Goal: Task Accomplishment & Management: Manage account settings

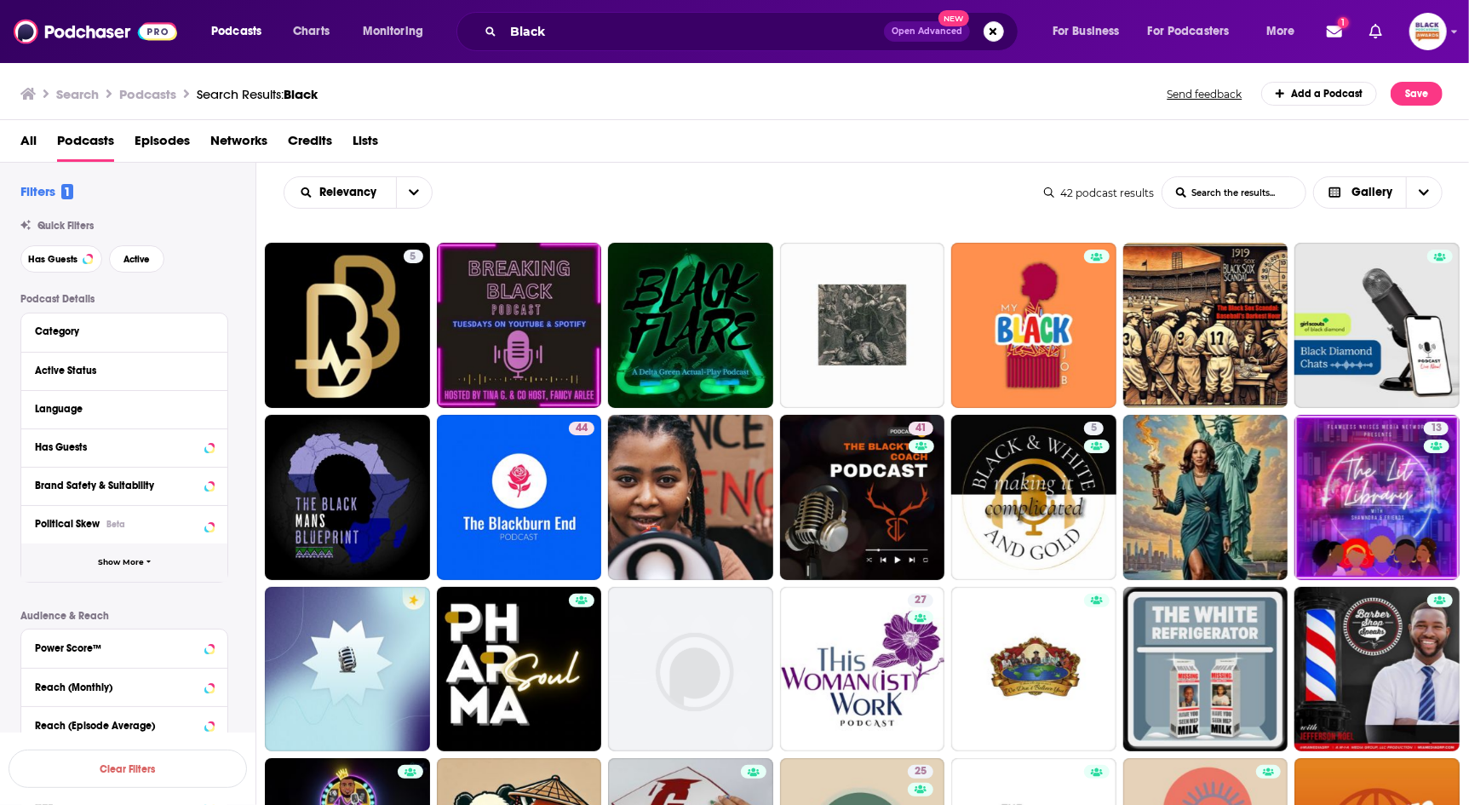
click at [98, 557] on button "Show More" at bounding box center [124, 562] width 206 height 38
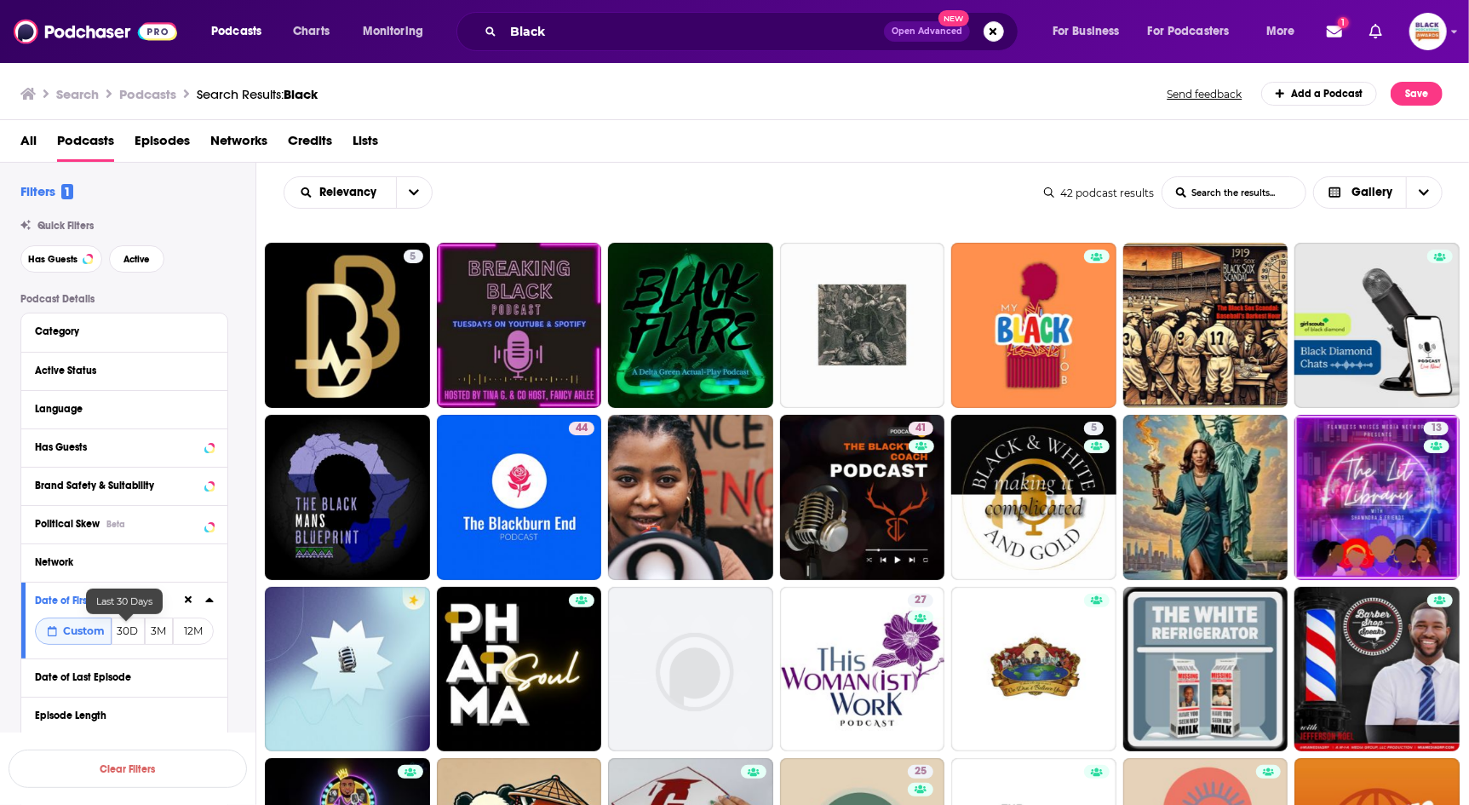
click at [121, 631] on button "30D" at bounding box center [128, 630] width 33 height 27
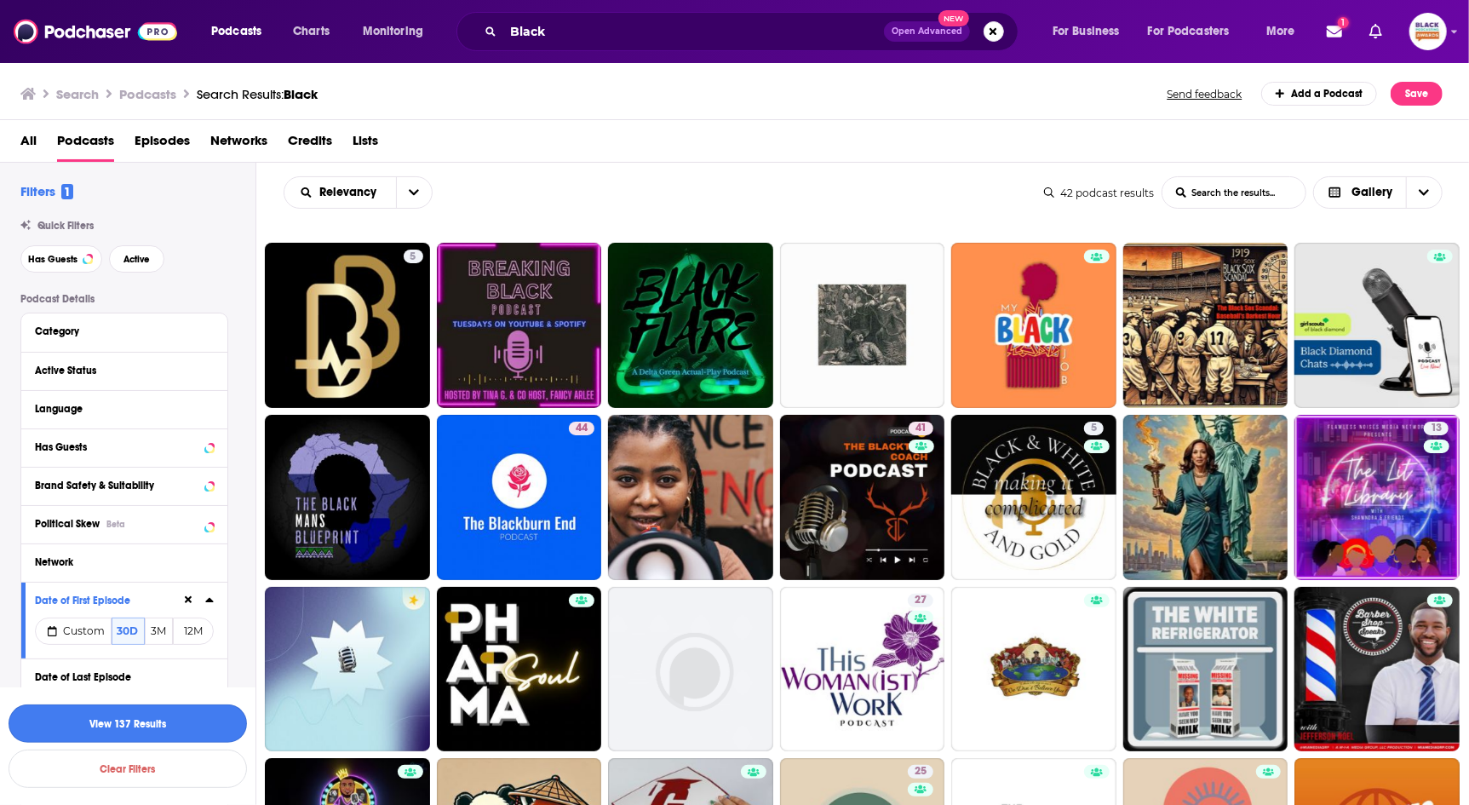
click at [181, 726] on button "View 137 Results" at bounding box center [128, 723] width 238 height 38
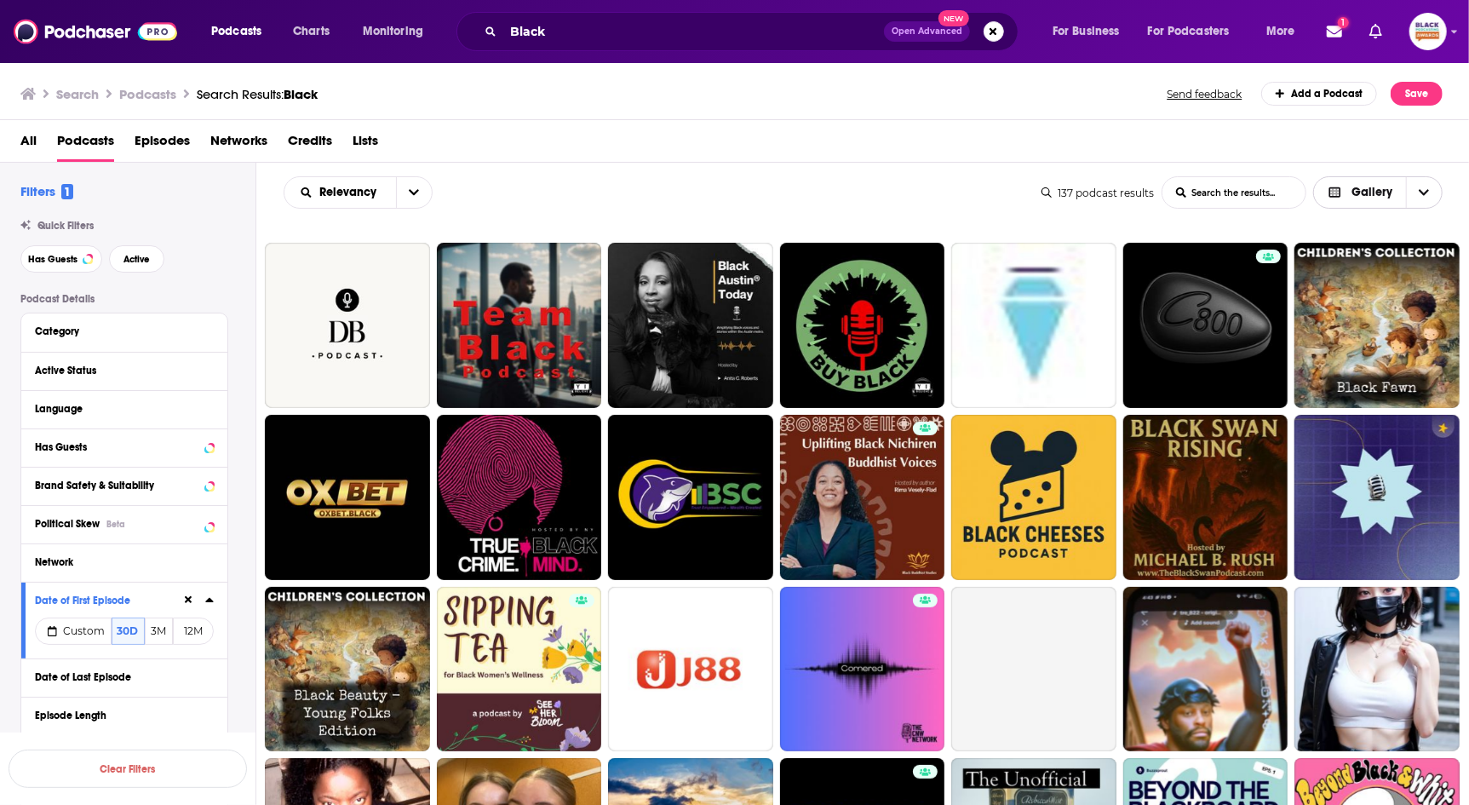
click at [1376, 186] on span "Gallery" at bounding box center [1371, 192] width 41 height 12
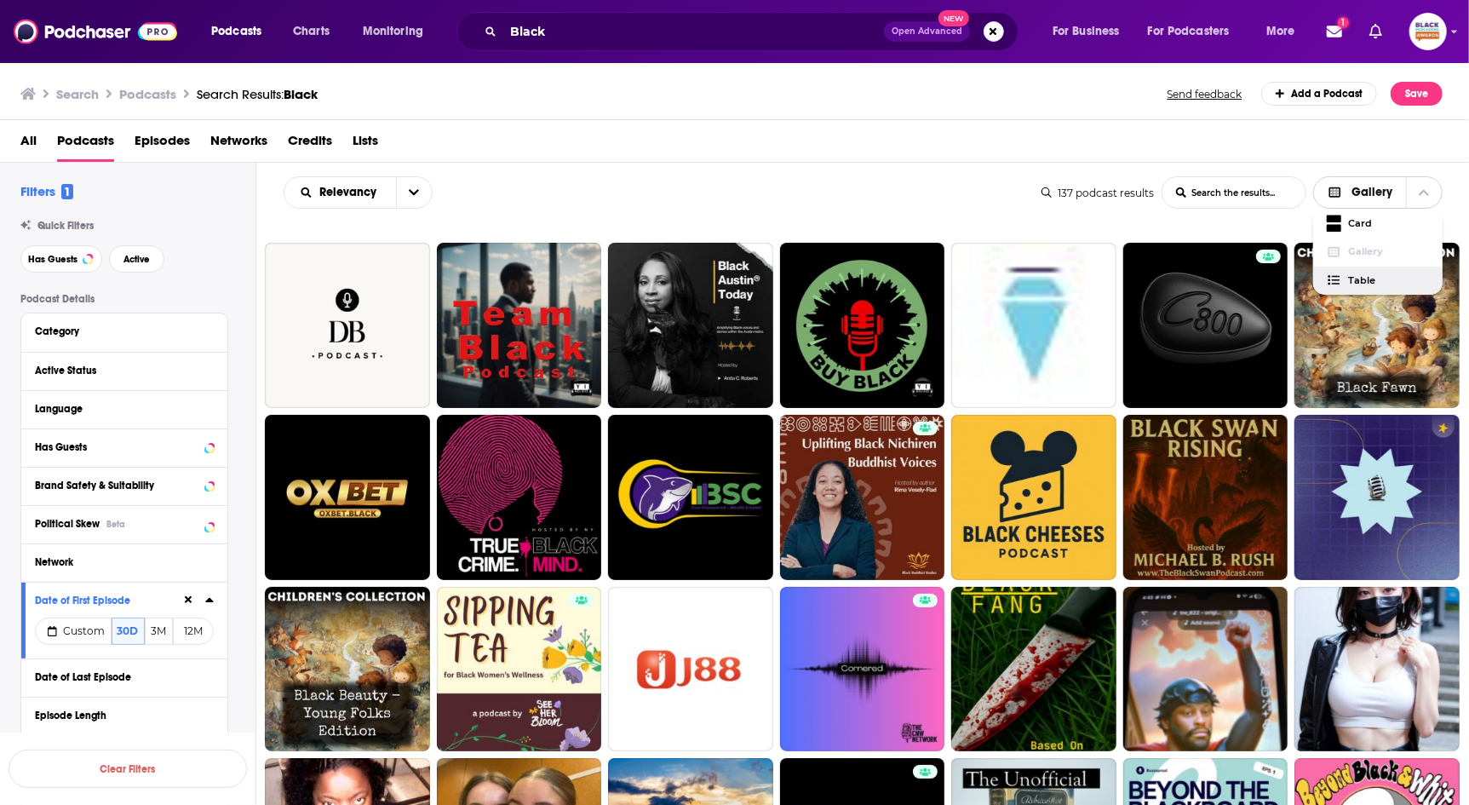
click at [1348, 273] on div "Table" at bounding box center [1378, 281] width 130 height 29
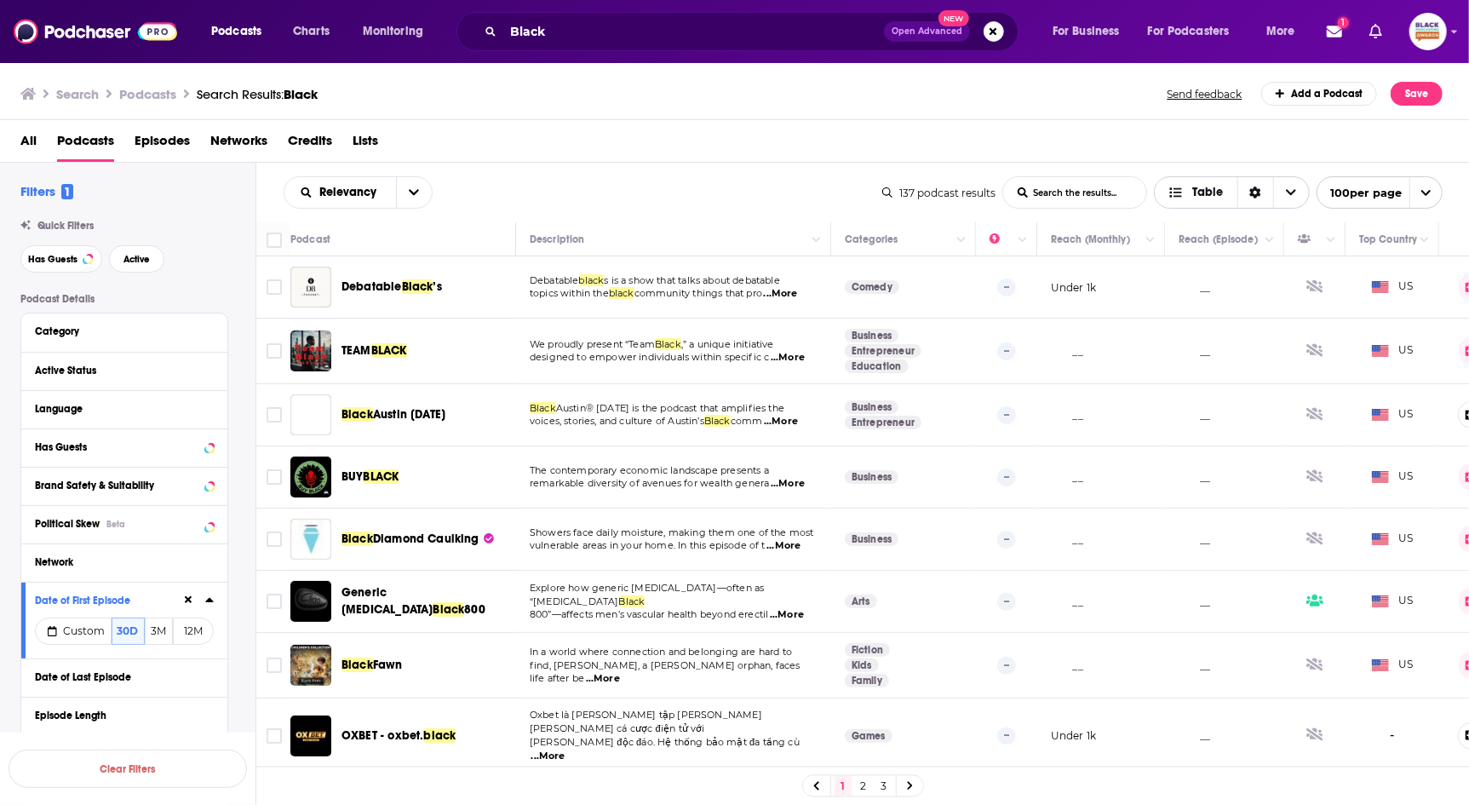
click at [1253, 193] on icon "Sort Direction" at bounding box center [1255, 193] width 11 height 12
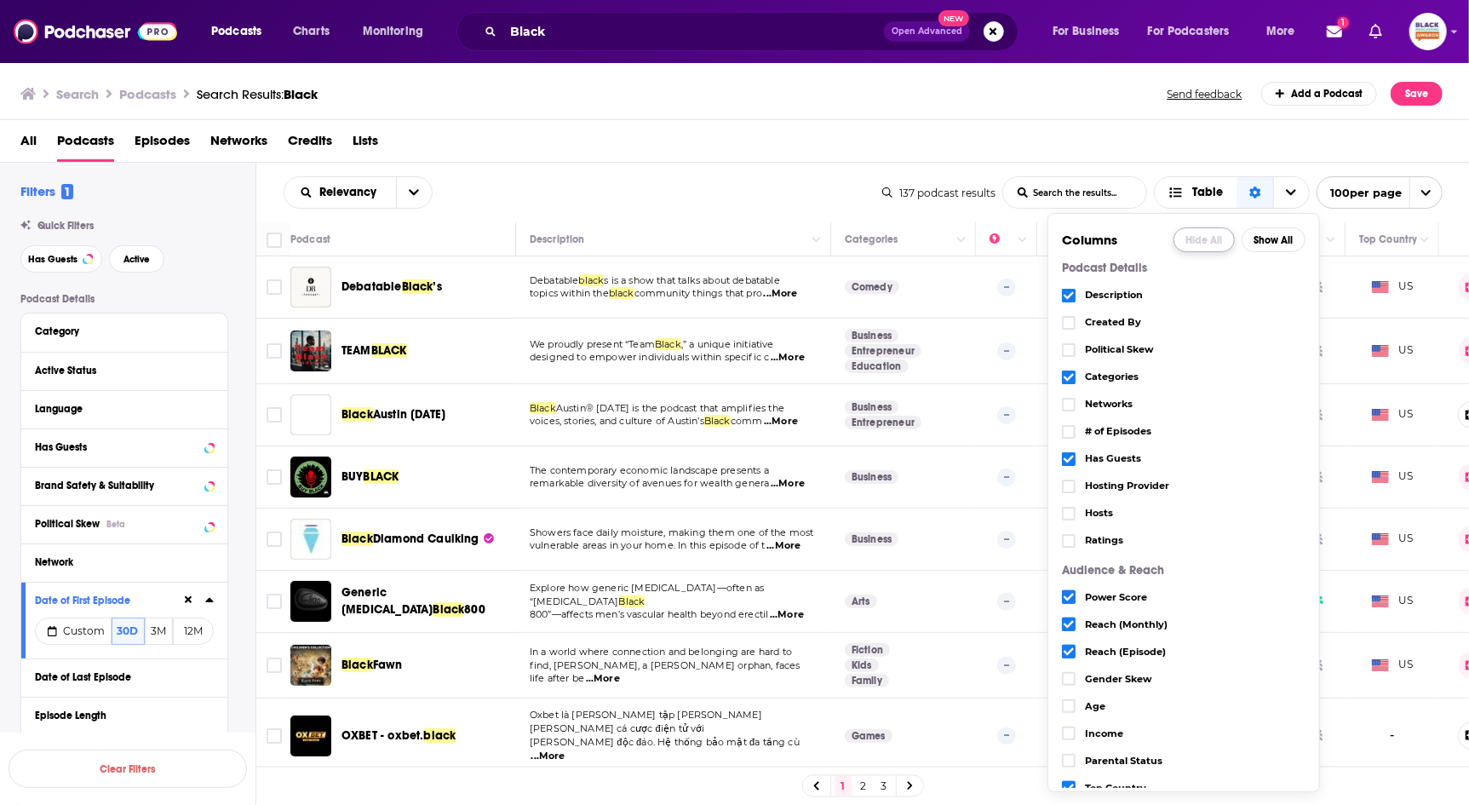
click at [1213, 241] on button "Hide All" at bounding box center [1203, 239] width 61 height 25
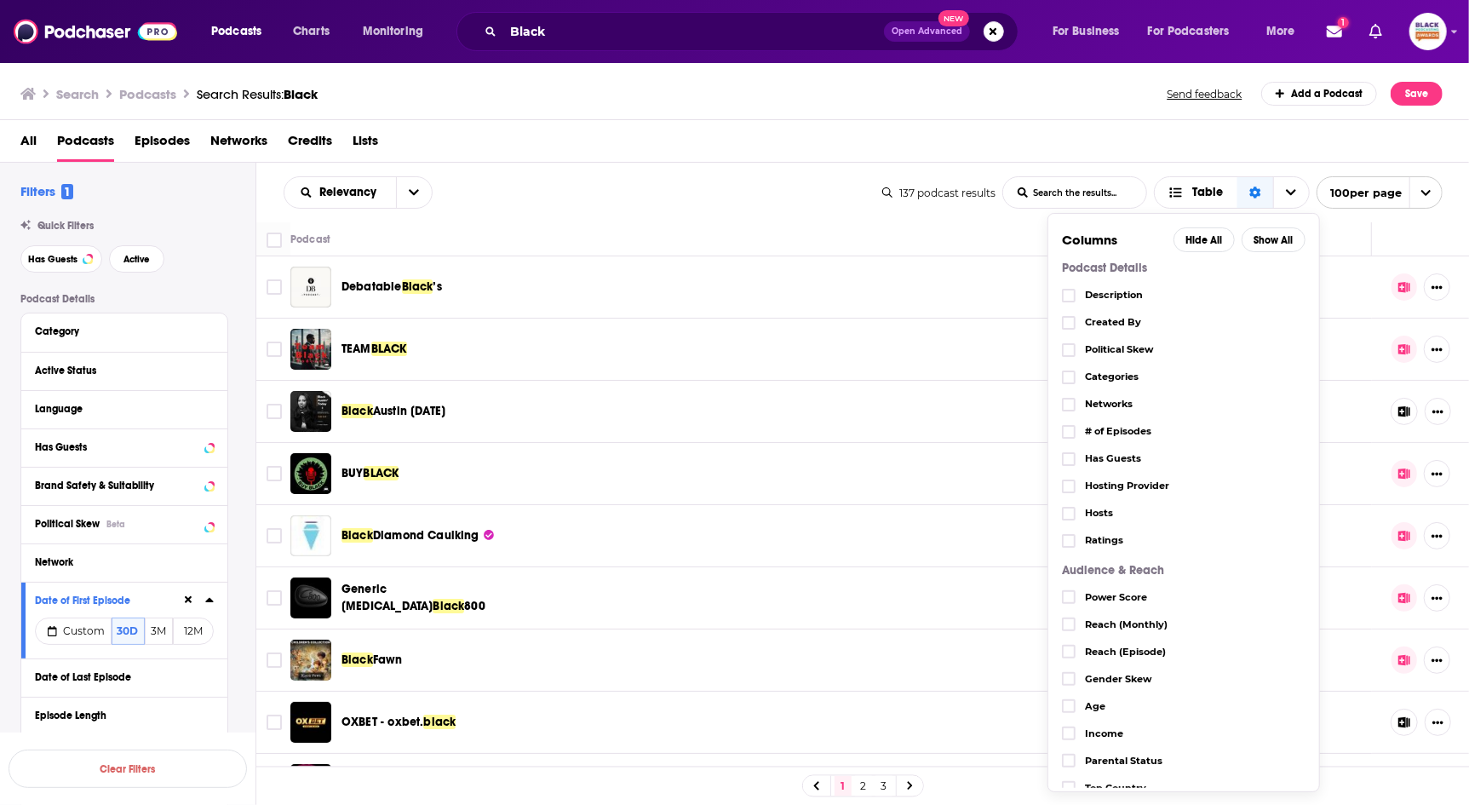
click at [1122, 433] on span "# of Episodes" at bounding box center [1195, 431] width 221 height 9
click at [1068, 430] on icon "Choose View" at bounding box center [1069, 432] width 10 height 10
click at [720, 164] on div "Relevancy List Search Input Search the results... Table 137 podcast results Lis…" at bounding box center [862, 193] width 1213 height 60
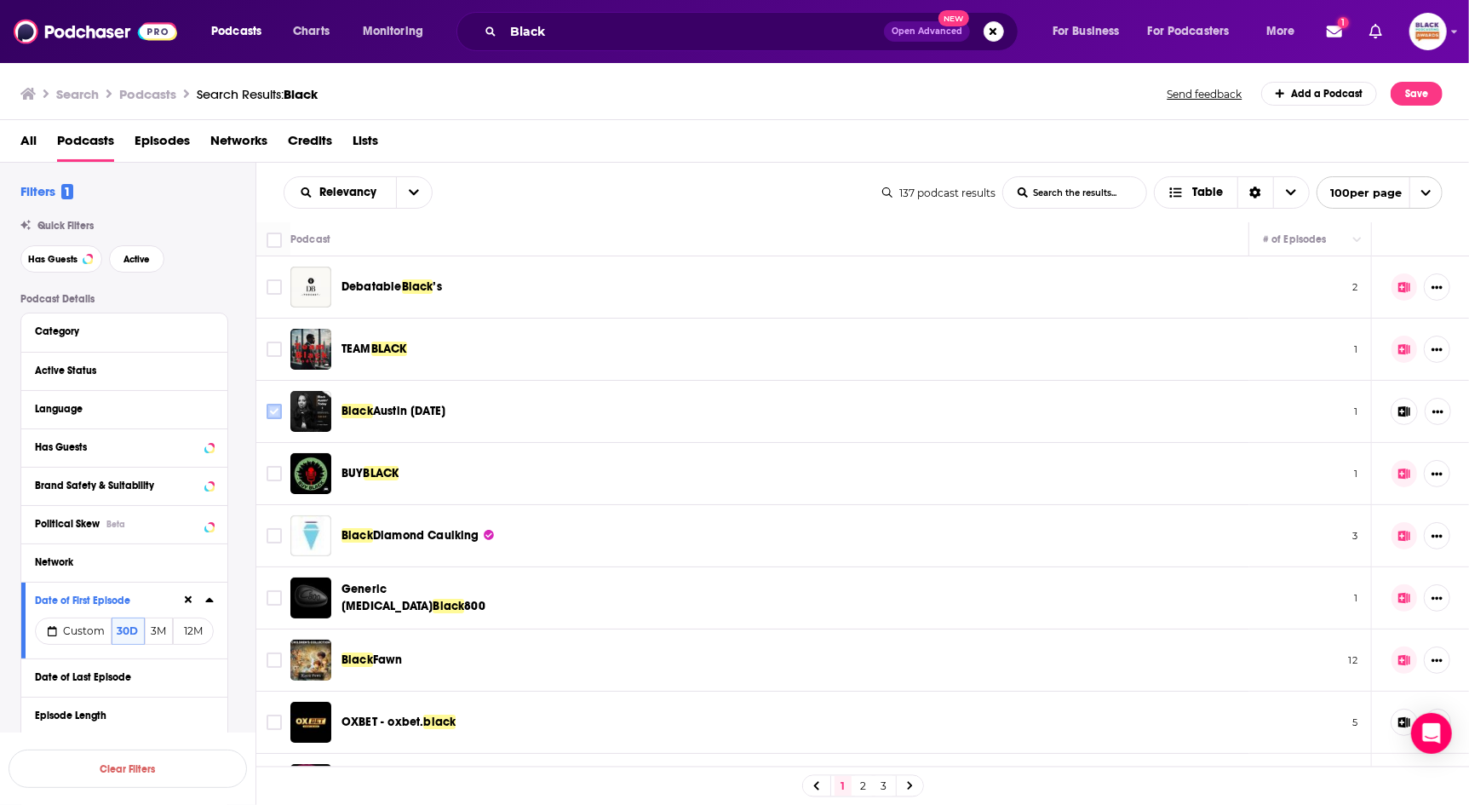
click at [273, 410] on input "Toggle select row" at bounding box center [274, 411] width 15 height 15
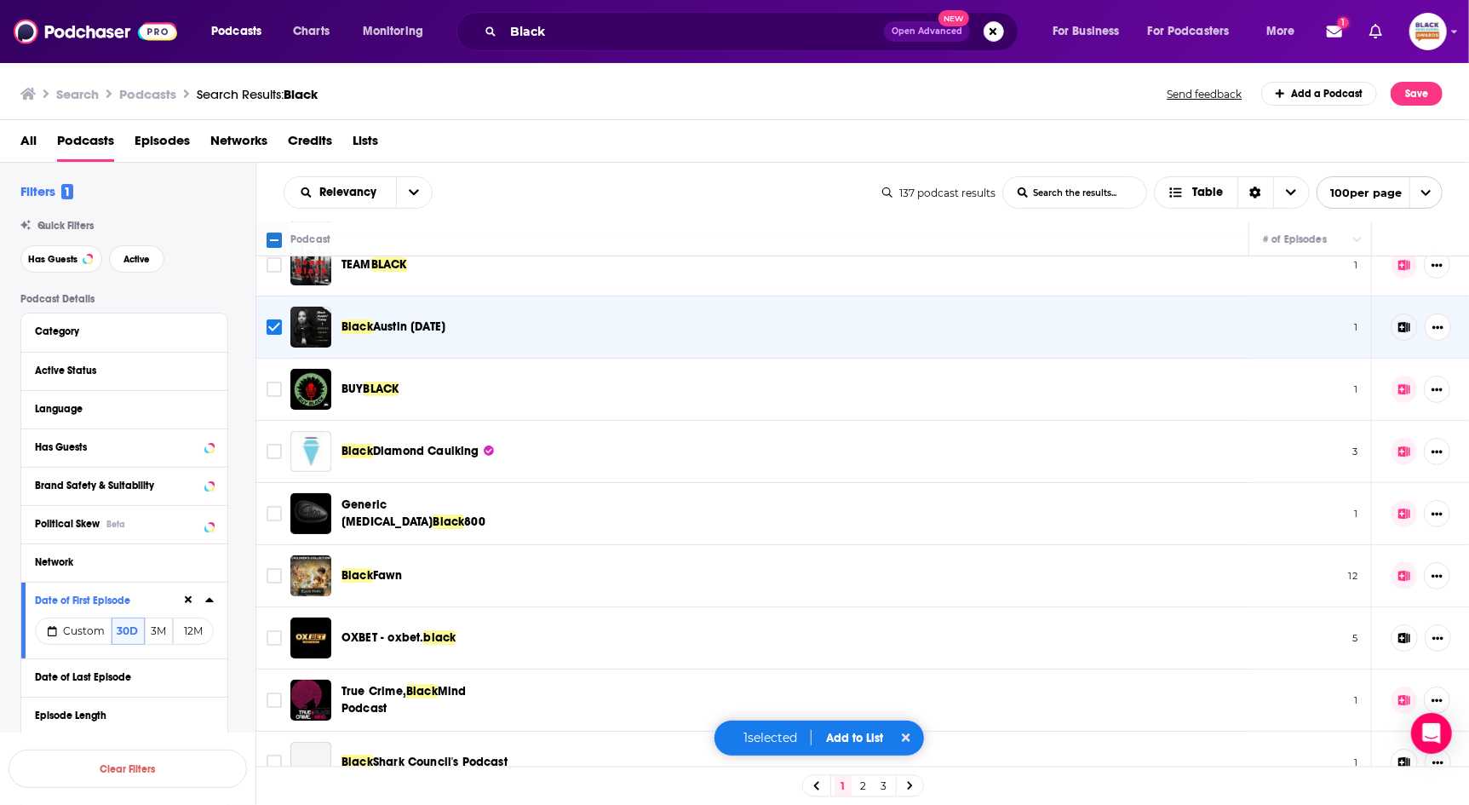
scroll to position [158, 0]
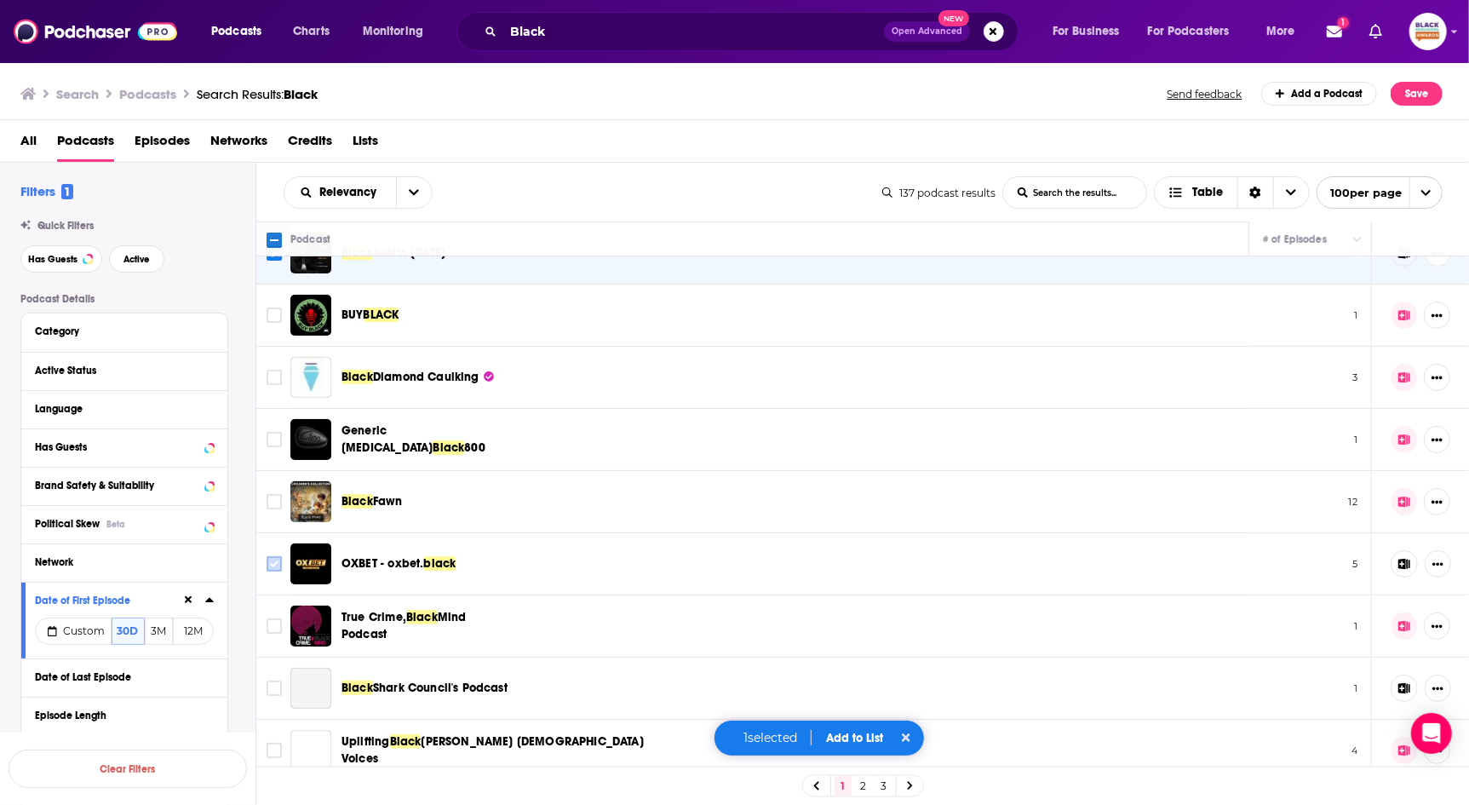
click at [272, 562] on input "Toggle select row" at bounding box center [274, 563] width 15 height 15
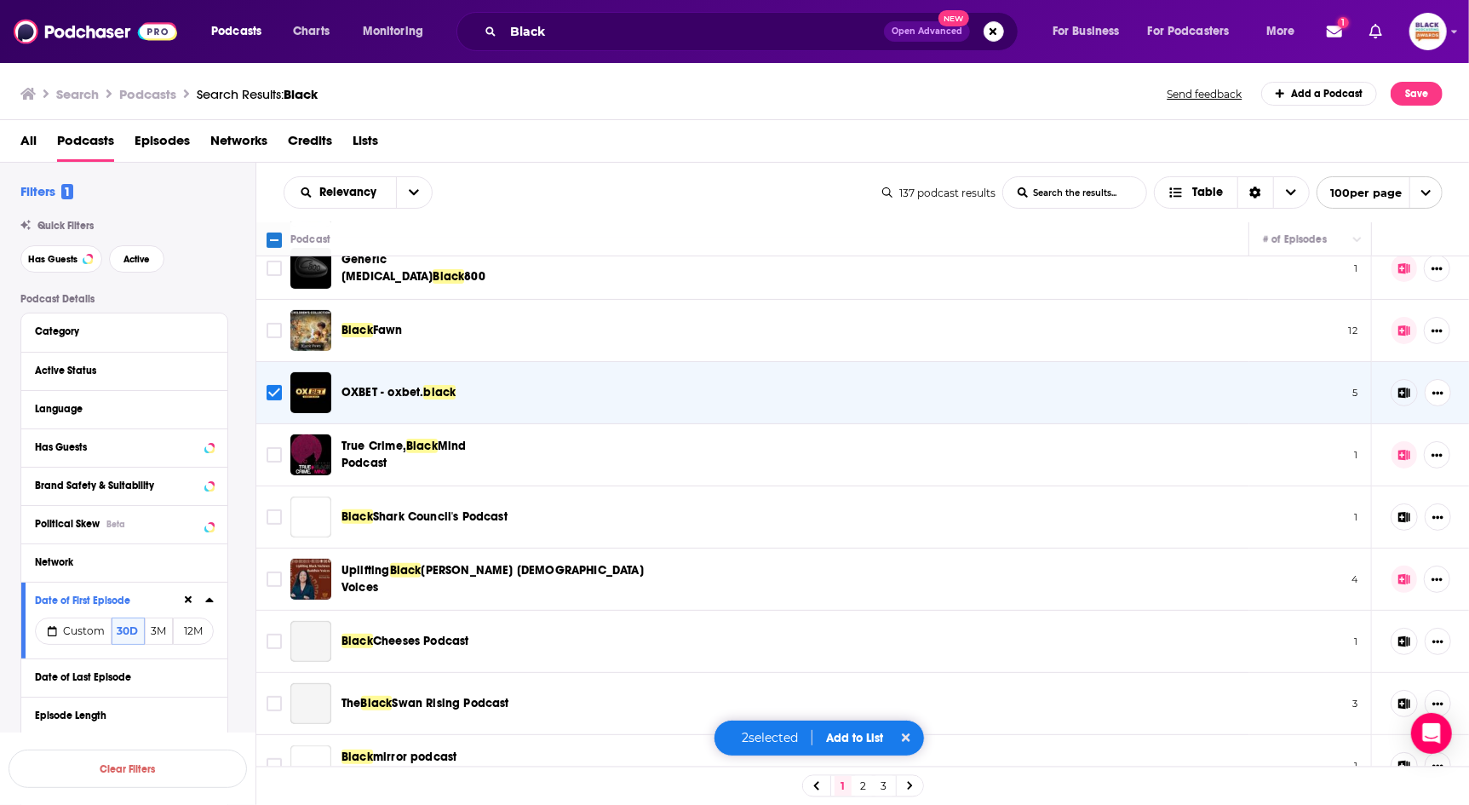
scroll to position [332, 0]
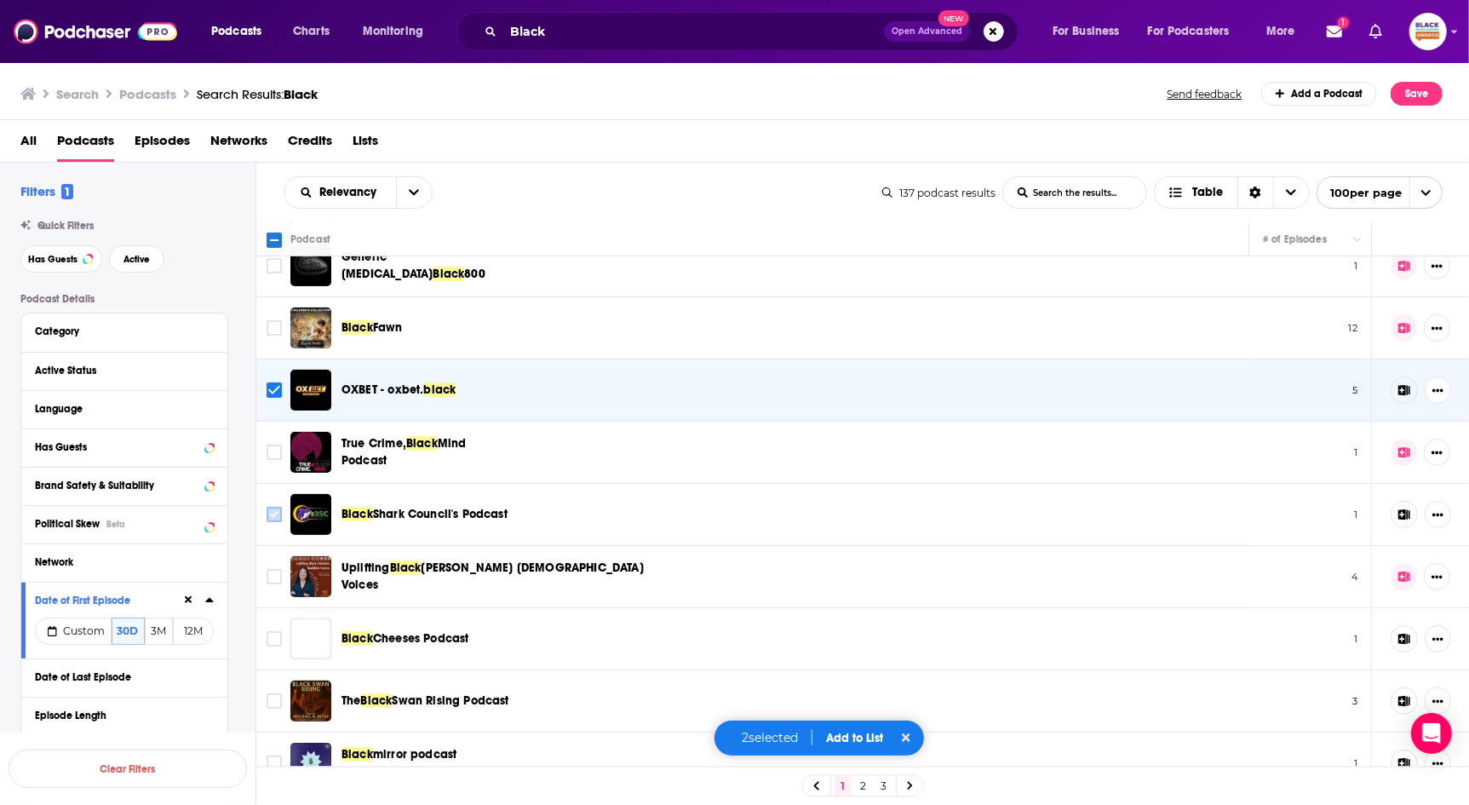
click at [270, 510] on input "Toggle select row" at bounding box center [274, 514] width 15 height 15
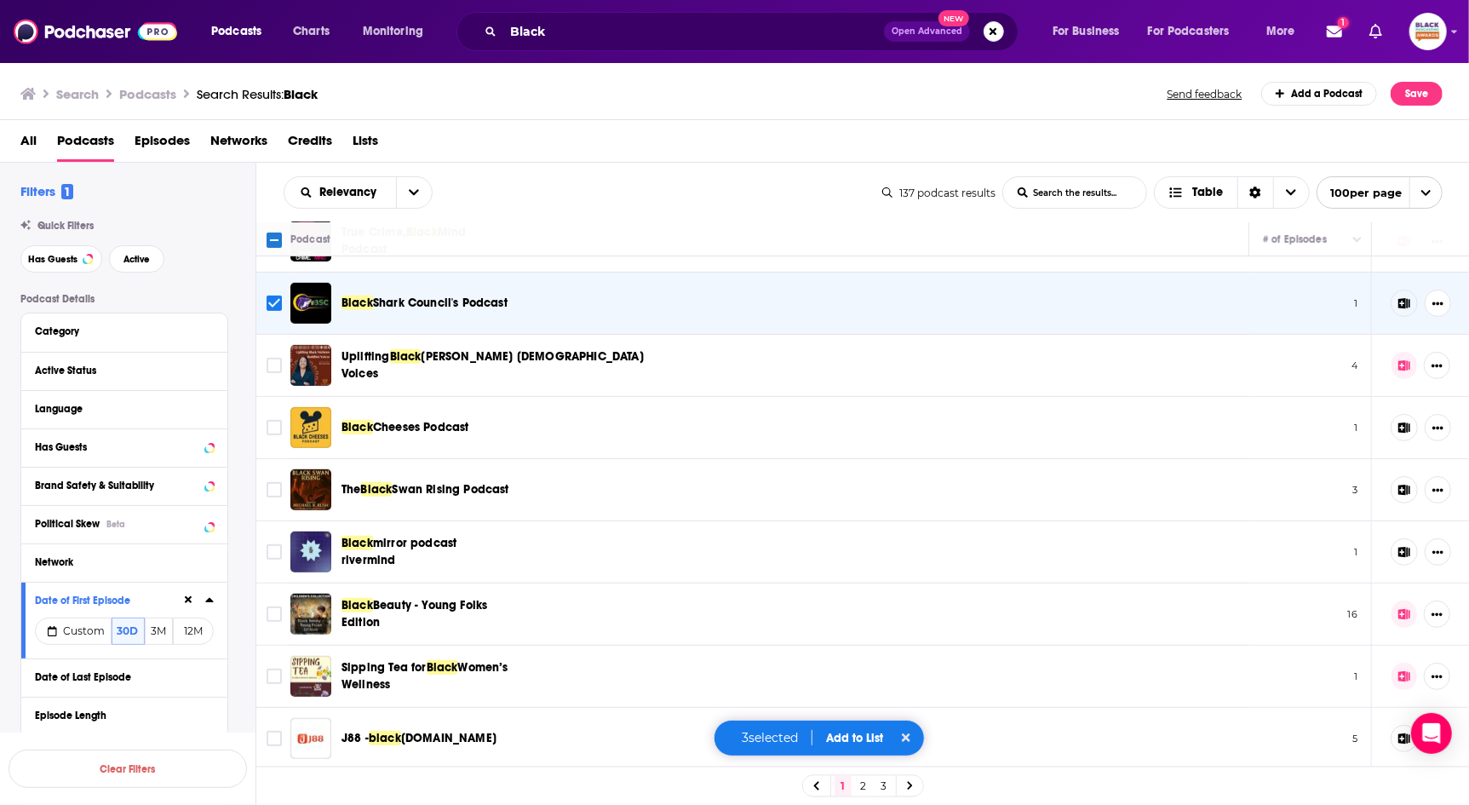
scroll to position [544, 0]
click at [273, 422] on input "Toggle select row" at bounding box center [274, 426] width 15 height 15
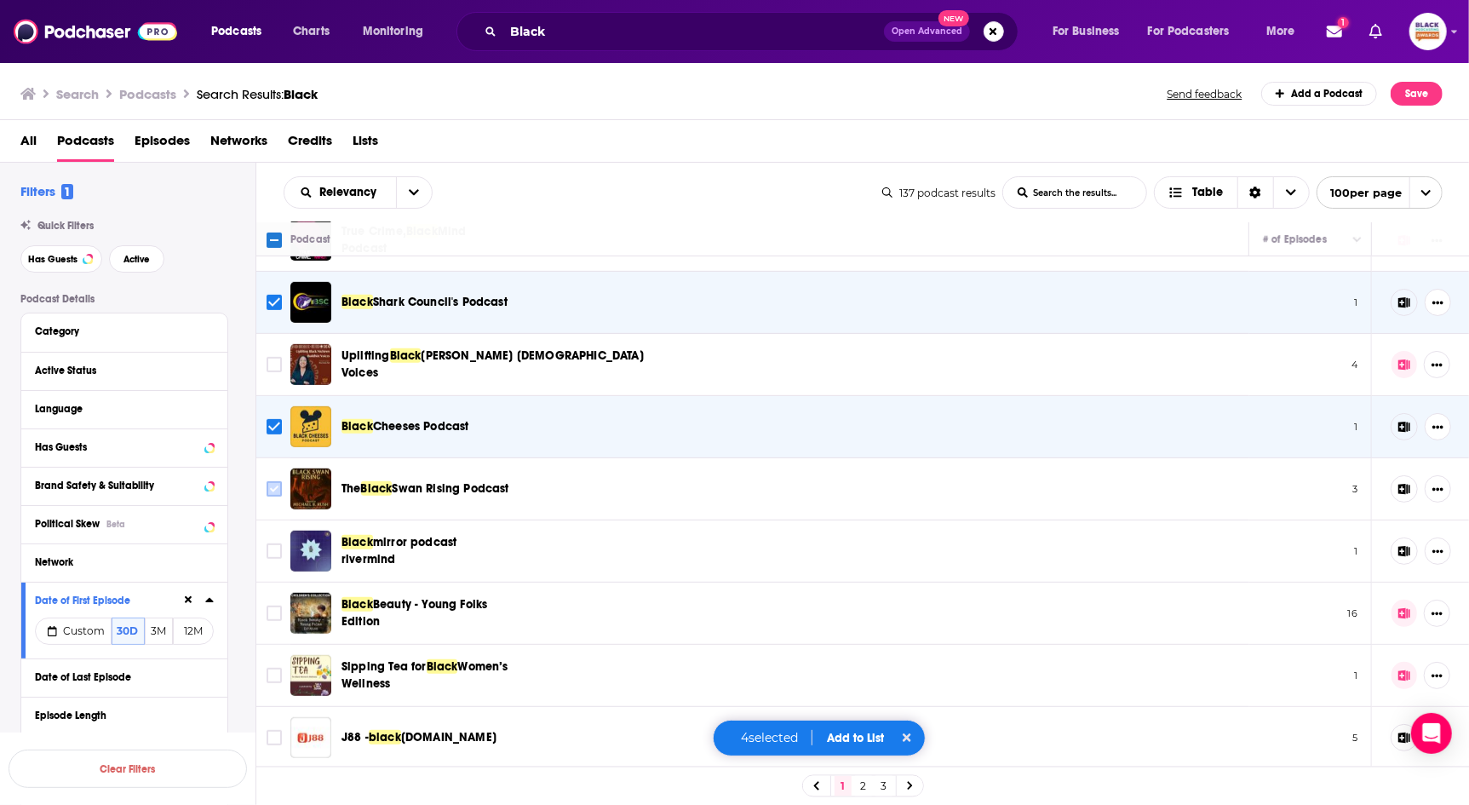
click at [277, 486] on input "Toggle select row" at bounding box center [274, 488] width 15 height 15
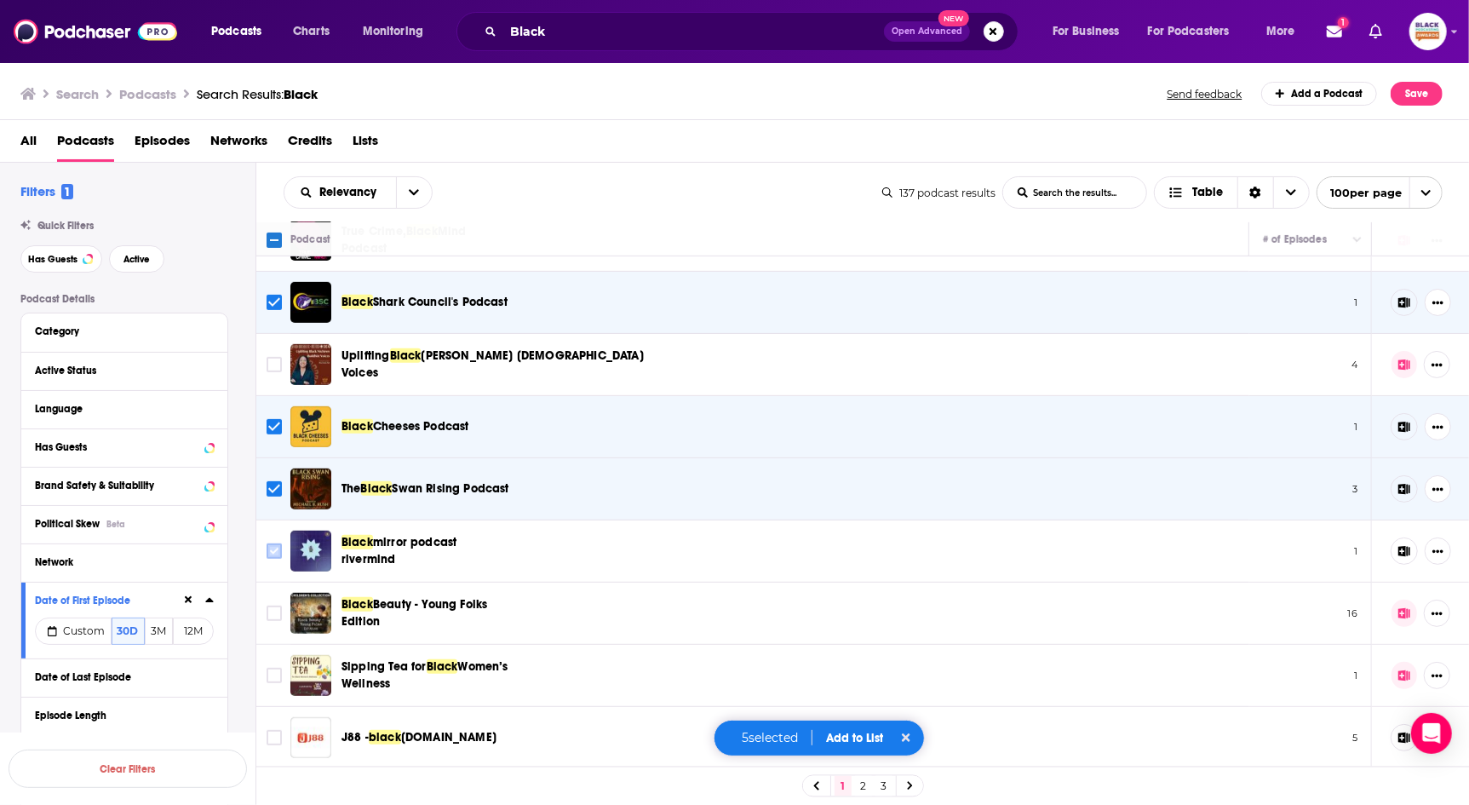
click at [273, 549] on input "Toggle select row" at bounding box center [274, 550] width 15 height 15
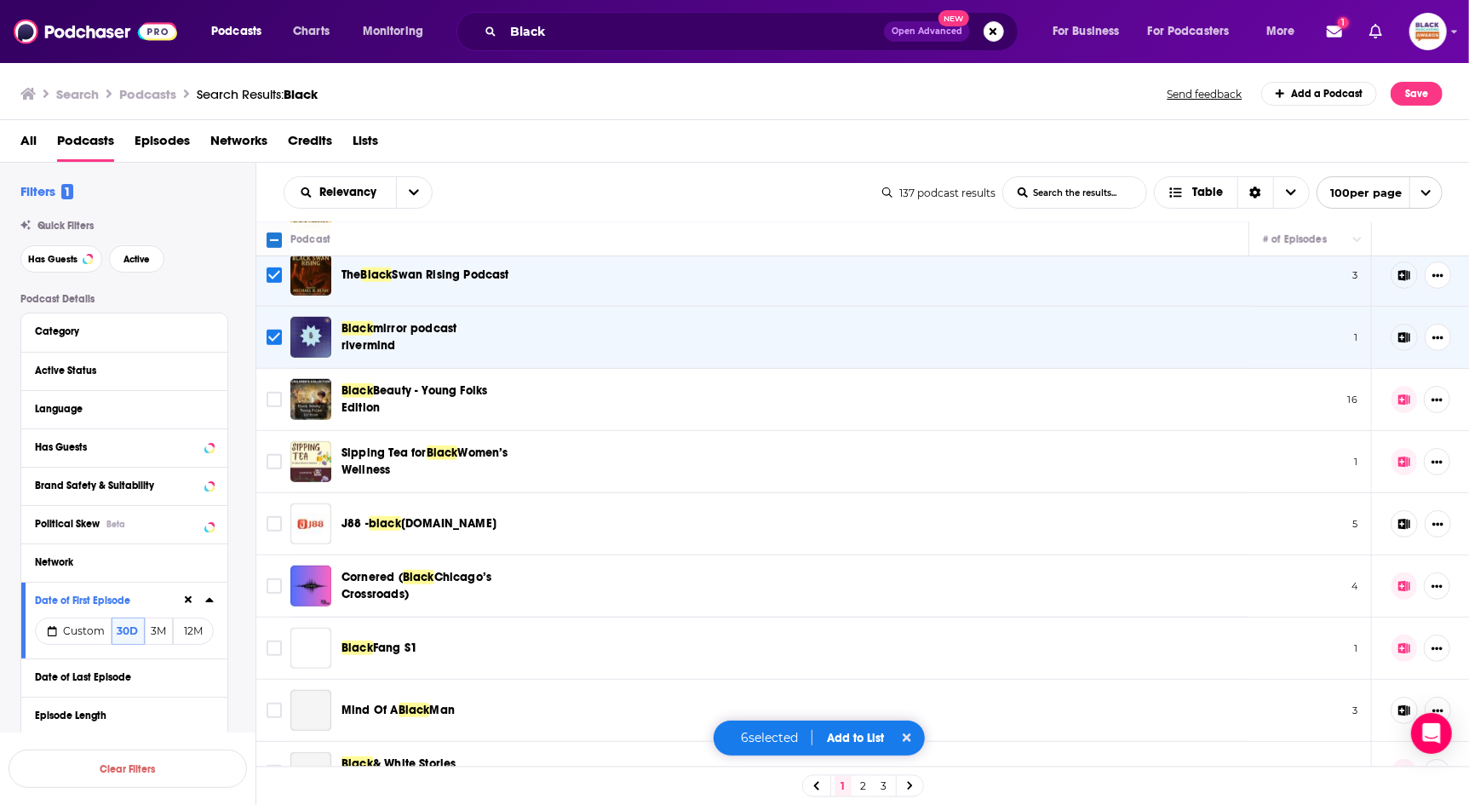
scroll to position [772, 0]
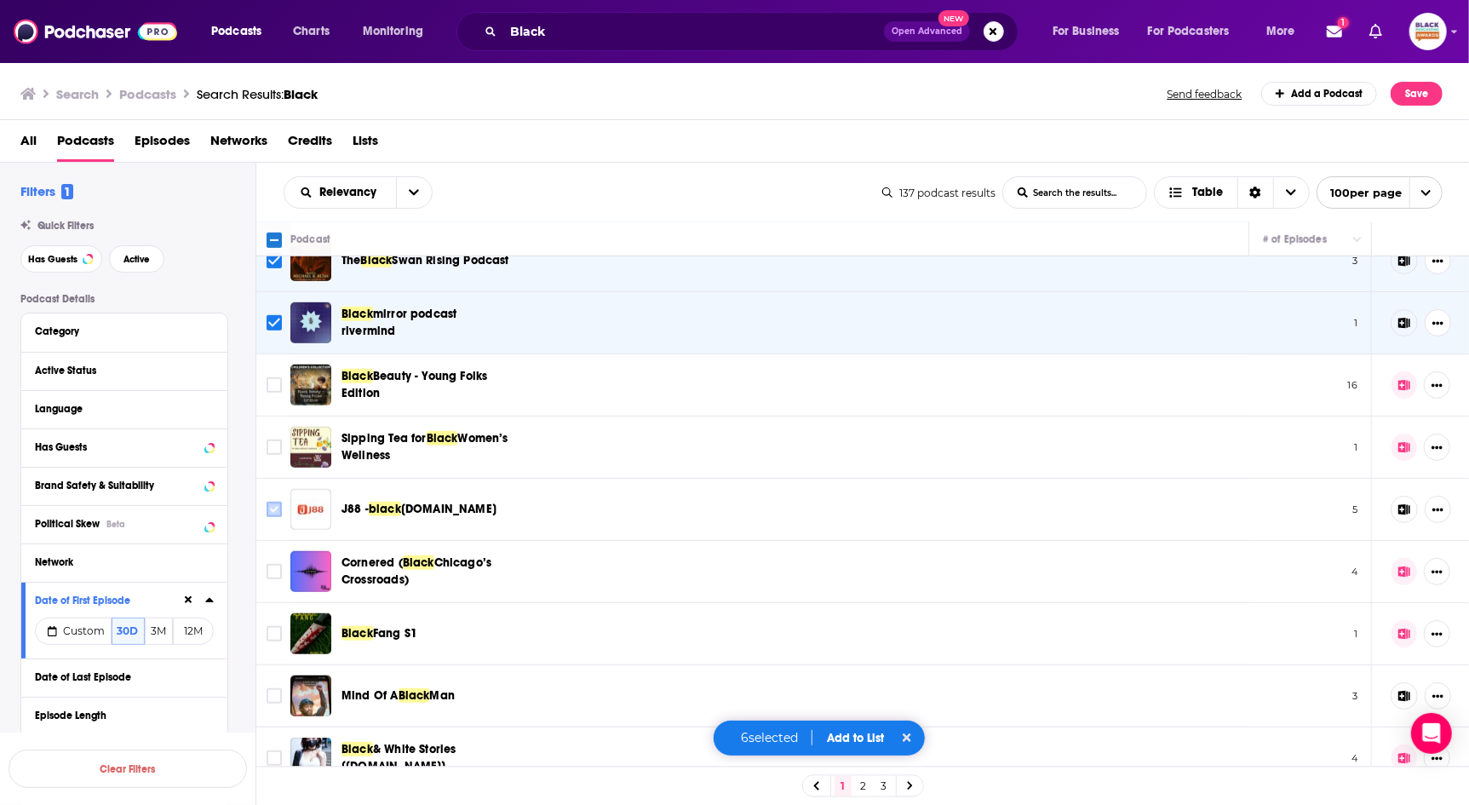
click at [274, 504] on input "Toggle select row" at bounding box center [274, 509] width 15 height 15
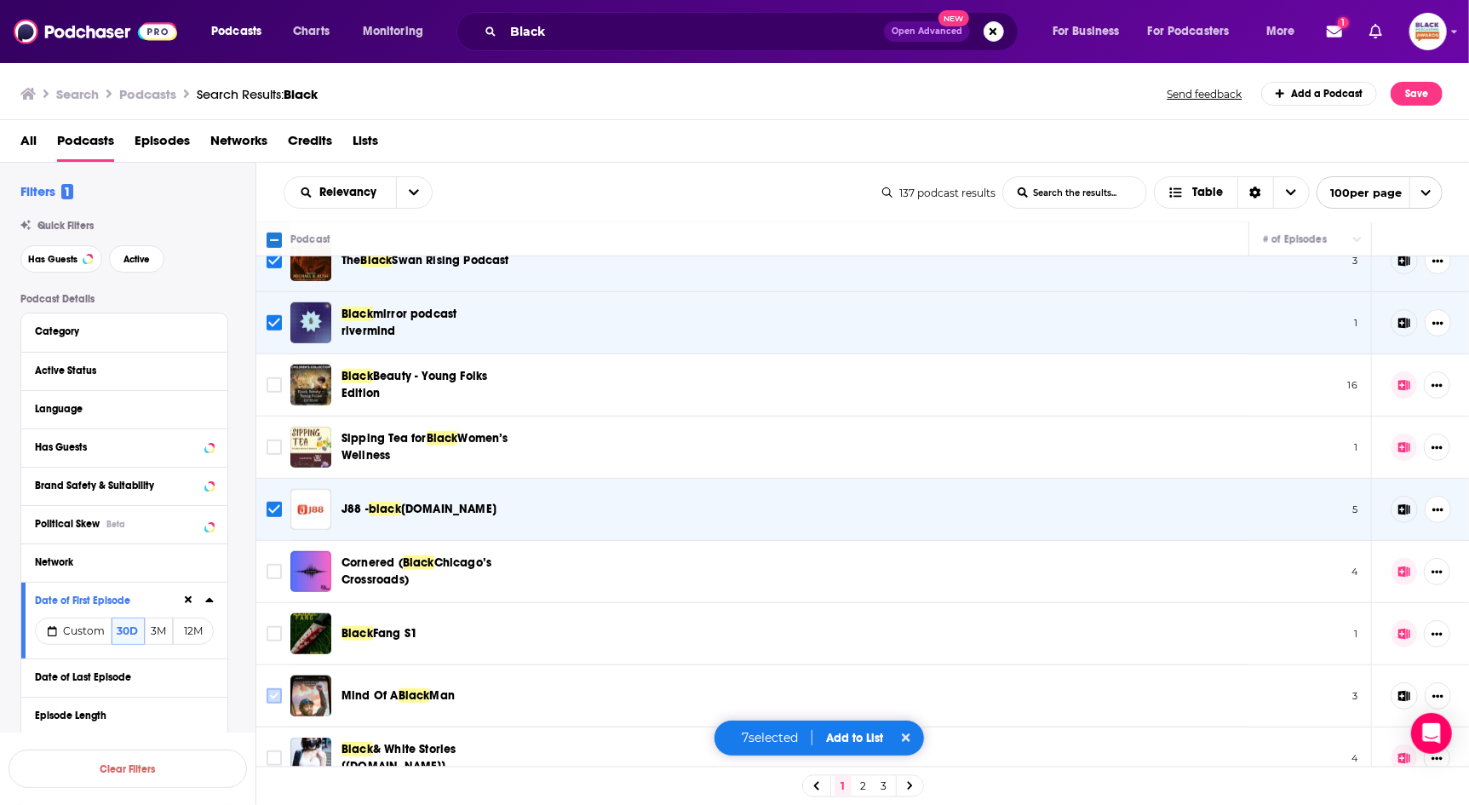
click at [273, 695] on input "Toggle select row" at bounding box center [274, 695] width 15 height 15
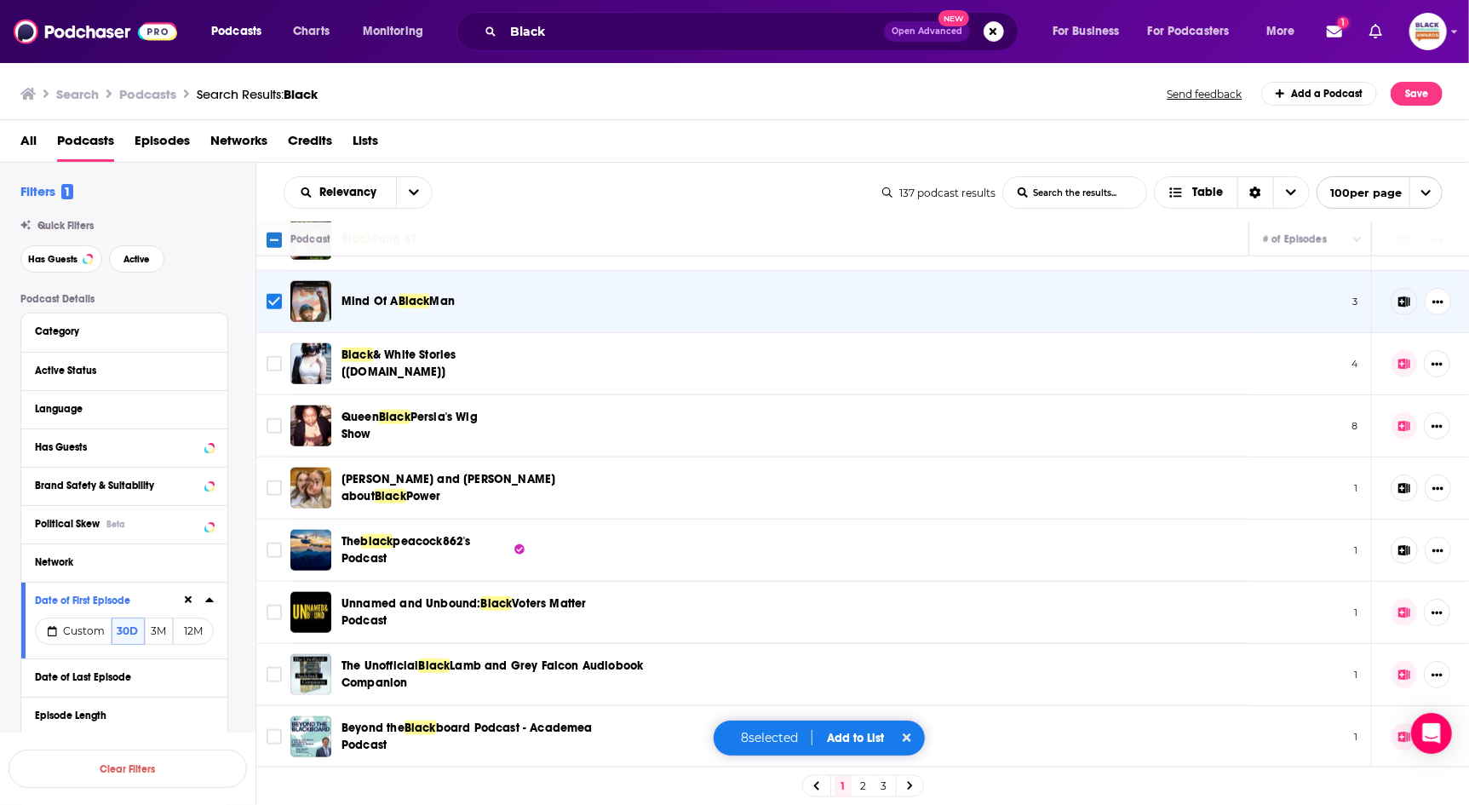
scroll to position [1192, 0]
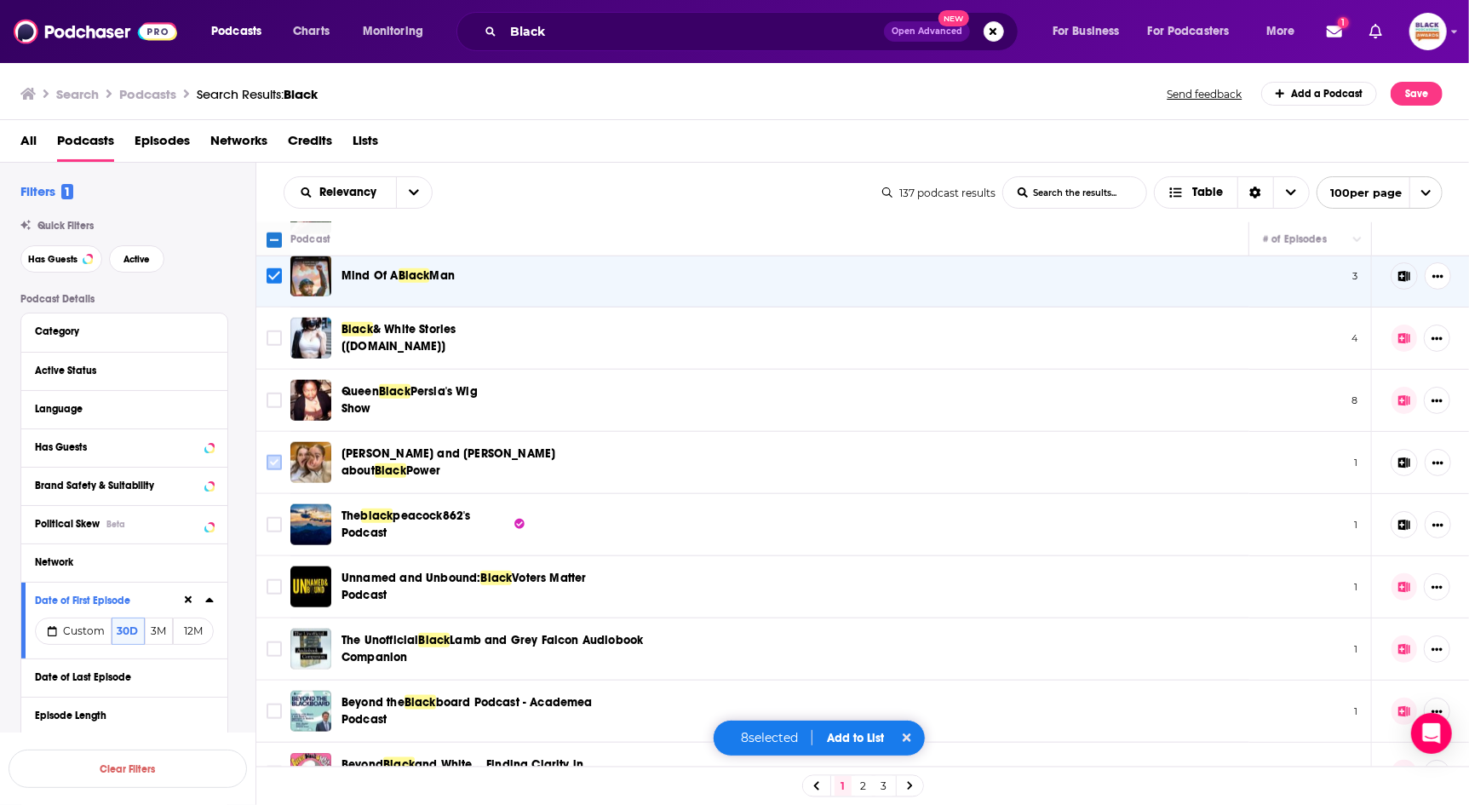
click at [275, 457] on input "Toggle select row" at bounding box center [274, 462] width 15 height 15
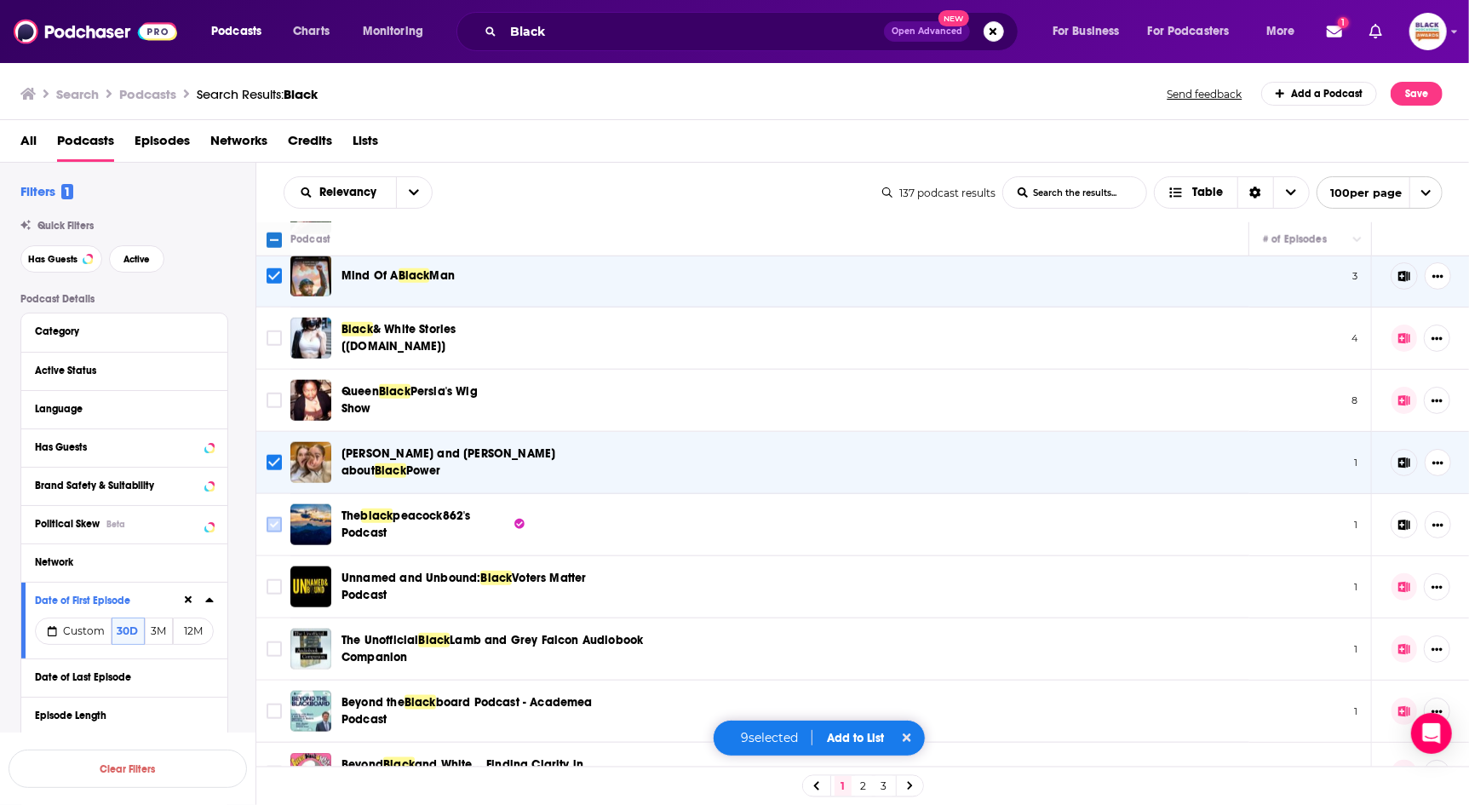
click at [278, 519] on input "Toggle select row" at bounding box center [274, 524] width 15 height 15
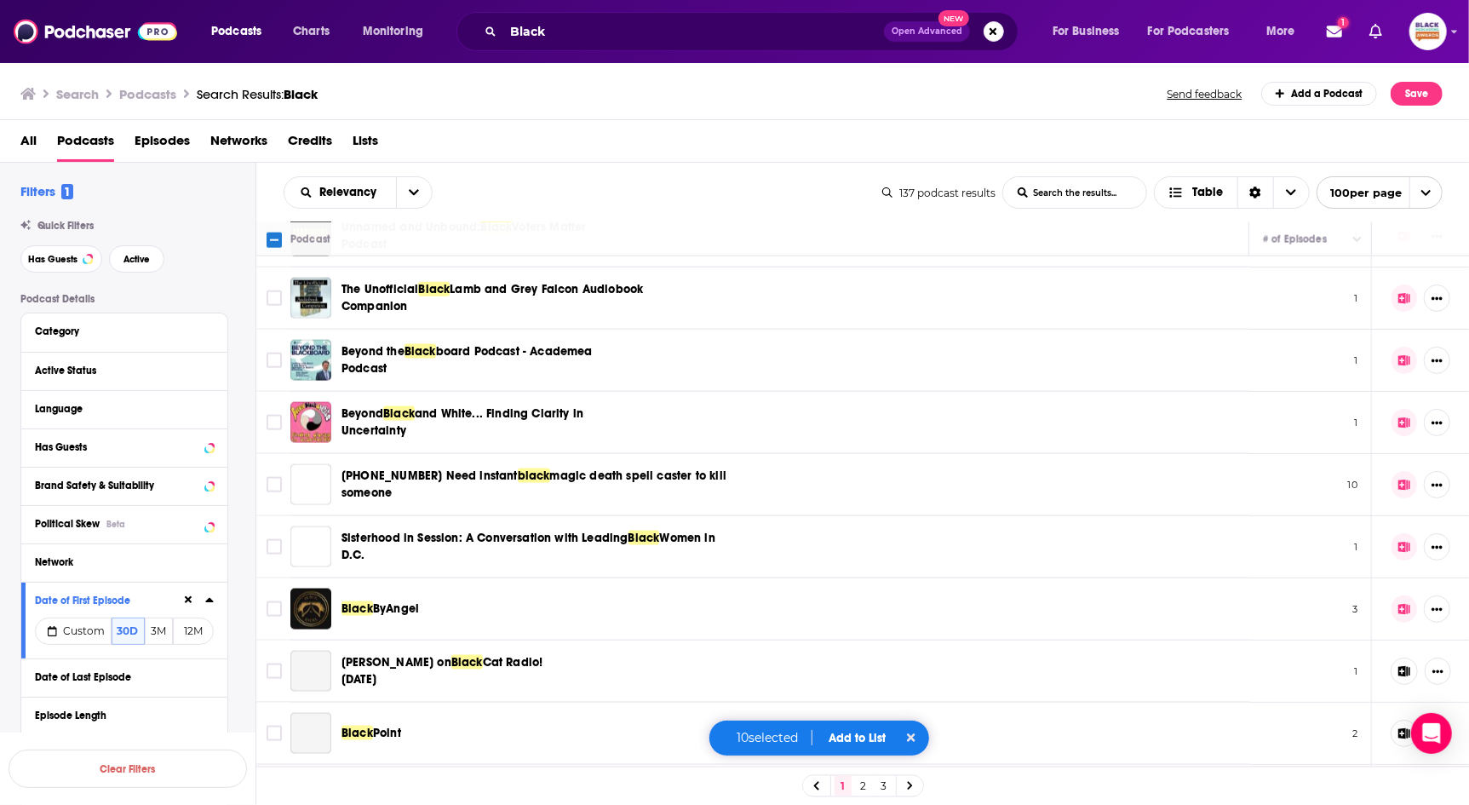
scroll to position [1713, 0]
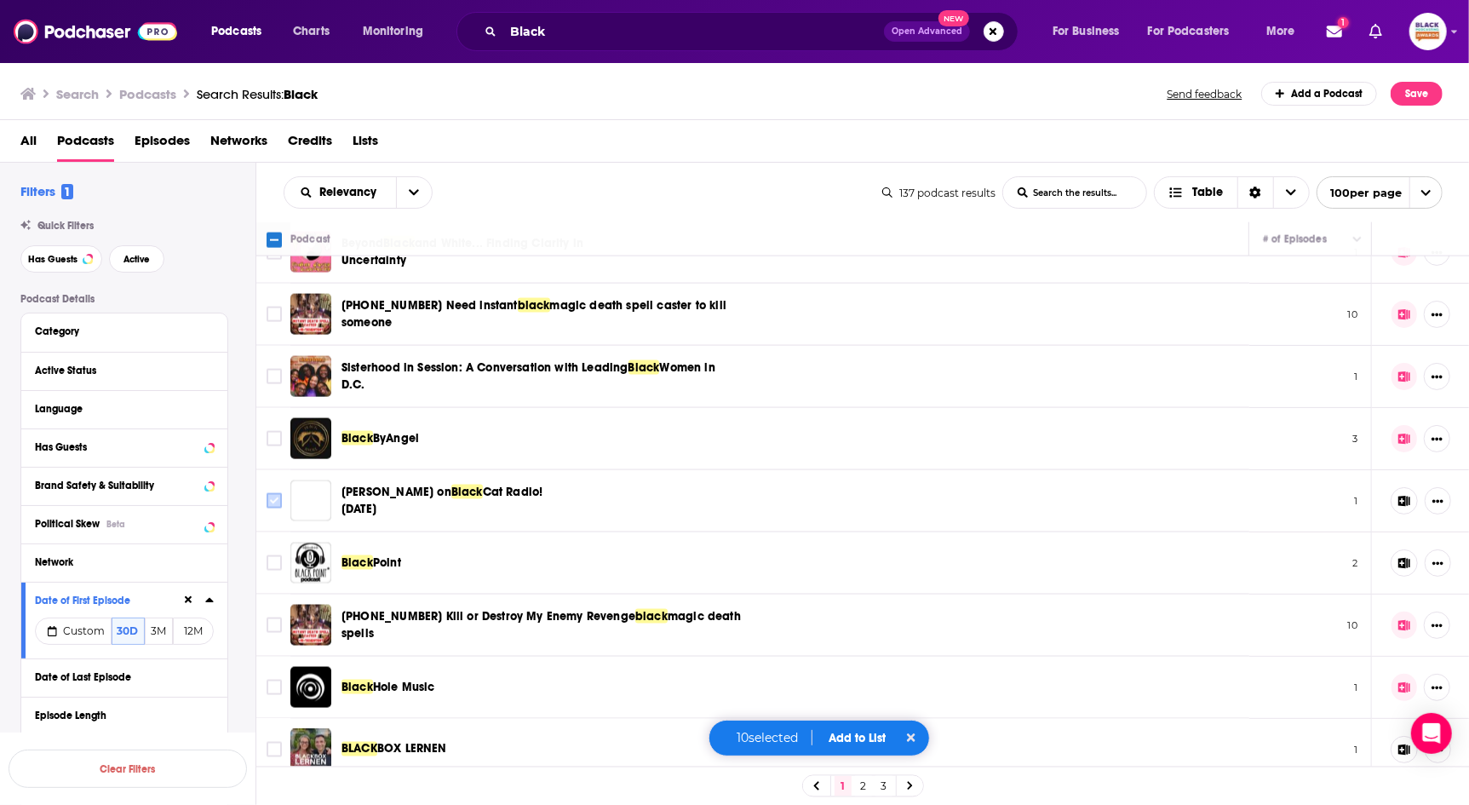
click at [273, 493] on input "Toggle select row" at bounding box center [274, 500] width 15 height 15
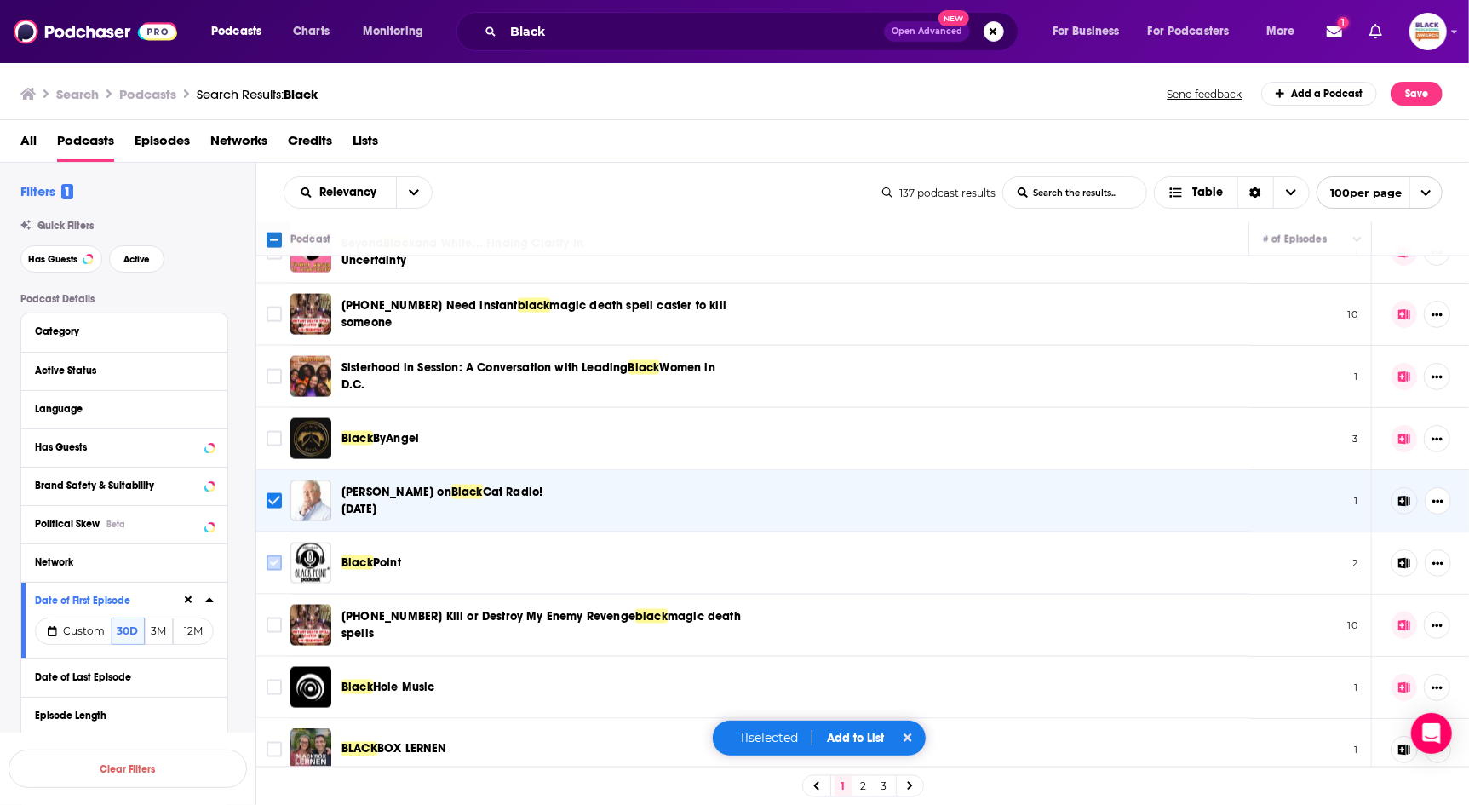
click at [275, 555] on input "Toggle select row" at bounding box center [274, 562] width 15 height 15
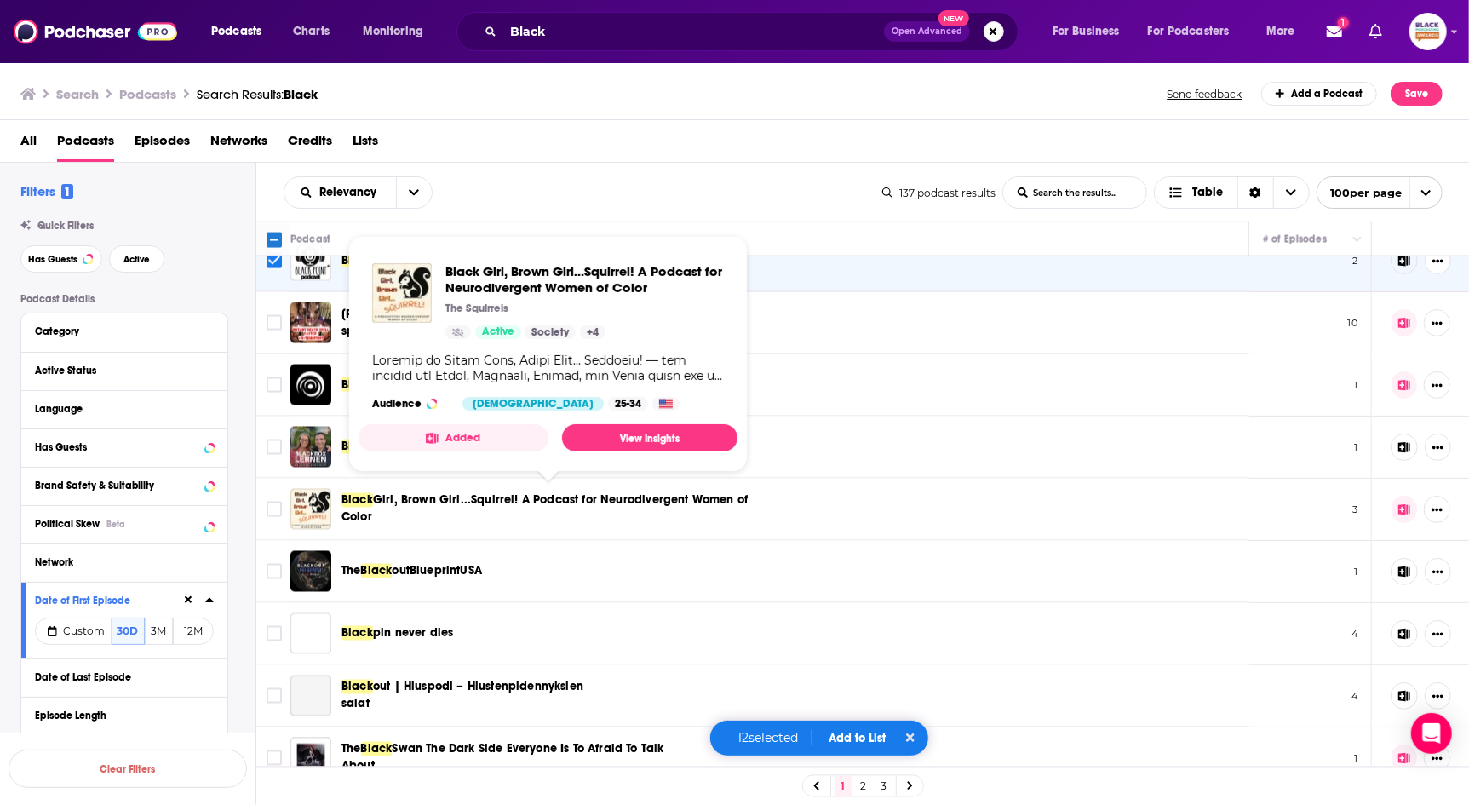
scroll to position [2017, 0]
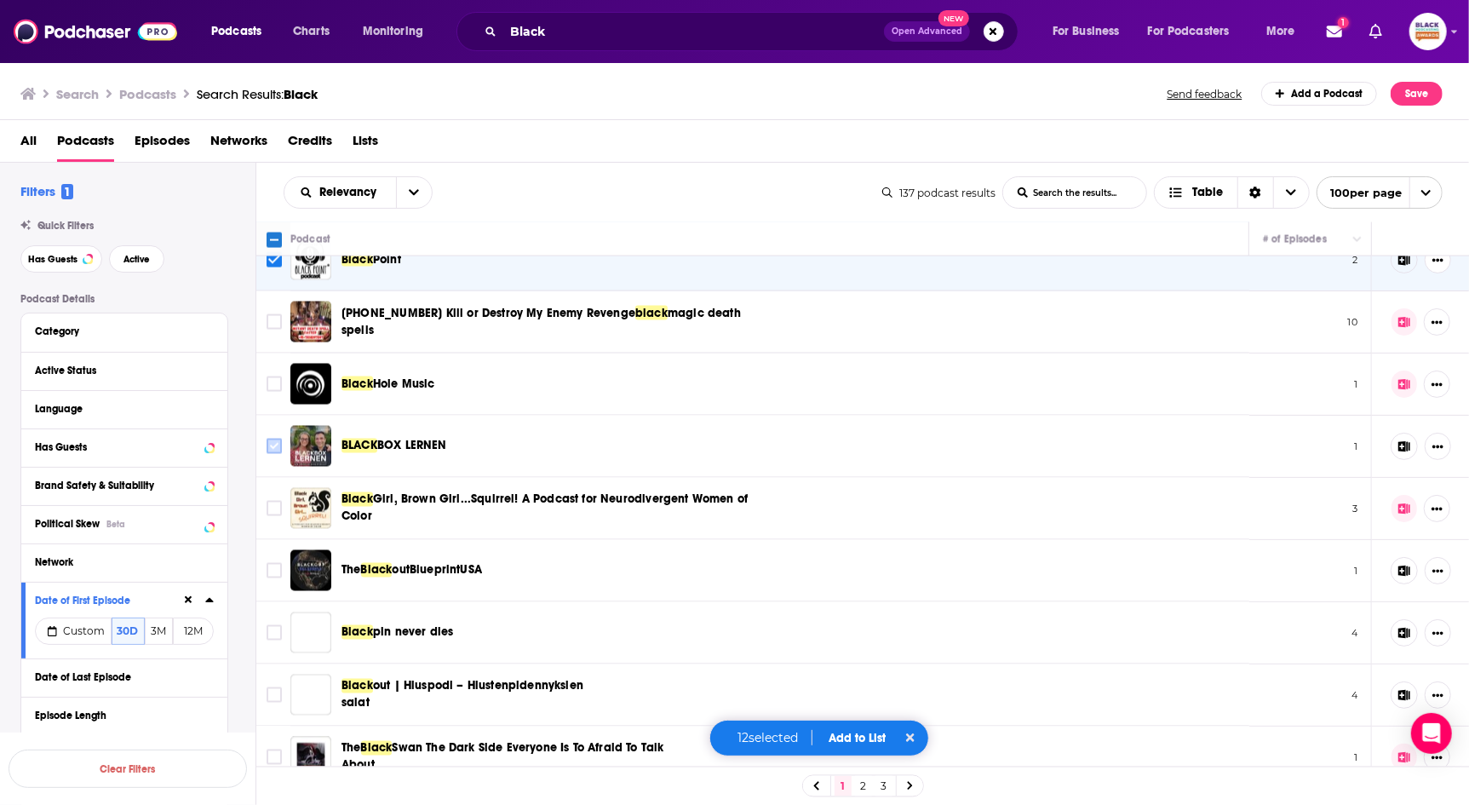
click at [276, 439] on input "Toggle select row" at bounding box center [274, 446] width 15 height 15
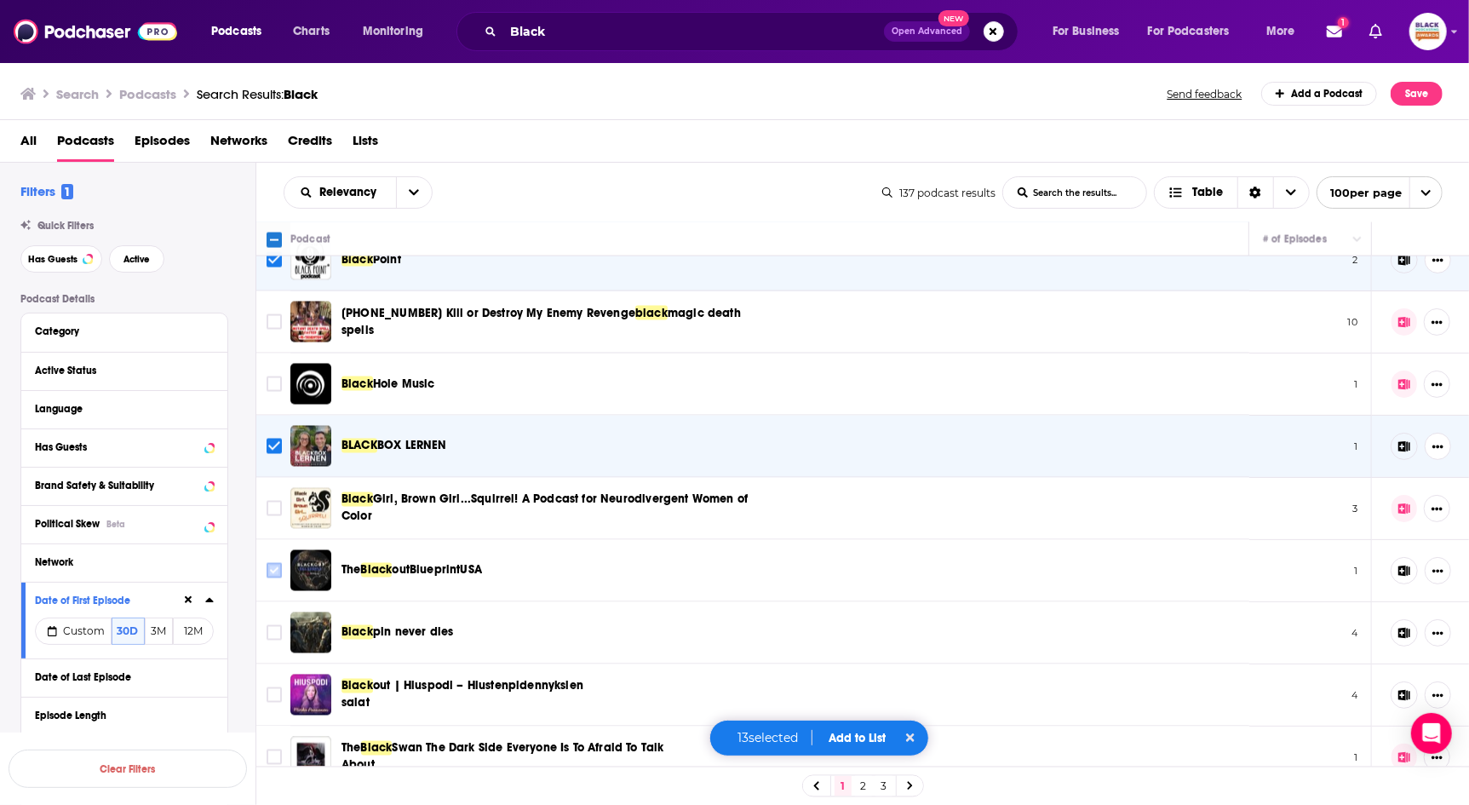
click at [271, 563] on input "Toggle select row" at bounding box center [274, 570] width 15 height 15
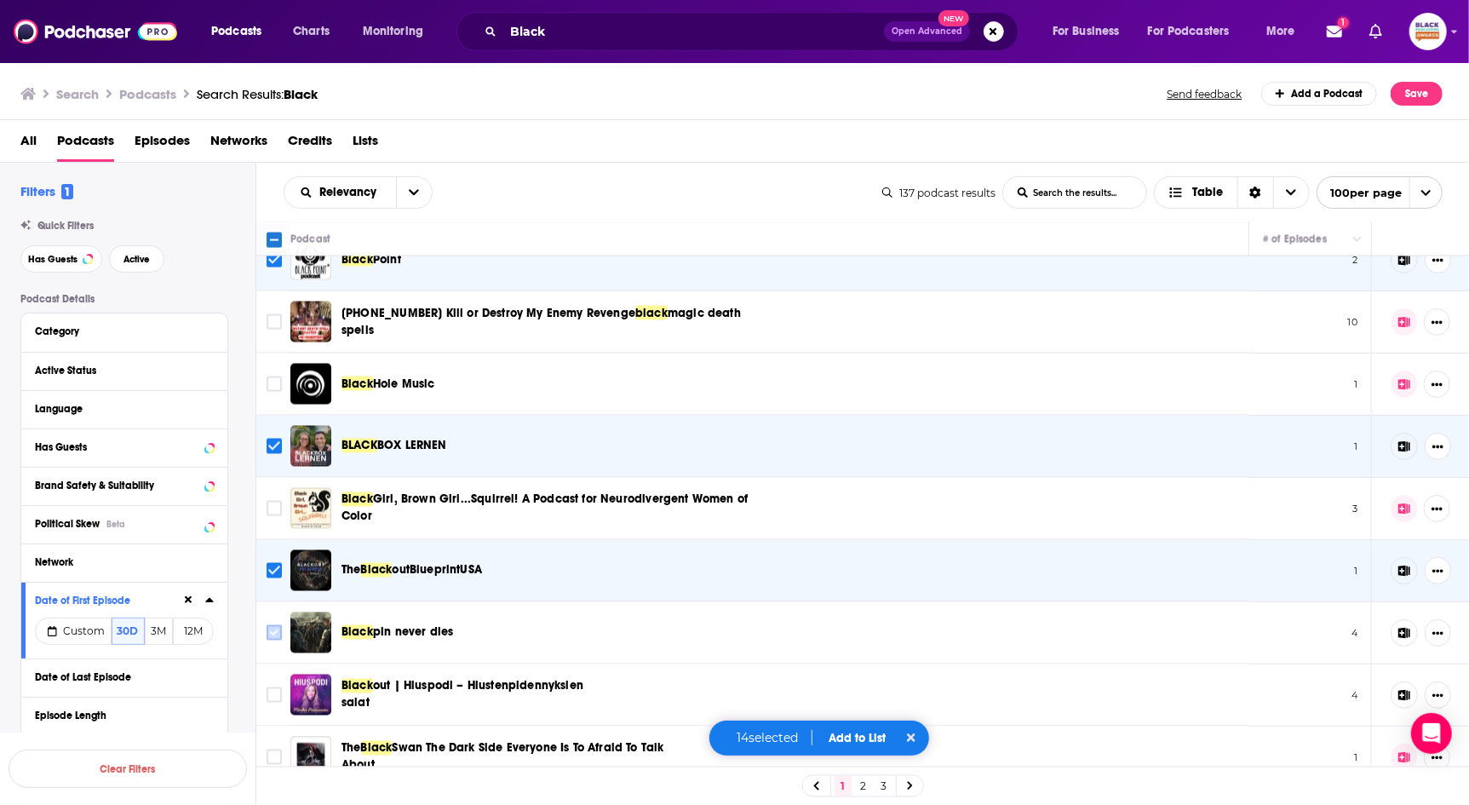
click at [269, 625] on input "Toggle select row" at bounding box center [274, 632] width 15 height 15
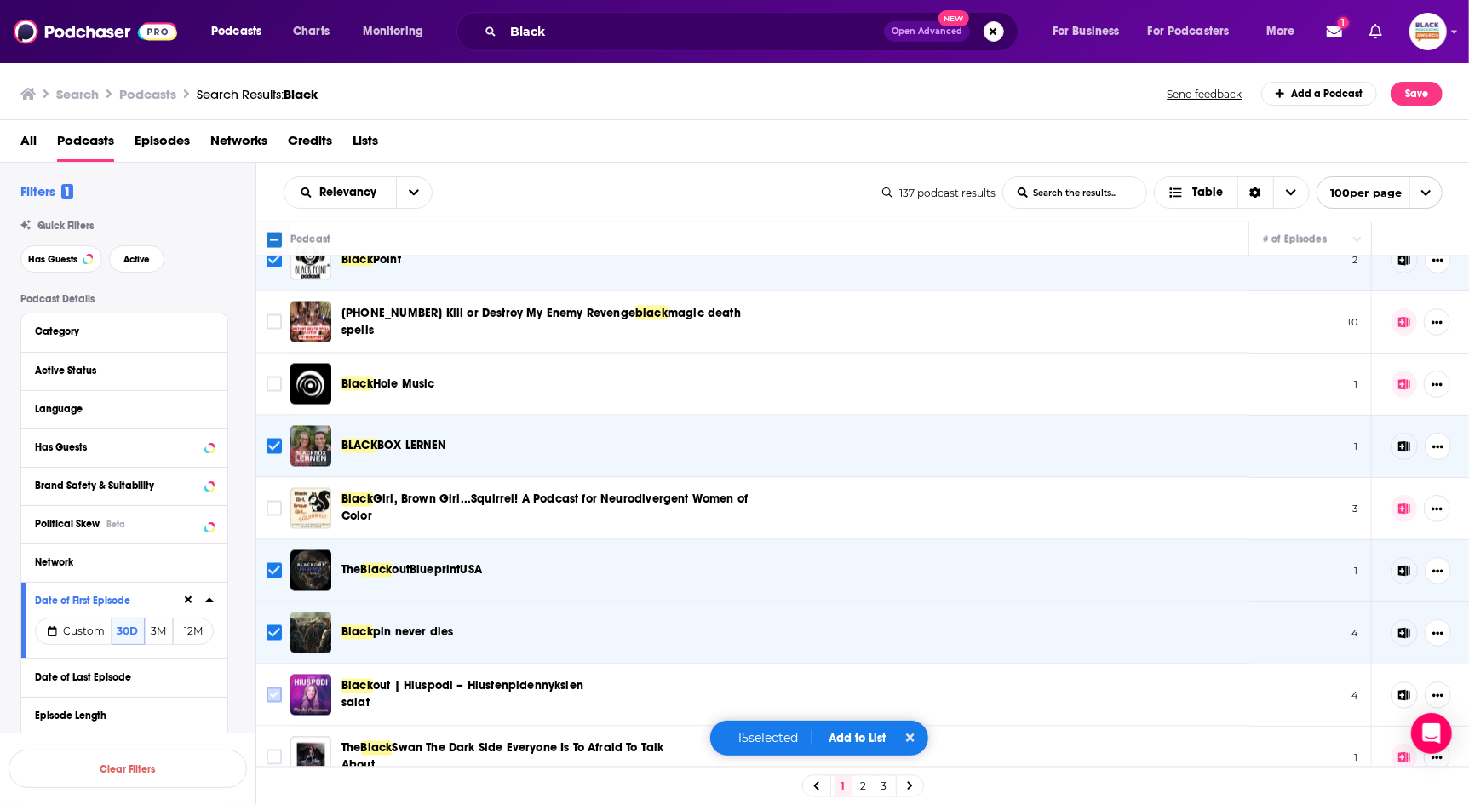
click at [271, 687] on input "Toggle select row" at bounding box center [274, 694] width 15 height 15
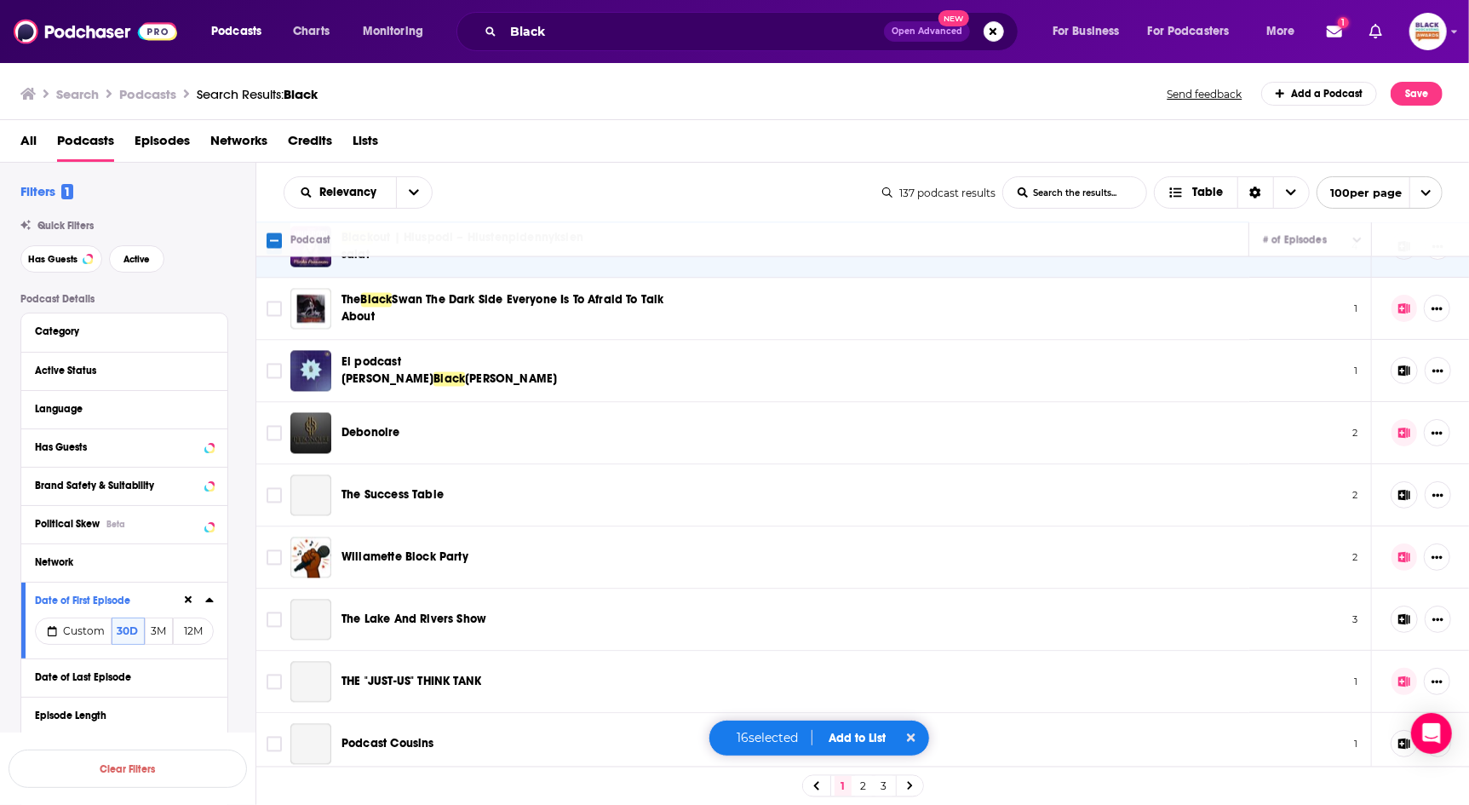
scroll to position [2469, 0]
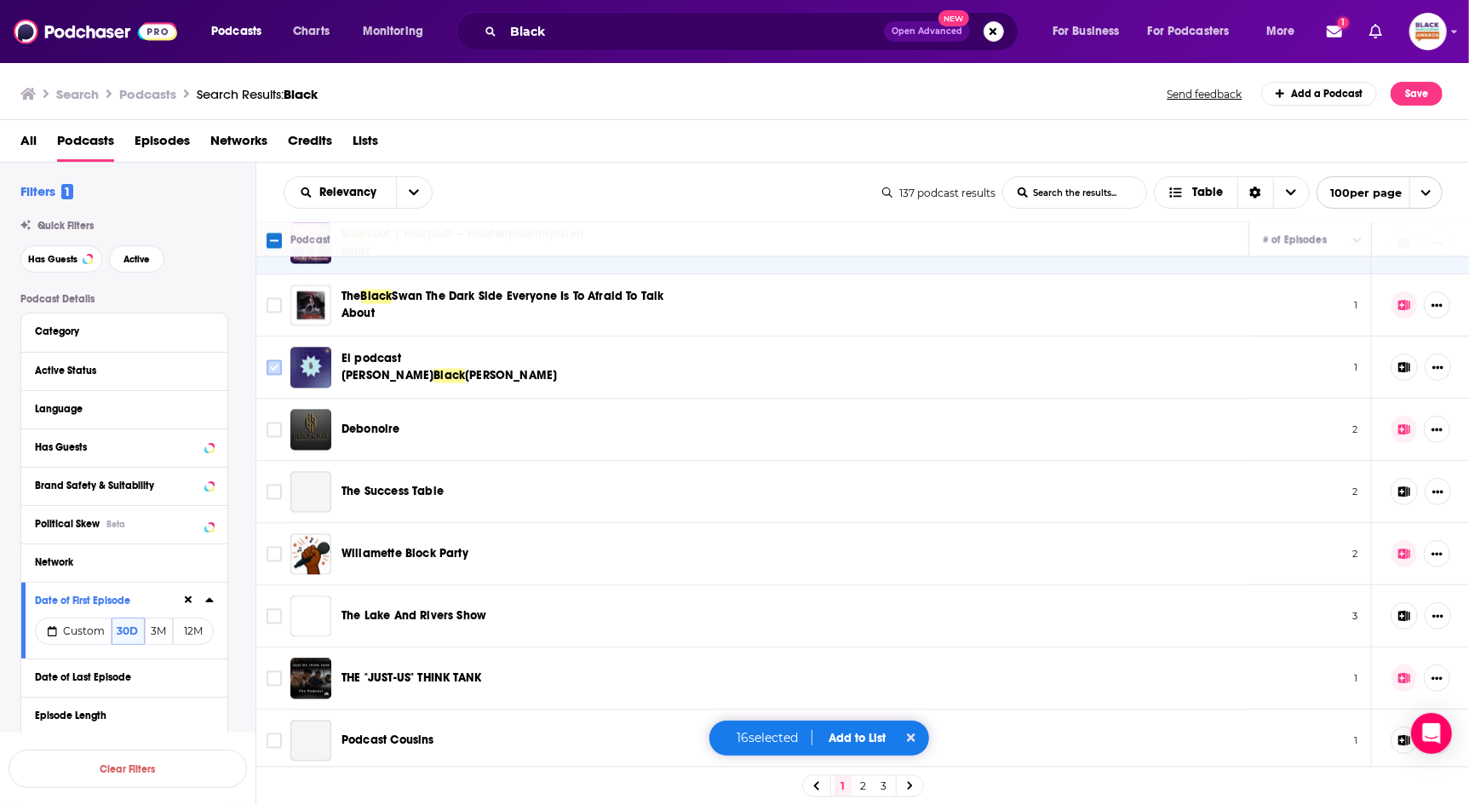
click at [274, 359] on input "Toggle select row" at bounding box center [274, 366] width 15 height 15
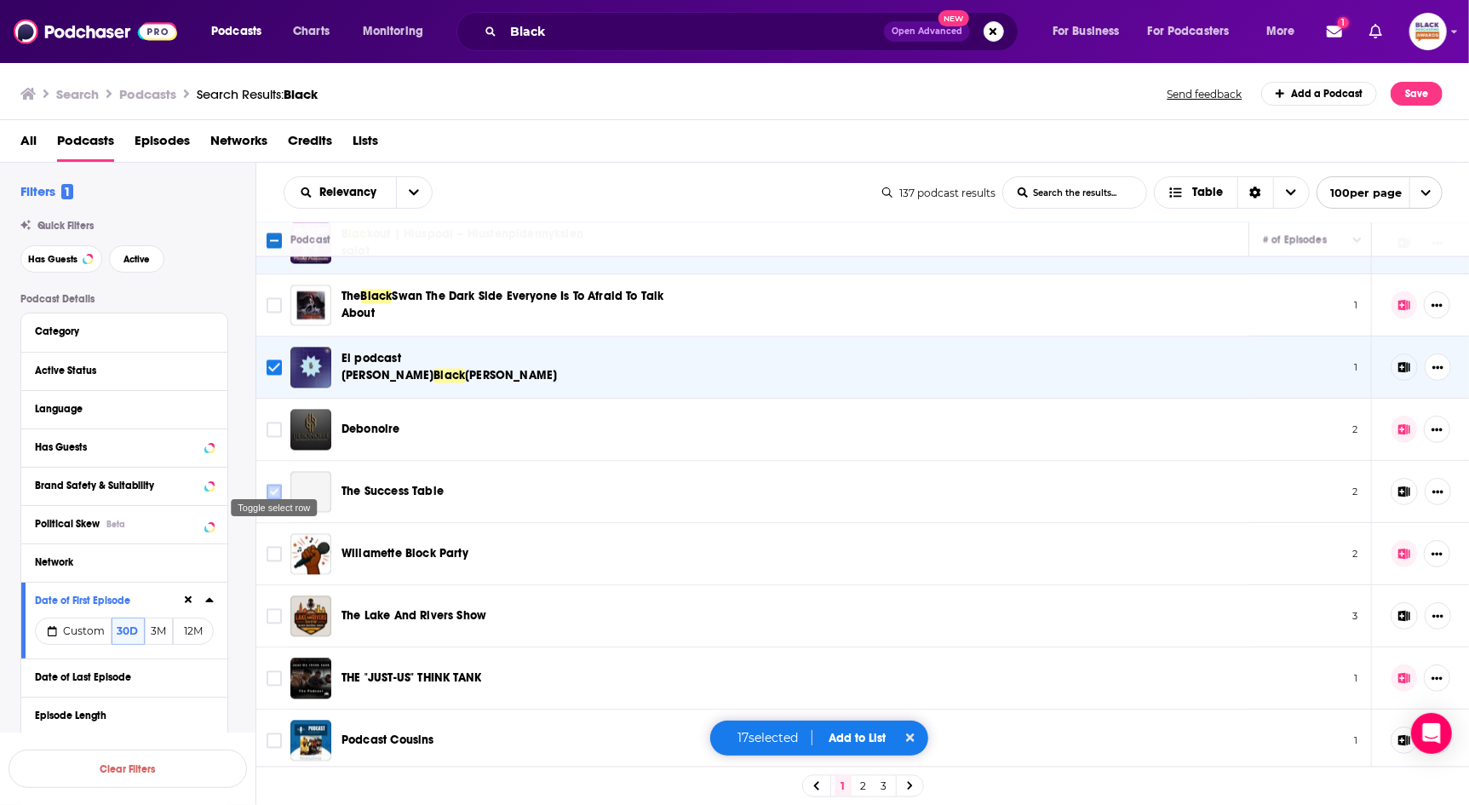
click at [274, 484] on input "Toggle select row" at bounding box center [274, 491] width 15 height 15
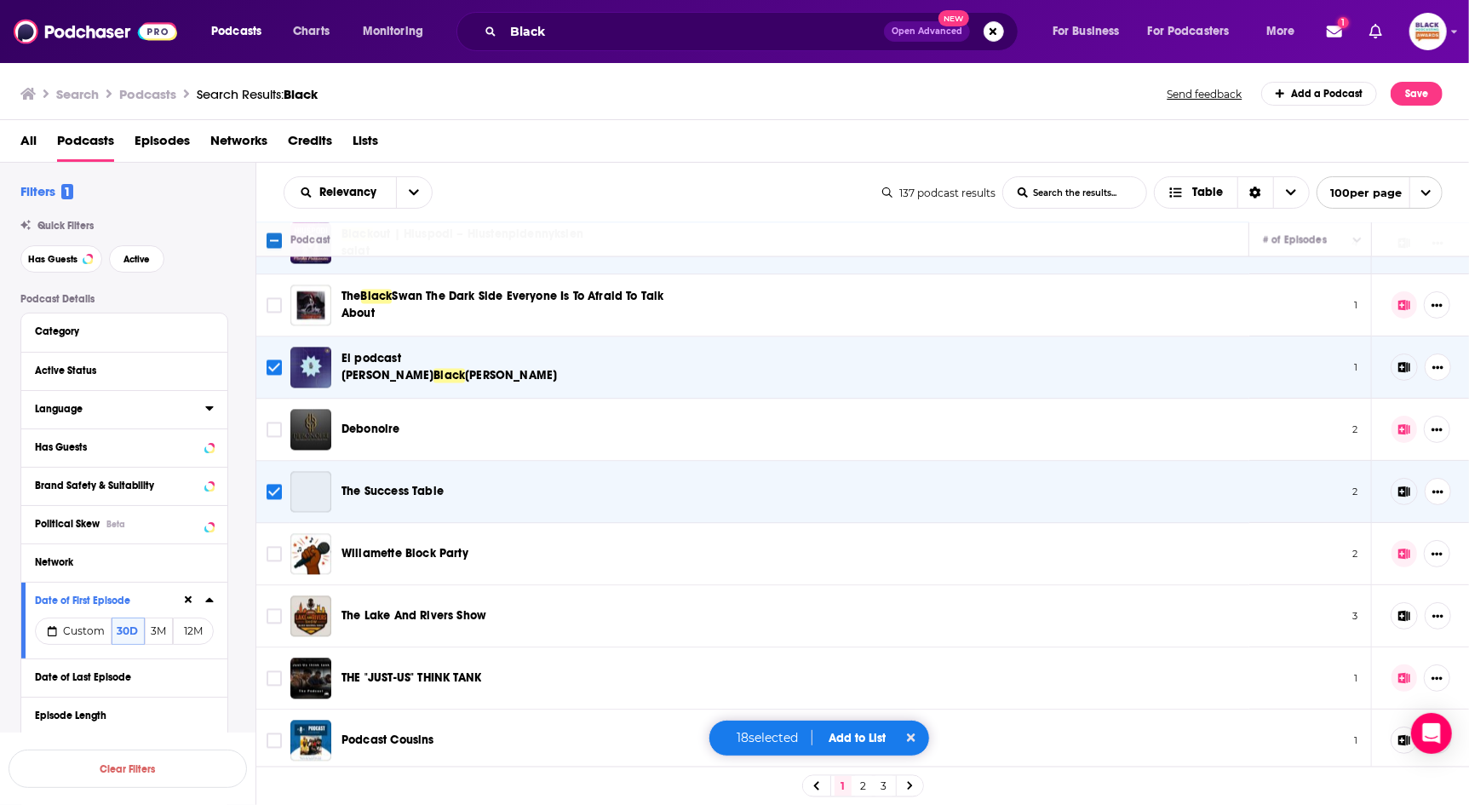
click at [144, 410] on div "Language" at bounding box center [114, 409] width 159 height 12
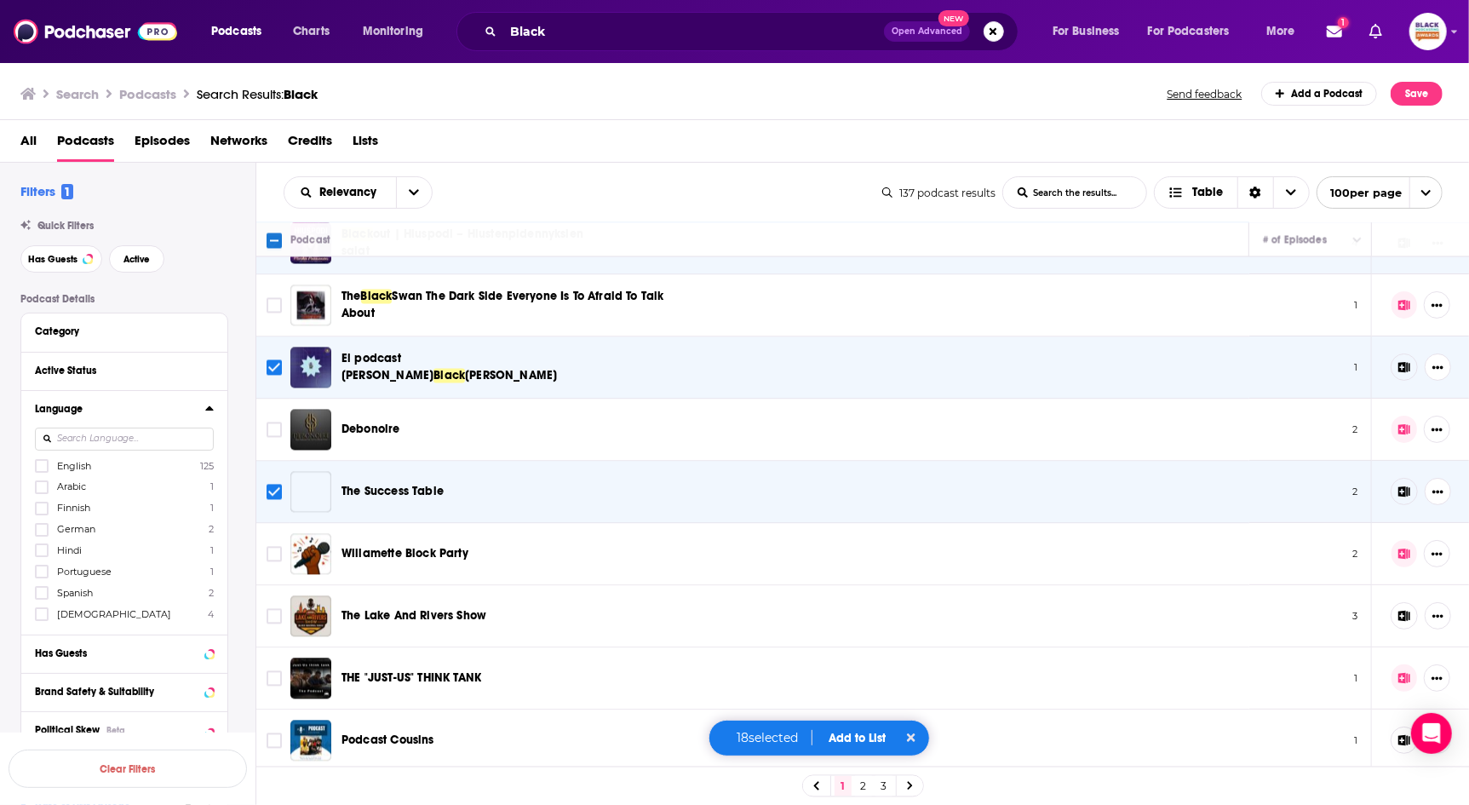
click at [78, 462] on span "English" at bounding box center [74, 466] width 34 height 12
click at [42, 471] on input "multiSelectOption-en-0" at bounding box center [42, 471] width 0 height 0
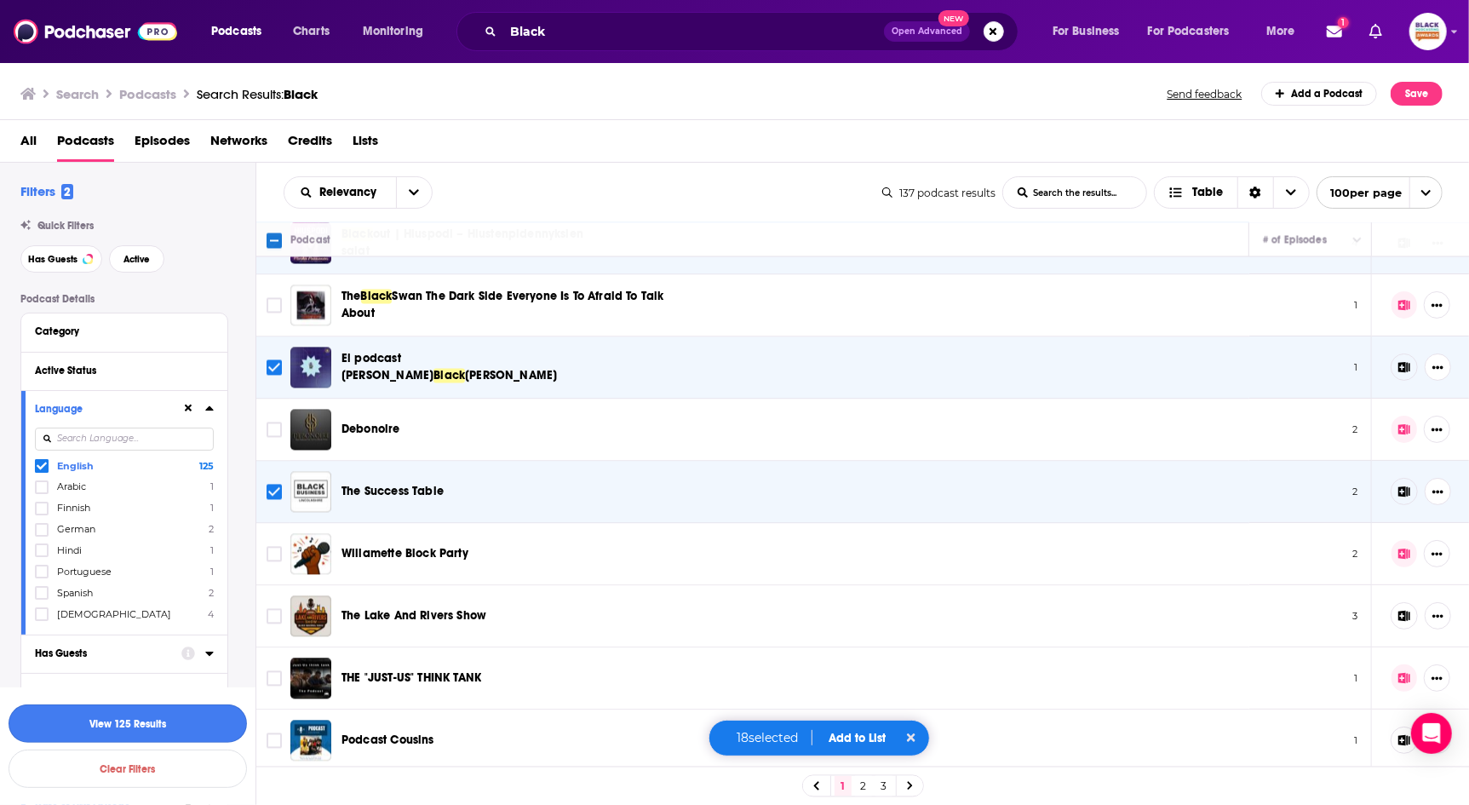
click at [169, 725] on button "View 125 Results" at bounding box center [128, 723] width 238 height 38
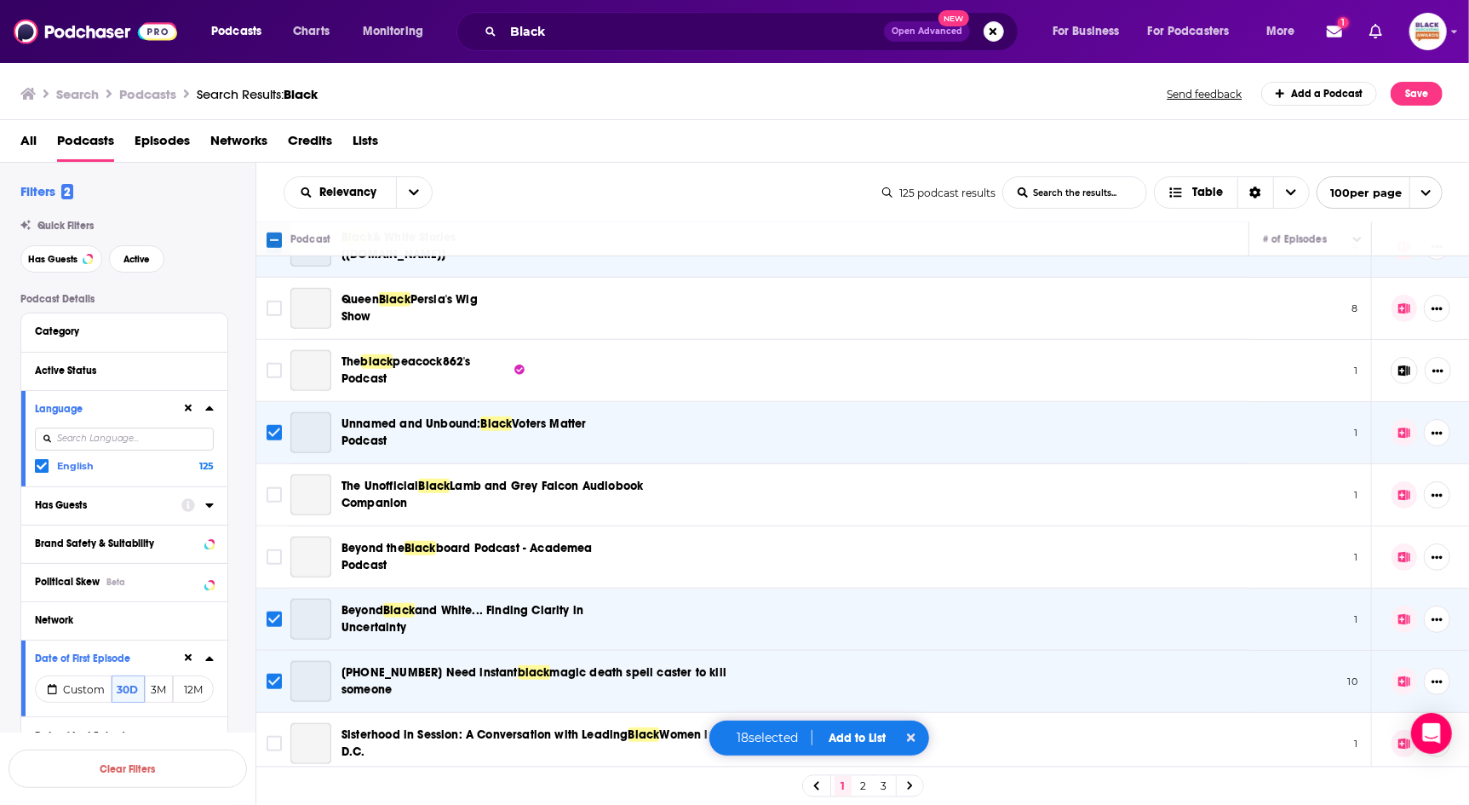
scroll to position [2469, 0]
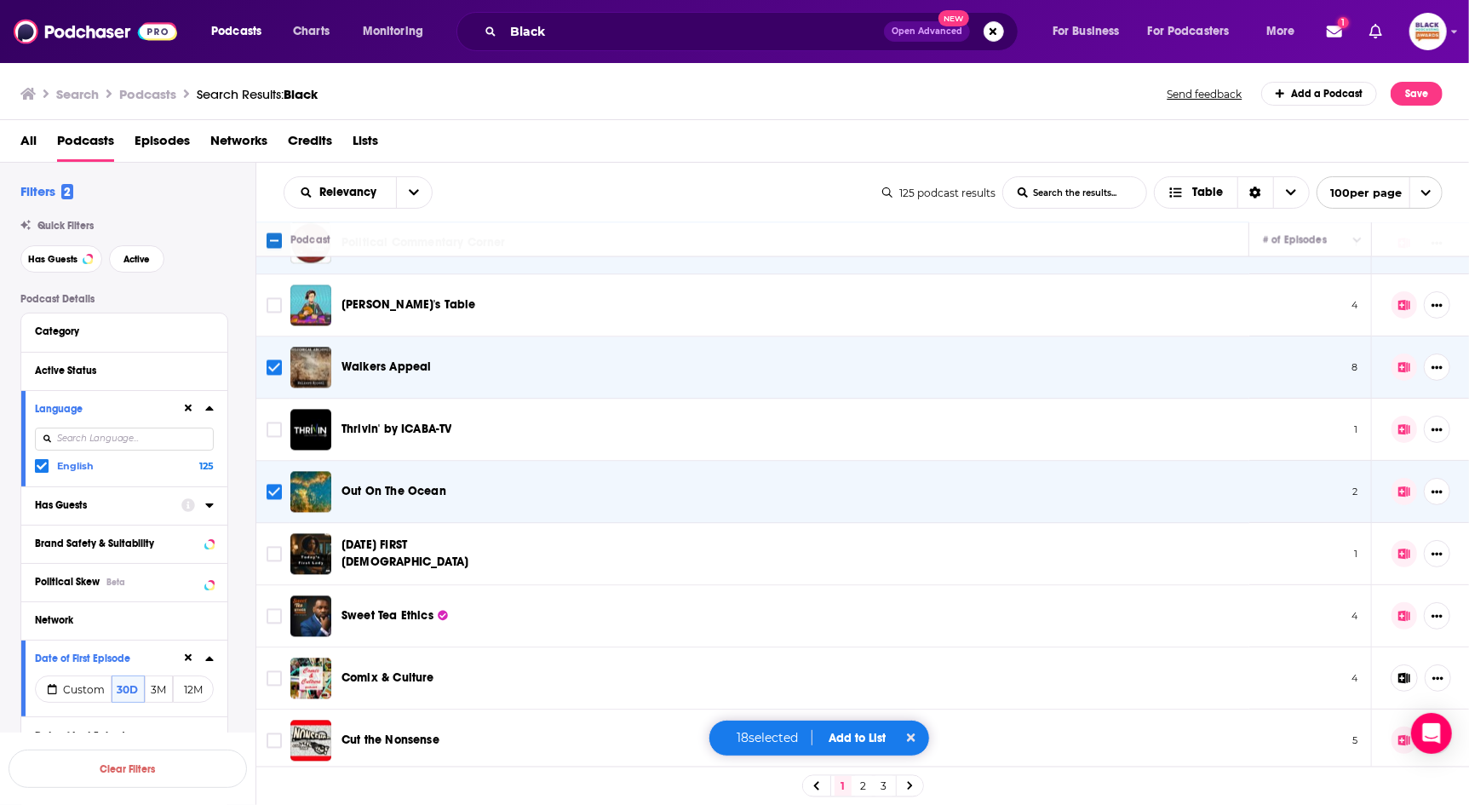
click at [915, 739] on icon at bounding box center [911, 738] width 9 height 12
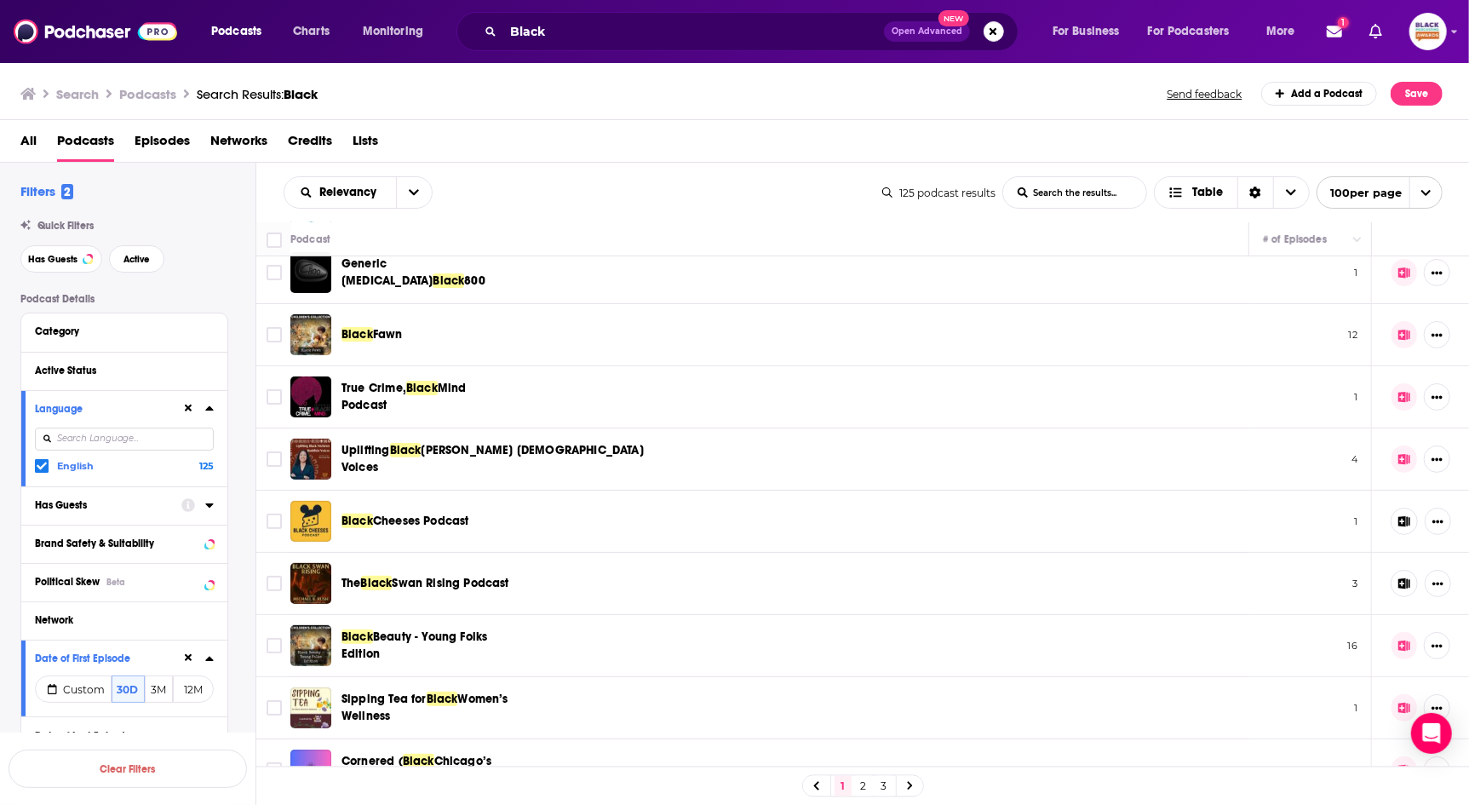
scroll to position [0, 0]
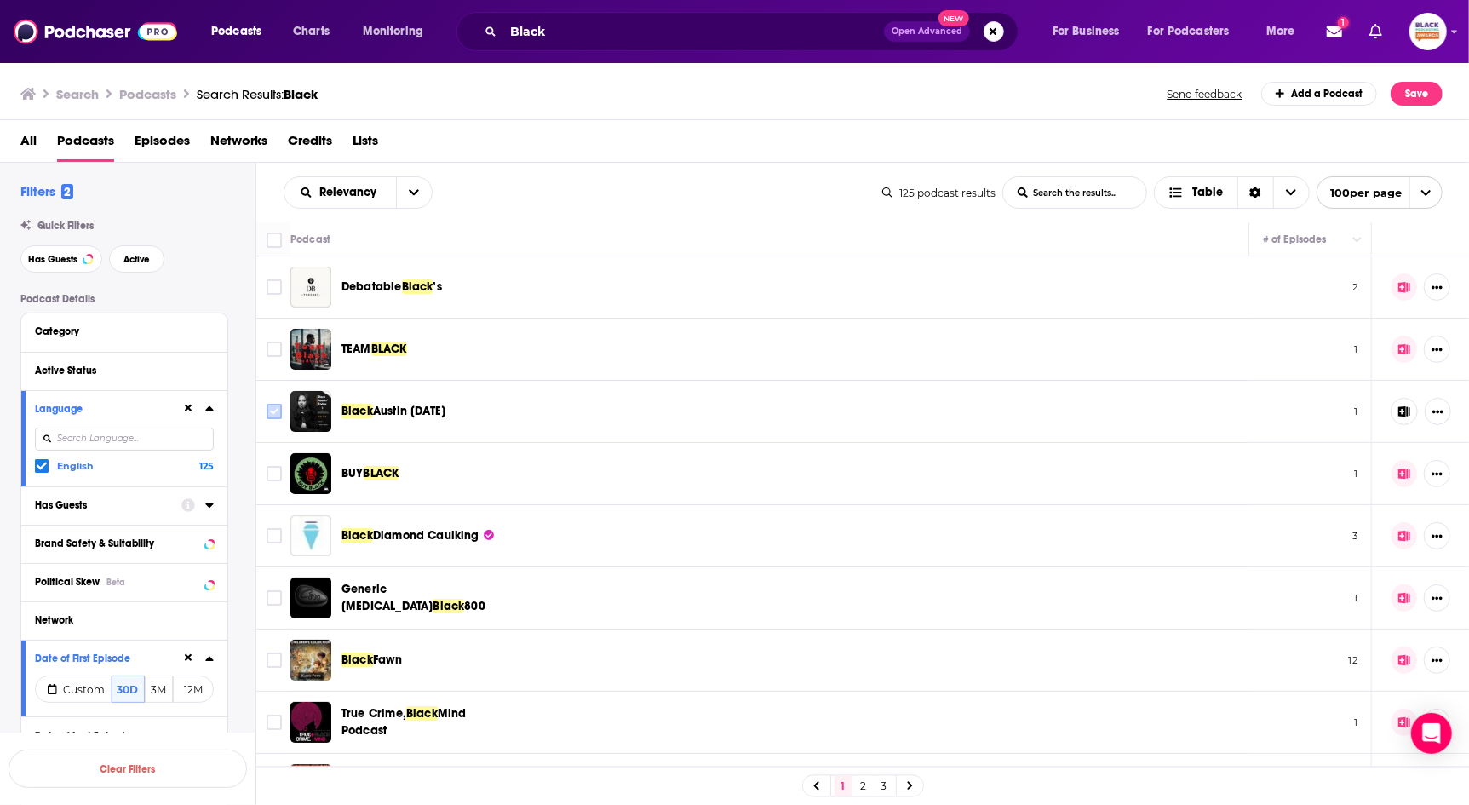
click at [270, 410] on input "Toggle select row" at bounding box center [274, 411] width 15 height 15
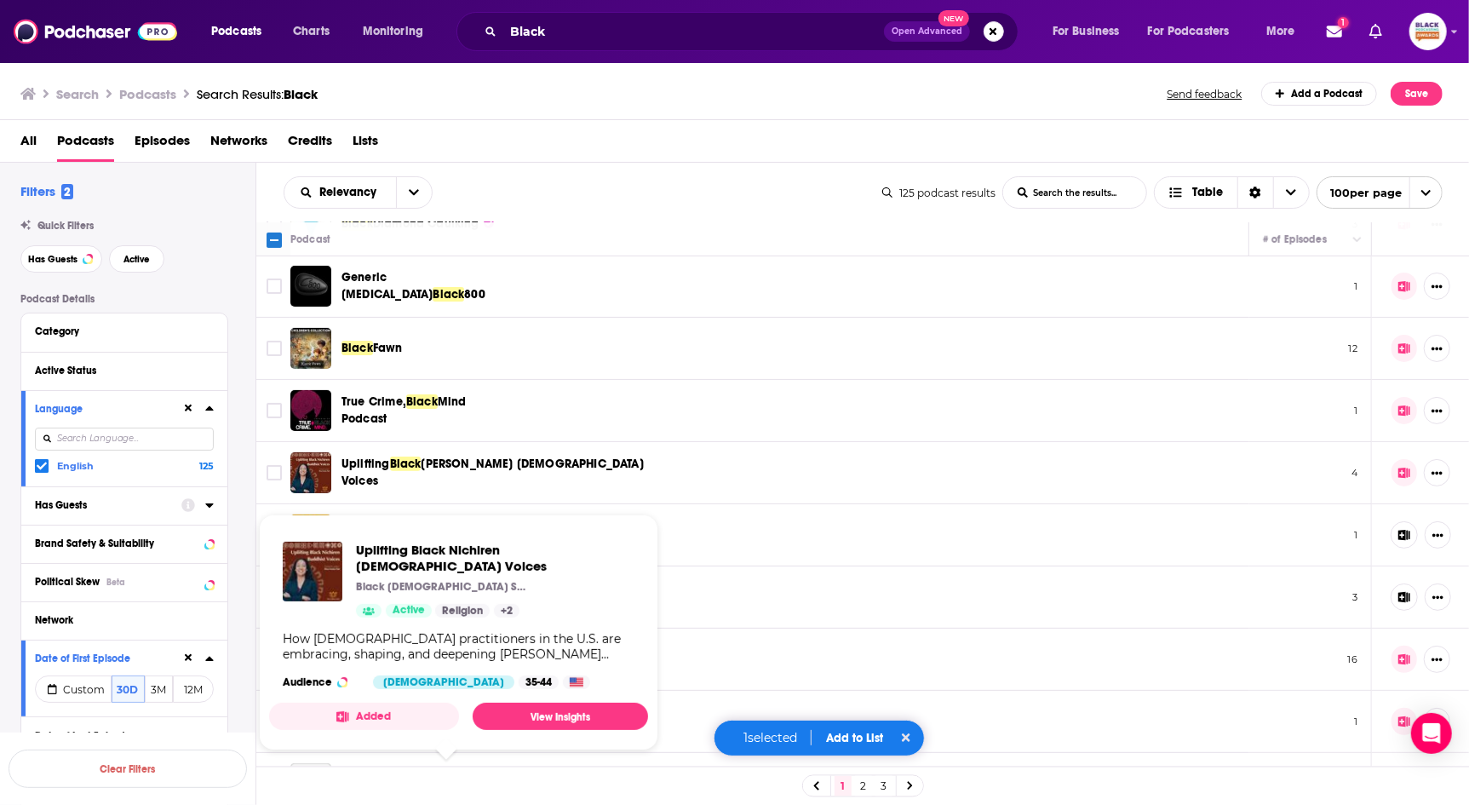
scroll to position [313, 0]
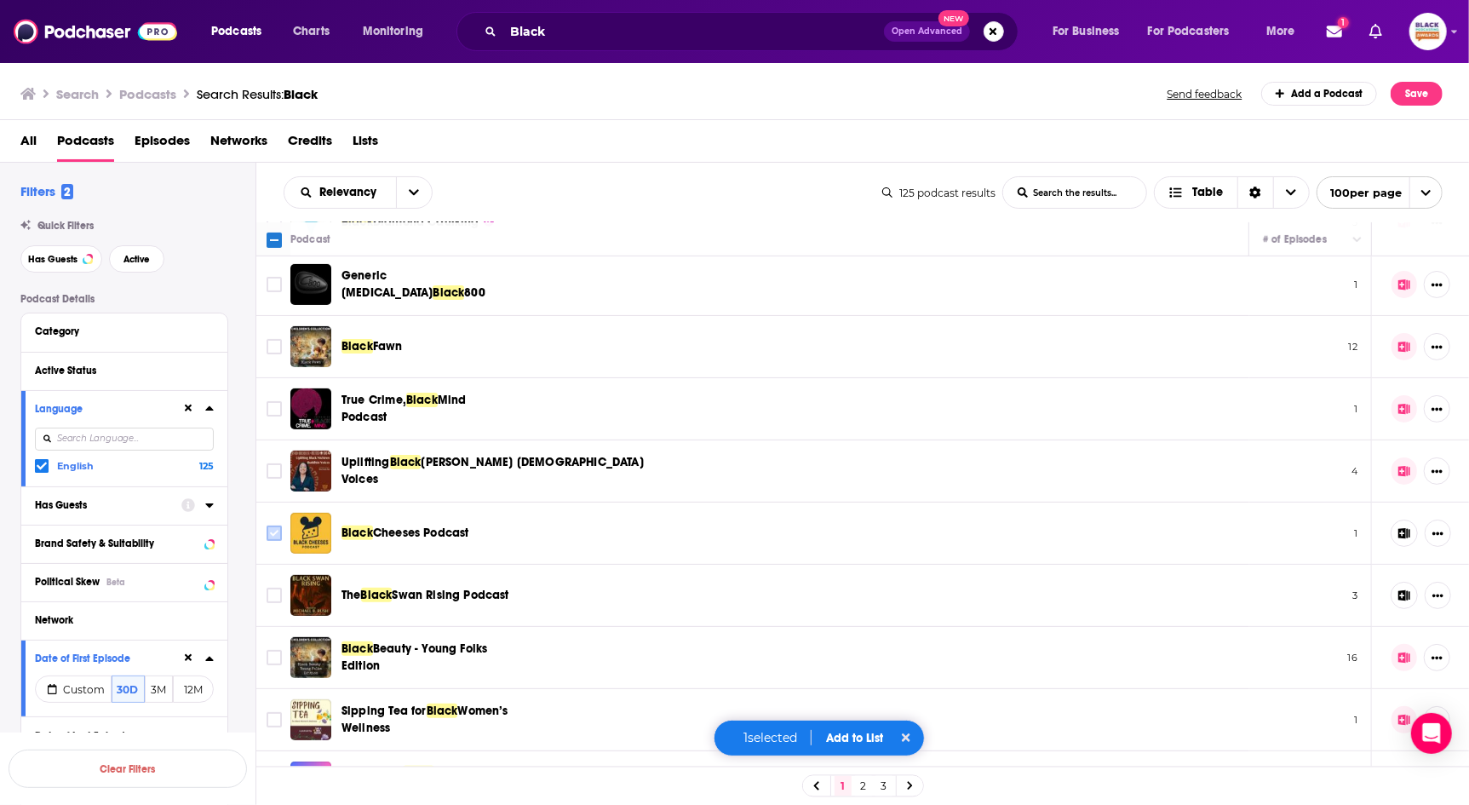
click at [269, 525] on input "Toggle select row" at bounding box center [274, 532] width 15 height 15
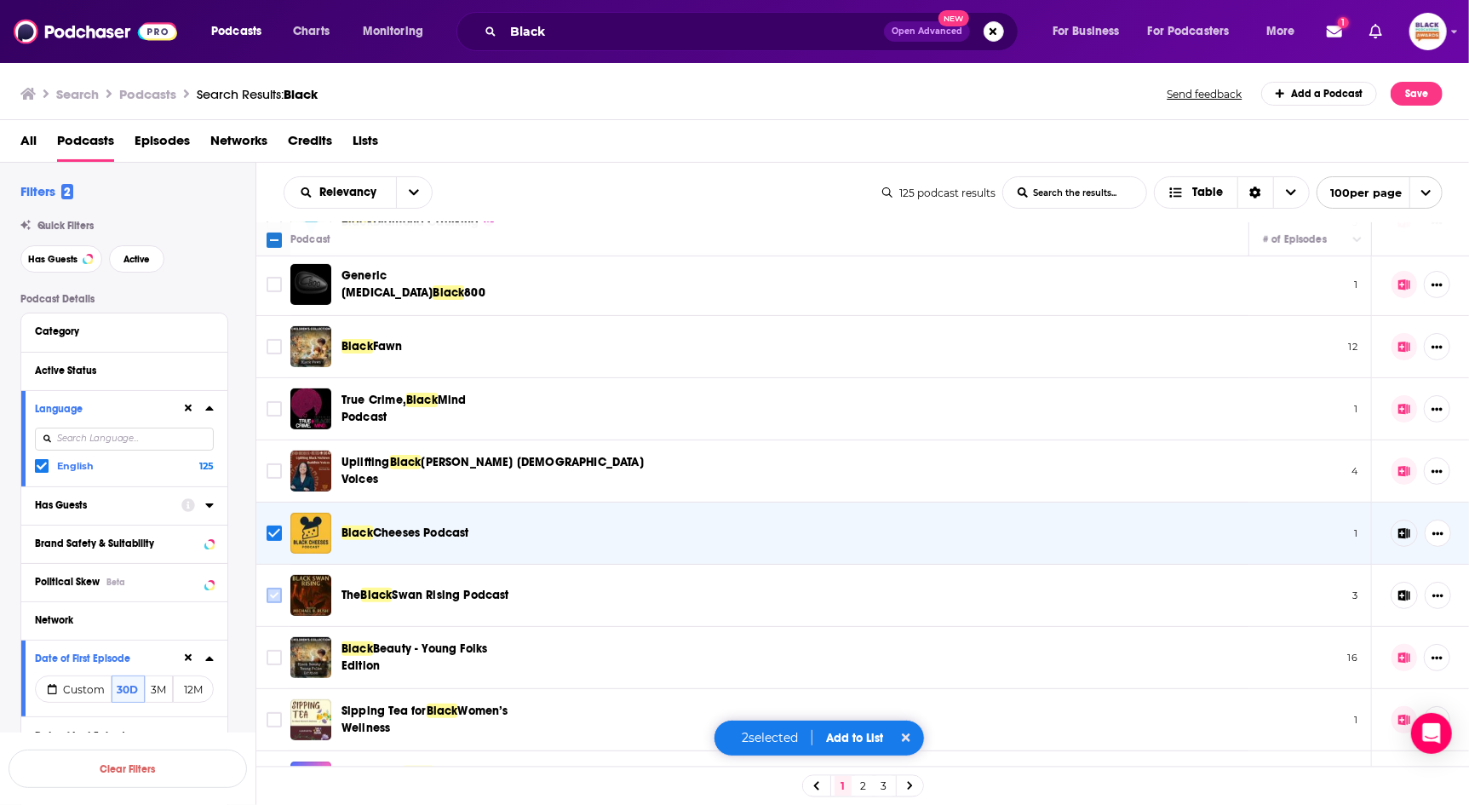
click at [273, 589] on input "Toggle select row" at bounding box center [274, 595] width 15 height 15
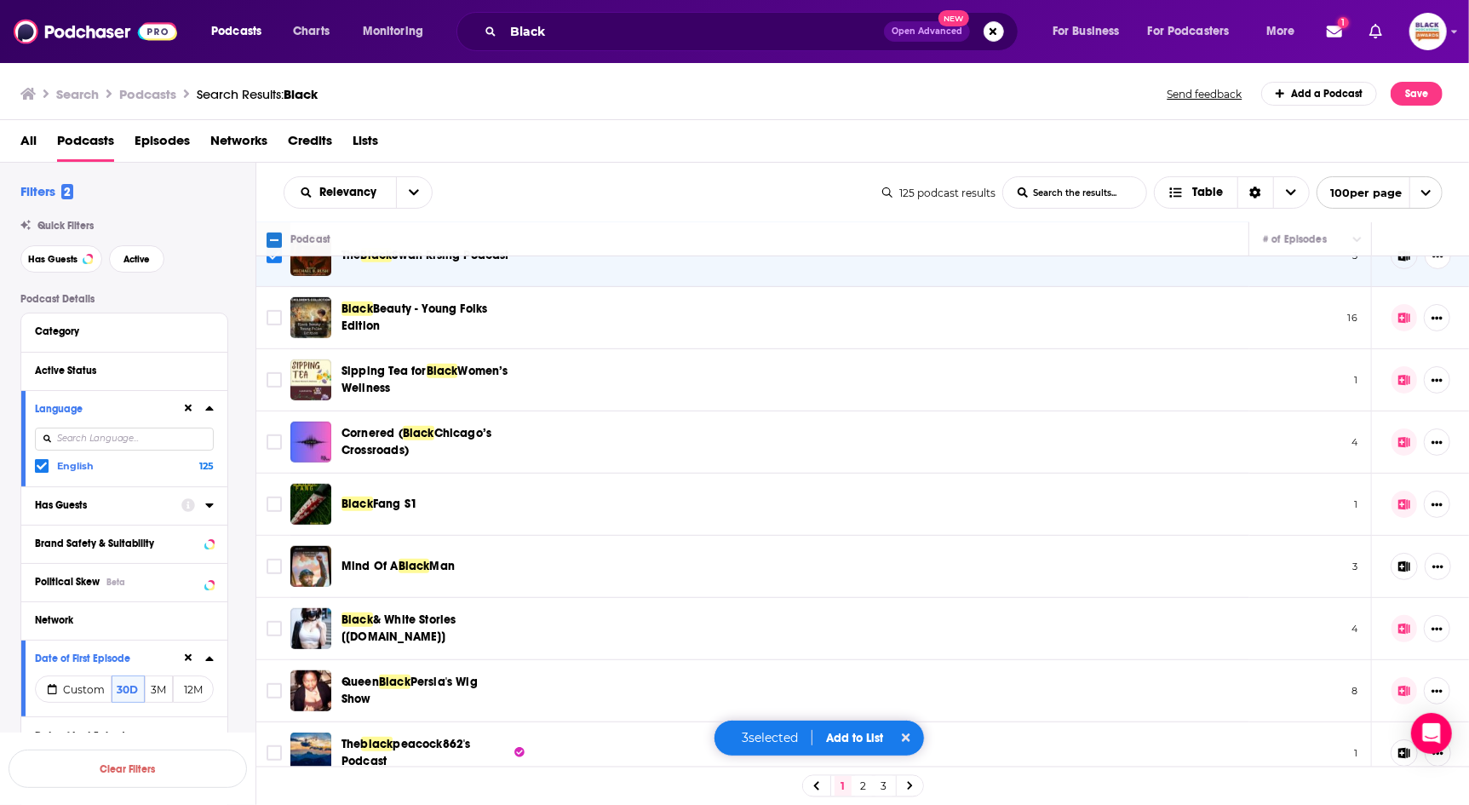
scroll to position [679, 0]
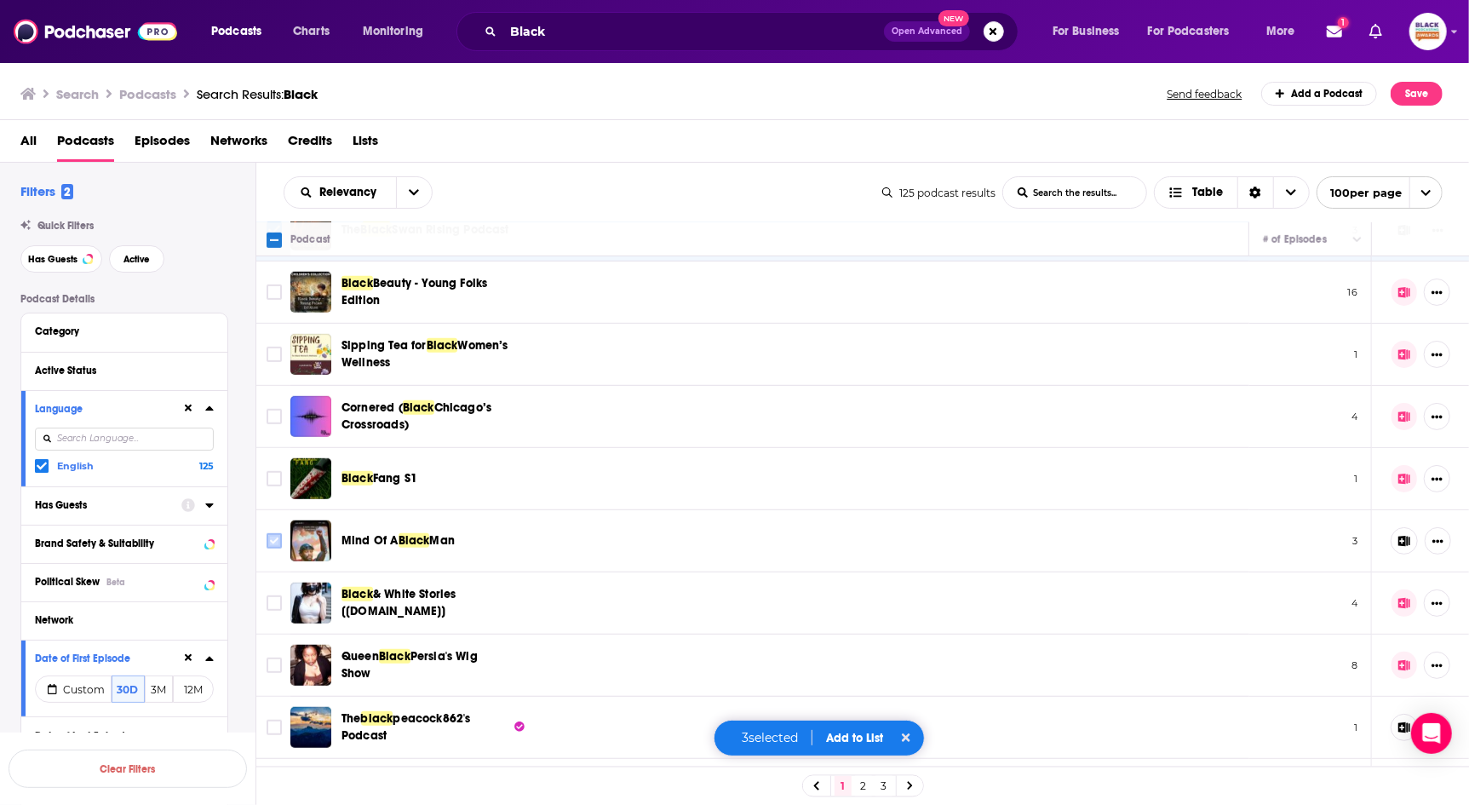
click at [273, 540] on input "Toggle select row" at bounding box center [274, 540] width 15 height 15
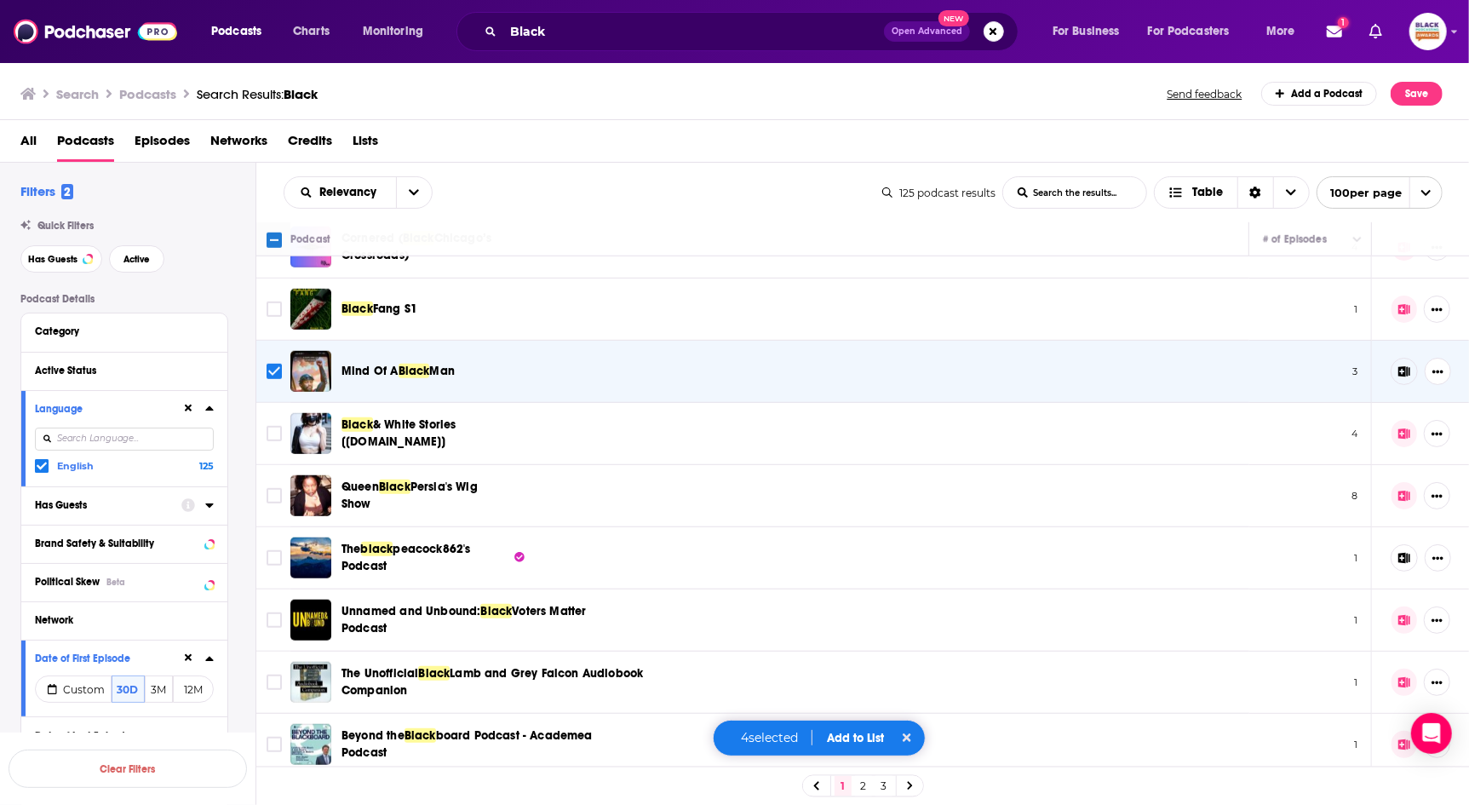
scroll to position [849, 0]
click at [275, 554] on input "Toggle select row" at bounding box center [274, 556] width 15 height 15
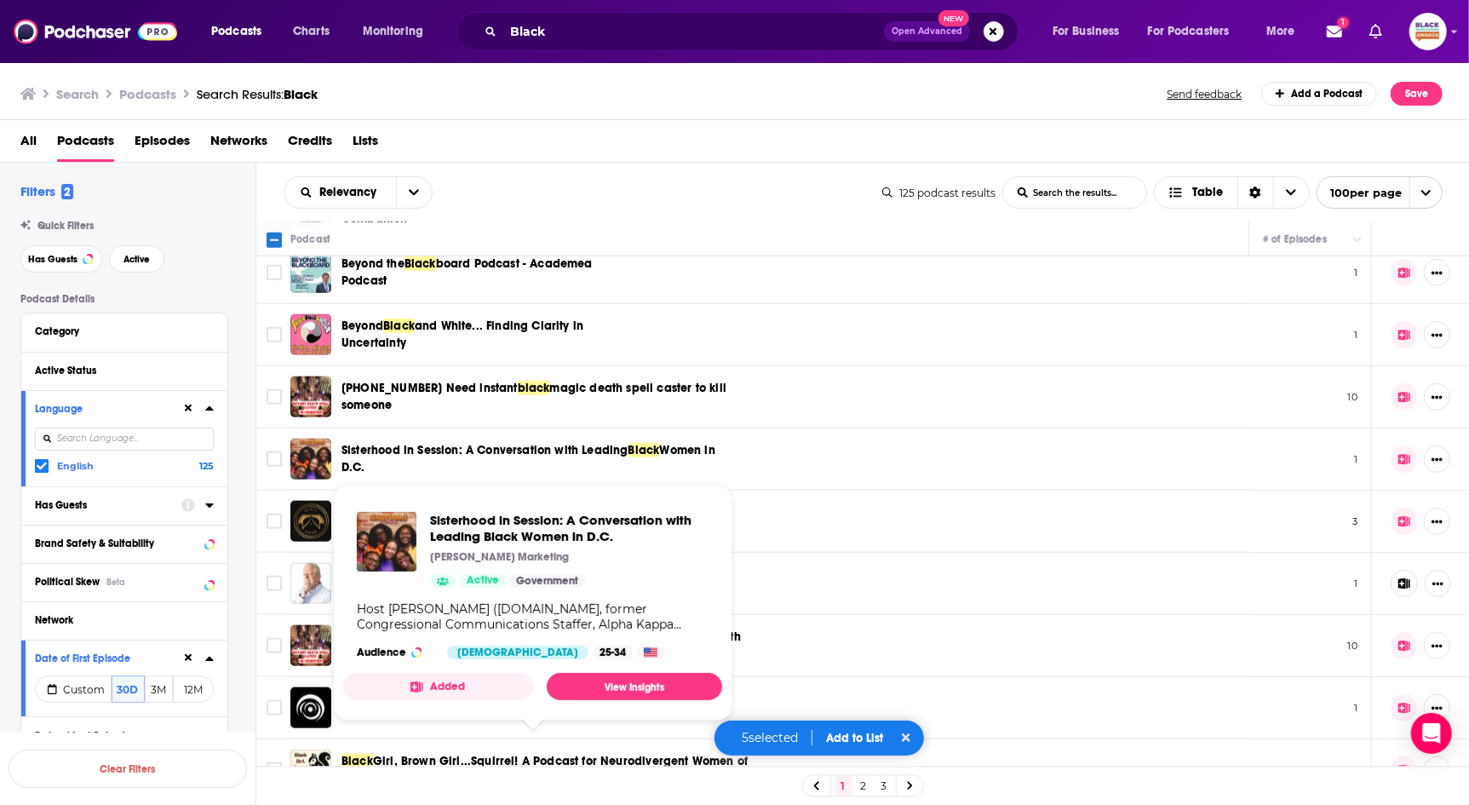
scroll to position [1322, 0]
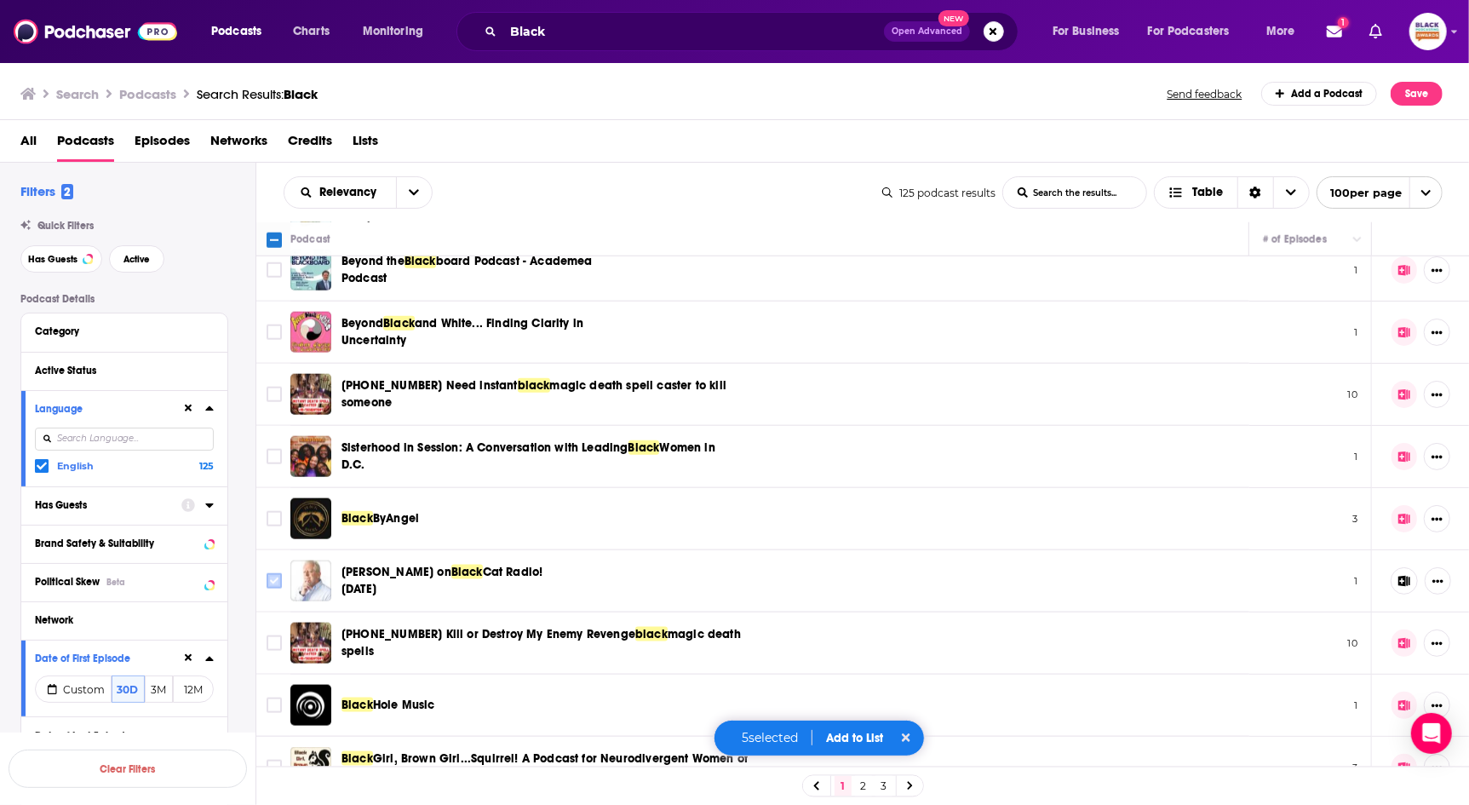
click at [273, 573] on input "Toggle select row" at bounding box center [274, 580] width 15 height 15
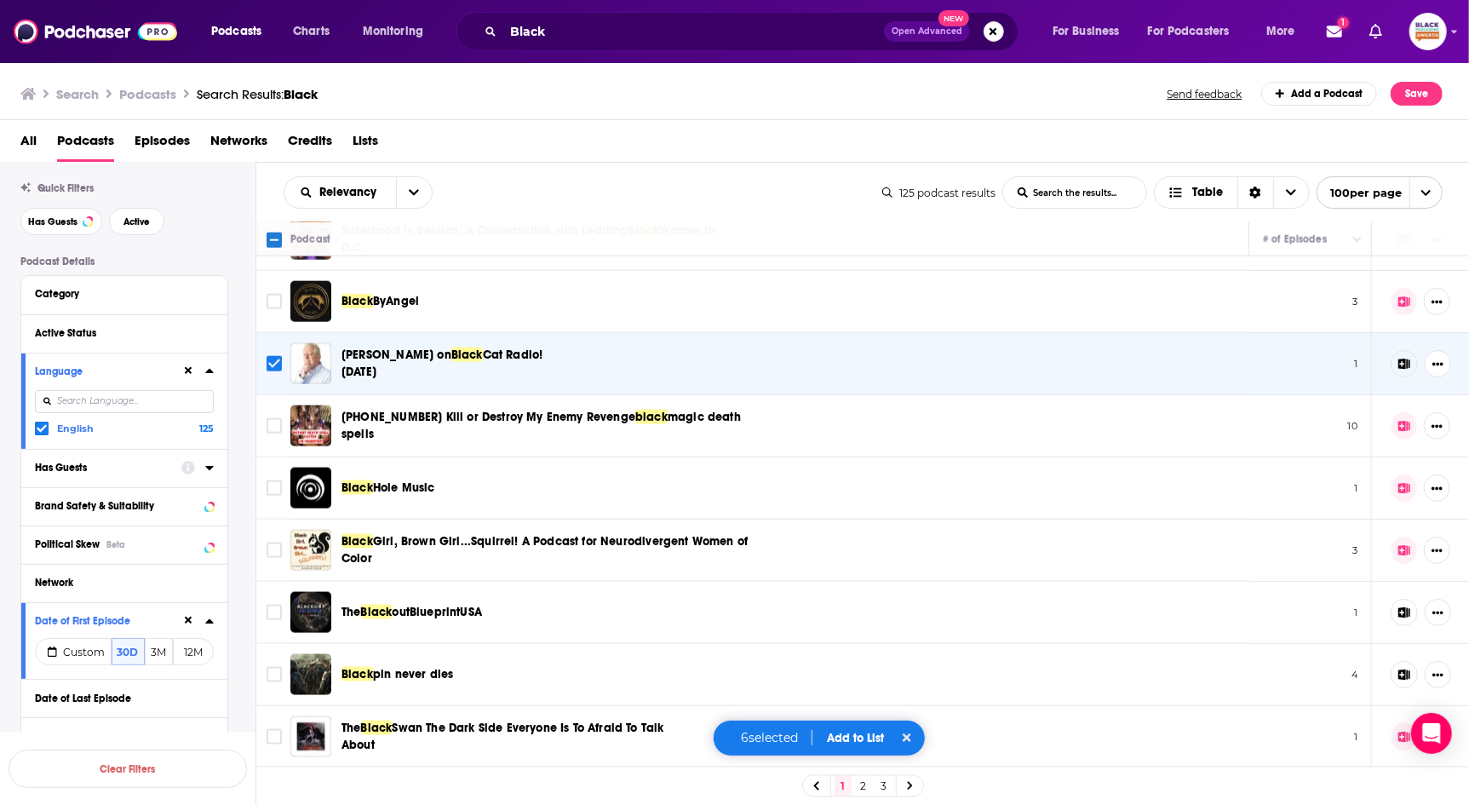
scroll to position [1545, 0]
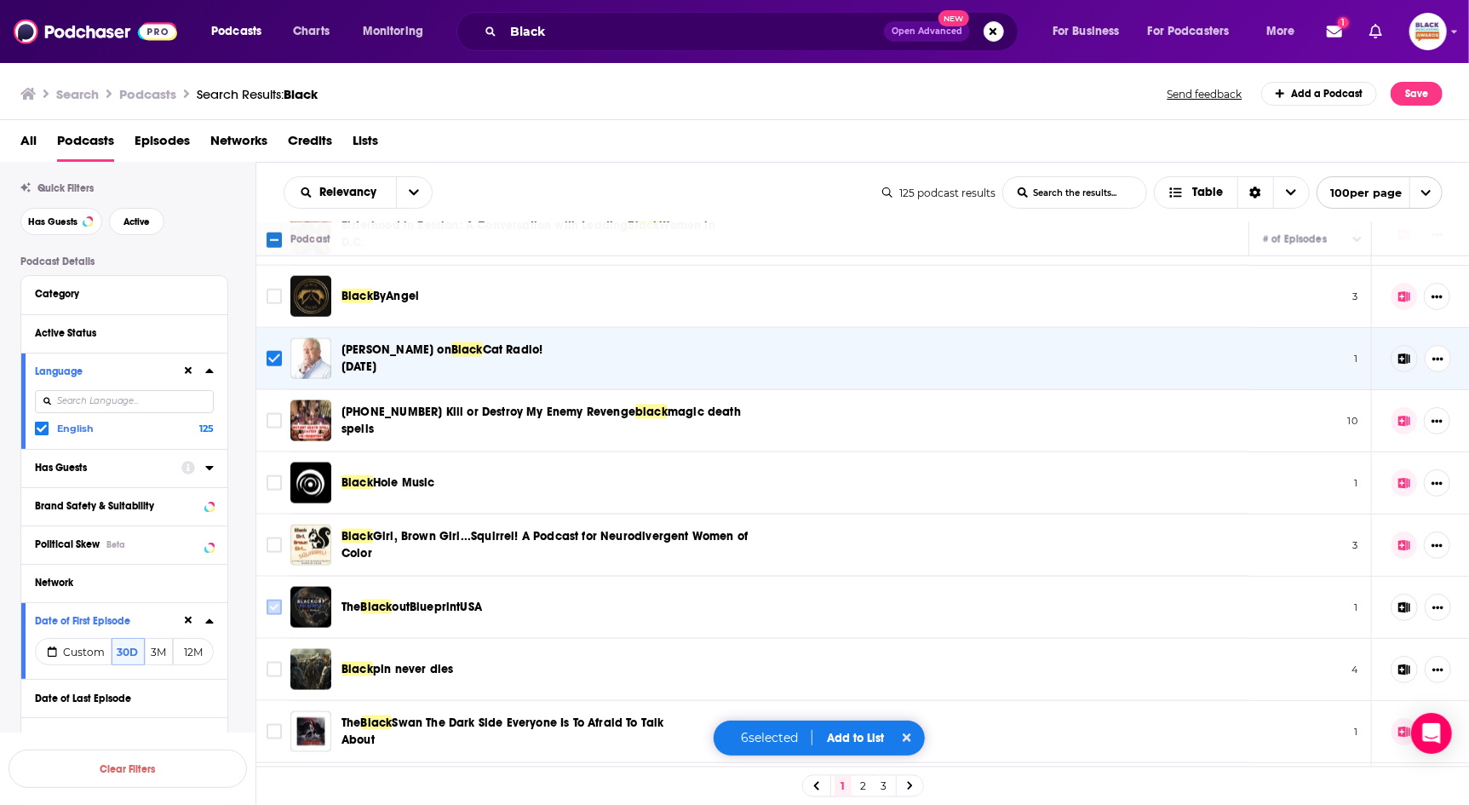
click at [276, 600] on input "Toggle select row" at bounding box center [274, 607] width 15 height 15
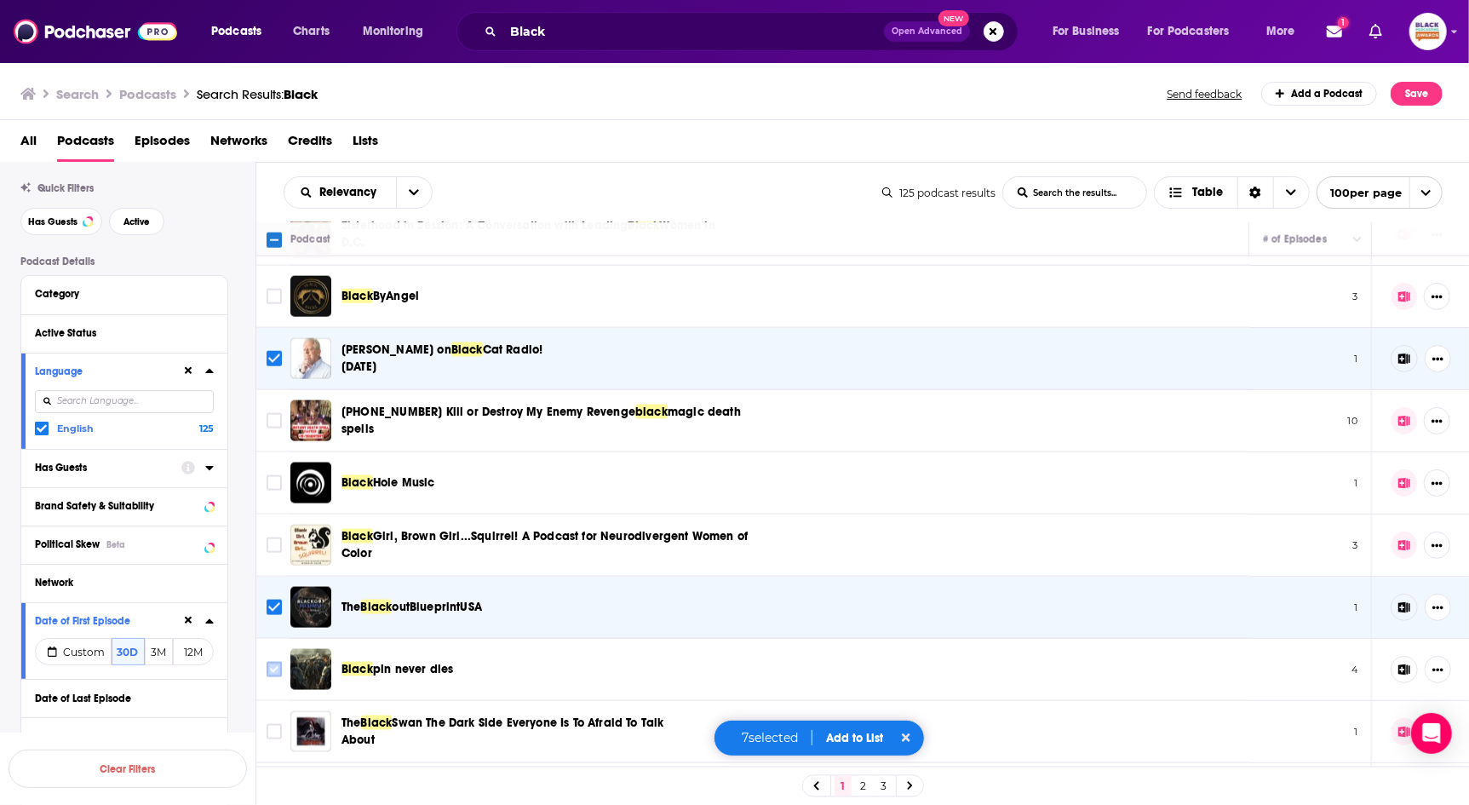
click at [273, 662] on input "Toggle select row" at bounding box center [274, 669] width 15 height 15
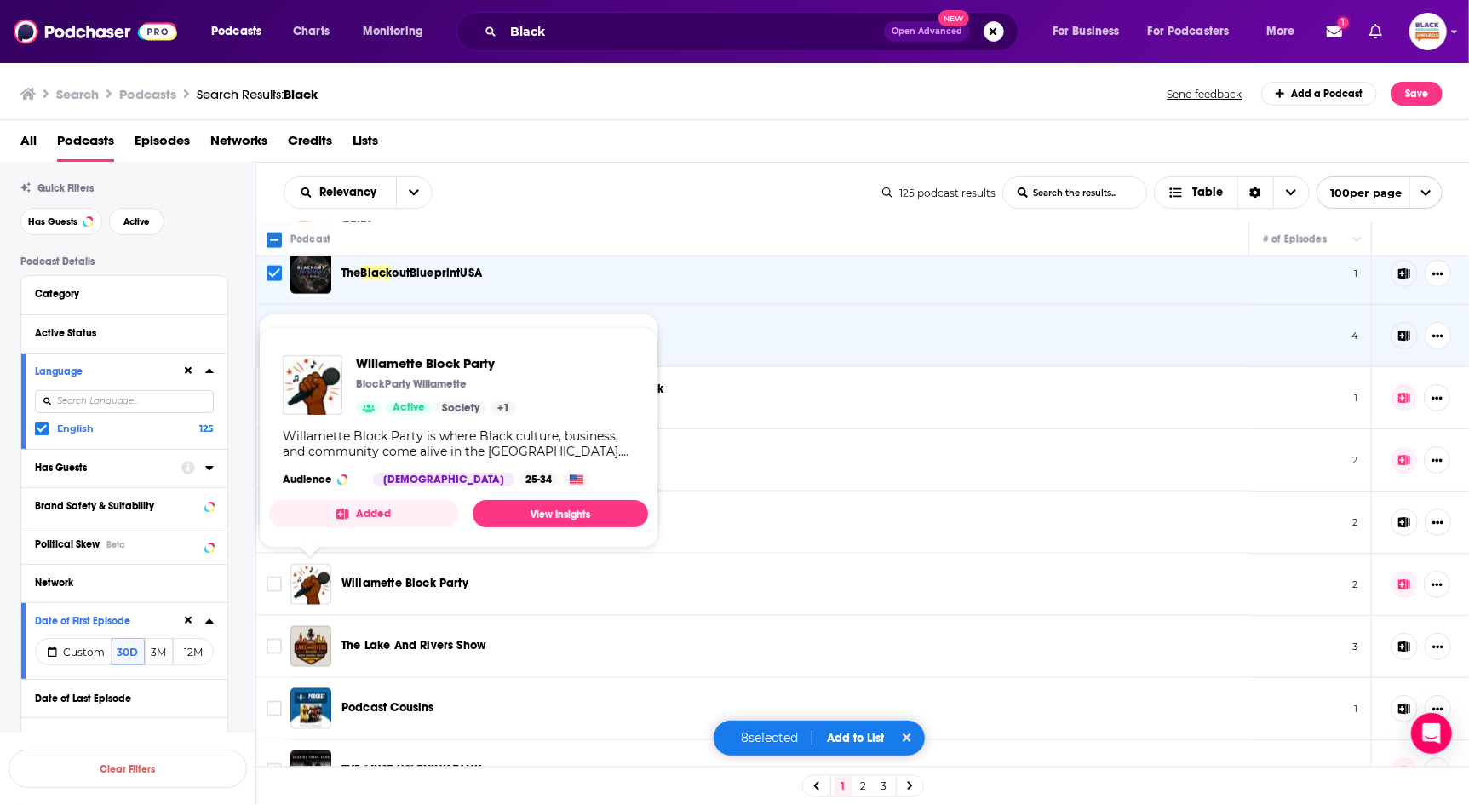
scroll to position [1879, 0]
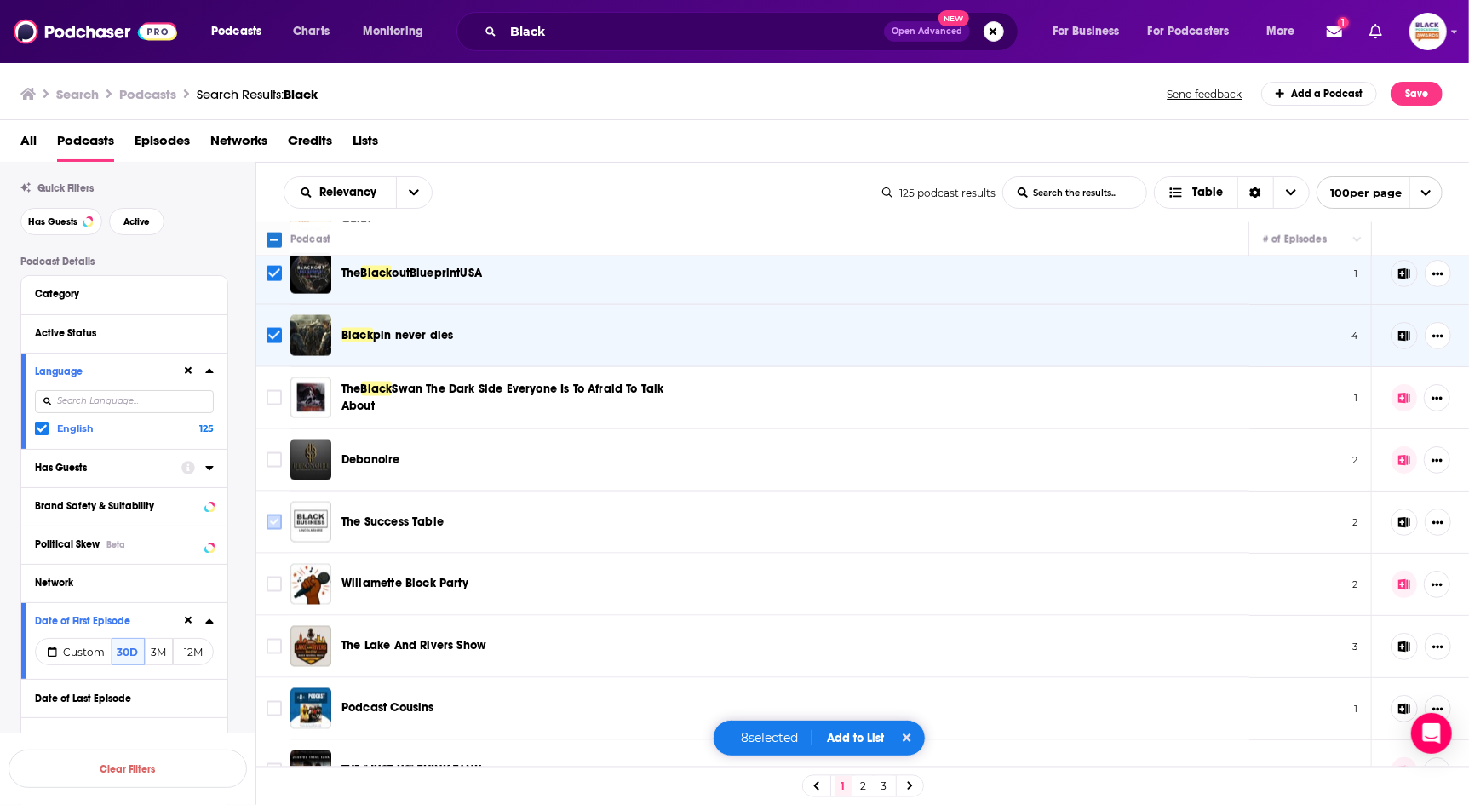
click at [275, 514] on input "Toggle select row" at bounding box center [274, 521] width 15 height 15
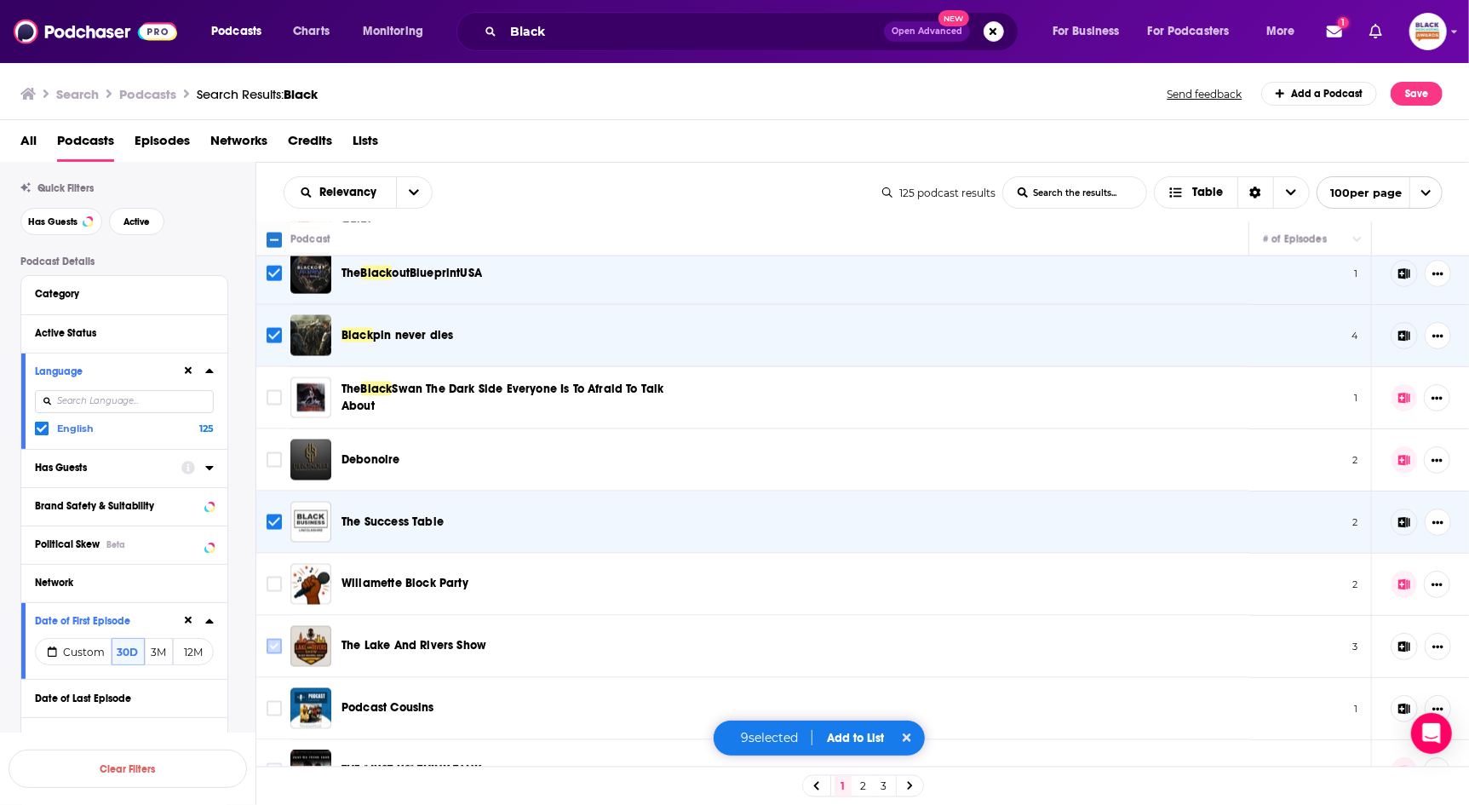
click at [272, 641] on input "Toggle select row" at bounding box center [274, 646] width 15 height 15
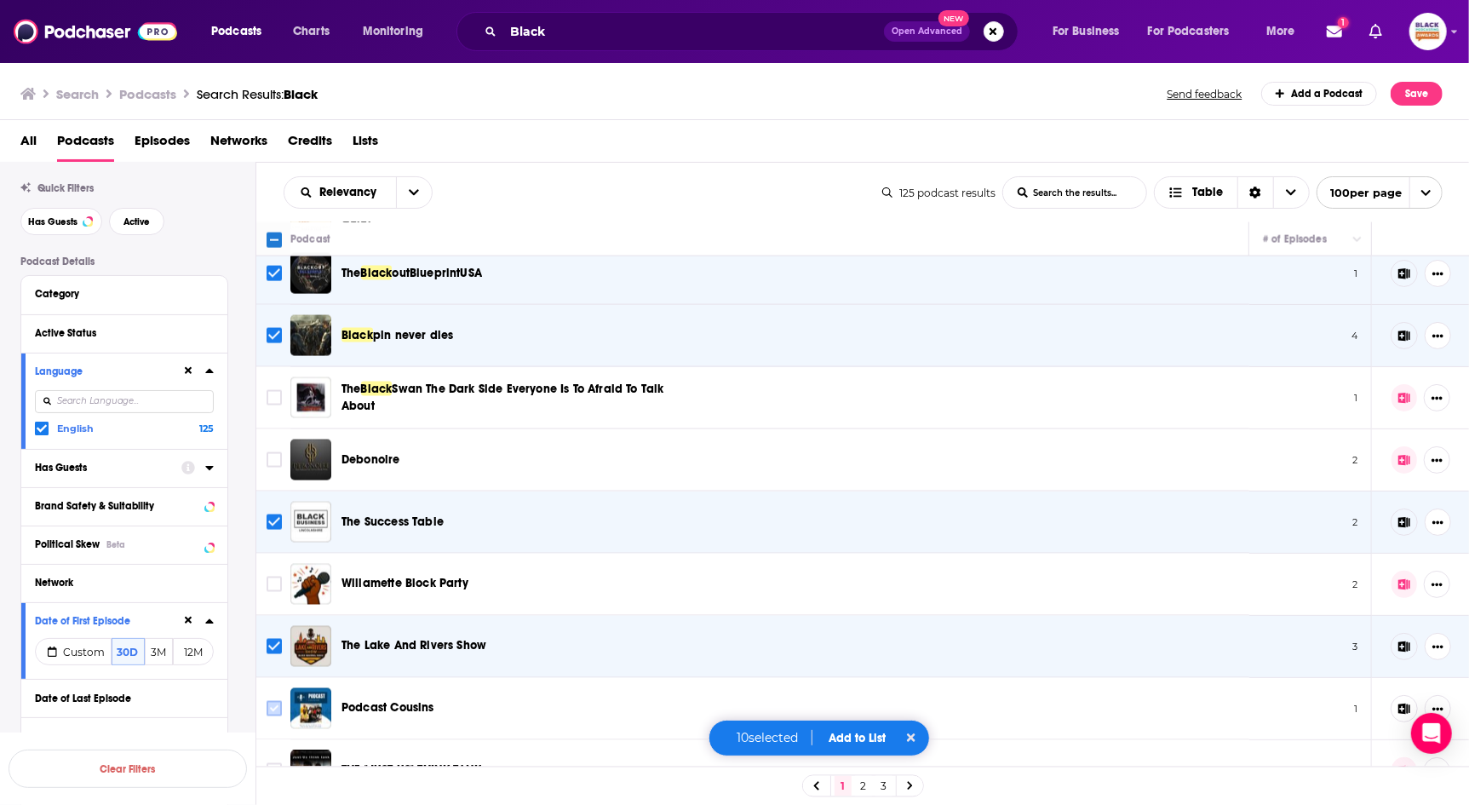
click at [270, 703] on input "Toggle select row" at bounding box center [274, 708] width 15 height 15
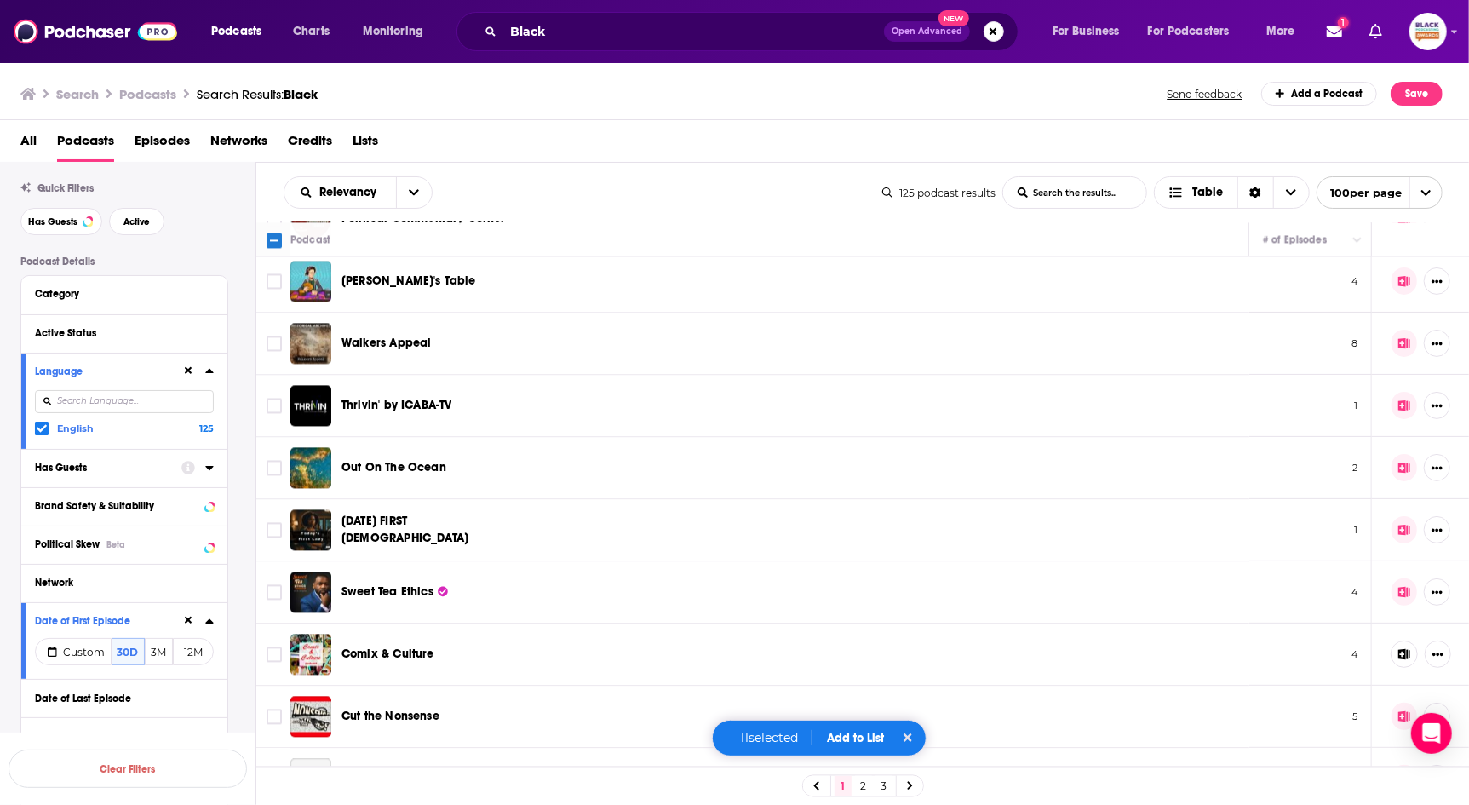
scroll to position [2582, 0]
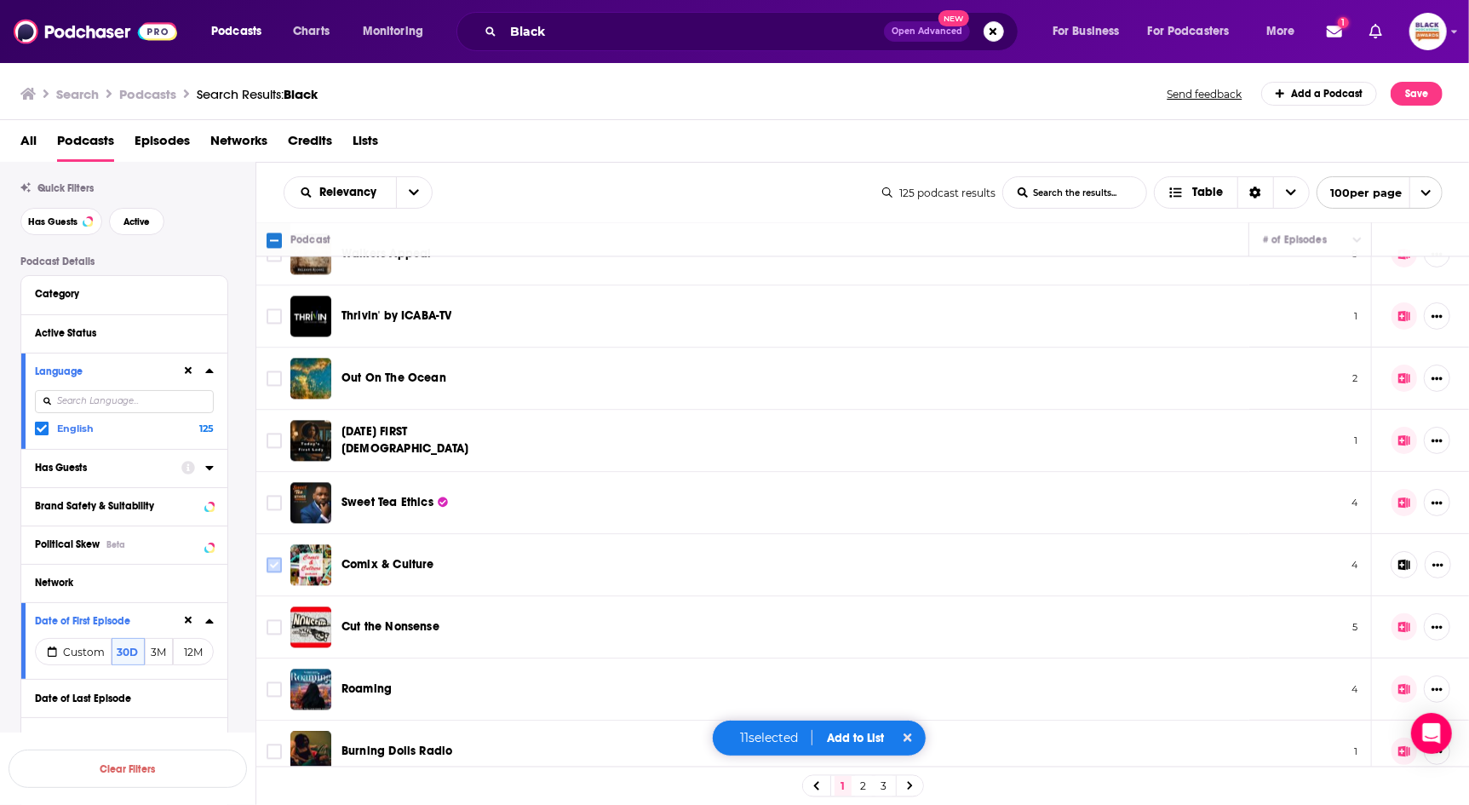
click at [275, 558] on input "Toggle select row" at bounding box center [274, 564] width 15 height 15
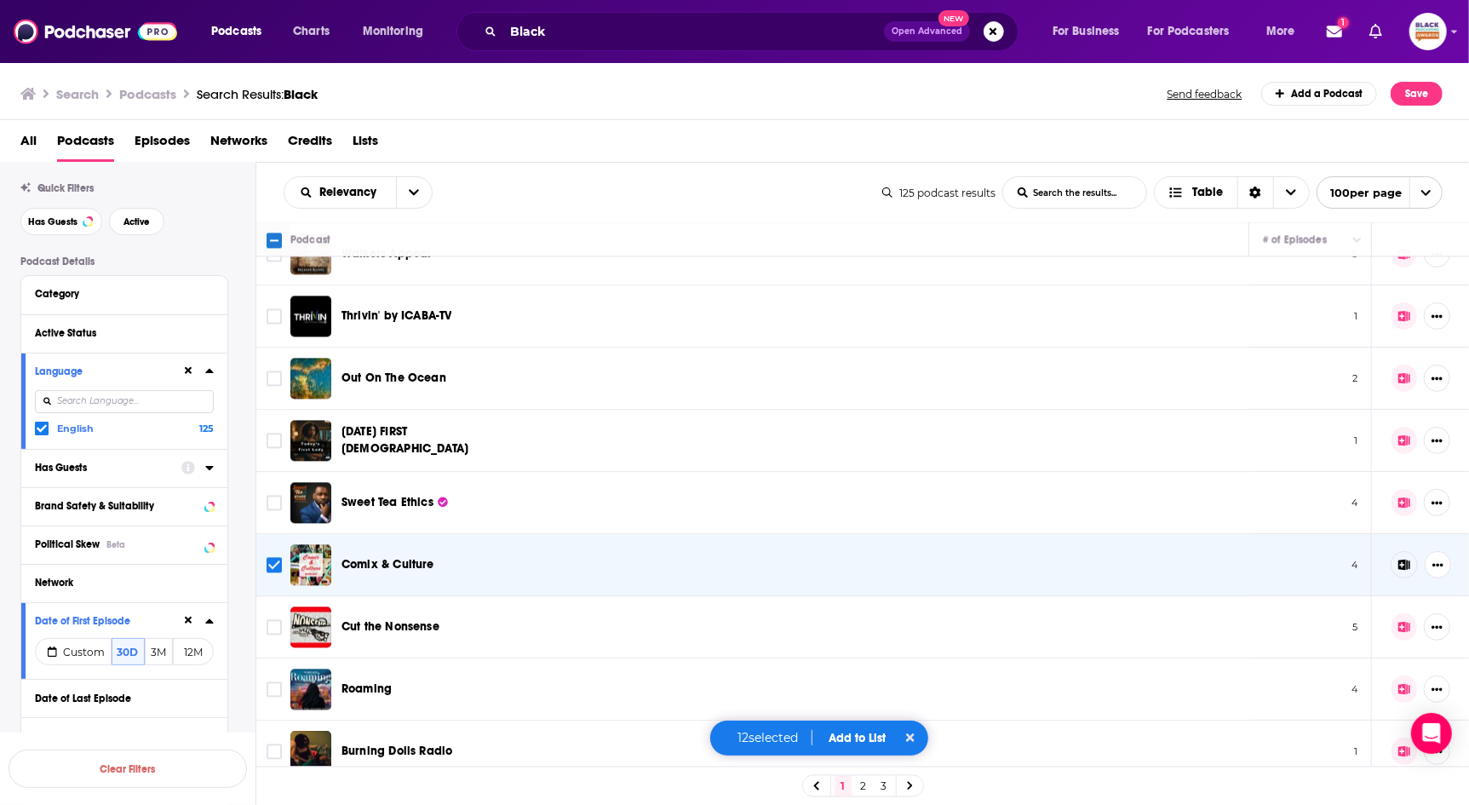
click at [850, 746] on div "12 selected Add to List" at bounding box center [819, 738] width 220 height 37
click at [863, 736] on button "Add to List" at bounding box center [857, 738] width 84 height 14
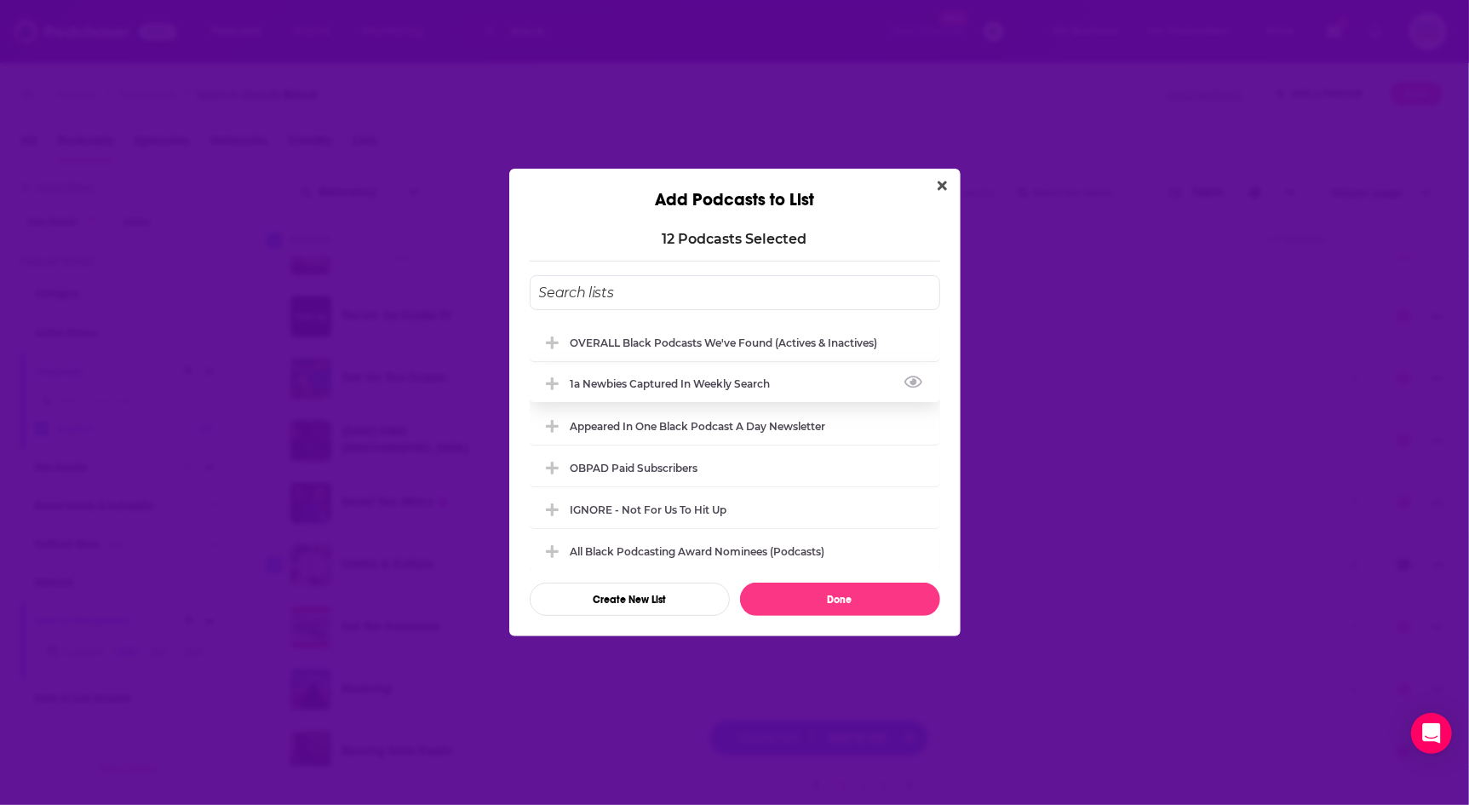
click at [697, 380] on div "1a Newbies captured in weekly search" at bounding box center [676, 383] width 210 height 13
click at [841, 594] on button "Done" at bounding box center [840, 598] width 200 height 33
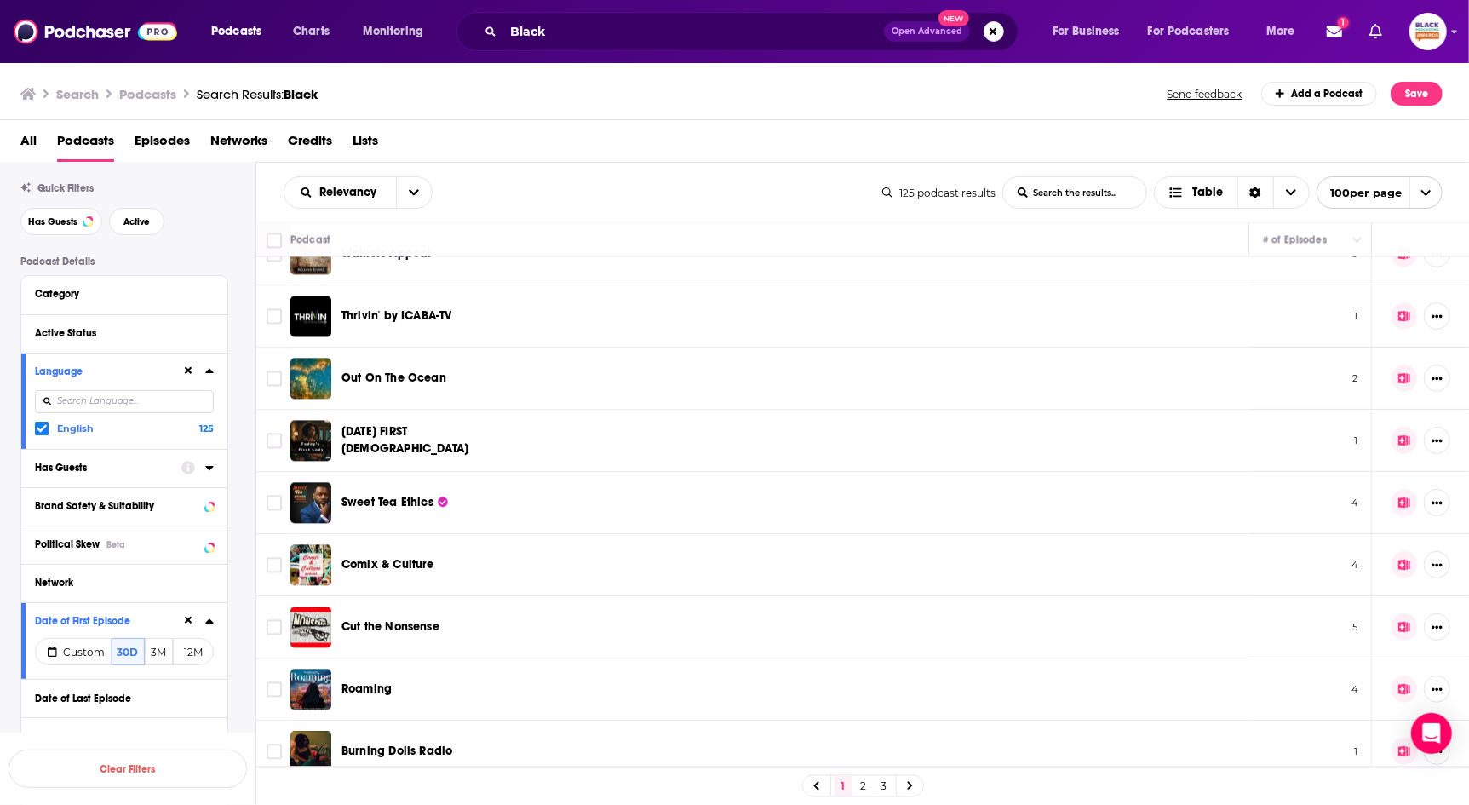
click at [865, 786] on link "2" at bounding box center [863, 786] width 17 height 20
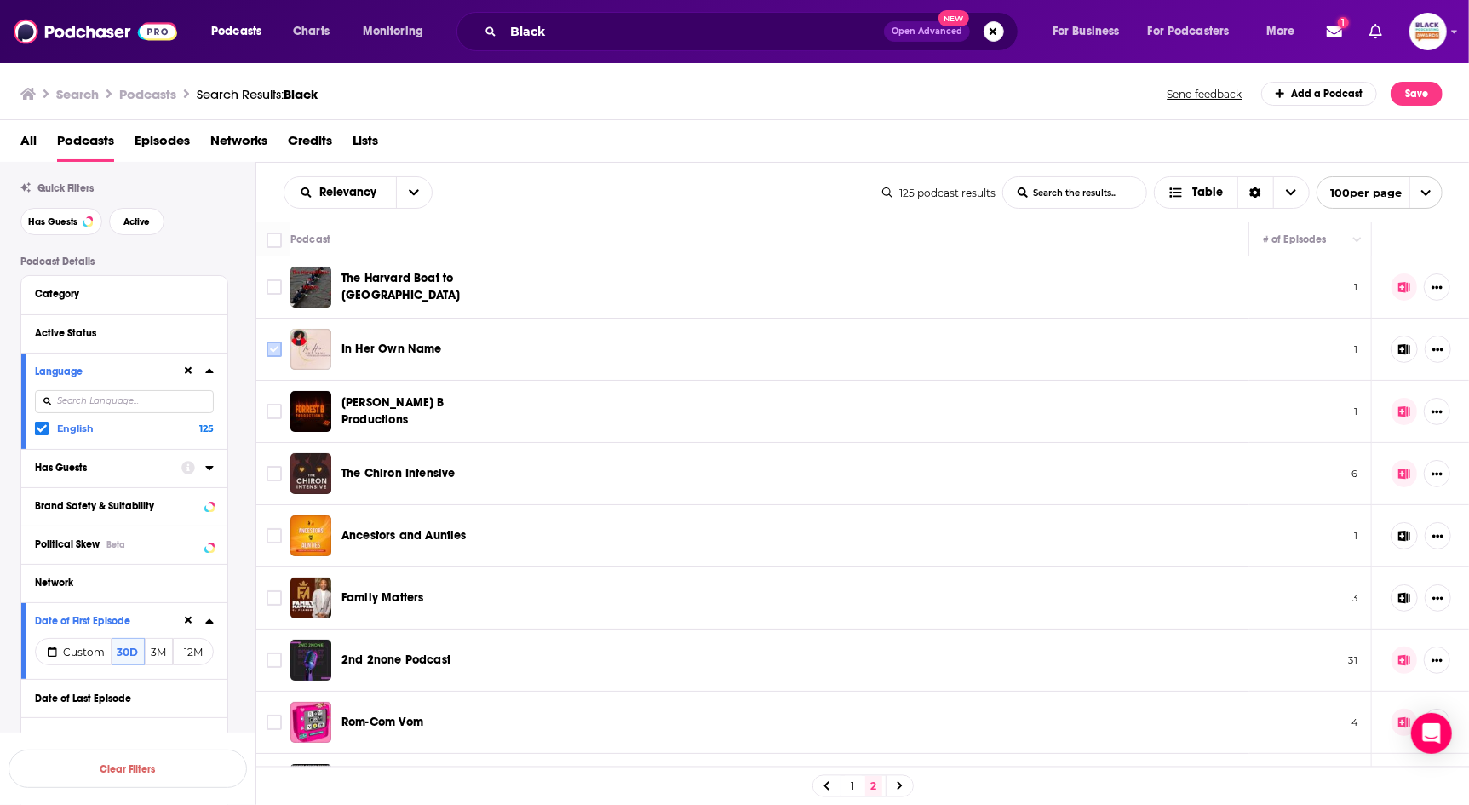
click at [272, 353] on input "Toggle select row" at bounding box center [274, 348] width 15 height 15
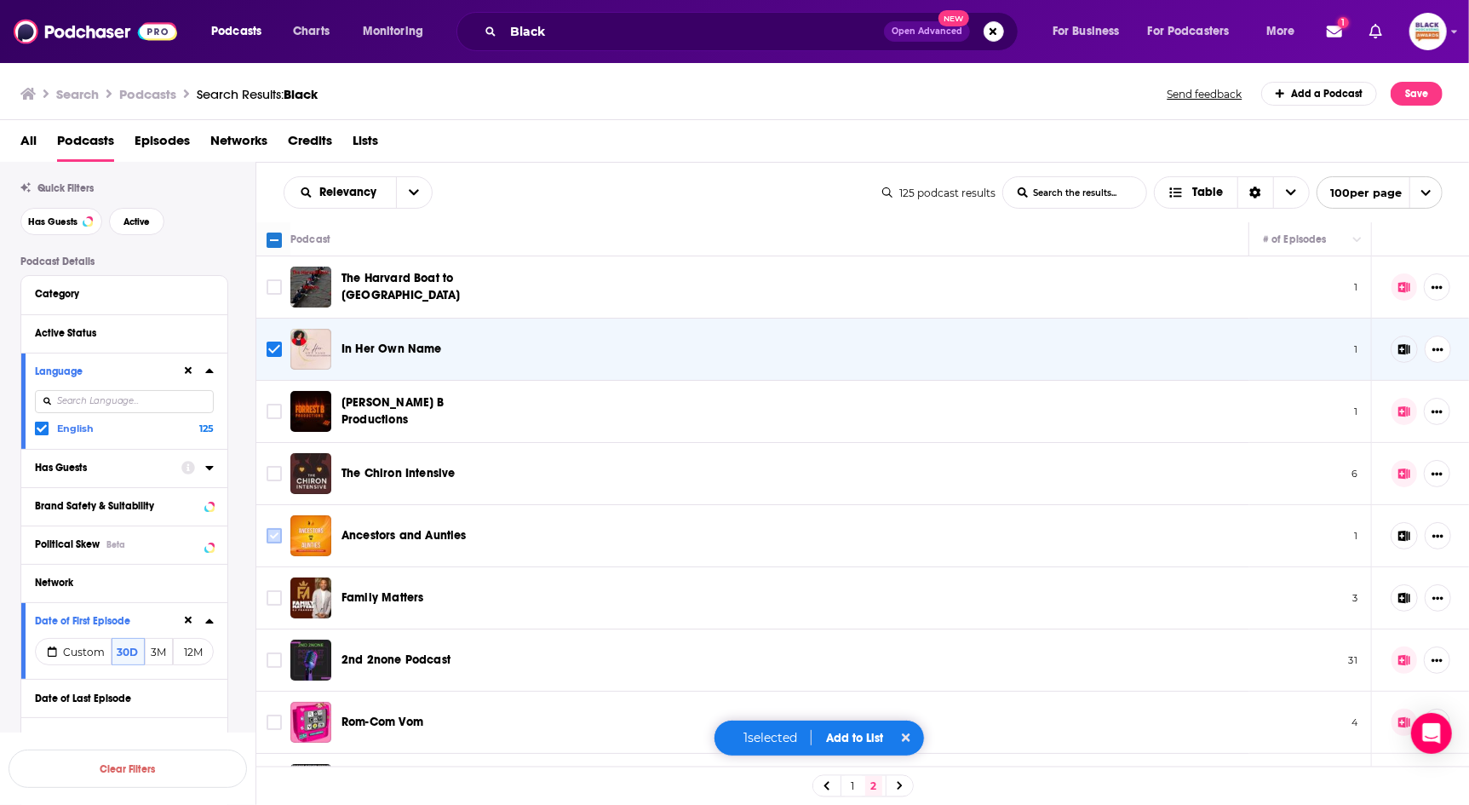
click at [271, 538] on input "Toggle select row" at bounding box center [274, 535] width 15 height 15
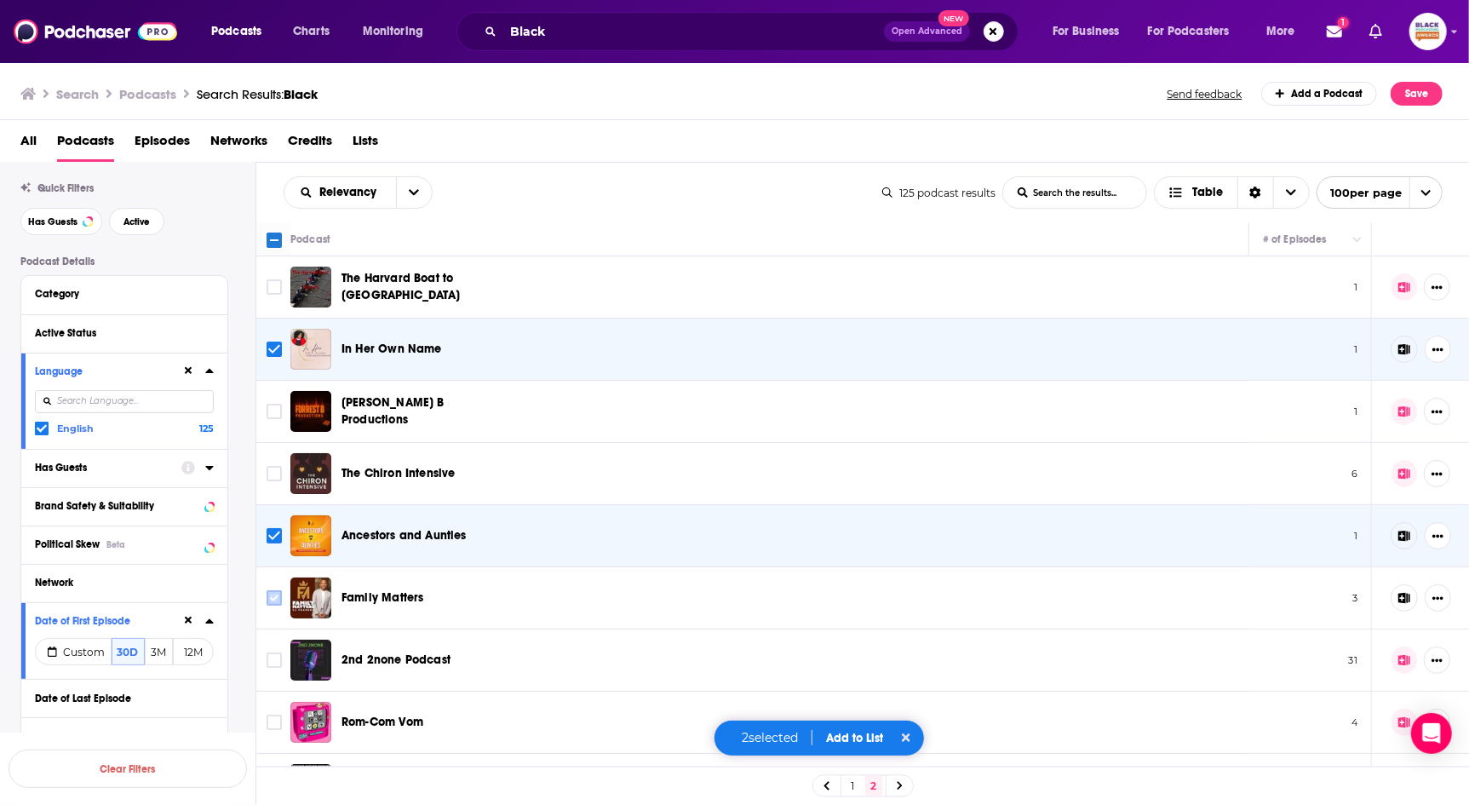
click at [270, 596] on input "Toggle select row" at bounding box center [274, 597] width 15 height 15
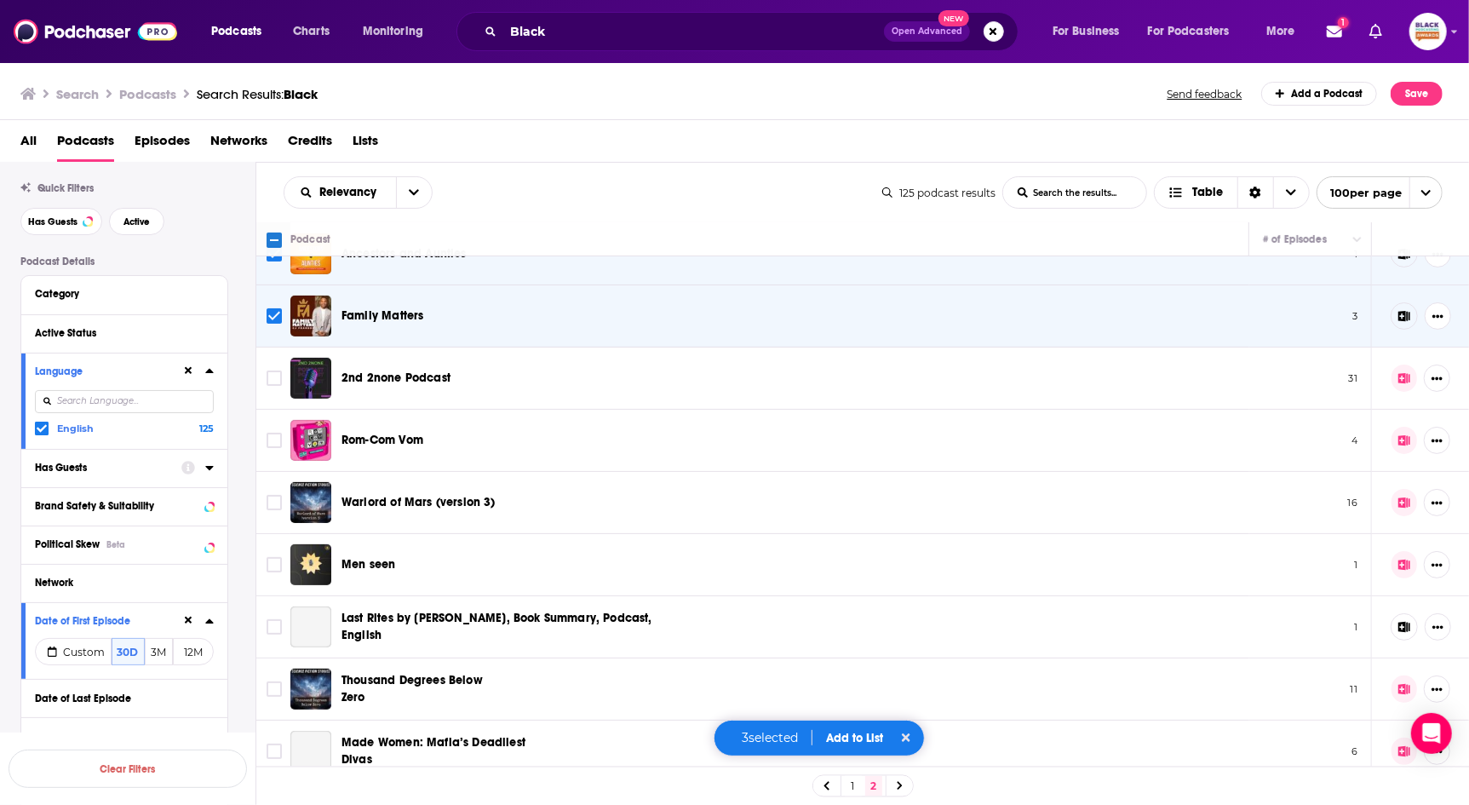
scroll to position [345, 0]
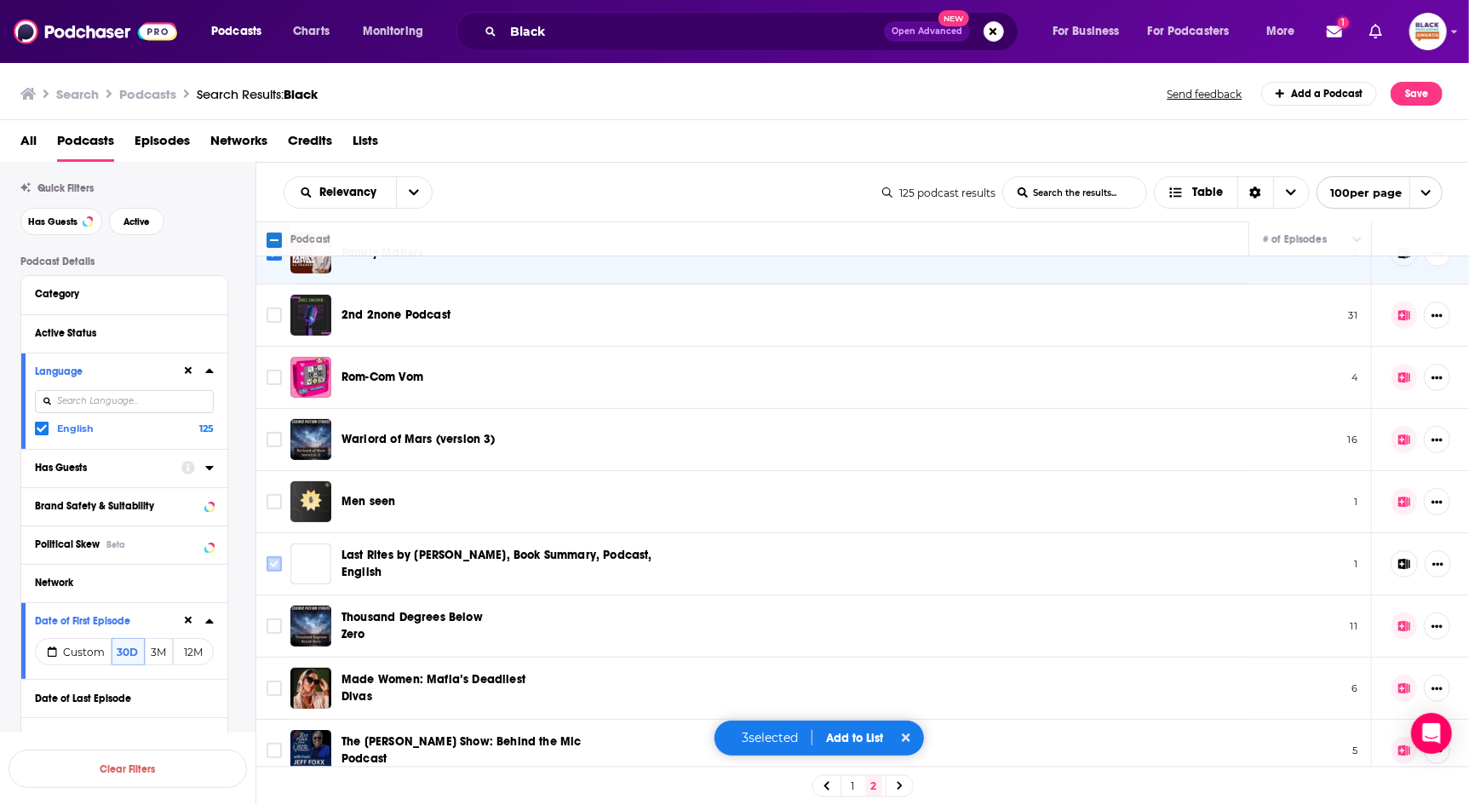
click at [277, 562] on input "Toggle select row" at bounding box center [274, 563] width 15 height 15
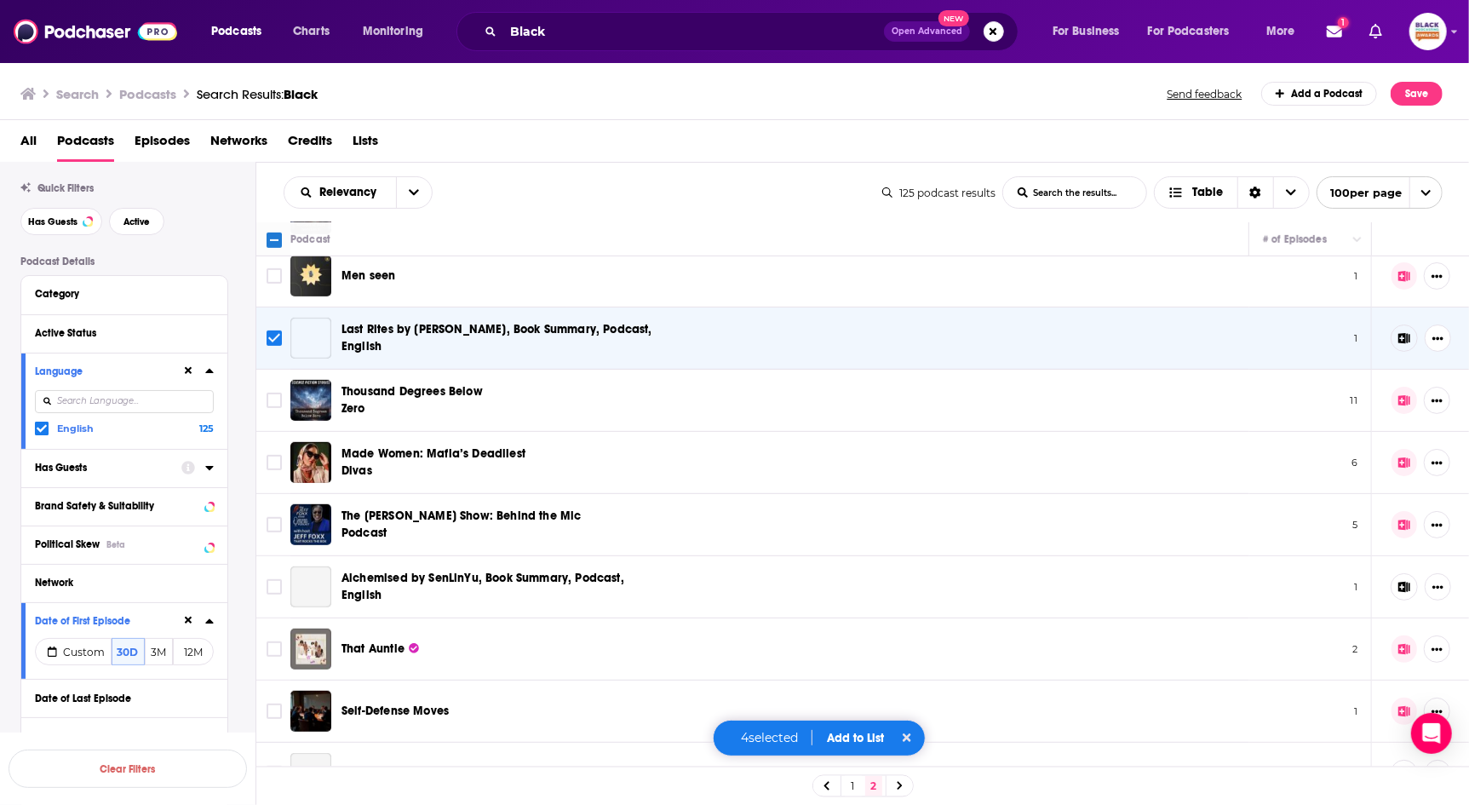
scroll to position [591, 0]
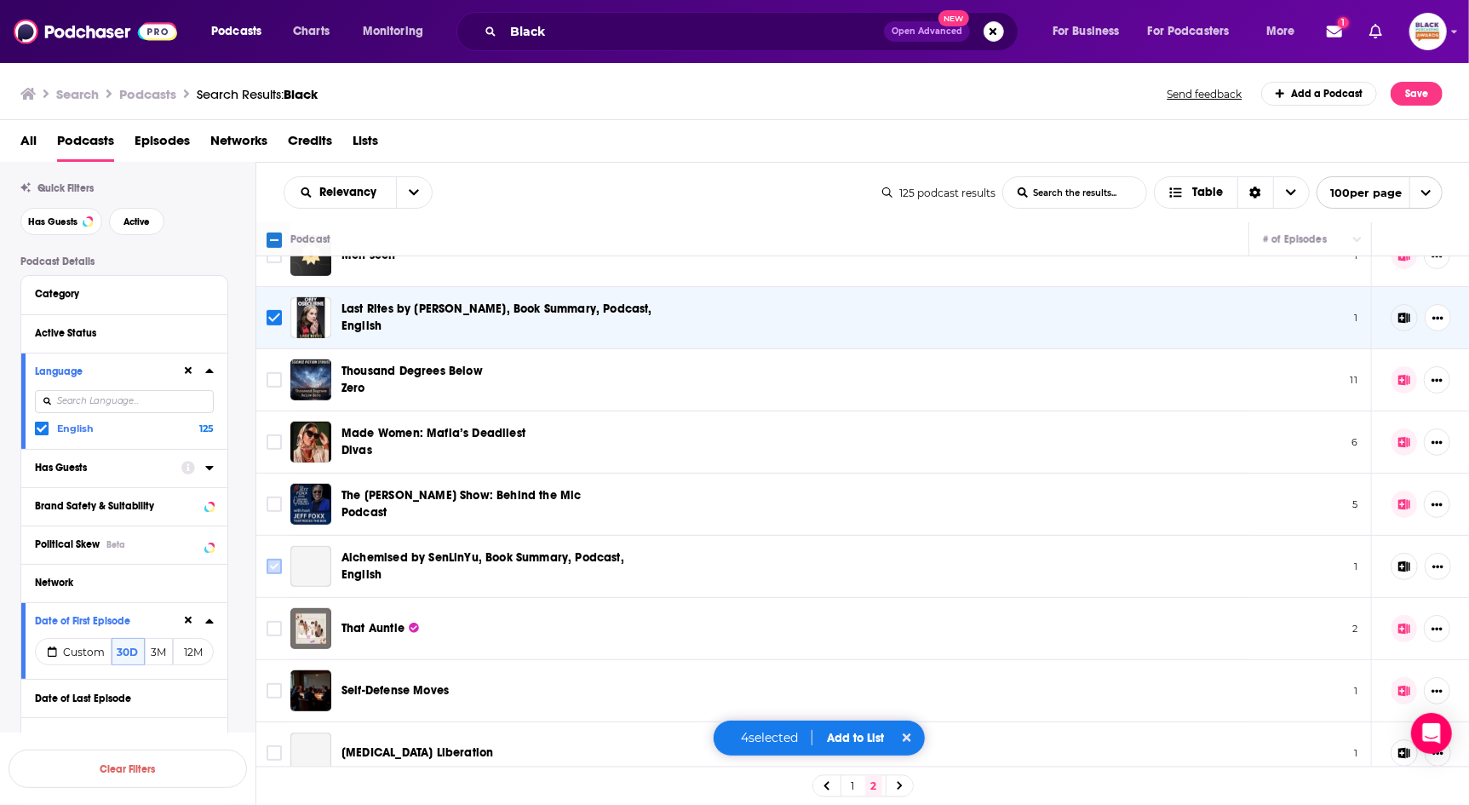
click at [271, 559] on input "Toggle select row" at bounding box center [274, 566] width 15 height 15
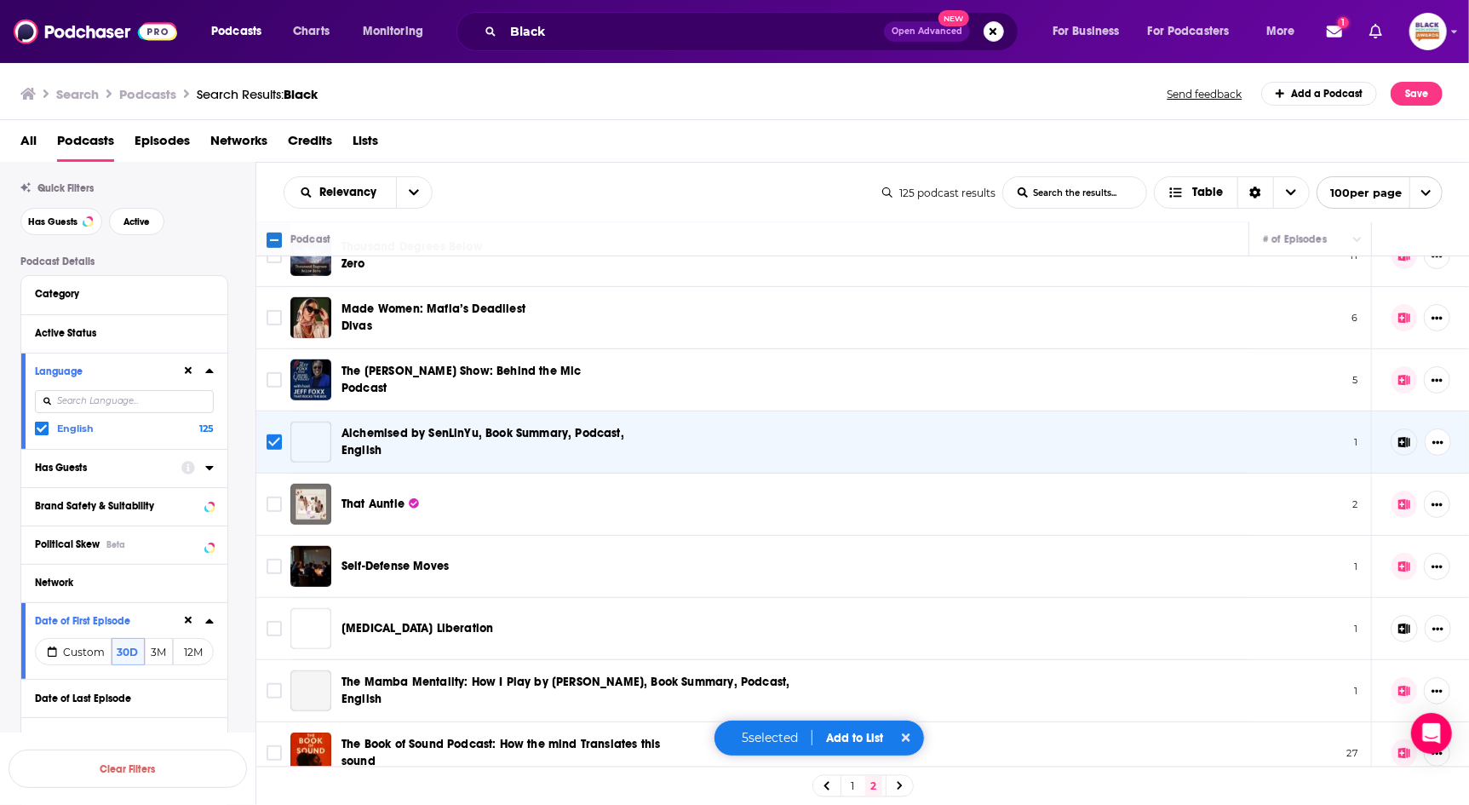
scroll to position [770, 0]
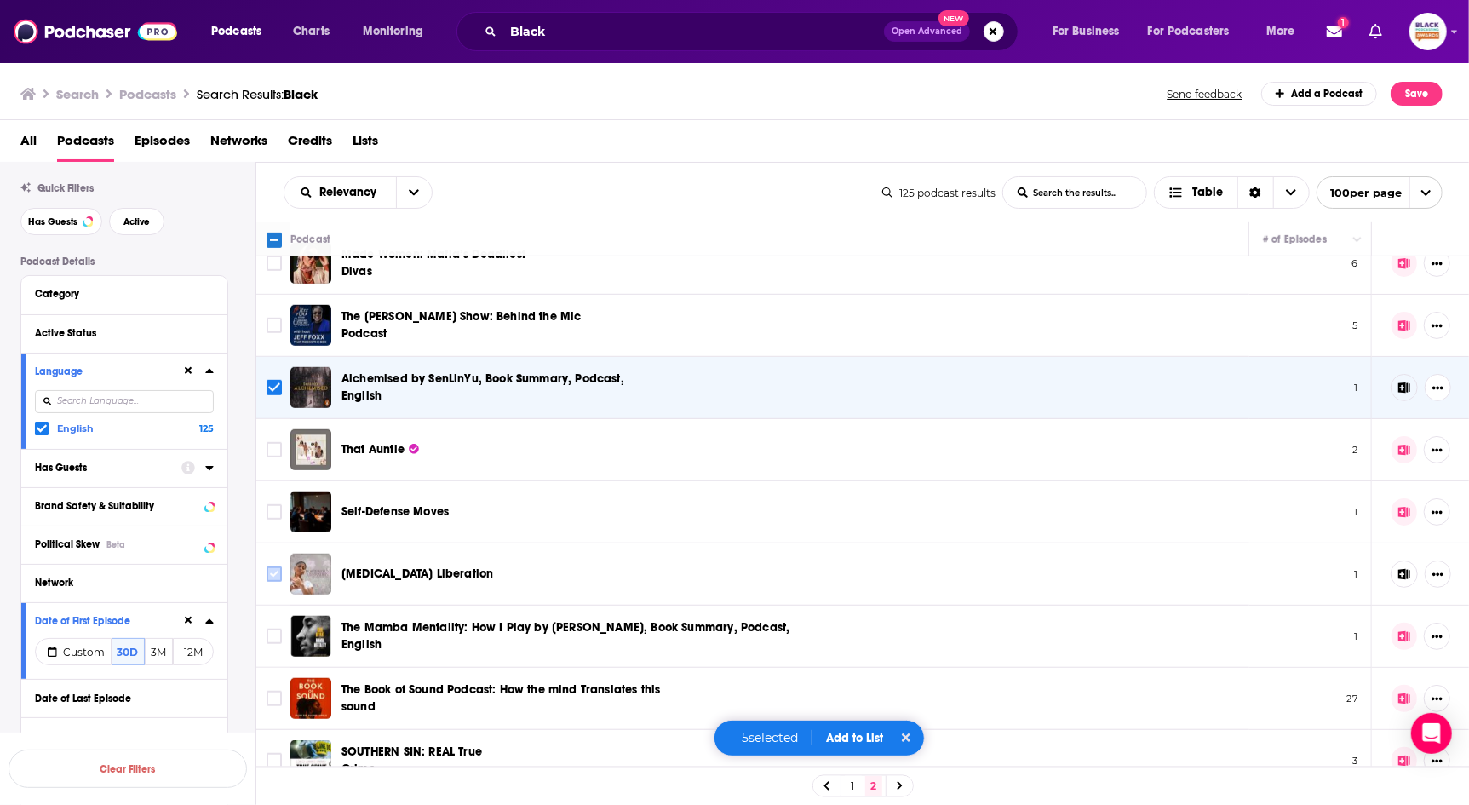
click at [273, 571] on input "Toggle select row" at bounding box center [274, 573] width 15 height 15
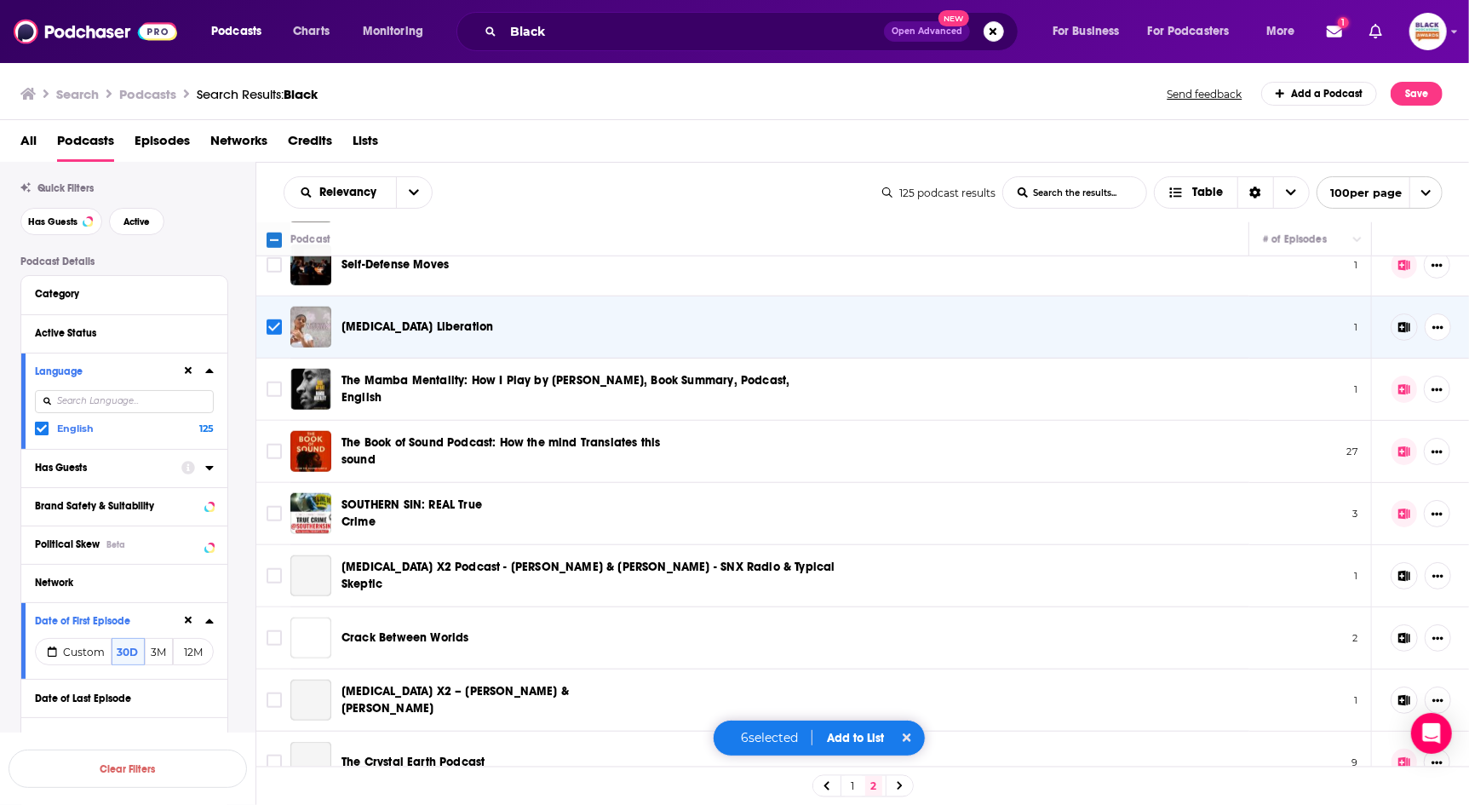
scroll to position [1029, 0]
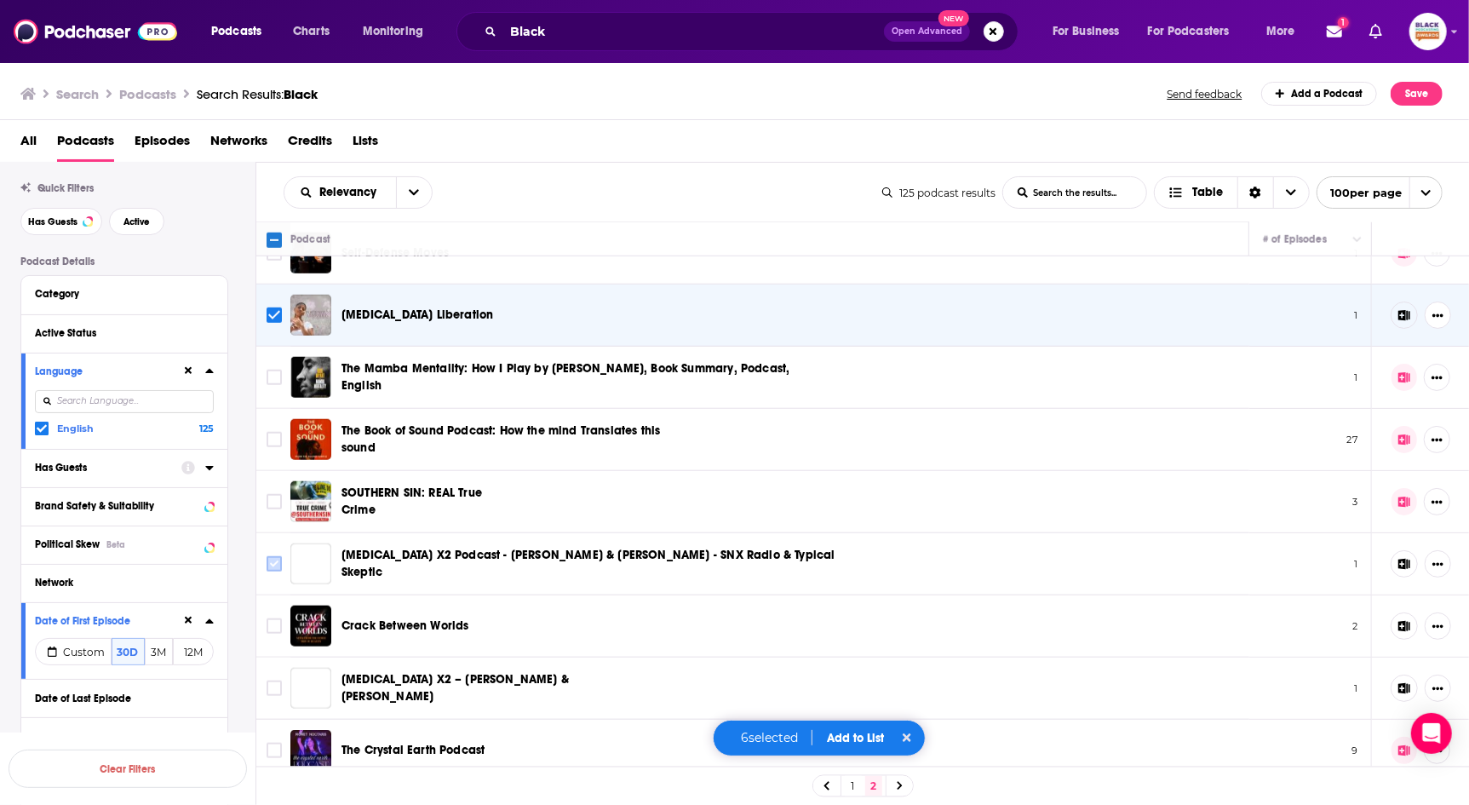
click at [270, 556] on input "Toggle select row" at bounding box center [274, 563] width 15 height 15
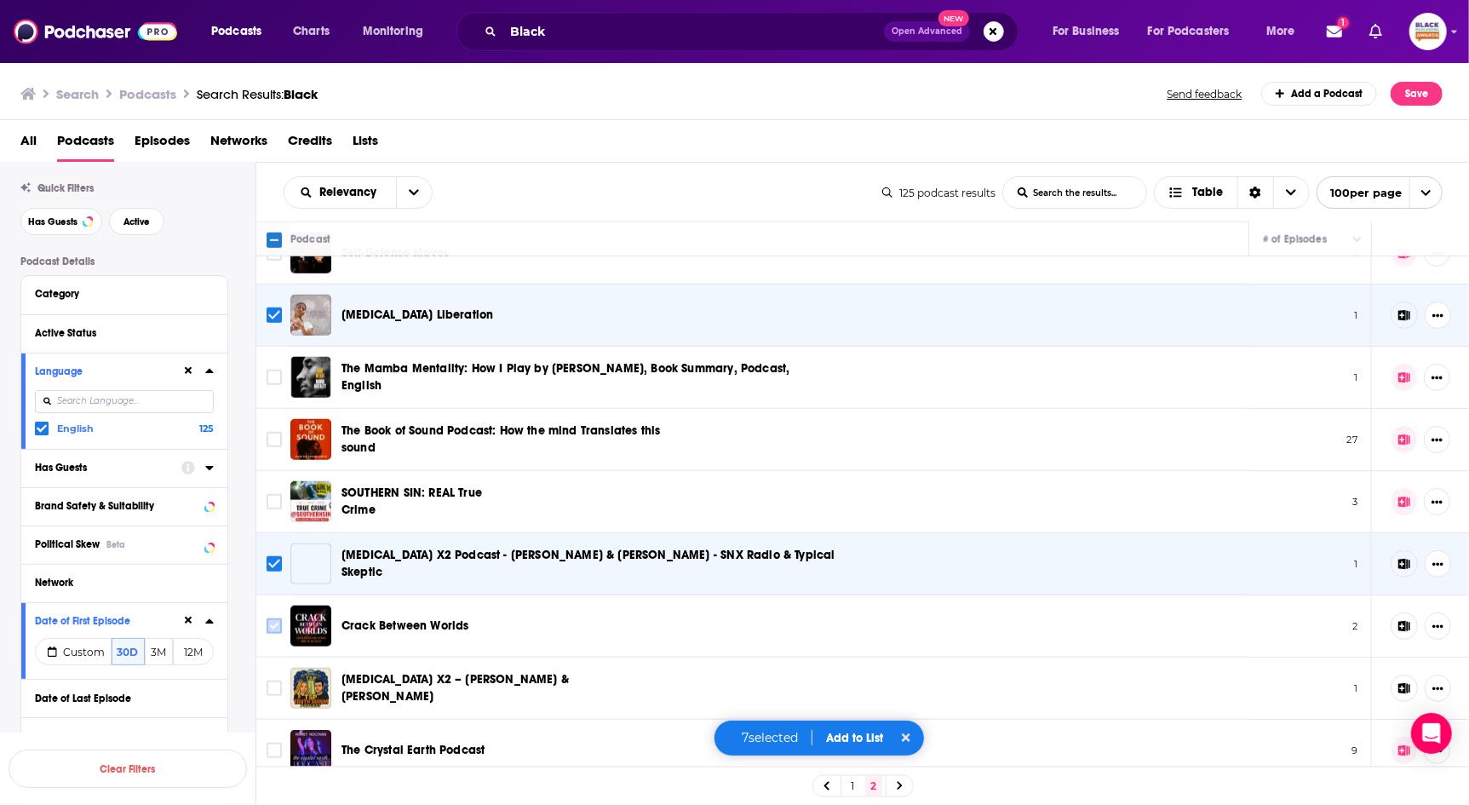
click at [268, 620] on input "Toggle select row" at bounding box center [274, 625] width 15 height 15
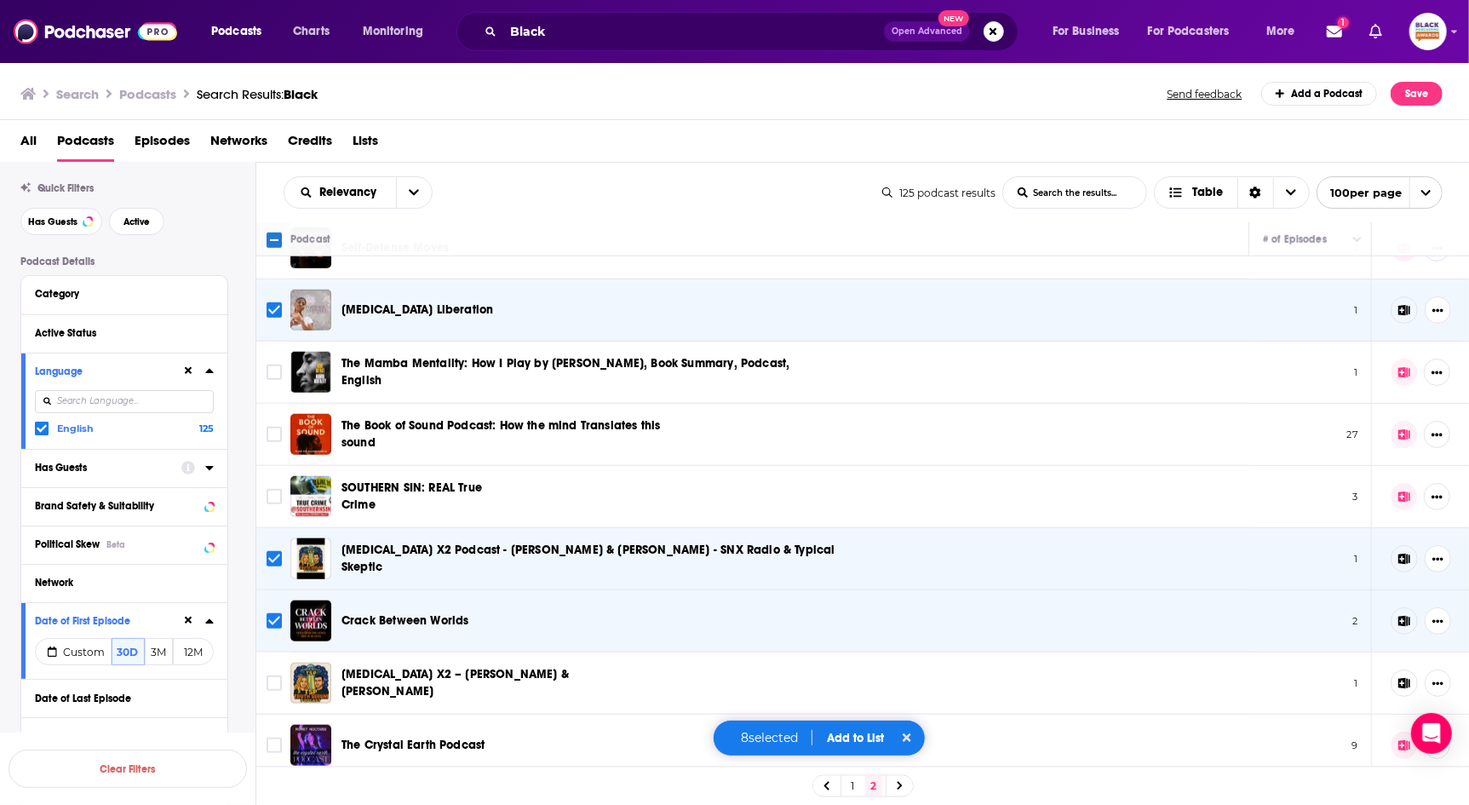
scroll to position [1036, 0]
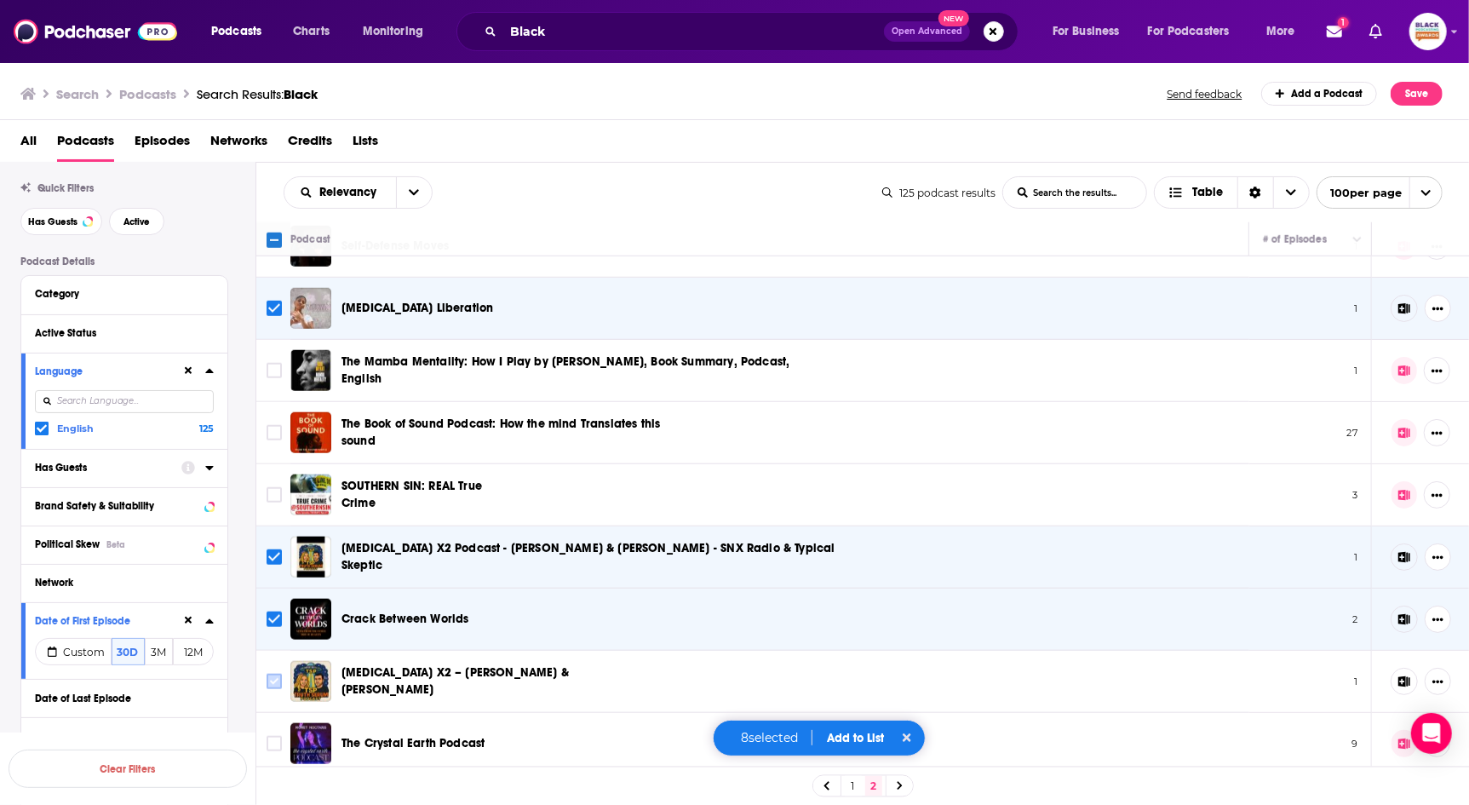
click at [274, 674] on input "Toggle select row" at bounding box center [274, 681] width 15 height 15
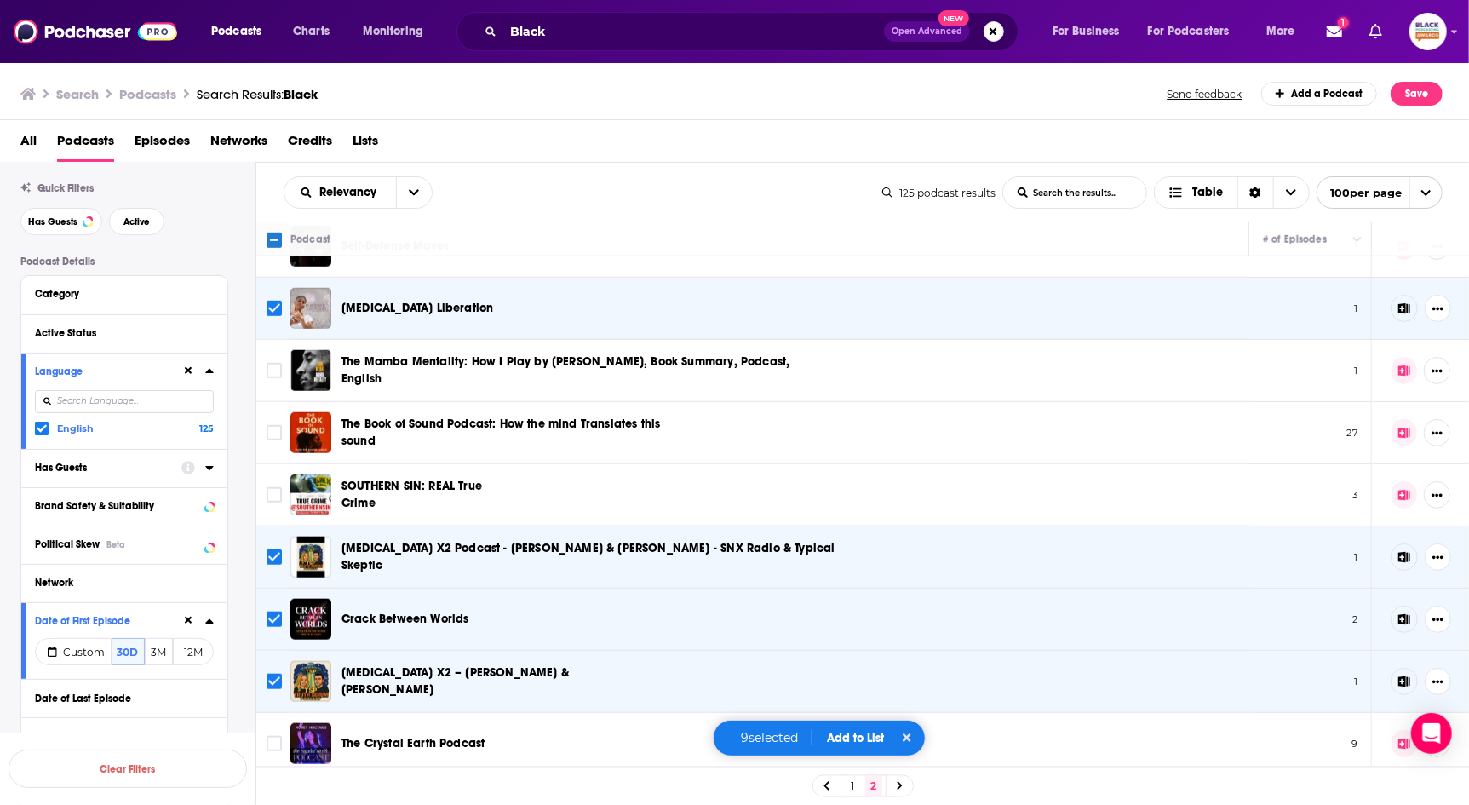
click at [864, 736] on button "Add to List" at bounding box center [855, 738] width 84 height 14
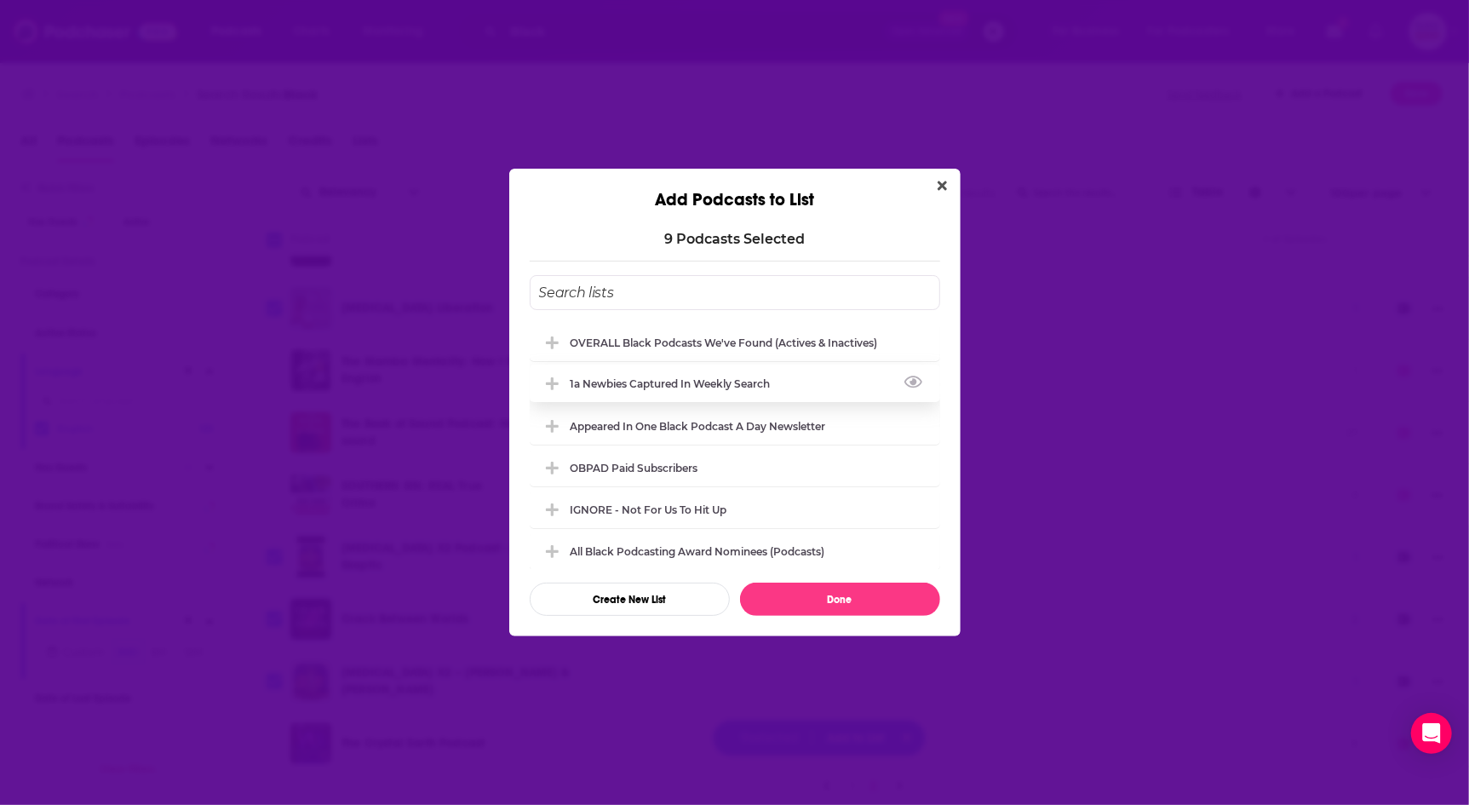
click at [679, 388] on div "1a Newbies captured in weekly search" at bounding box center [676, 383] width 210 height 13
click at [841, 597] on button "Done" at bounding box center [840, 598] width 200 height 33
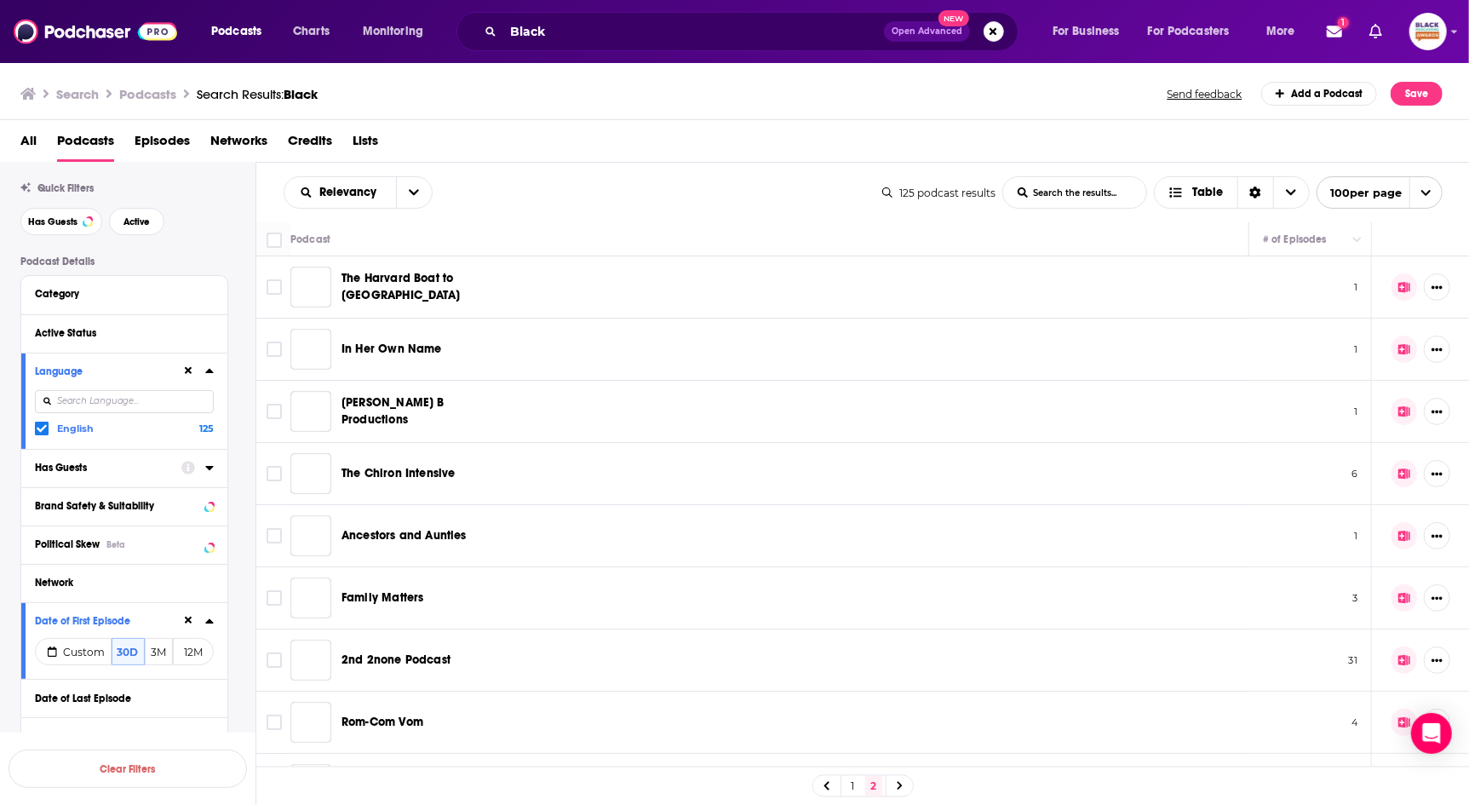
scroll to position [0, 0]
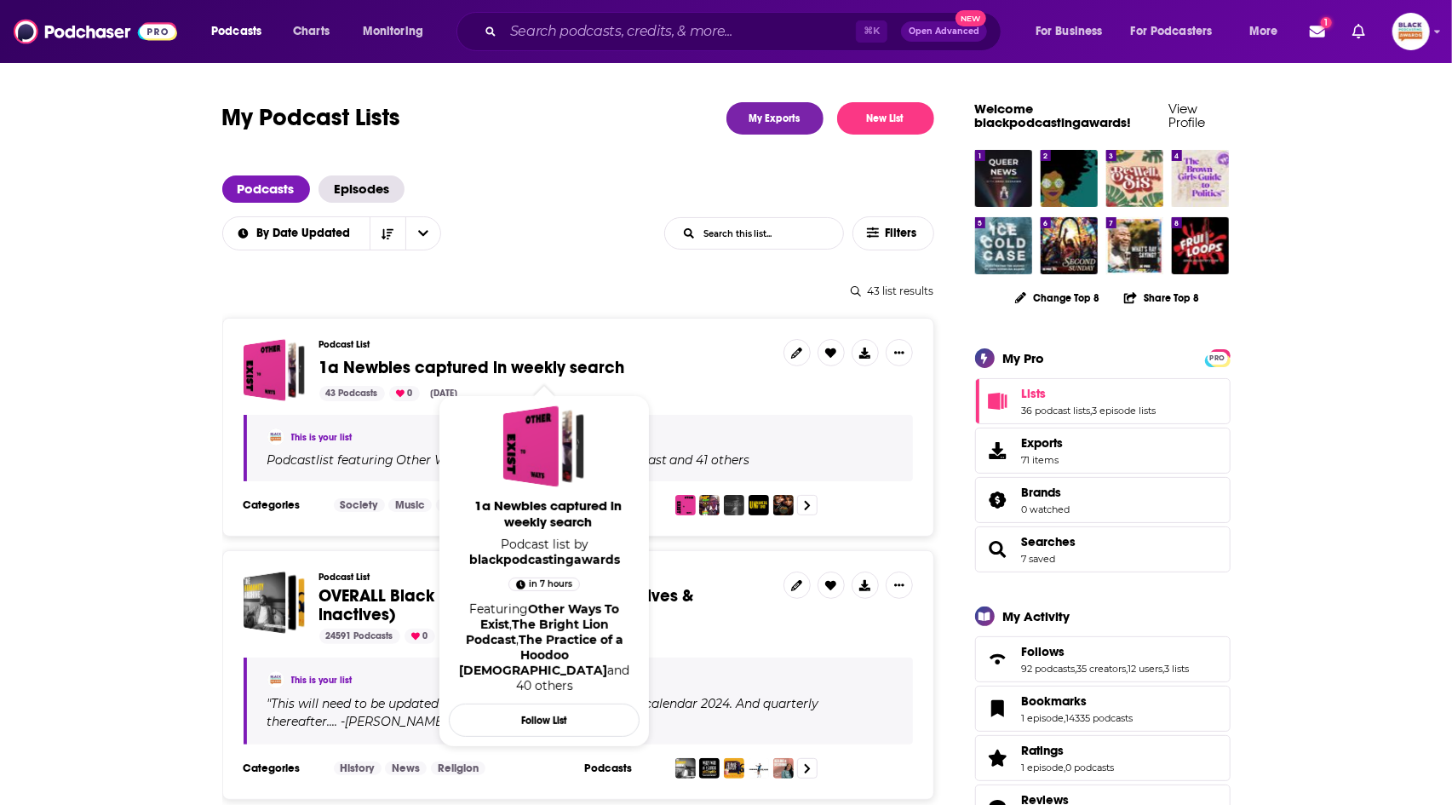
click at [435, 369] on span "1a Newbies captured in weekly search" at bounding box center [472, 367] width 306 height 21
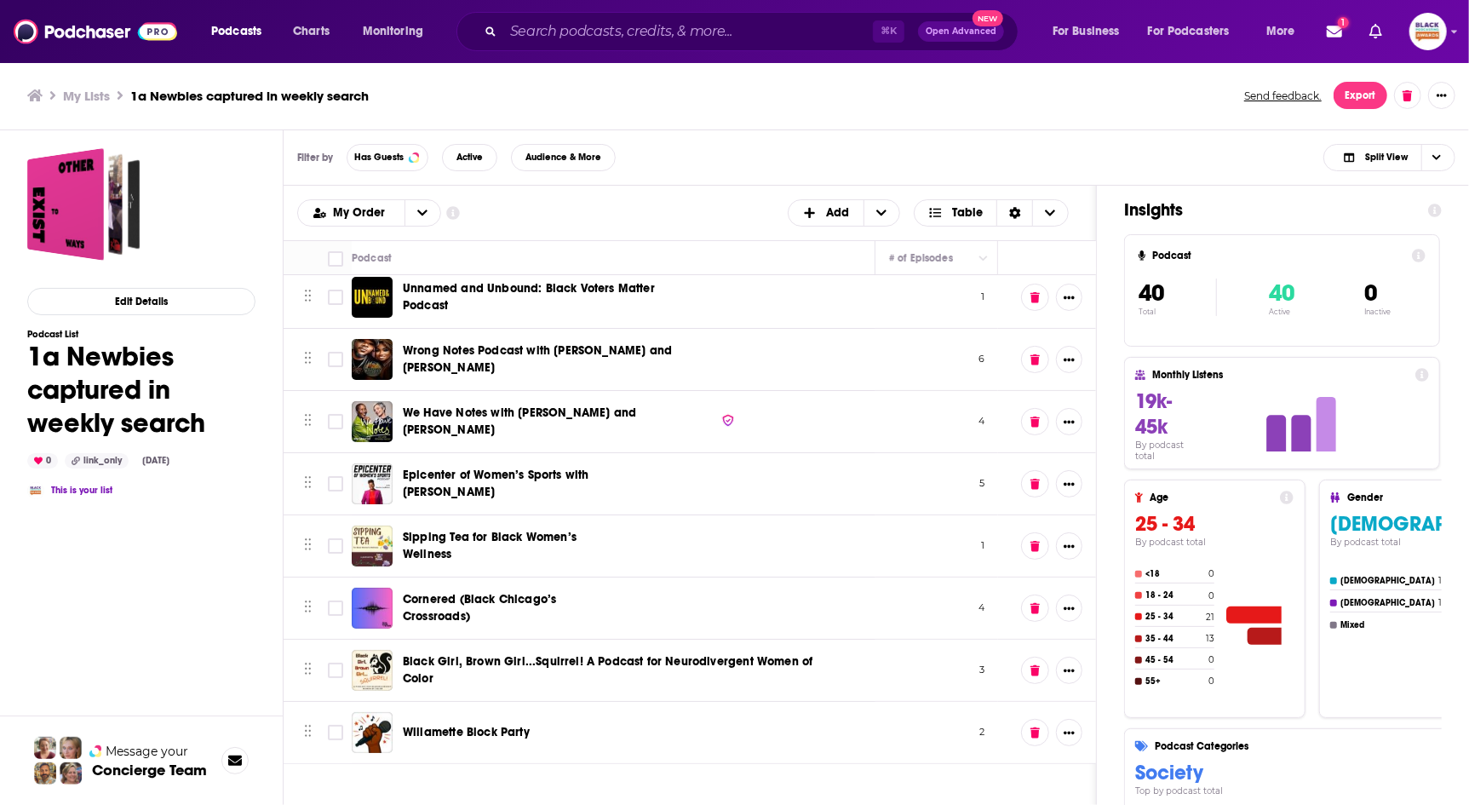
scroll to position [14, 0]
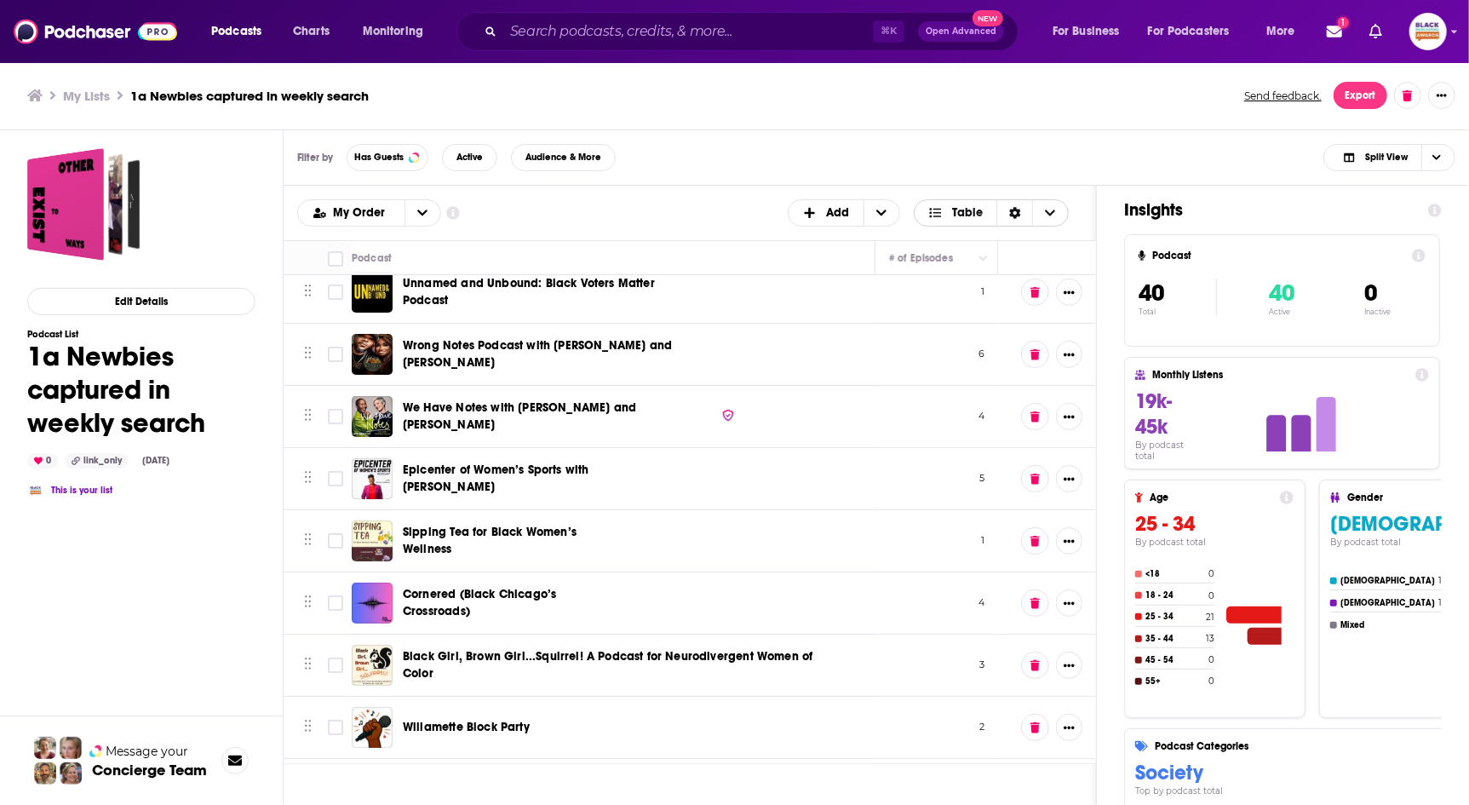
click at [941, 209] on icon "Choose View" at bounding box center [935, 212] width 12 height 9
click at [954, 240] on span "Card" at bounding box center [1002, 240] width 106 height 9
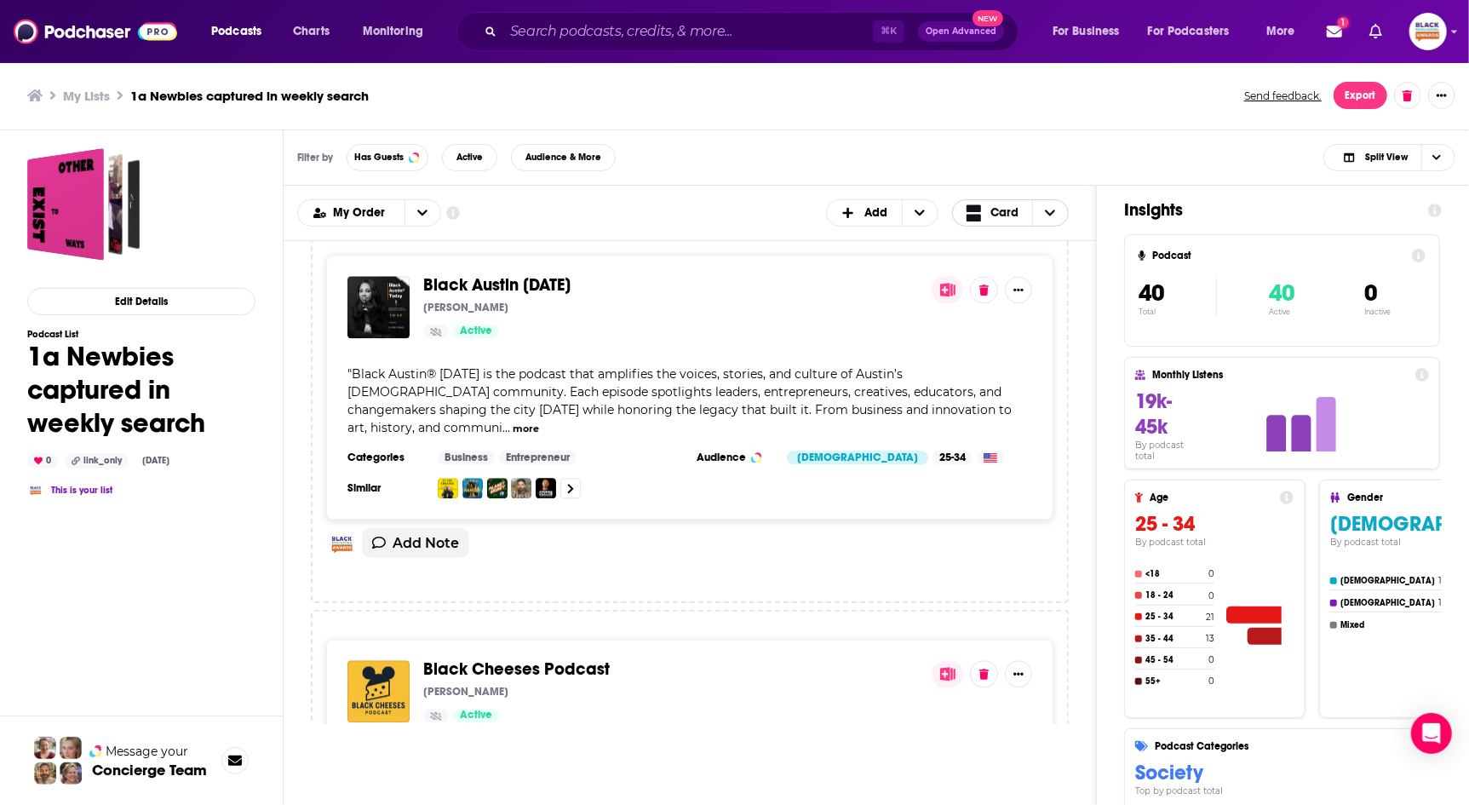
scroll to position [7216, 0]
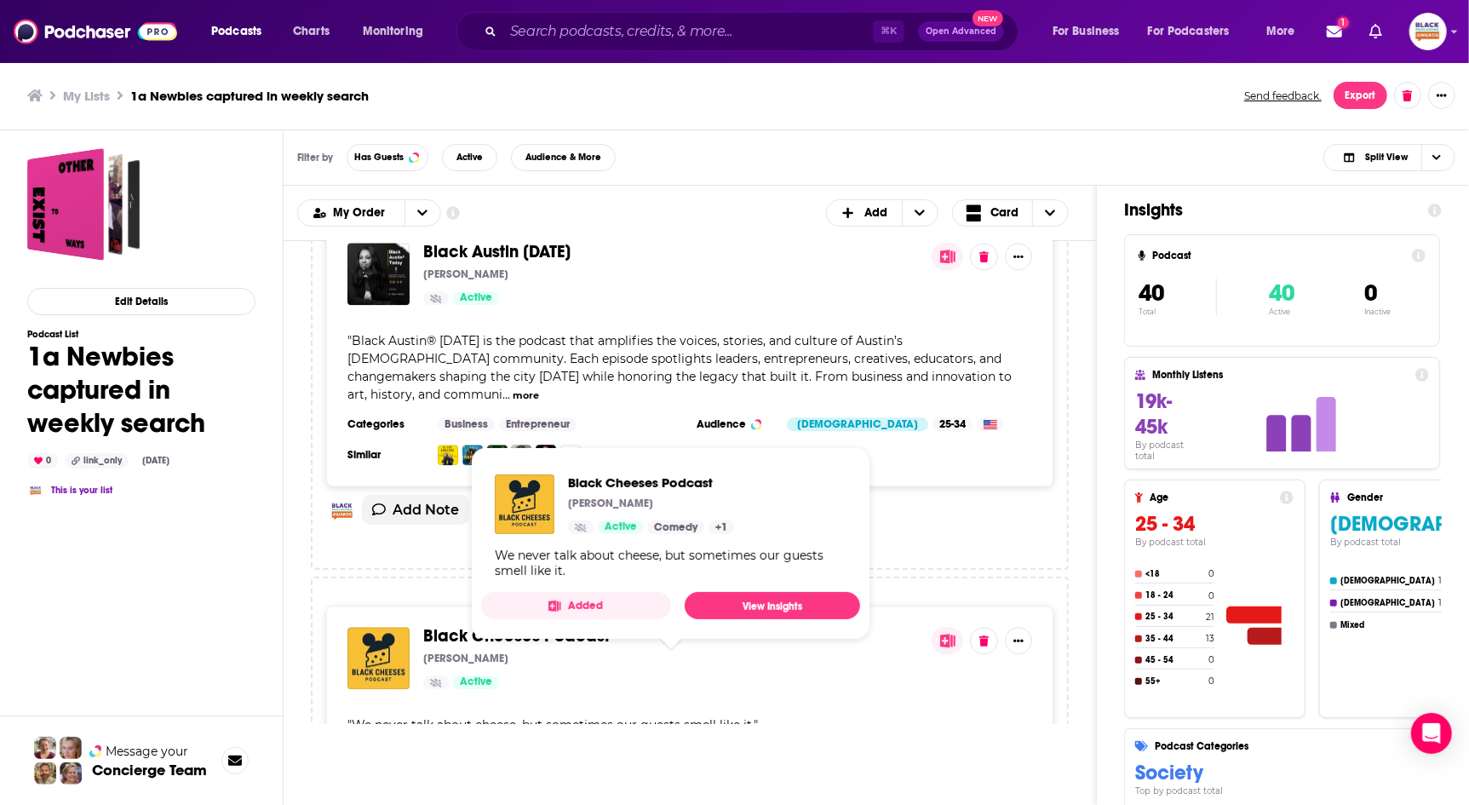
click at [553, 625] on span "Black Cheeses Podcast" at bounding box center [516, 635] width 186 height 21
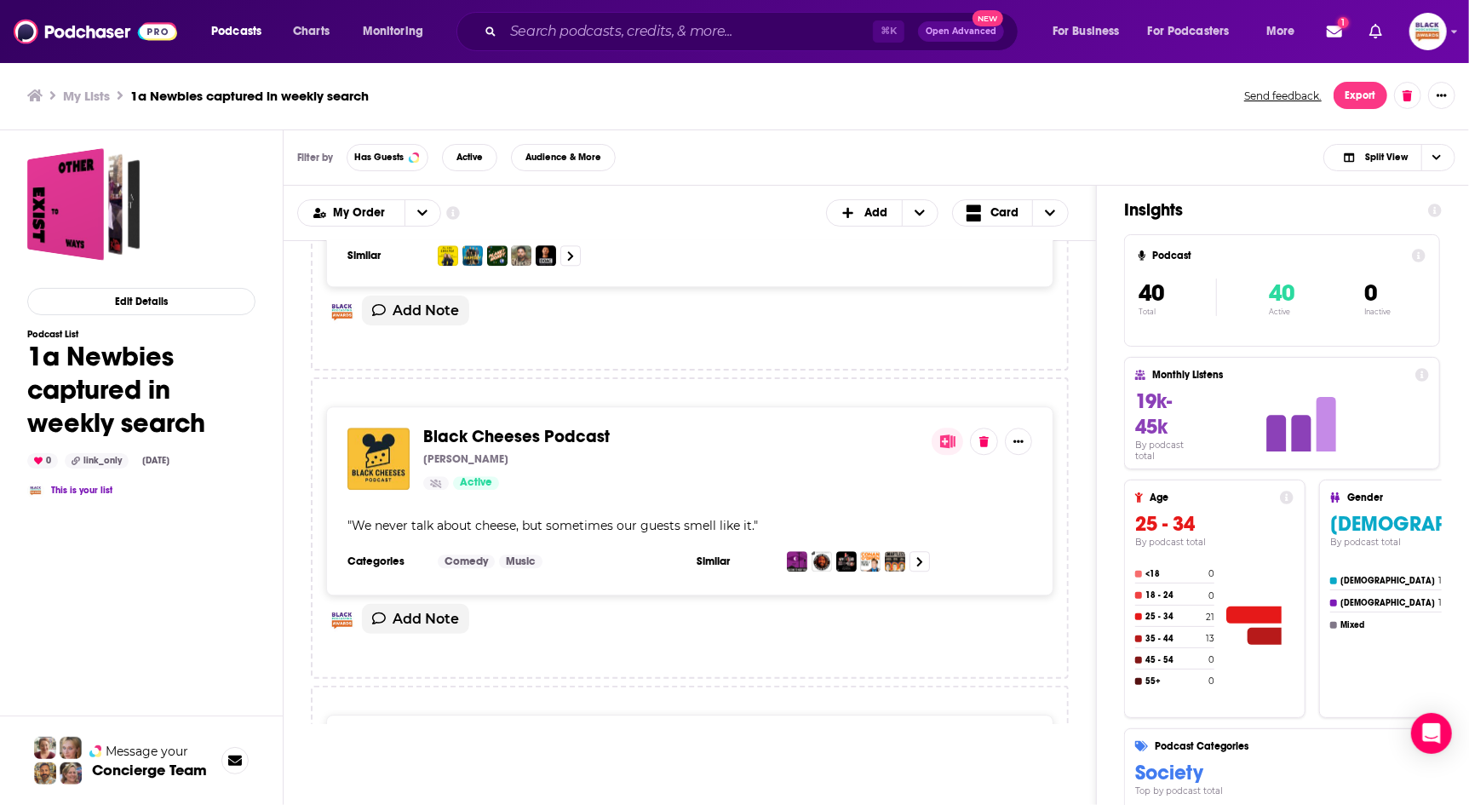
scroll to position [7416, 0]
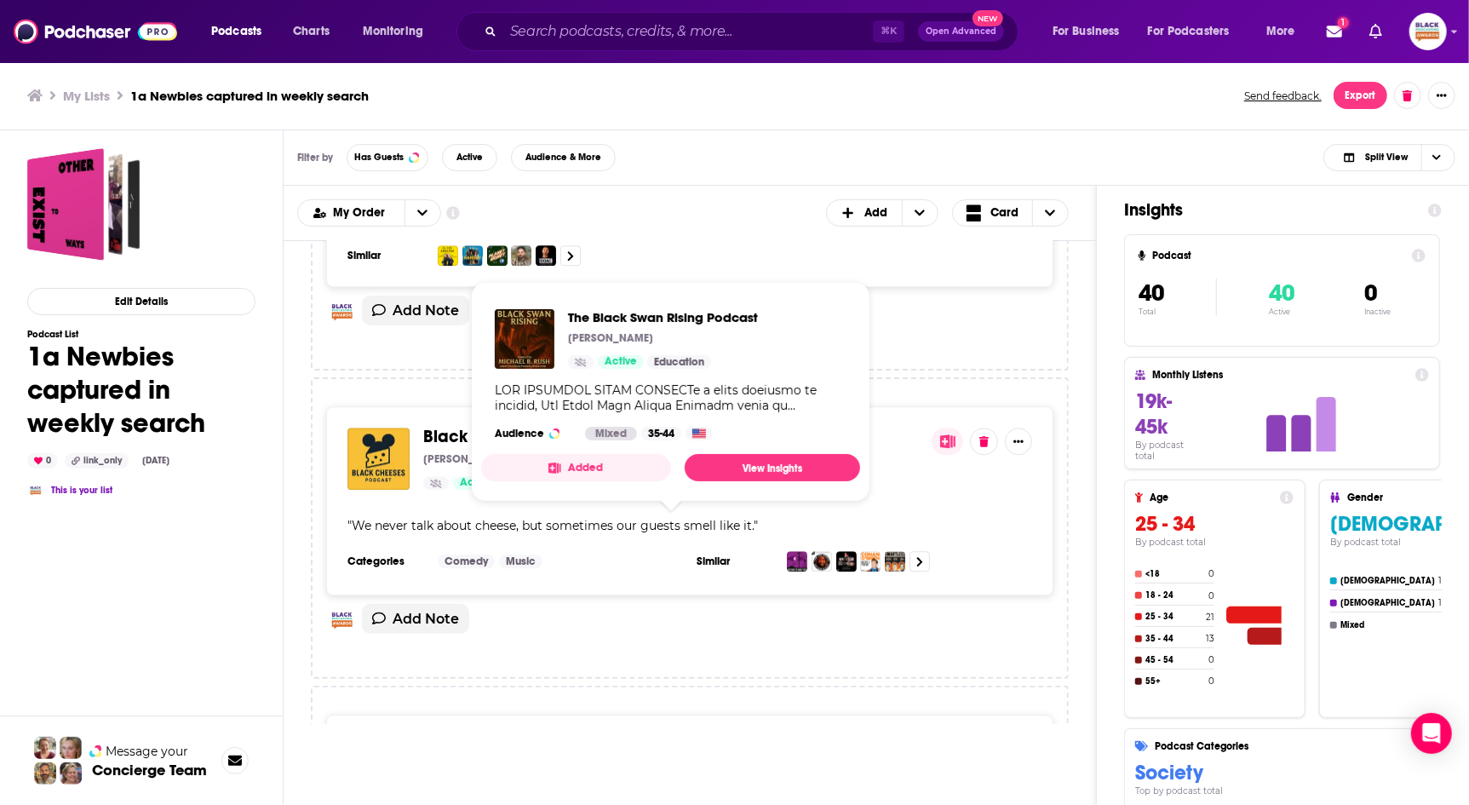
click at [561, 734] on span "The Black Swan Rising Podcast" at bounding box center [544, 744] width 242 height 21
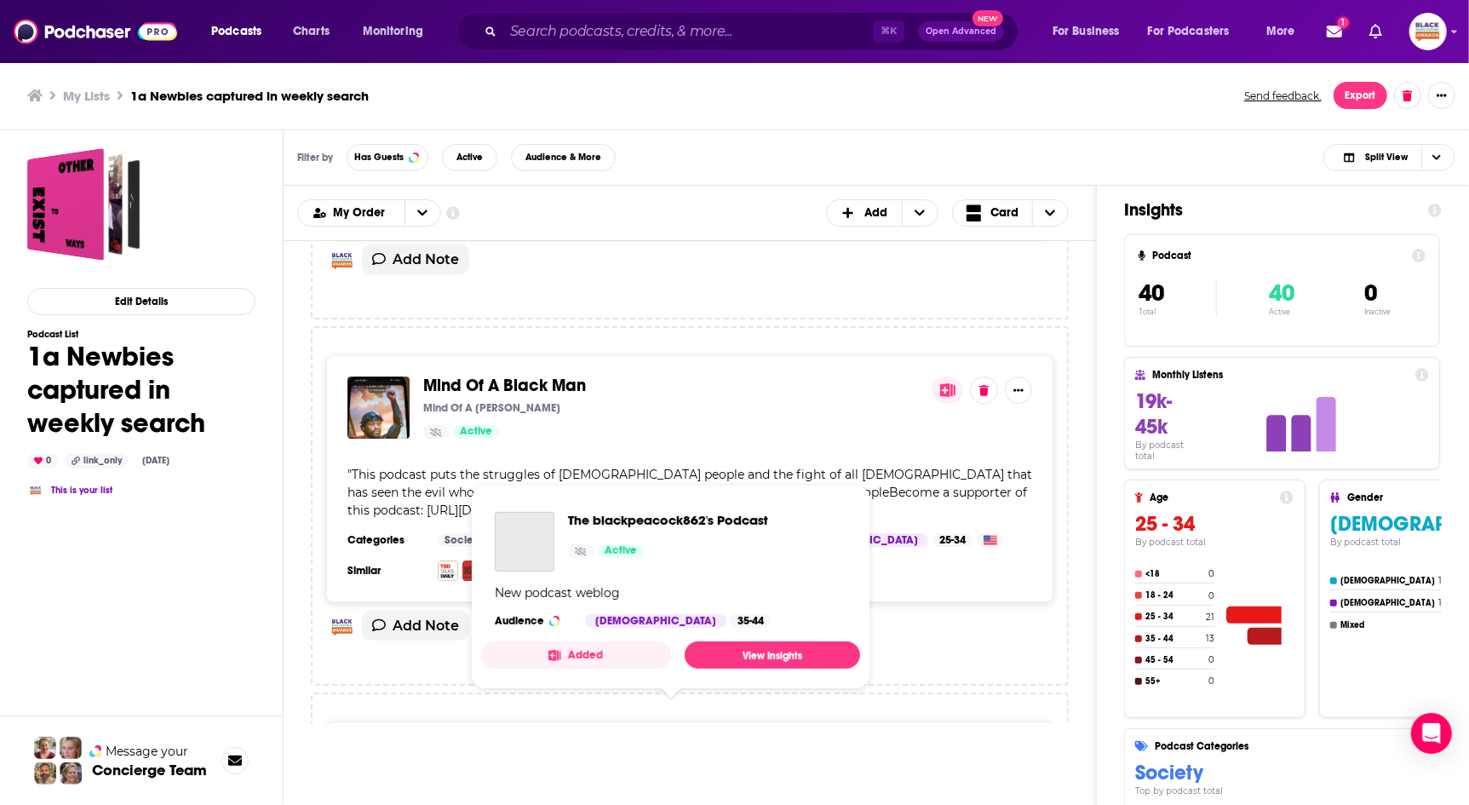
scroll to position [8235, 0]
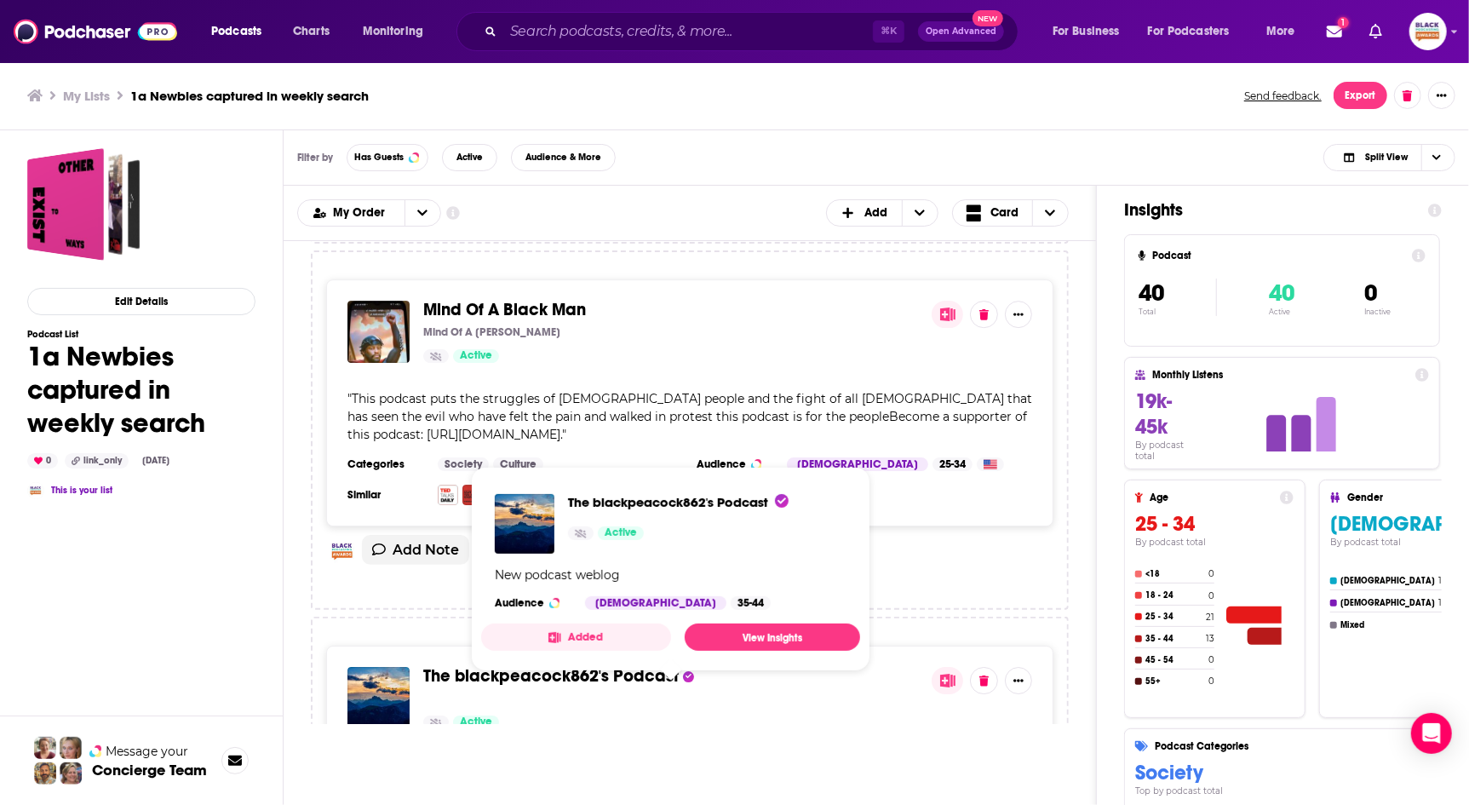
click at [554, 665] on span "The blackpeacock862's Podcast" at bounding box center [550, 675] width 255 height 21
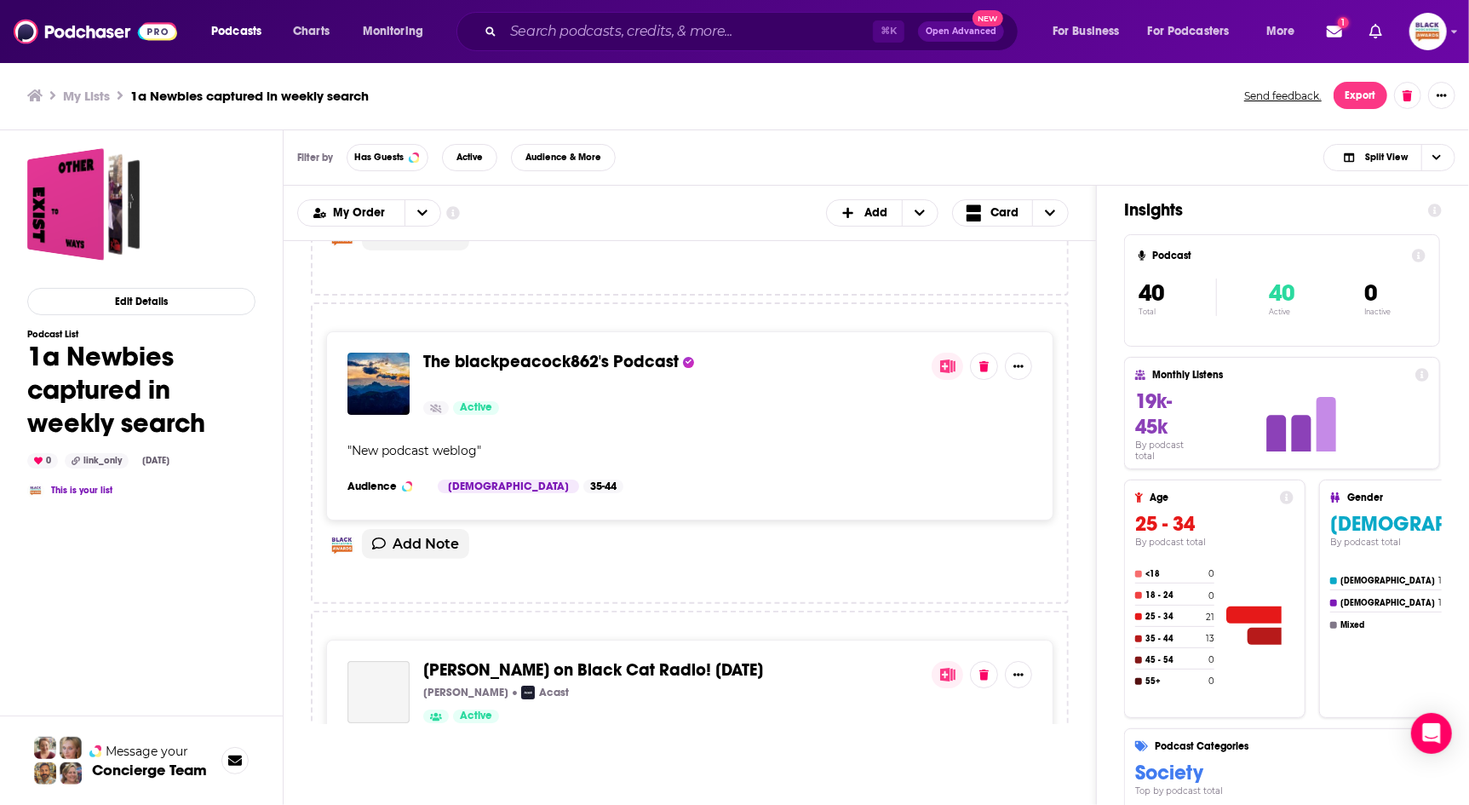
scroll to position [8603, 0]
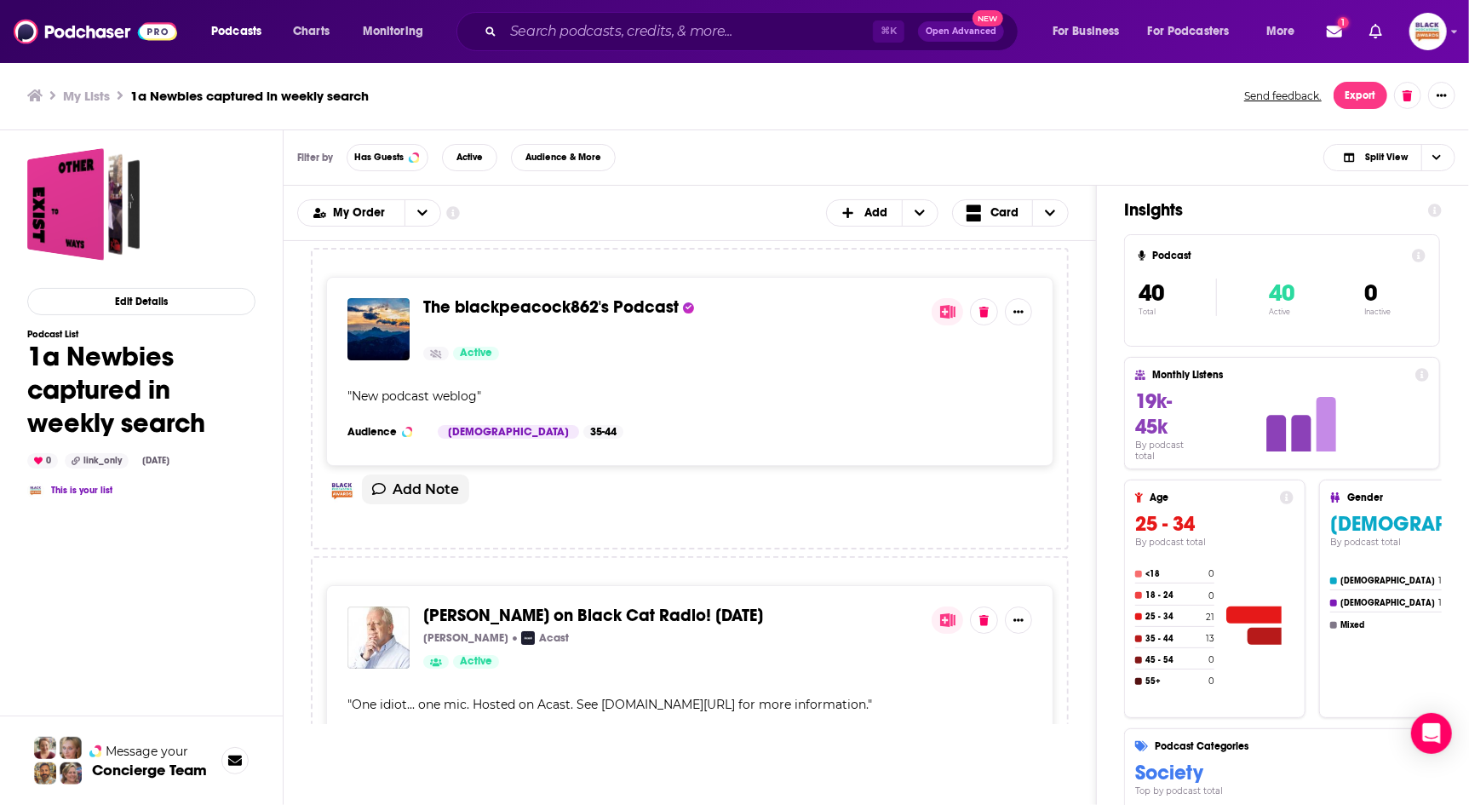
click at [951, 613] on icon at bounding box center [947, 620] width 15 height 14
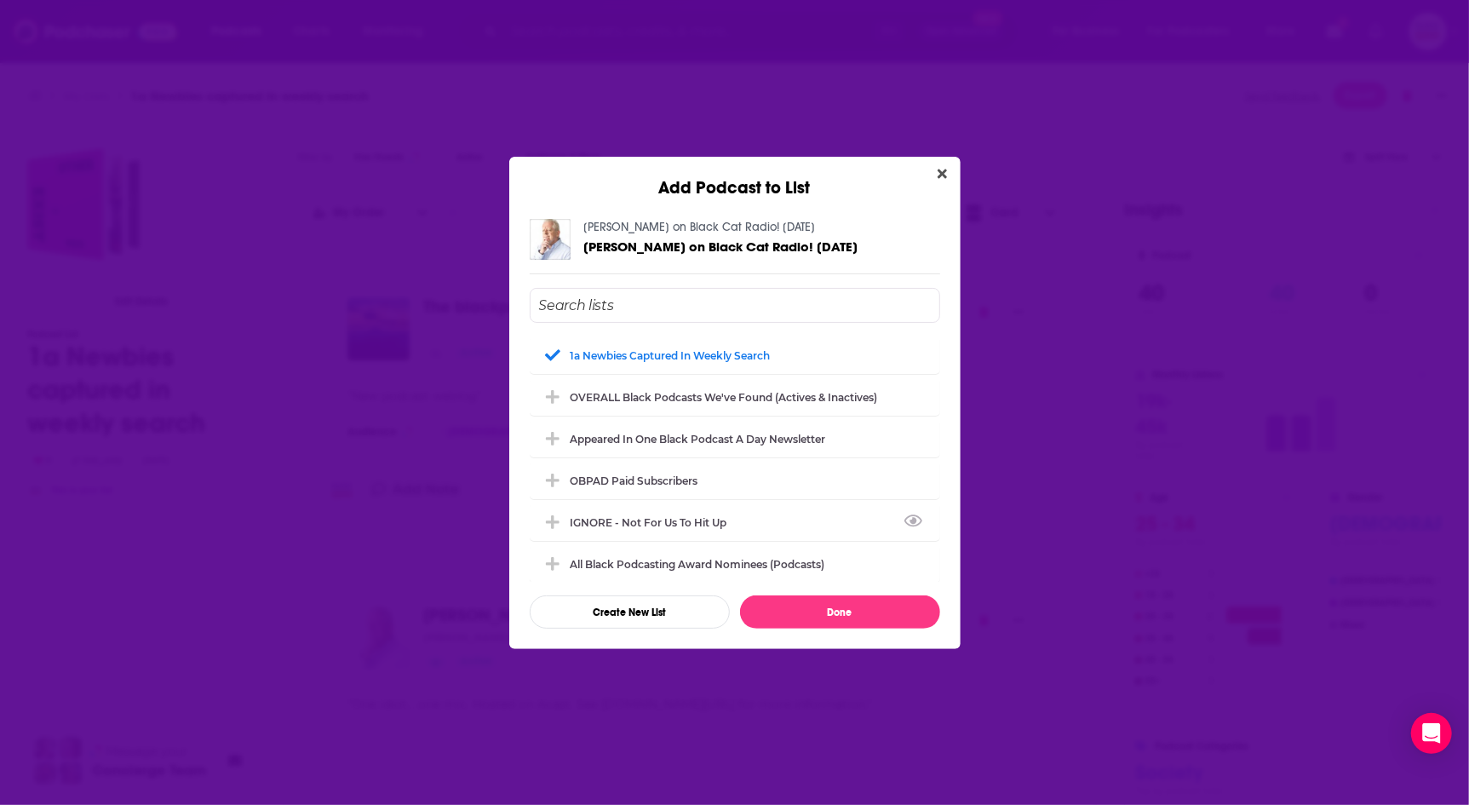
click at [712, 520] on div "IGNORE - not for us to hit up" at bounding box center [654, 522] width 167 height 13
click at [700, 355] on div "1a Newbies captured in weekly search" at bounding box center [676, 354] width 210 height 13
click at [843, 605] on button "Done" at bounding box center [840, 611] width 200 height 33
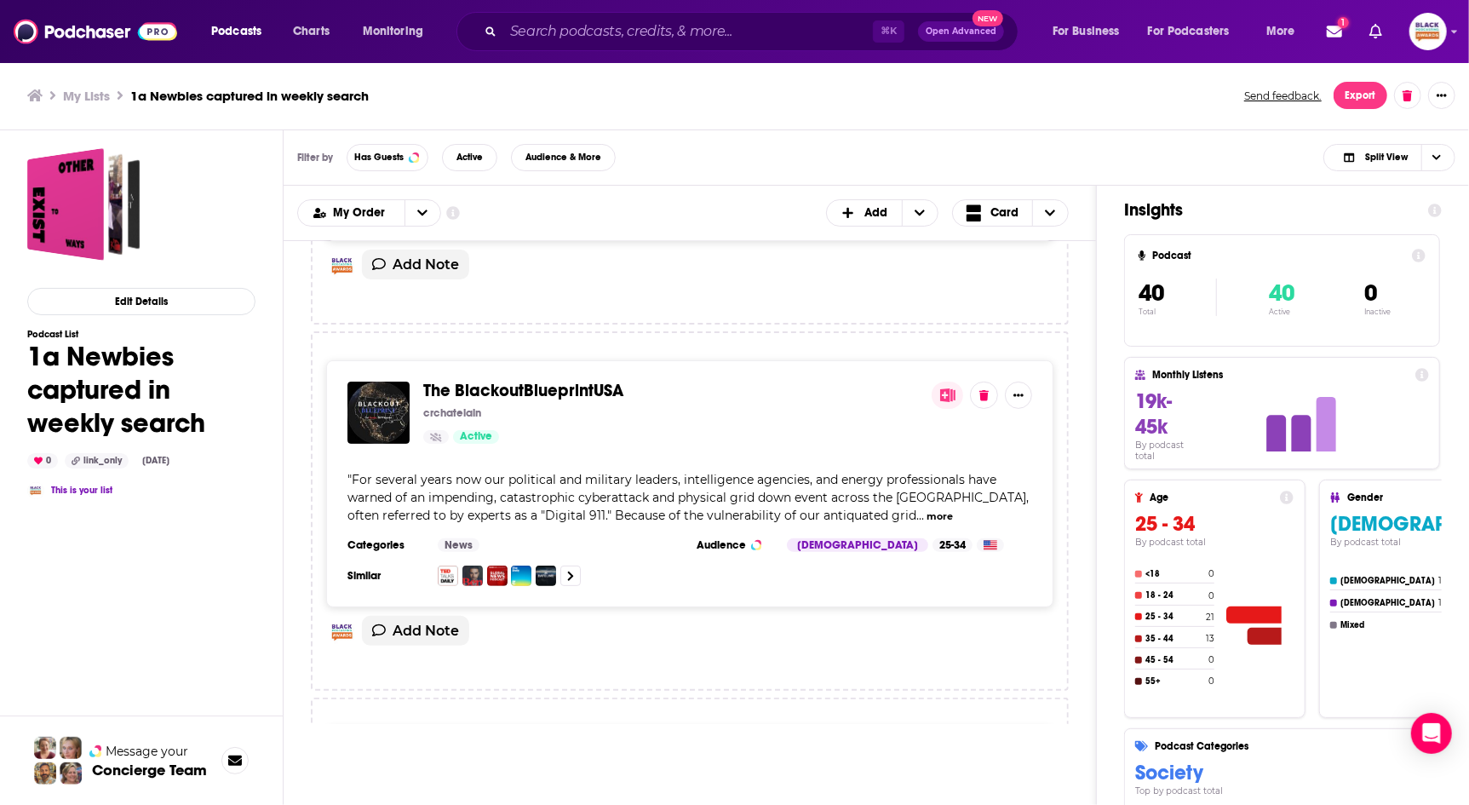
scroll to position [9331, 0]
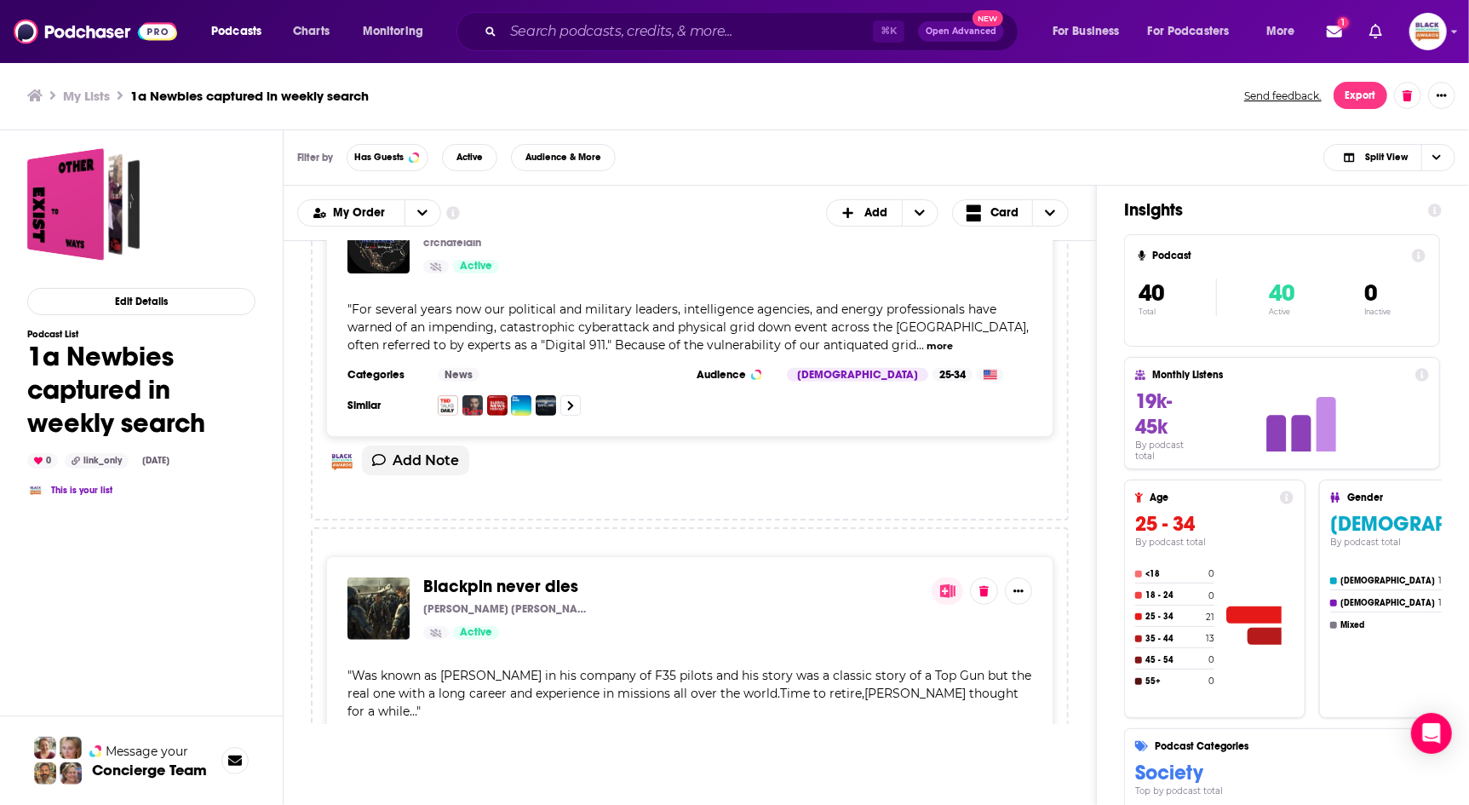
click at [951, 584] on icon at bounding box center [947, 591] width 15 height 14
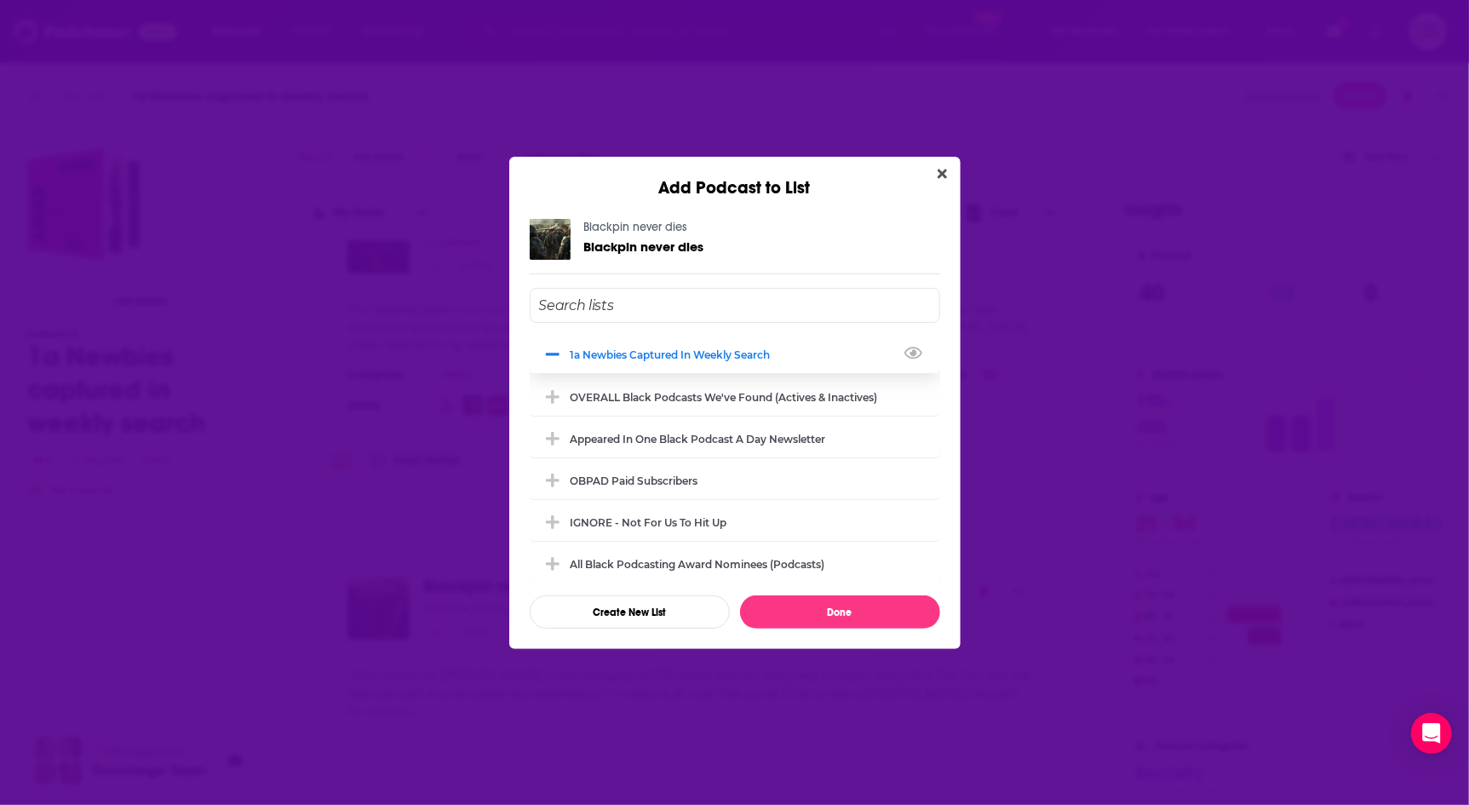
click at [620, 356] on div "1a Newbies captured in weekly search" at bounding box center [676, 354] width 210 height 13
click at [617, 524] on div "IGNORE - not for us to hit up" at bounding box center [654, 521] width 167 height 13
click at [811, 603] on button "Done" at bounding box center [840, 611] width 200 height 33
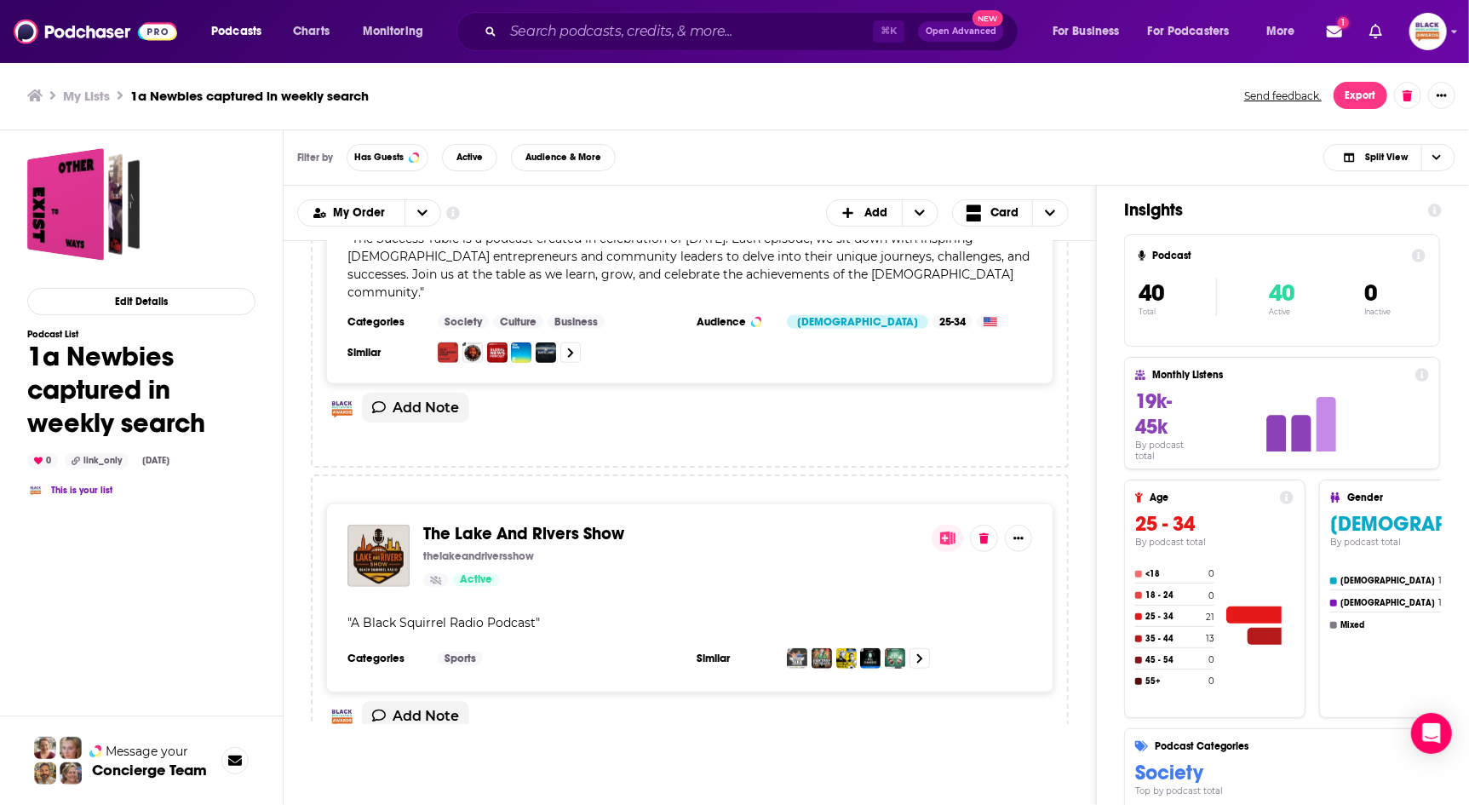
scroll to position [9768, 0]
click at [954, 531] on icon at bounding box center [947, 538] width 15 height 14
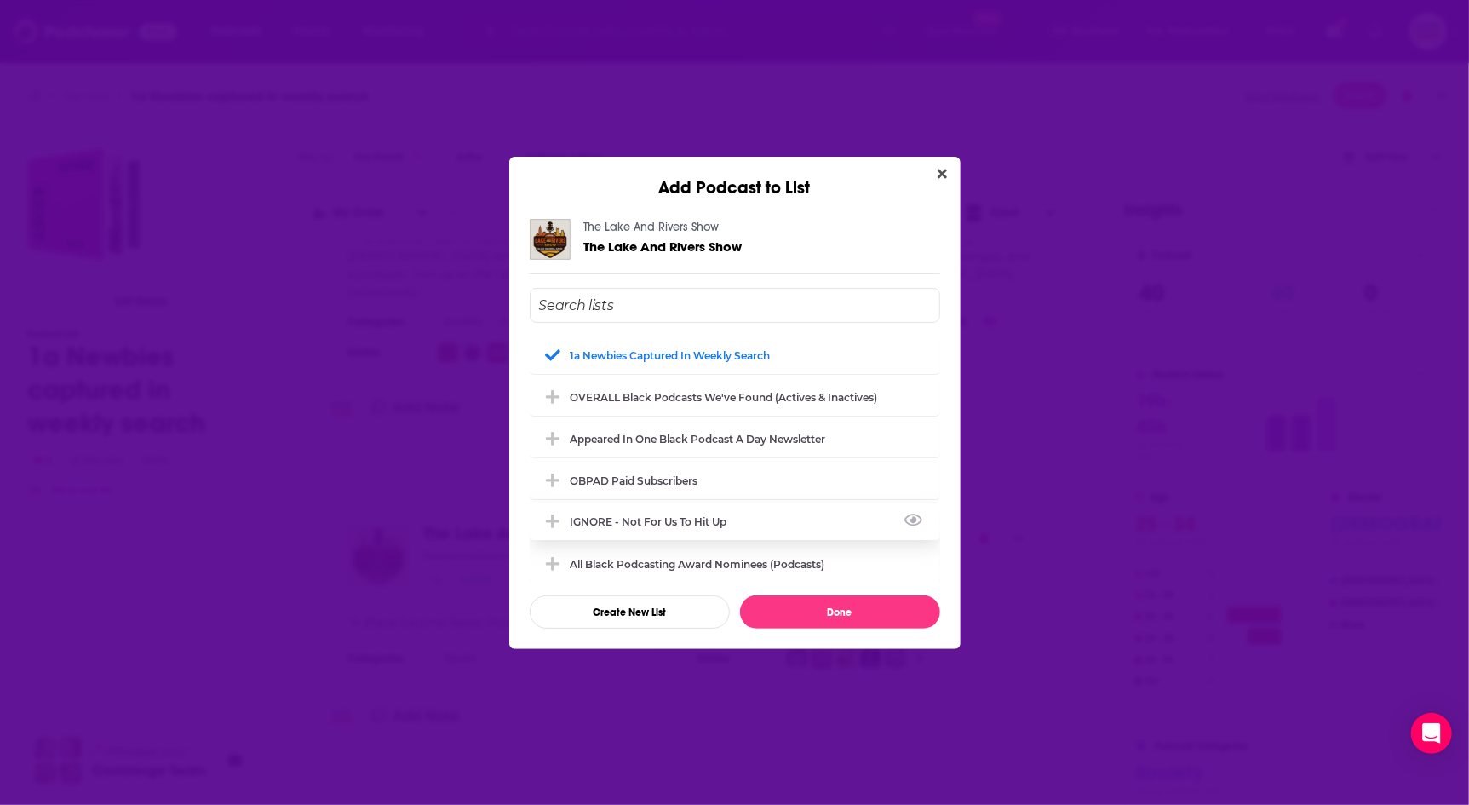
click at [657, 509] on div "IGNORE - not for us to hit up" at bounding box center [735, 520] width 410 height 37
click at [680, 354] on div "1a Newbies captured in weekly search" at bounding box center [676, 354] width 210 height 13
click at [852, 616] on button "Done" at bounding box center [840, 611] width 200 height 33
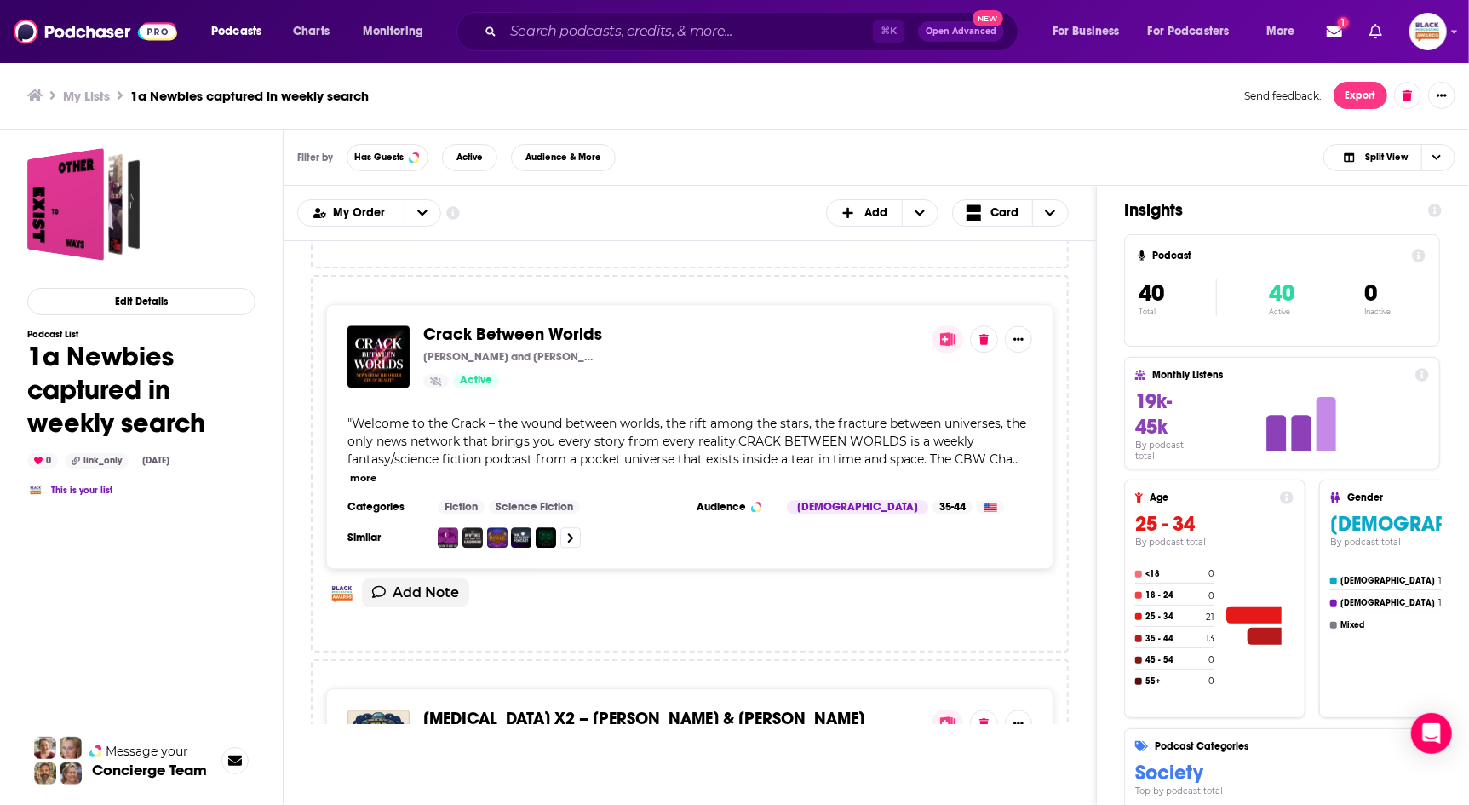
scroll to position [11864, 0]
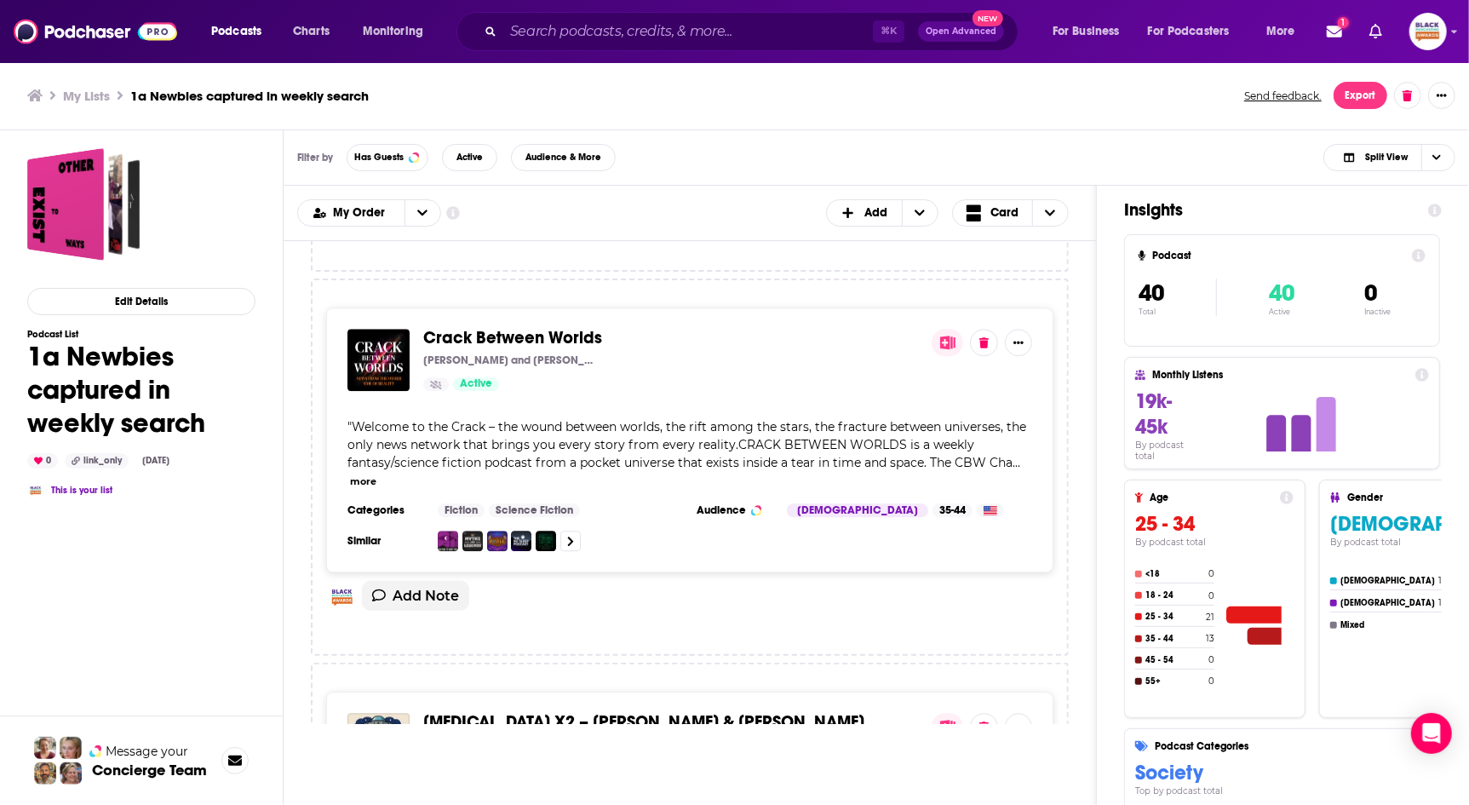
click at [953, 713] on button at bounding box center [948, 726] width 32 height 27
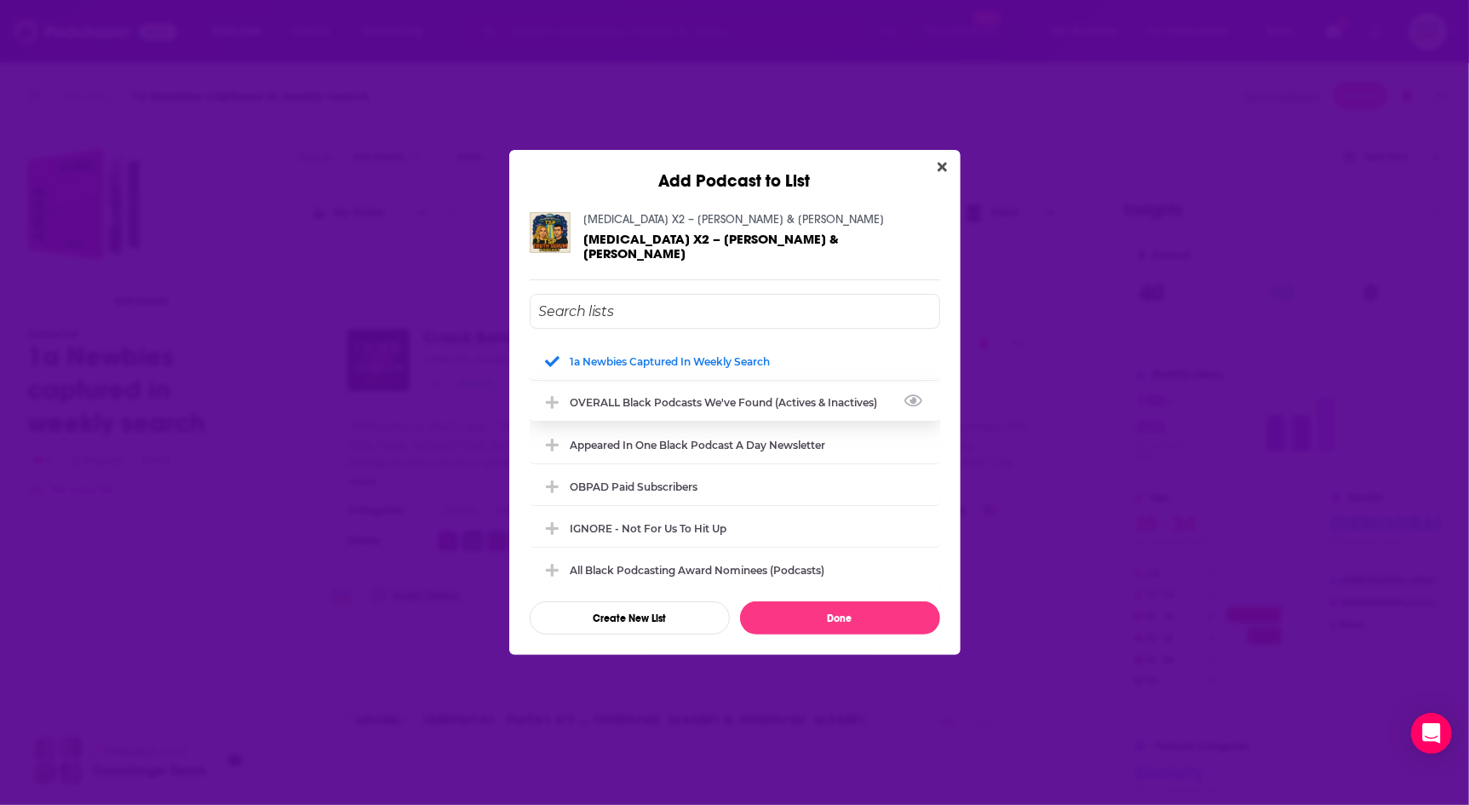
click at [705, 396] on div "OVERALL Black podcasts we've found (actives & inactives)" at bounding box center [730, 402] width 318 height 13
click at [699, 396] on div "OVERALL Black podcasts we've found (actives & inactives)" at bounding box center [730, 402] width 318 height 13
click at [640, 508] on div "IGNORE - not for us to hit up" at bounding box center [735, 526] width 410 height 37
click at [680, 362] on div "1a Newbies captured in weekly search" at bounding box center [735, 359] width 410 height 37
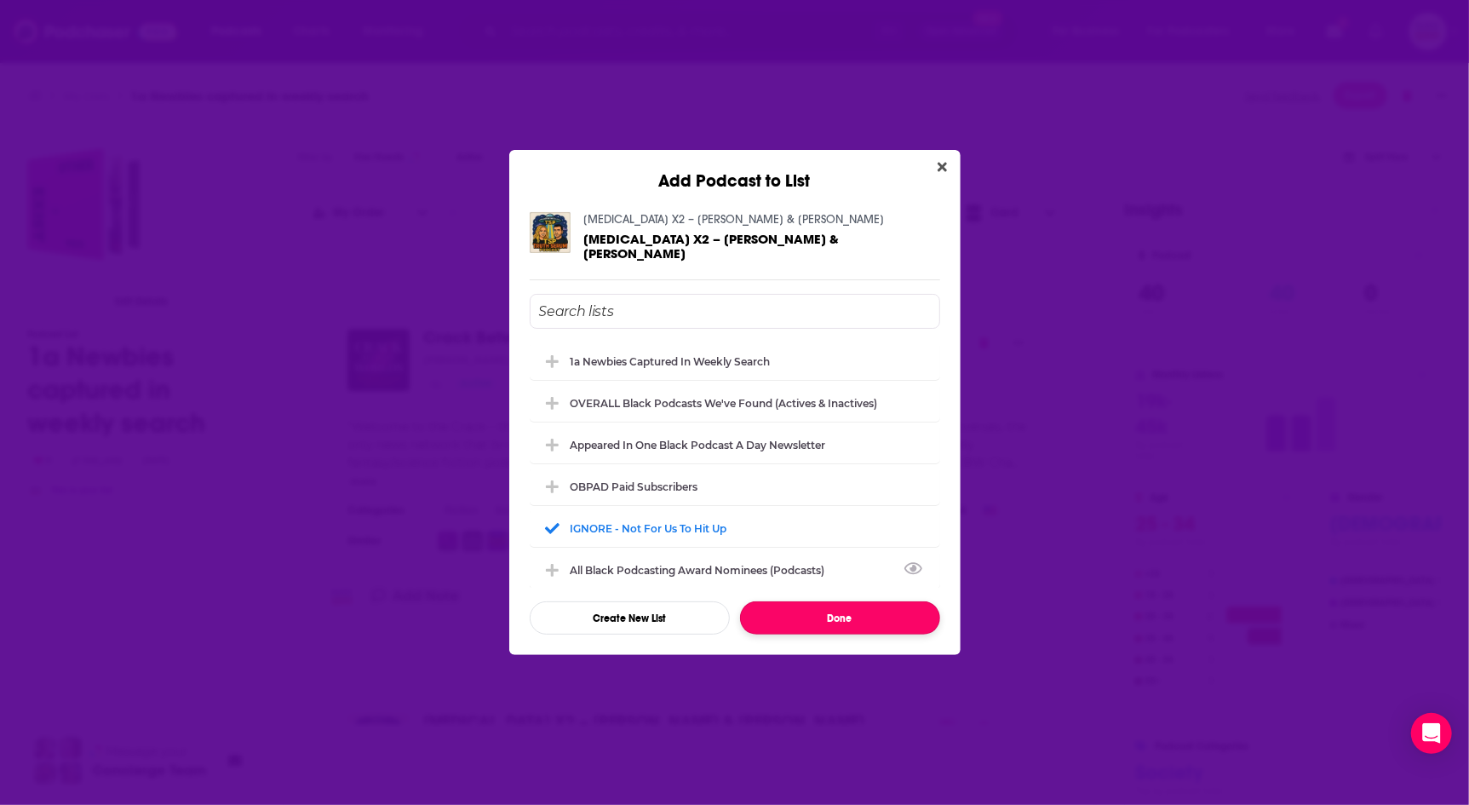
click at [840, 605] on button "Done" at bounding box center [840, 617] width 200 height 33
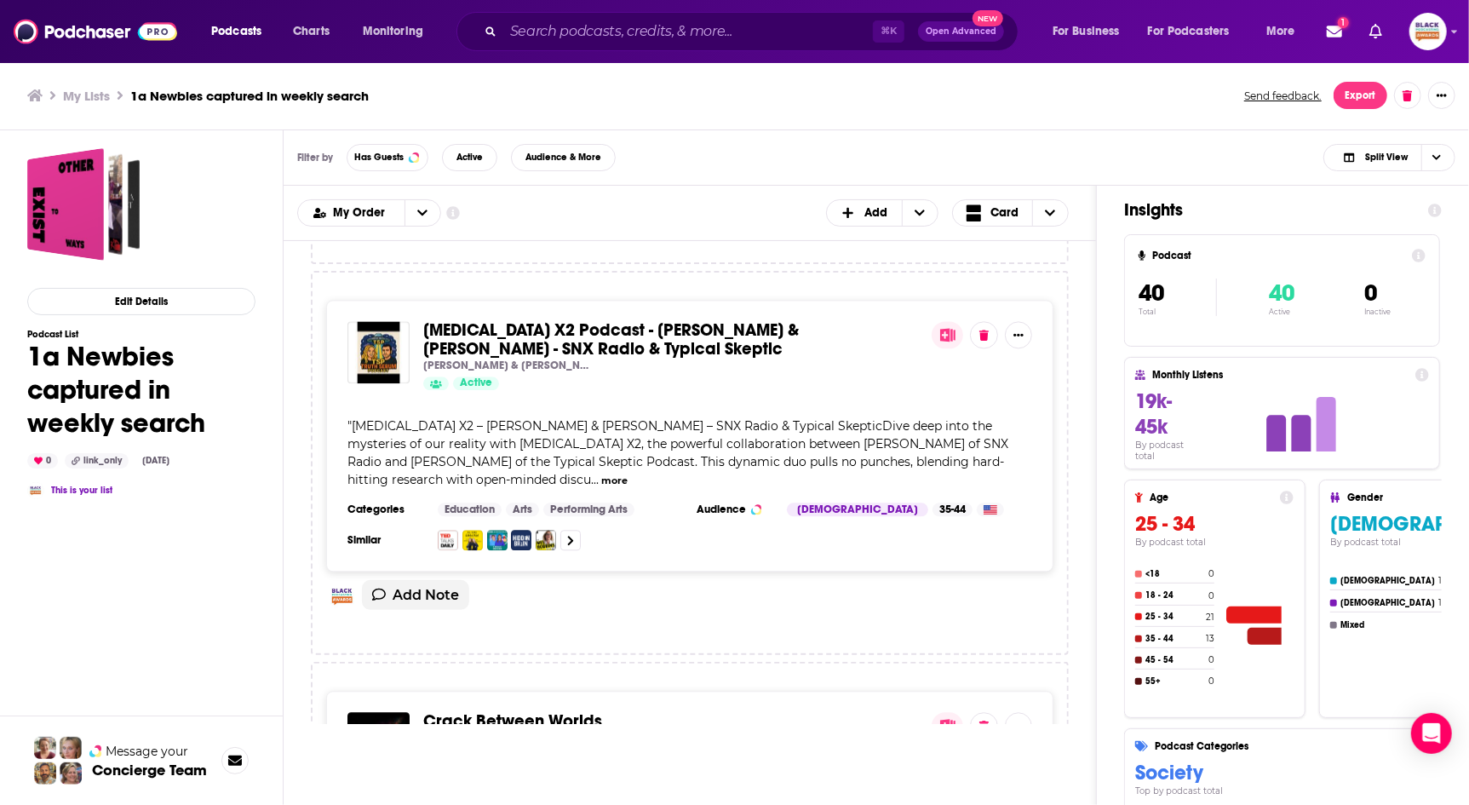
scroll to position [11478, 0]
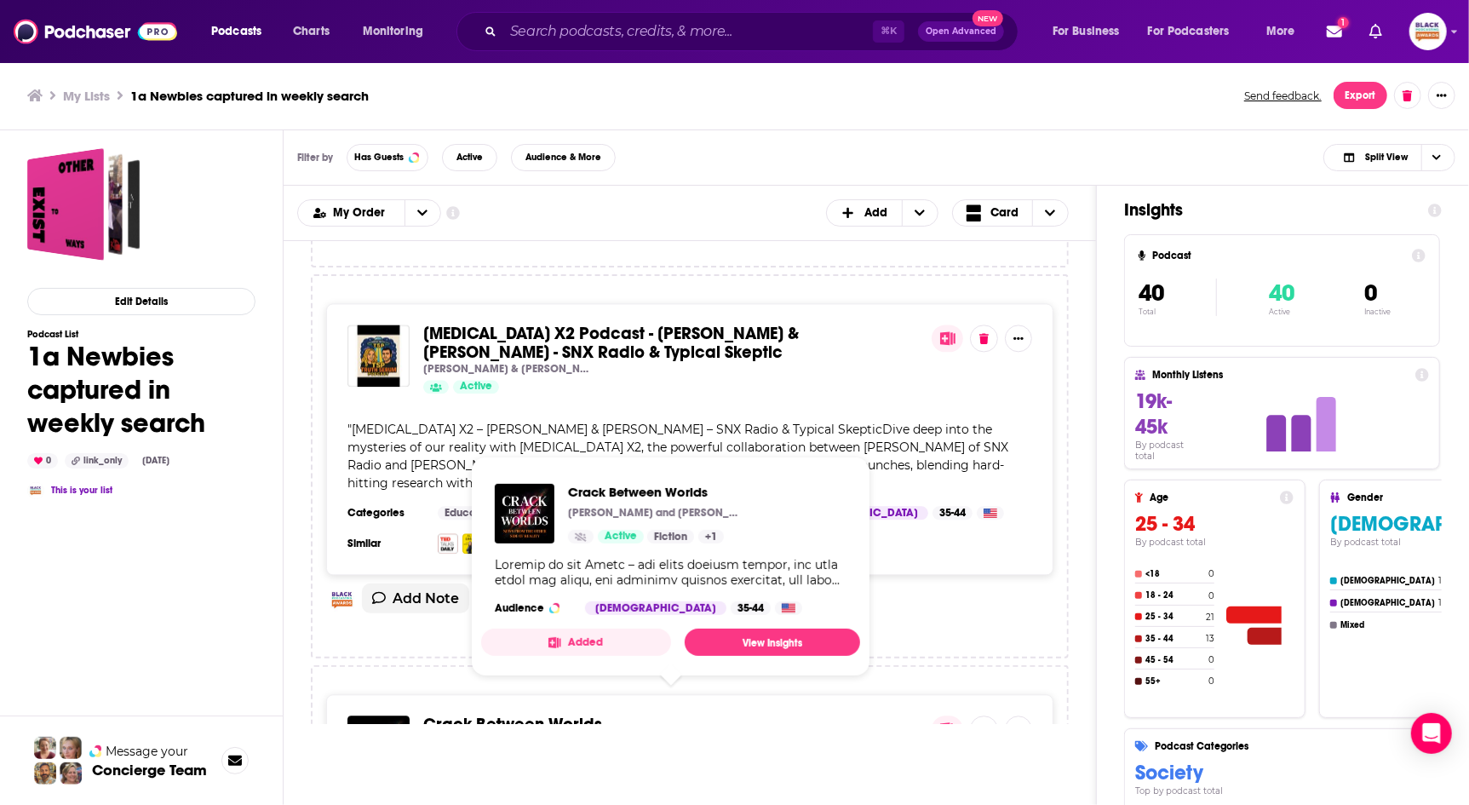
click at [518, 714] on span "Crack Between Worlds" at bounding box center [512, 724] width 179 height 21
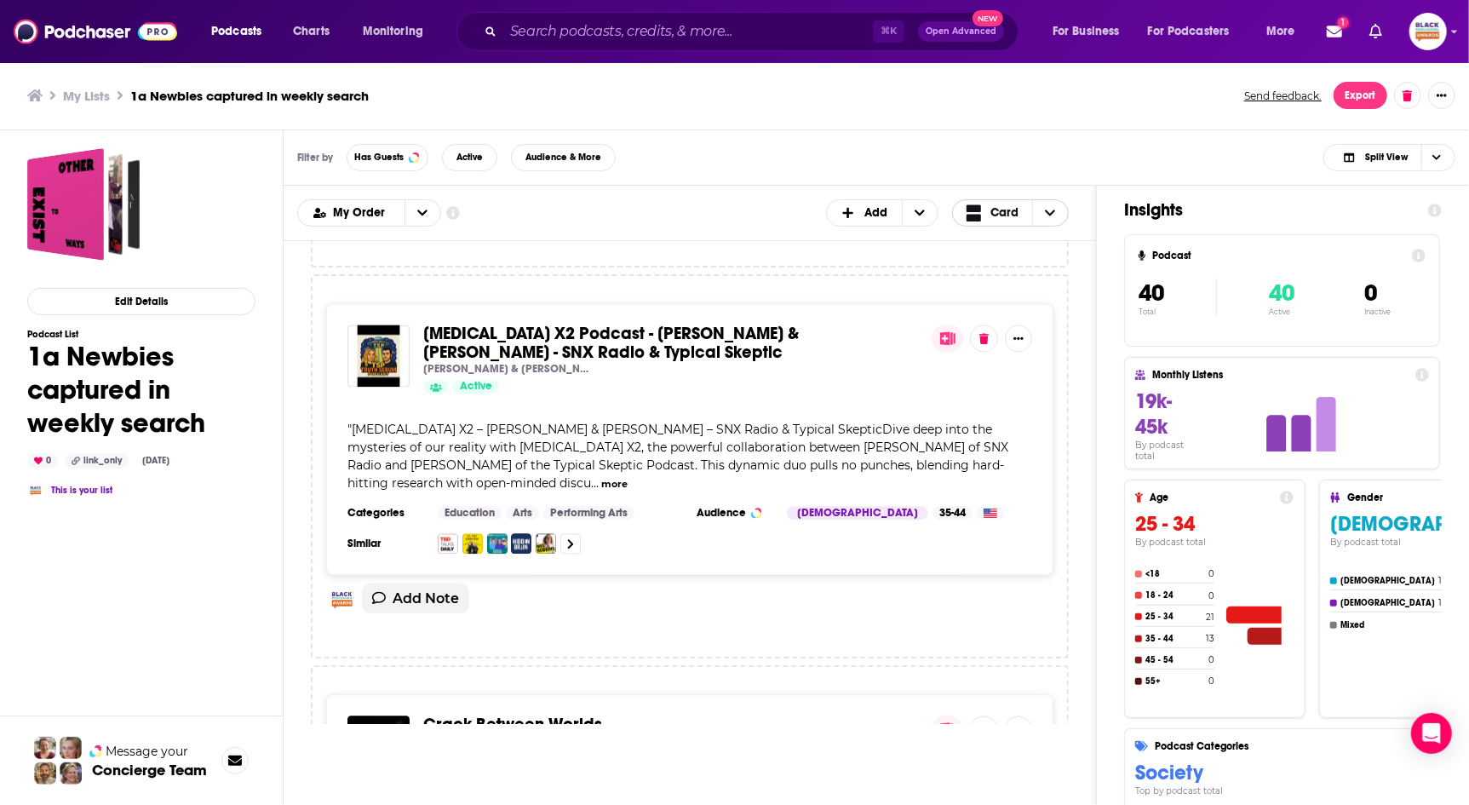
click at [996, 210] on span "Card" at bounding box center [1004, 213] width 28 height 12
click at [982, 264] on span "Choose View" at bounding box center [977, 269] width 22 height 12
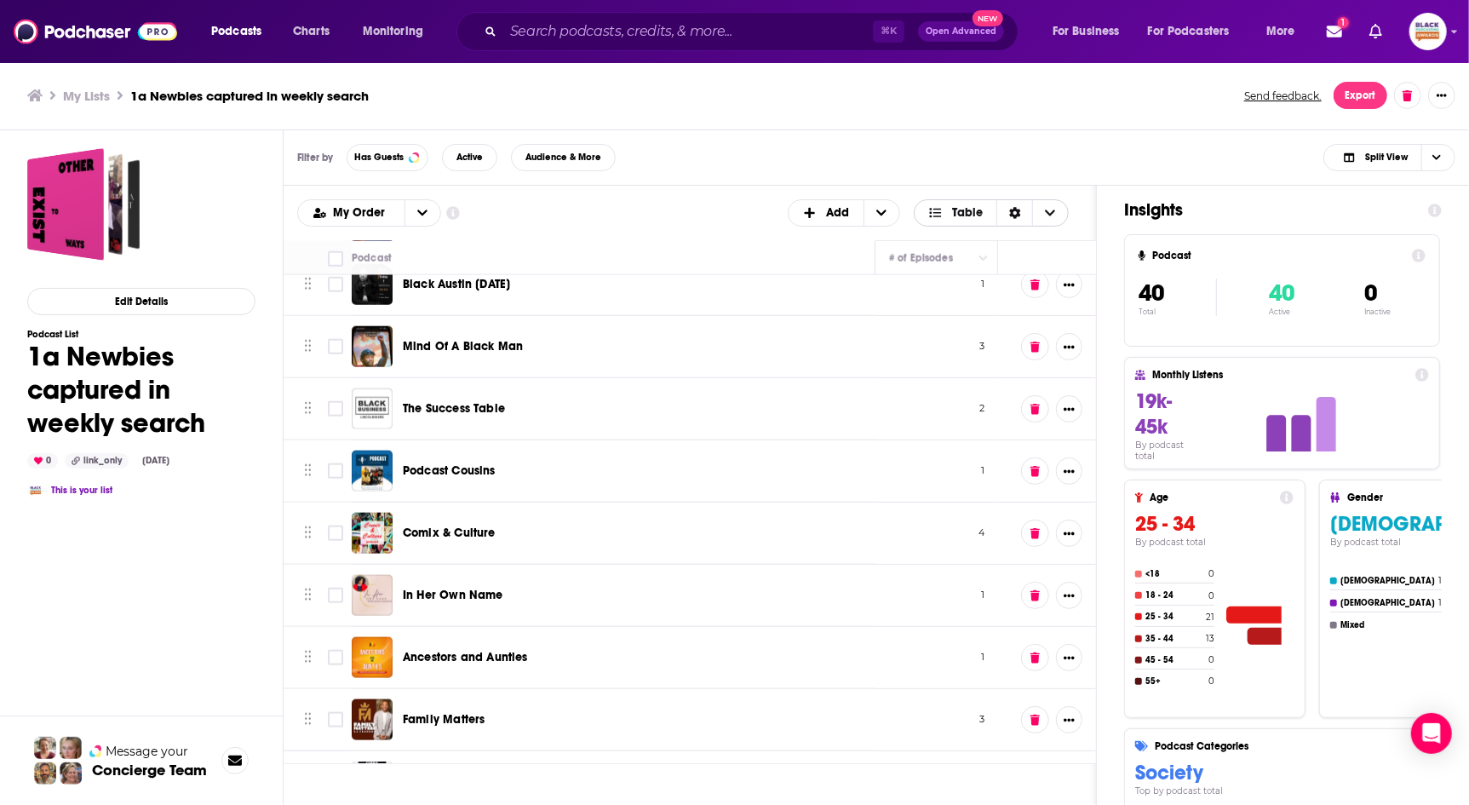
scroll to position [1594, 0]
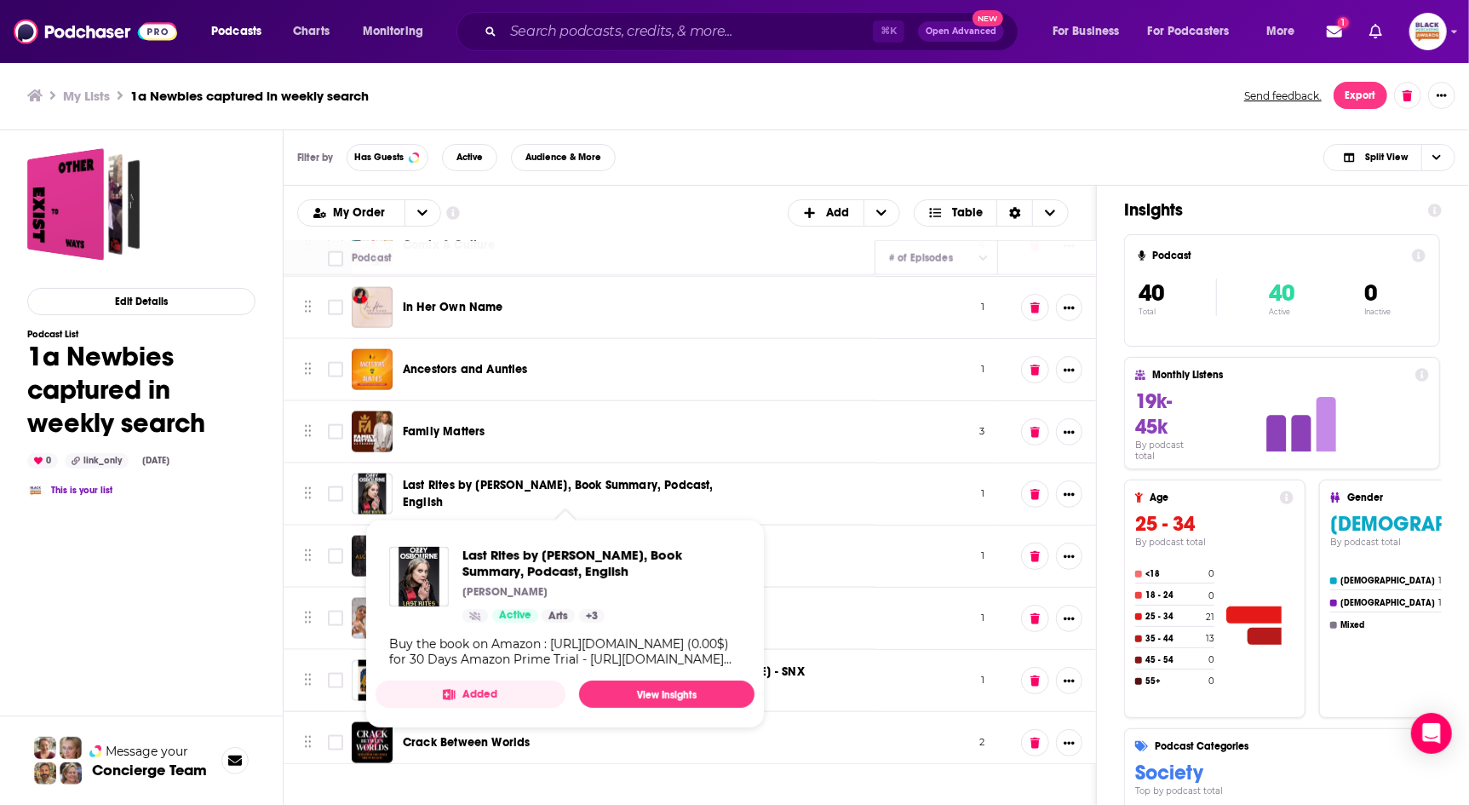
click at [617, 478] on span "Last Rites by Ozzy Osbourne, Book Summary, Podcast, English" at bounding box center [558, 494] width 311 height 32
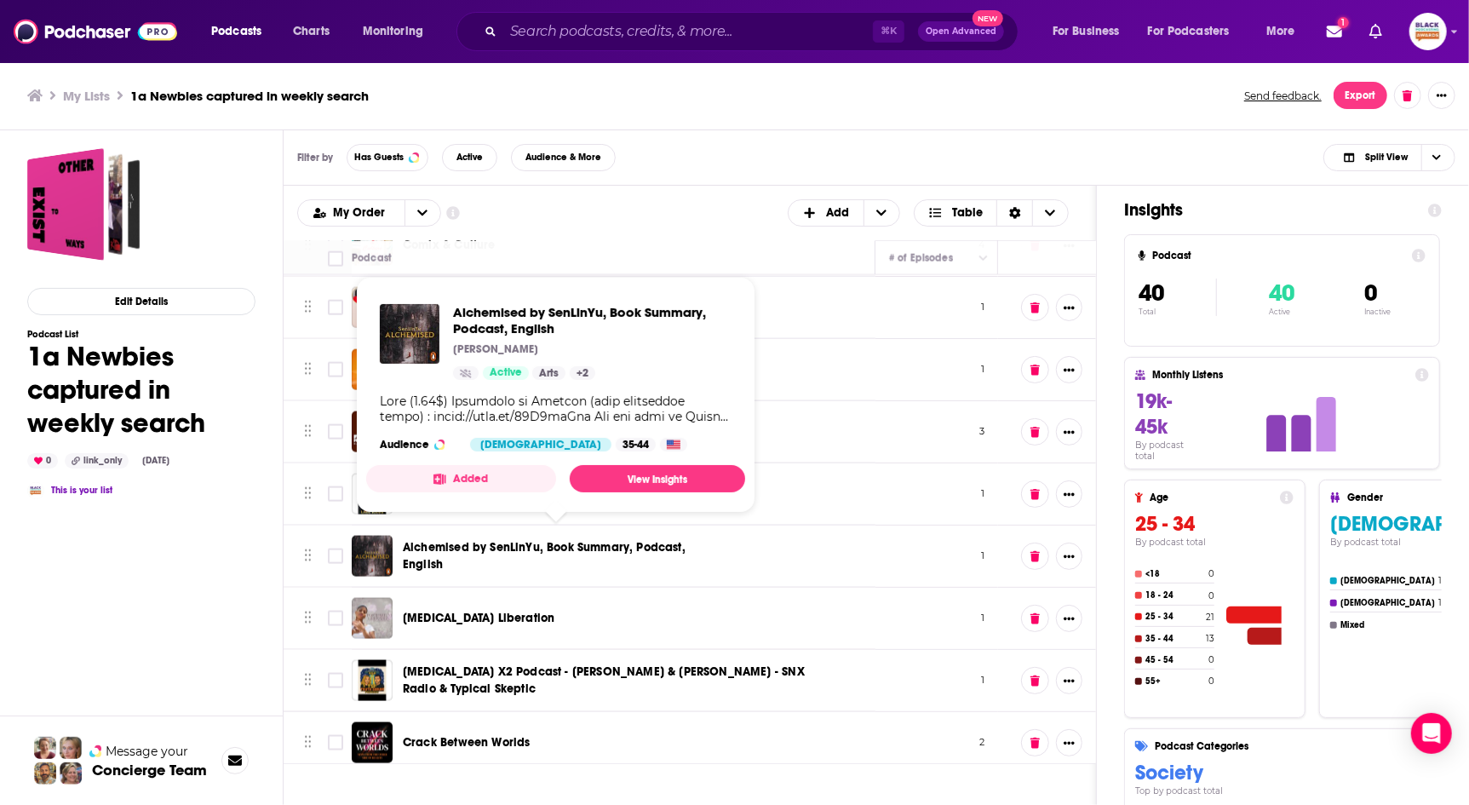
click at [584, 543] on span "Alchemised by SenLinYu, Book Summary, Podcast, English" at bounding box center [544, 556] width 283 height 32
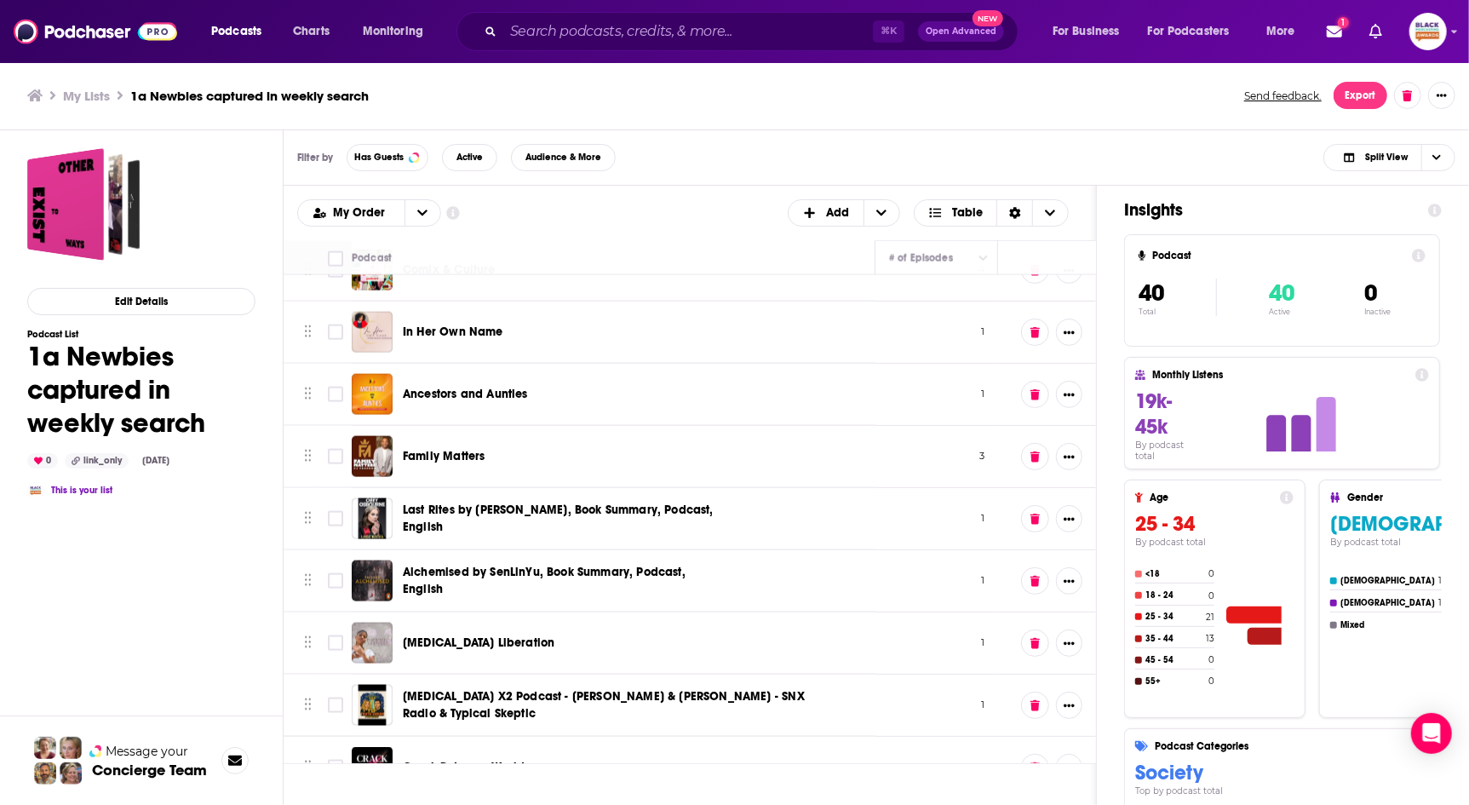
scroll to position [1569, 0]
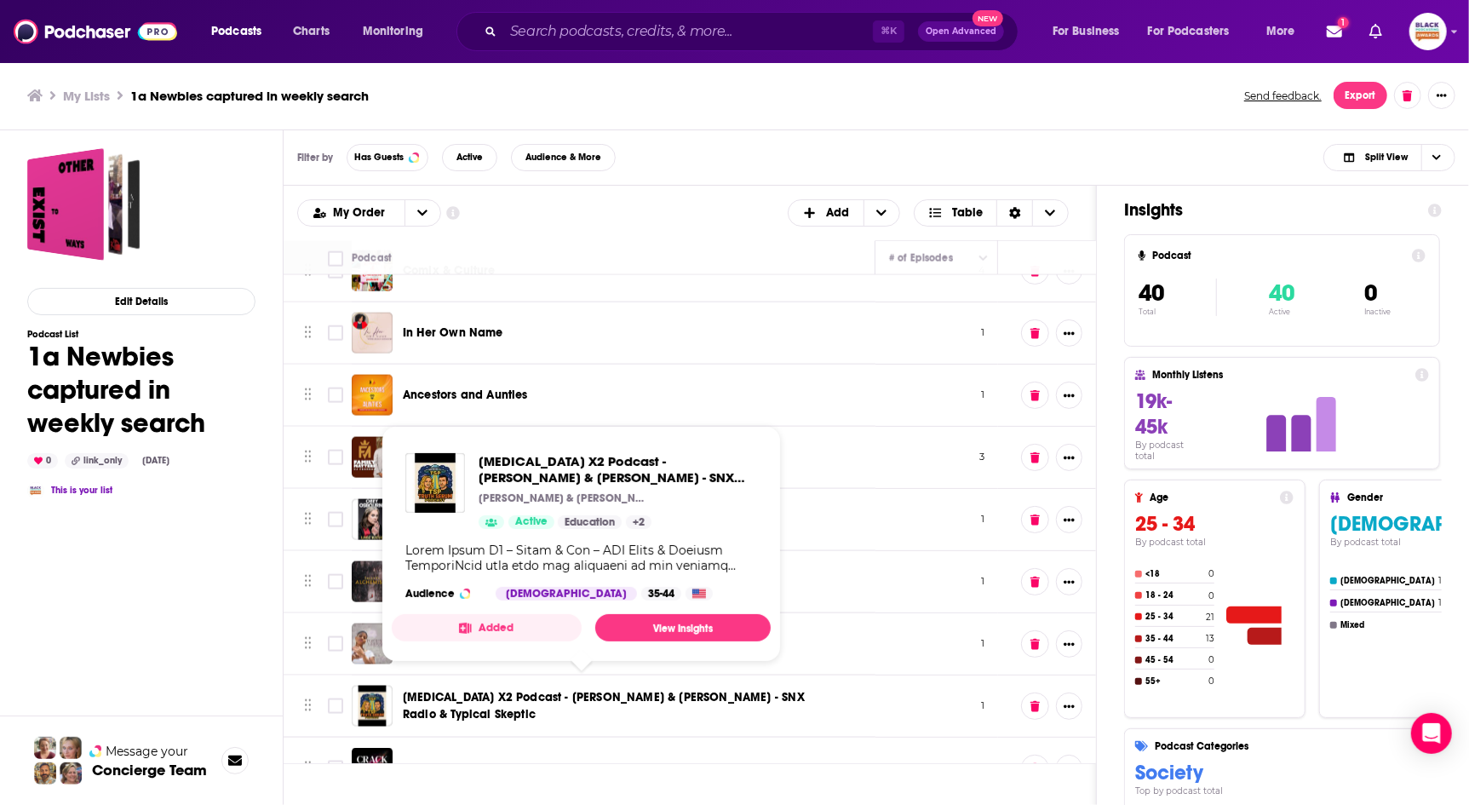
click at [681, 690] on span "Truth Serum X2 Podcast - Coley & Rob - SNX Radio & Typical Skeptic" at bounding box center [604, 706] width 402 height 32
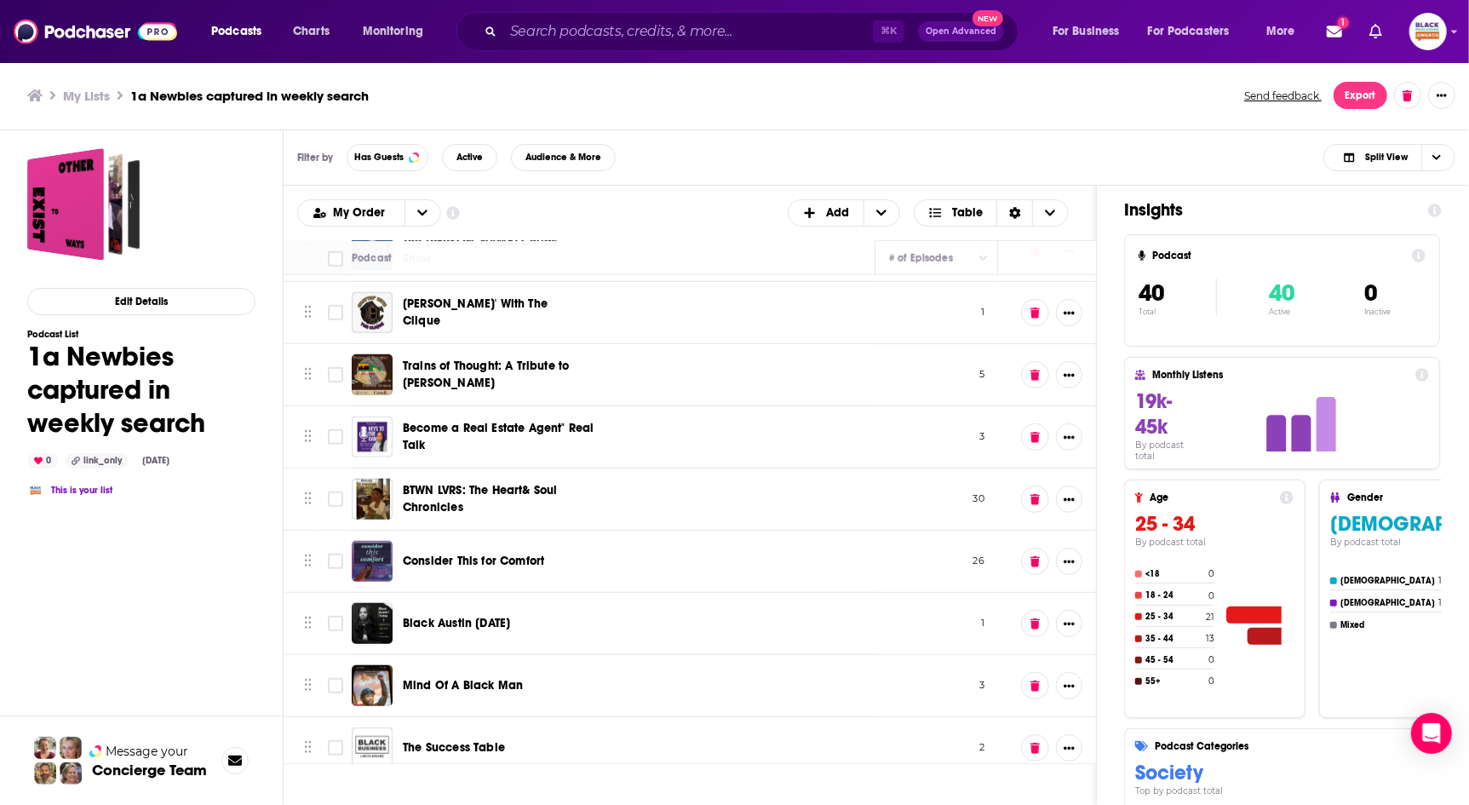
scroll to position [921, 0]
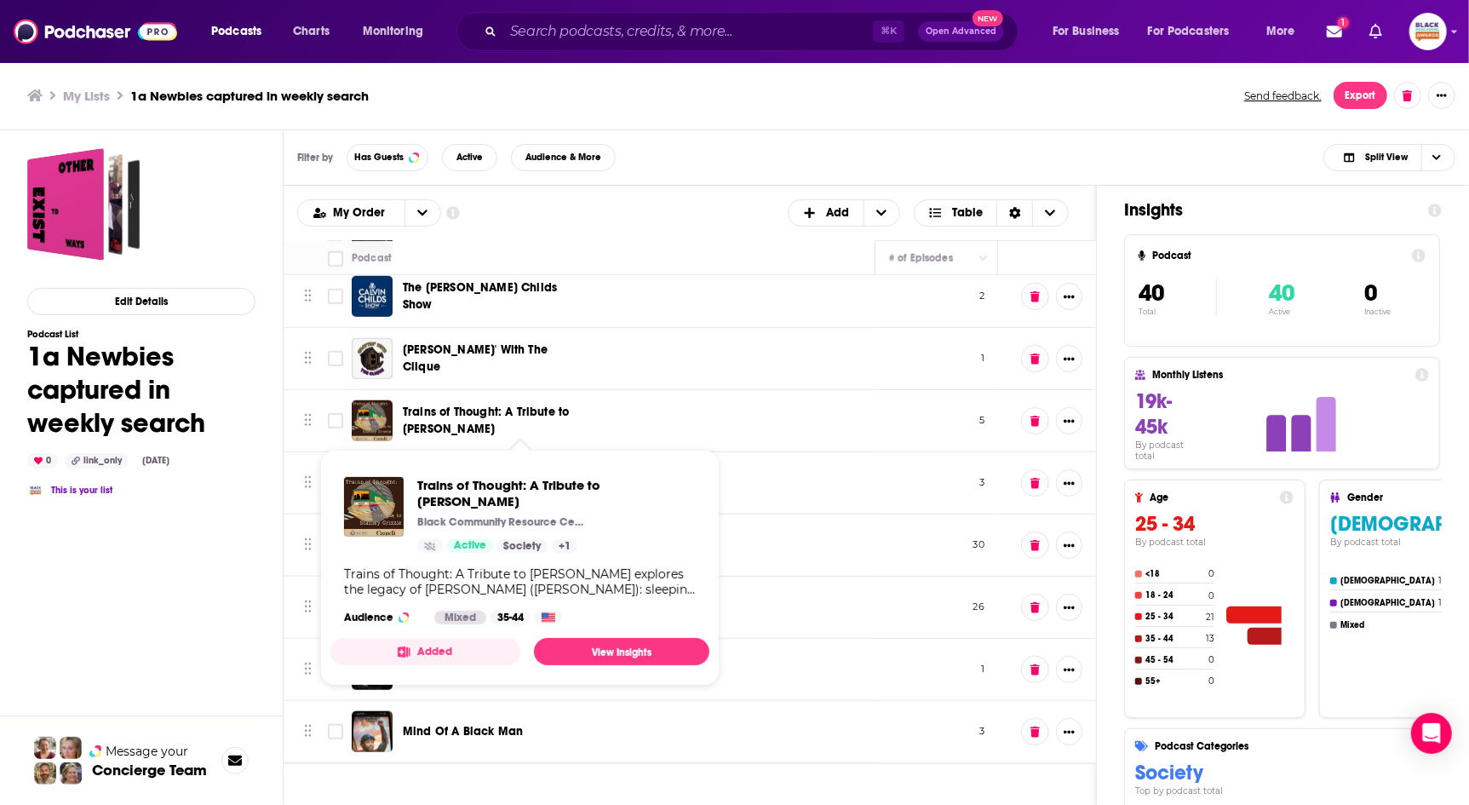
click at [536, 404] on span "Trains of Thought: A Tribute to Stanley Grizzle" at bounding box center [486, 420] width 166 height 32
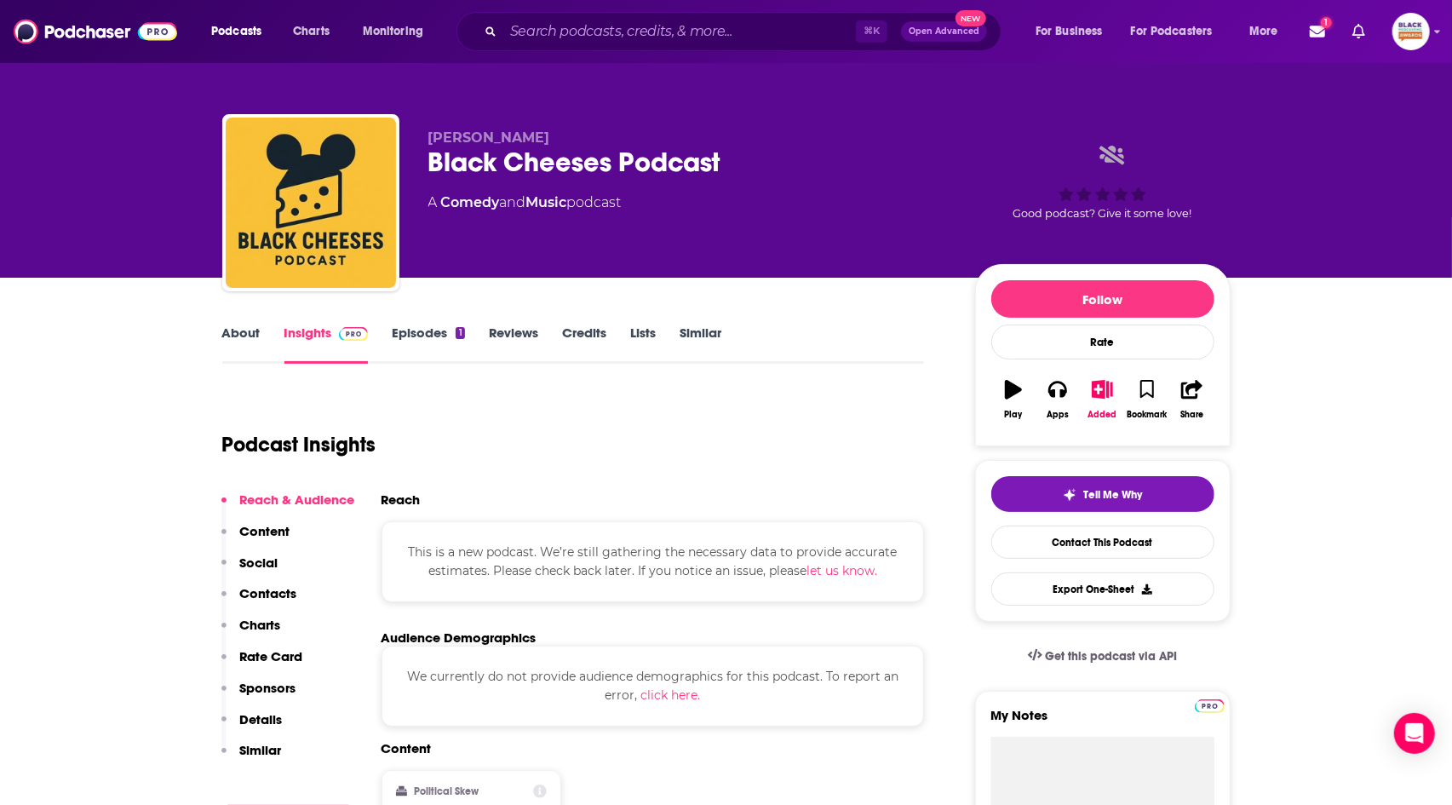
click at [245, 336] on link "About" at bounding box center [241, 343] width 38 height 39
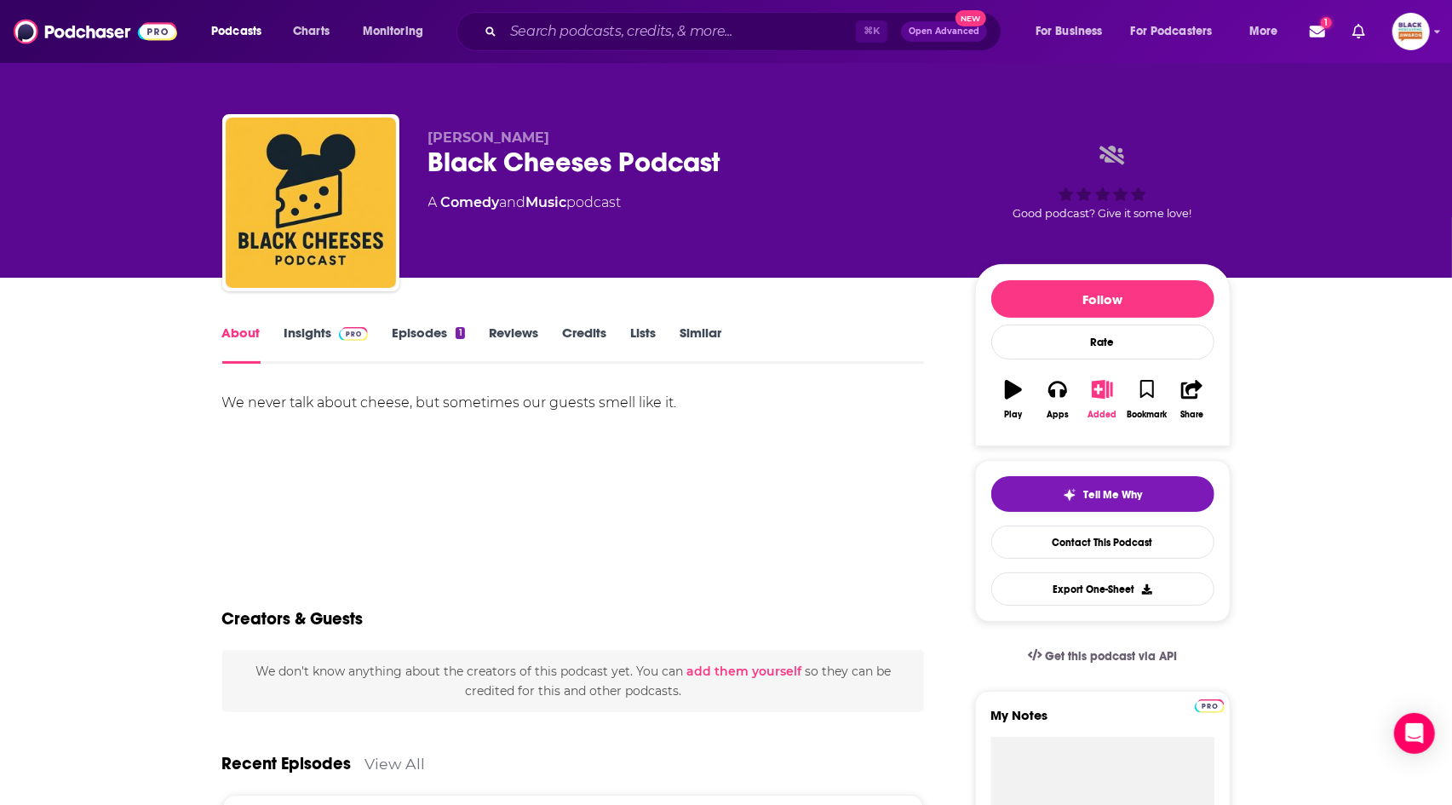
click at [1092, 387] on icon "button" at bounding box center [1102, 389] width 21 height 19
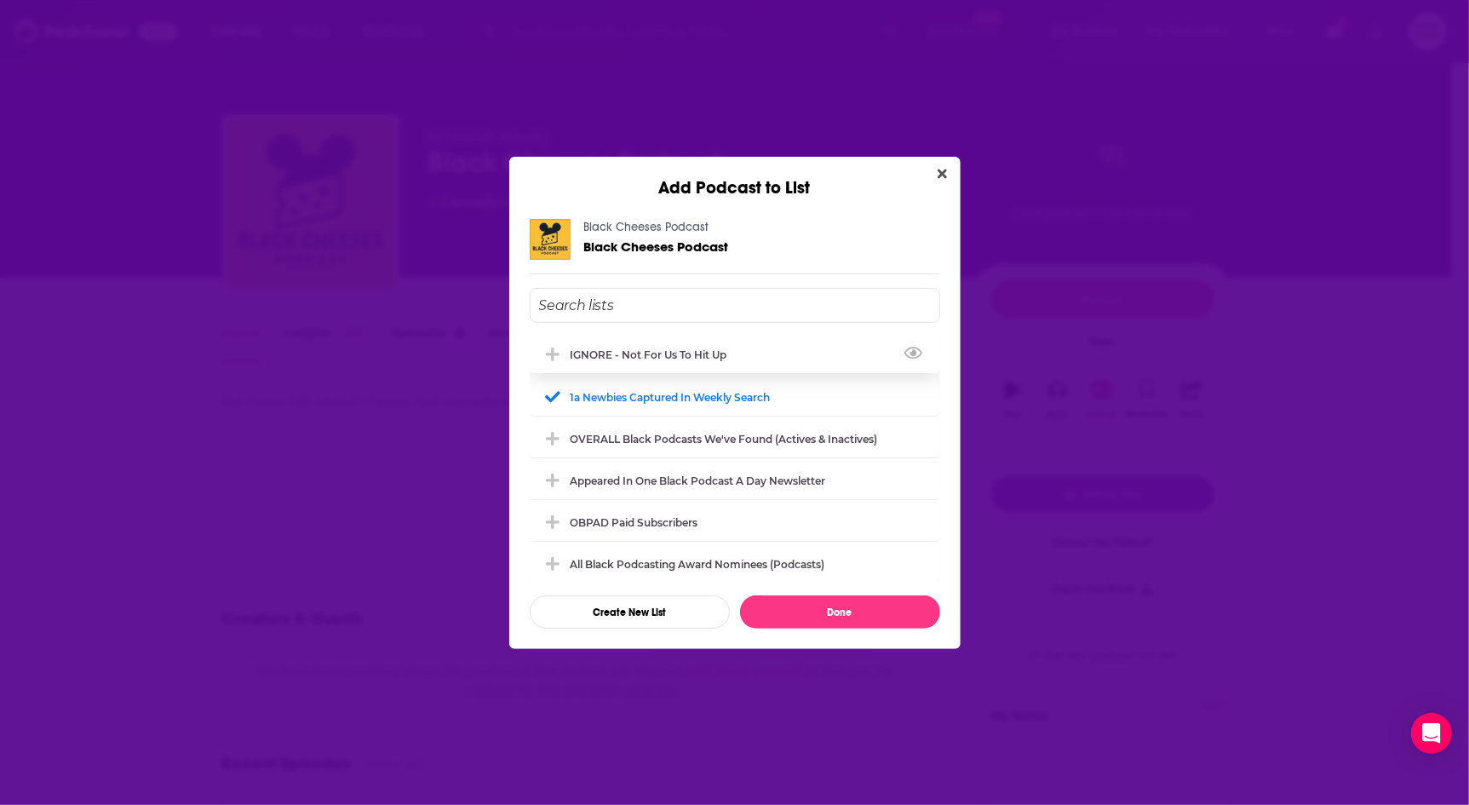
click at [639, 364] on div "IGNORE - not for us to hit up" at bounding box center [735, 354] width 410 height 37
click at [640, 394] on div "1a Newbies captured in weekly search" at bounding box center [676, 396] width 210 height 13
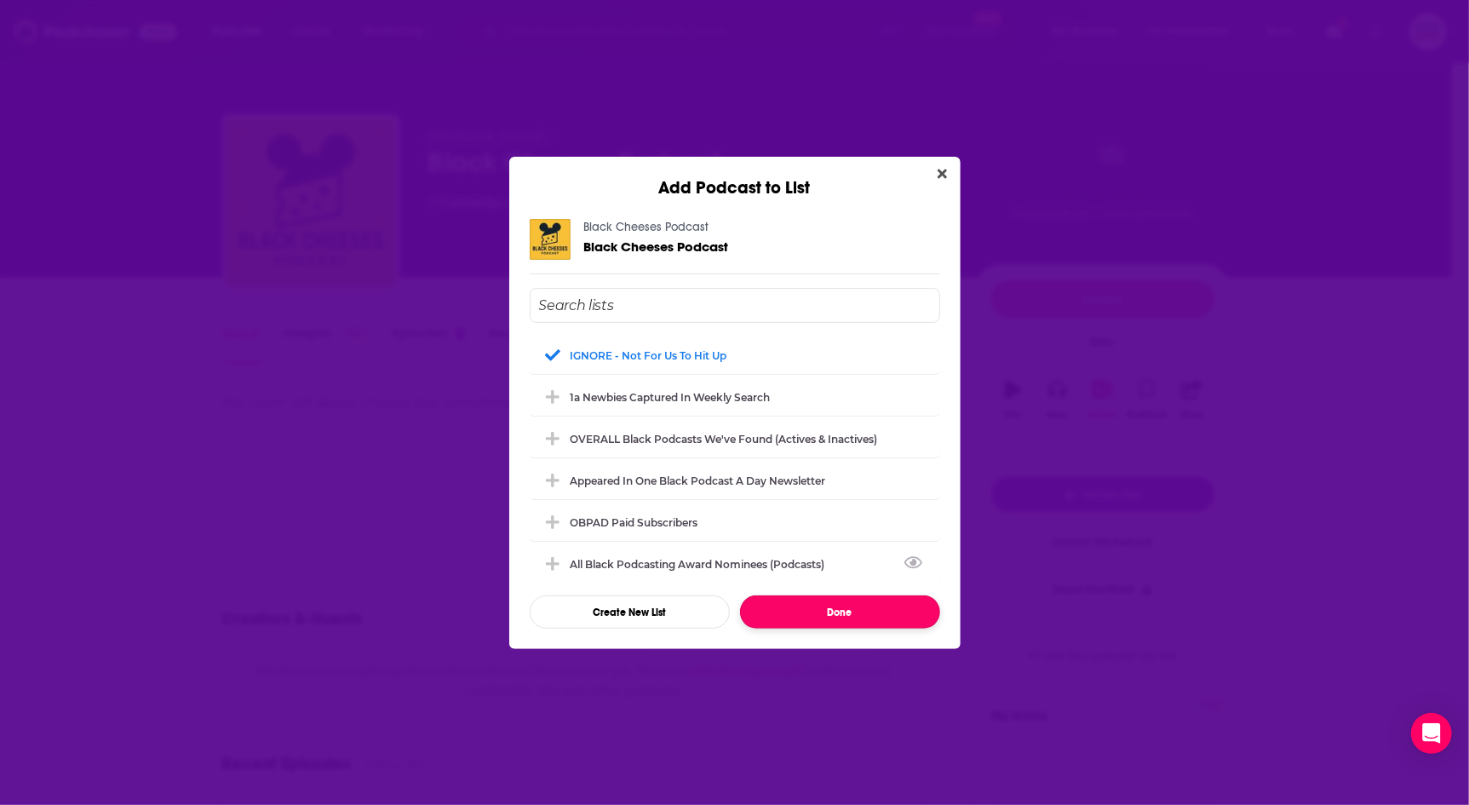
click at [876, 611] on button "Done" at bounding box center [840, 611] width 200 height 33
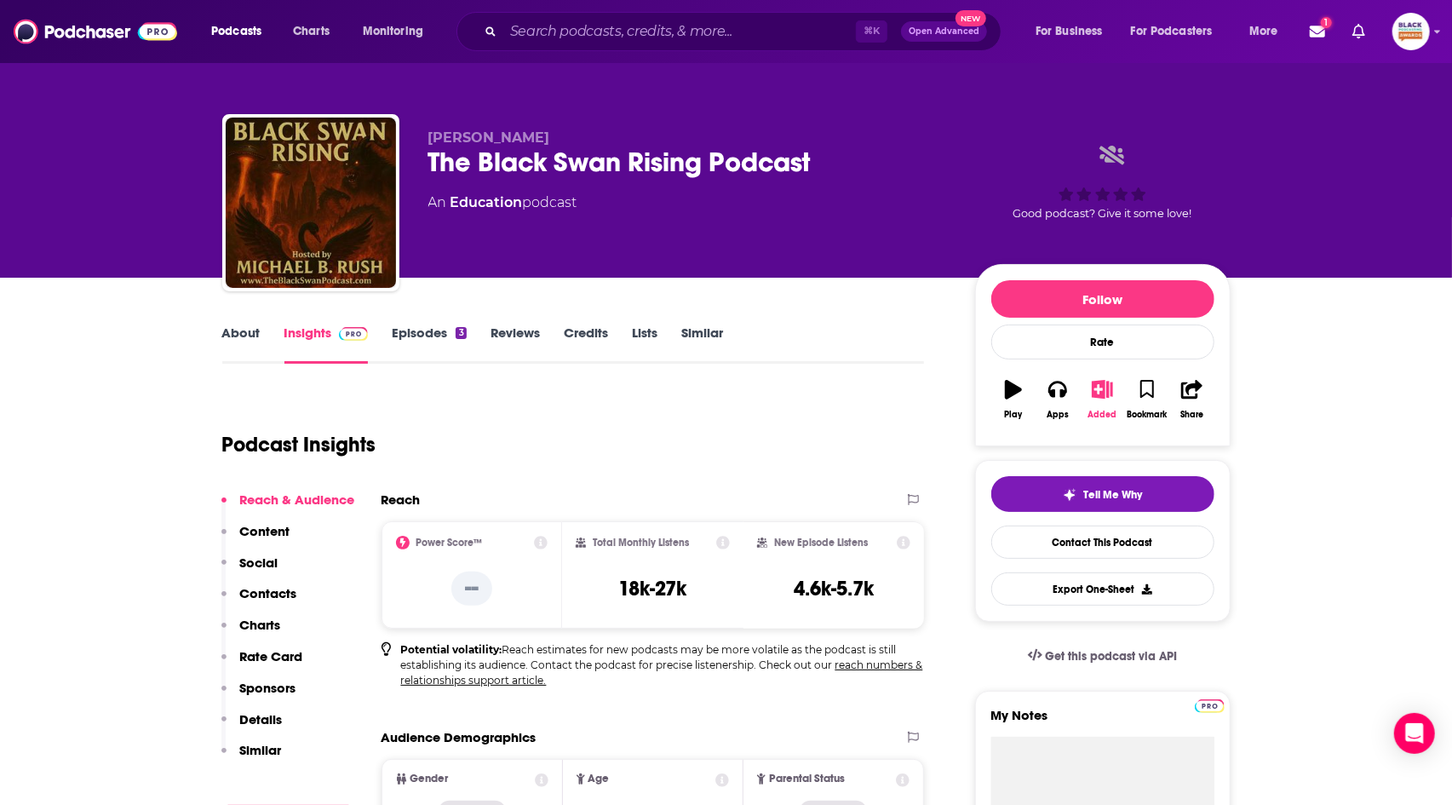
click at [1105, 394] on icon "button" at bounding box center [1102, 389] width 21 height 19
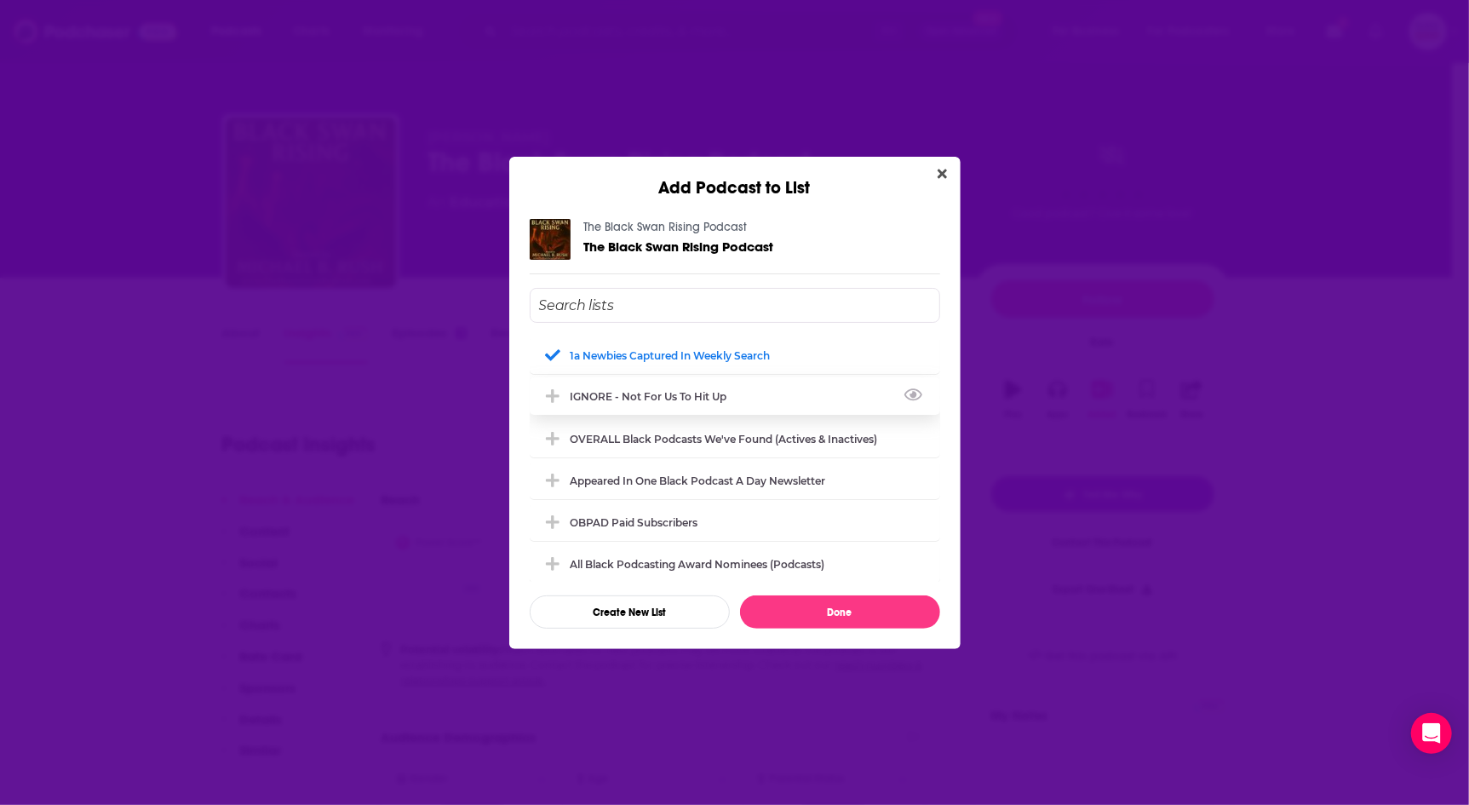
click at [653, 399] on div "IGNORE - not for us to hit up" at bounding box center [654, 396] width 167 height 13
click at [657, 348] on div "1a Newbies captured in weekly search" at bounding box center [676, 354] width 210 height 13
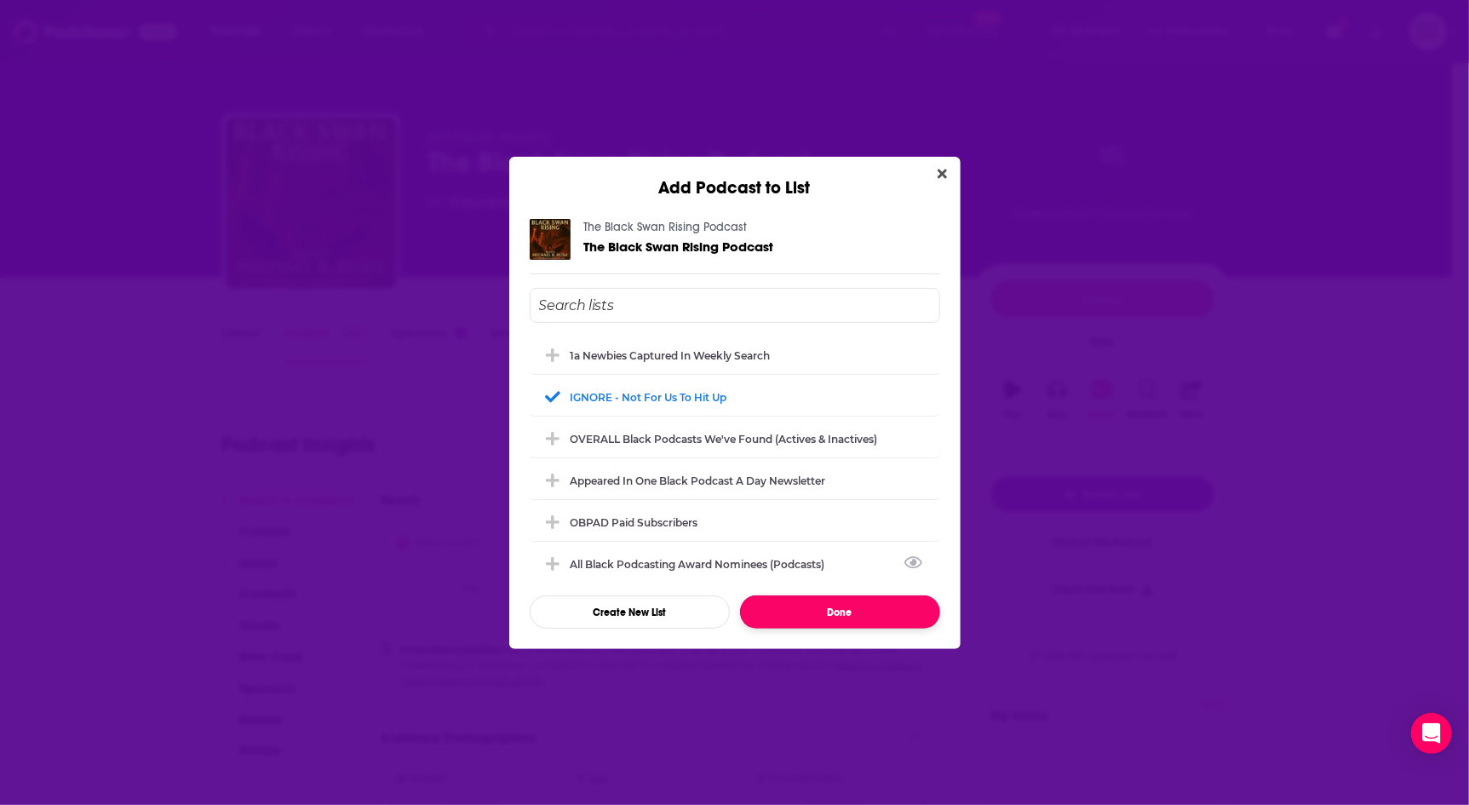
click at [835, 611] on button "Done" at bounding box center [840, 611] width 200 height 33
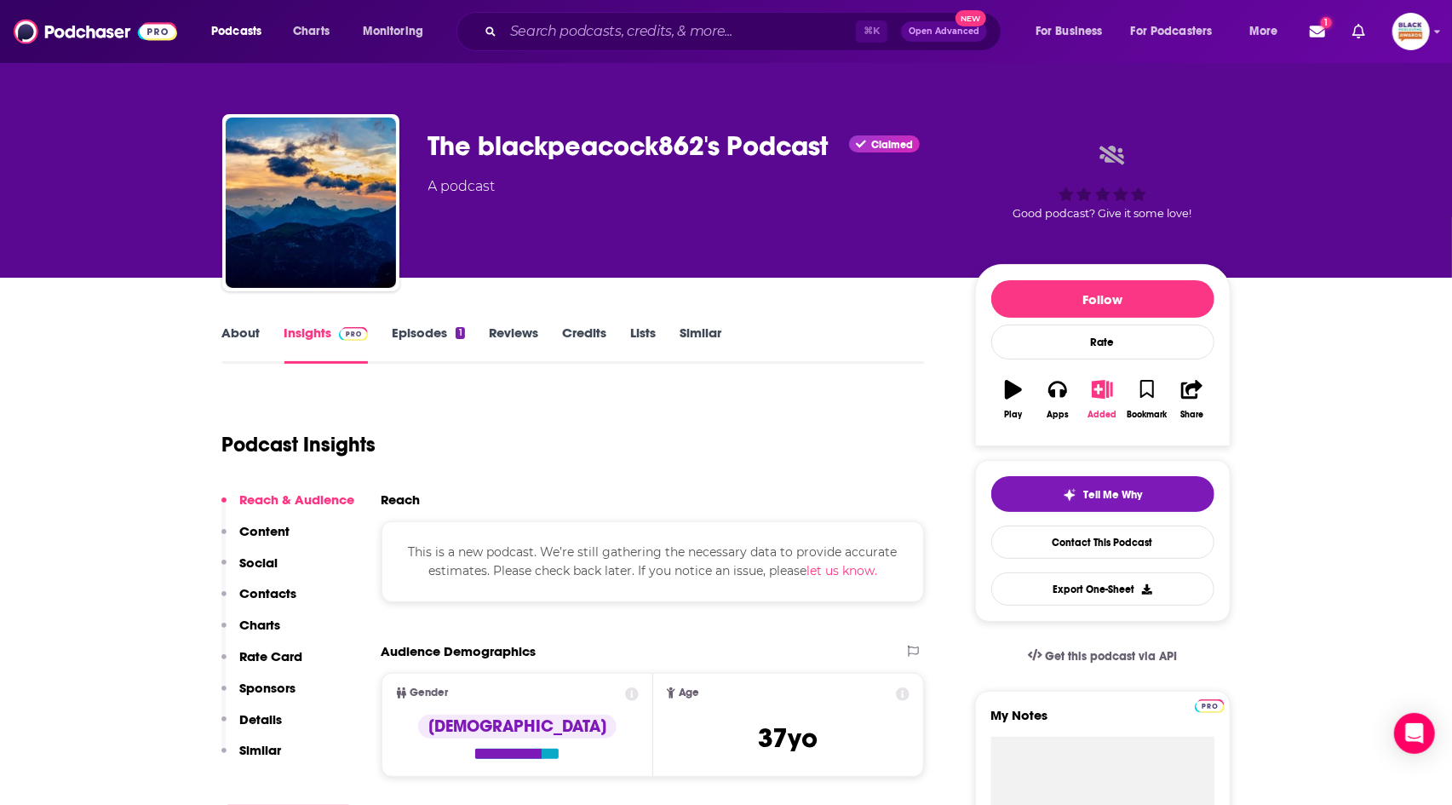
click at [1105, 390] on icon "button" at bounding box center [1102, 389] width 21 height 19
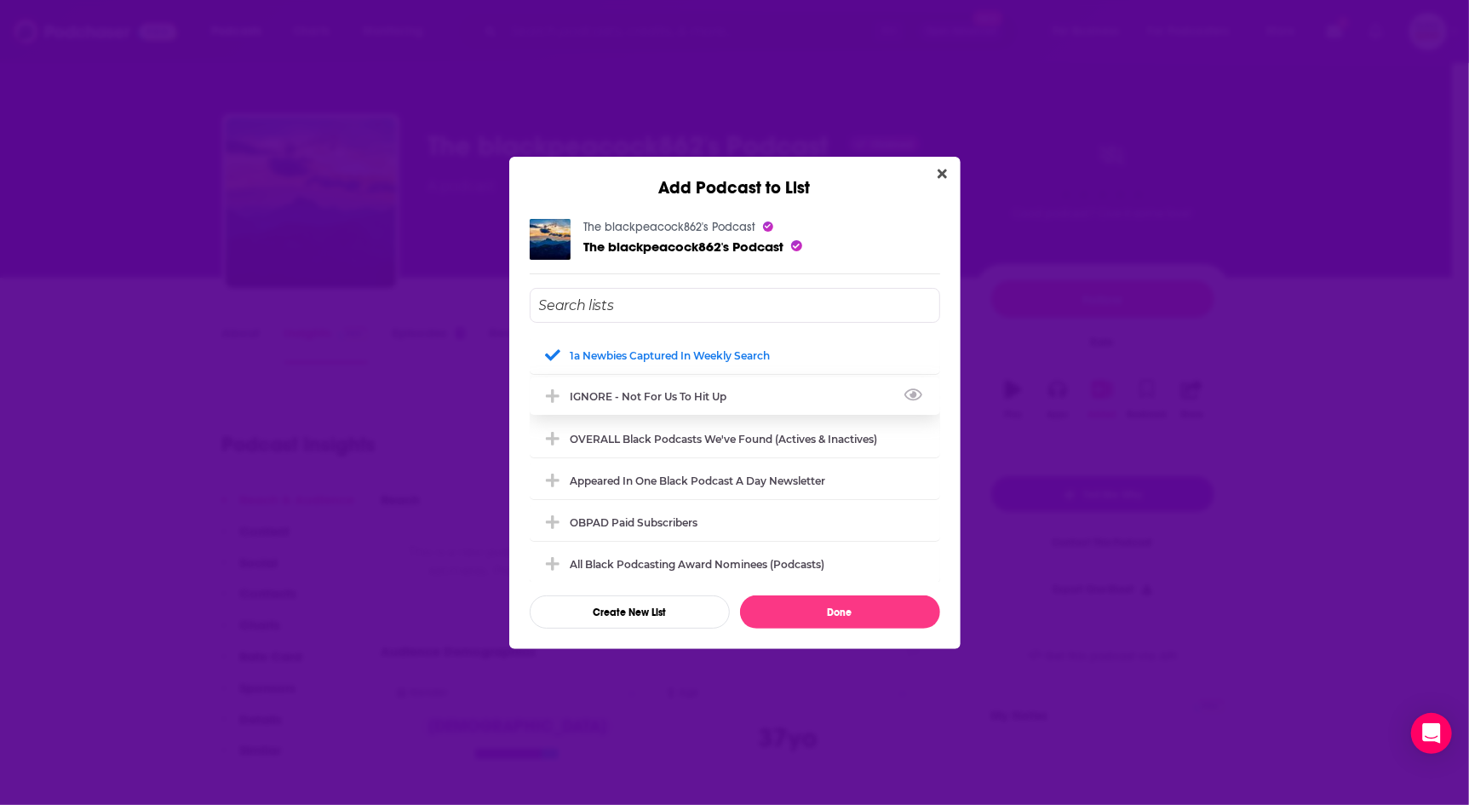
click at [743, 394] on div "IGNORE - not for us to hit up" at bounding box center [735, 395] width 410 height 37
click at [708, 346] on div "1a Newbies captured in weekly search" at bounding box center [735, 354] width 410 height 37
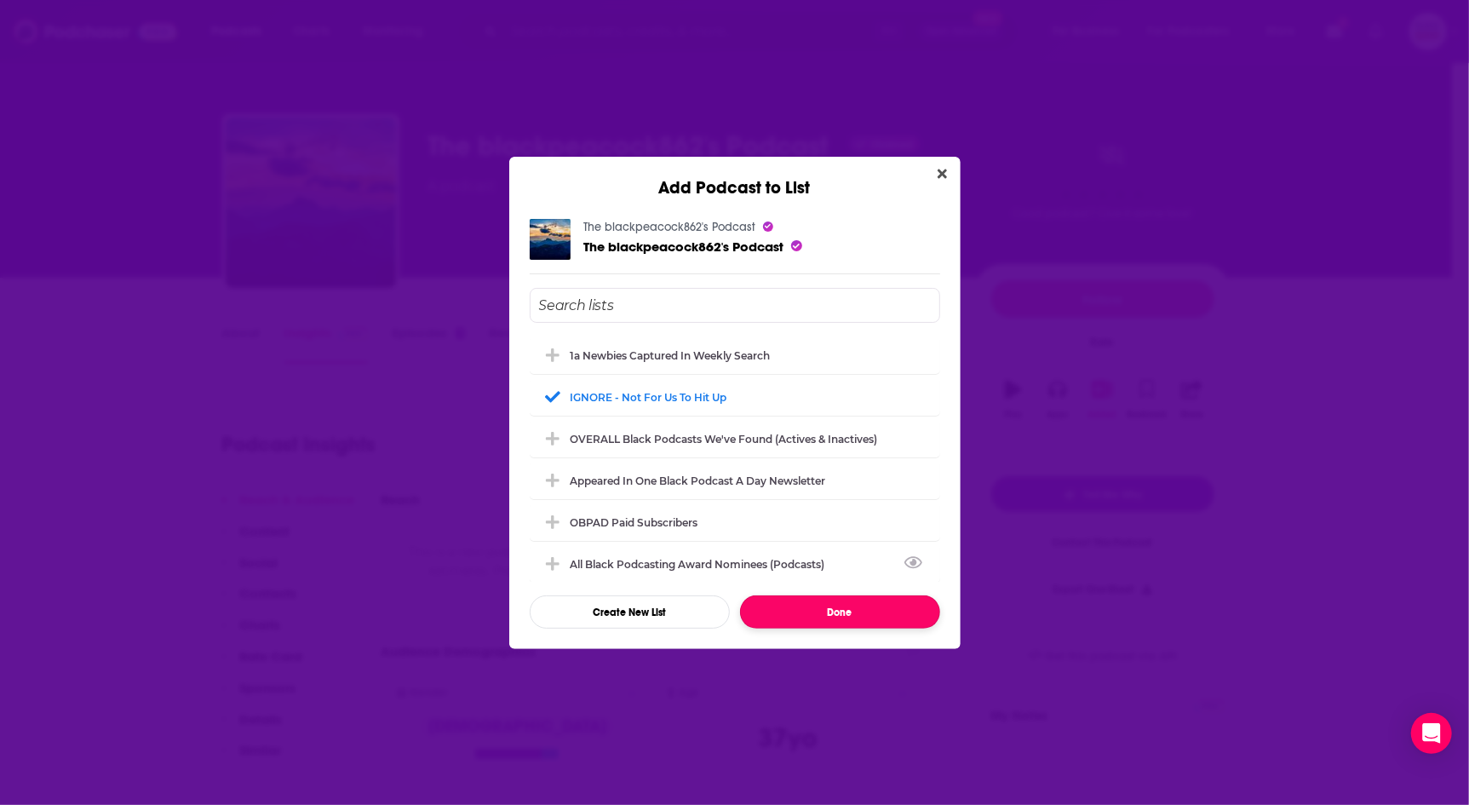
click at [857, 612] on button "Done" at bounding box center [840, 611] width 200 height 33
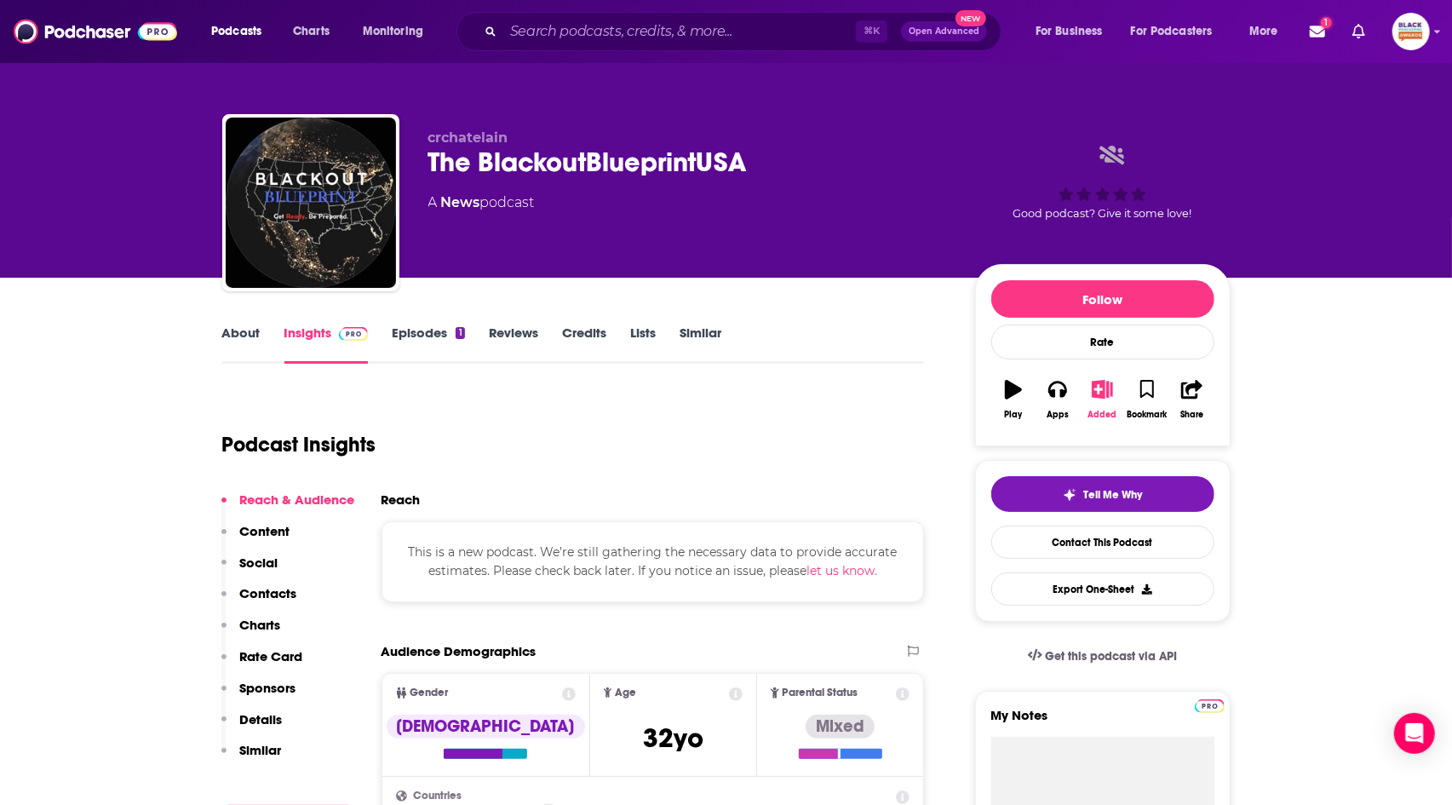
click at [1110, 393] on icon "button" at bounding box center [1102, 389] width 21 height 19
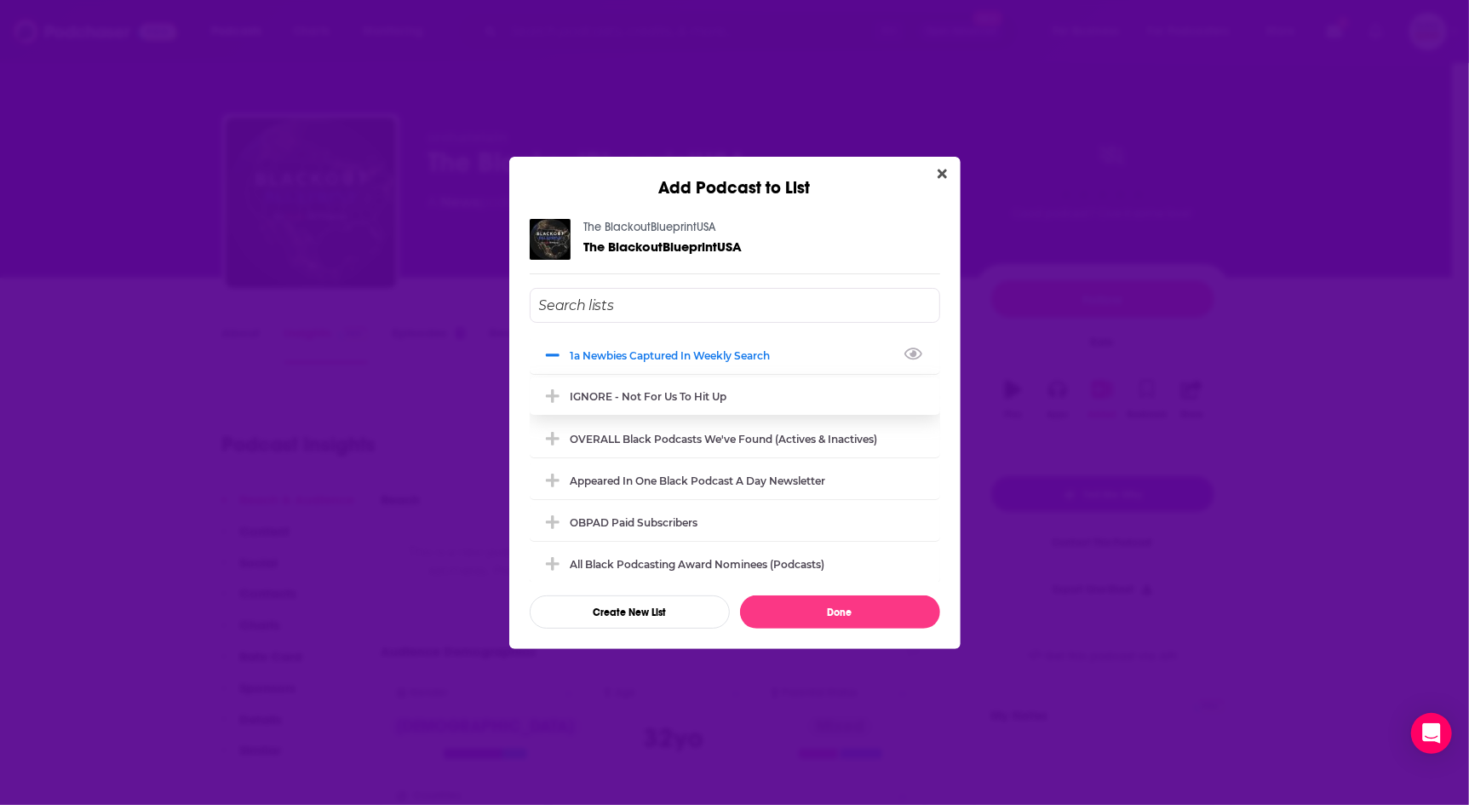
drag, startPoint x: 621, startPoint y: 361, endPoint x: 615, endPoint y: 406, distance: 45.5
click at [620, 360] on div "1a Newbies captured in weekly search" at bounding box center [735, 354] width 410 height 37
click at [615, 407] on div "IGNORE - not for us to hit up" at bounding box center [735, 395] width 410 height 37
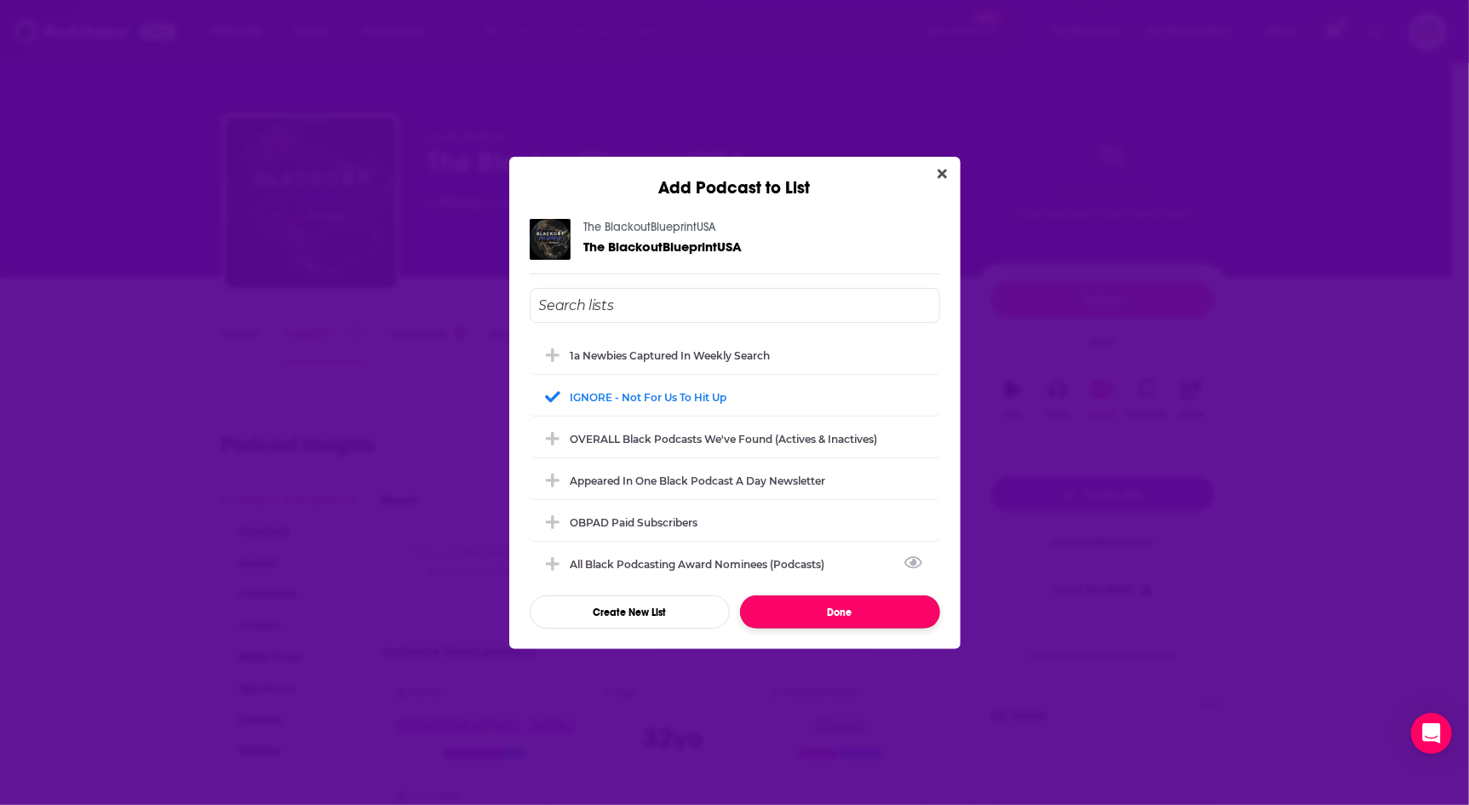
click at [842, 599] on button "Done" at bounding box center [840, 611] width 200 height 33
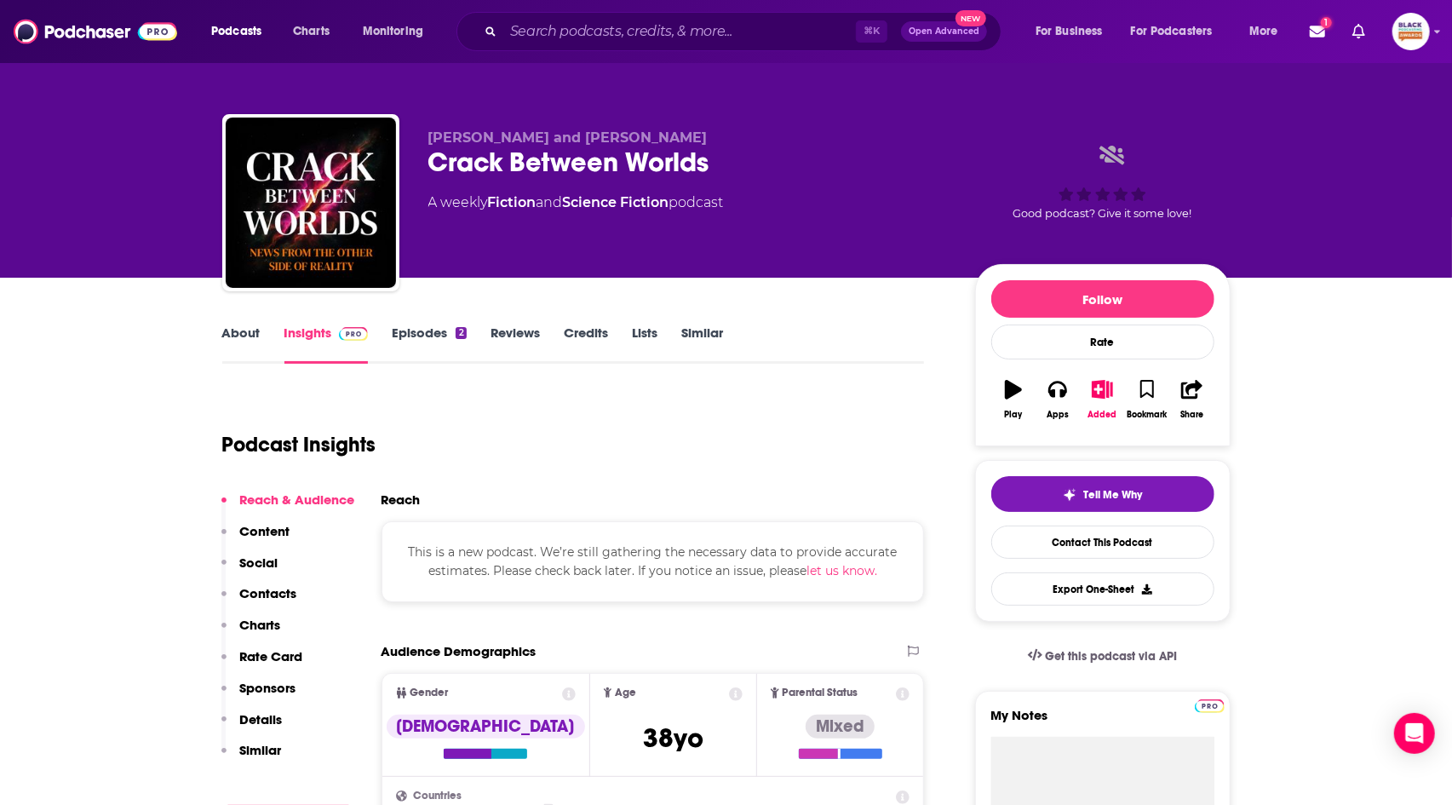
click at [255, 332] on link "About" at bounding box center [241, 343] width 38 height 39
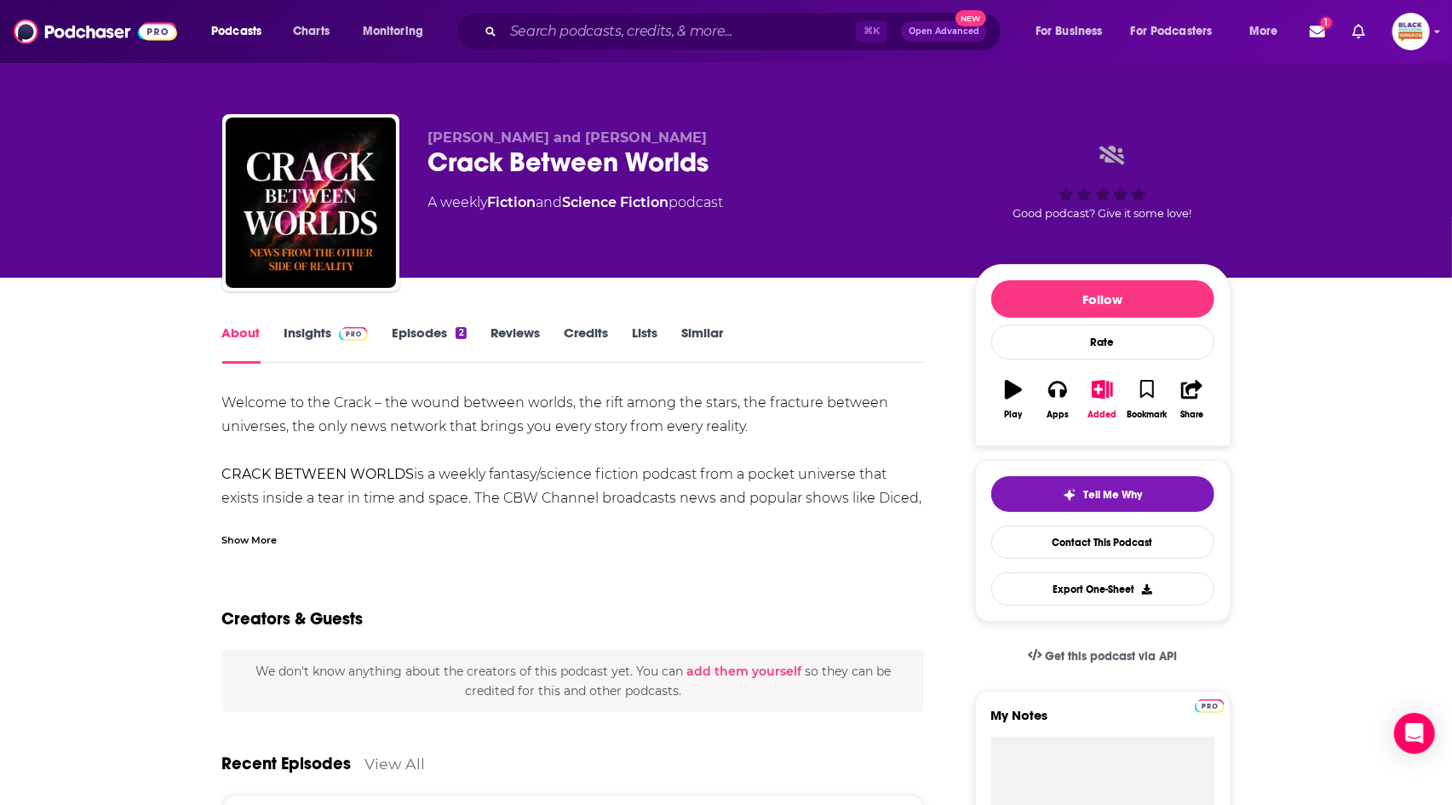
click at [273, 538] on div "Show More" at bounding box center [249, 539] width 55 height 16
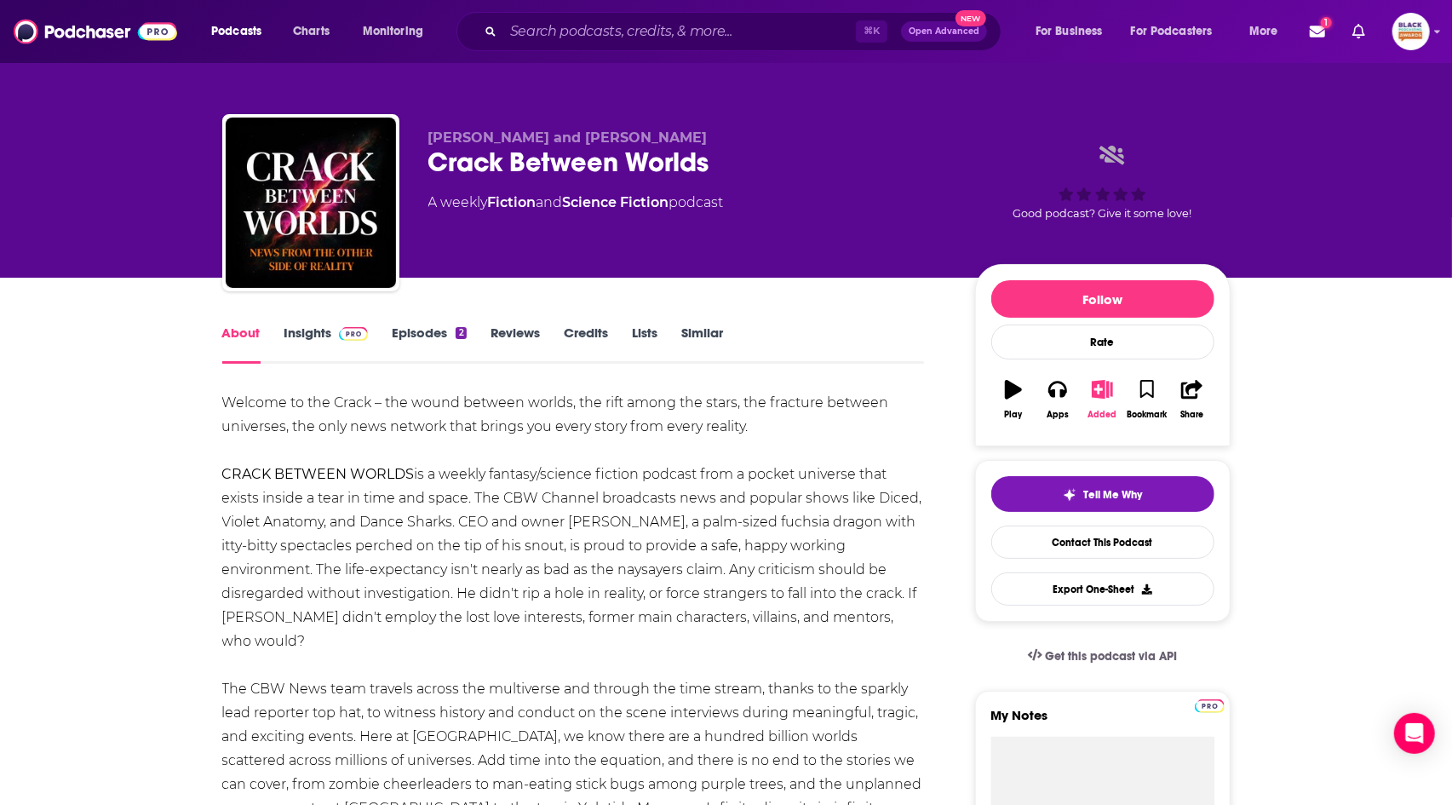
click at [1108, 394] on icon "button" at bounding box center [1102, 389] width 21 height 19
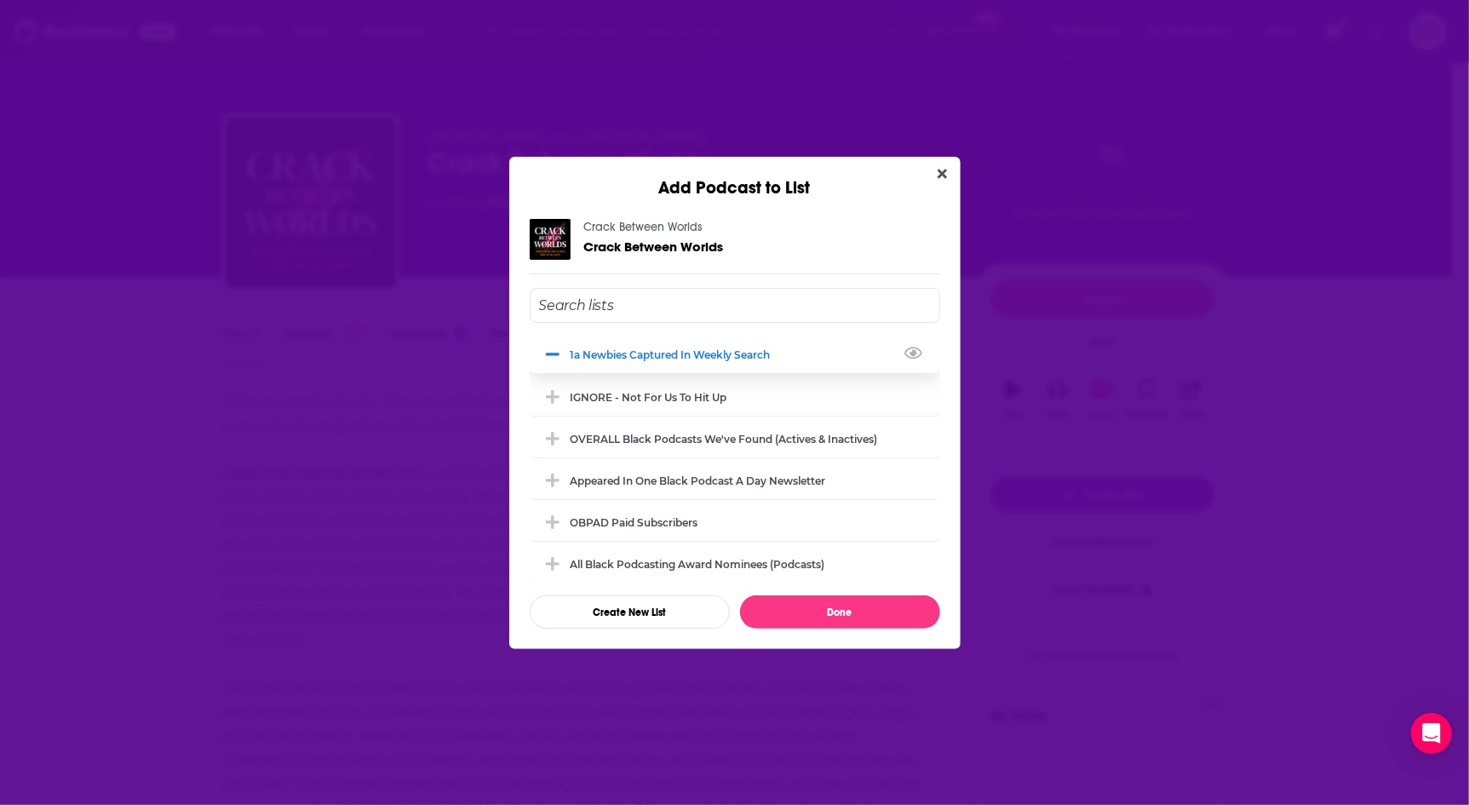
click at [658, 366] on div "1a Newbies captured in weekly search" at bounding box center [735, 354] width 410 height 37
click at [661, 401] on div "IGNORE - not for us to hit up" at bounding box center [735, 395] width 410 height 37
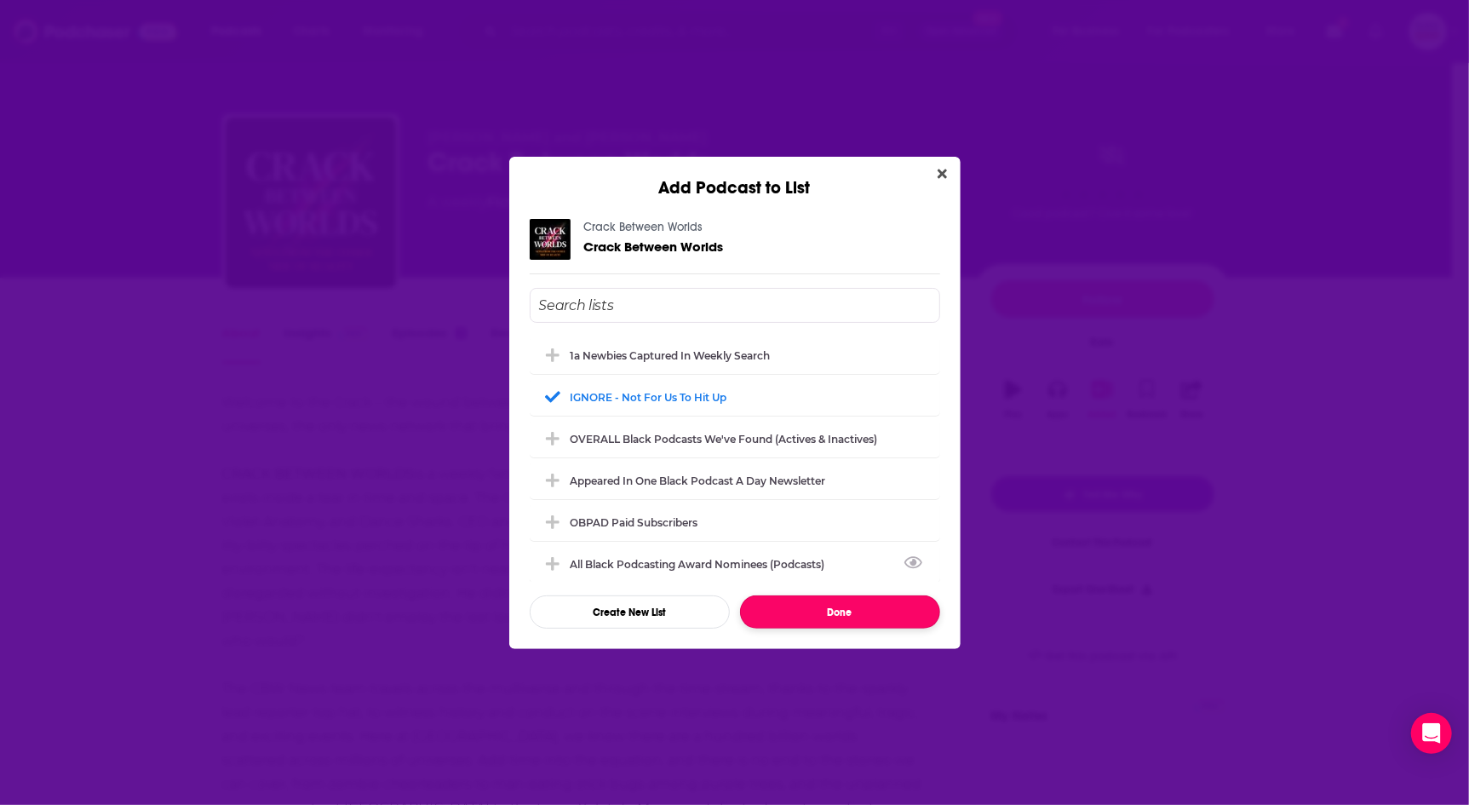
click at [841, 606] on button "Done" at bounding box center [840, 611] width 200 height 33
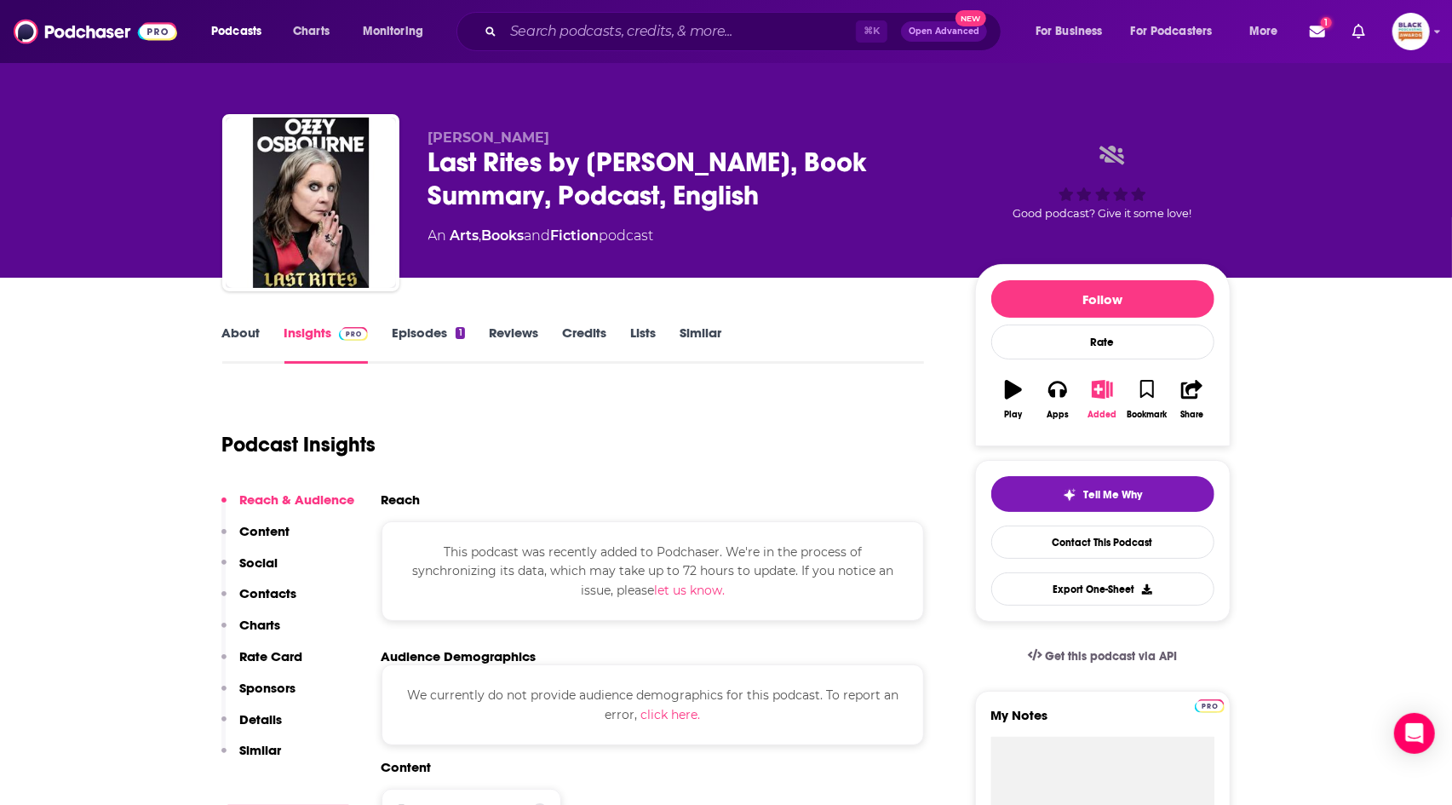
click at [1090, 393] on button "Added" at bounding box center [1102, 399] width 44 height 61
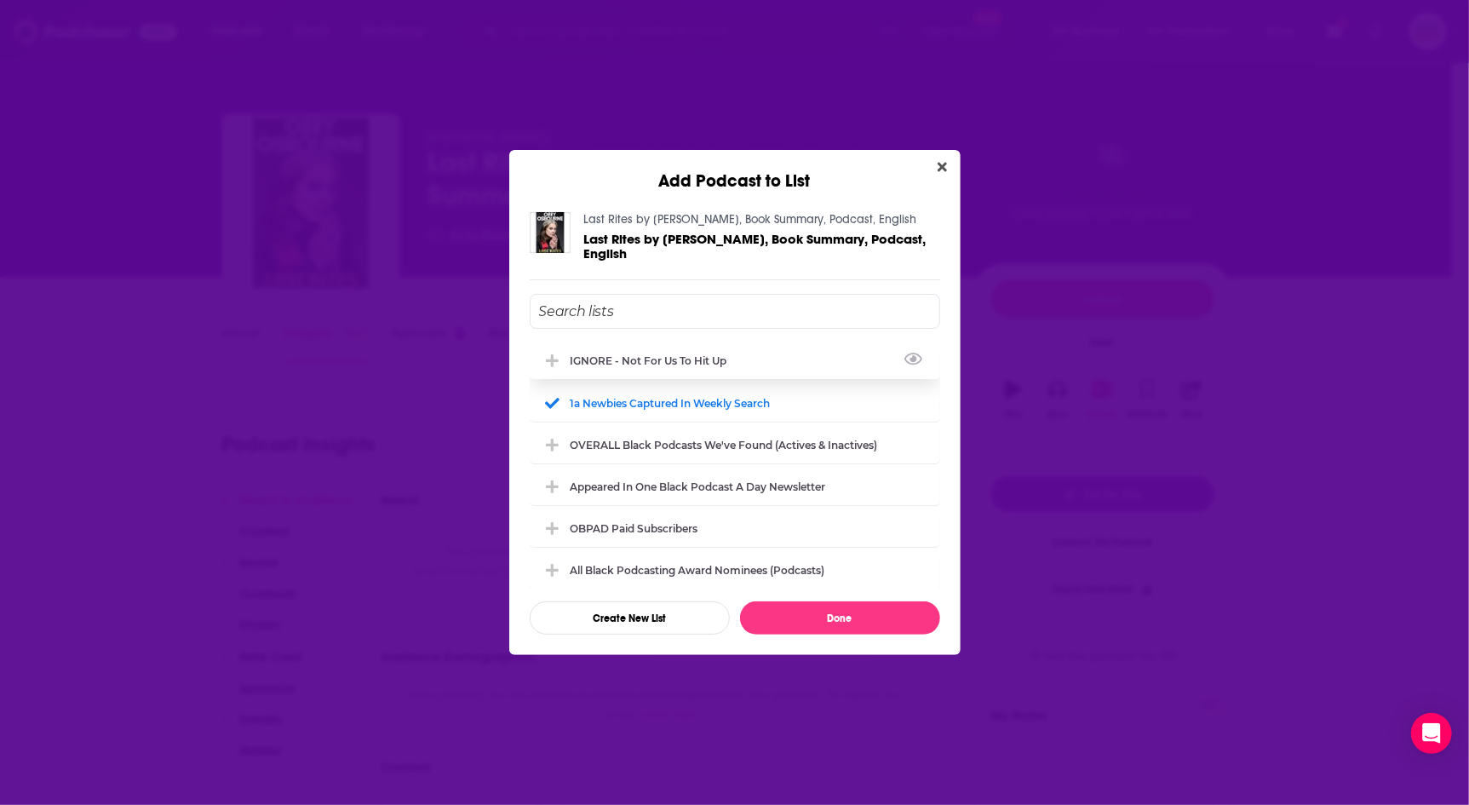
click at [703, 364] on div "IGNORE - not for us to hit up" at bounding box center [654, 360] width 167 height 13
click at [709, 399] on div "1a Newbies captured in weekly search" at bounding box center [676, 402] width 210 height 13
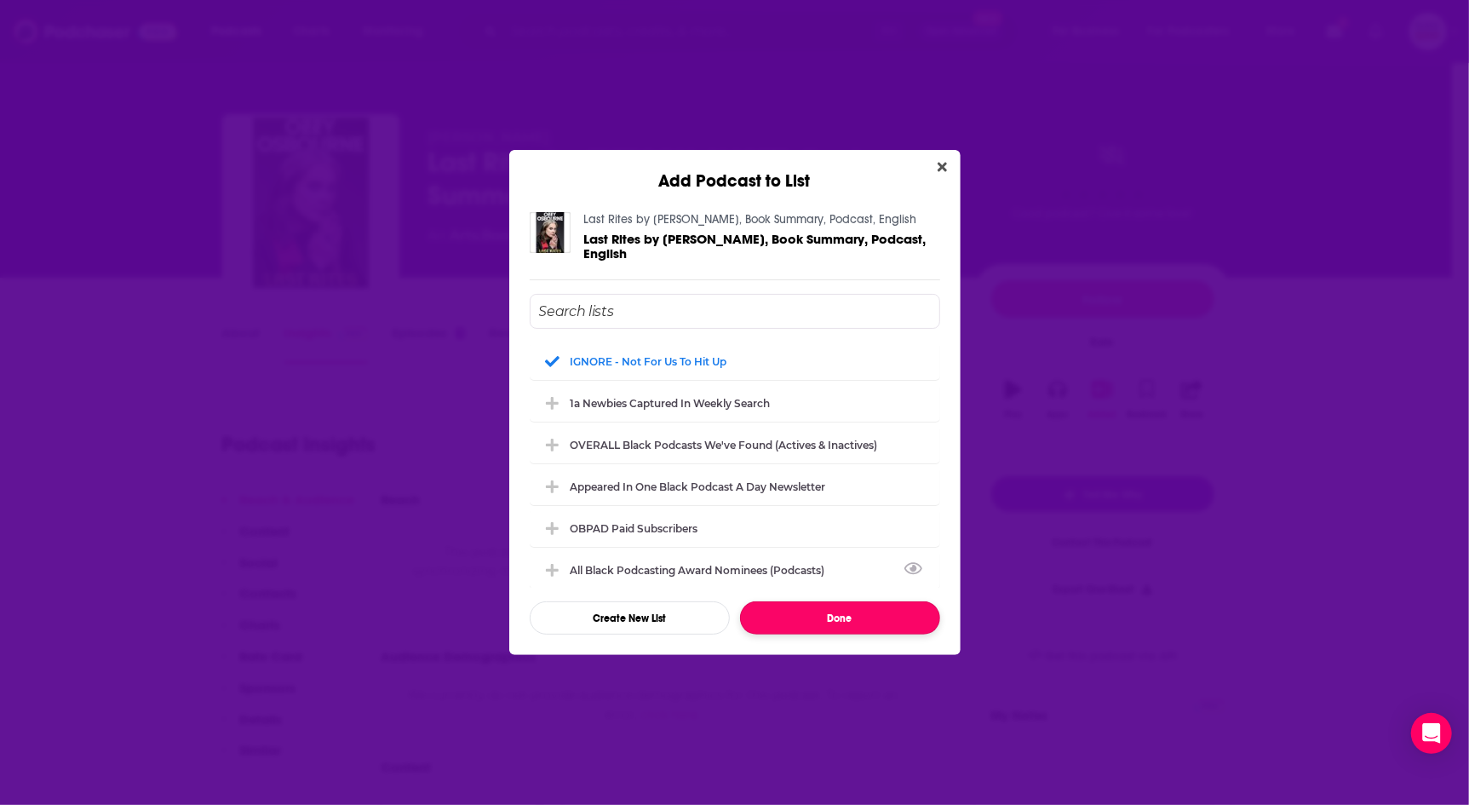
click at [882, 612] on button "Done" at bounding box center [840, 617] width 200 height 33
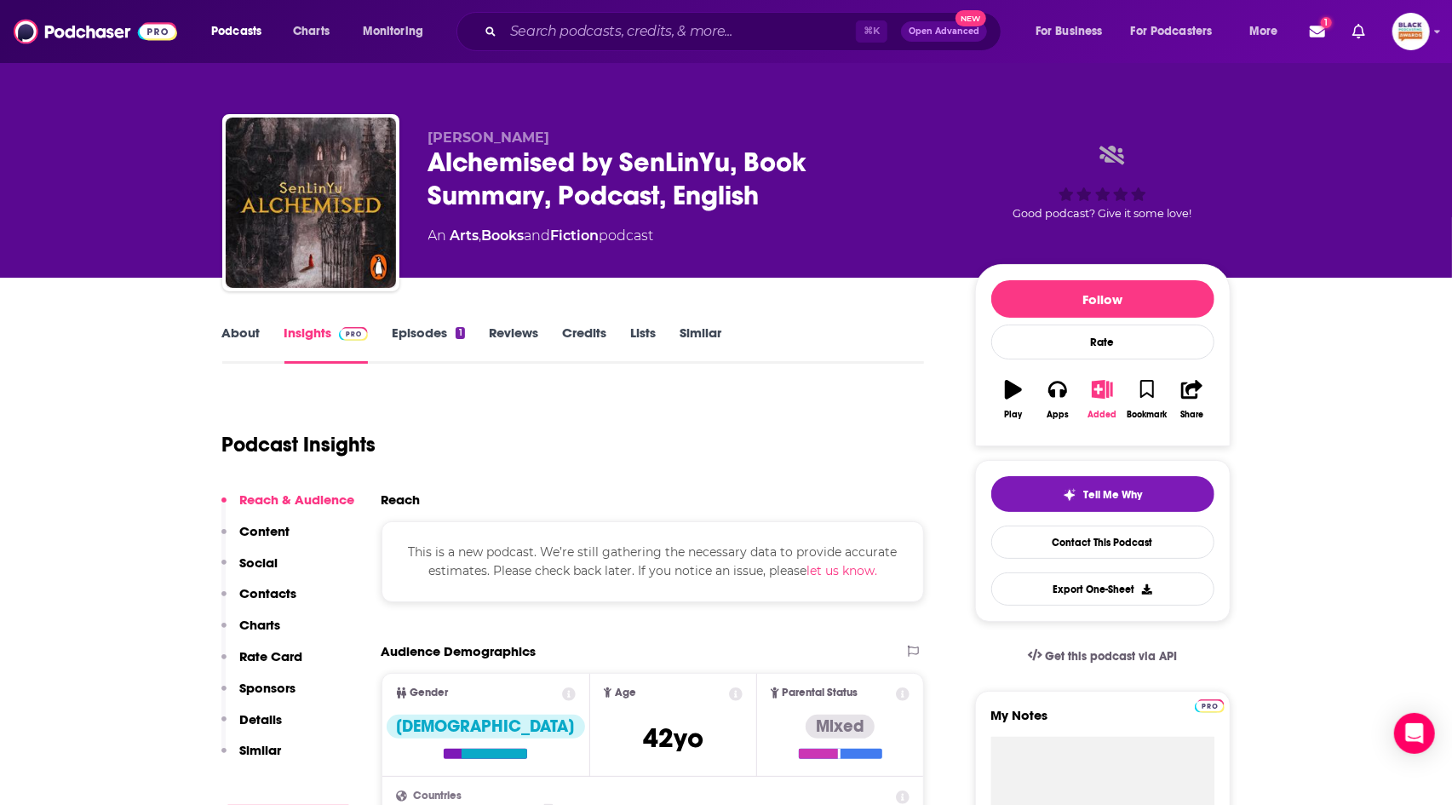
click at [1099, 392] on icon "button" at bounding box center [1102, 389] width 21 height 19
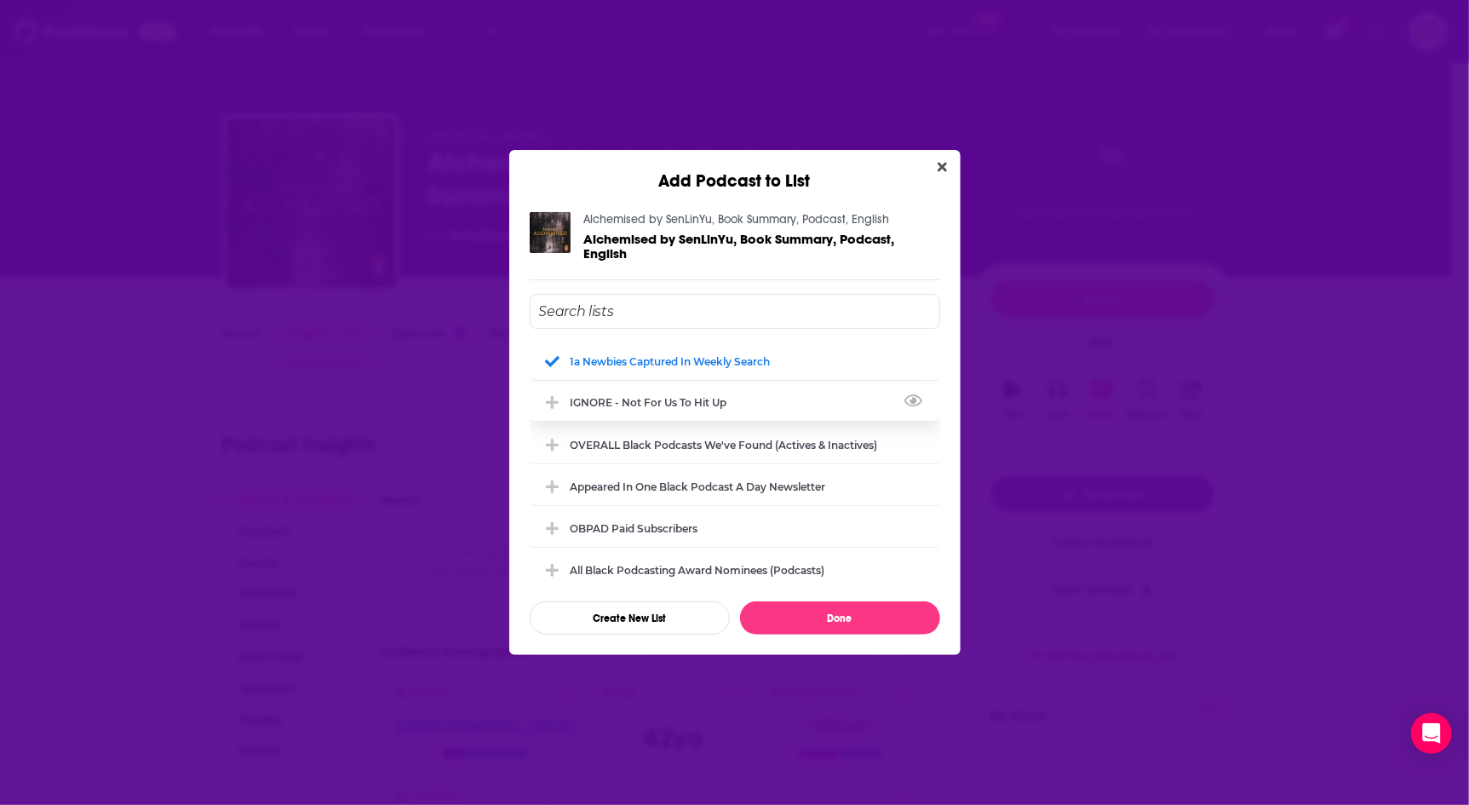
click at [675, 393] on div "IGNORE - not for us to hit up" at bounding box center [735, 401] width 410 height 37
click at [667, 351] on div "1a Newbies captured in weekly search" at bounding box center [735, 359] width 410 height 37
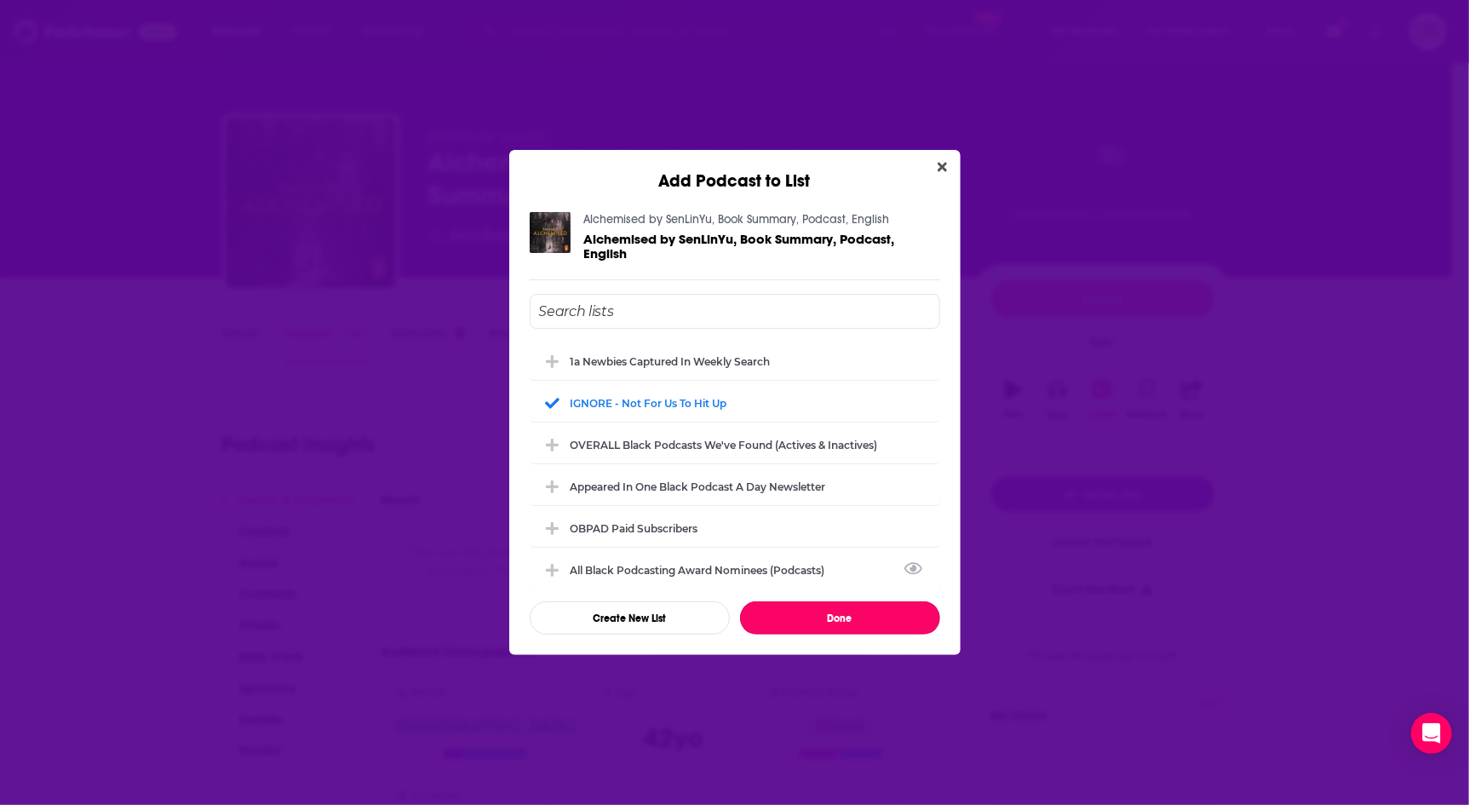
drag, startPoint x: 865, startPoint y: 617, endPoint x: 869, endPoint y: 589, distance: 27.6
click at [865, 617] on button "Done" at bounding box center [840, 617] width 200 height 33
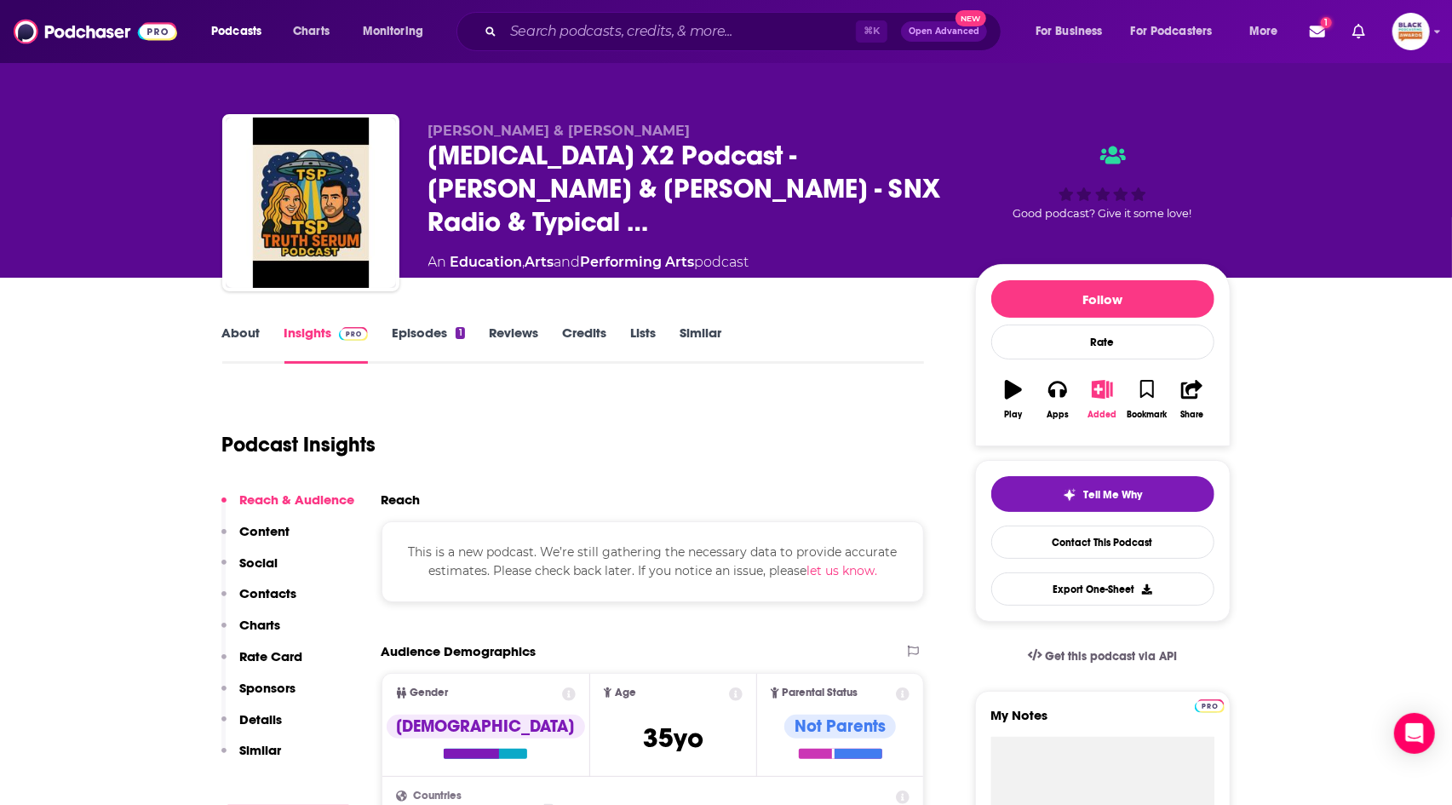
click at [1104, 399] on button "Added" at bounding box center [1102, 399] width 44 height 61
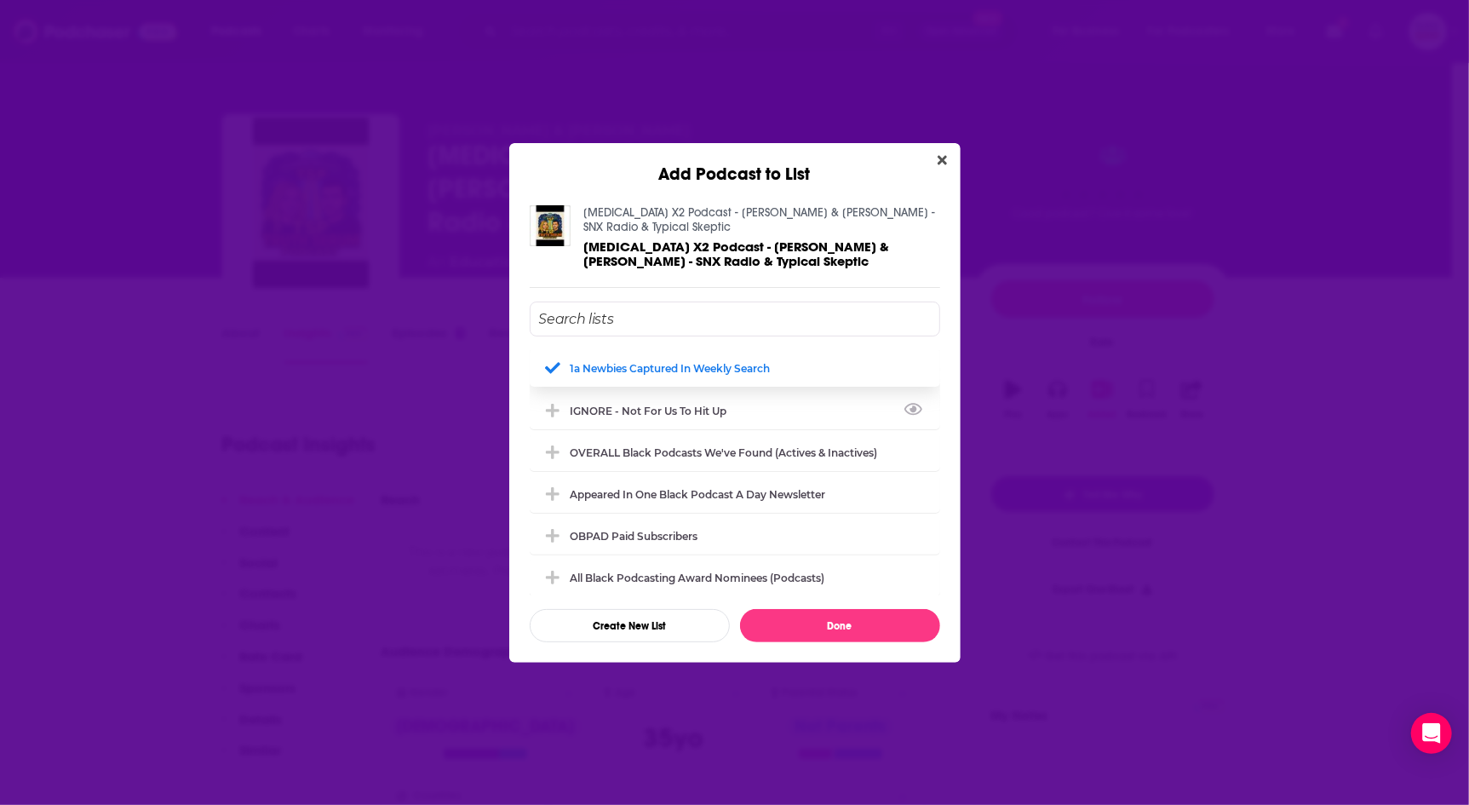
drag, startPoint x: 680, startPoint y: 407, endPoint x: 671, endPoint y: 371, distance: 36.8
click at [680, 406] on div "IGNORE - not for us to hit up" at bounding box center [654, 410] width 167 height 13
click at [668, 368] on div "1a Newbies captured in weekly search" at bounding box center [735, 367] width 410 height 37
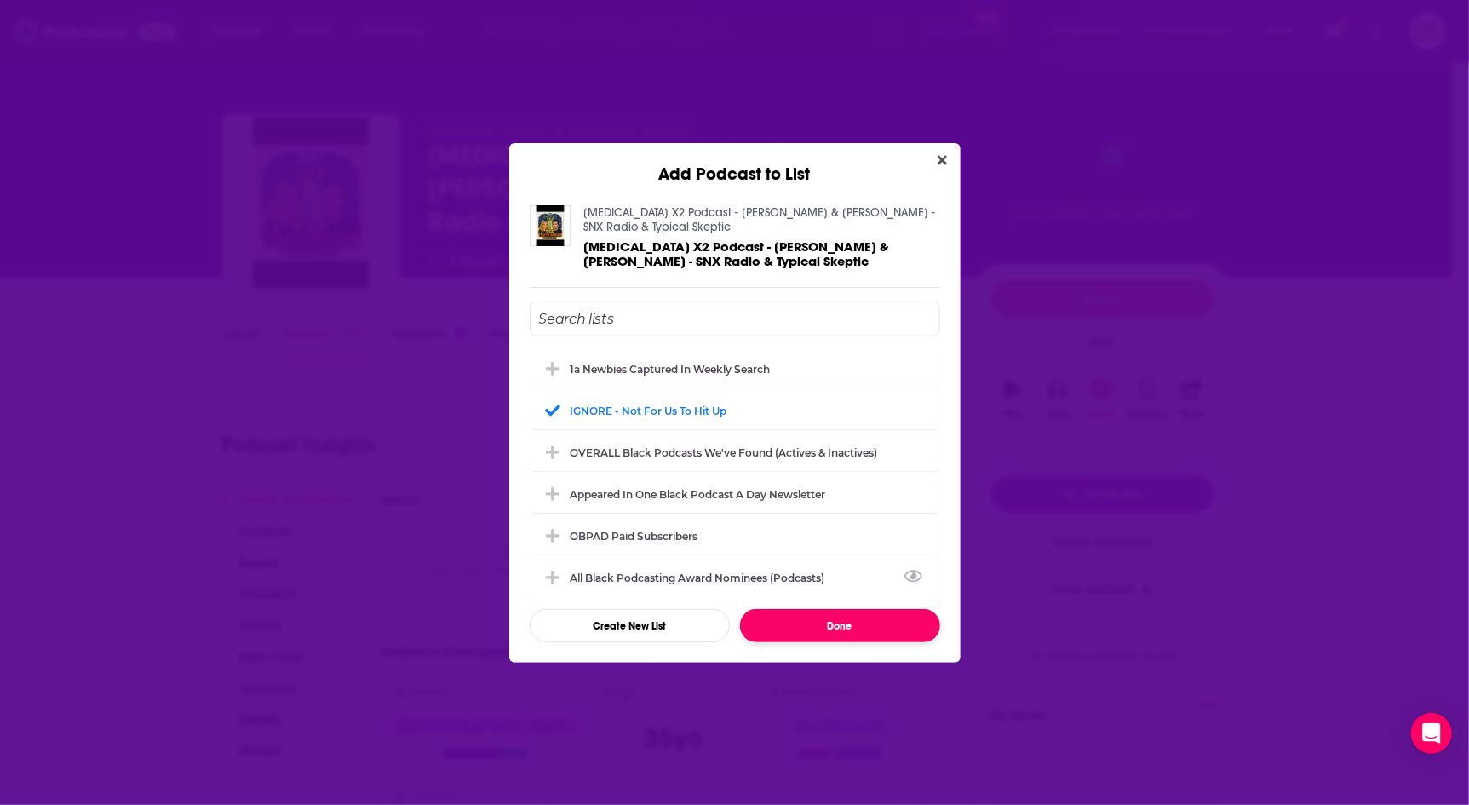
click at [864, 612] on button "Done" at bounding box center [840, 625] width 200 height 33
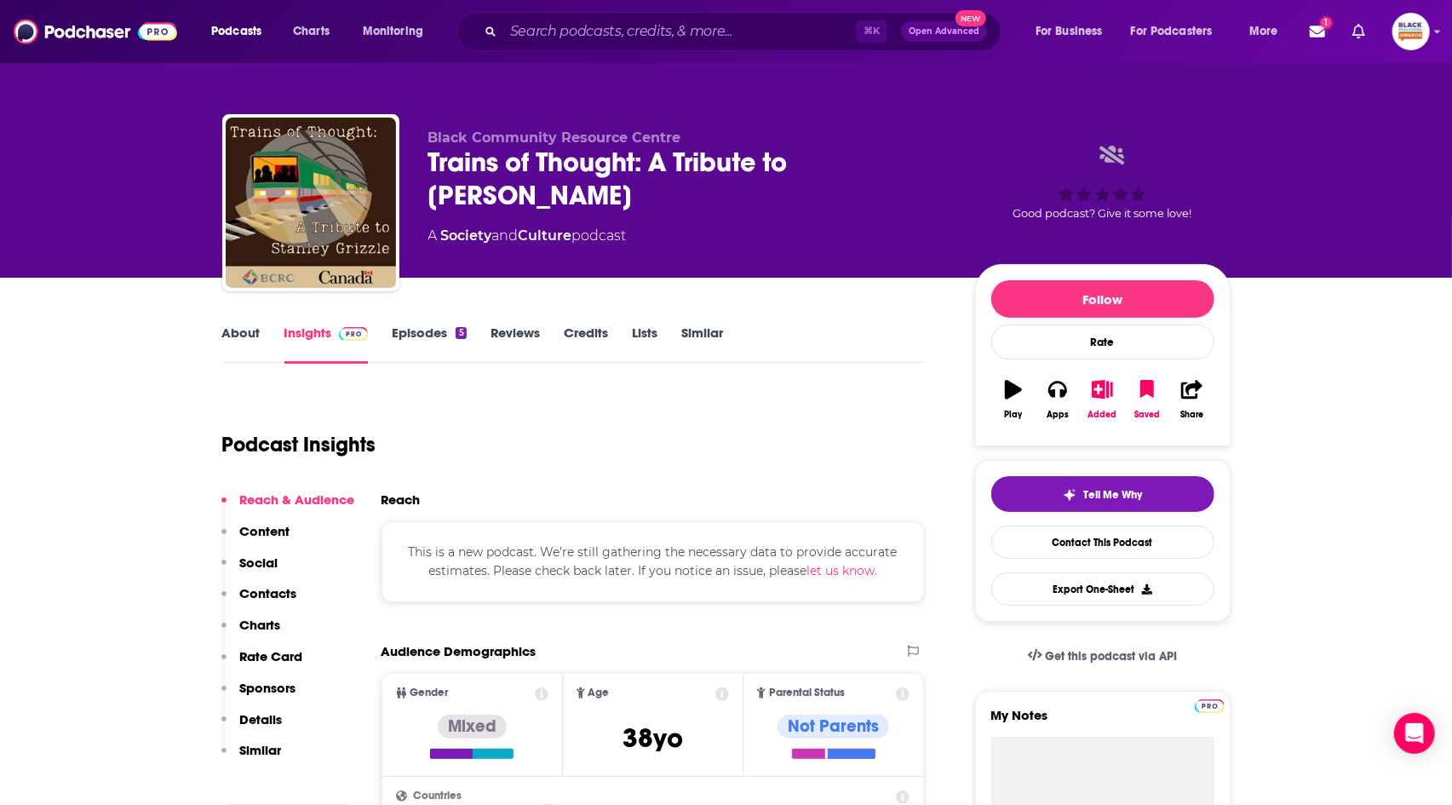
click at [250, 337] on link "About" at bounding box center [241, 343] width 38 height 39
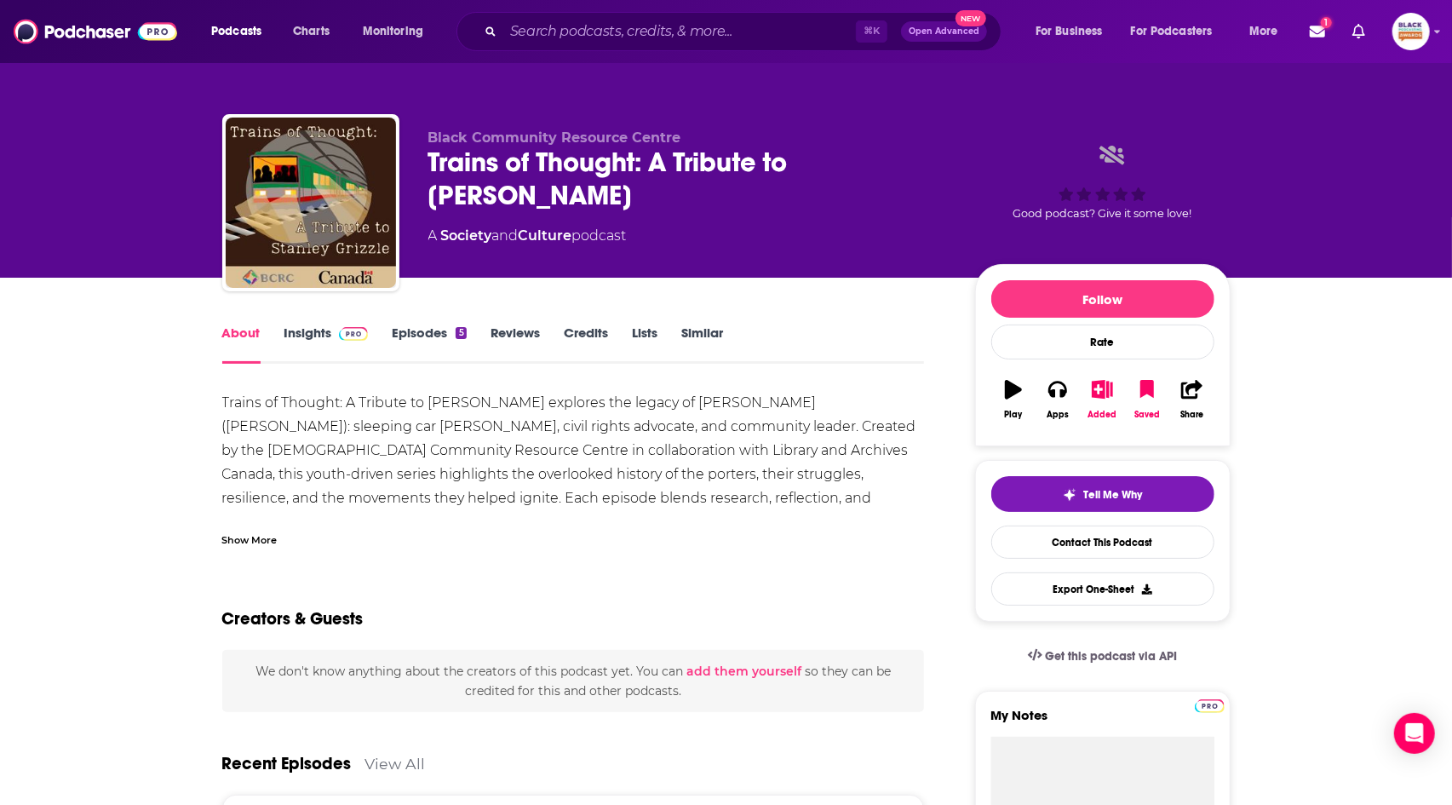
click at [255, 528] on div "Show More" at bounding box center [573, 533] width 703 height 29
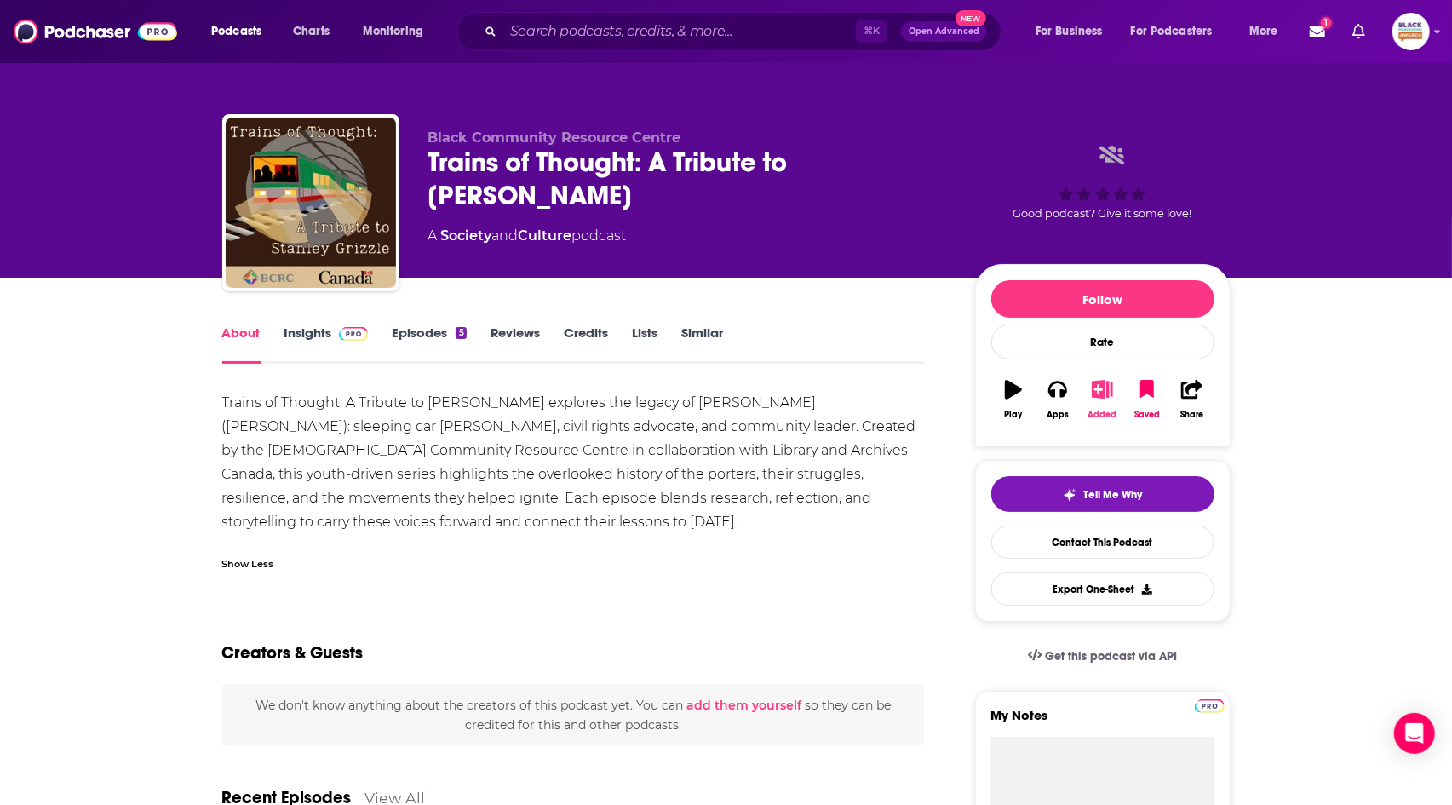
click at [1106, 401] on button "Added" at bounding box center [1102, 399] width 44 height 61
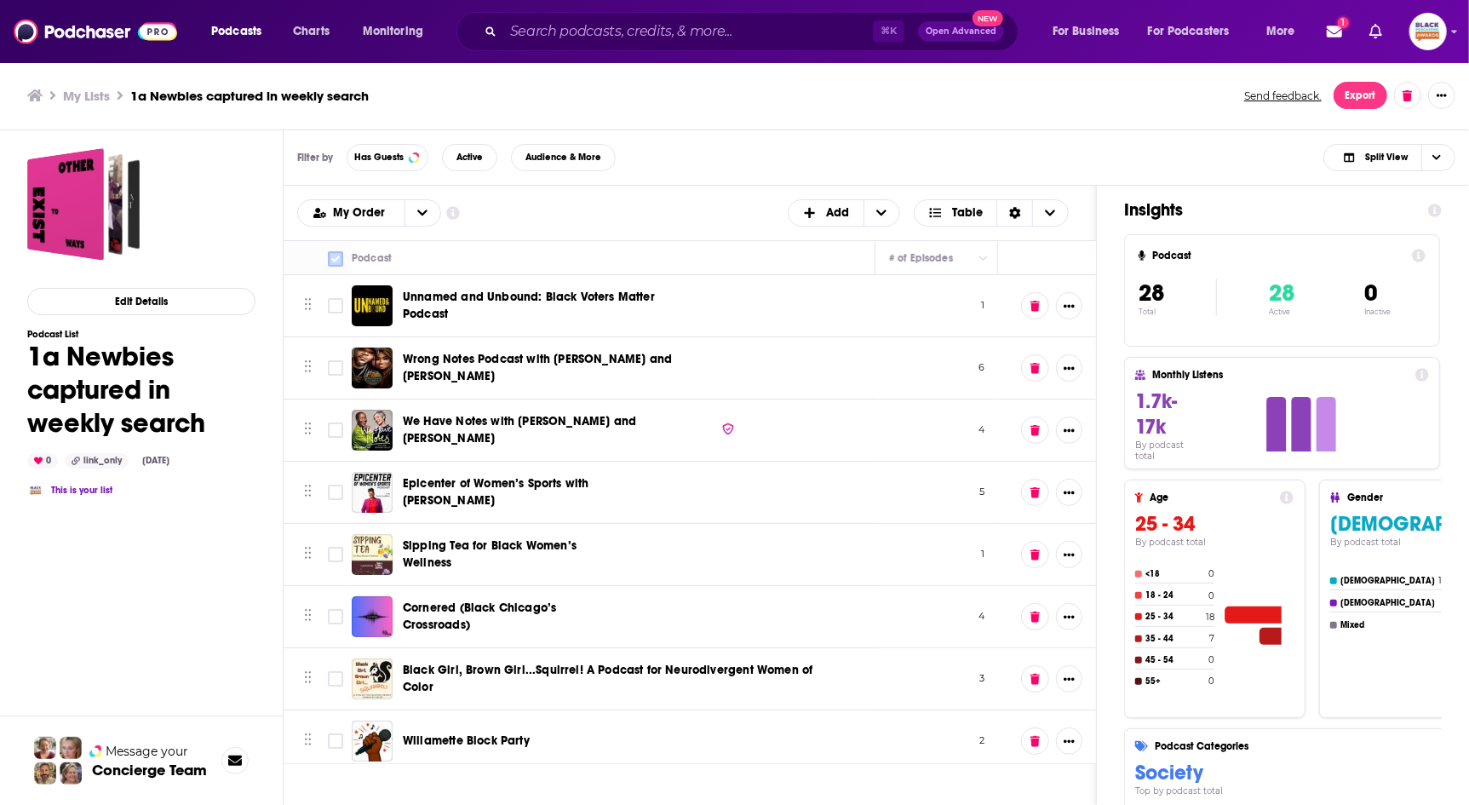
click at [337, 253] on input "Toggle select all" at bounding box center [335, 258] width 15 height 15
checkbox input "true"
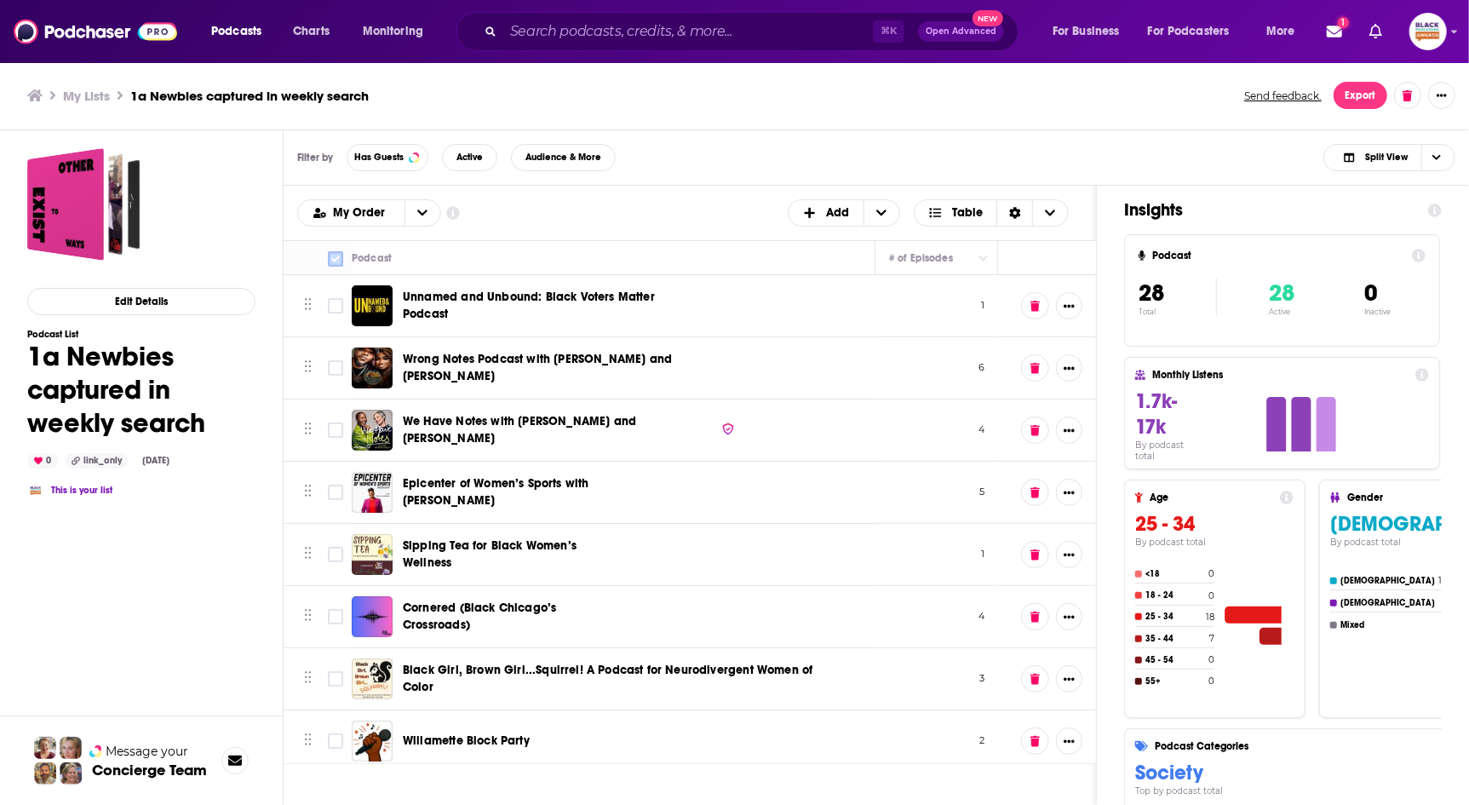
checkbox input "true"
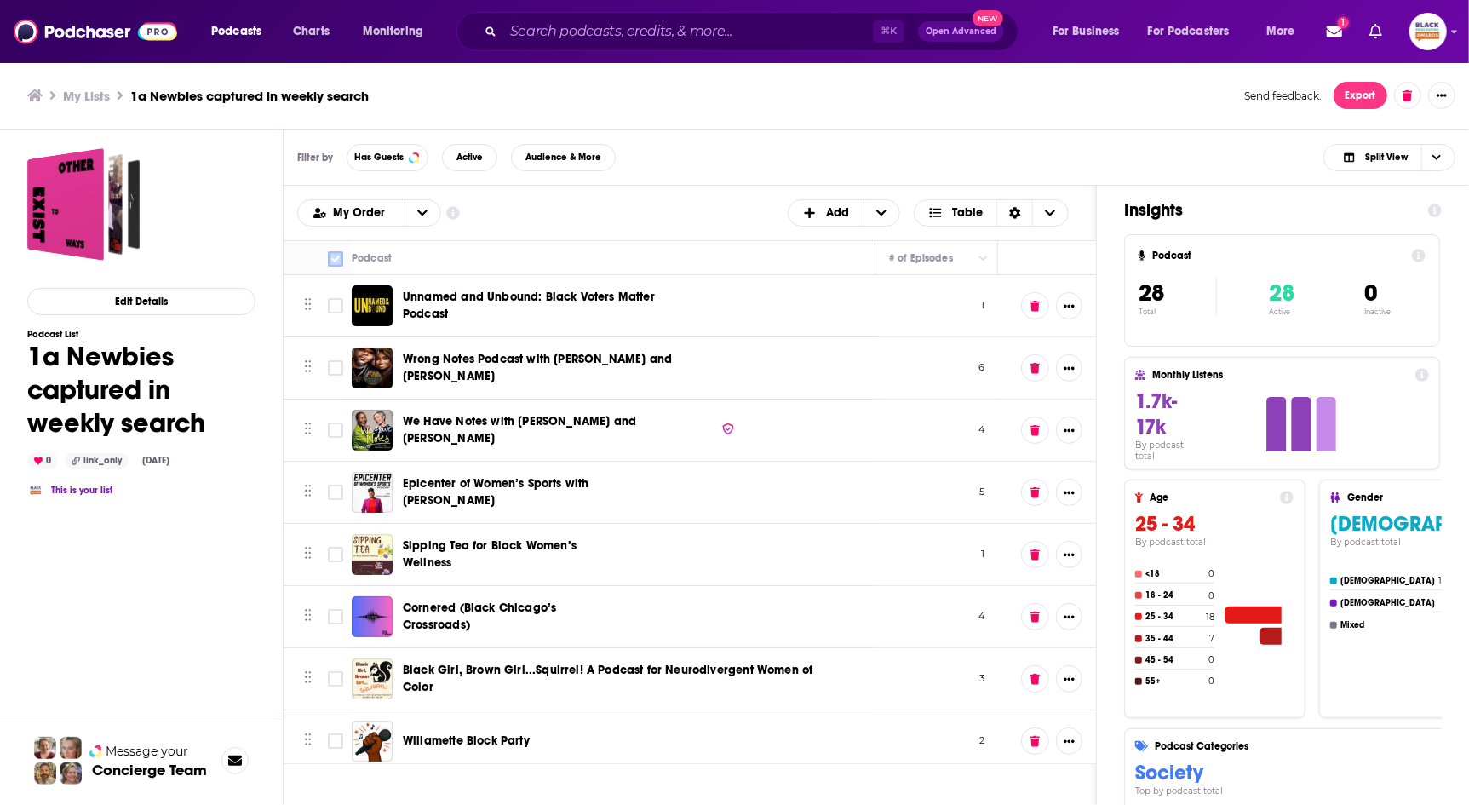
checkbox input "true"
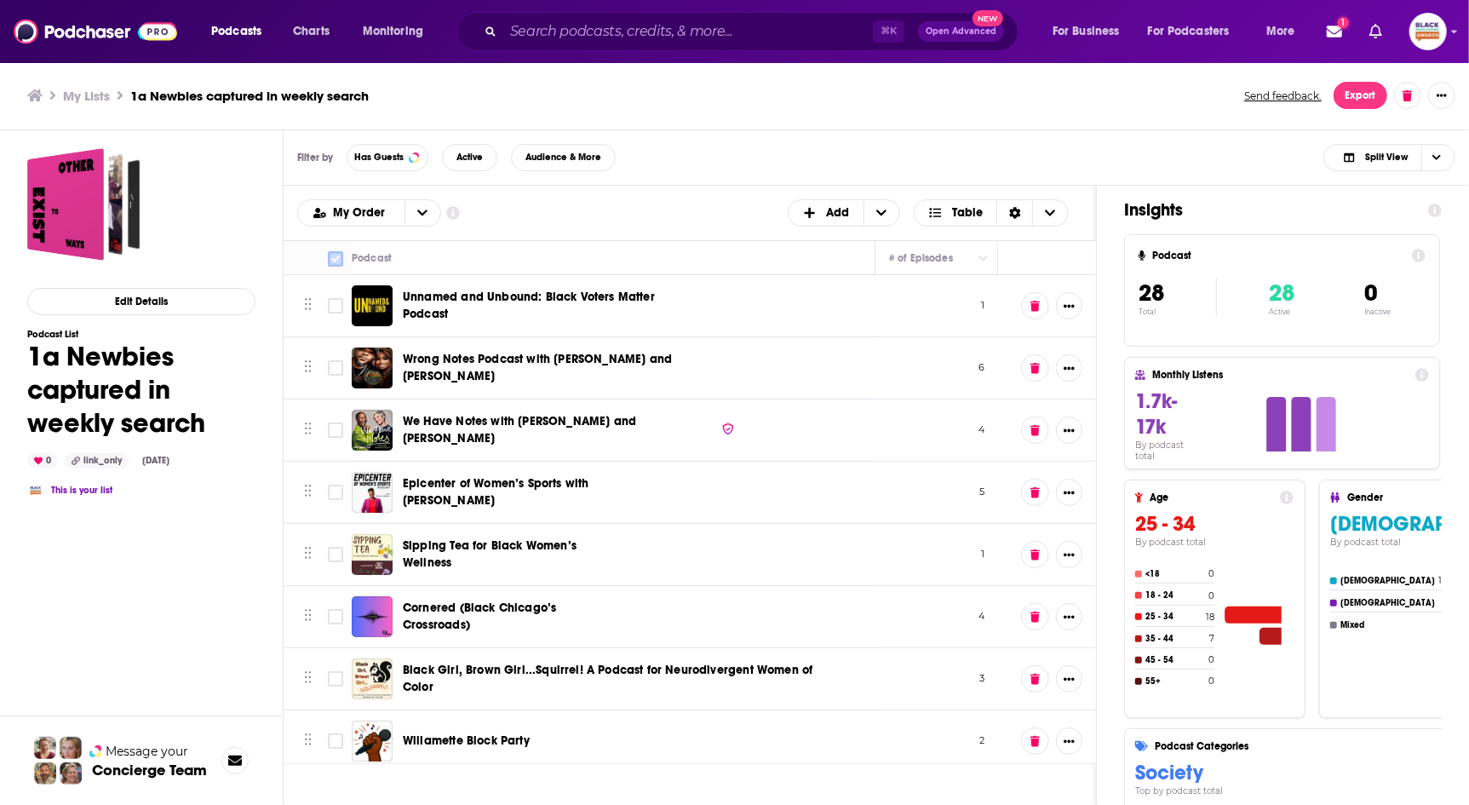
checkbox input "true"
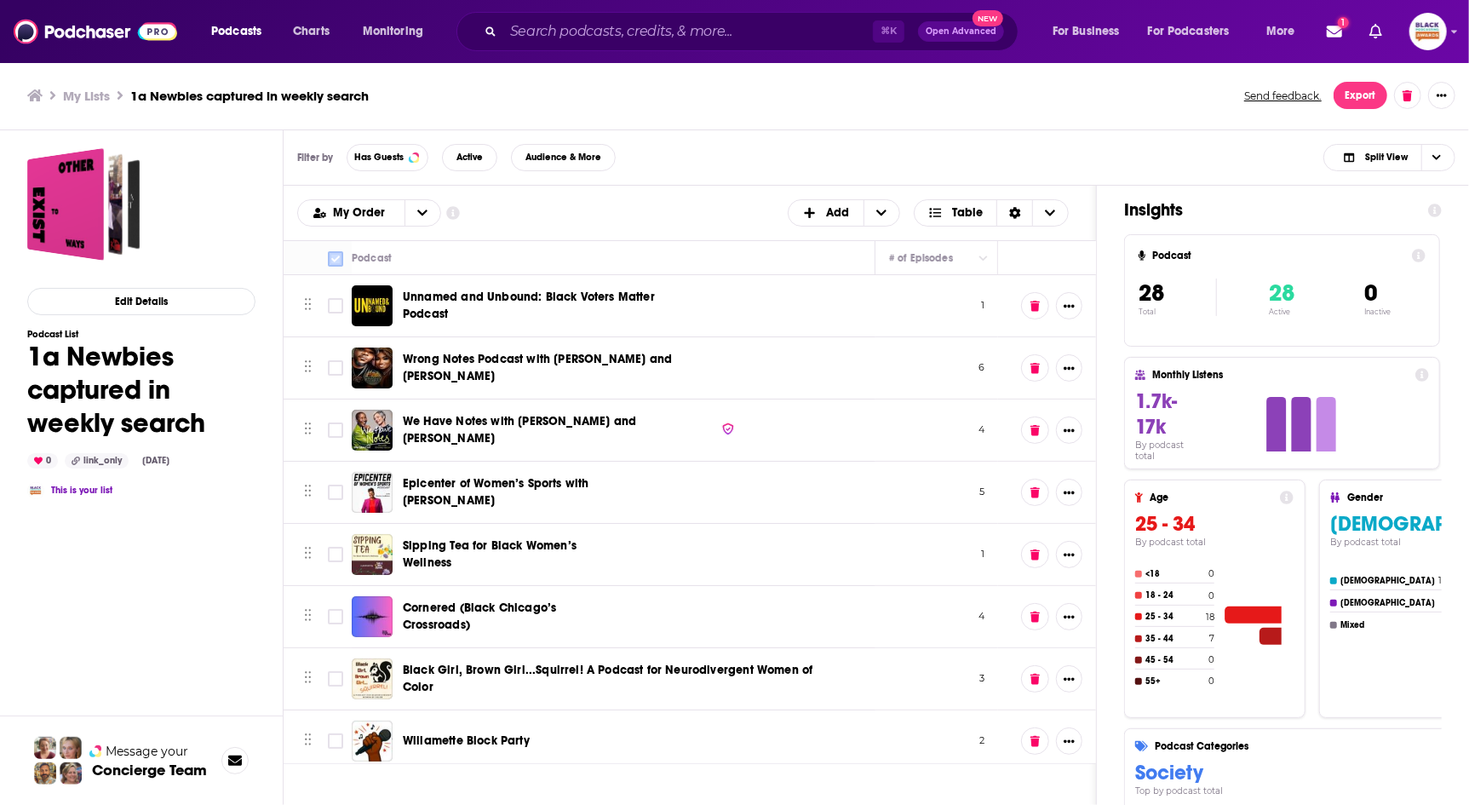
checkbox input "true"
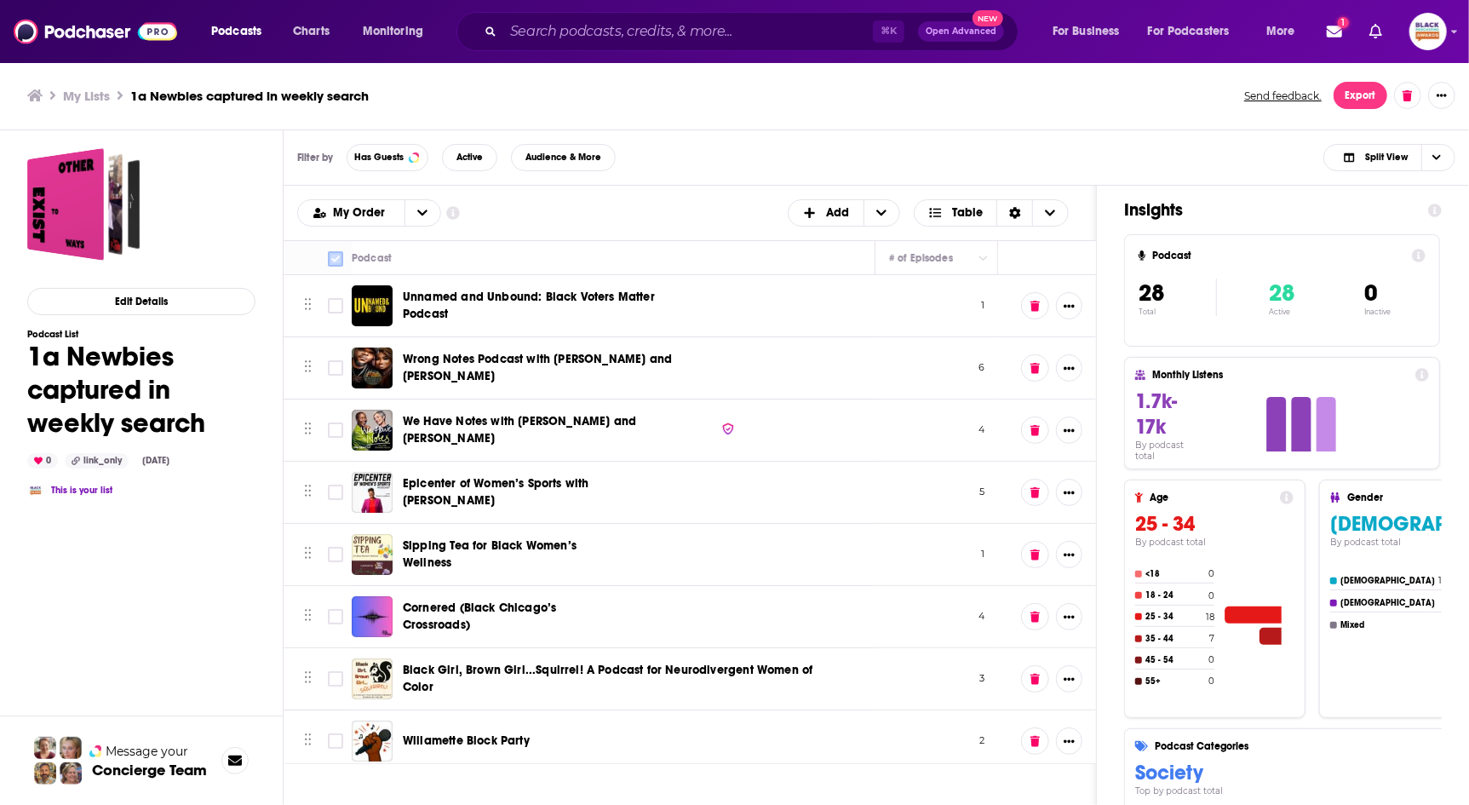
checkbox input "true"
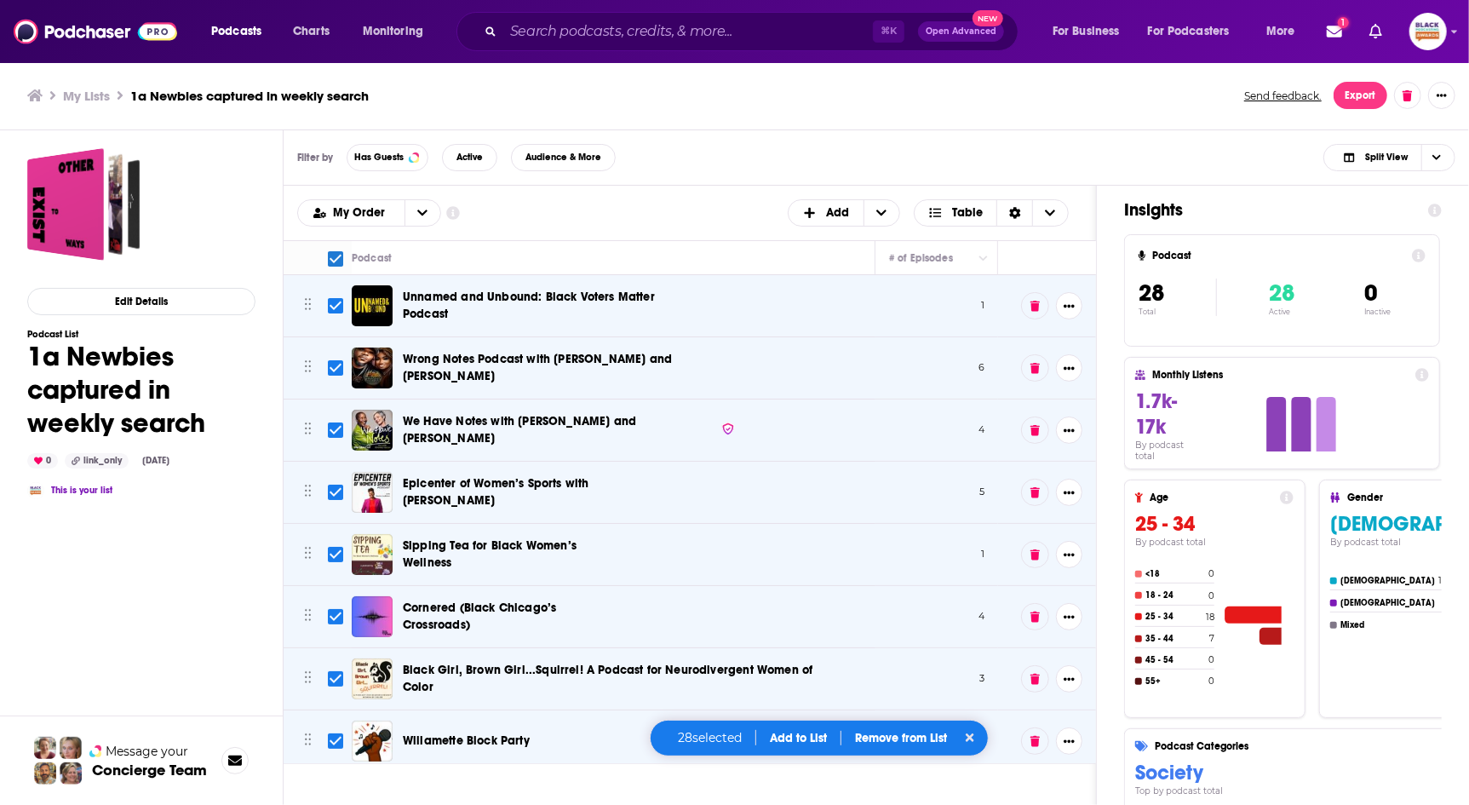
click at [334, 258] on input "Toggle select all" at bounding box center [335, 258] width 15 height 15
checkbox input "false"
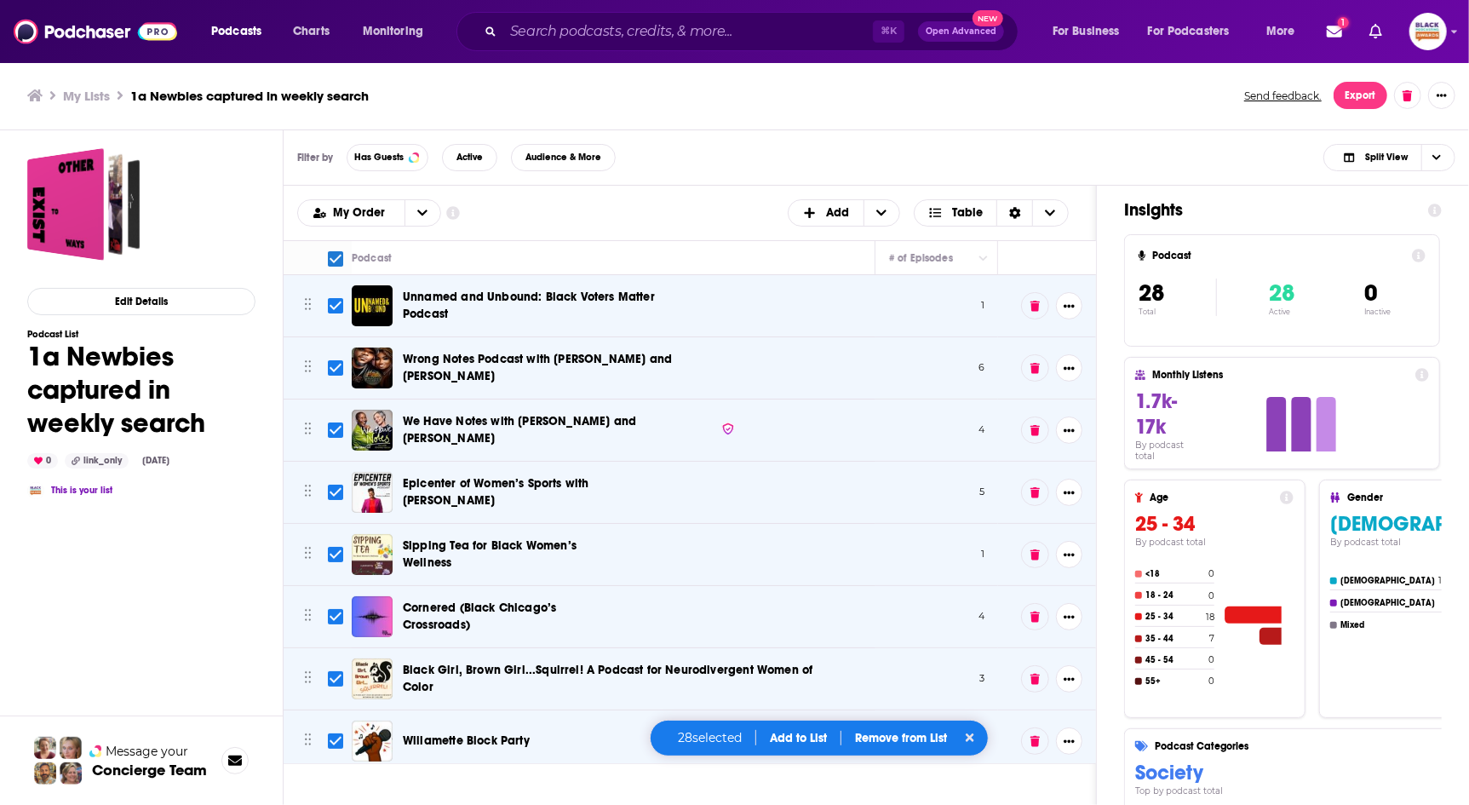
checkbox input "false"
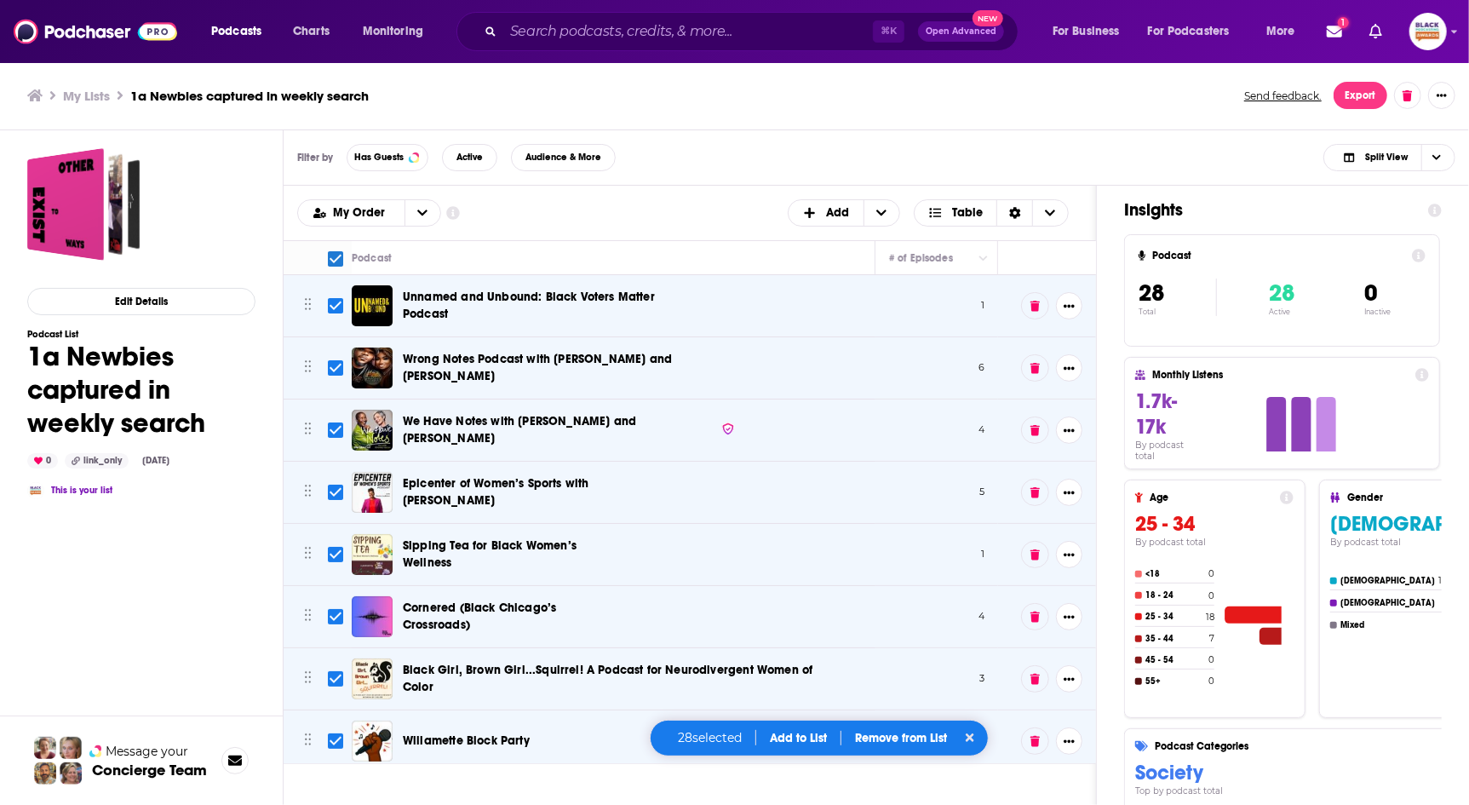
checkbox input "false"
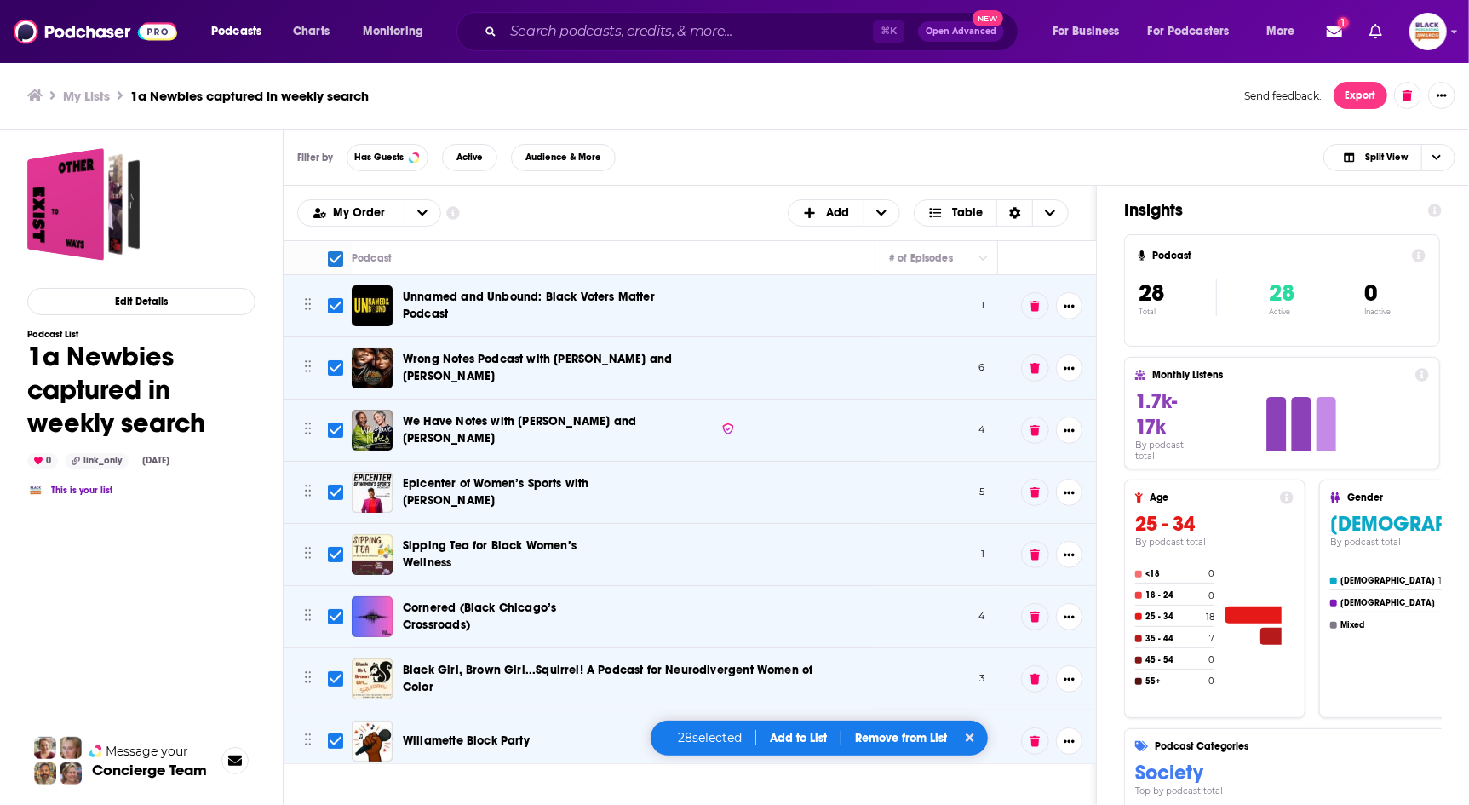
checkbox input "false"
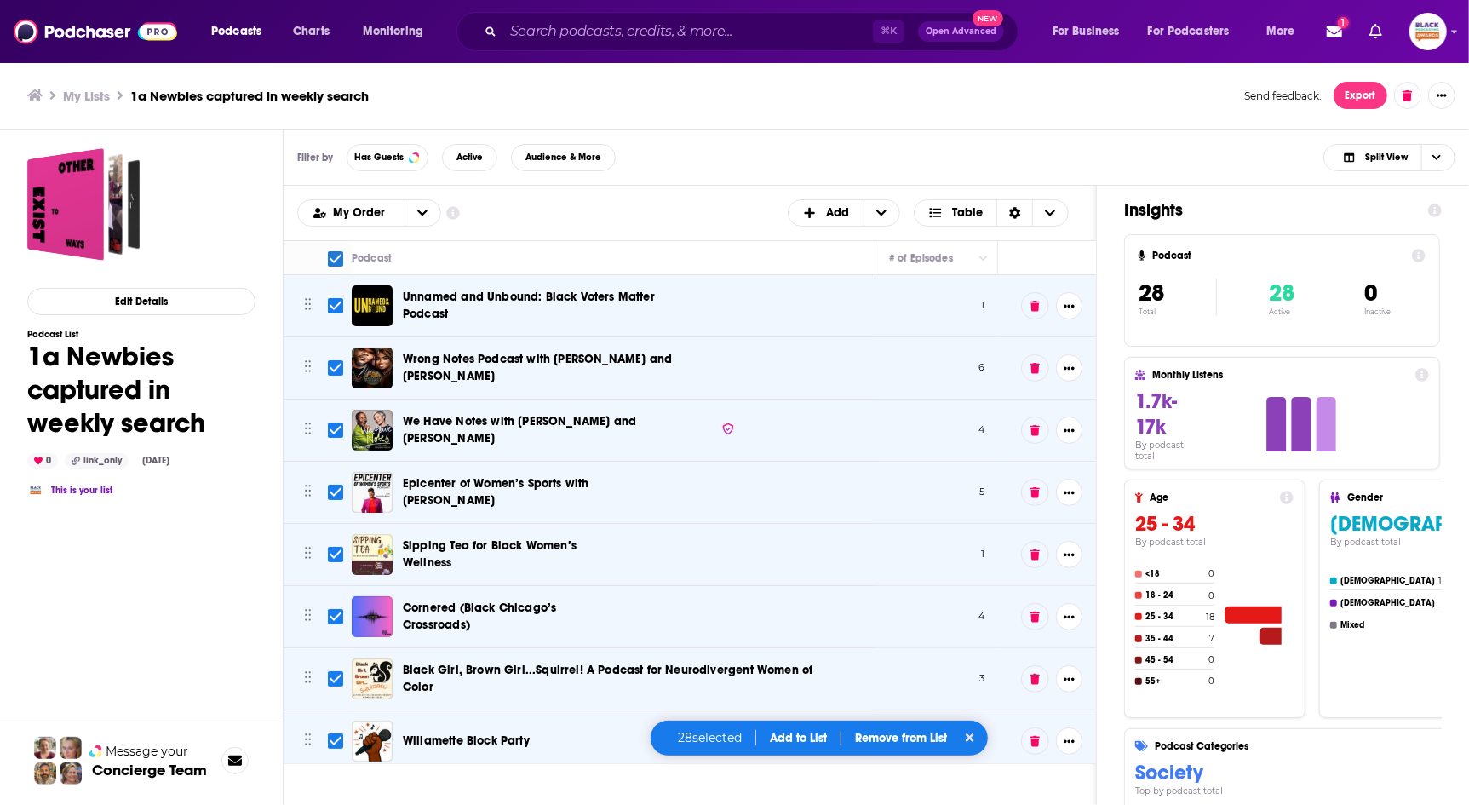
checkbox input "false"
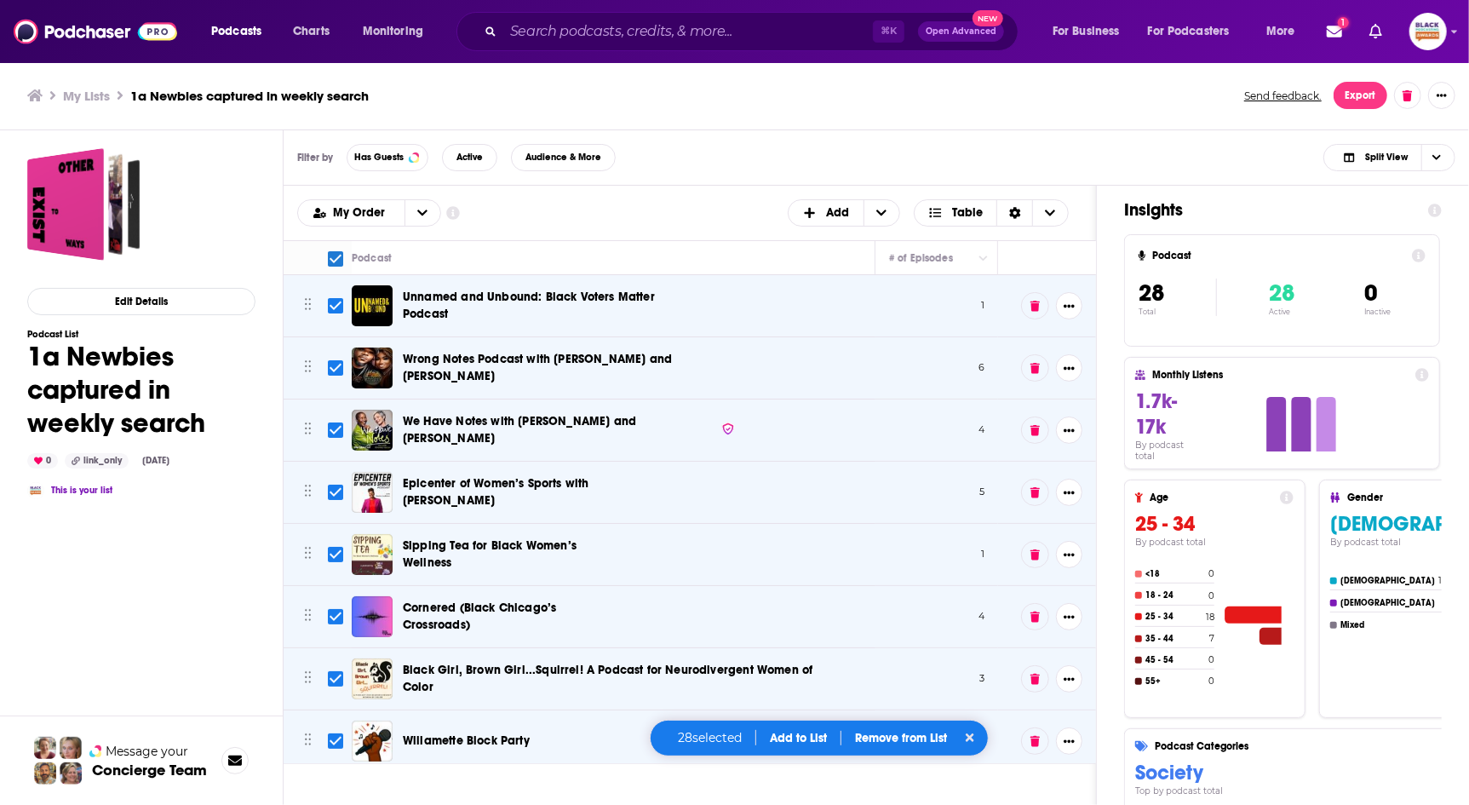
checkbox input "false"
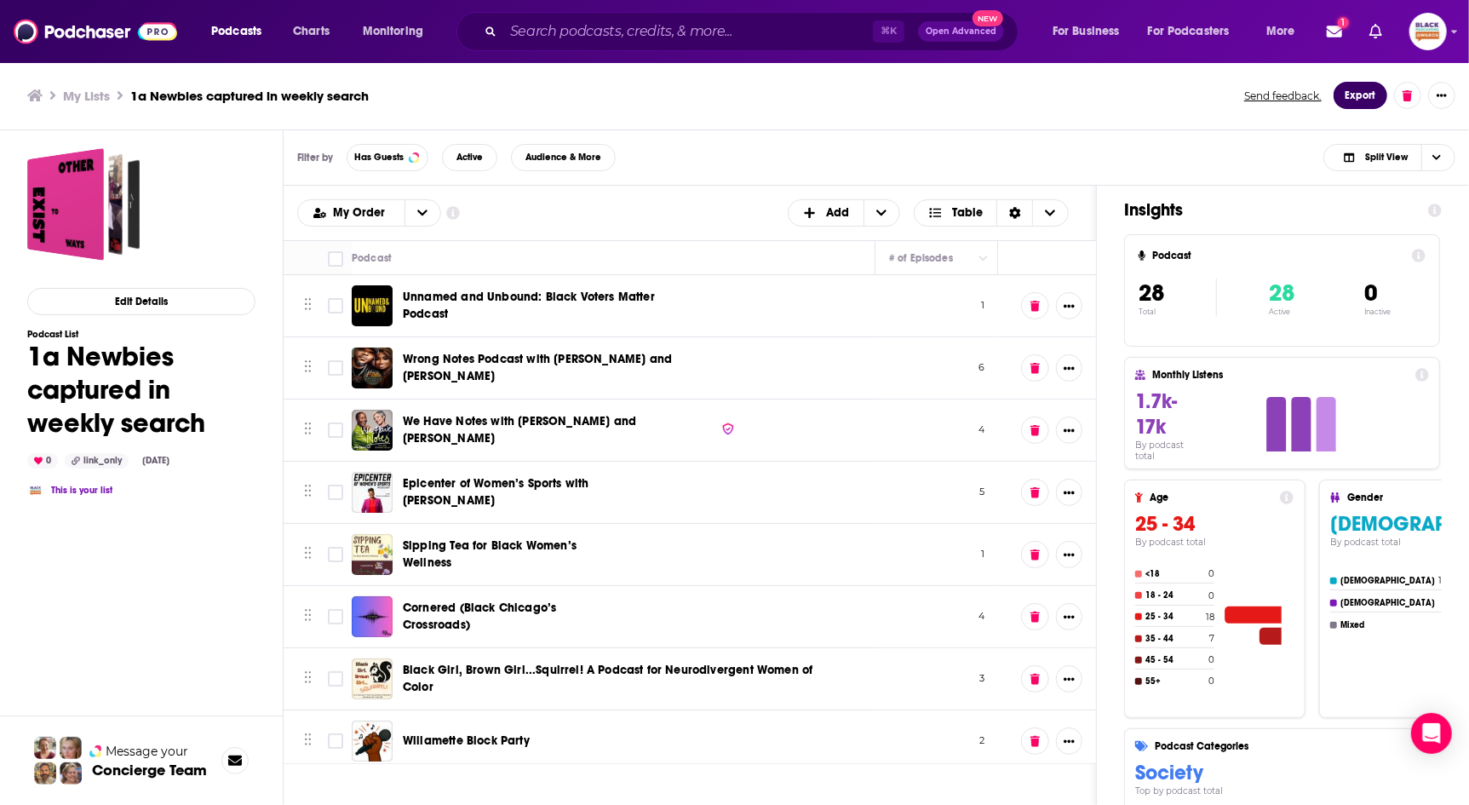
click at [1366, 89] on button "Export" at bounding box center [1361, 95] width 54 height 27
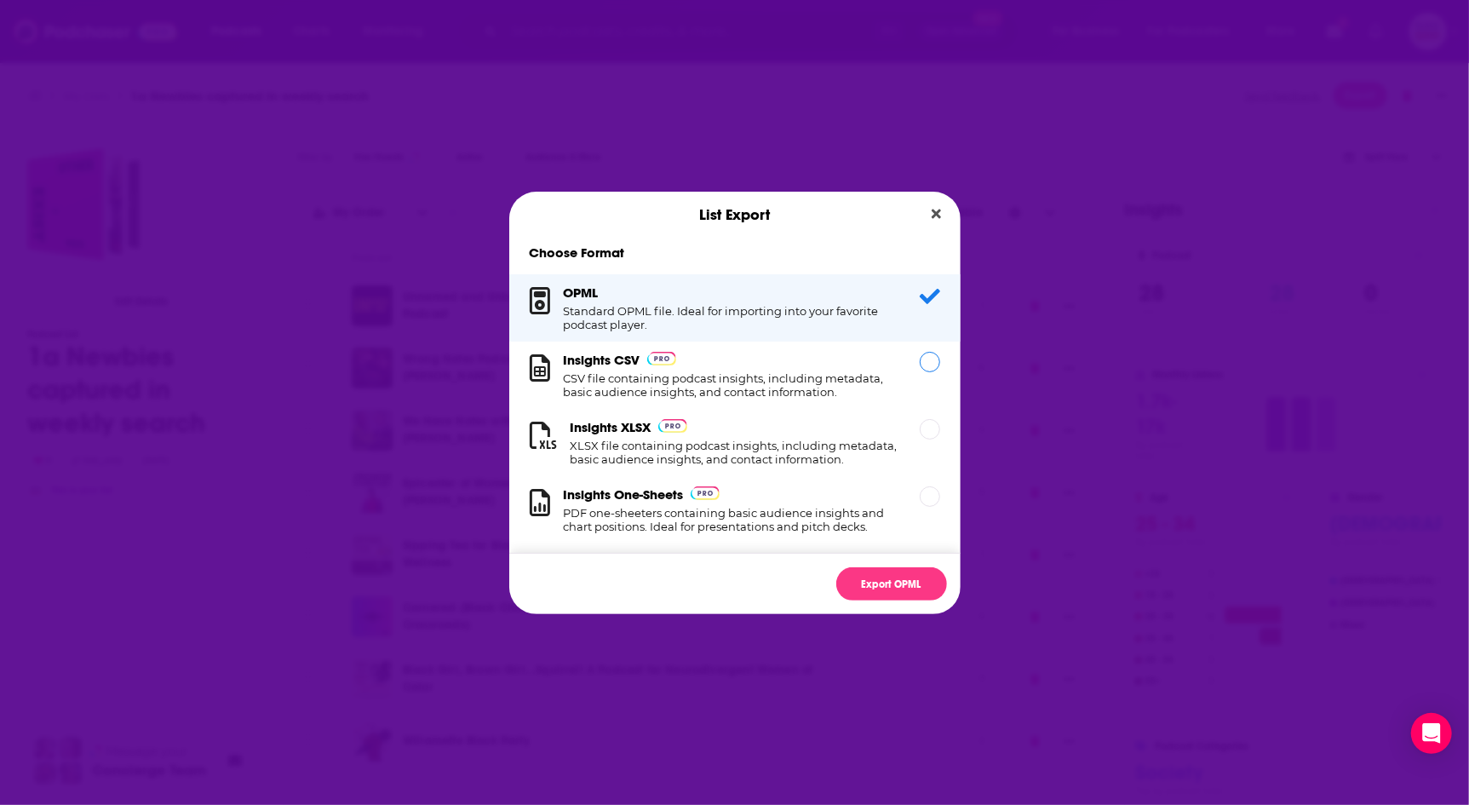
click at [819, 370] on div "Insights CSV CSV file containing podcast insights, including metadata, basic au…" at bounding box center [732, 375] width 336 height 47
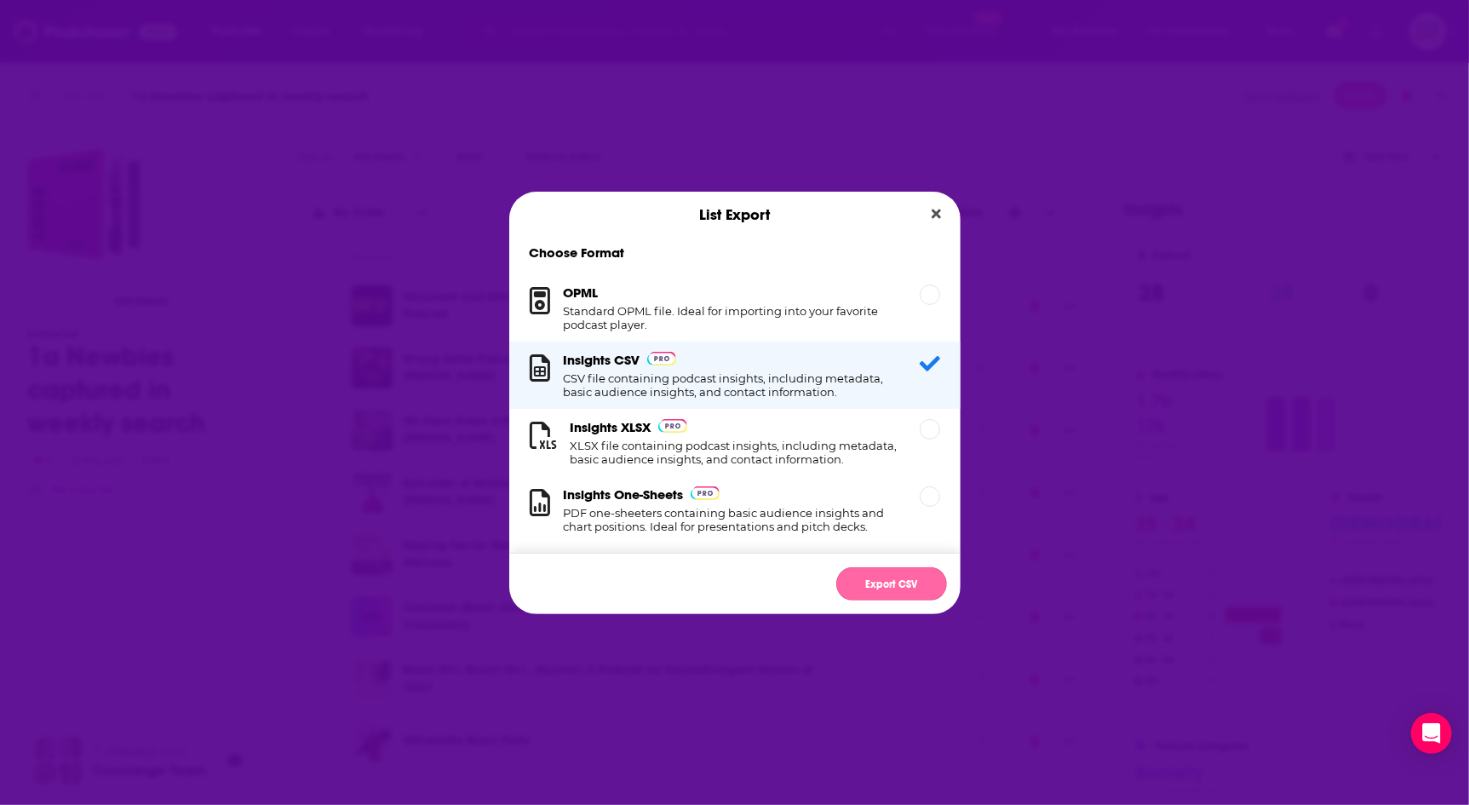
click at [892, 582] on button "Export CSV" at bounding box center [891, 583] width 111 height 33
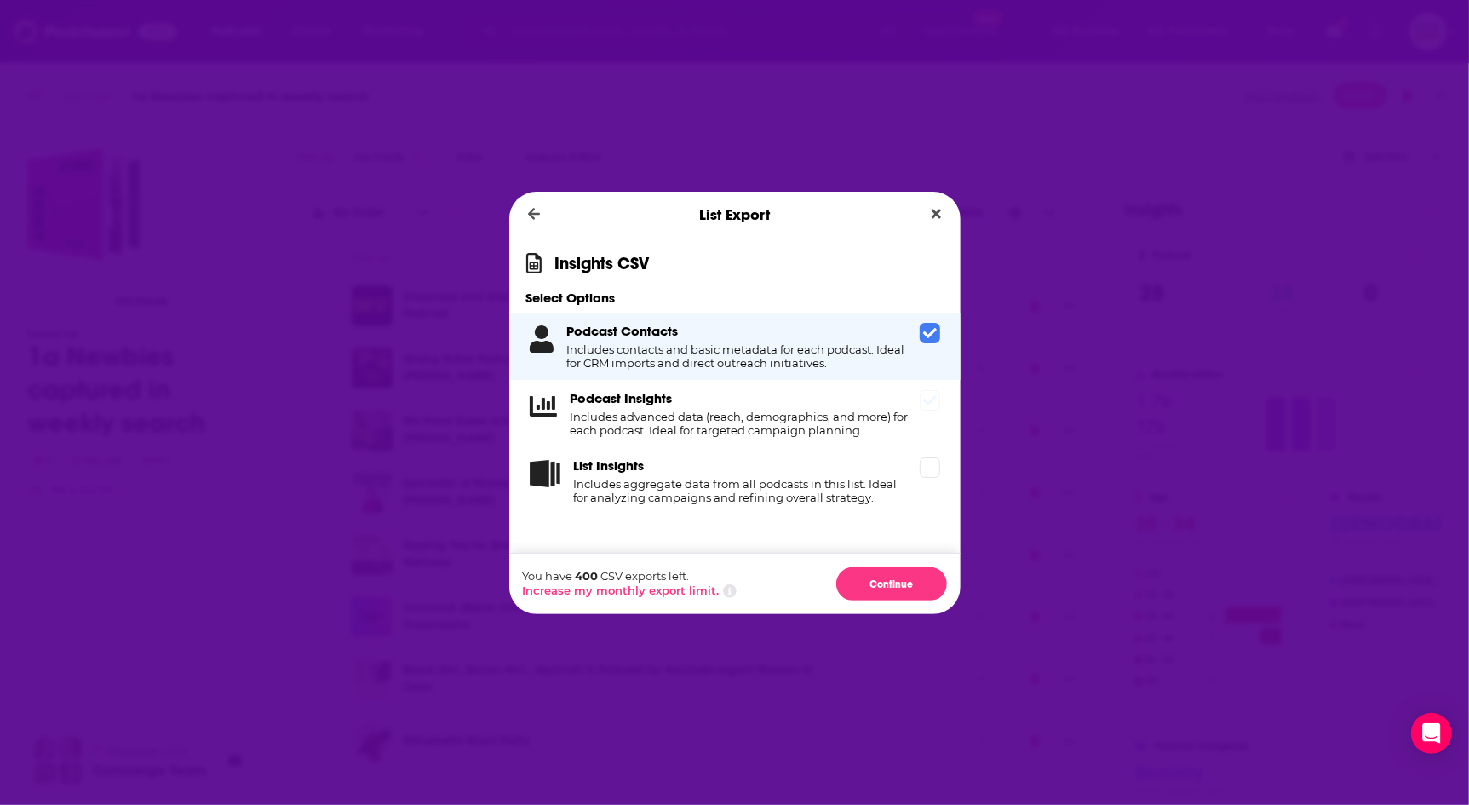
click at [802, 396] on div "Podcast Insights Includes advanced data (reach, demographics, and more) for eac…" at bounding box center [742, 413] width 342 height 47
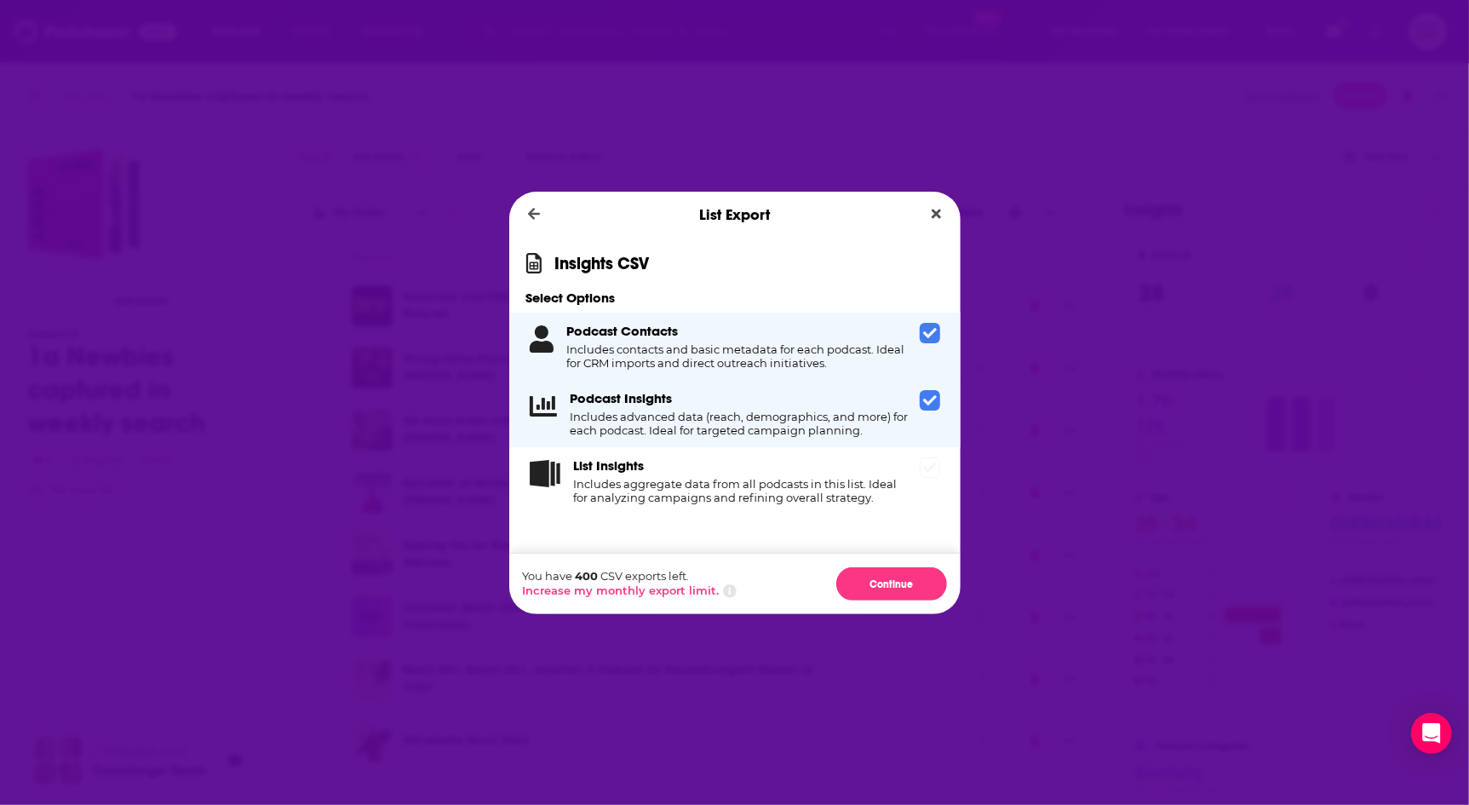
click at [806, 474] on div "List Insights Includes aggregate data from all podcasts in this list. Ideal for…" at bounding box center [743, 480] width 339 height 47
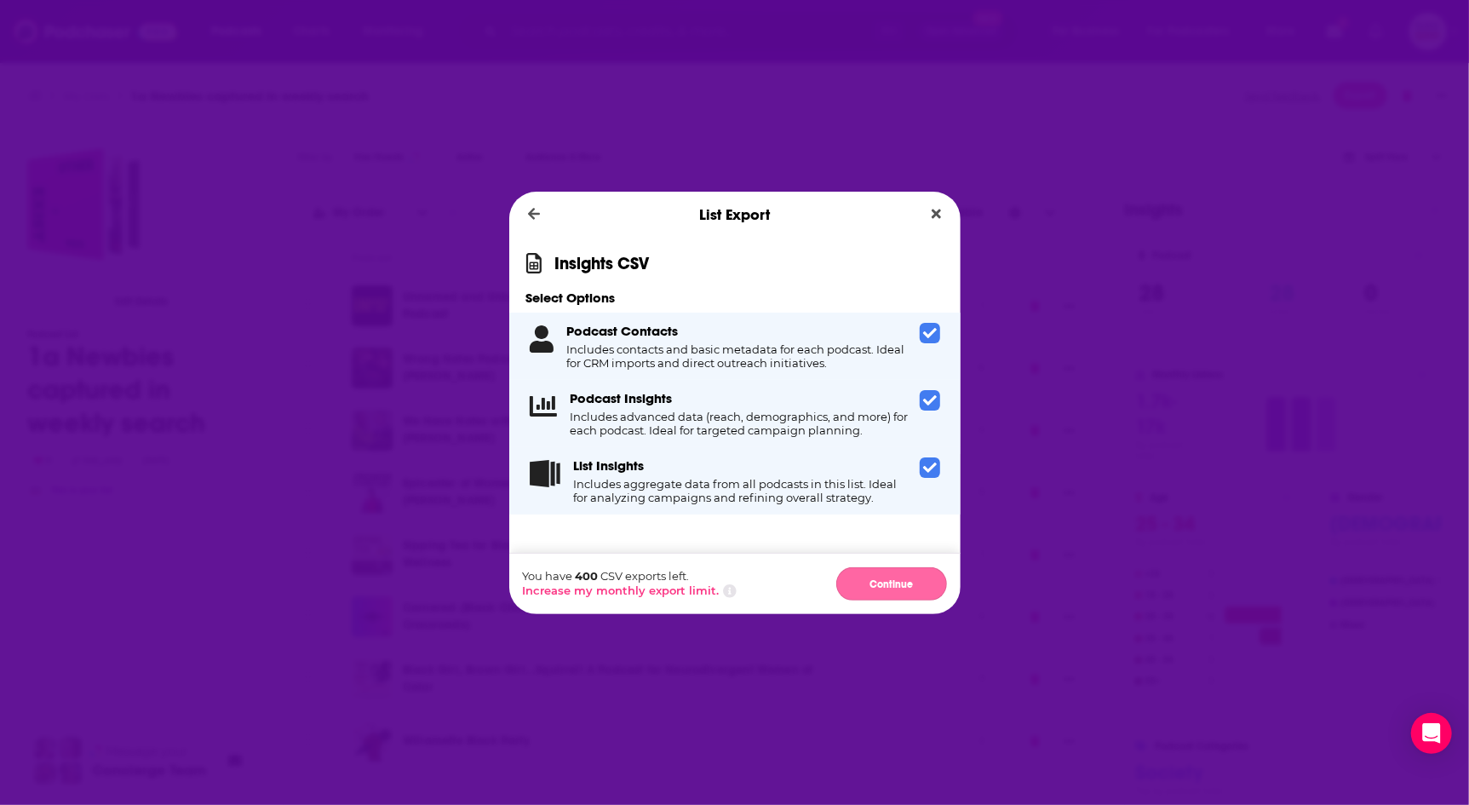
click at [905, 587] on button "Continue" at bounding box center [891, 583] width 111 height 33
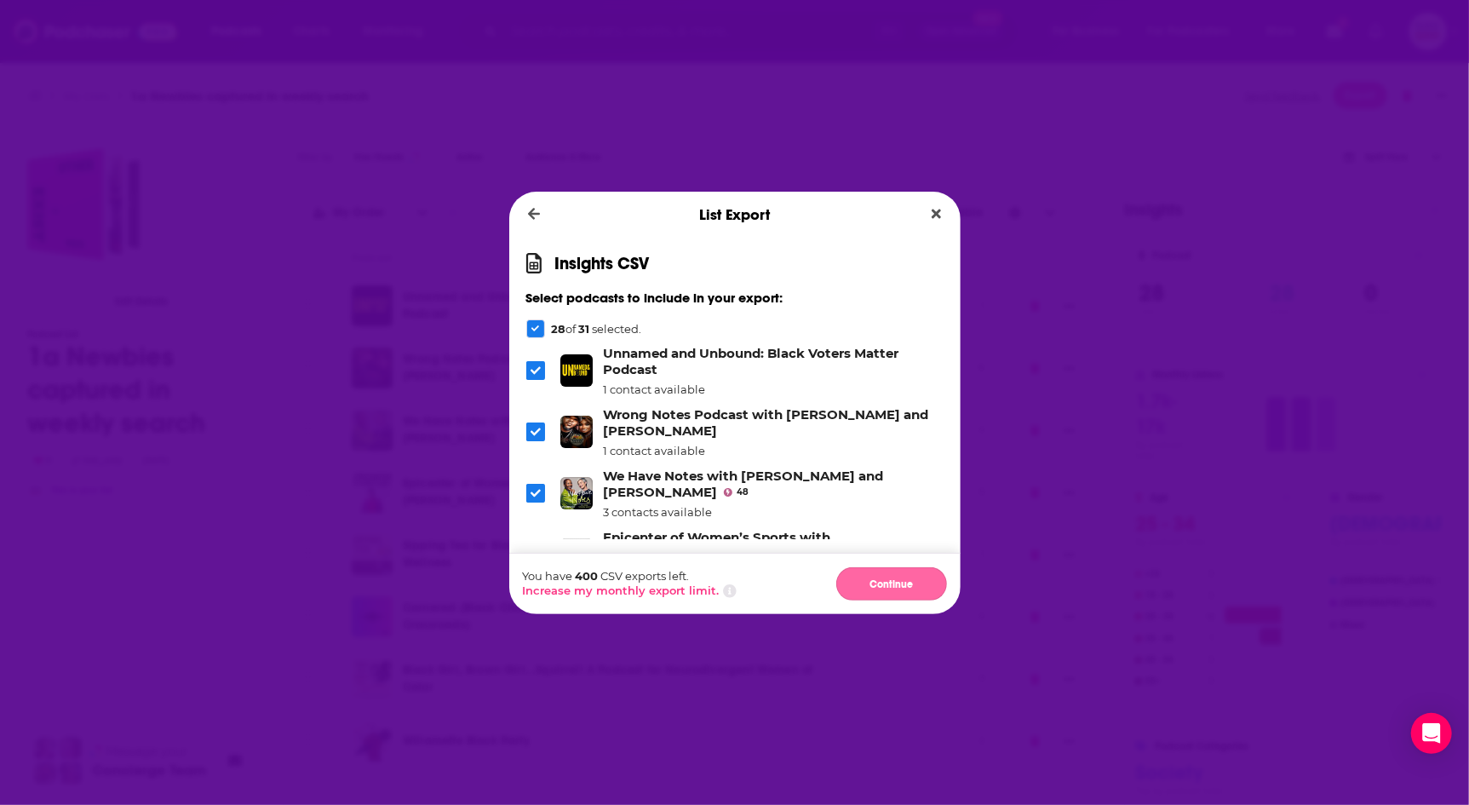
click at [898, 588] on button "Continue" at bounding box center [891, 583] width 111 height 33
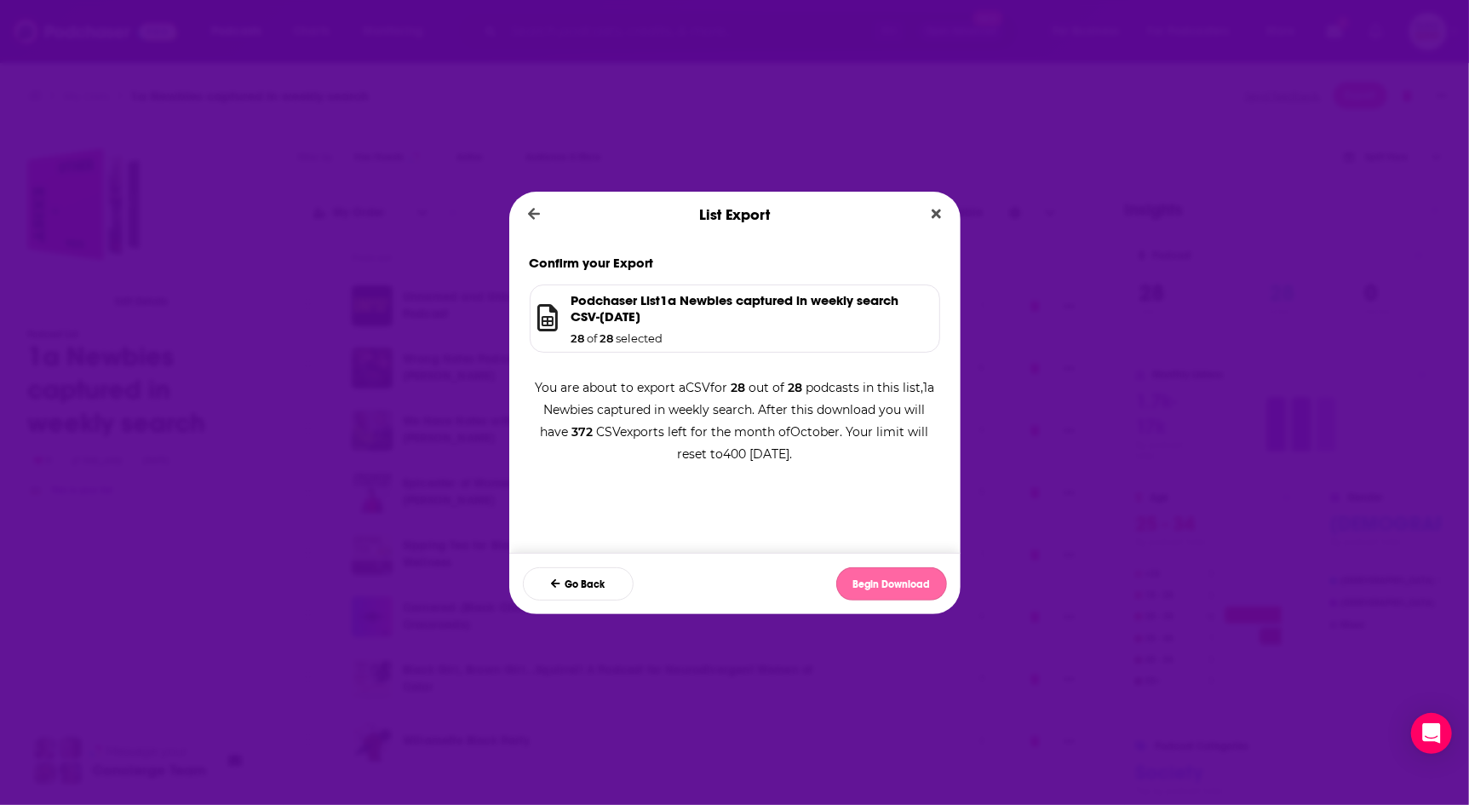
drag, startPoint x: 885, startPoint y: 594, endPoint x: 900, endPoint y: 592, distance: 15.4
click at [884, 594] on button "Begin Download" at bounding box center [891, 583] width 111 height 33
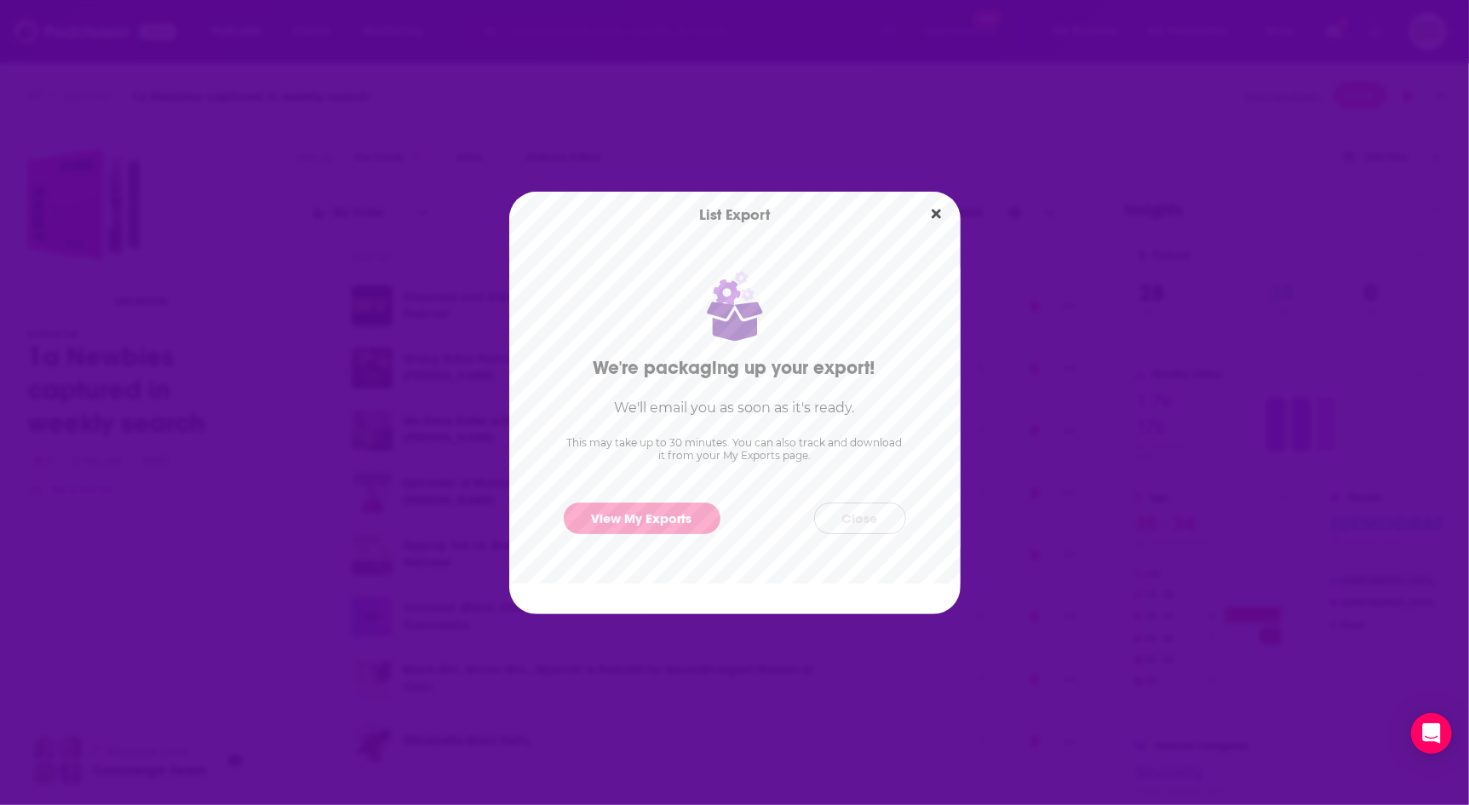
click at [890, 517] on button "Close" at bounding box center [860, 518] width 92 height 32
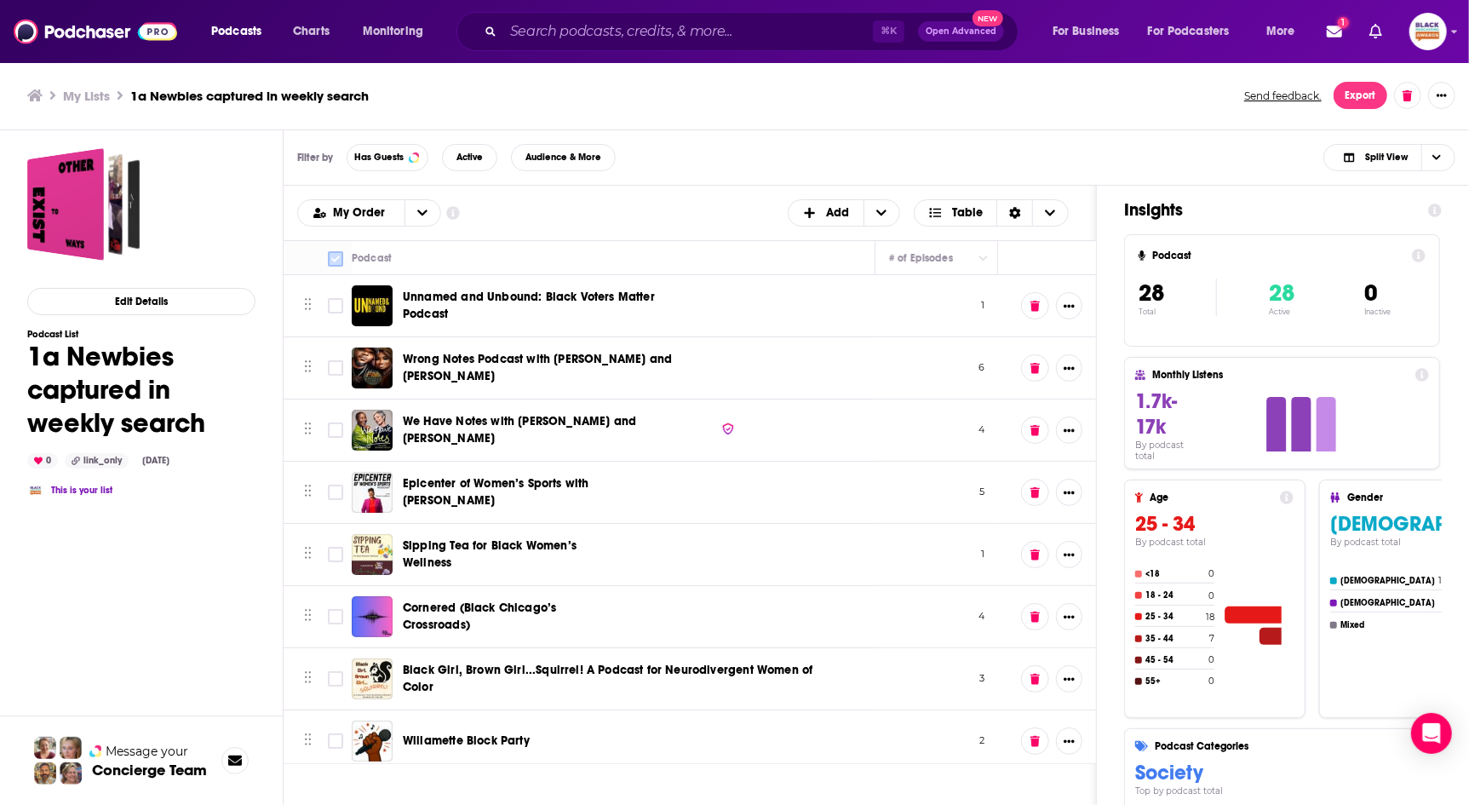
click at [336, 258] on input "Toggle select all" at bounding box center [335, 258] width 15 height 15
checkbox input "true"
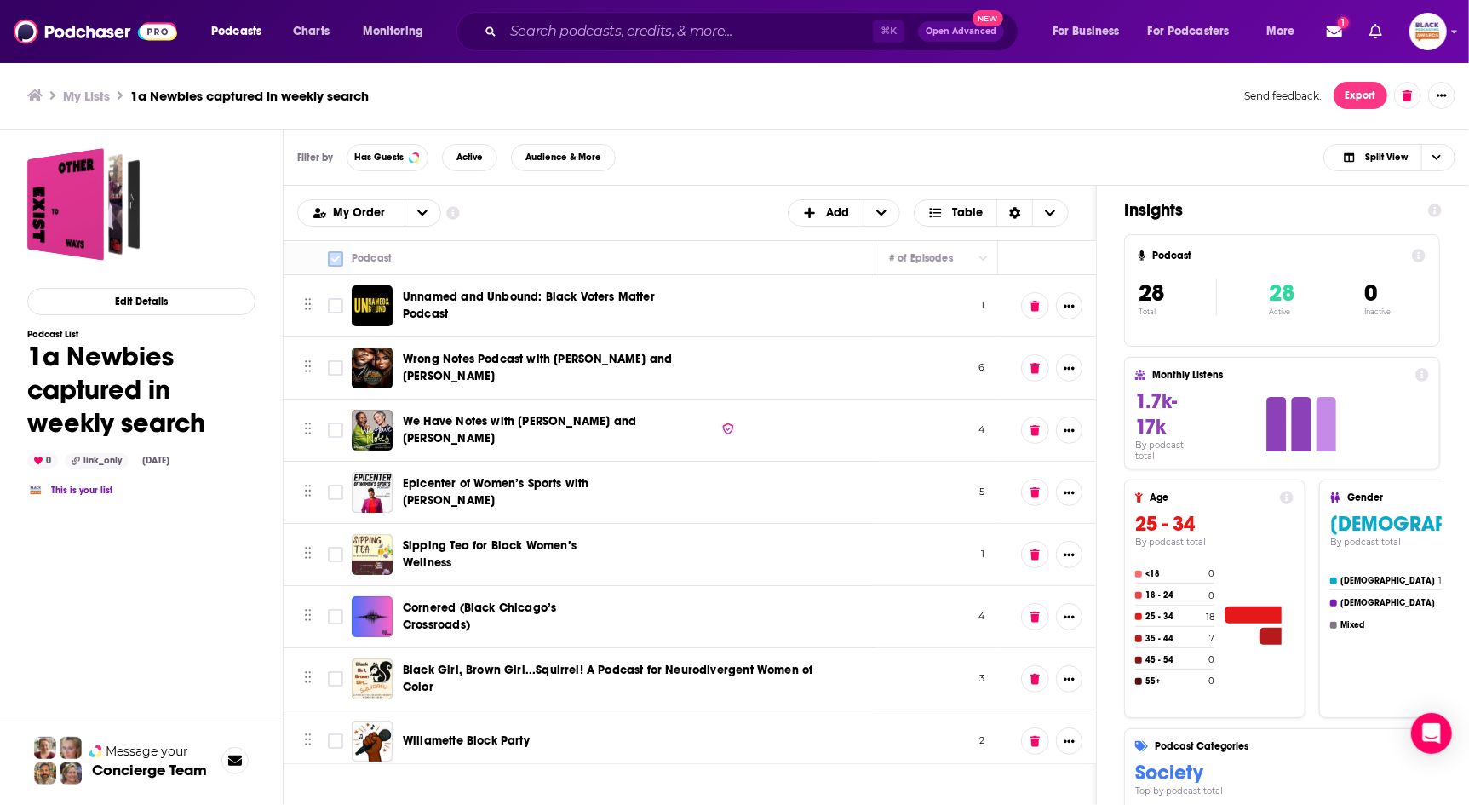
checkbox input "true"
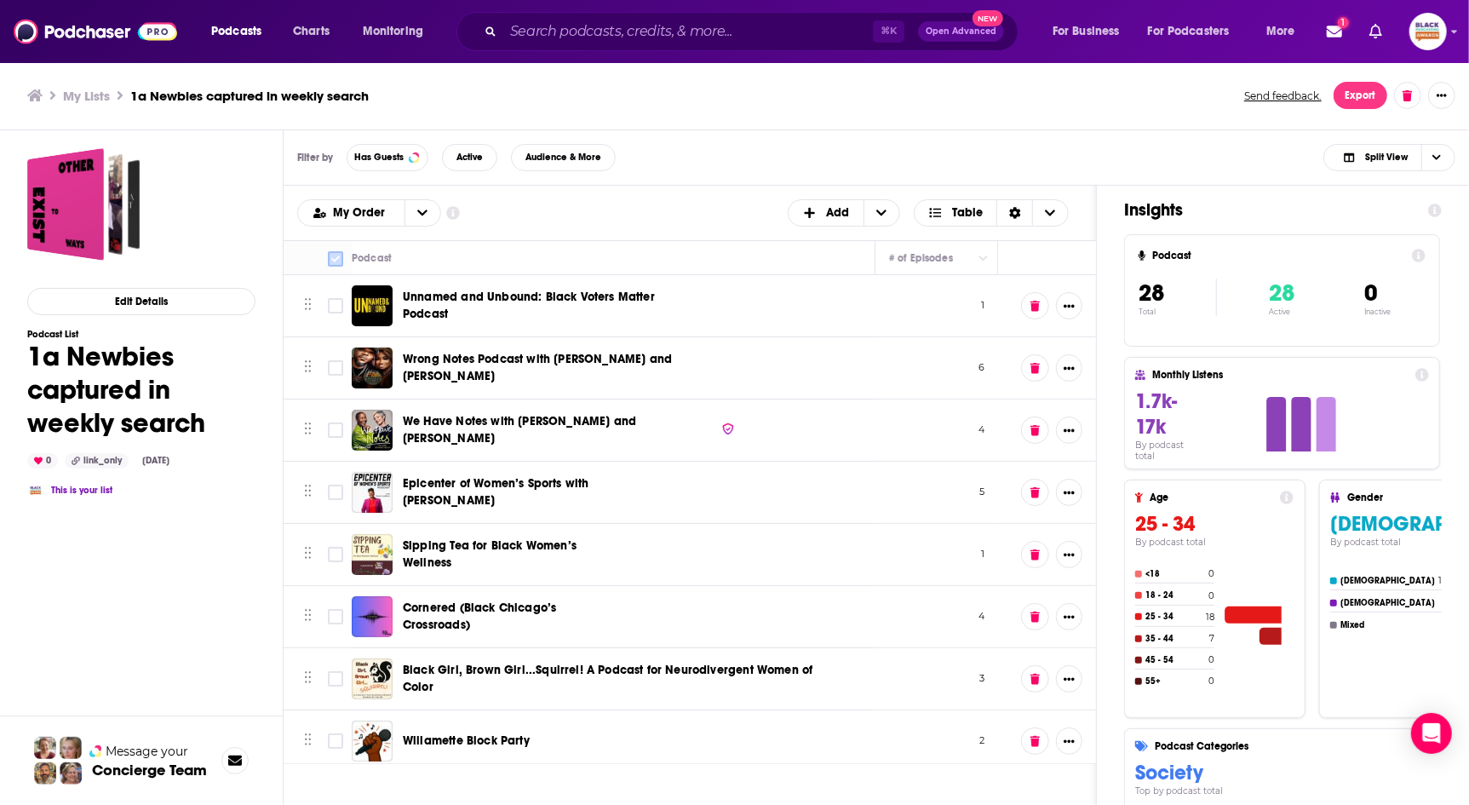
checkbox input "true"
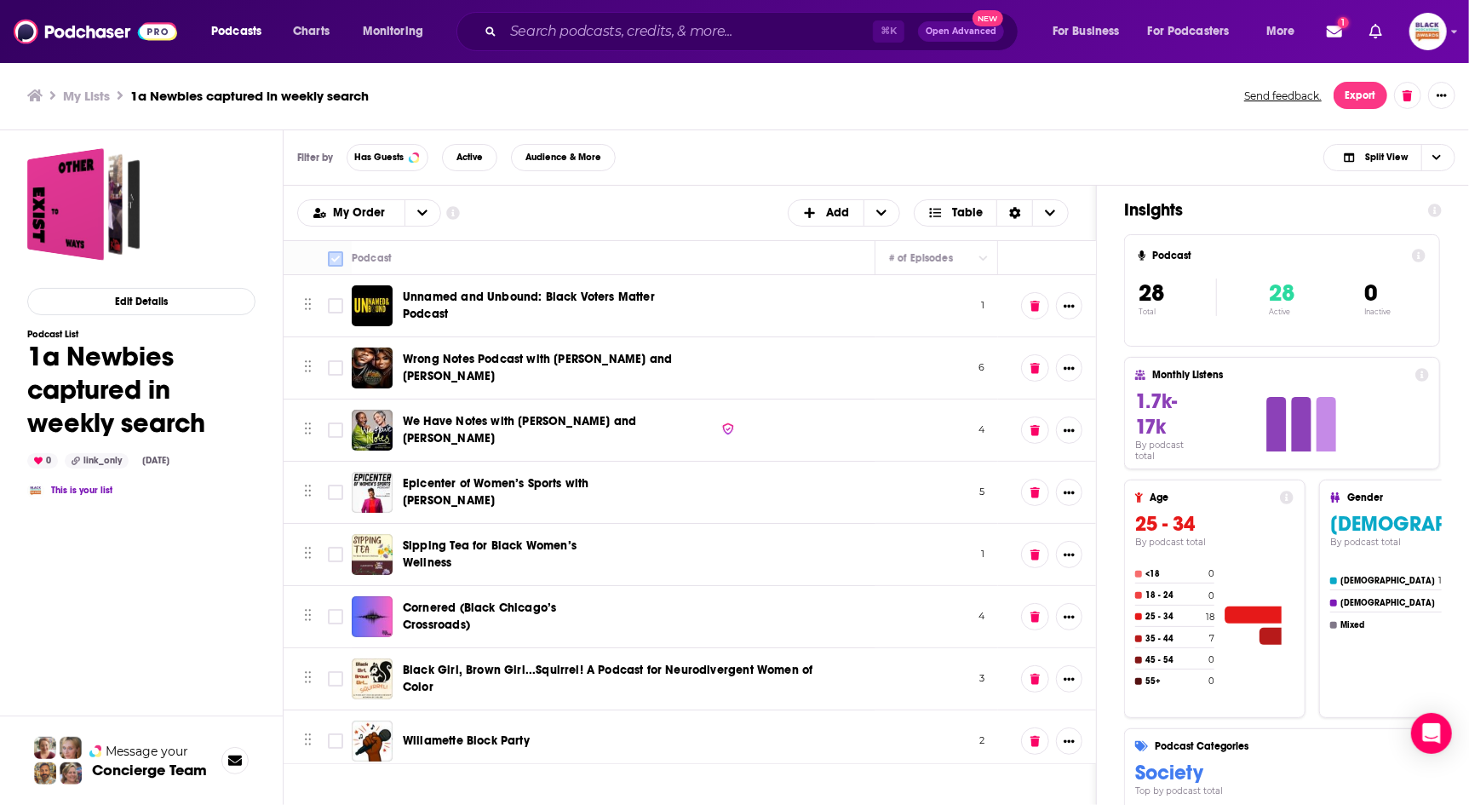
checkbox input "true"
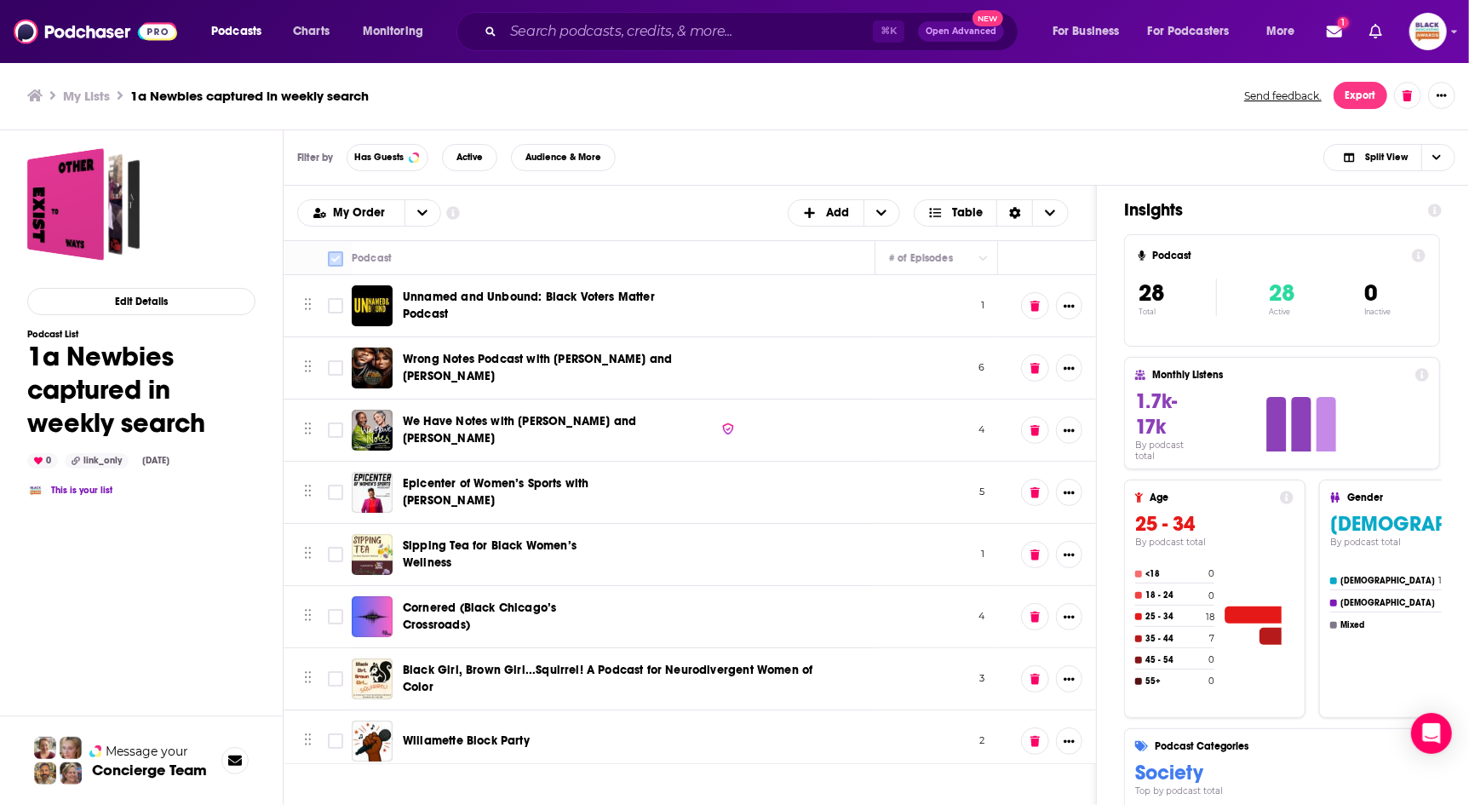
checkbox input "true"
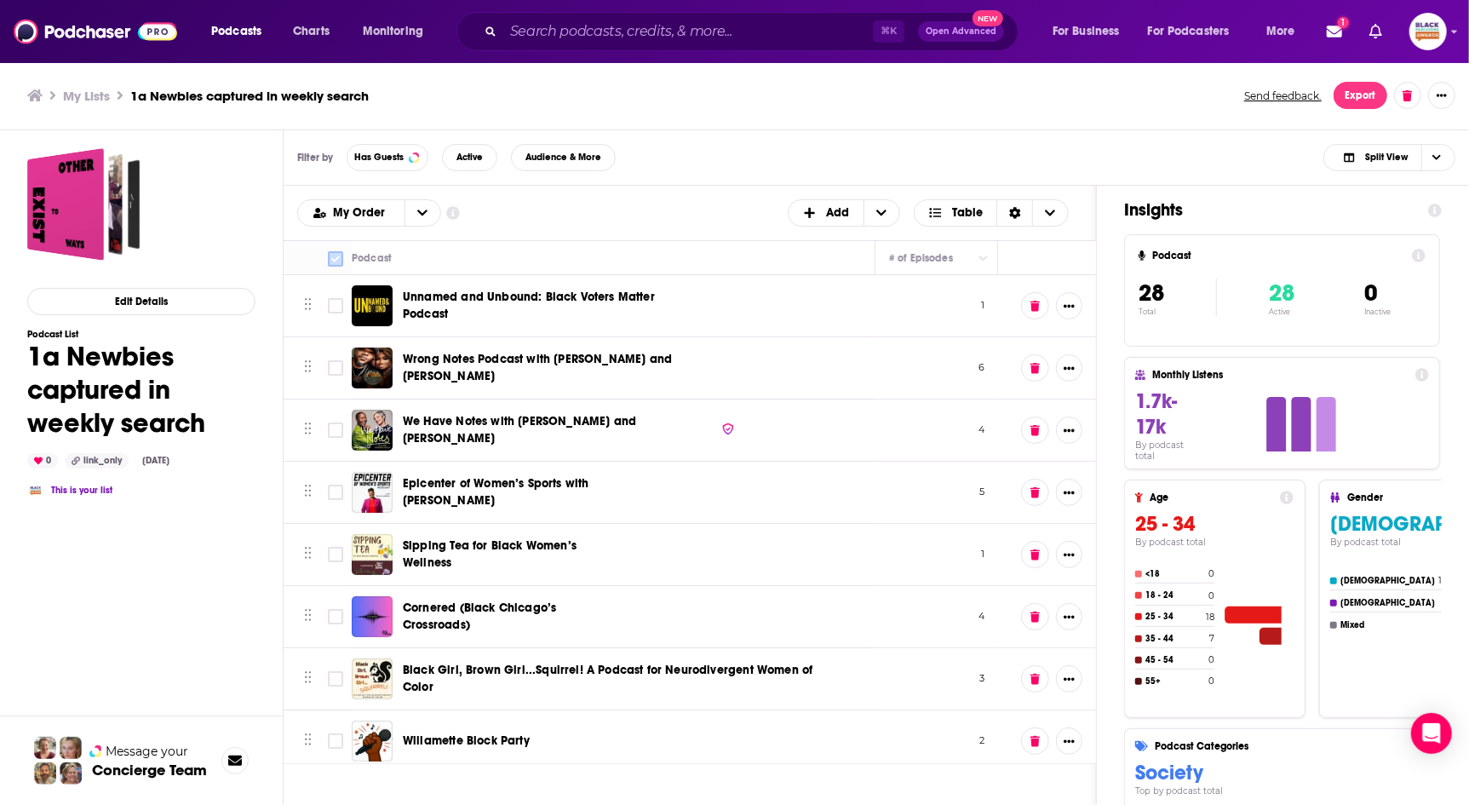
checkbox input "true"
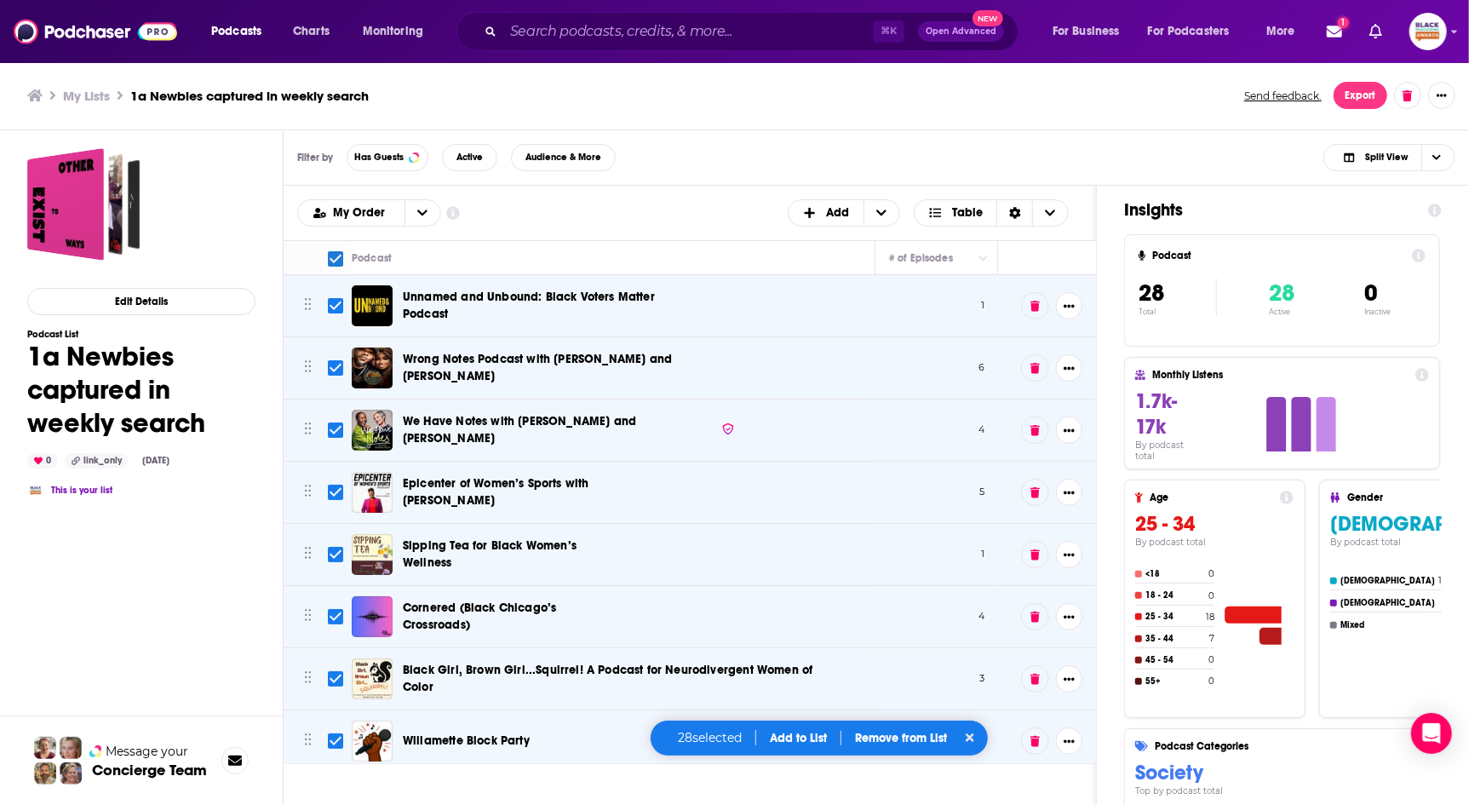
click at [821, 734] on button "Add to List" at bounding box center [798, 738] width 84 height 14
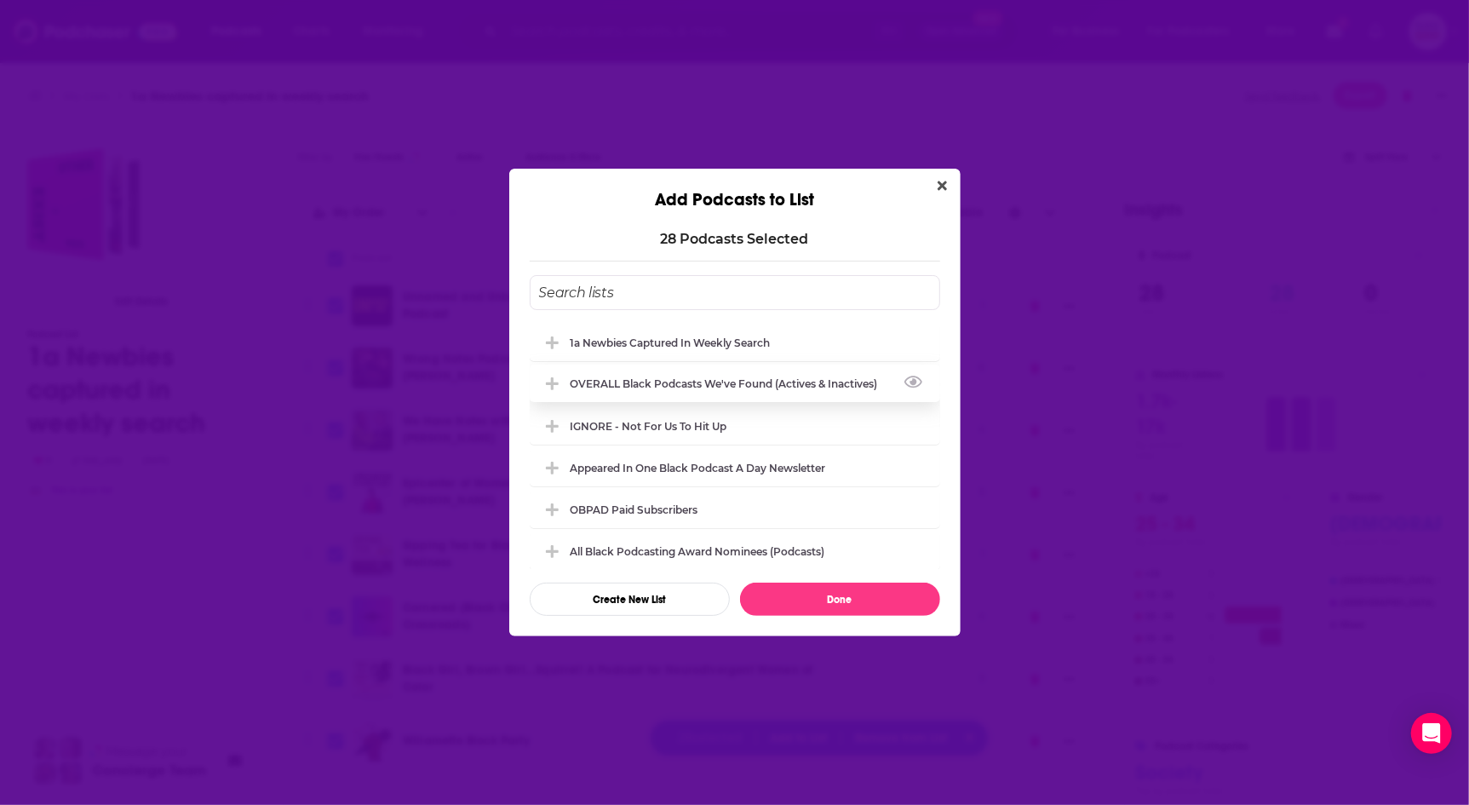
click at [734, 389] on div "OVERALL Black podcasts we've found (actives & inactives)" at bounding box center [735, 382] width 410 height 37
click at [834, 604] on button "Done" at bounding box center [840, 598] width 200 height 33
checkbox input "false"
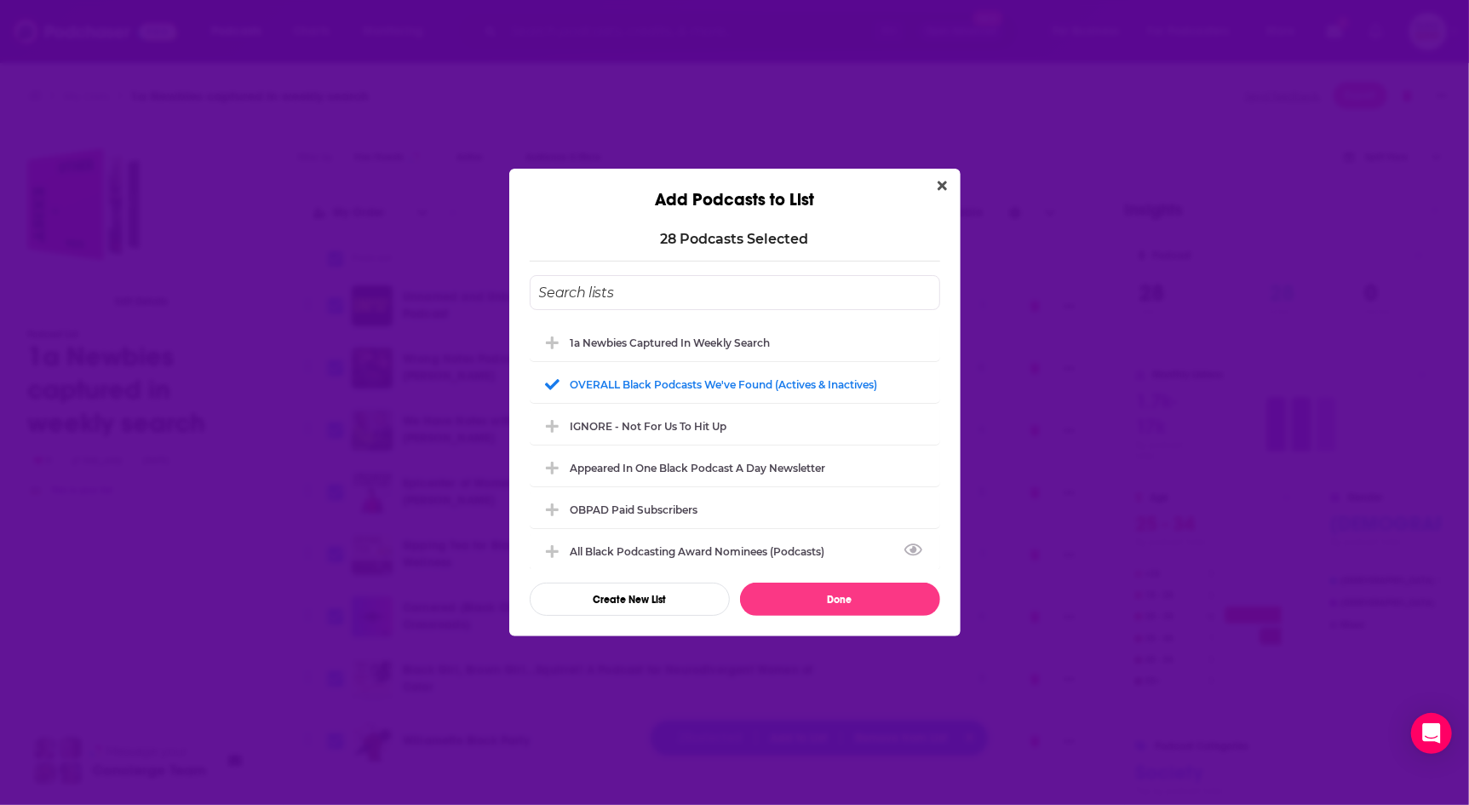
checkbox input "false"
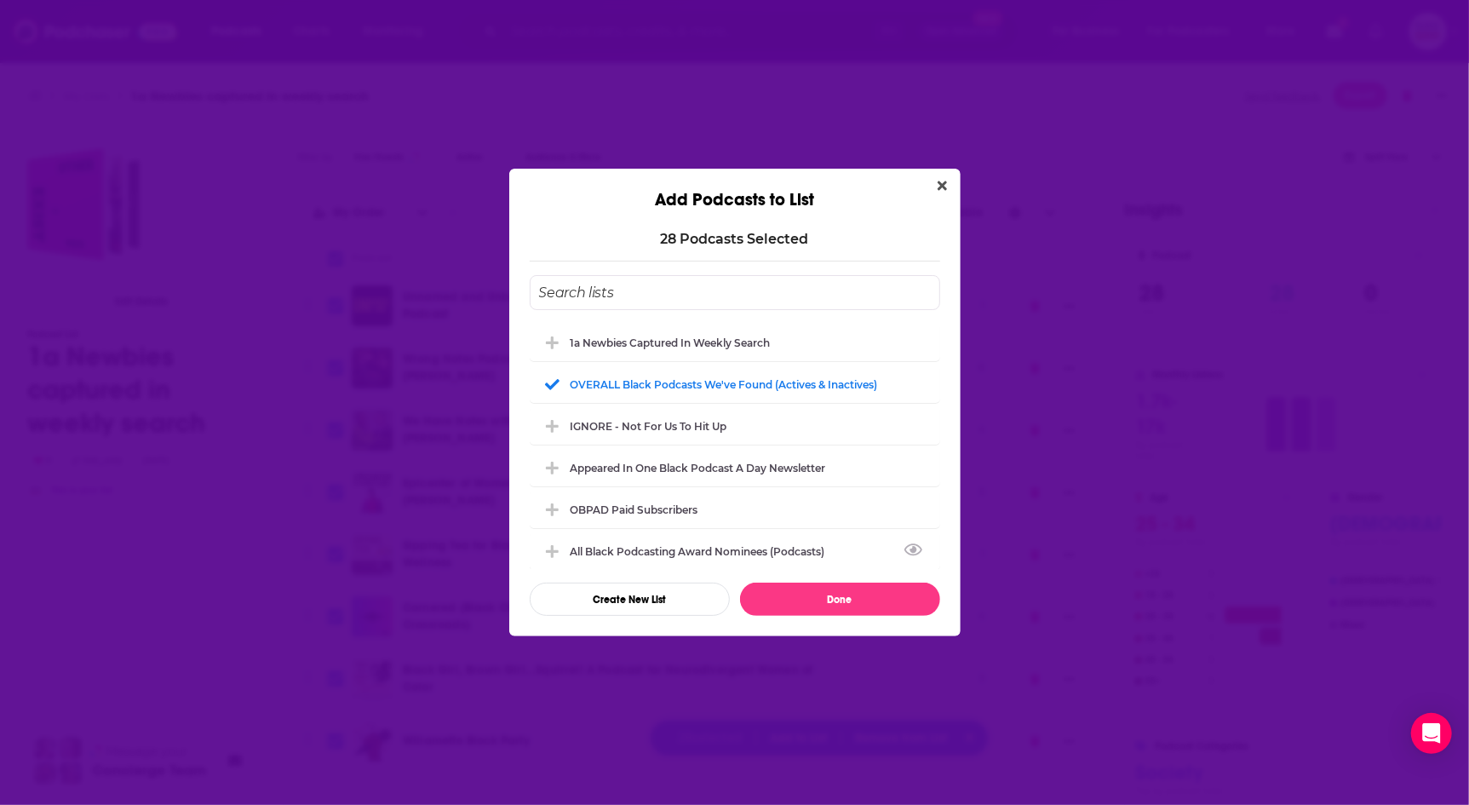
checkbox input "false"
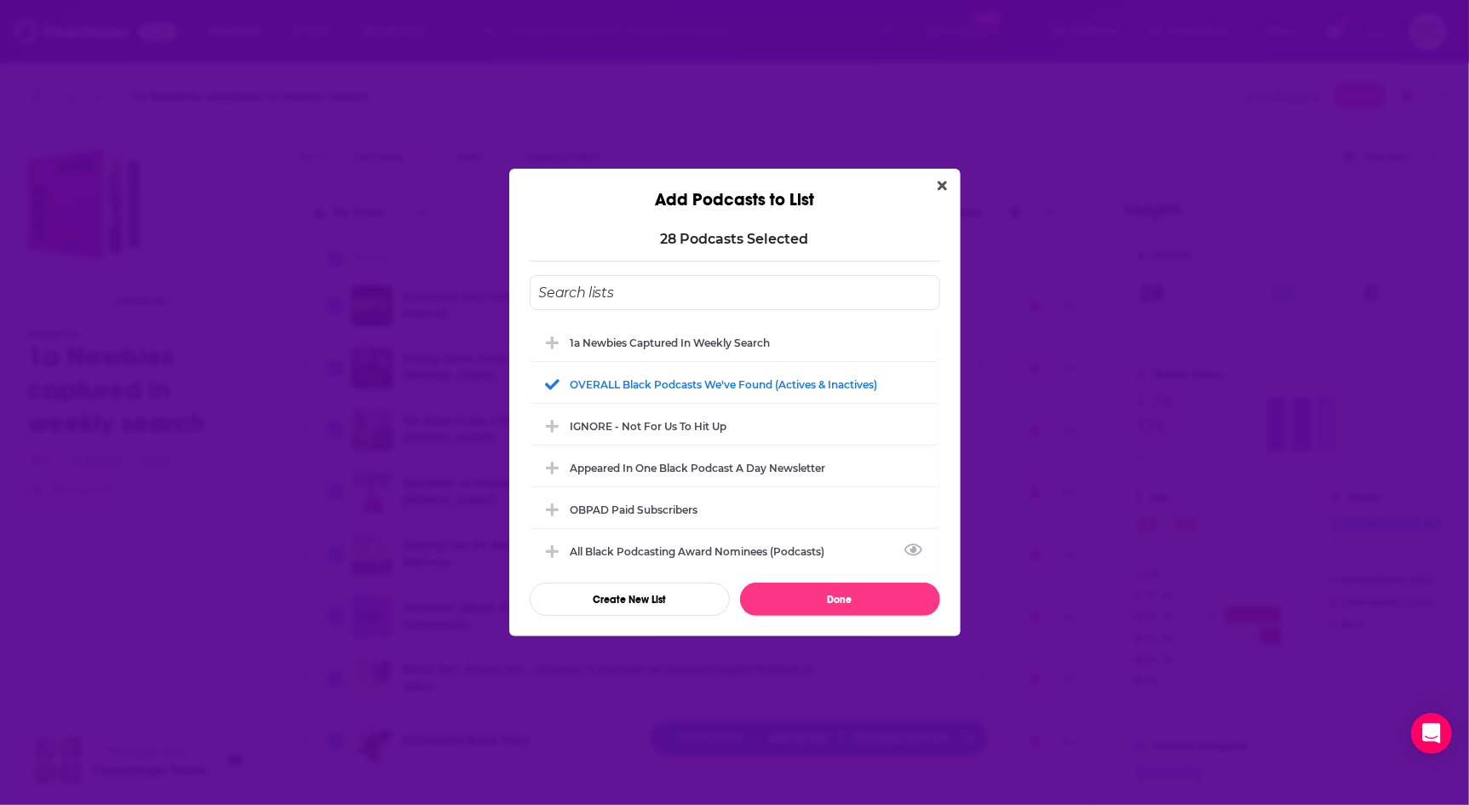
checkbox input "false"
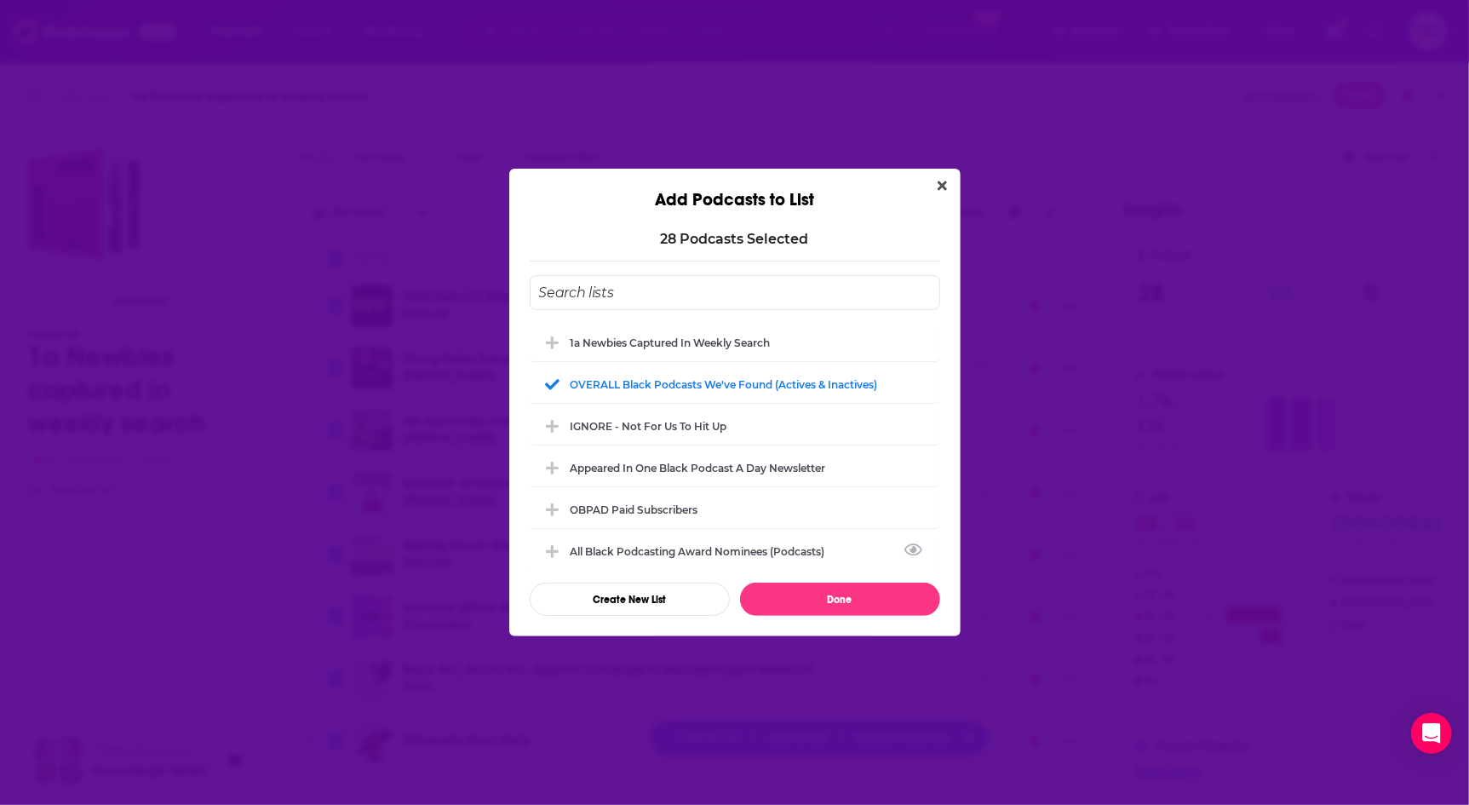
checkbox input "false"
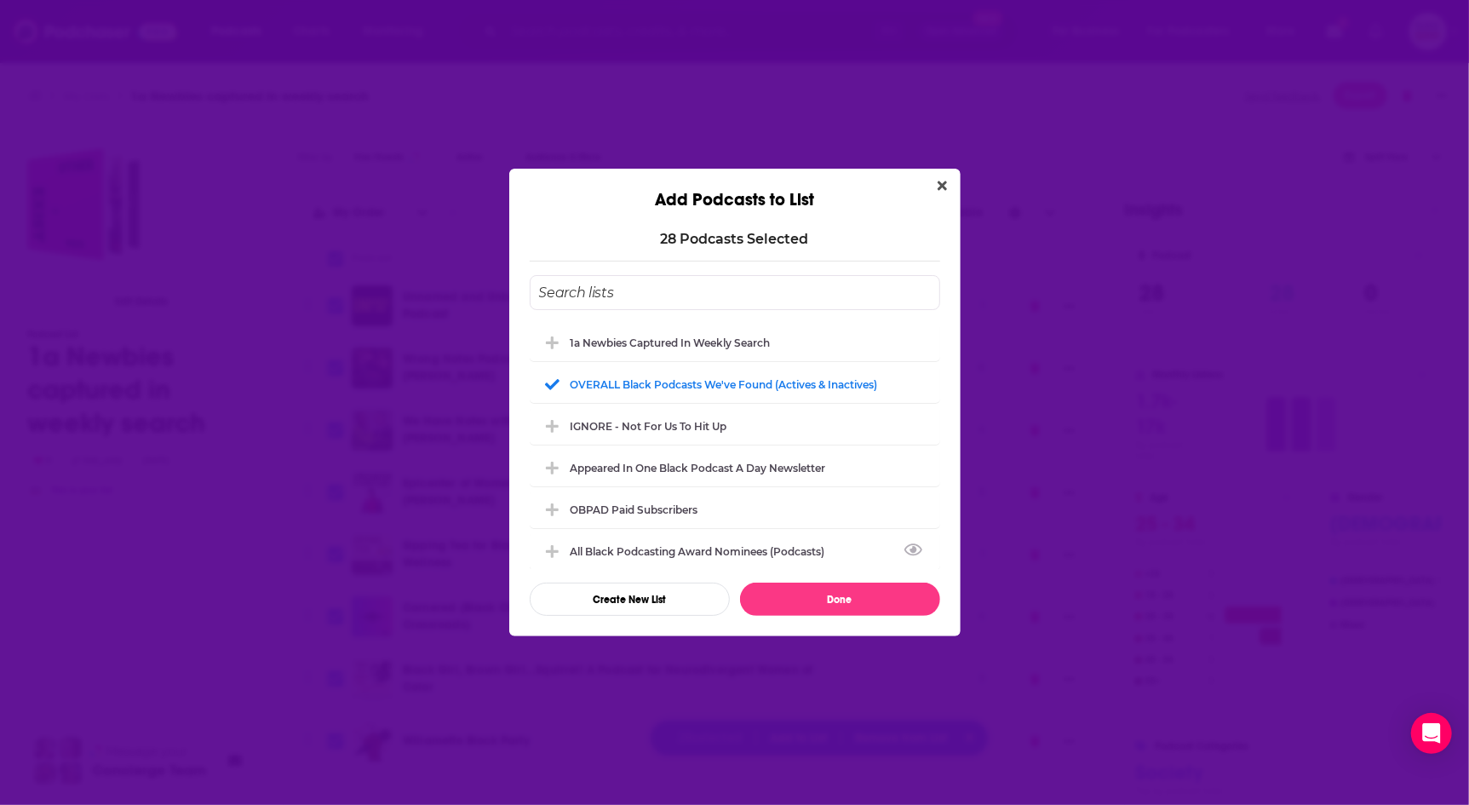
checkbox input "false"
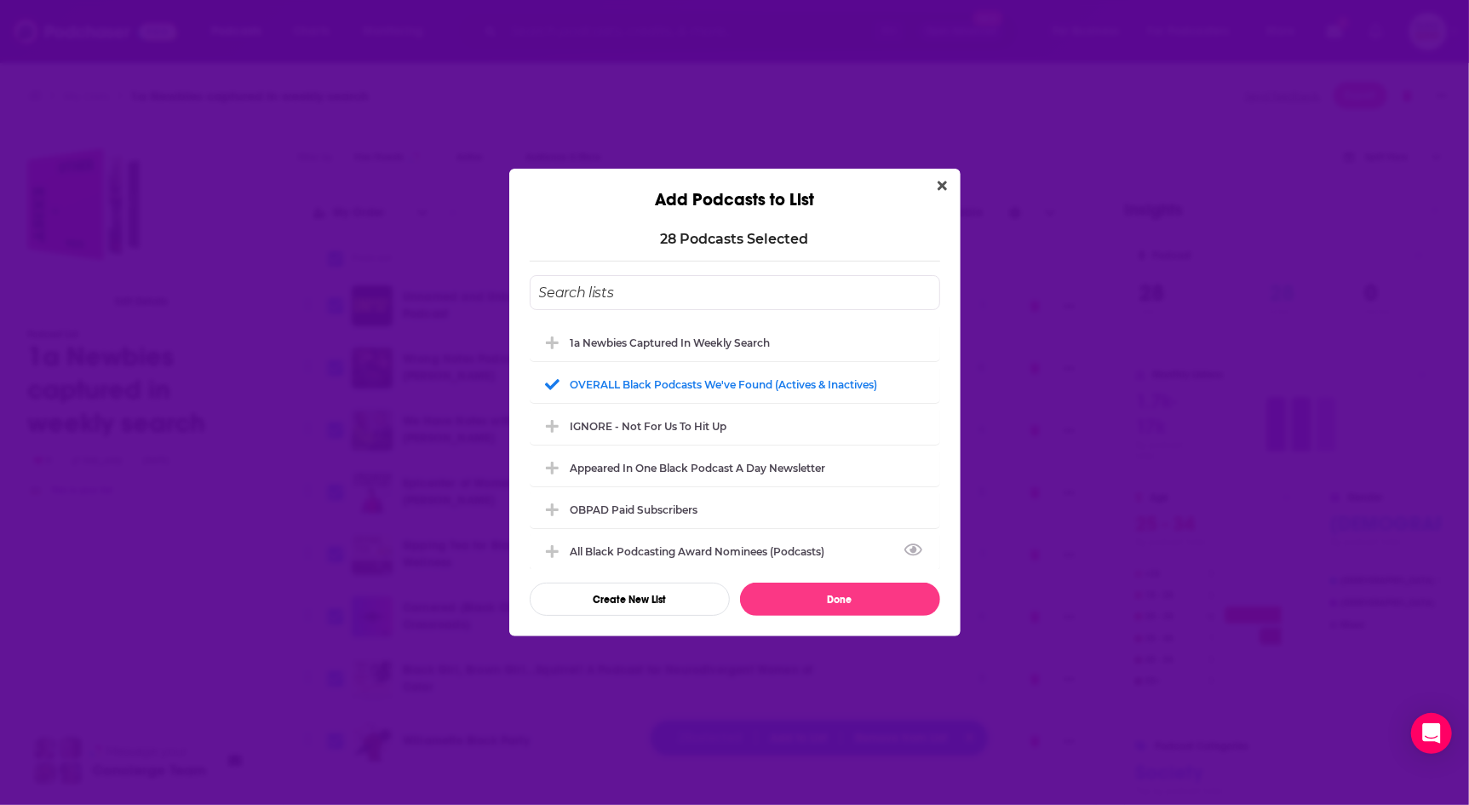
checkbox input "false"
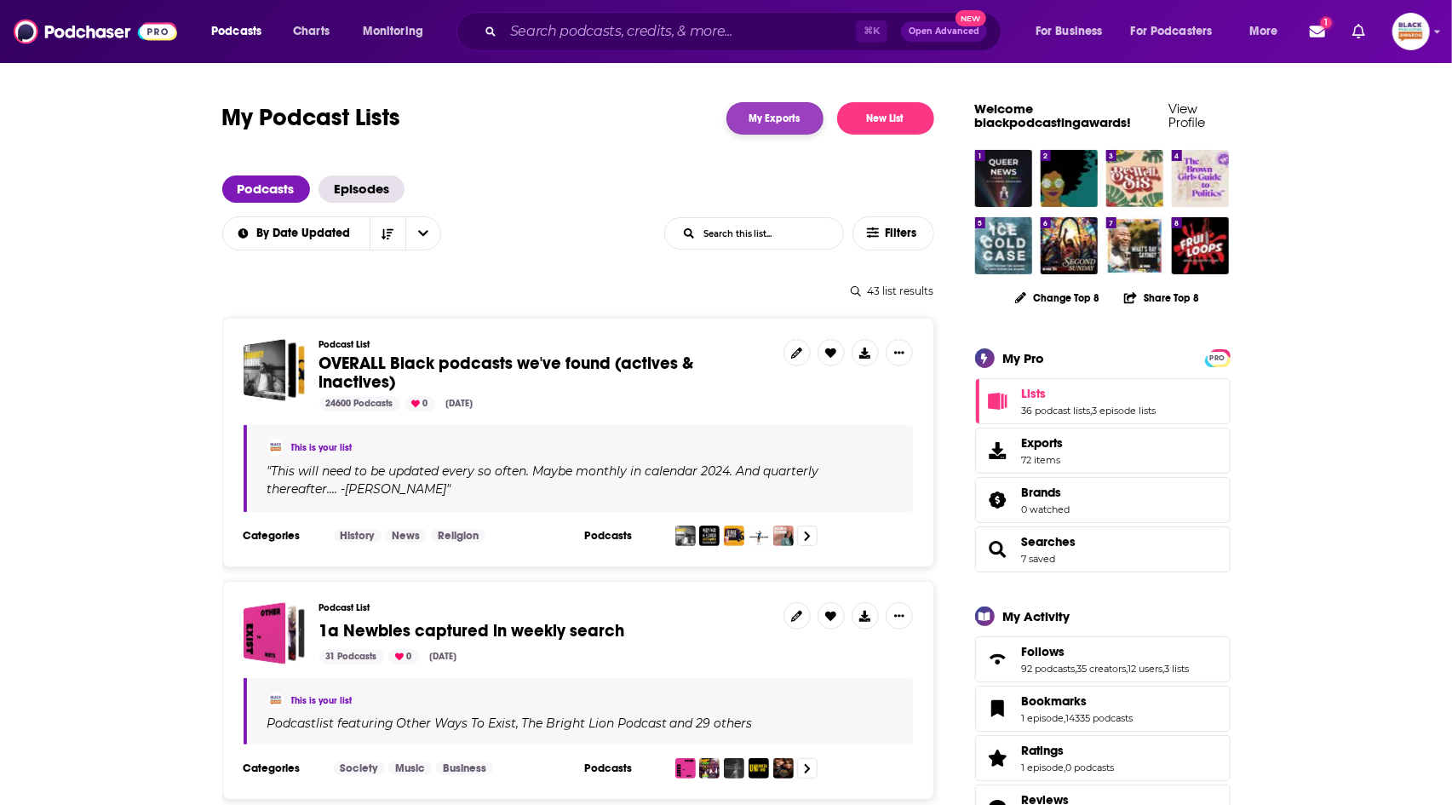
click at [763, 116] on link "My Exports" at bounding box center [774, 118] width 97 height 32
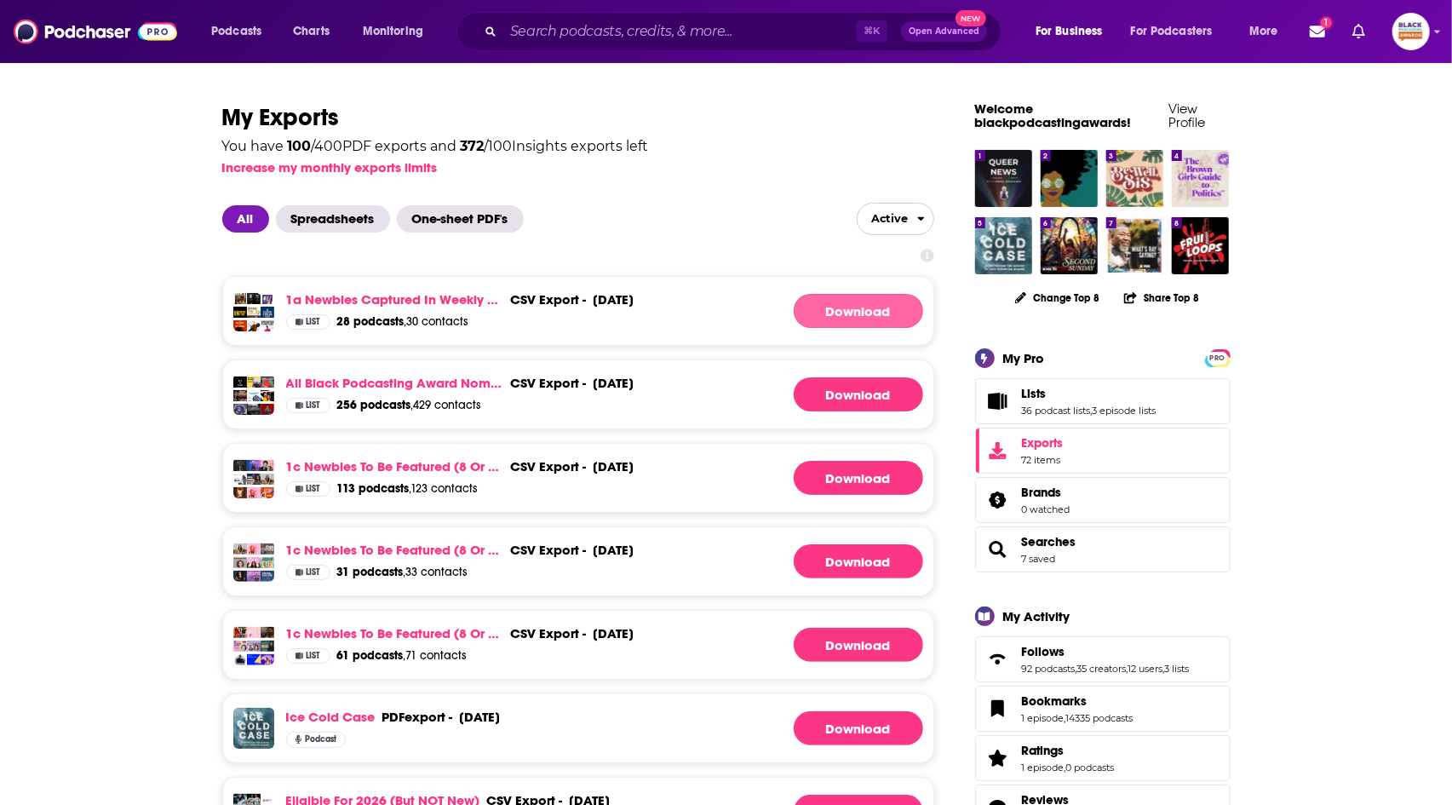
click at [841, 314] on link "Download" at bounding box center [858, 311] width 129 height 34
click at [816, 114] on h1 "My Exports" at bounding box center [578, 117] width 712 height 31
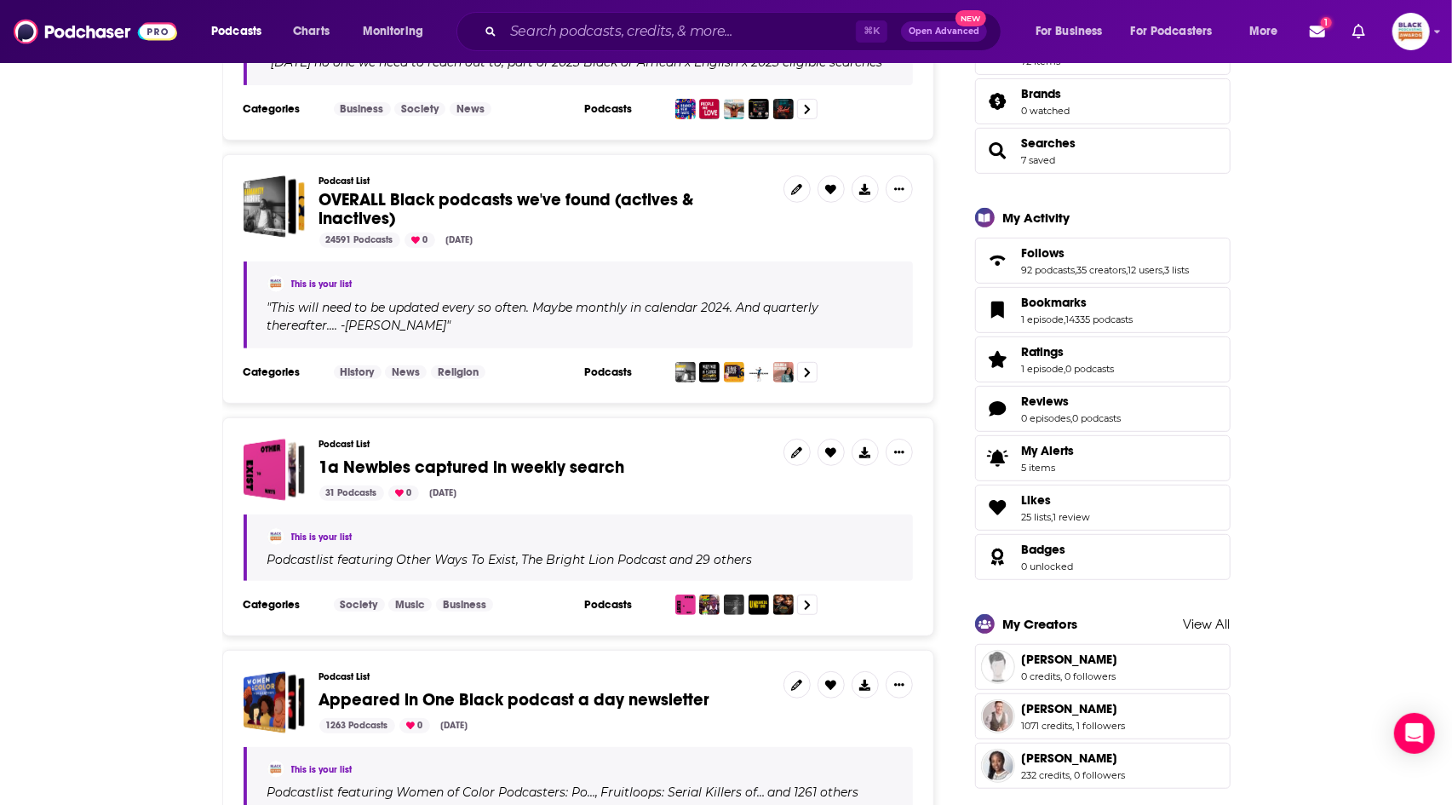
scroll to position [475, 0]
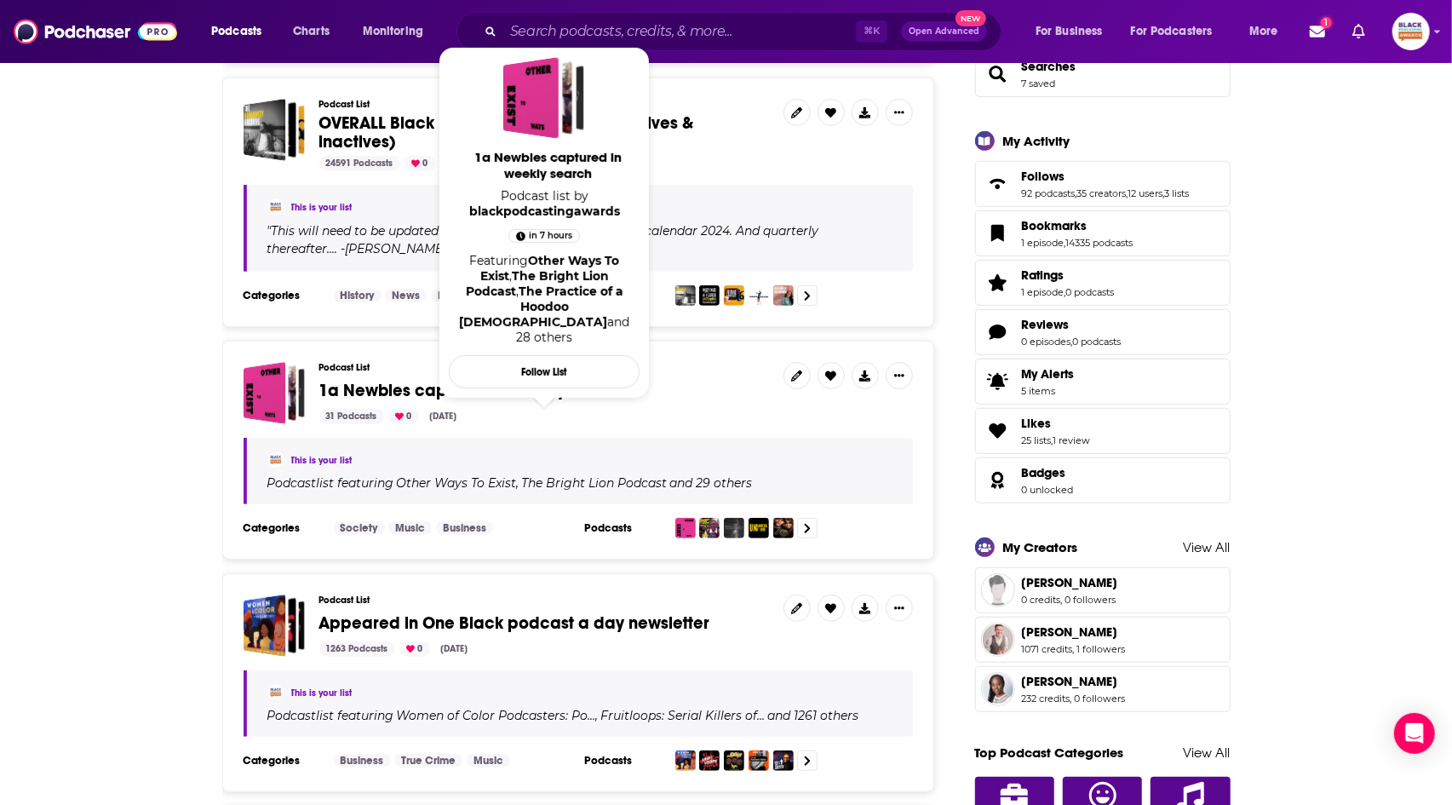
click at [489, 387] on span "1a Newbies captured in weekly search" at bounding box center [472, 390] width 306 height 21
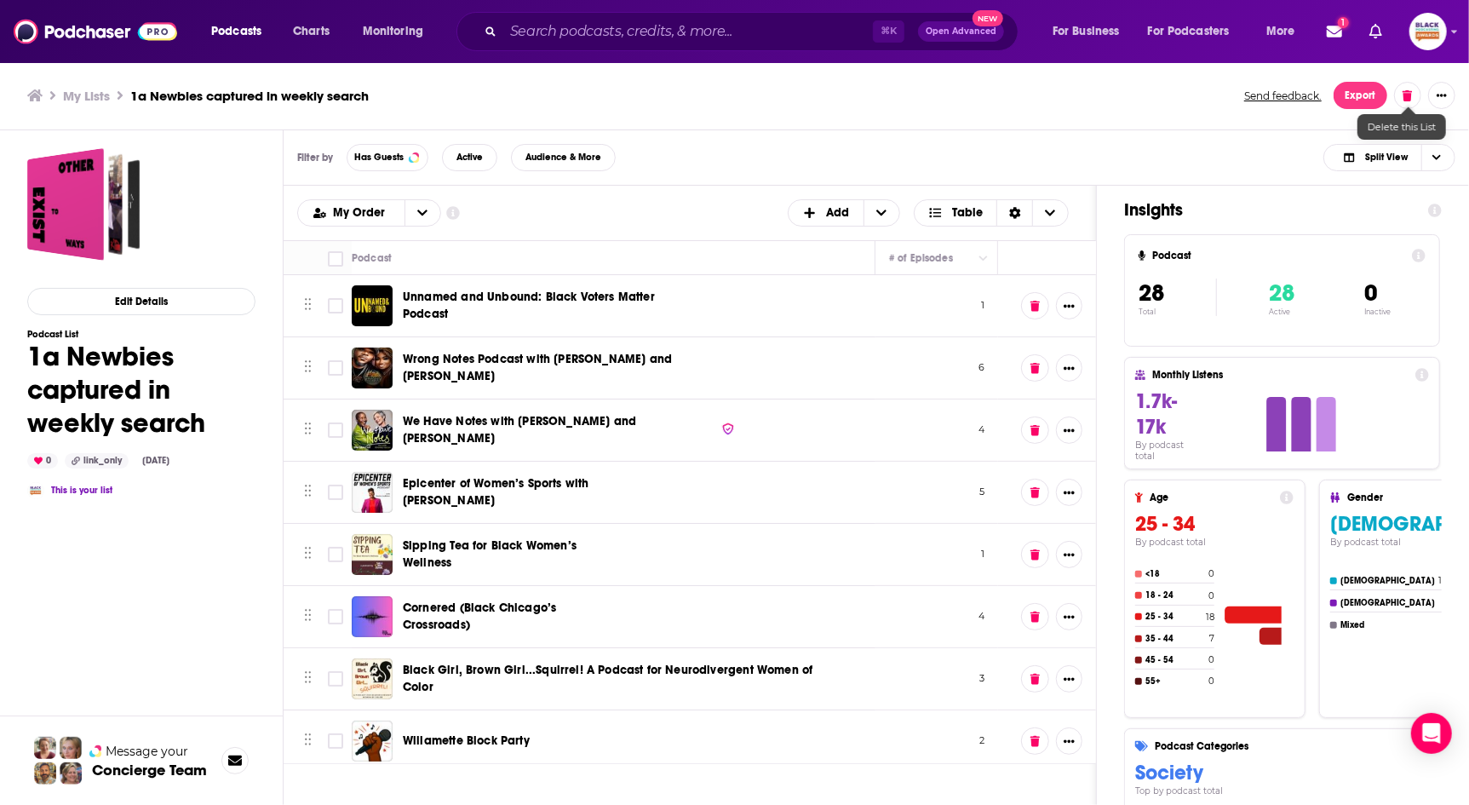
click at [1405, 98] on icon at bounding box center [1407, 94] width 9 height 11
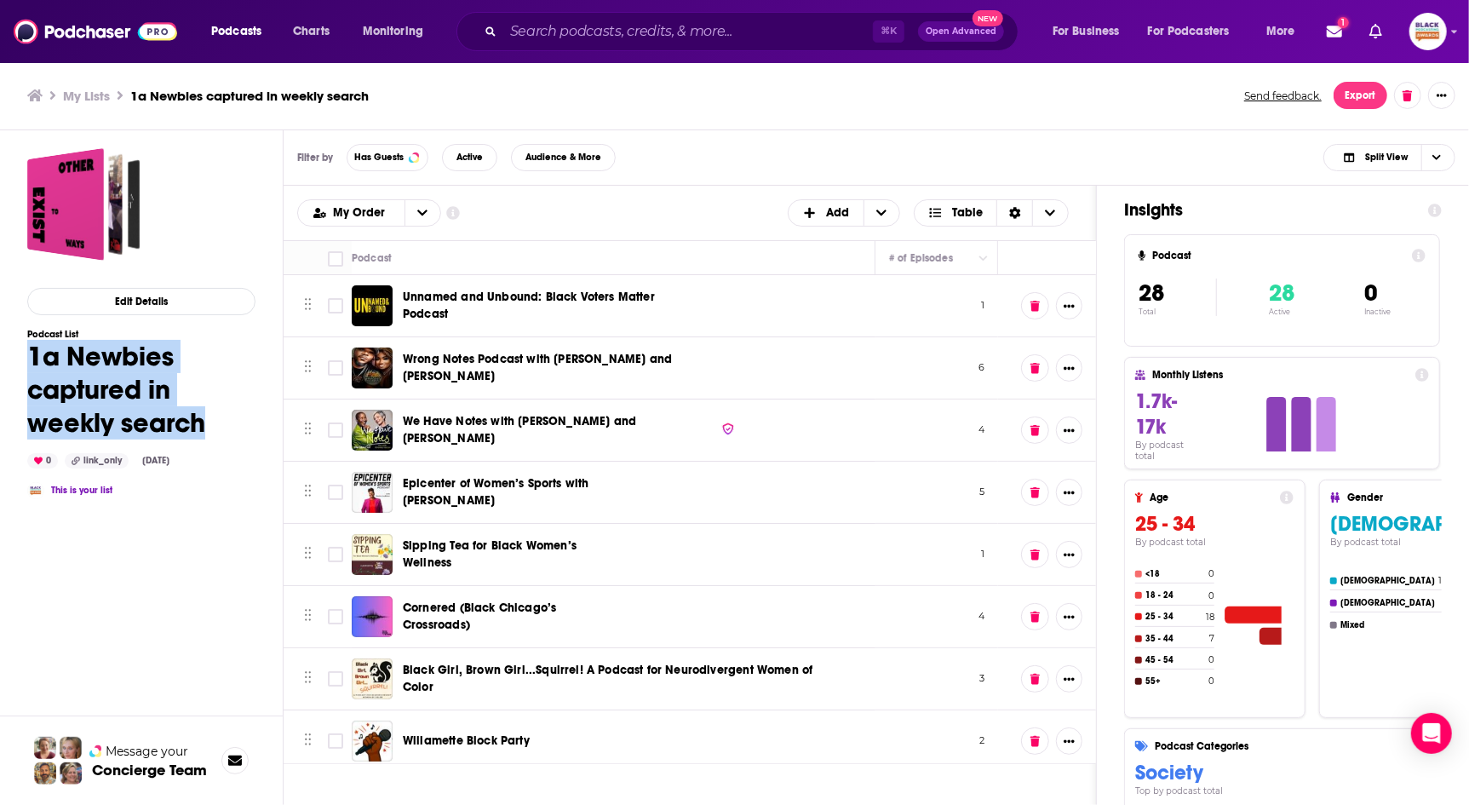
drag, startPoint x: 213, startPoint y: 422, endPoint x: 26, endPoint y: 359, distance: 196.6
click at [26, 359] on div "Edit Details Podcast List 1a Newbies captured in weekly search 0 link_only Oct …" at bounding box center [127, 534] width 255 height 808
copy h1 "1a Newbies captured in weekly search"
click at [1402, 95] on button at bounding box center [1407, 95] width 27 height 27
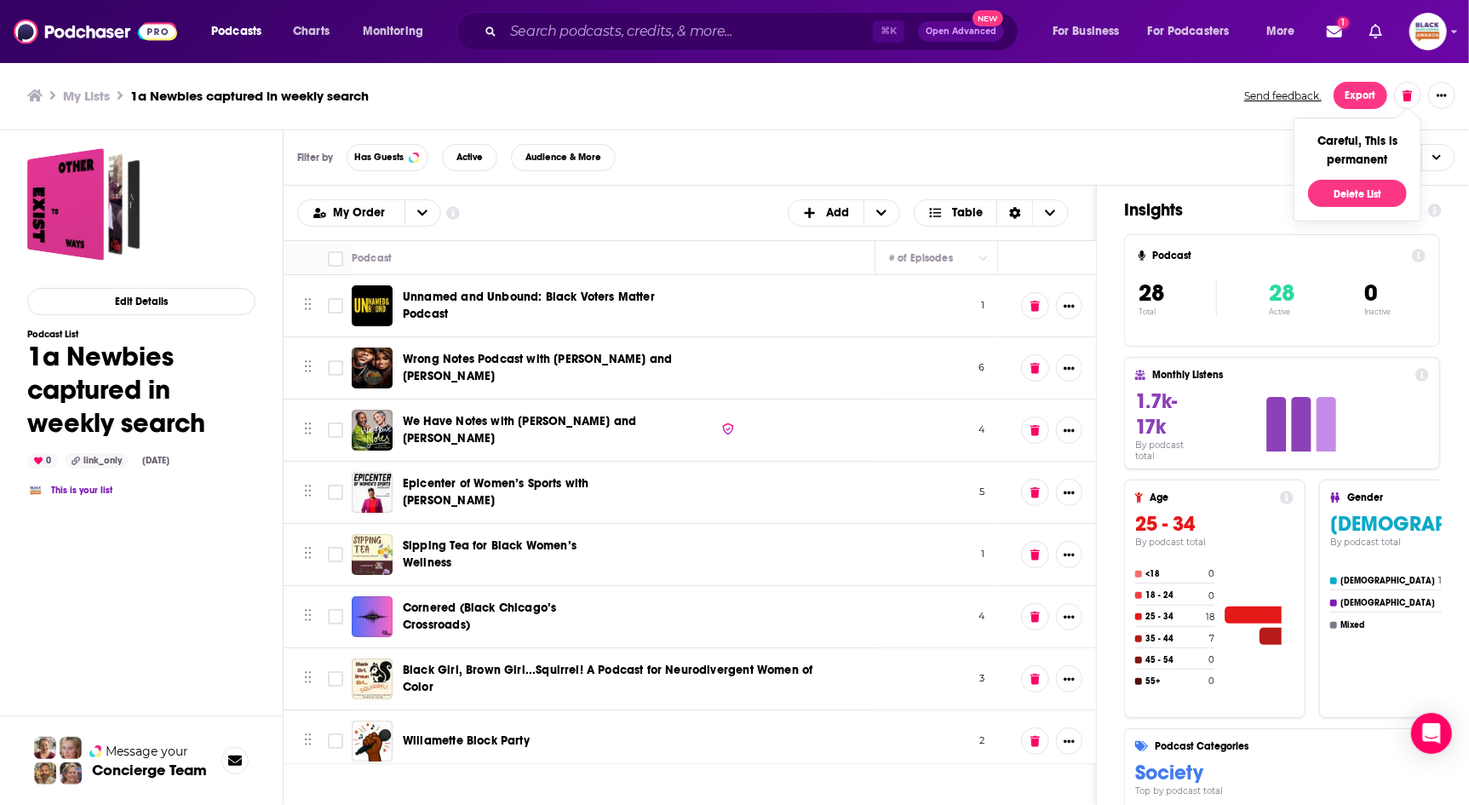
drag, startPoint x: 1151, startPoint y: 135, endPoint x: 1134, endPoint y: 140, distance: 17.8
click at [1151, 136] on div "Filter by Has Guests Active Audience & More Split View" at bounding box center [876, 157] width 1185 height 55
click at [322, 259] on th at bounding box center [335, 258] width 34 height 34
click at [335, 260] on input "Toggle select all" at bounding box center [335, 258] width 15 height 15
checkbox input "true"
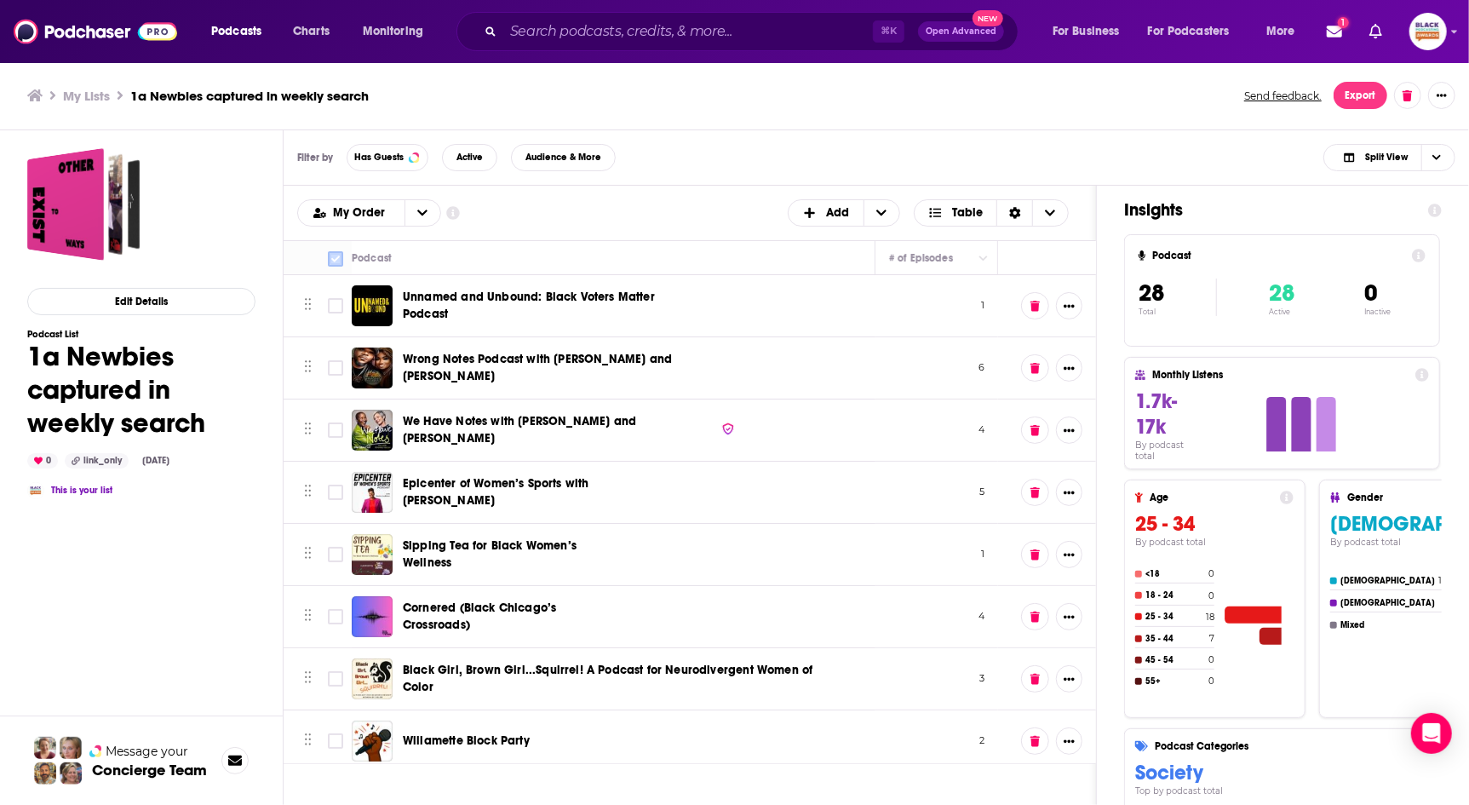
checkbox input "true"
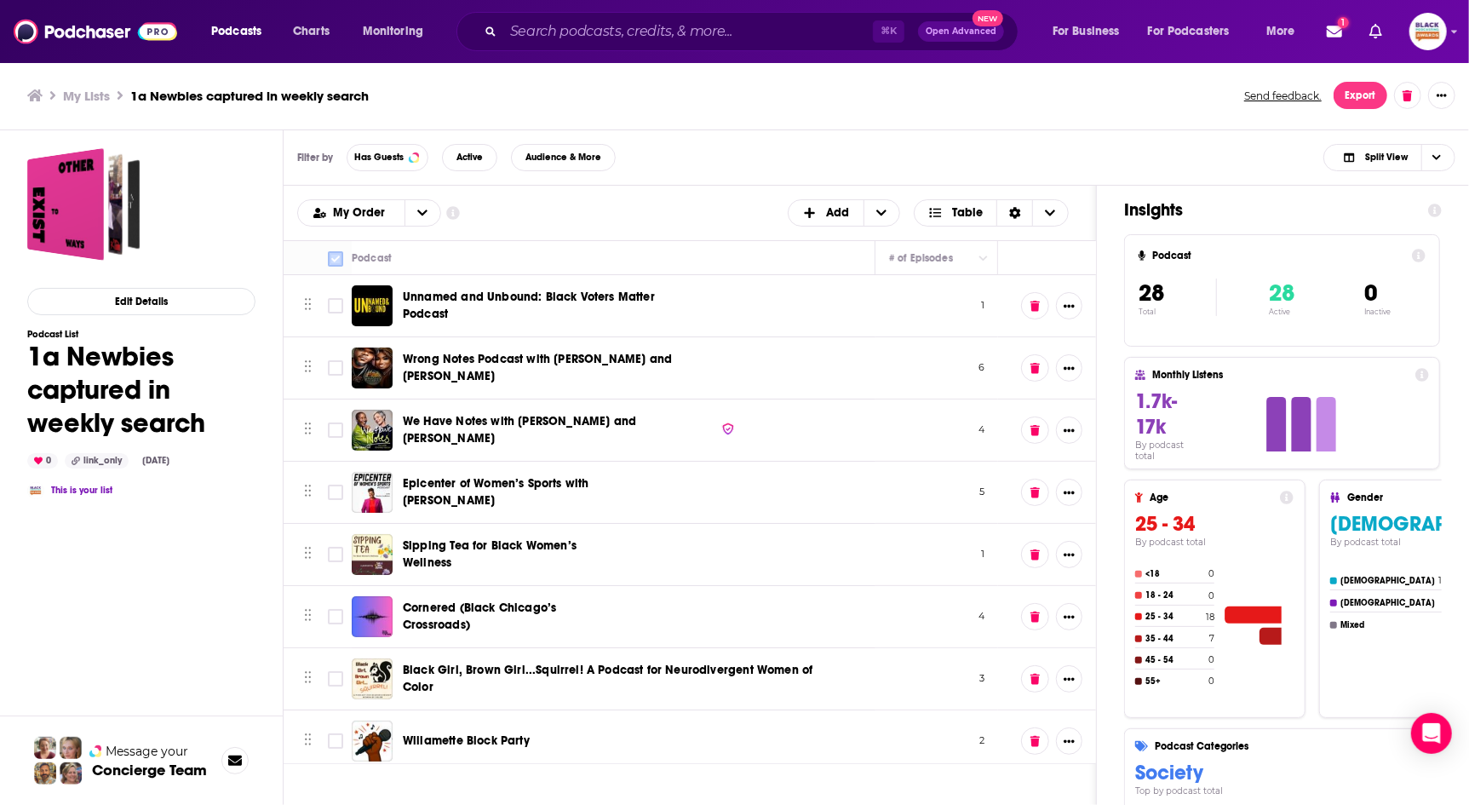
checkbox input "true"
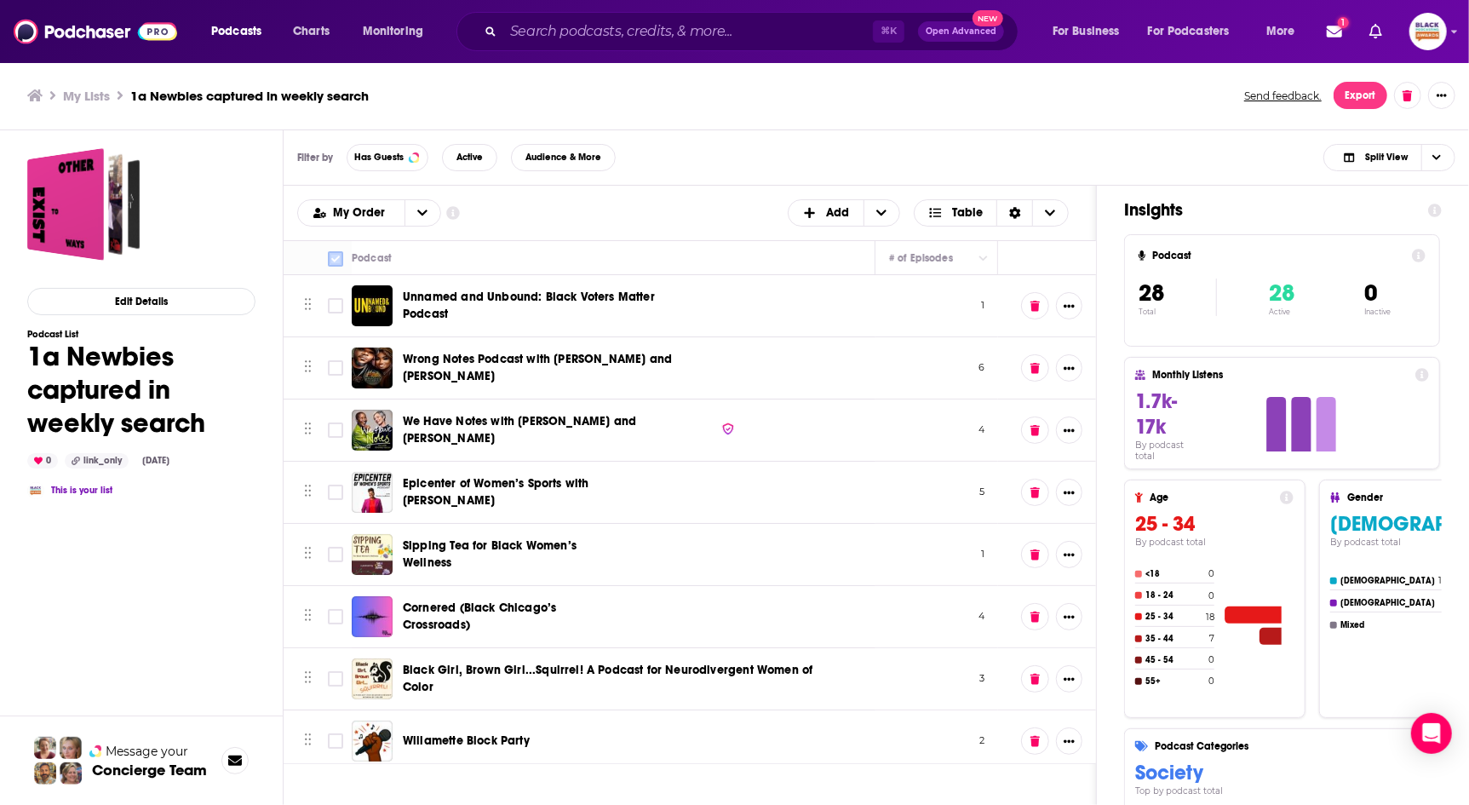
checkbox input "true"
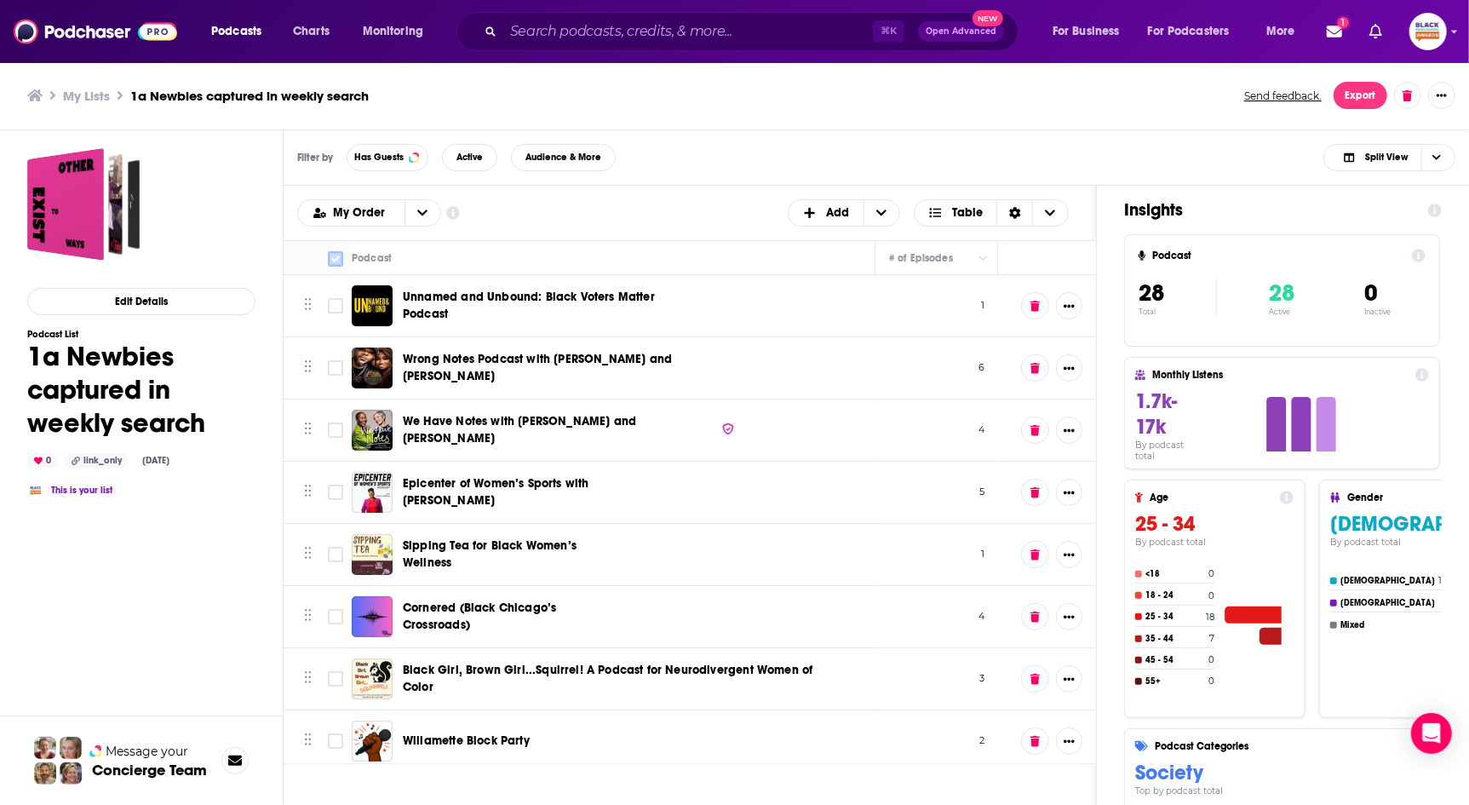
checkbox input "true"
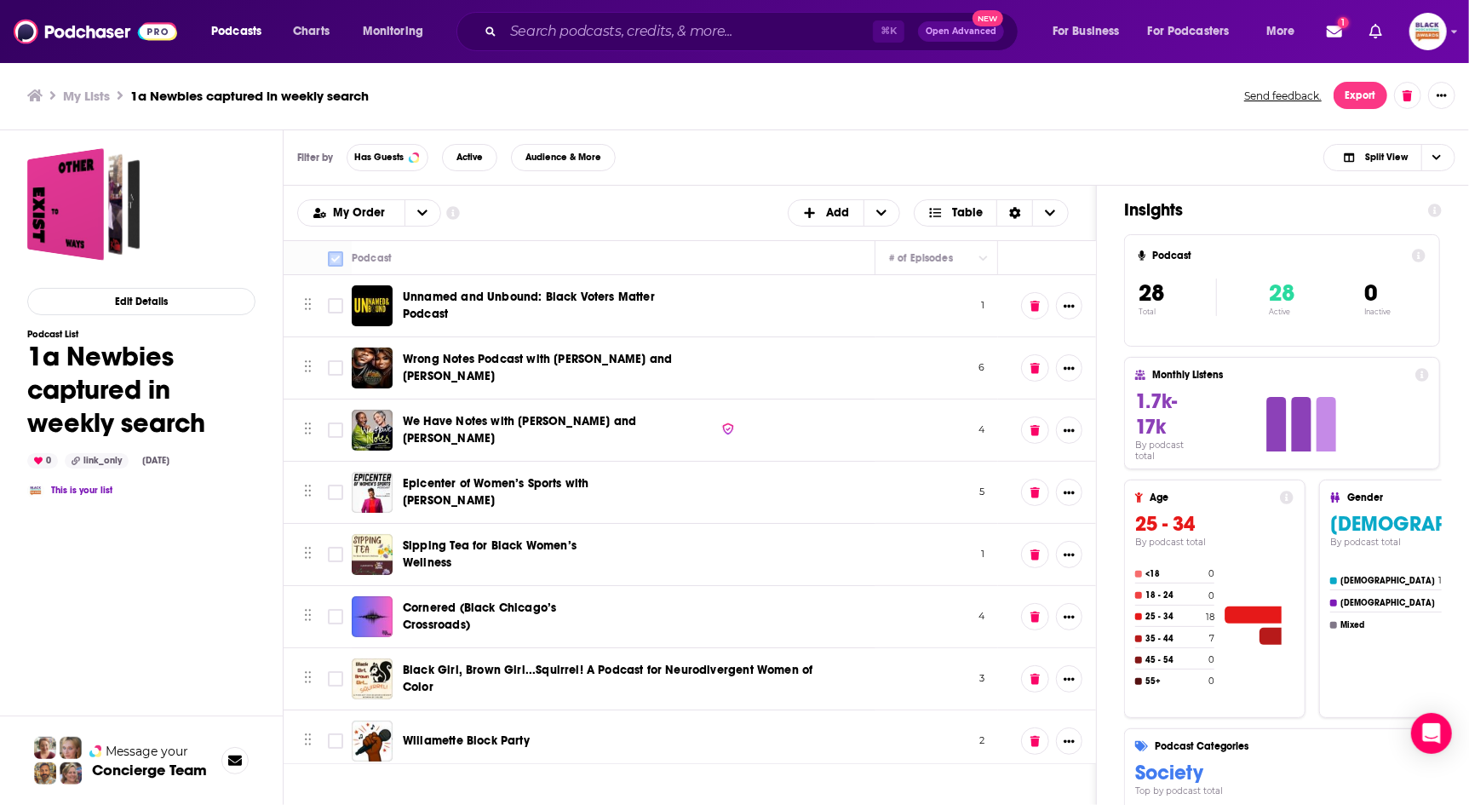
checkbox input "true"
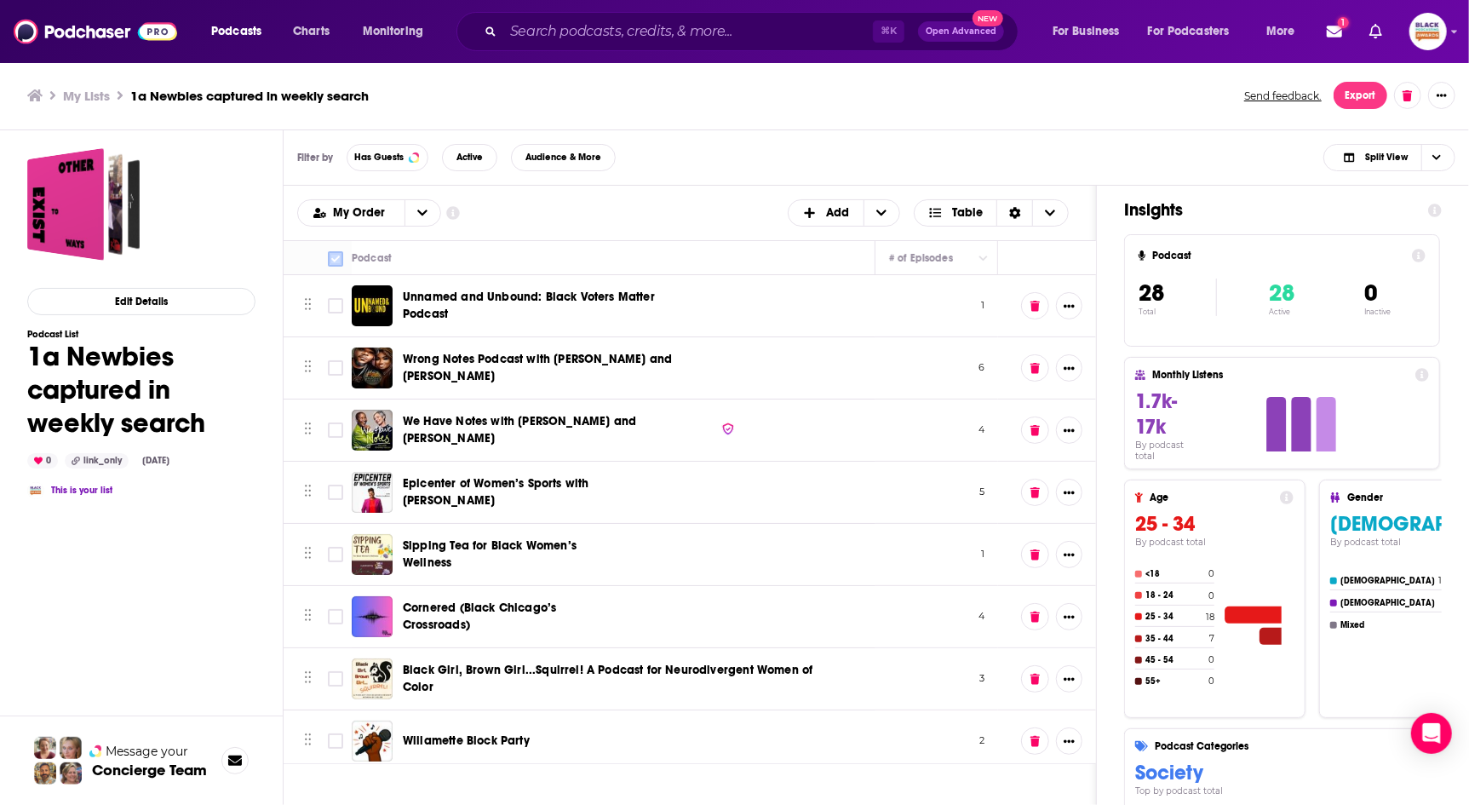
checkbox input "true"
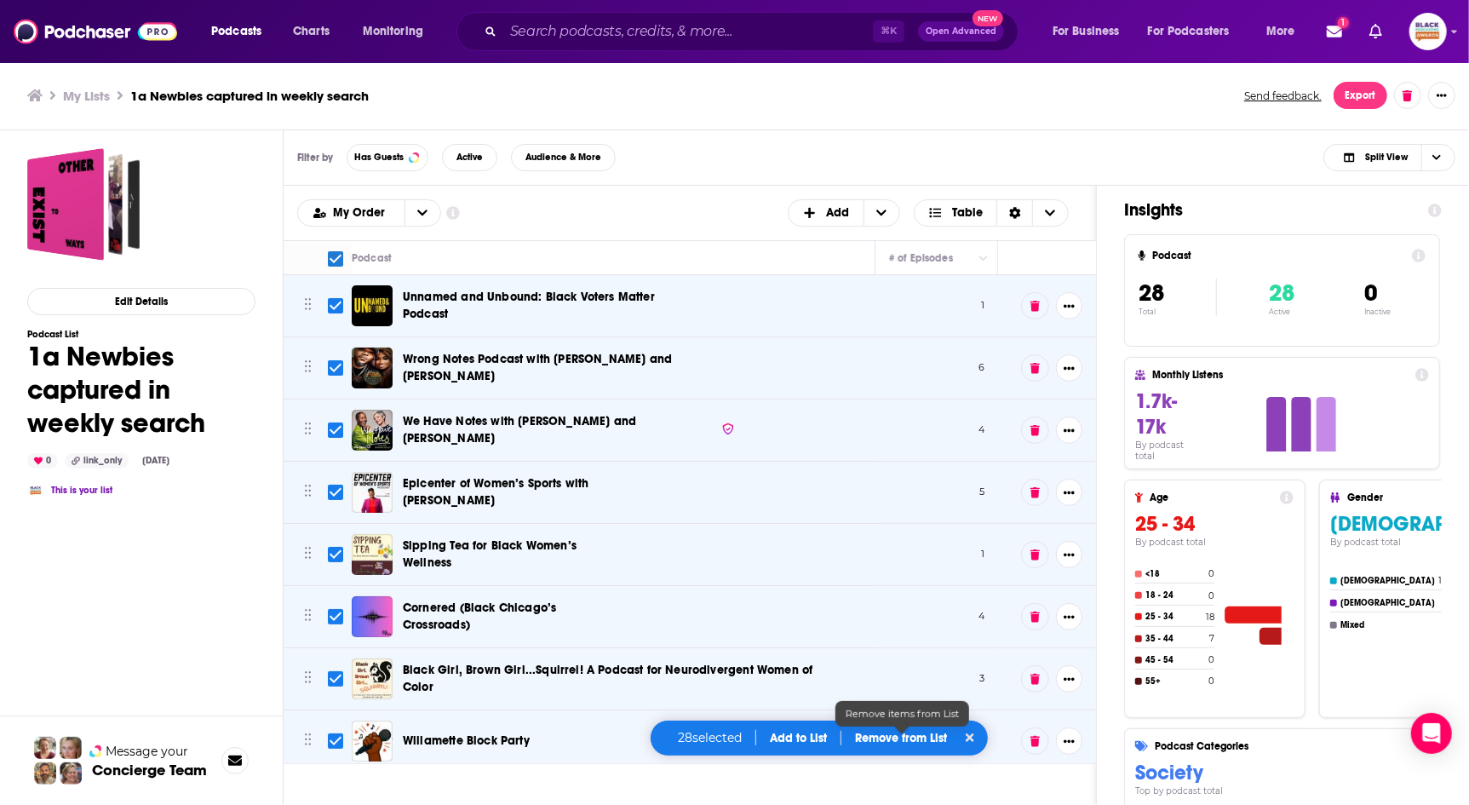
click at [901, 737] on p "Remove from List" at bounding box center [901, 738] width 92 height 14
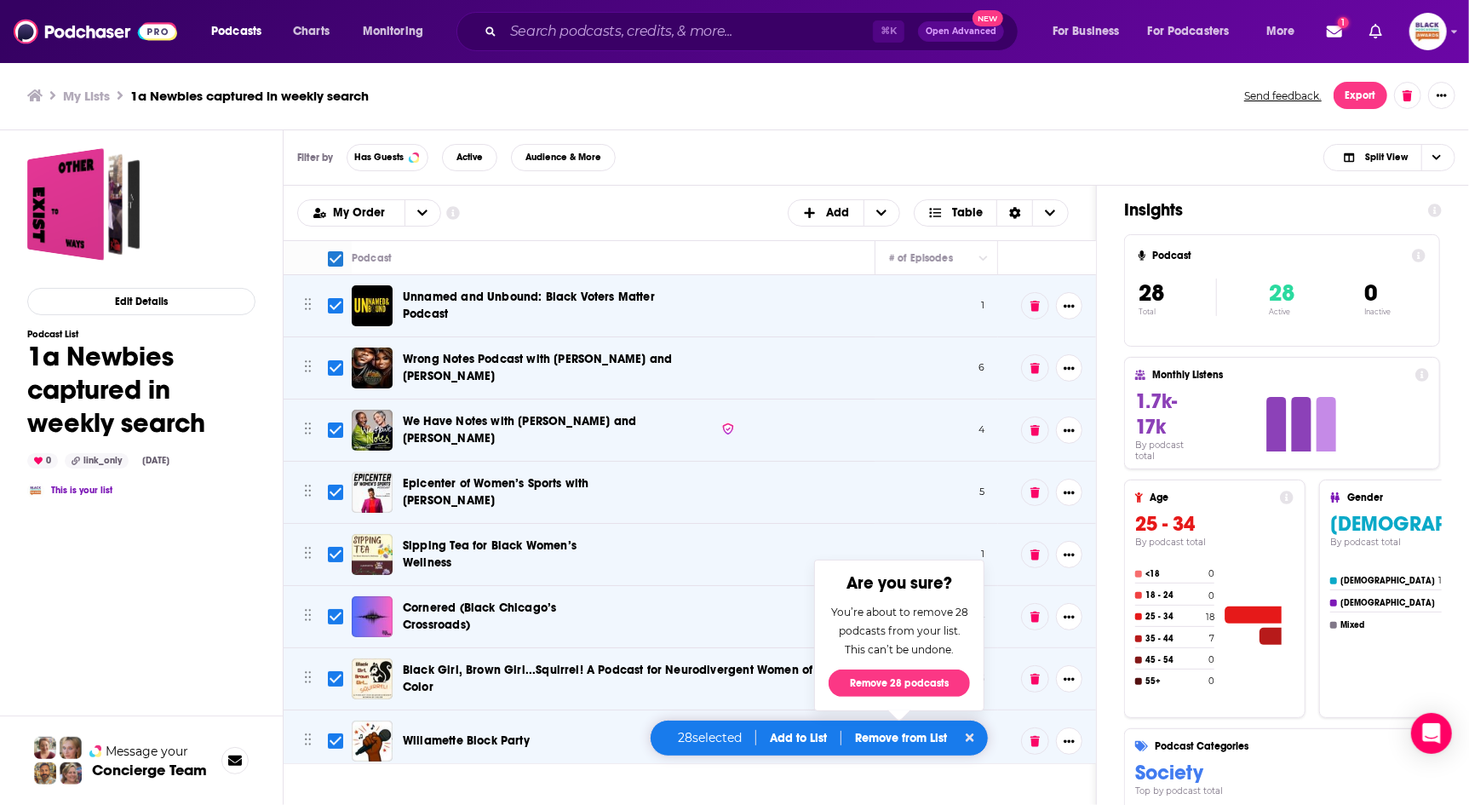
click at [203, 559] on div "Edit Details Podcast List 1a Newbies captured in weekly search 0 link_only Oct …" at bounding box center [141, 543] width 228 height 790
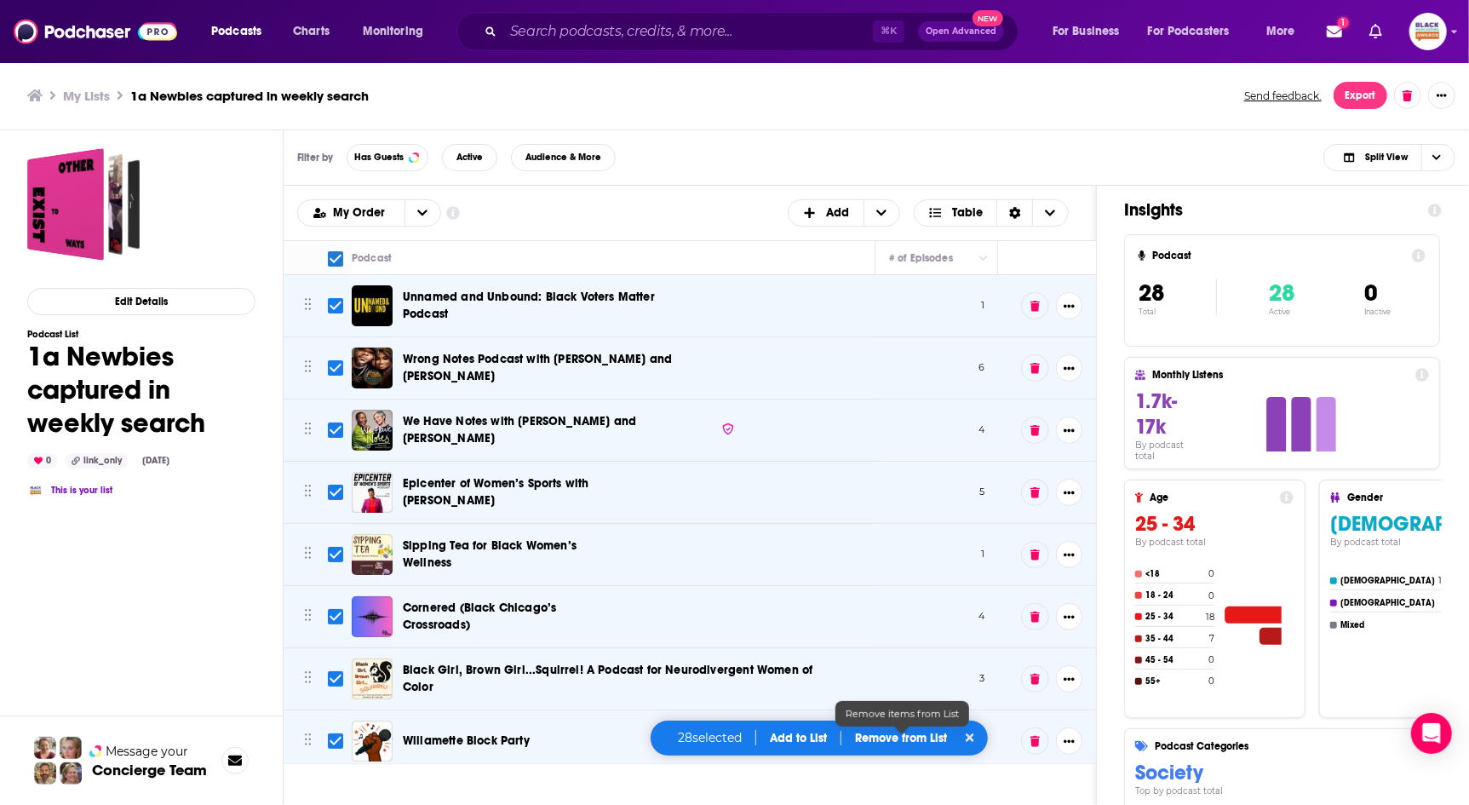
click at [943, 737] on p "Remove from List" at bounding box center [901, 738] width 92 height 14
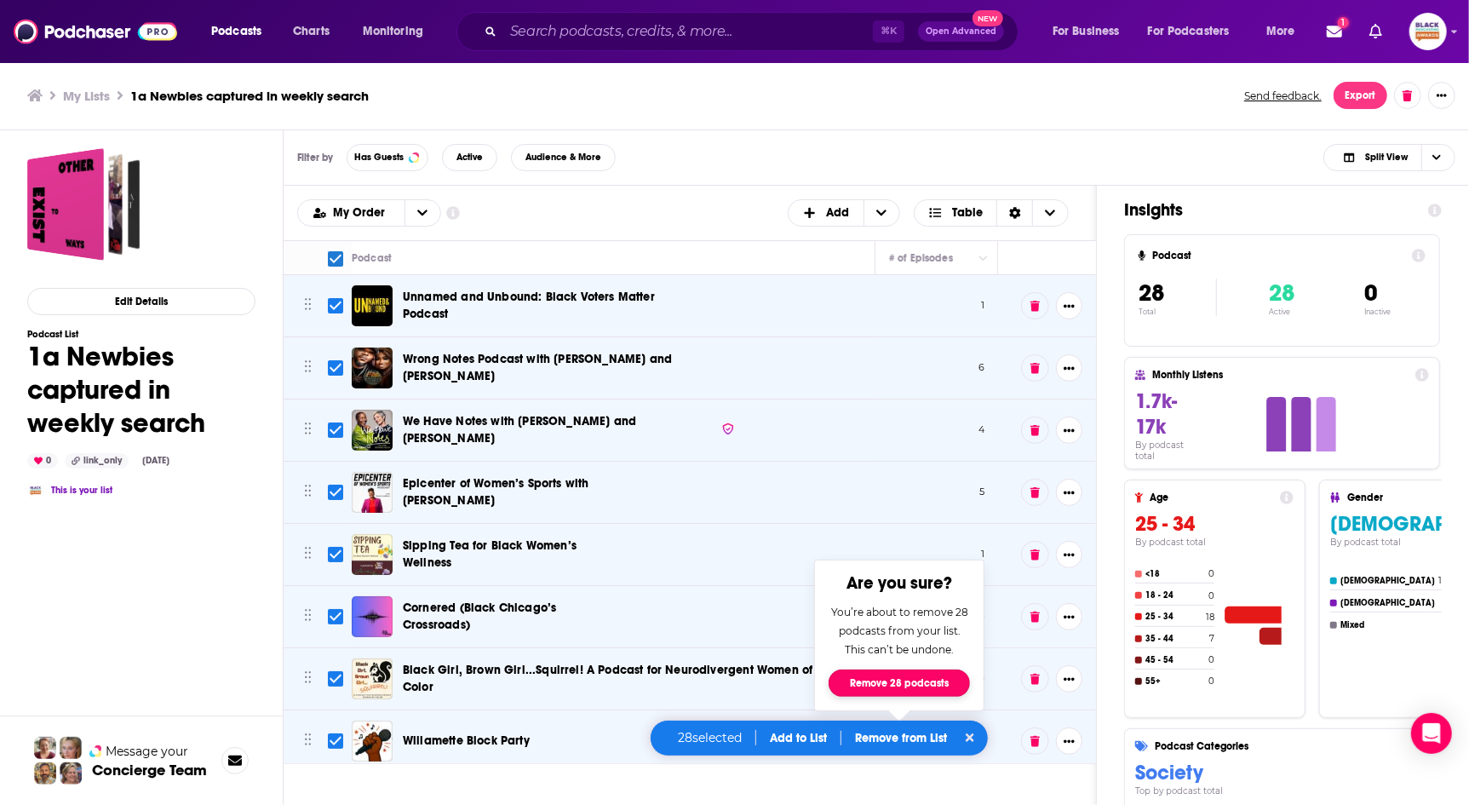
click at [918, 680] on button "Remove 28 podcasts" at bounding box center [899, 682] width 141 height 27
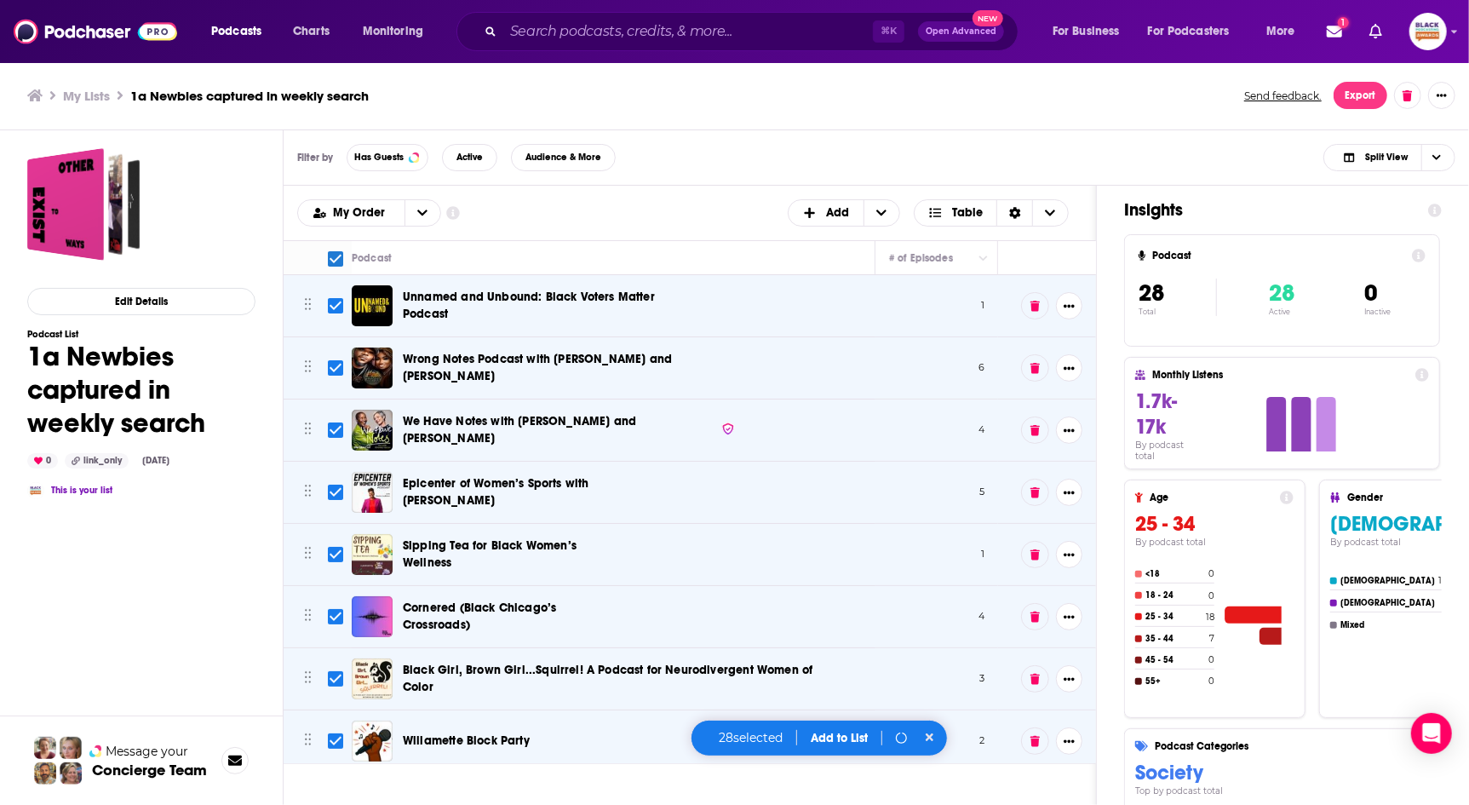
checkbox input "false"
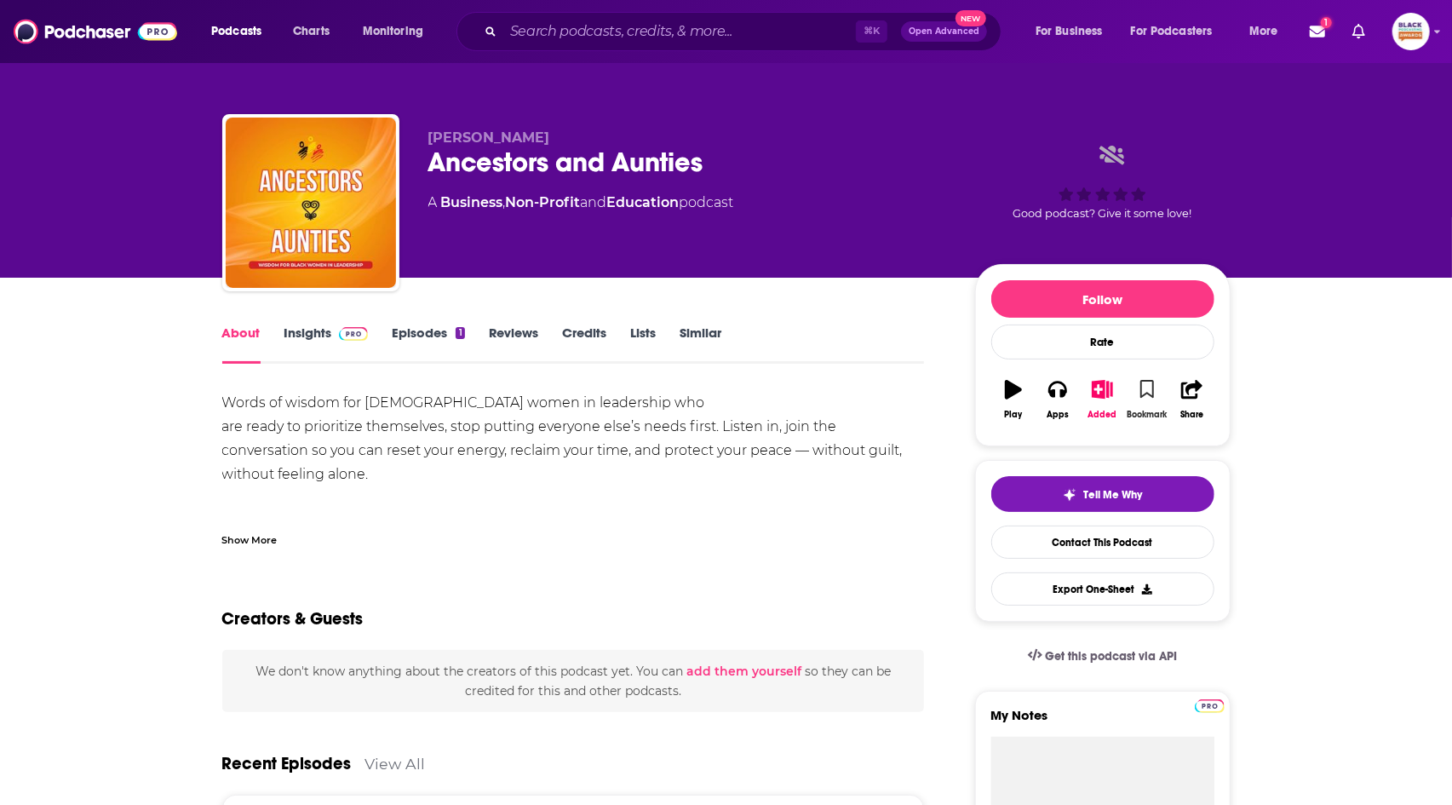
drag, startPoint x: 1145, startPoint y: 381, endPoint x: 1129, endPoint y: 394, distance: 20.5
click at [1145, 382] on icon "button" at bounding box center [1147, 389] width 14 height 19
click at [1150, 393] on icon "button" at bounding box center [1147, 389] width 14 height 19
click at [1104, 393] on icon "button" at bounding box center [1102, 389] width 21 height 19
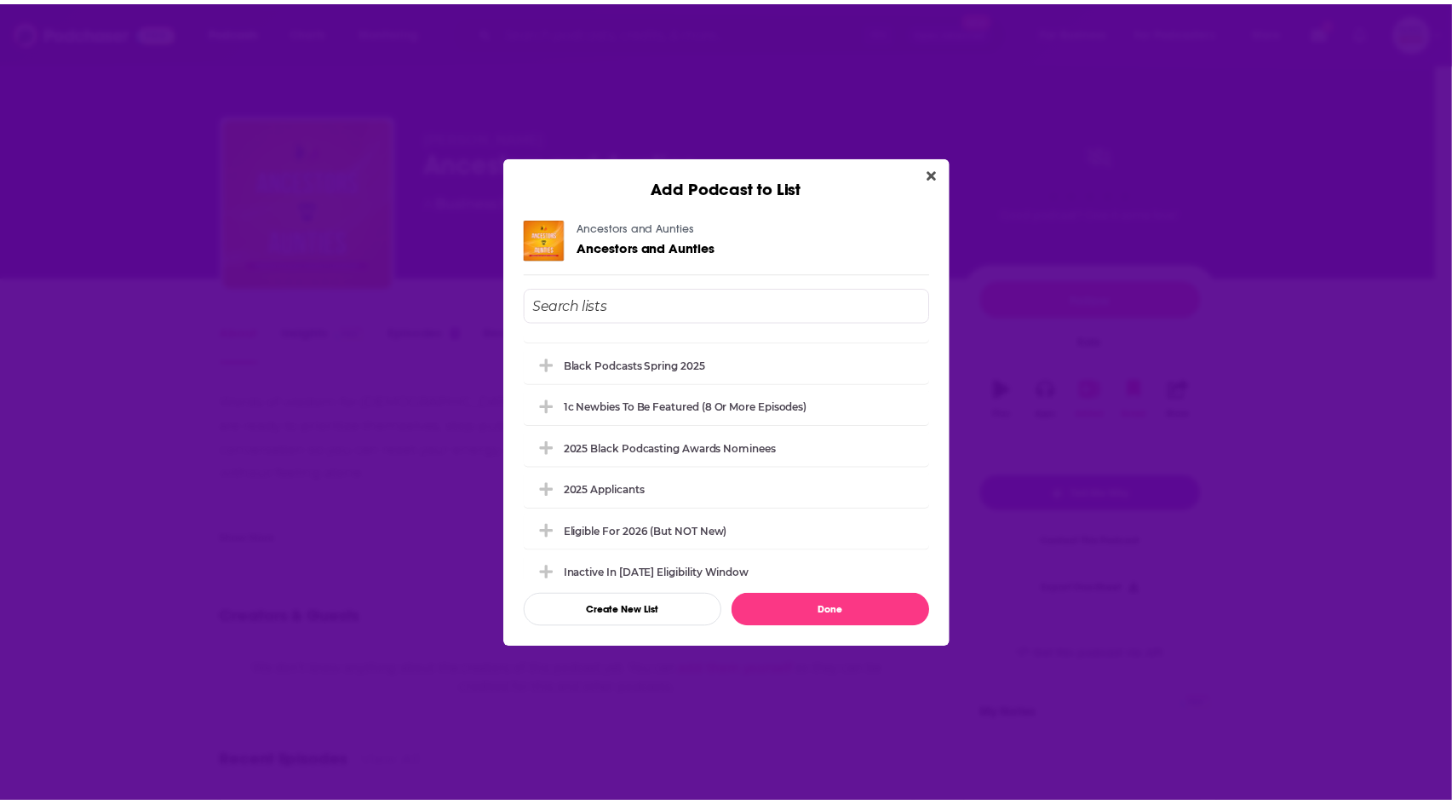
scroll to position [242, 0]
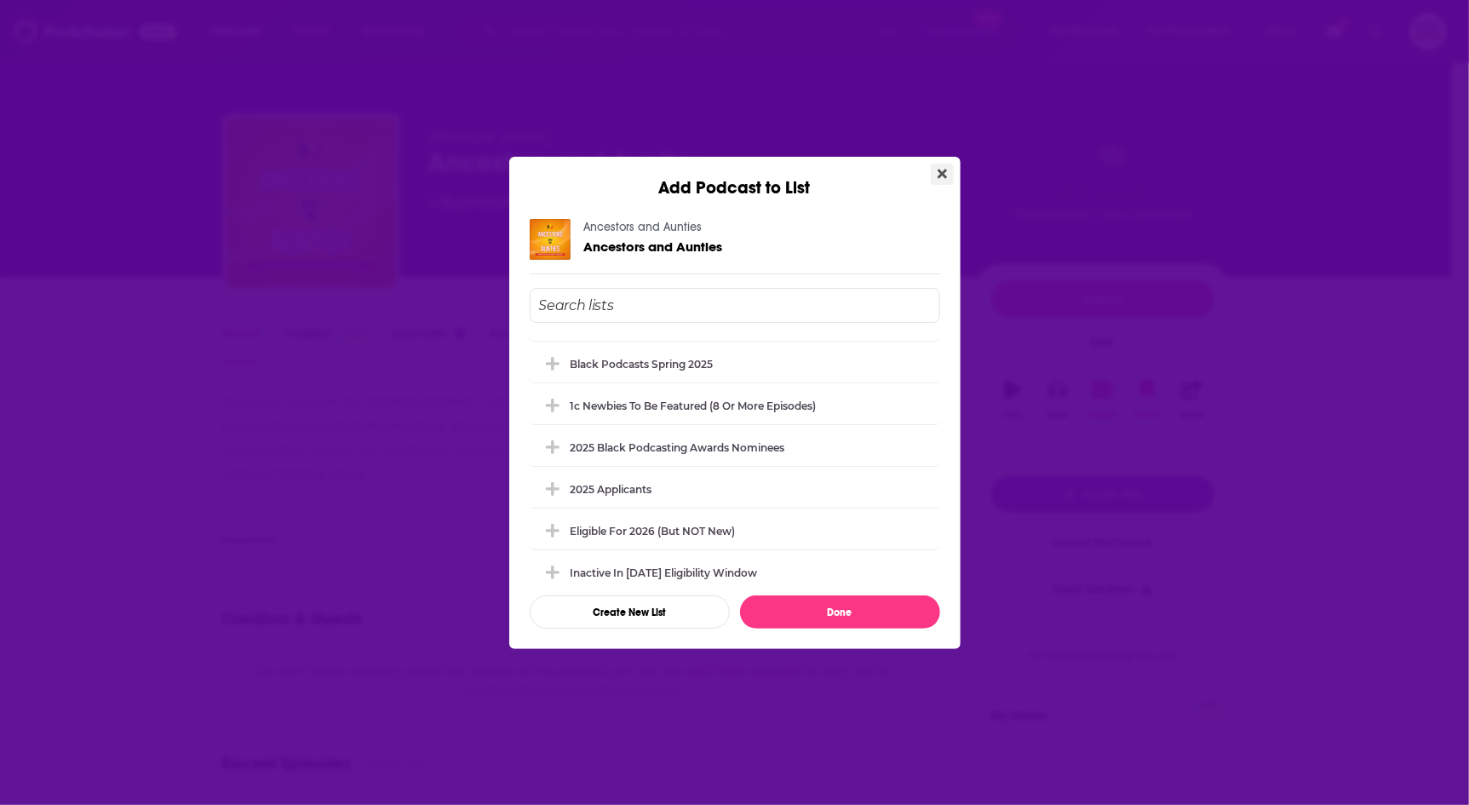
click at [944, 178] on icon "Close" at bounding box center [942, 173] width 9 height 9
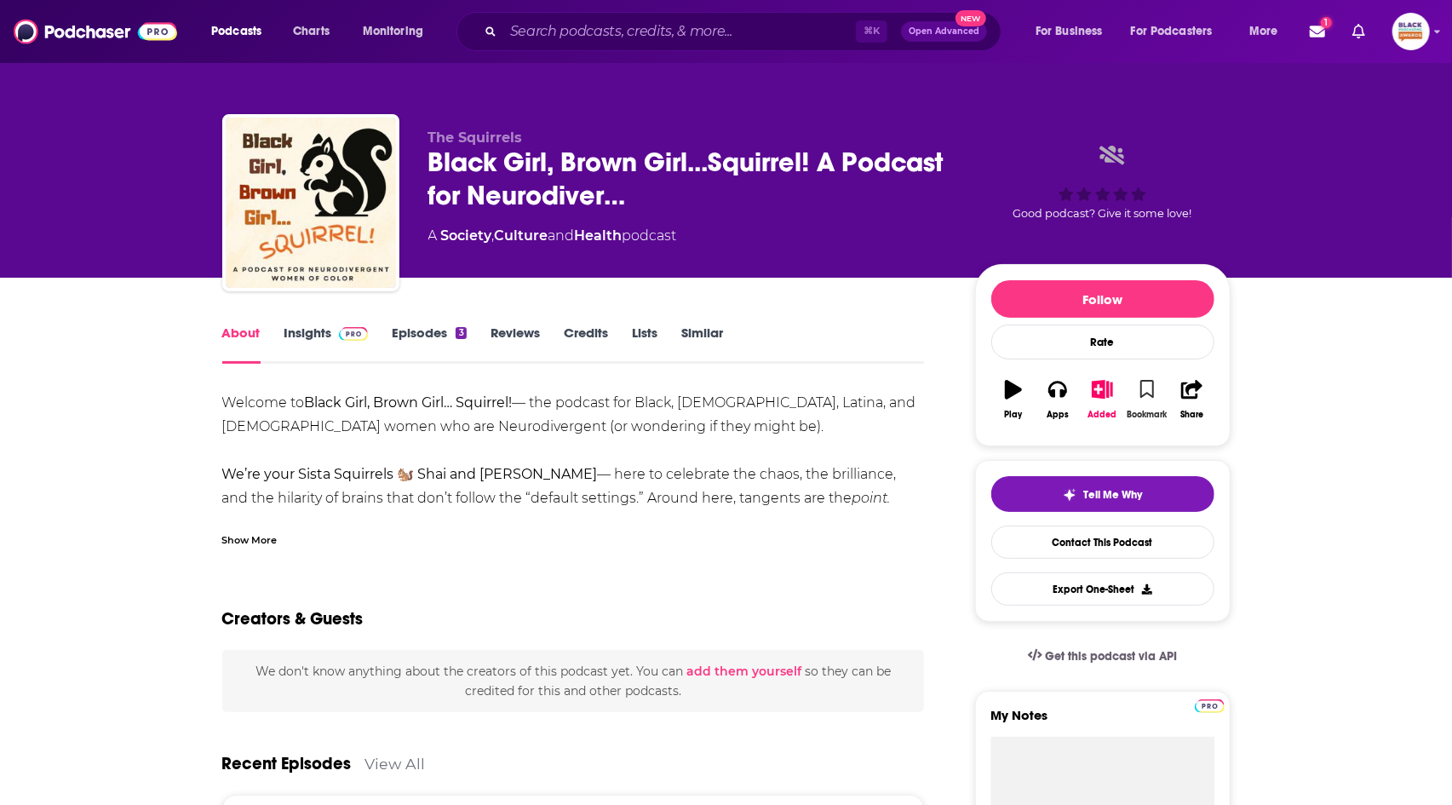
click at [1139, 387] on button "Bookmark" at bounding box center [1147, 399] width 44 height 61
click at [1112, 399] on button "Added" at bounding box center [1102, 399] width 44 height 61
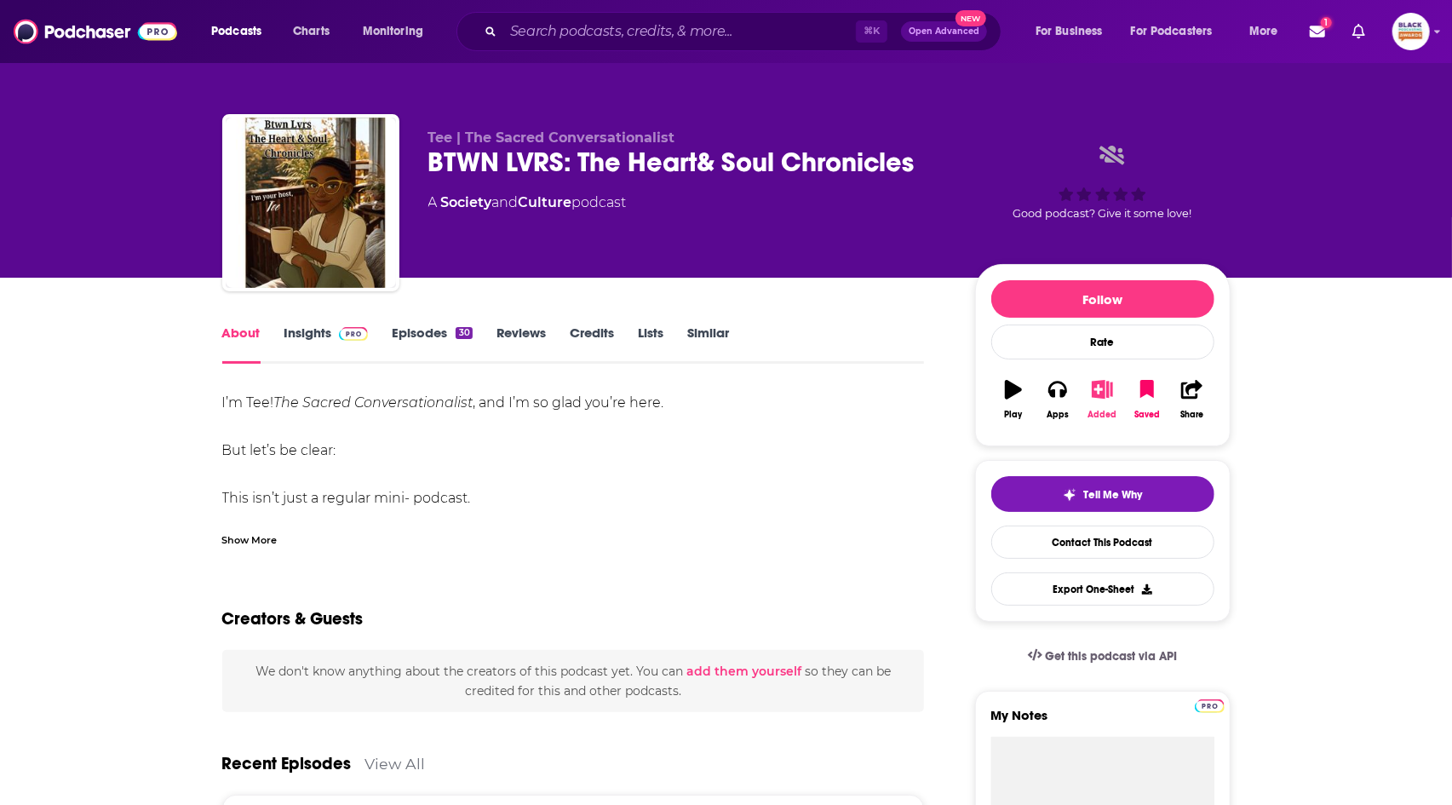
click at [1099, 388] on icon "button" at bounding box center [1102, 389] width 21 height 19
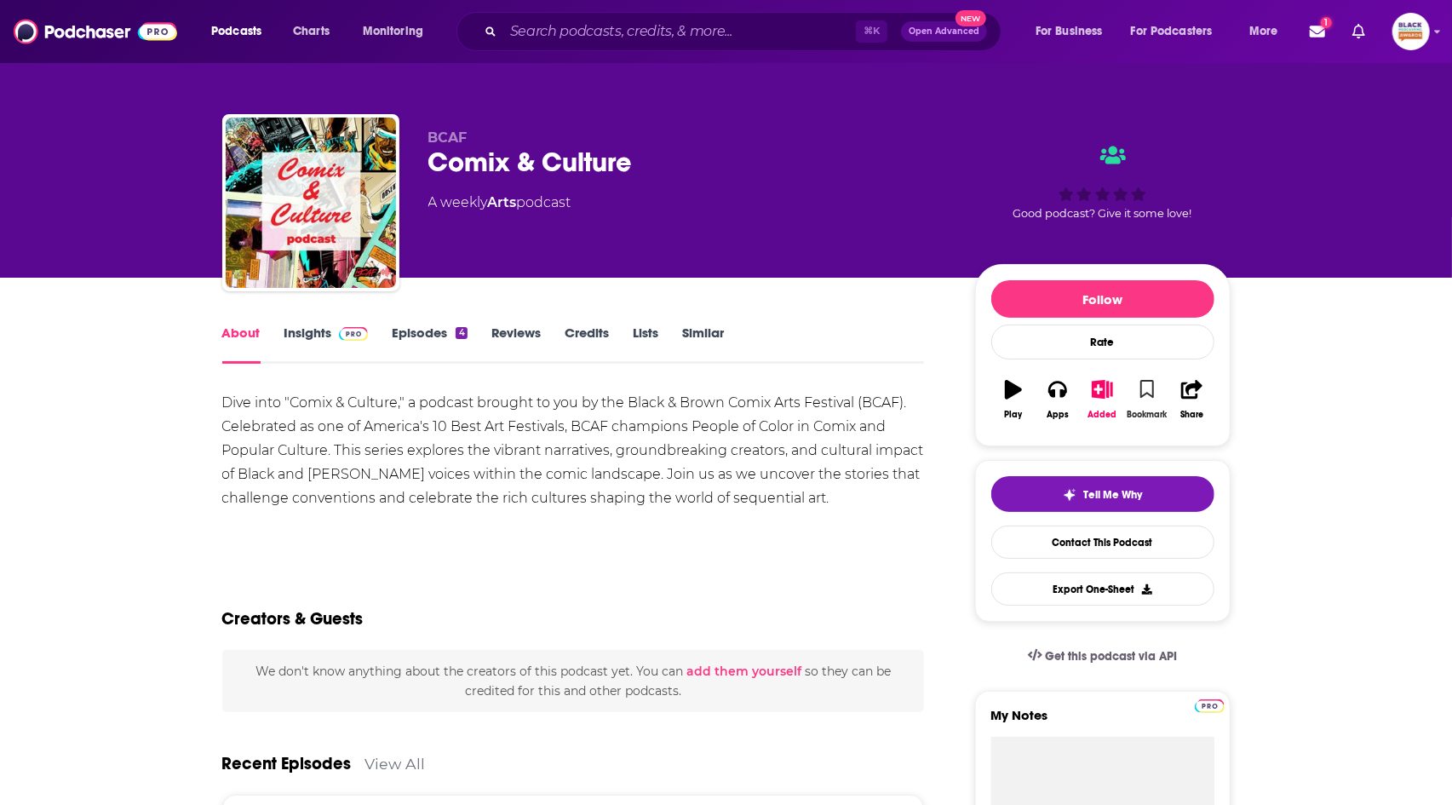
click at [1140, 391] on icon "button" at bounding box center [1147, 389] width 14 height 19
drag, startPoint x: 1151, startPoint y: 391, endPoint x: 1149, endPoint y: 405, distance: 14.7
click at [1150, 392] on icon "button" at bounding box center [1147, 389] width 14 height 19
click at [299, 342] on link "Insights" at bounding box center [326, 343] width 84 height 39
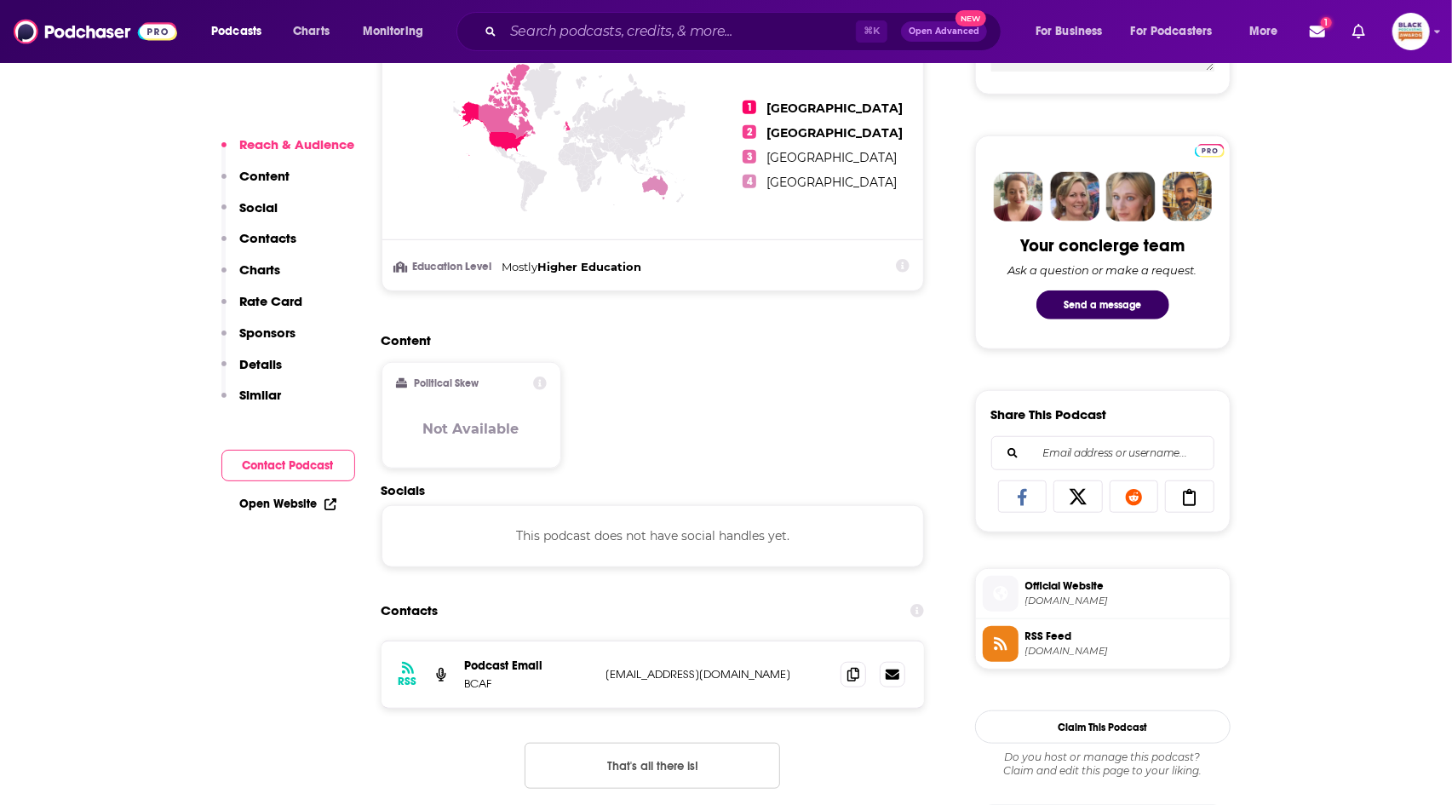
scroll to position [763, 0]
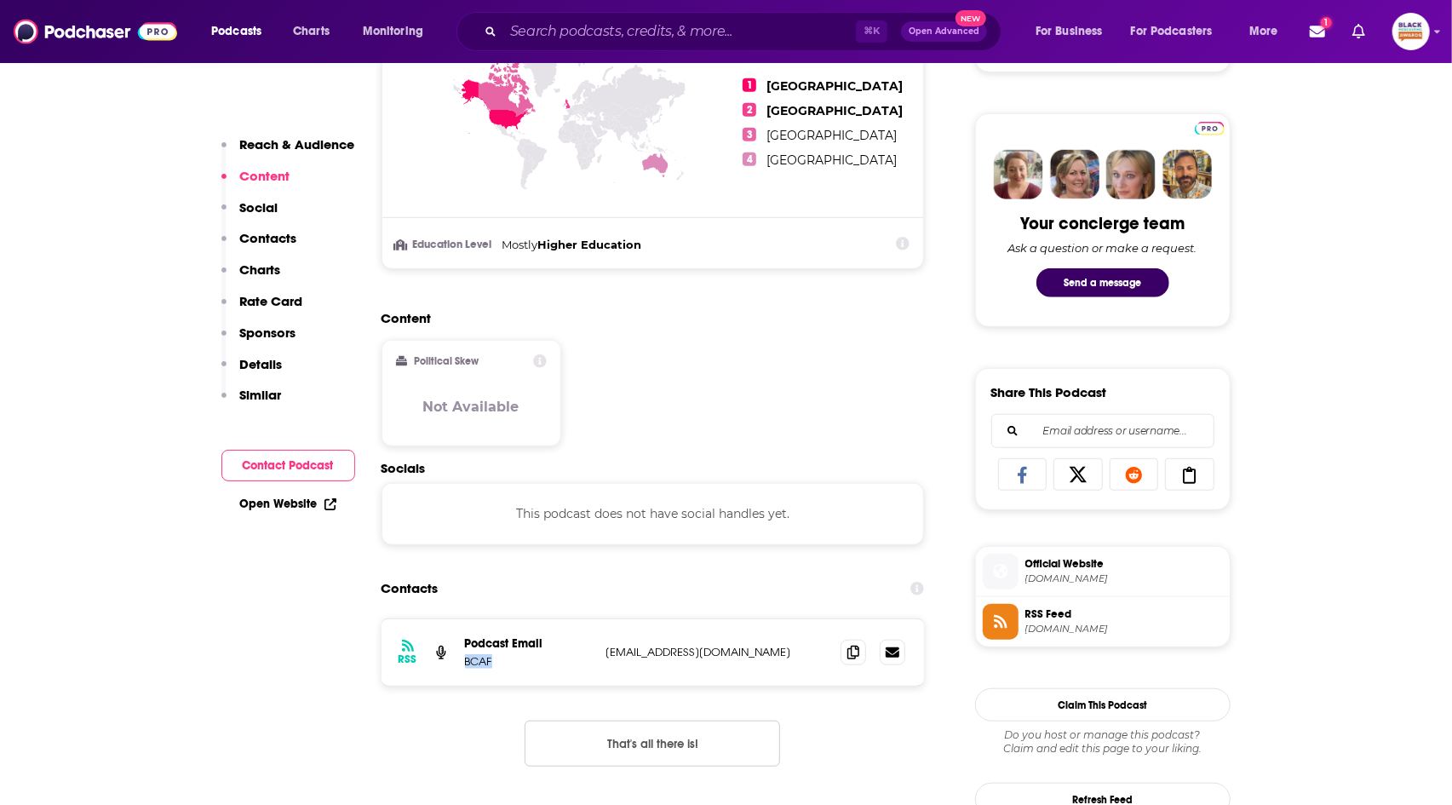
drag, startPoint x: 484, startPoint y: 659, endPoint x: 465, endPoint y: 659, distance: 18.7
click at [465, 659] on p "BCAF" at bounding box center [529, 661] width 128 height 14
copy p "BCAF"
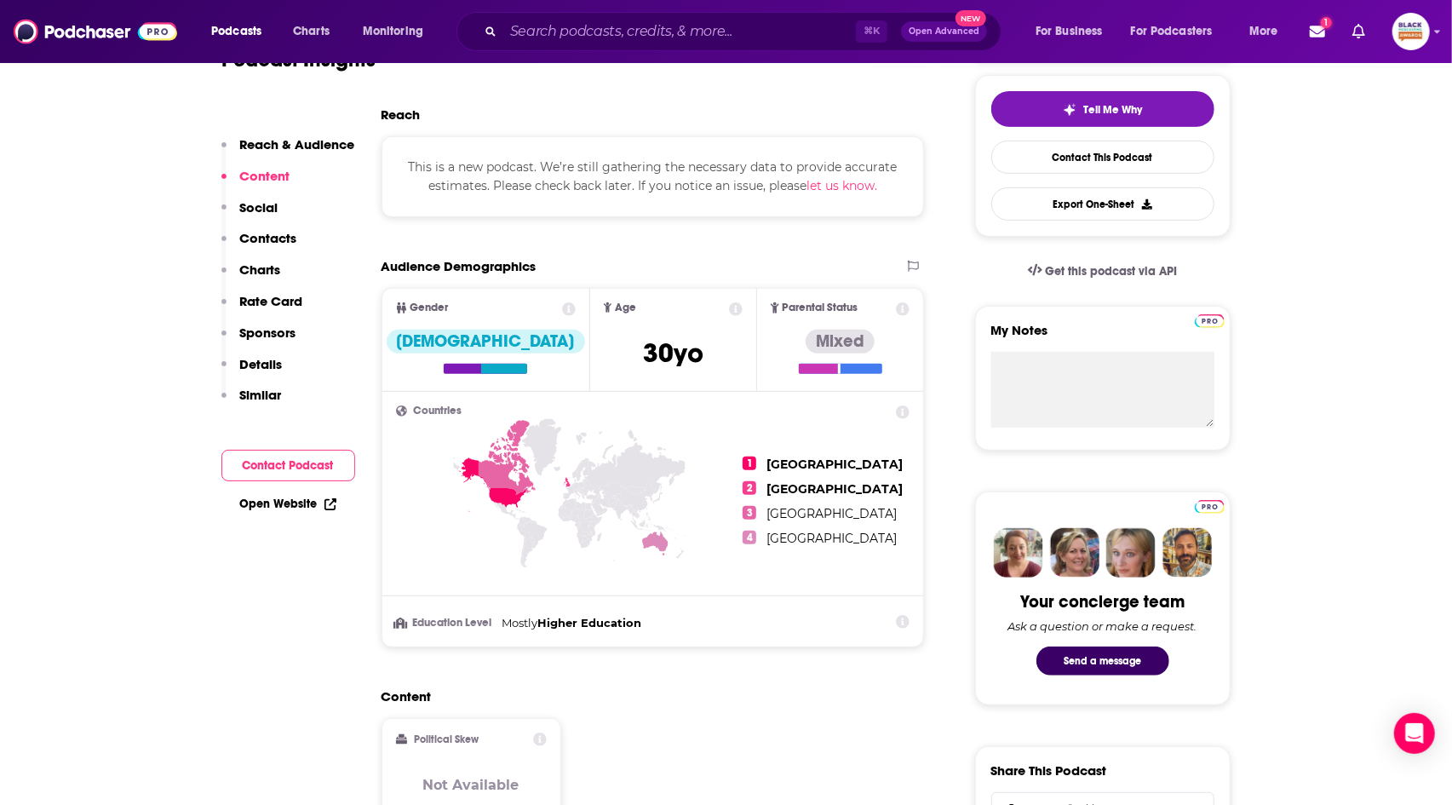
scroll to position [0, 0]
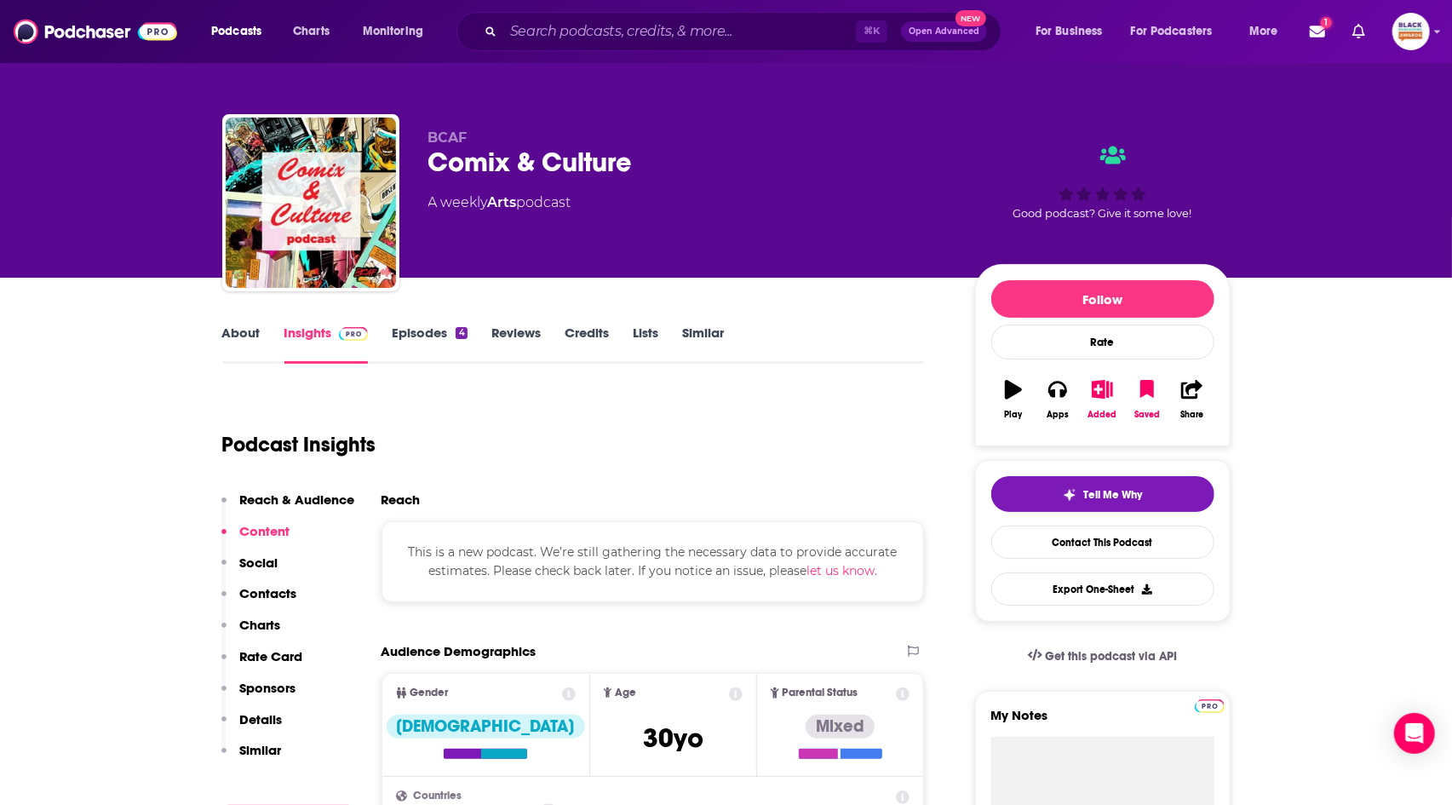
click at [448, 336] on link "Episodes 4" at bounding box center [429, 343] width 75 height 39
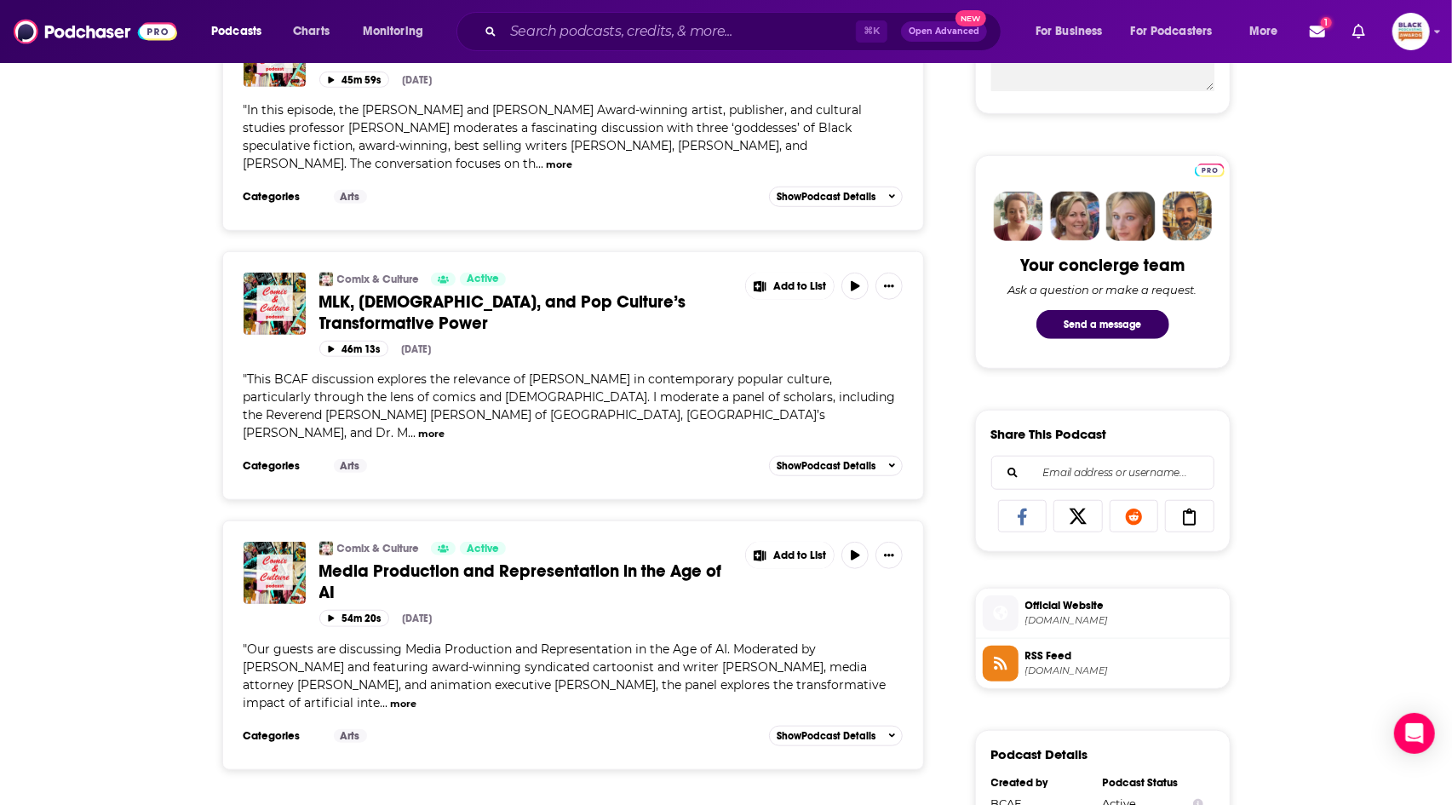
scroll to position [726, 0]
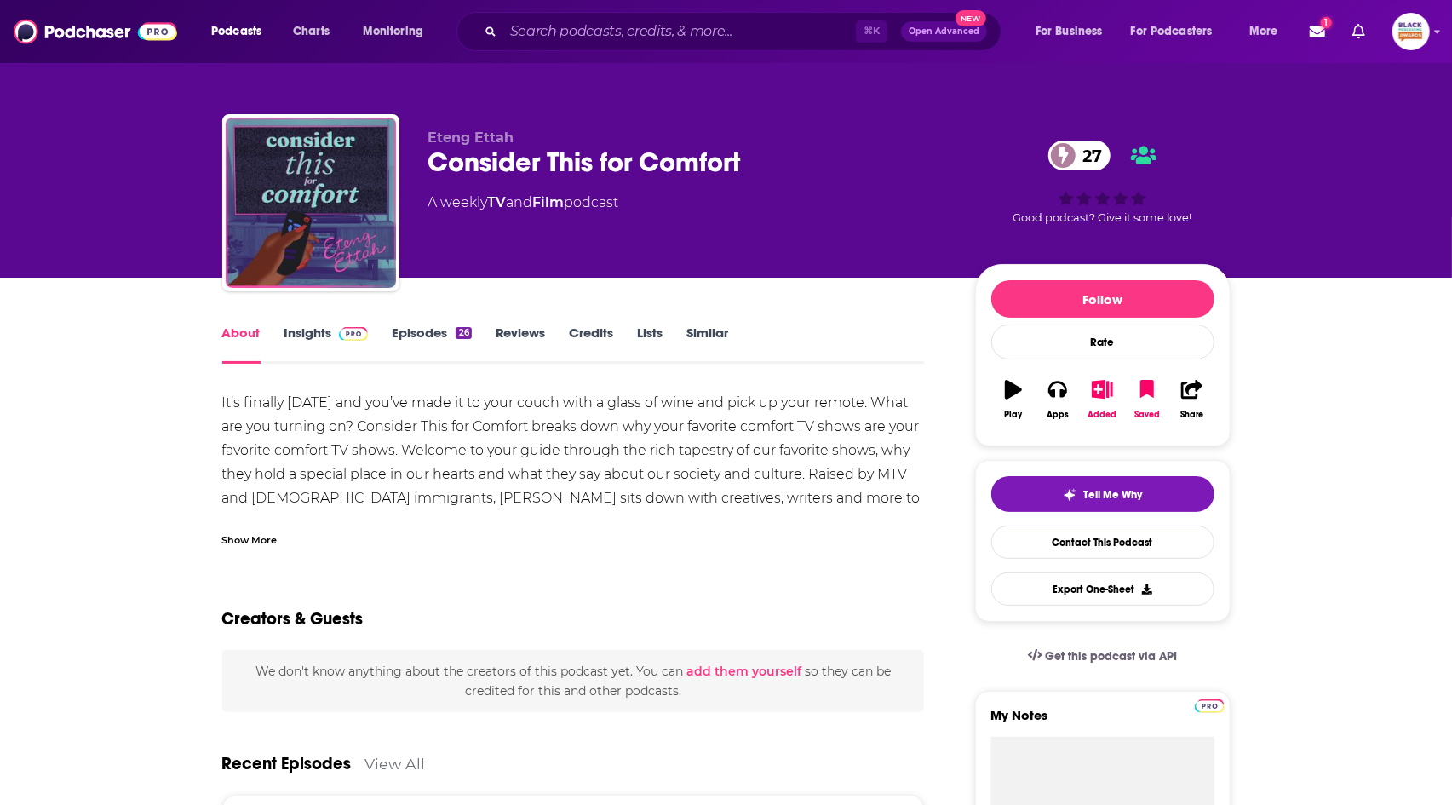
click at [416, 499] on div "It’s finally [DATE] and you’ve made it to your couch with a glass of wine and p…" at bounding box center [573, 486] width 703 height 191
copy div "Eteng"
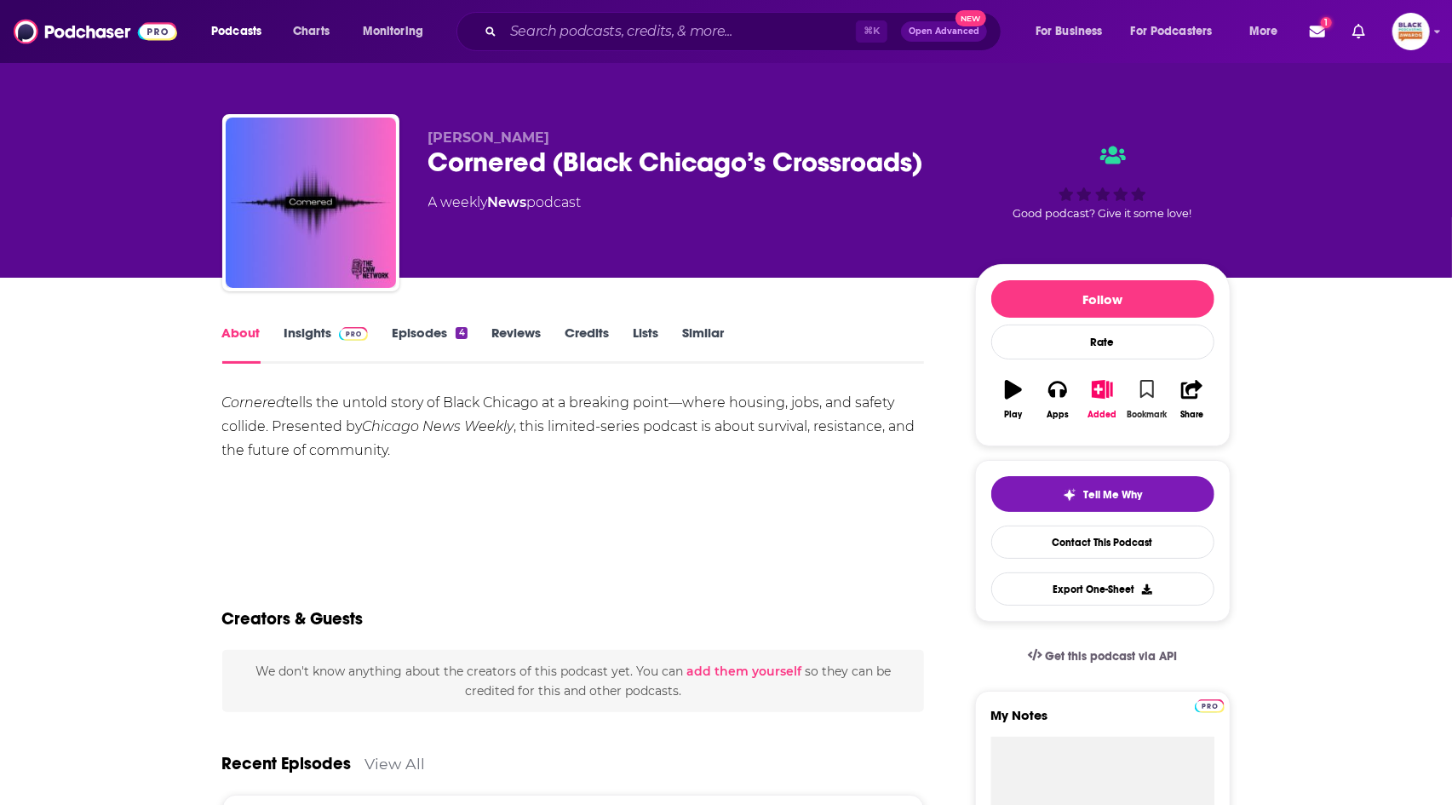
click at [1146, 388] on icon "button" at bounding box center [1147, 389] width 14 height 19
click at [306, 345] on link "Insights" at bounding box center [326, 343] width 84 height 39
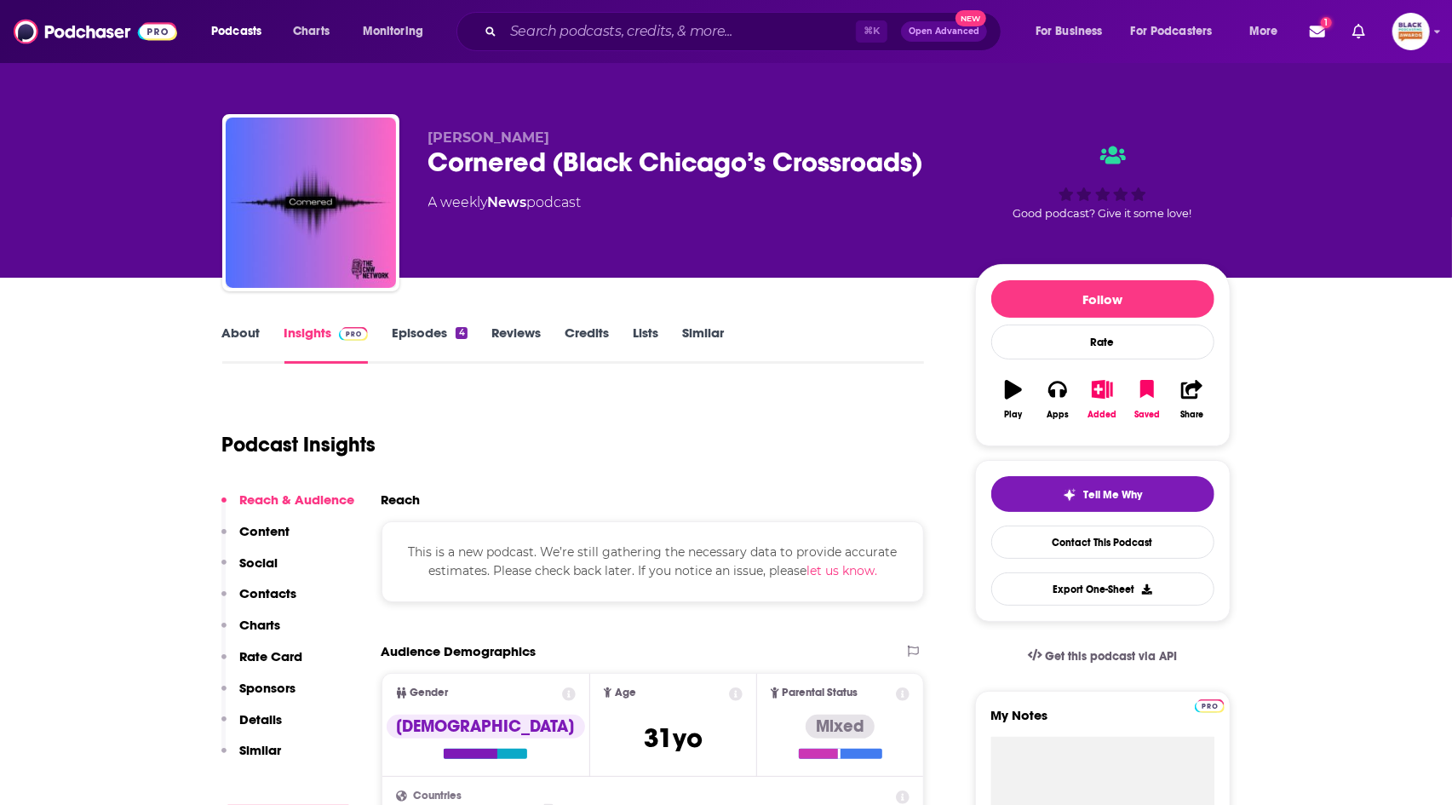
click at [430, 330] on link "Episodes 4" at bounding box center [429, 343] width 75 height 39
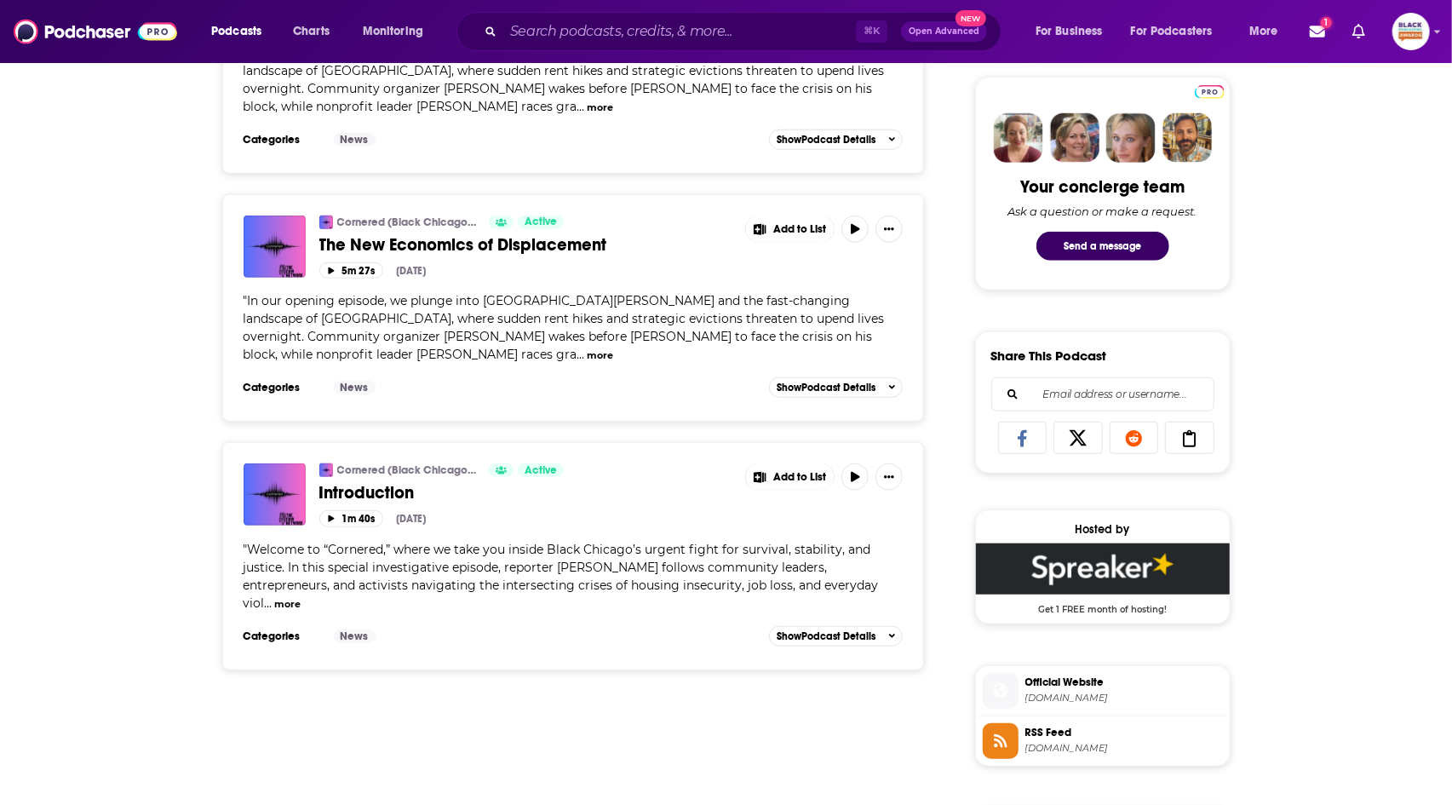
scroll to position [803, 0]
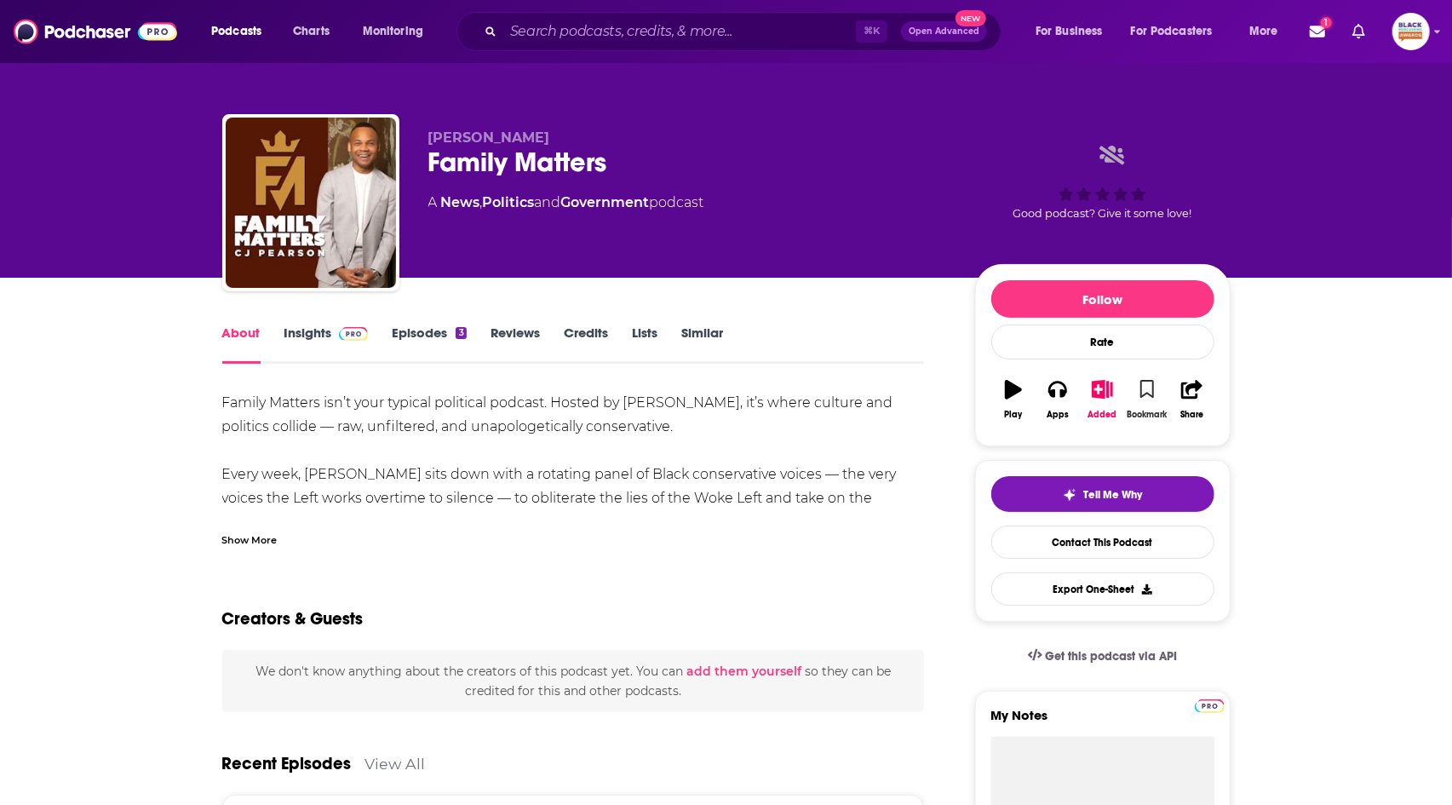
click at [1149, 387] on icon "button" at bounding box center [1147, 389] width 14 height 19
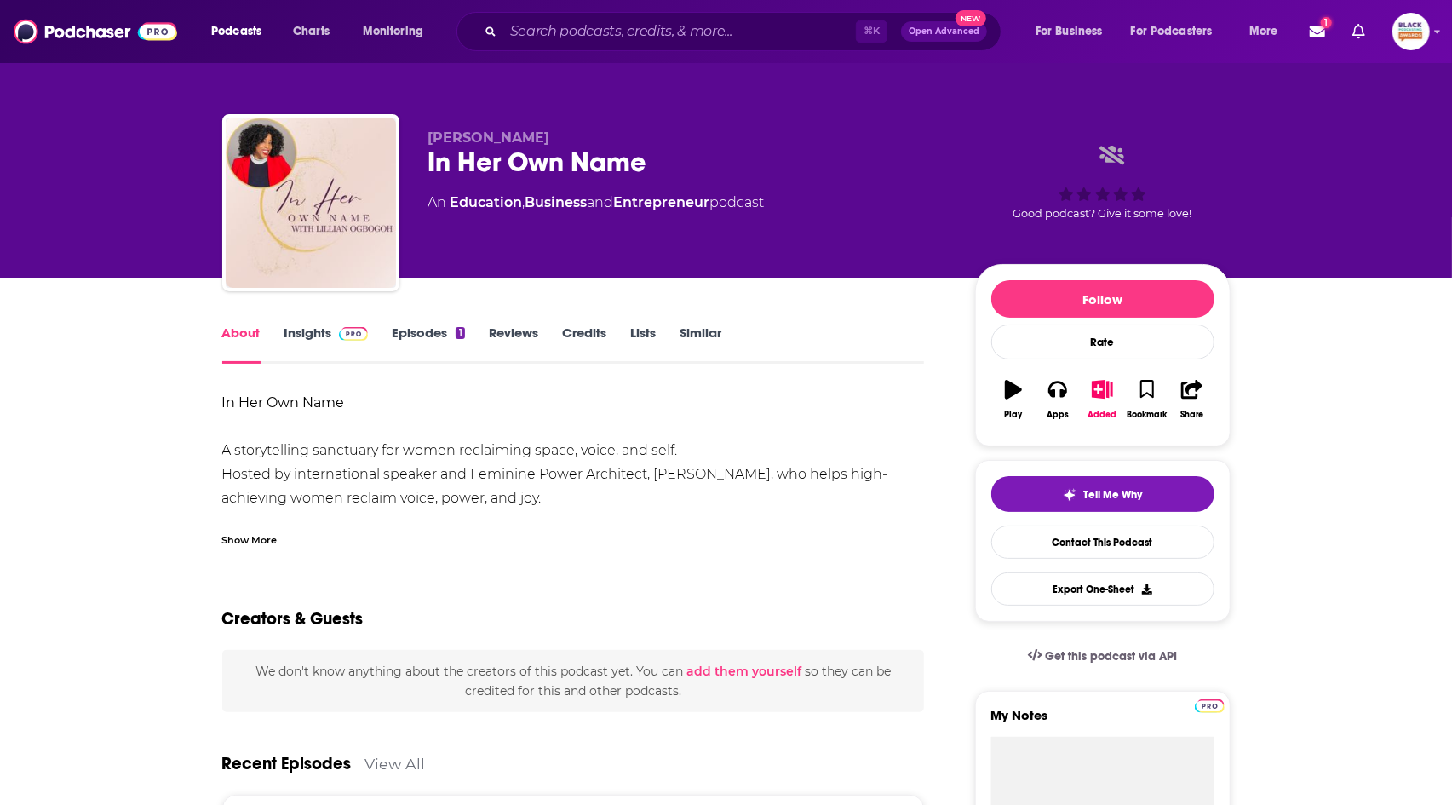
click at [672, 471] on div "In Her Own Name A storytelling sanctuary for women reclaiming space, voice, and…" at bounding box center [573, 582] width 703 height 382
copy div "[PERSON_NAME]"
click at [1147, 383] on icon "button" at bounding box center [1147, 389] width 14 height 19
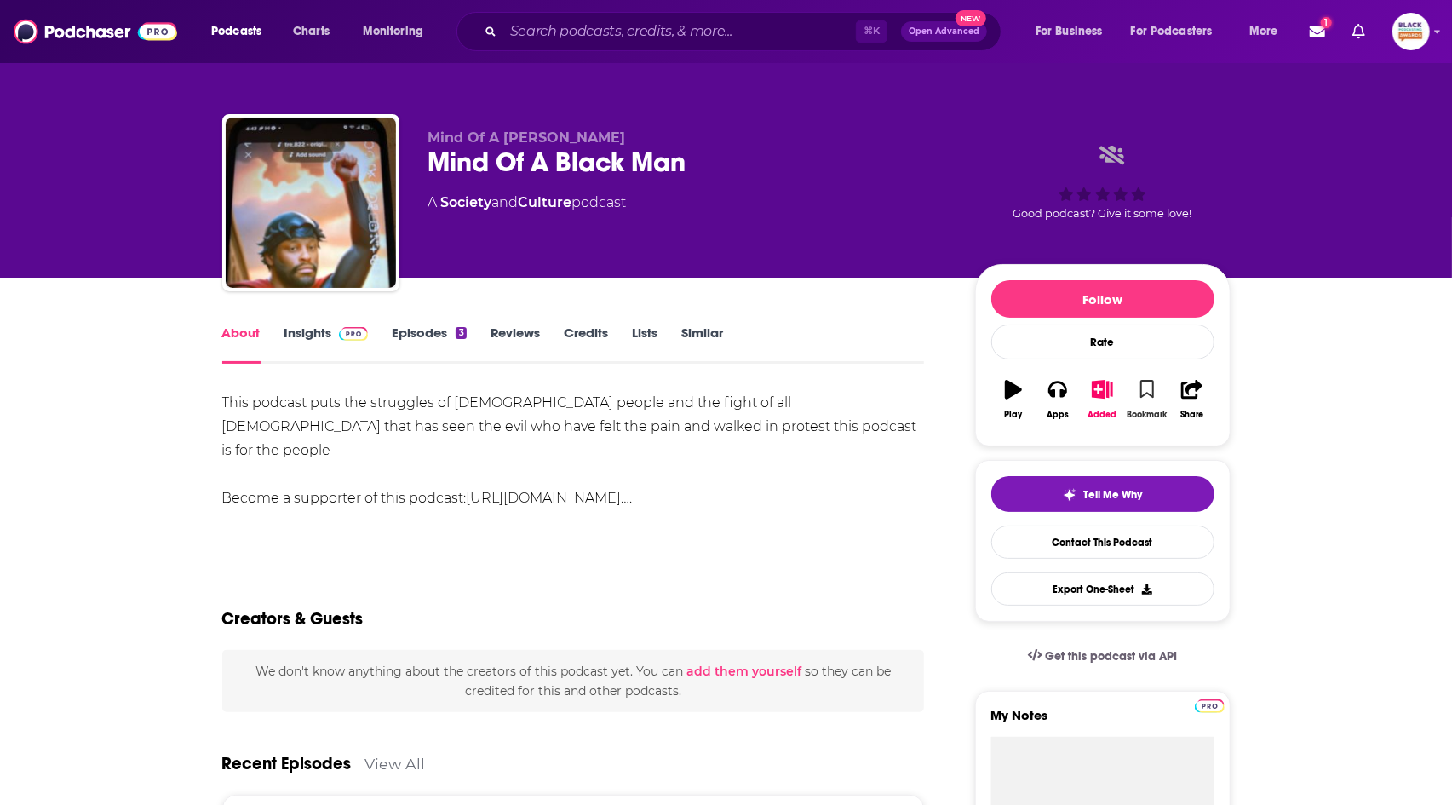
drag, startPoint x: 1145, startPoint y: 389, endPoint x: 1139, endPoint y: 397, distance: 9.7
click at [1145, 389] on icon "button" at bounding box center [1147, 389] width 14 height 19
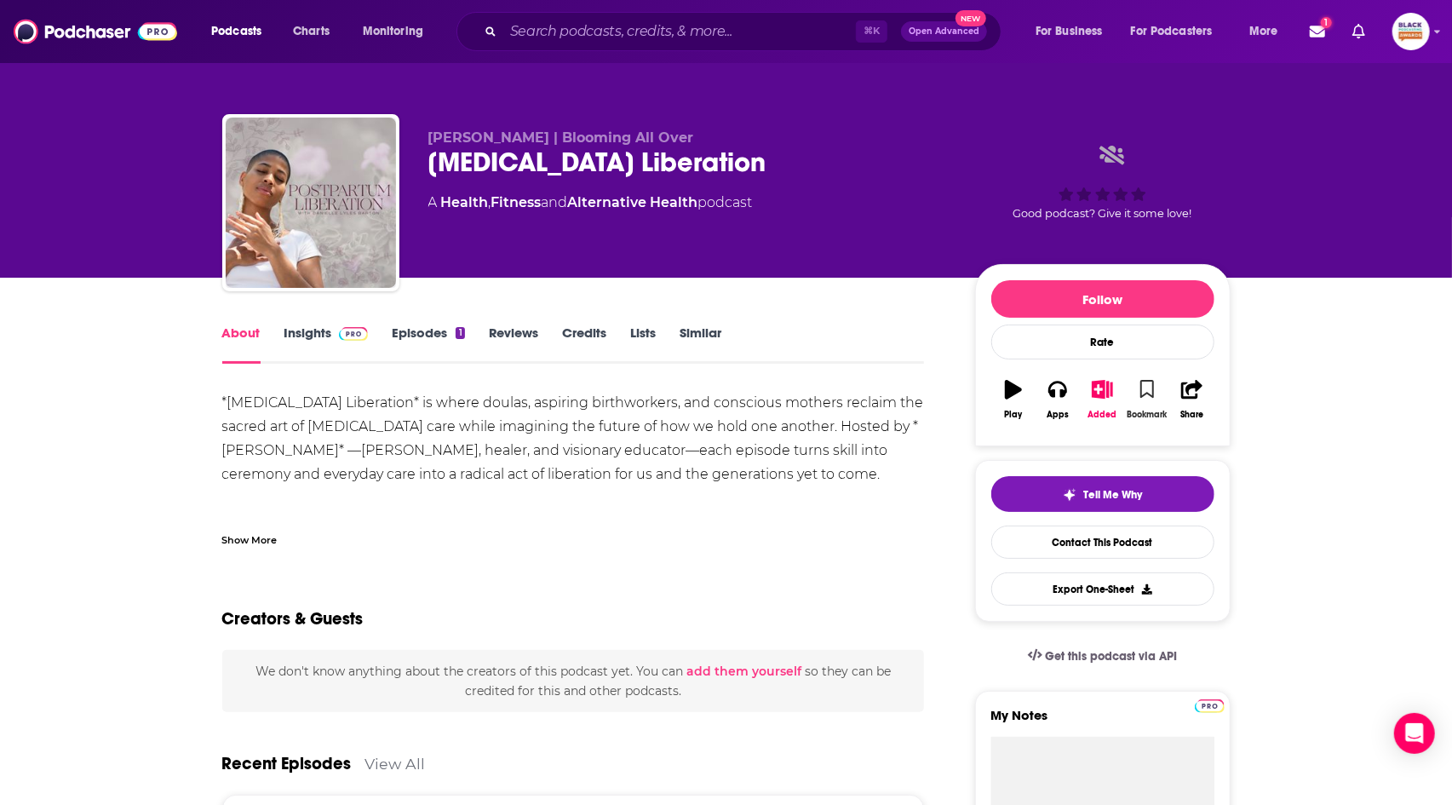
click at [1147, 400] on button "Bookmark" at bounding box center [1147, 399] width 44 height 61
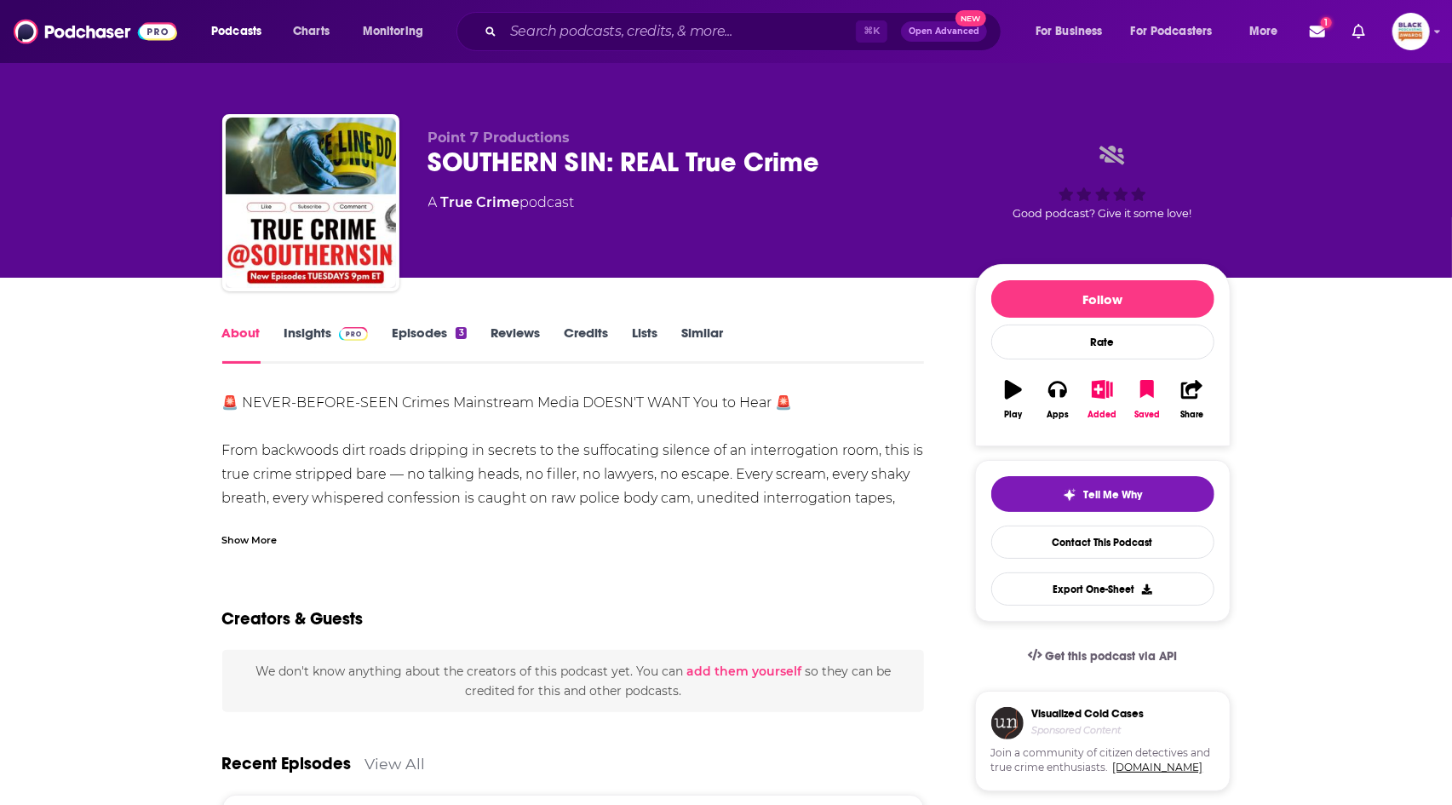
click at [244, 535] on div "Show More" at bounding box center [249, 539] width 55 height 16
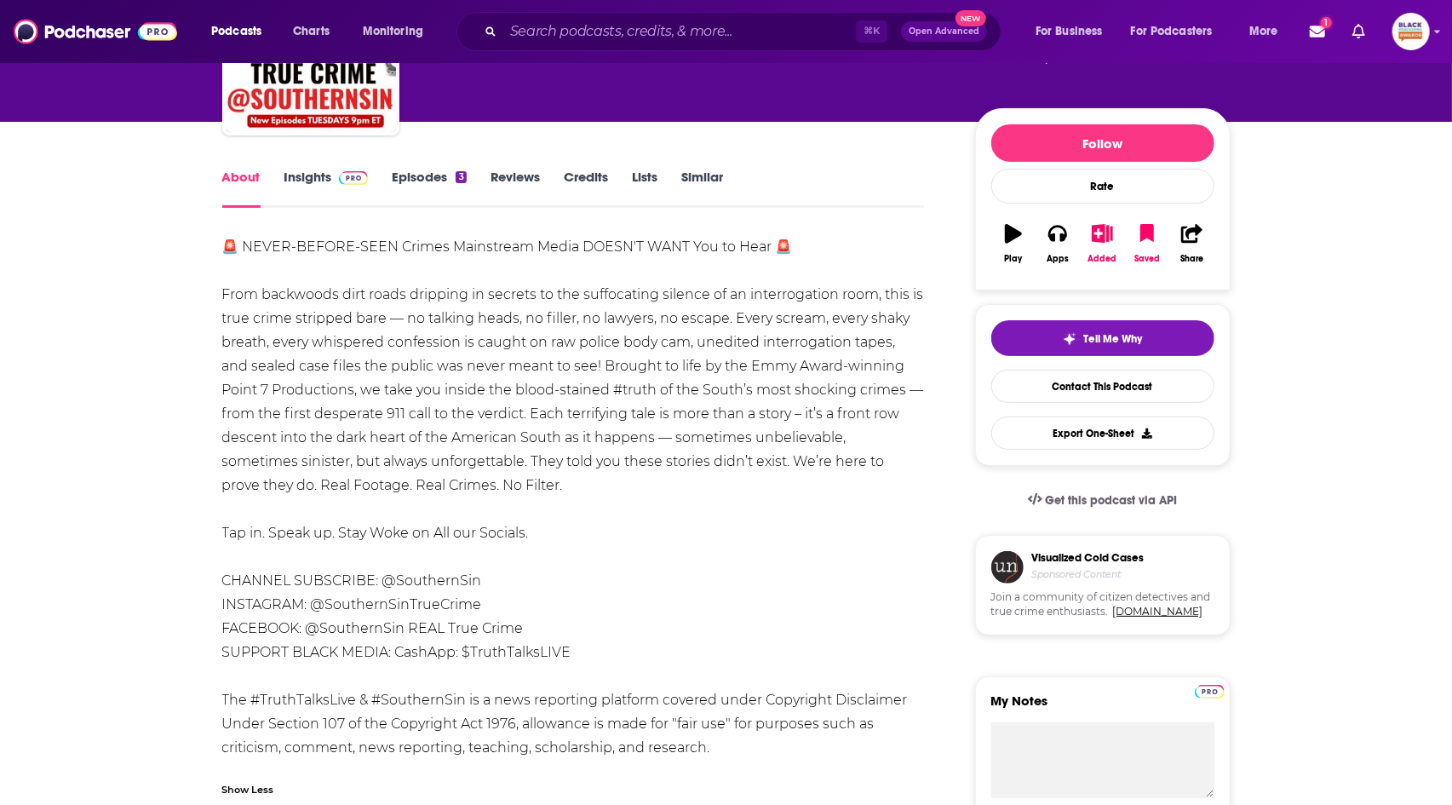
scroll to position [157, 0]
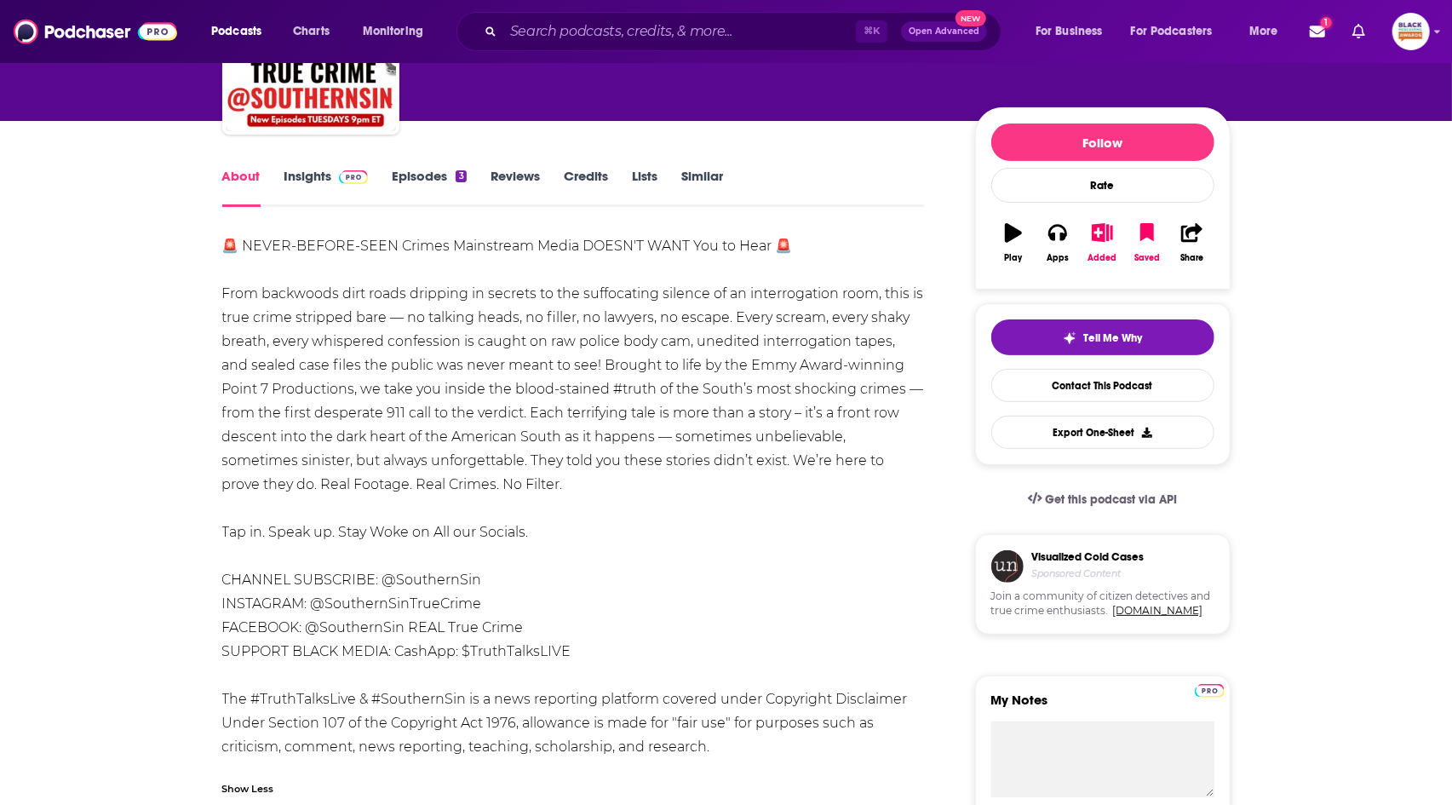
click at [456, 181] on div "3" at bounding box center [461, 176] width 10 height 12
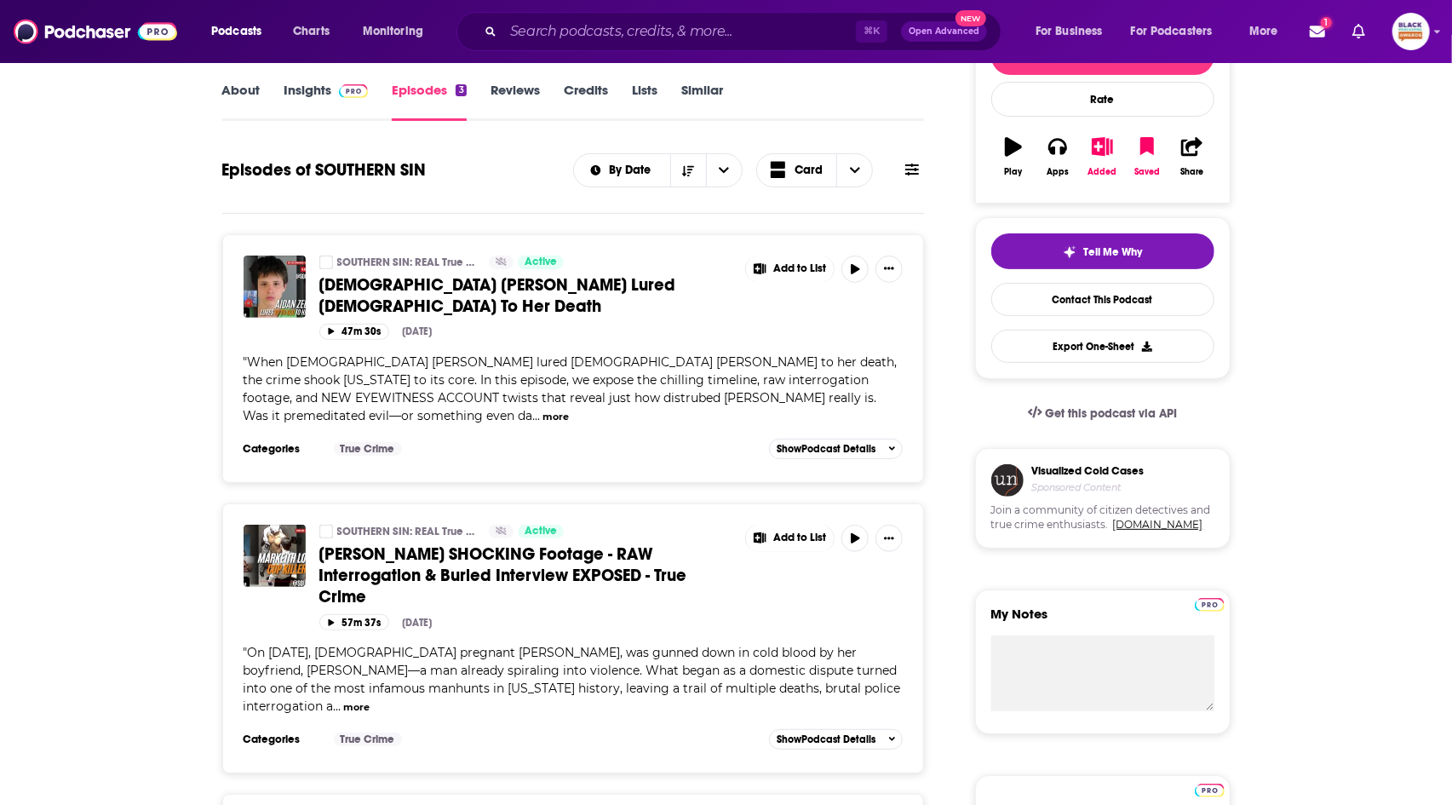
scroll to position [324, 0]
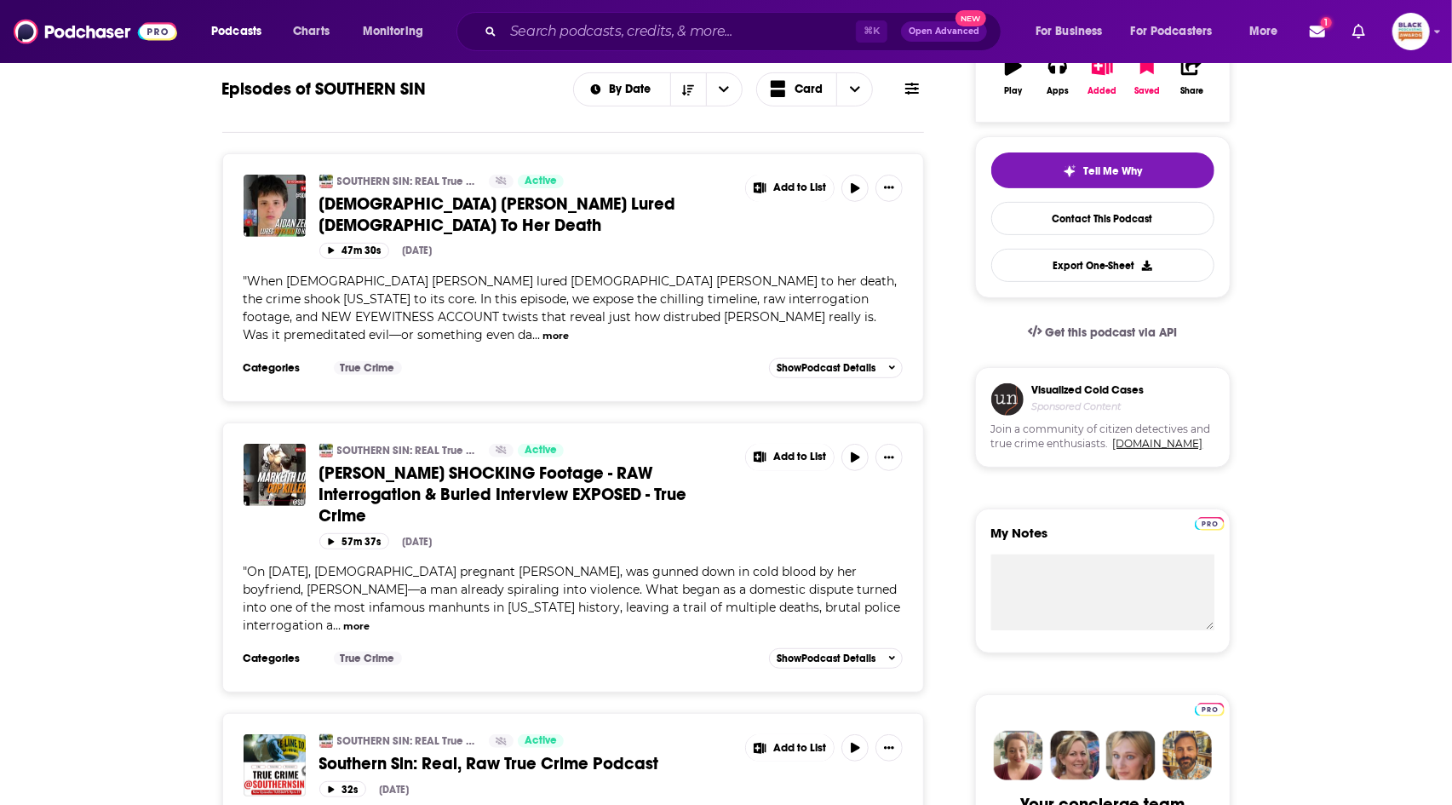
click at [296, 337] on div "" When 15-year-old Aidan Zellmer lured 10-year-old Kiaya Campbell to her death,…" at bounding box center [574, 309] width 660 height 72
click at [542, 334] on button "more" at bounding box center [555, 336] width 26 height 14
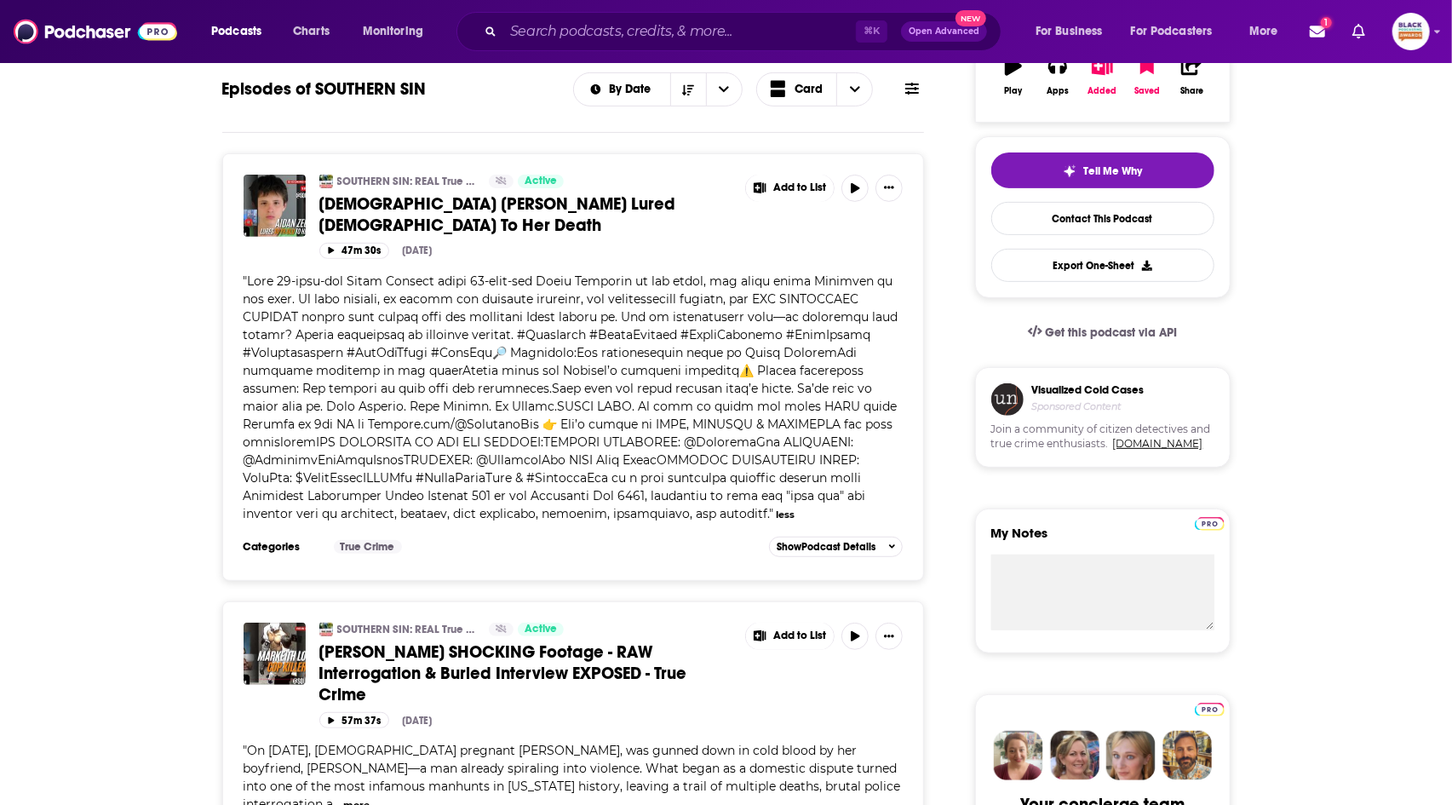
scroll to position [1063, 0]
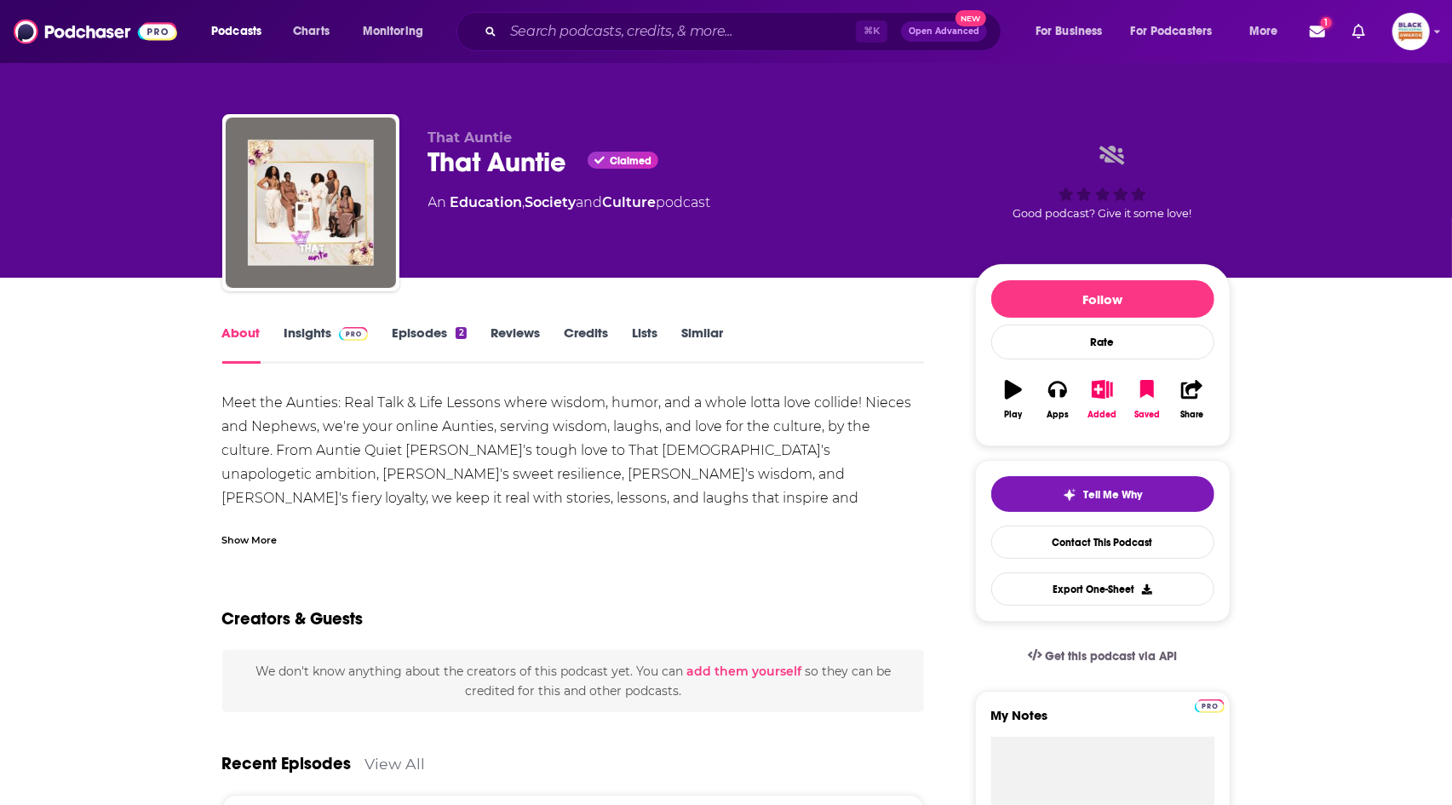
click at [245, 537] on div "Show More" at bounding box center [249, 539] width 55 height 16
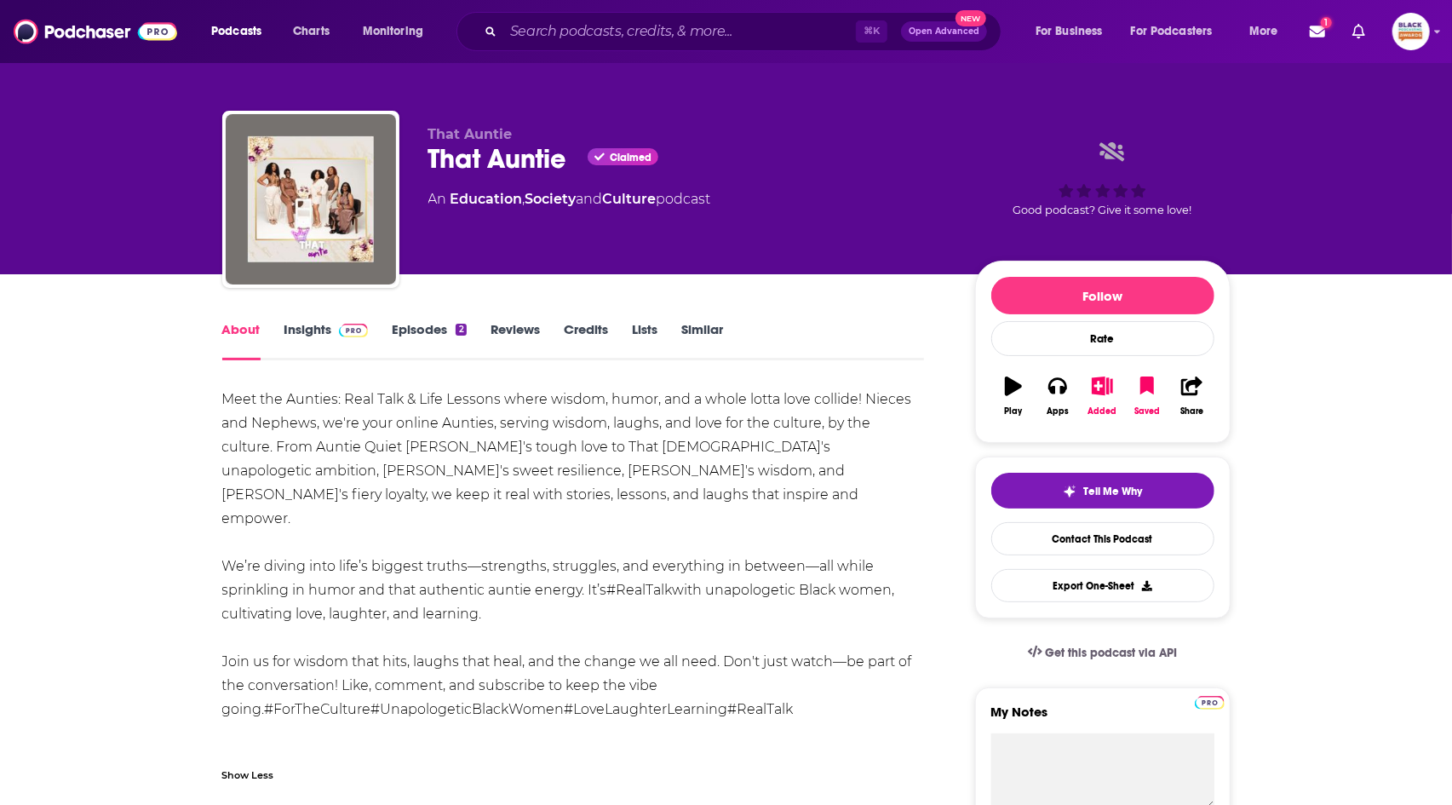
scroll to position [4, 0]
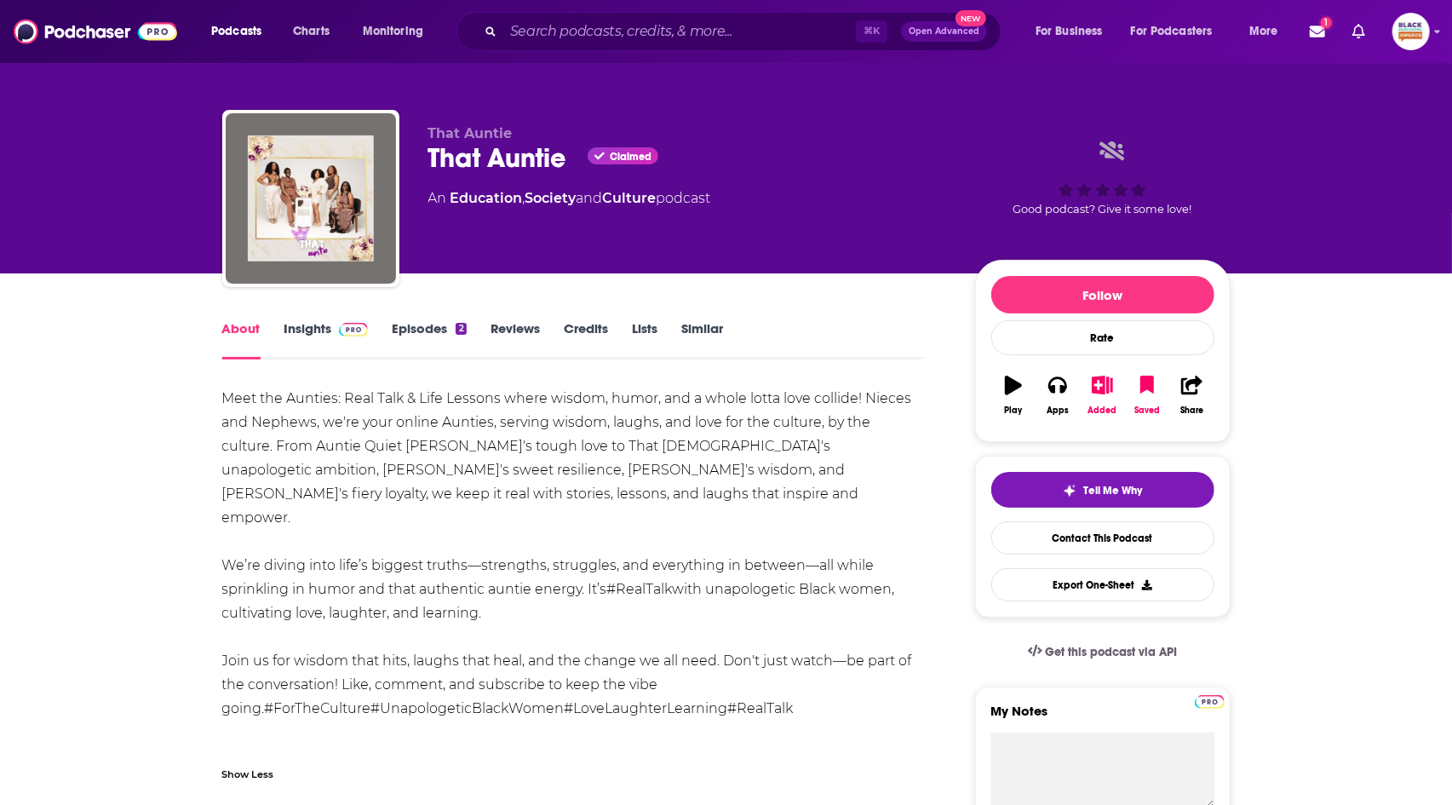
click at [348, 338] on link "Insights" at bounding box center [326, 339] width 84 height 39
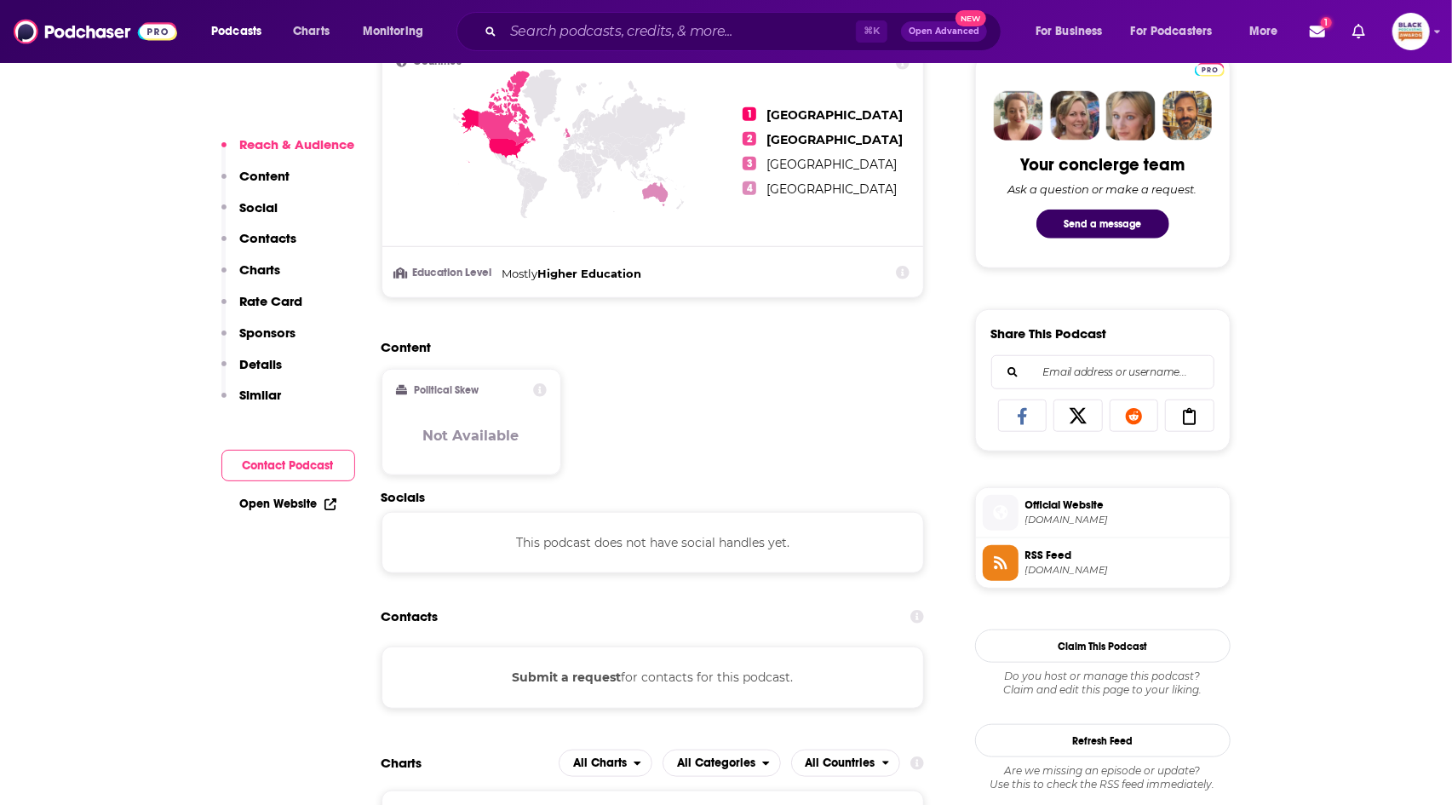
scroll to position [874, 0]
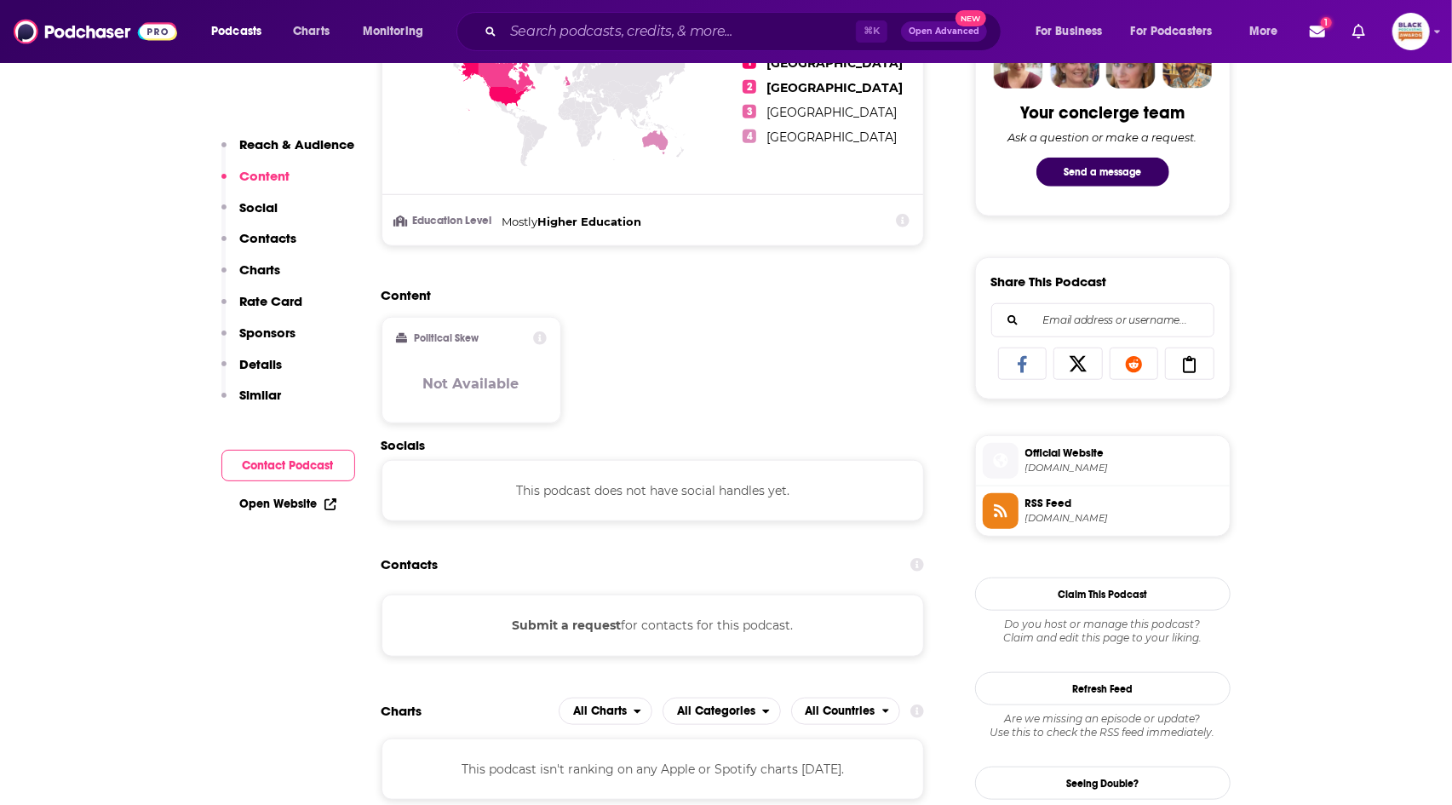
click at [1056, 454] on span "Official Website" at bounding box center [1124, 452] width 198 height 15
click at [1070, 505] on span "RSS Feed" at bounding box center [1124, 503] width 198 height 15
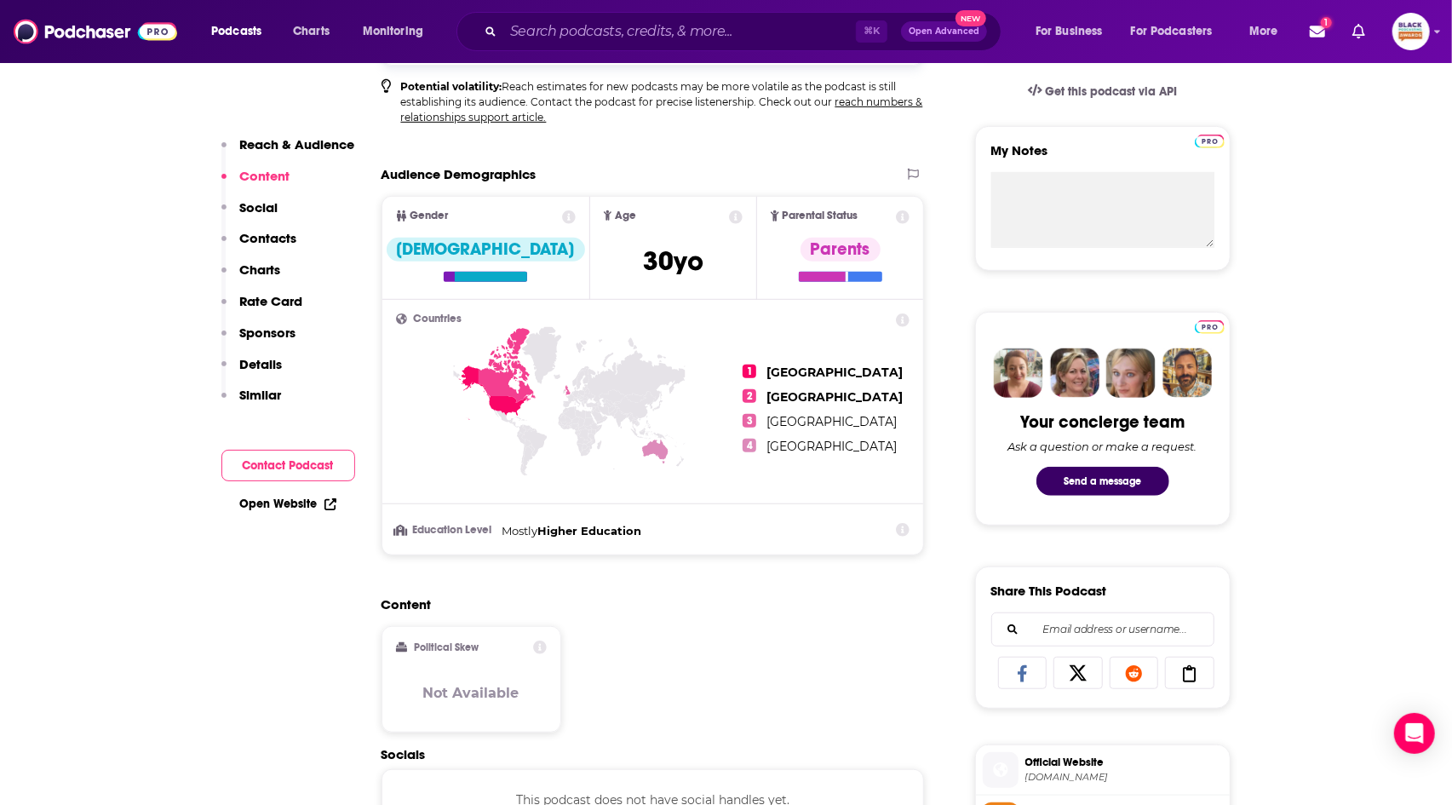
scroll to position [216, 0]
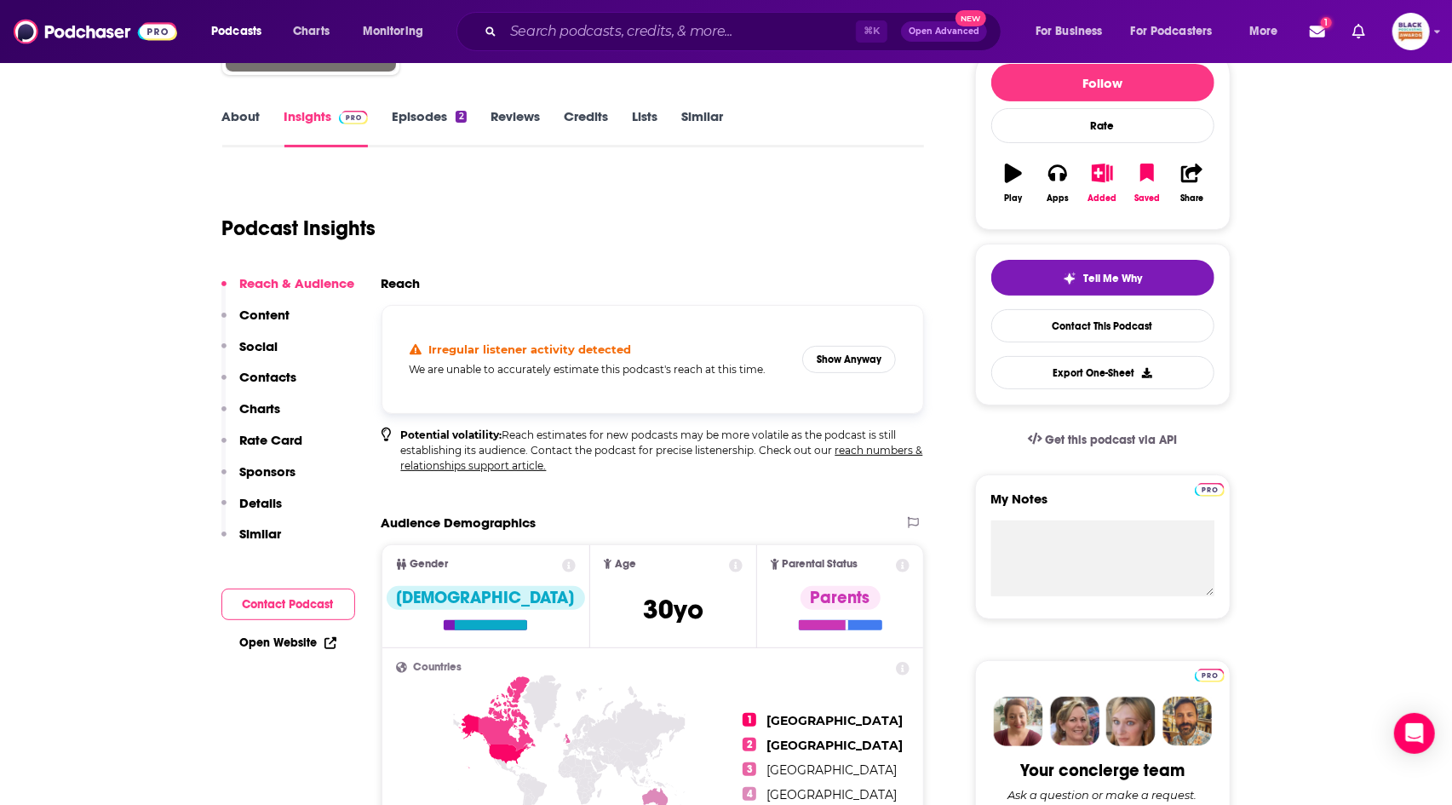
click at [445, 126] on link "Episodes 2" at bounding box center [429, 127] width 74 height 39
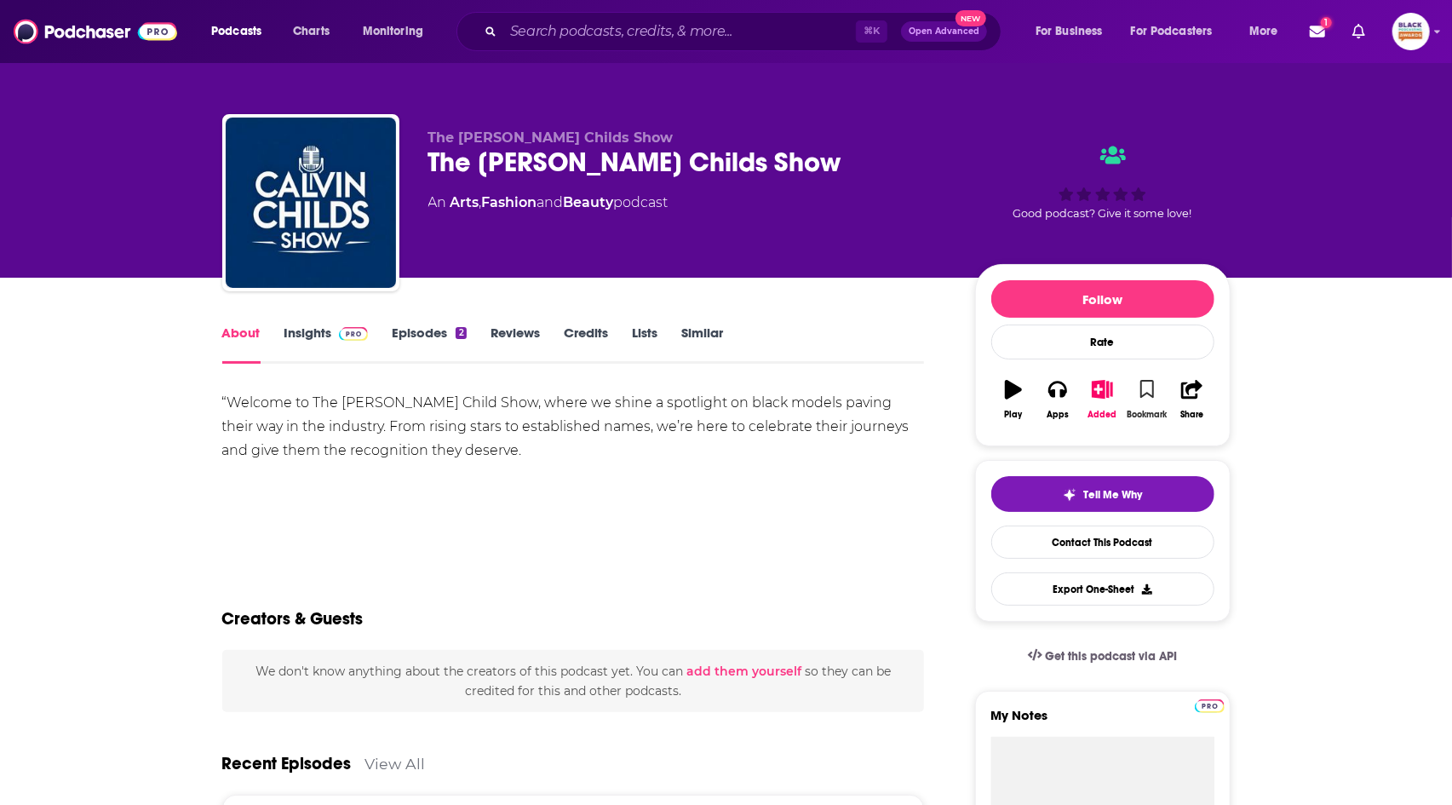
click at [1150, 382] on icon "button" at bounding box center [1147, 389] width 14 height 19
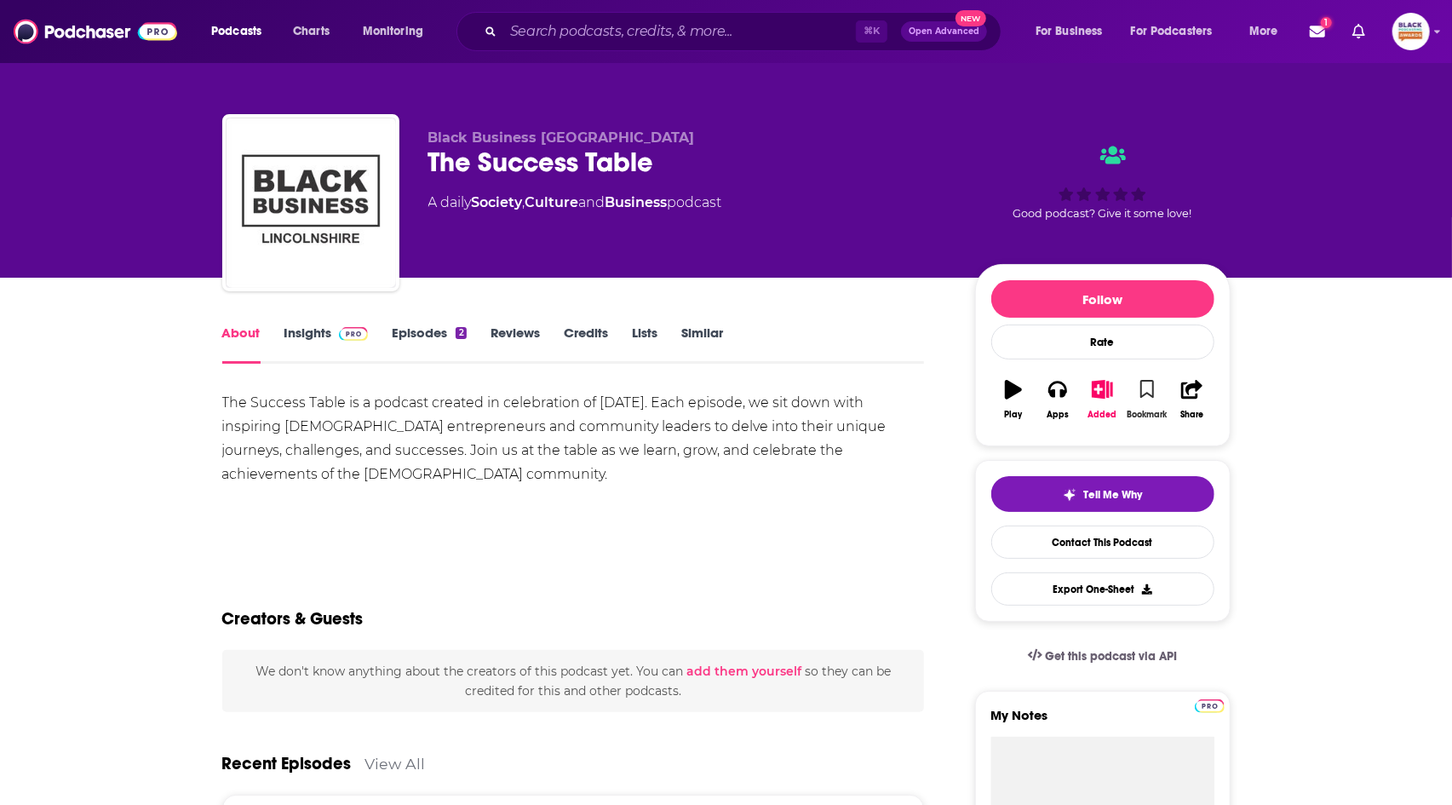
click at [1143, 391] on icon "button" at bounding box center [1147, 389] width 14 height 19
click at [427, 336] on link "Episodes 2" at bounding box center [429, 343] width 74 height 39
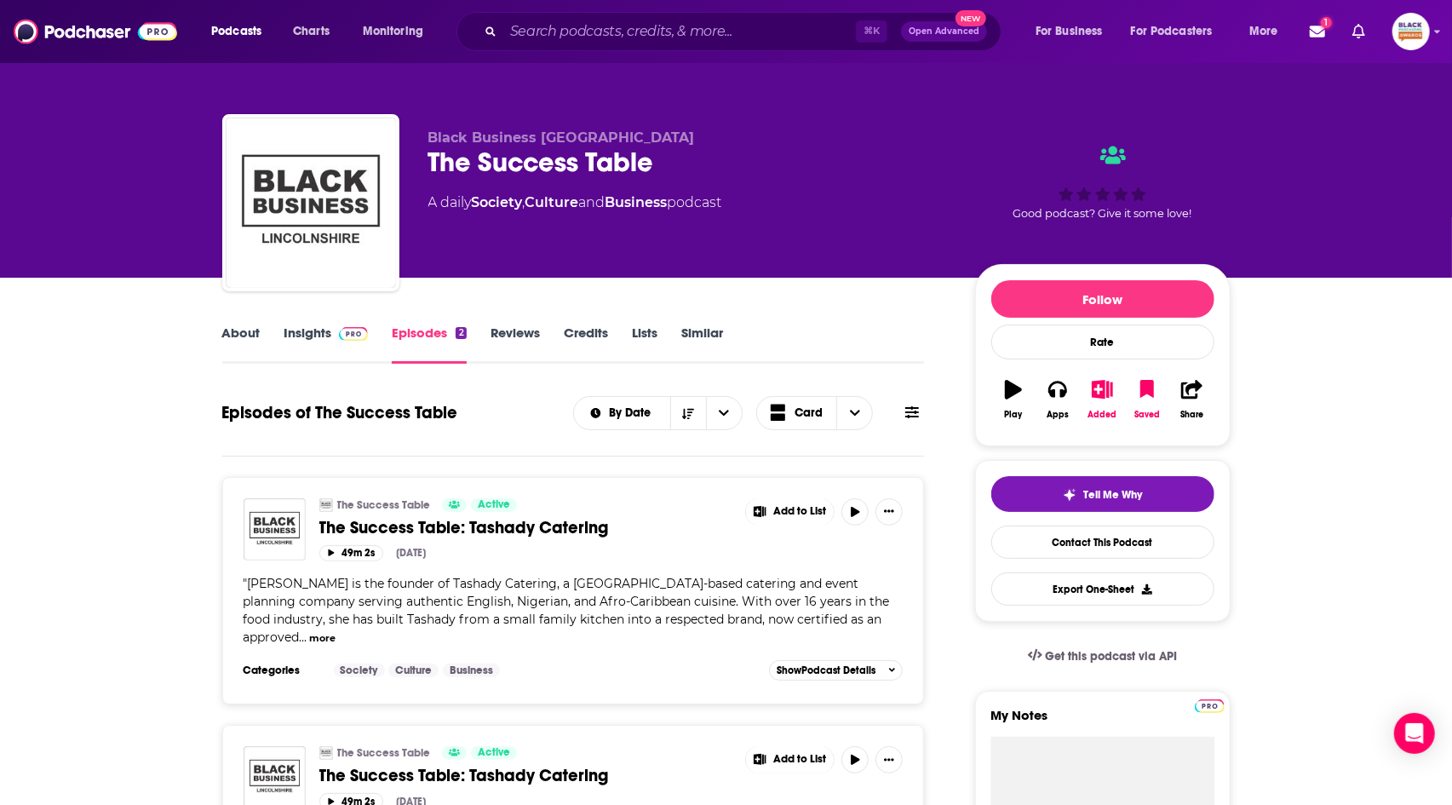
click at [332, 341] on span at bounding box center [350, 332] width 37 height 16
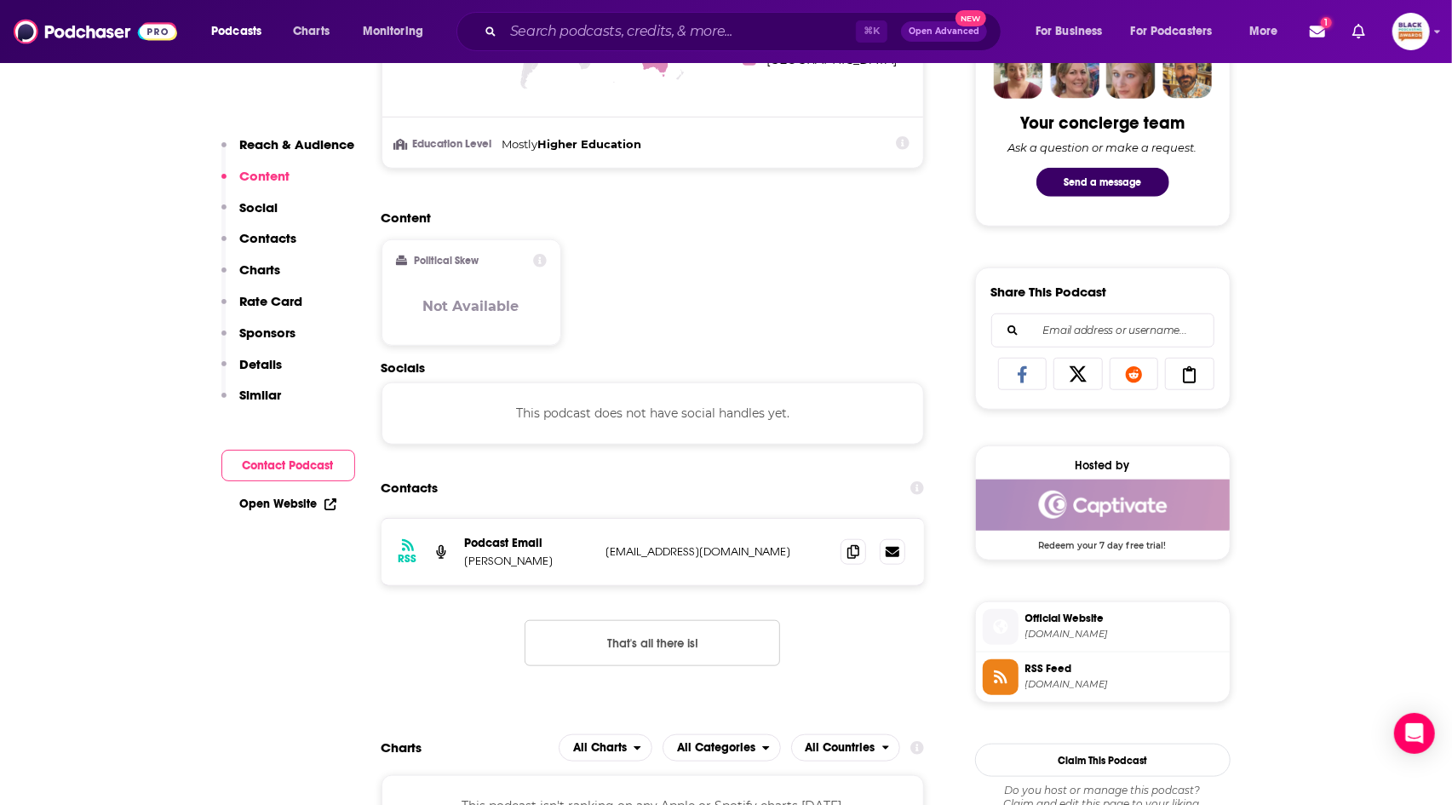
scroll to position [984, 0]
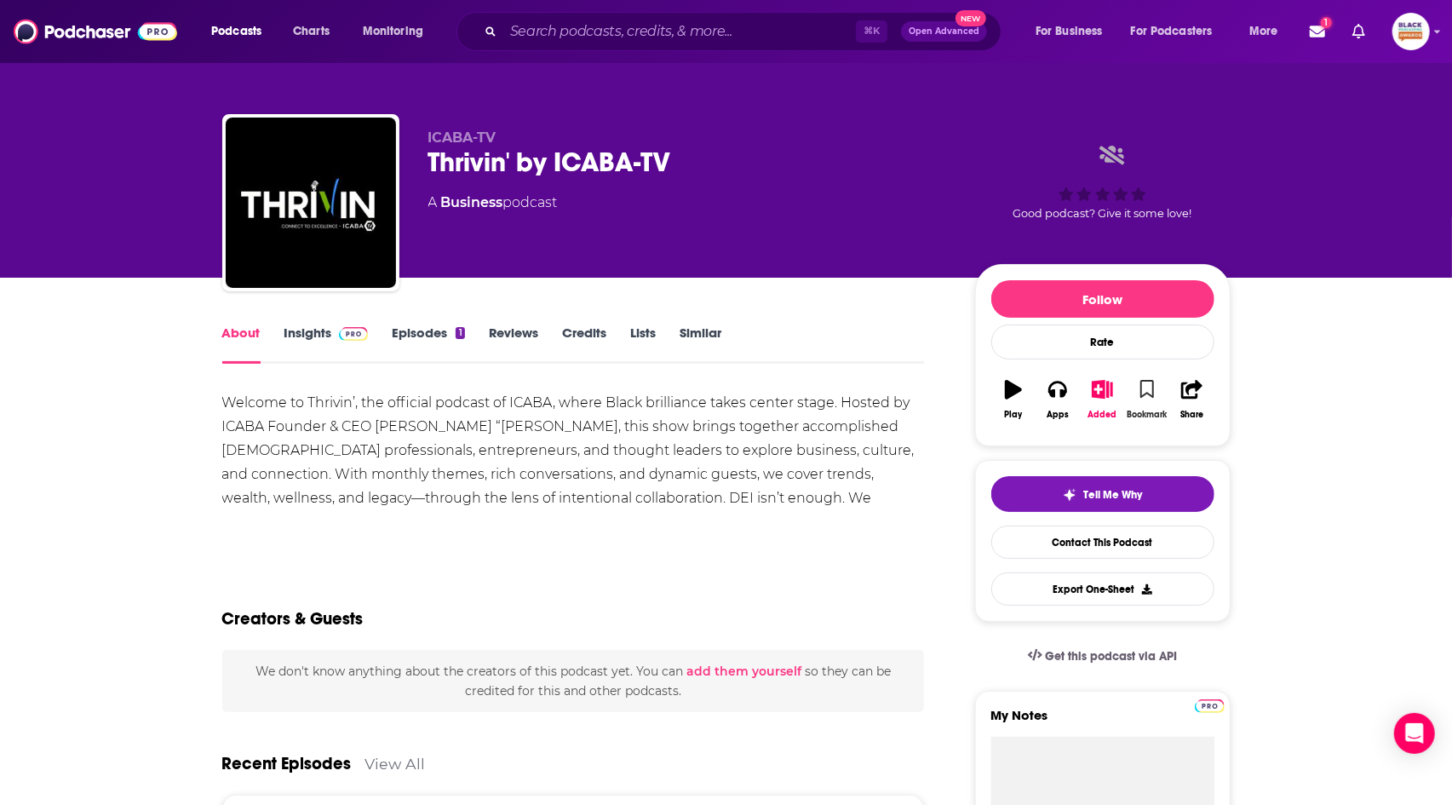
click at [1148, 387] on icon "button" at bounding box center [1147, 389] width 14 height 19
click at [326, 335] on link "Insights" at bounding box center [326, 343] width 84 height 39
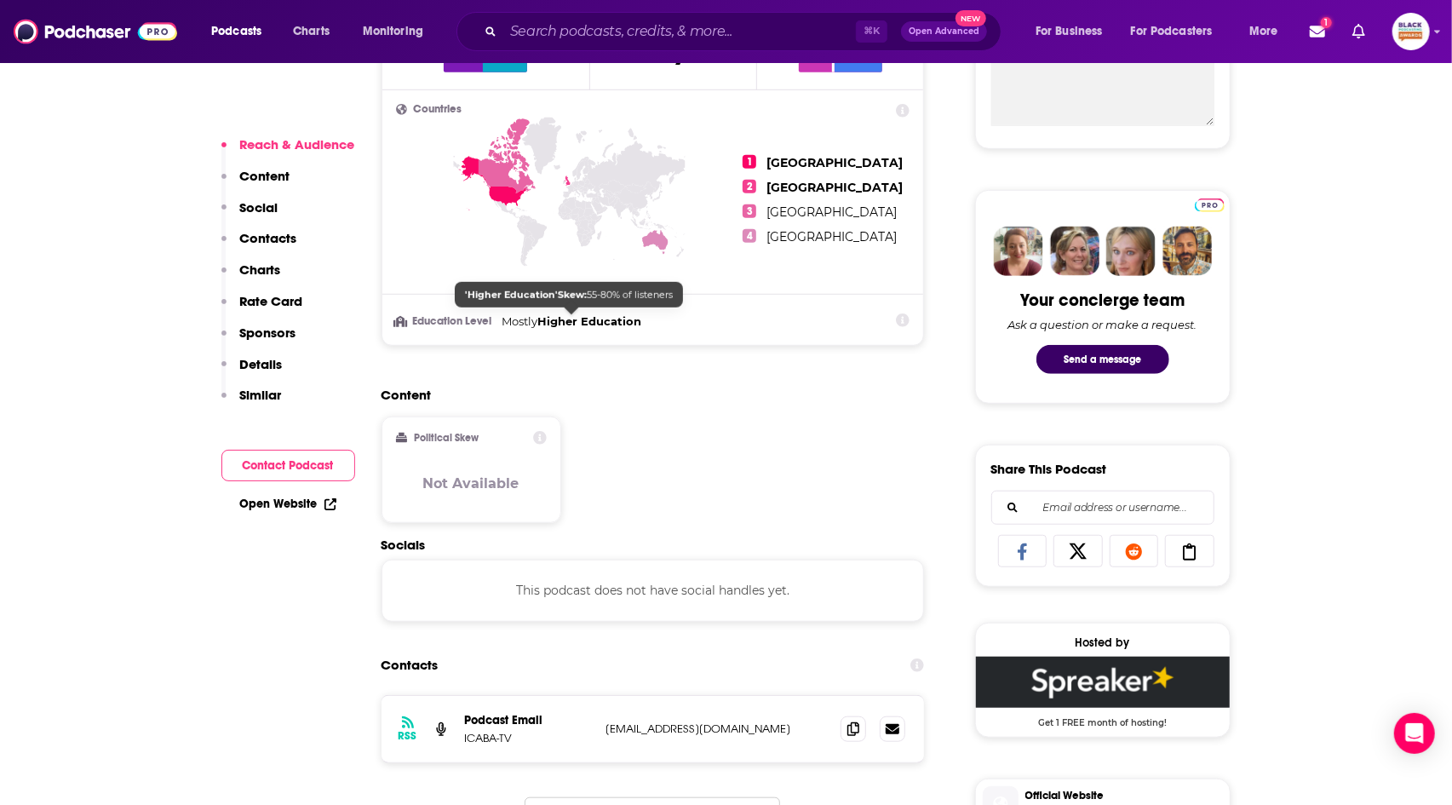
scroll to position [688, 0]
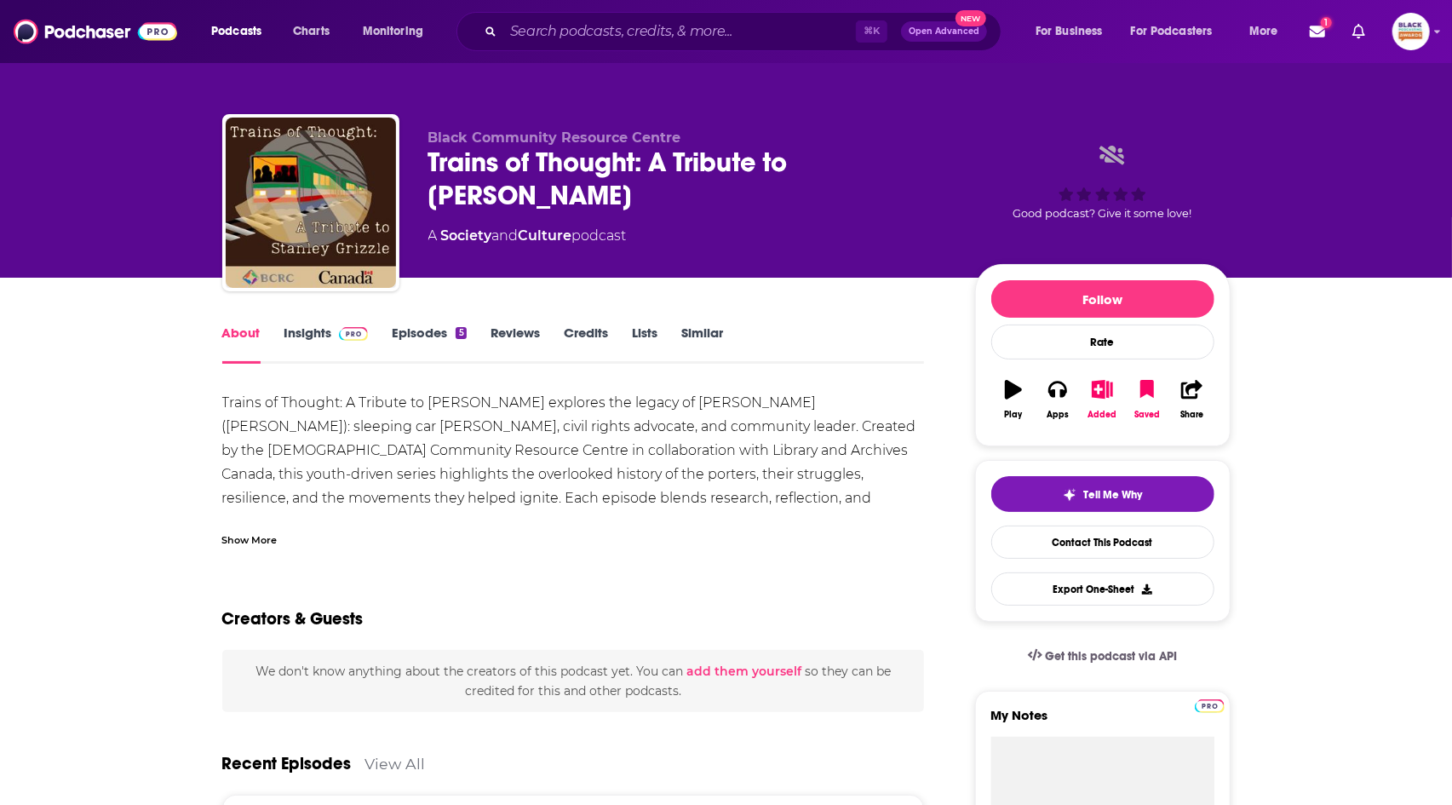
click at [252, 528] on div "Show More" at bounding box center [573, 533] width 703 height 29
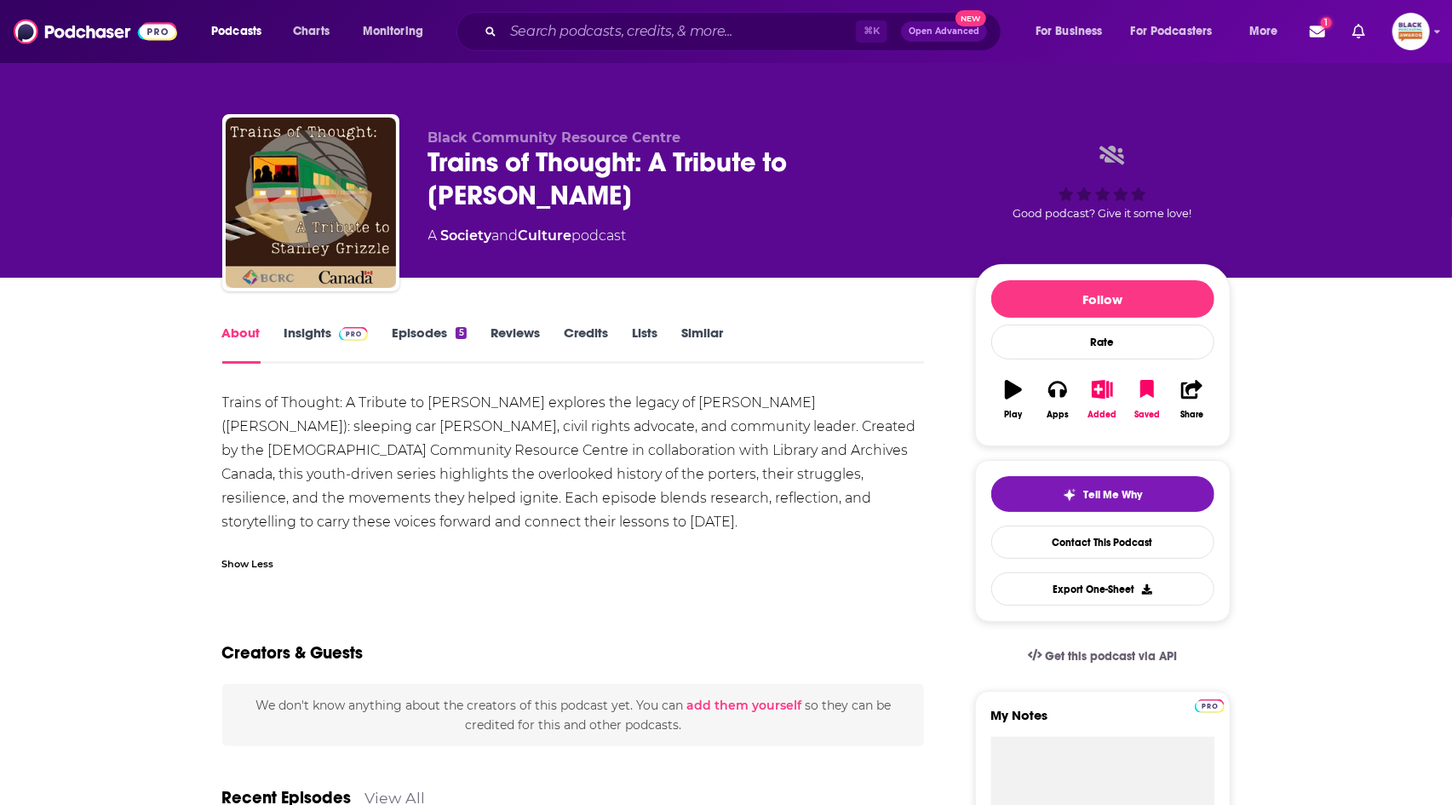
click at [313, 341] on link "Insights" at bounding box center [326, 343] width 84 height 39
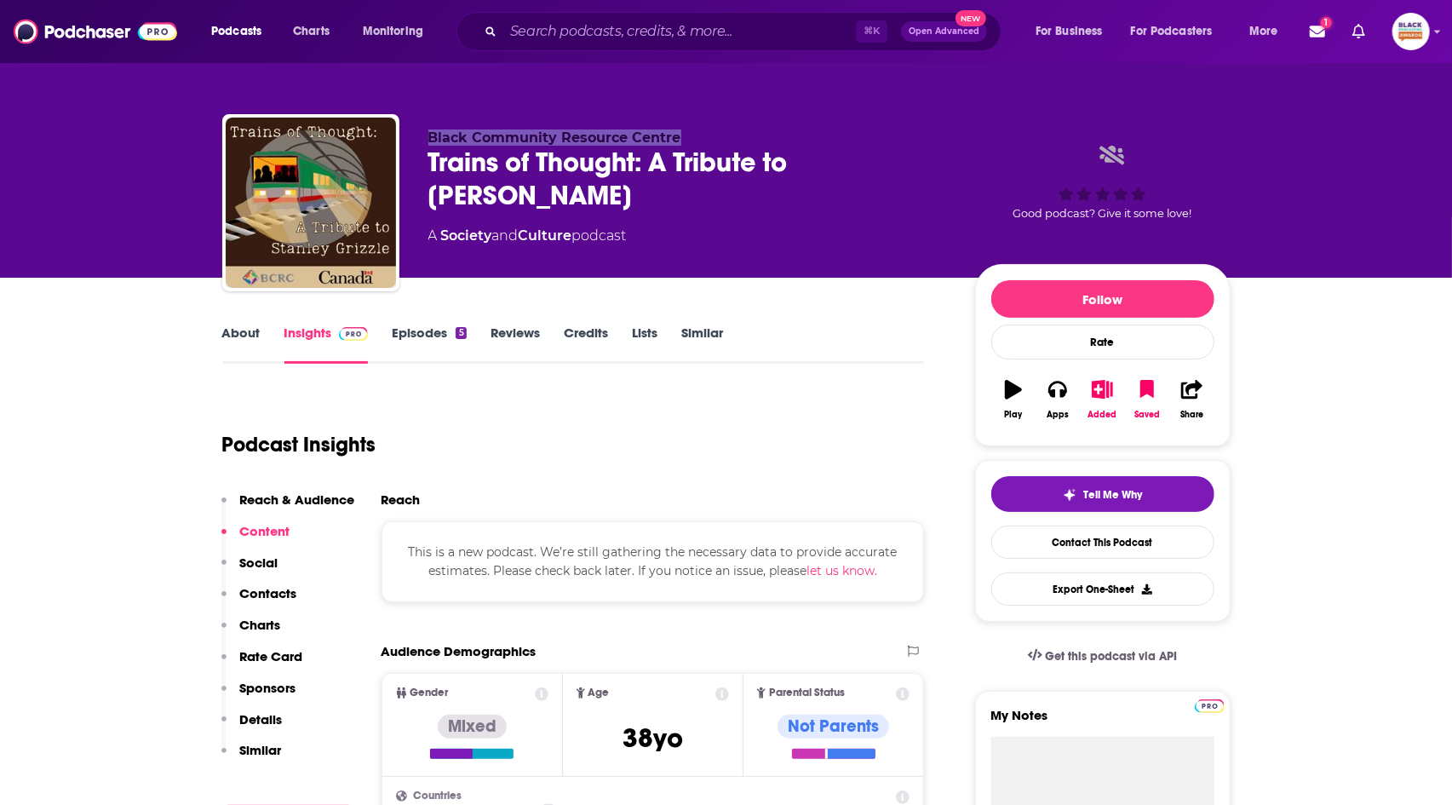
drag, startPoint x: 680, startPoint y: 137, endPoint x: 427, endPoint y: 136, distance: 252.9
click at [427, 136] on div "Black Community Resource Centre Trains of Thought: A Tribute to Stanley Grizzle…" at bounding box center [726, 206] width 1008 height 184
copy span "Black Community Resource Centre"
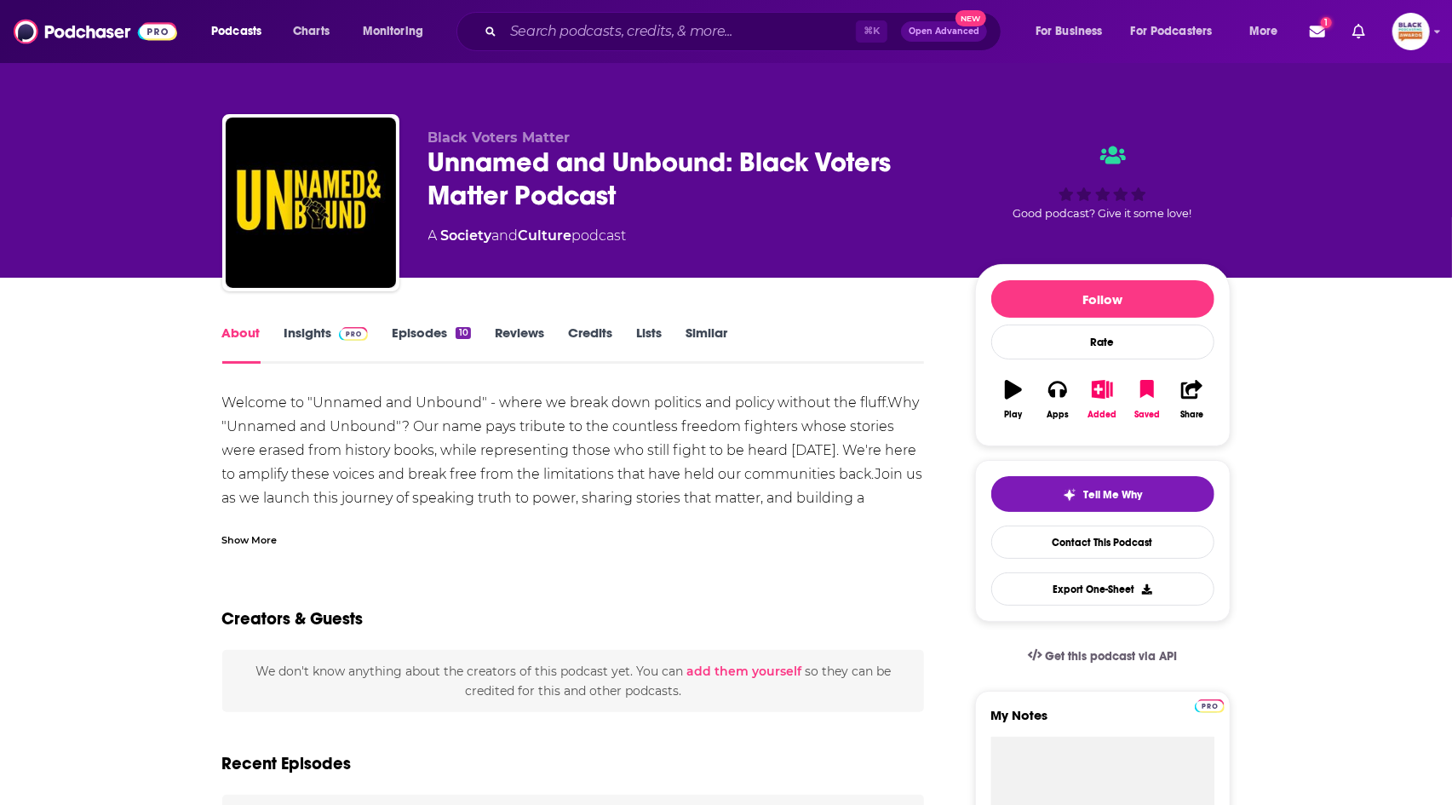
click at [255, 537] on div "Show More" at bounding box center [249, 539] width 55 height 16
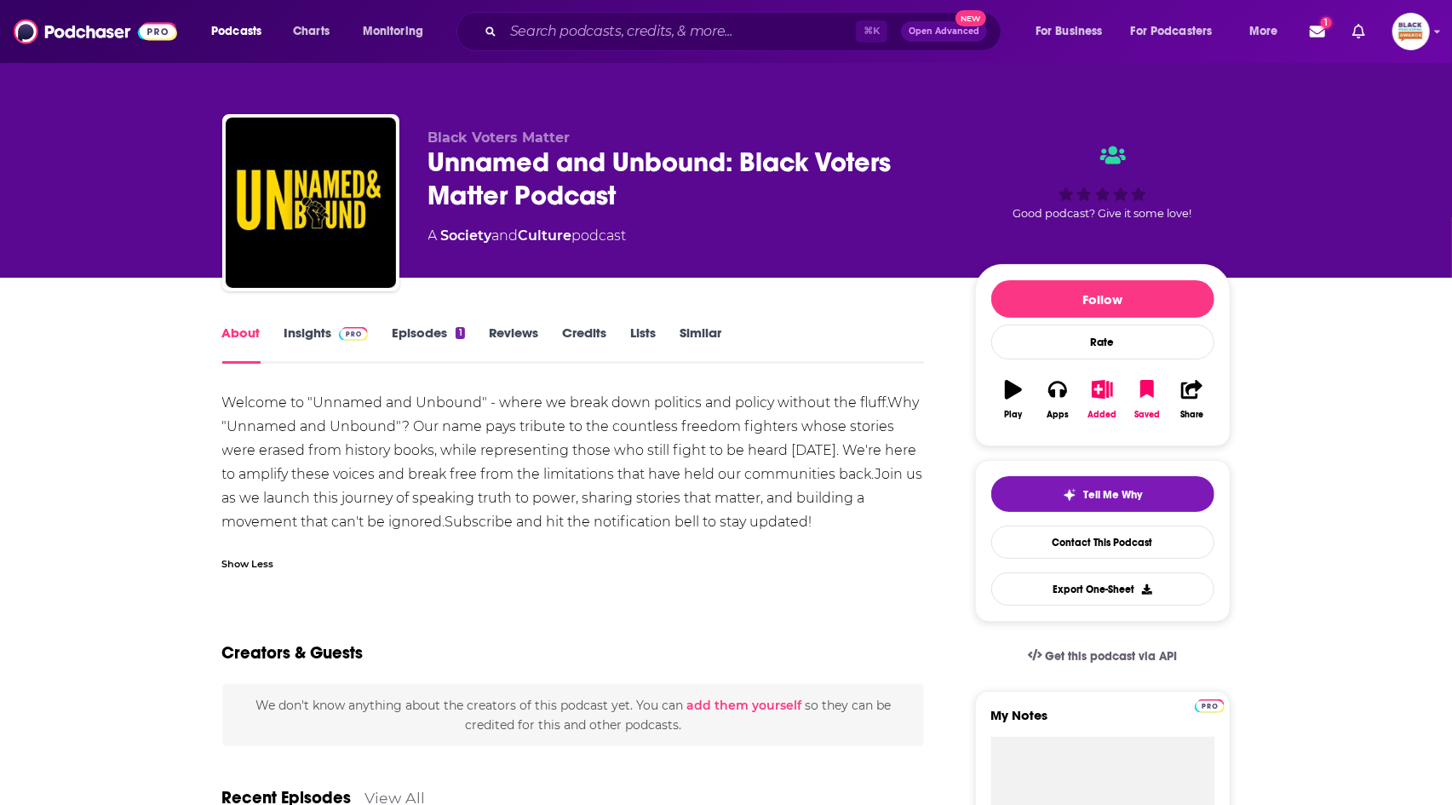
click at [348, 337] on img at bounding box center [354, 334] width 30 height 14
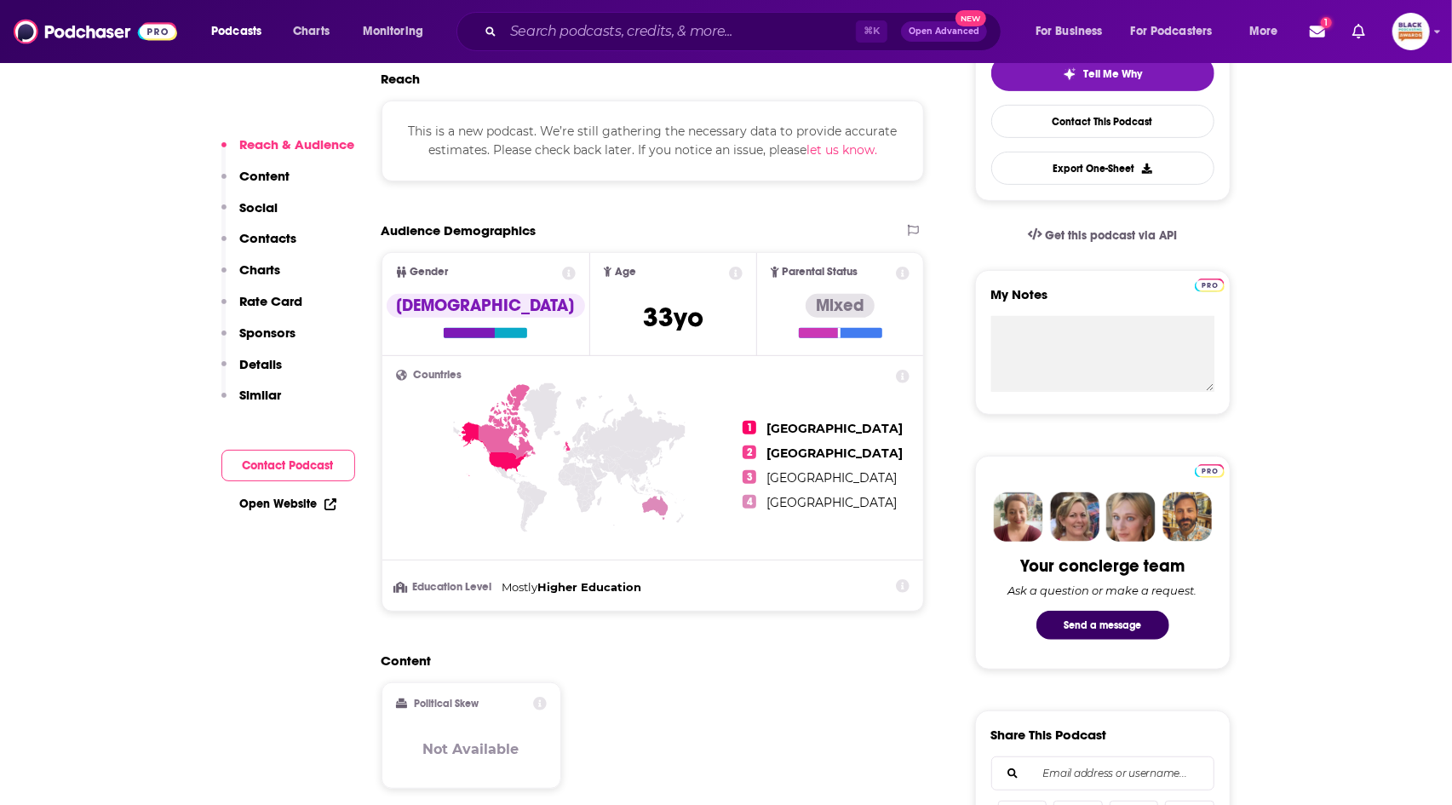
scroll to position [1041, 0]
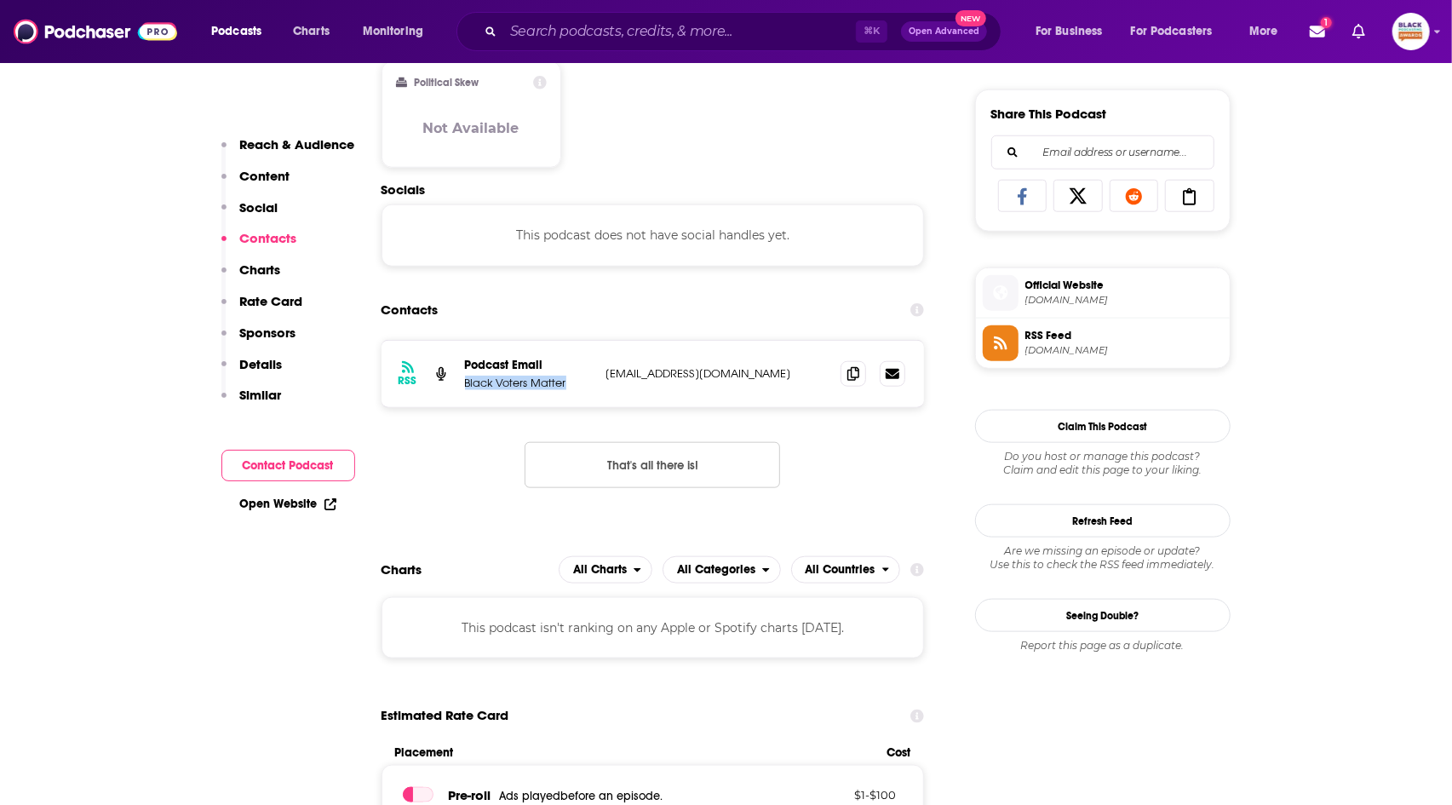
drag, startPoint x: 522, startPoint y: 387, endPoint x: 463, endPoint y: 387, distance: 58.8
click at [463, 387] on div "RSS Podcast Email Black Voters Matter info@blackvotersmatterfund.org info@black…" at bounding box center [653, 374] width 543 height 66
copy p "Black Voters Matter"
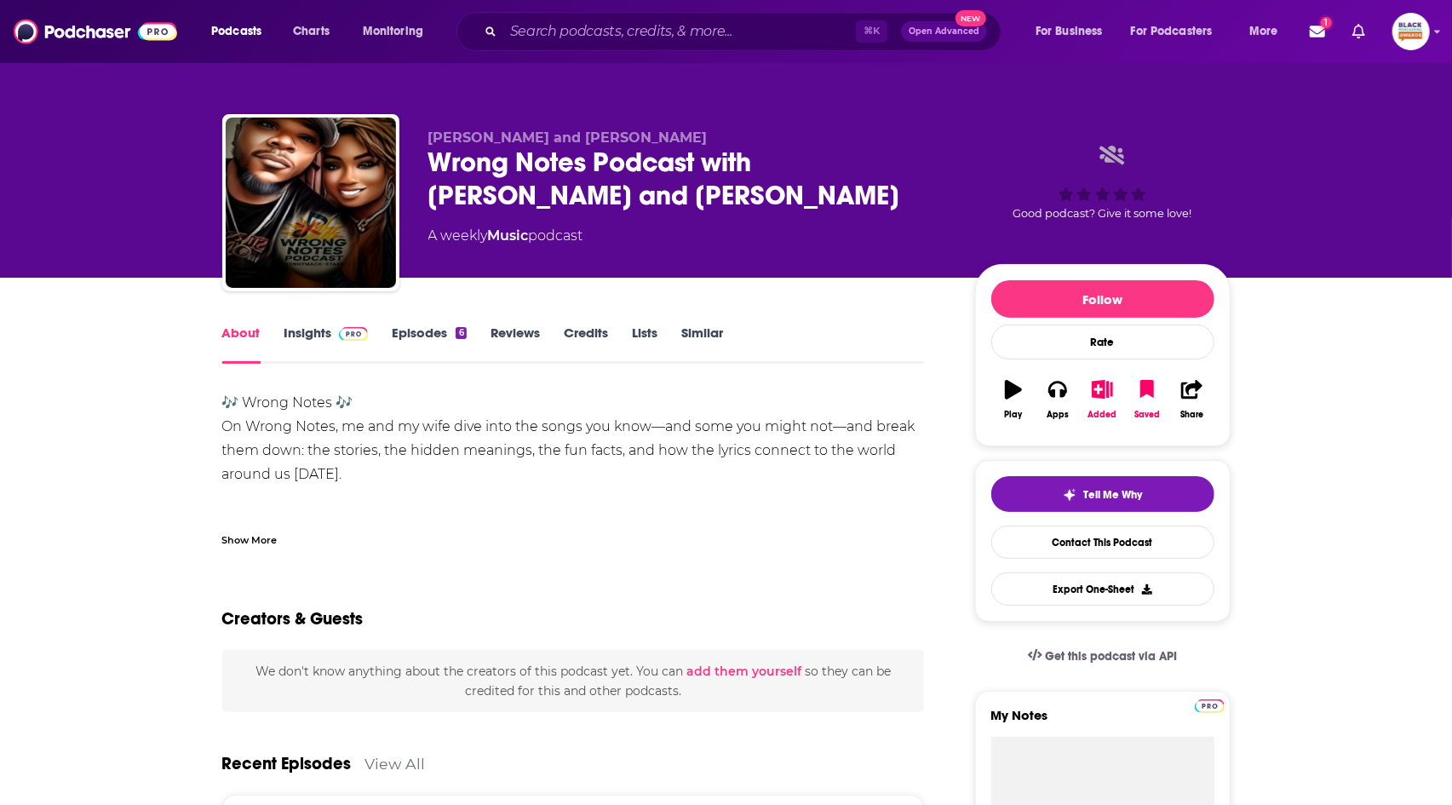
click at [293, 337] on link "Insights" at bounding box center [326, 343] width 84 height 39
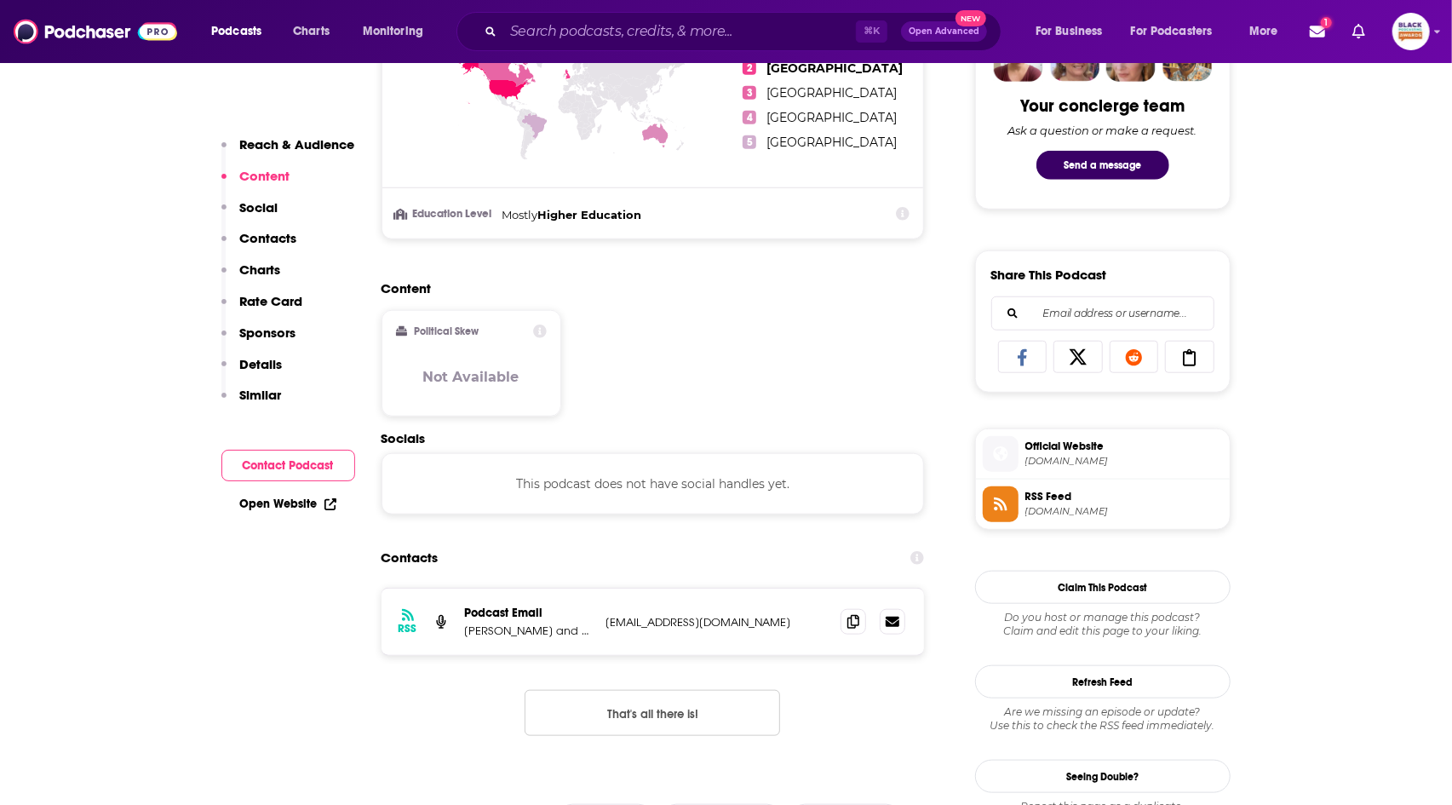
scroll to position [1189, 0]
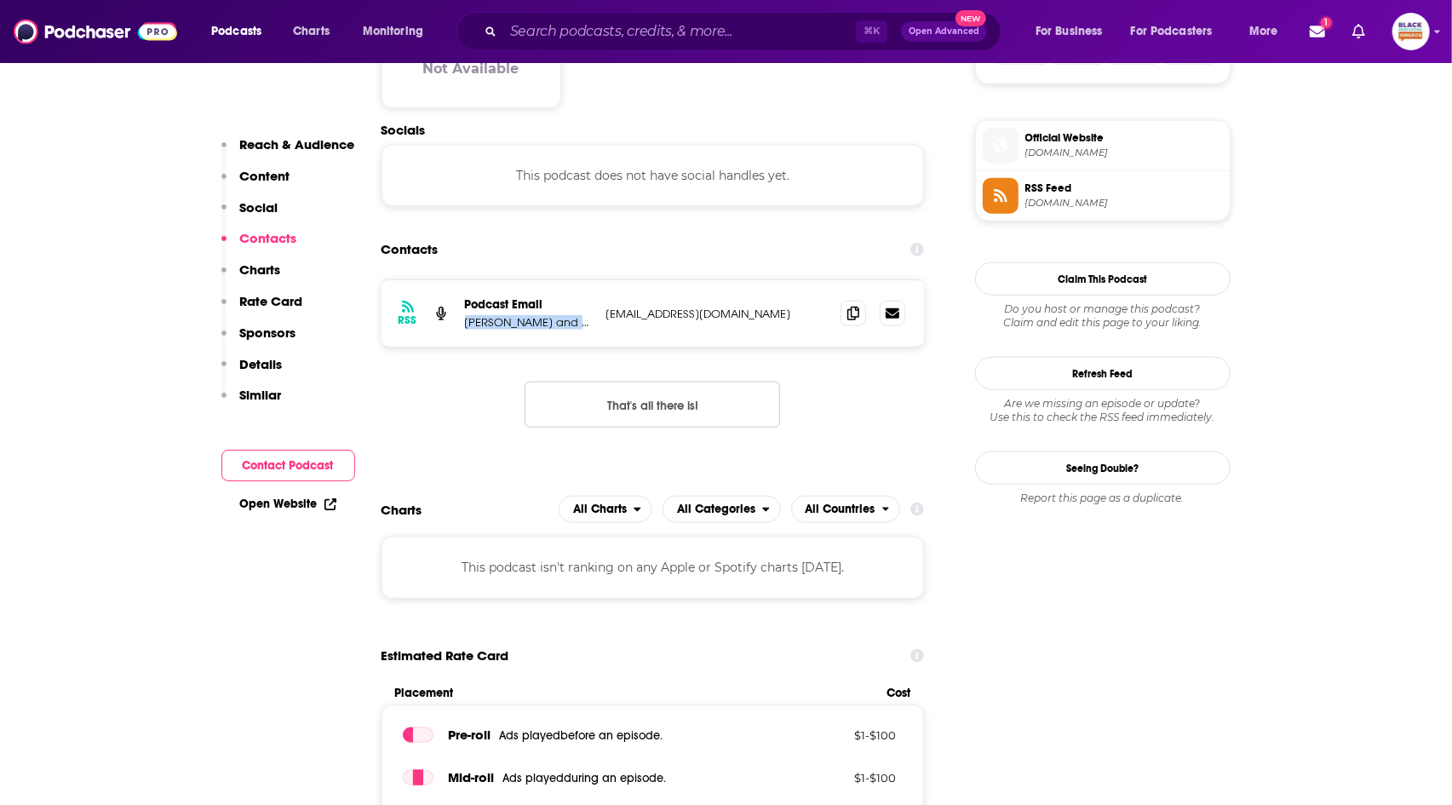
drag, startPoint x: 582, startPoint y: 324, endPoint x: 459, endPoint y: 325, distance: 123.5
click at [459, 325] on div "RSS Podcast Email Starr and KennyMack wrongnotespodcast@gmail.com wrongnotespod…" at bounding box center [653, 313] width 543 height 66
copy p "Starr and KennyMack"
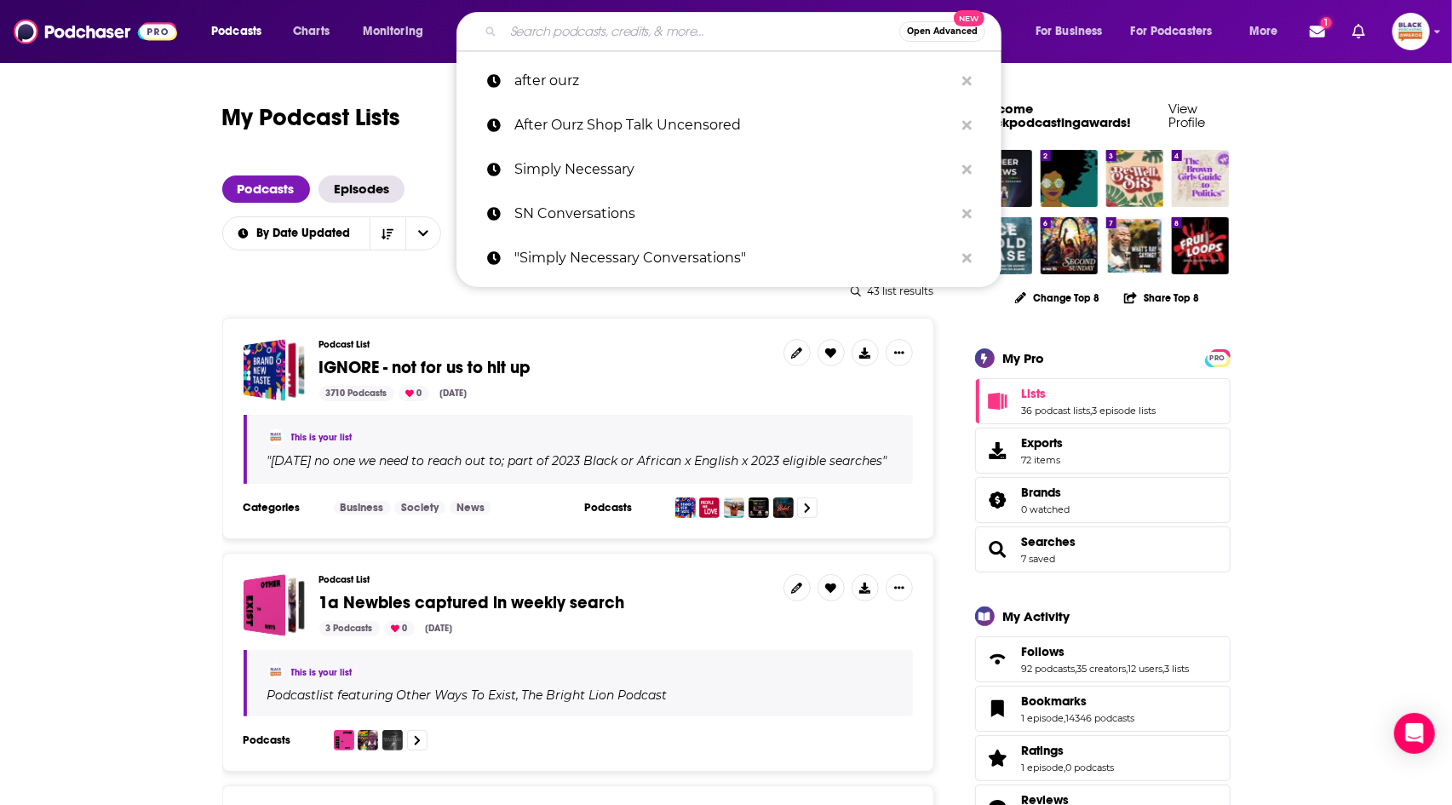
click at [697, 37] on input "Search podcasts, credits, & more..." at bounding box center [701, 31] width 396 height 27
paste input "Relationsh*t"
type input "Relationsh*t"
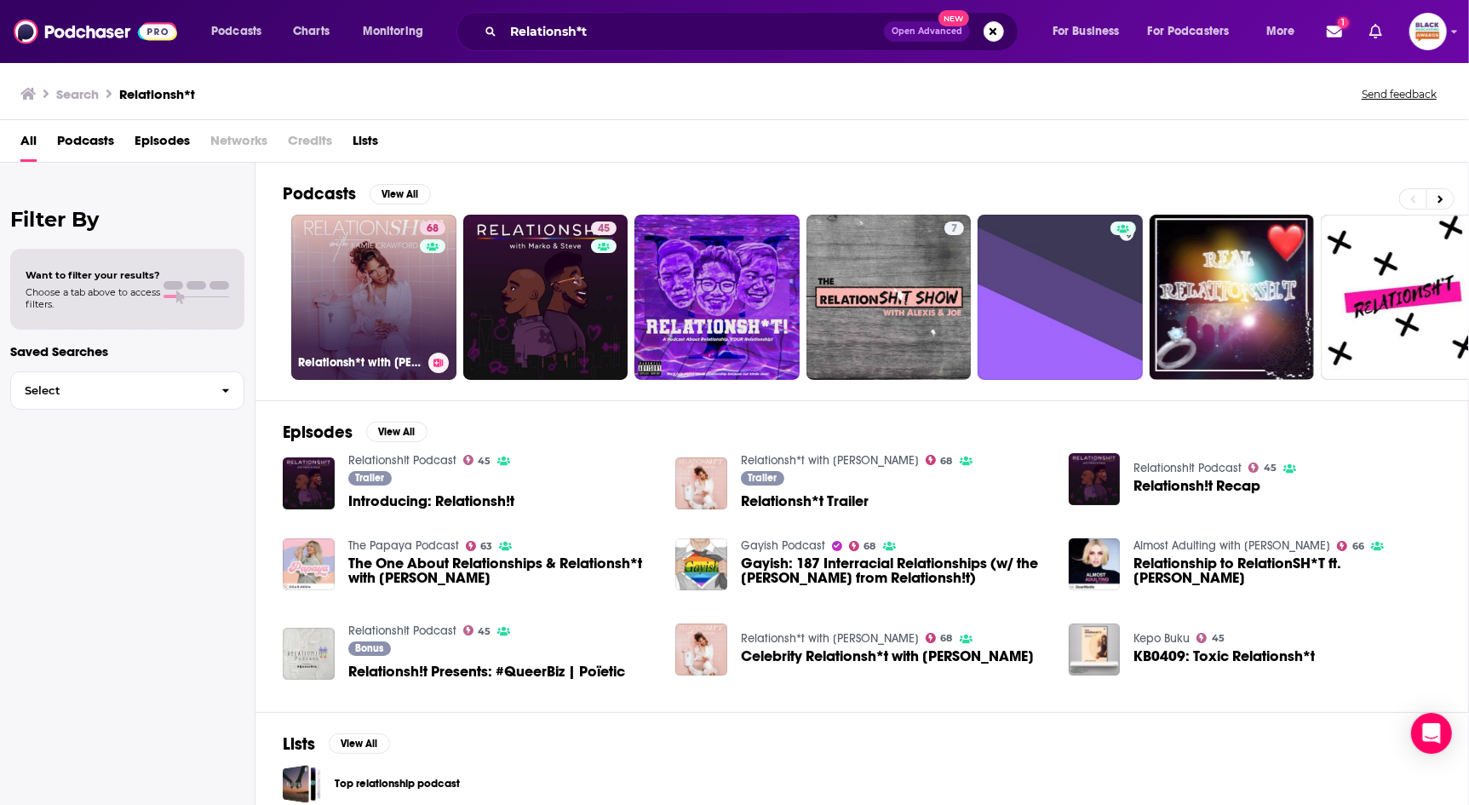
click at [418, 264] on link "68 Relationsh*t with Kamie Crawford" at bounding box center [373, 297] width 165 height 165
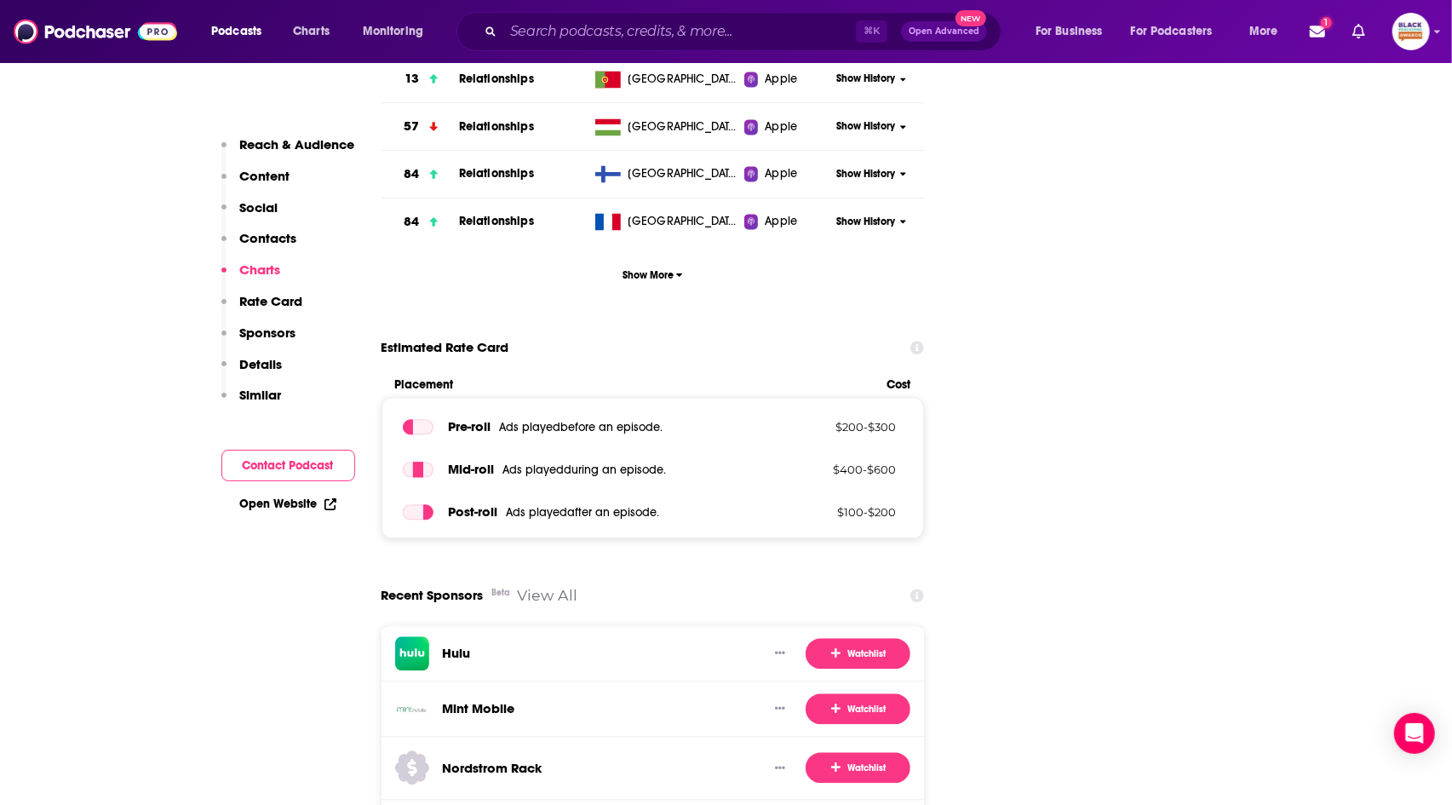
scroll to position [2425, 0]
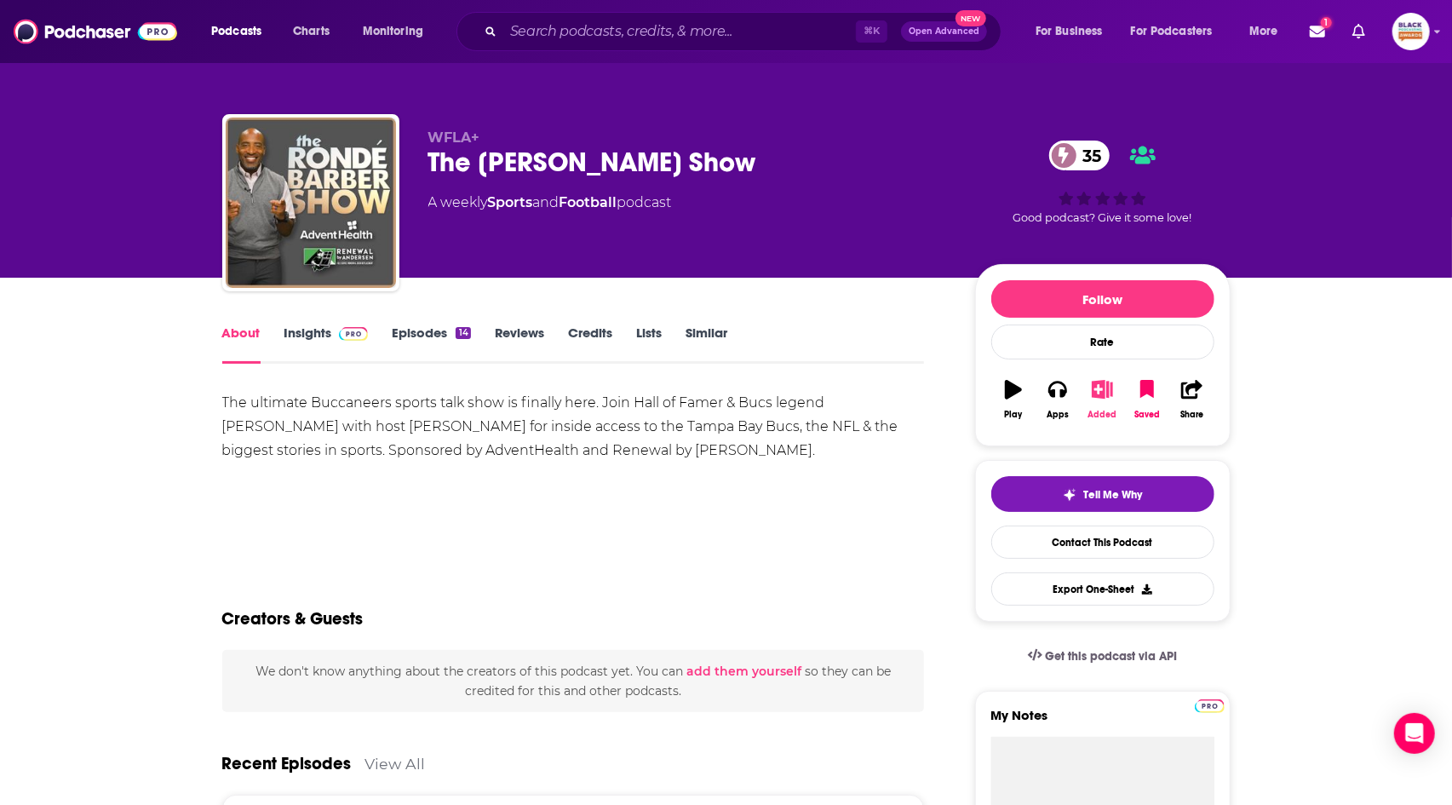
click at [1112, 390] on button "Added" at bounding box center [1102, 399] width 44 height 61
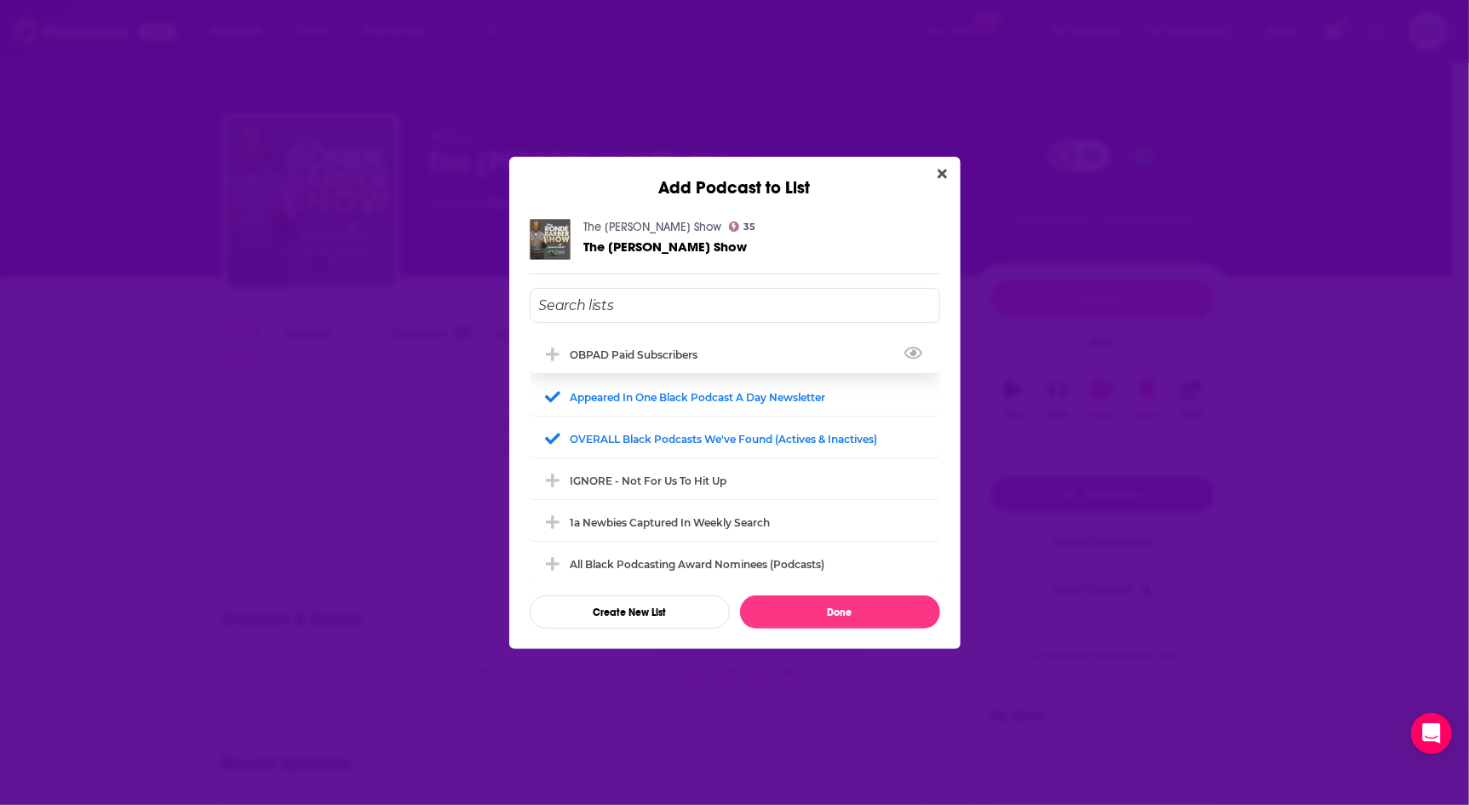
click at [681, 354] on div "OBPAD paid subscribers" at bounding box center [640, 354] width 138 height 13
click at [869, 619] on button "Done" at bounding box center [840, 611] width 200 height 33
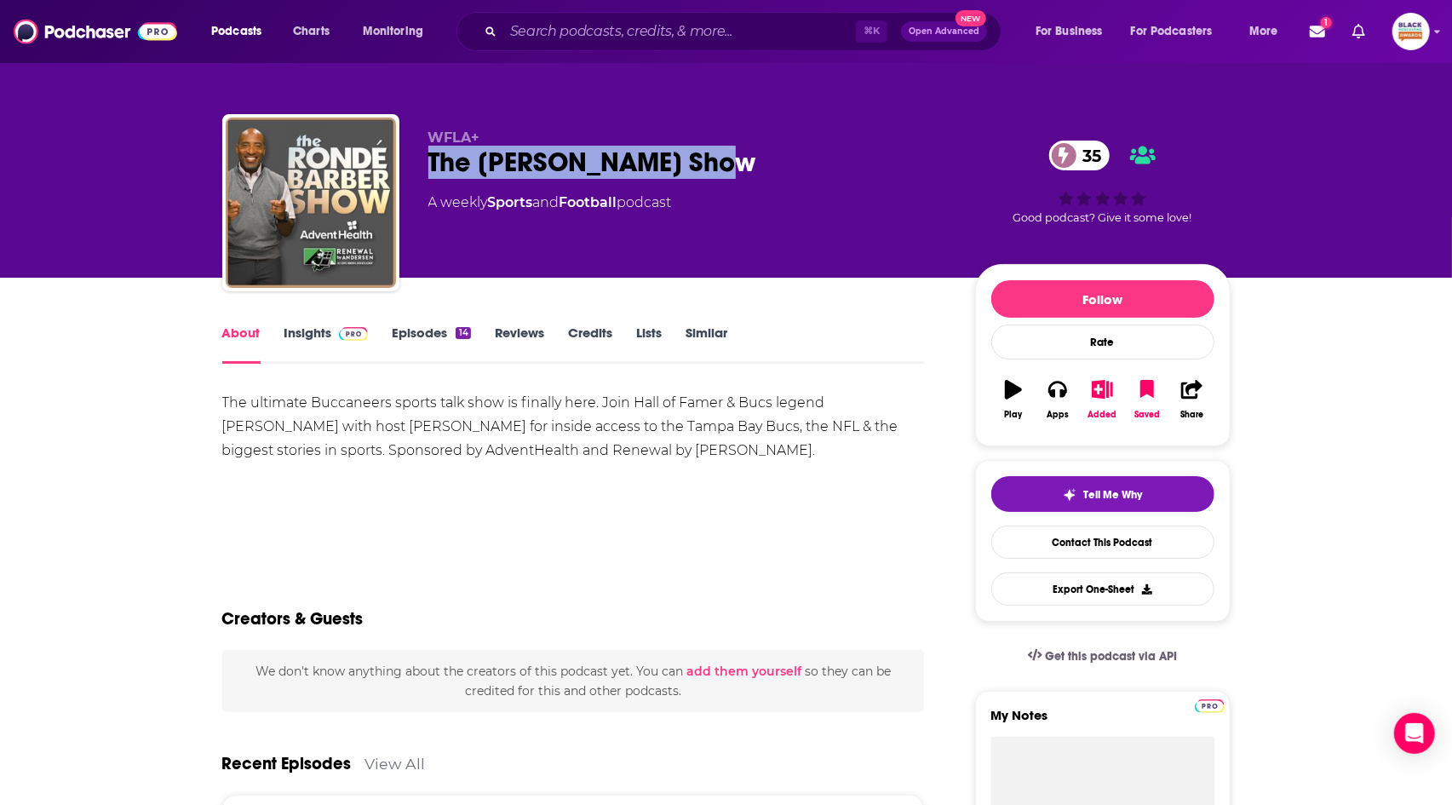
drag, startPoint x: 429, startPoint y: 160, endPoint x: 749, endPoint y: 169, distance: 319.5
click at [749, 169] on div "The Rondé Barber Show 35" at bounding box center [687, 162] width 519 height 33
copy h1 "The Rondé Barber Show"
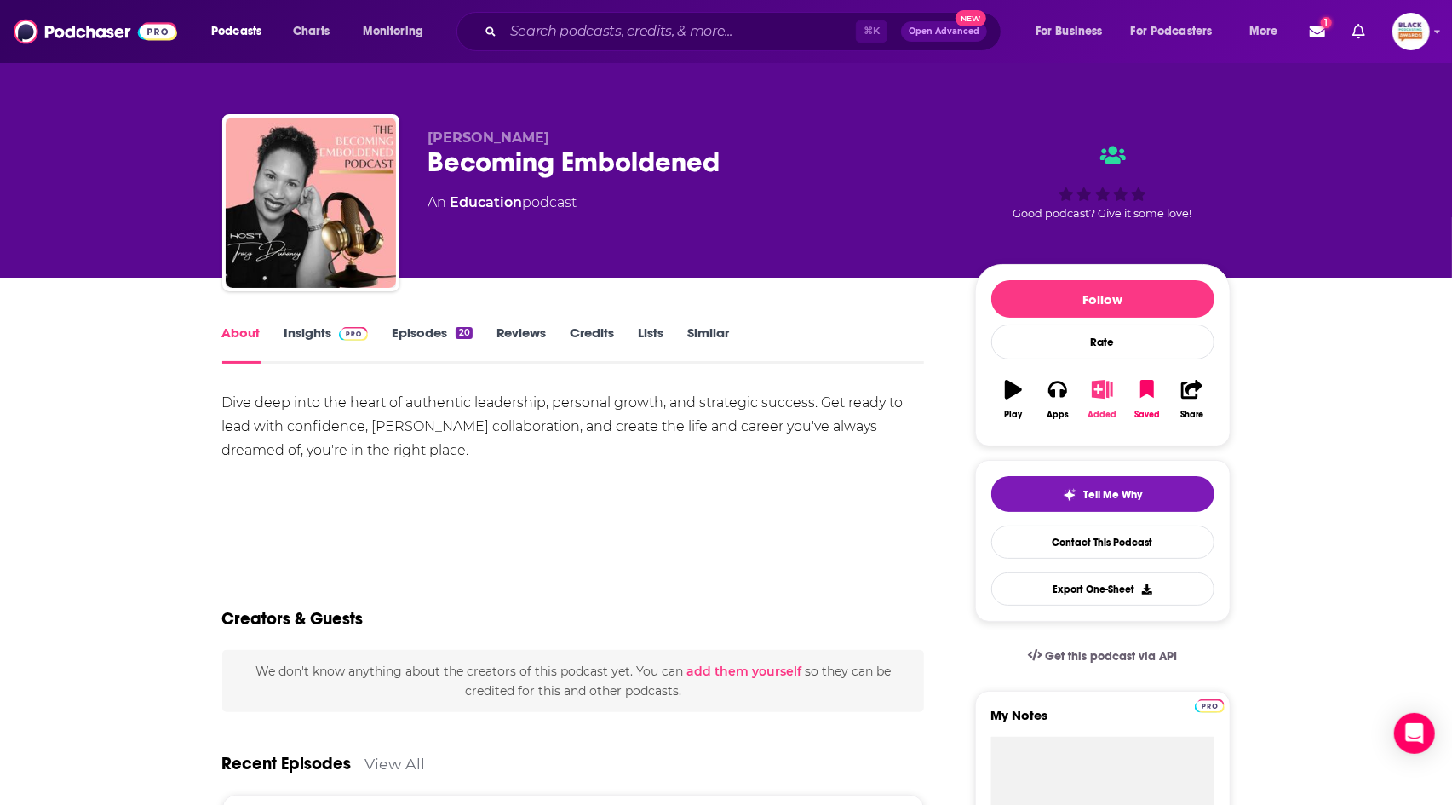
click at [1094, 385] on icon "button" at bounding box center [1102, 389] width 21 height 19
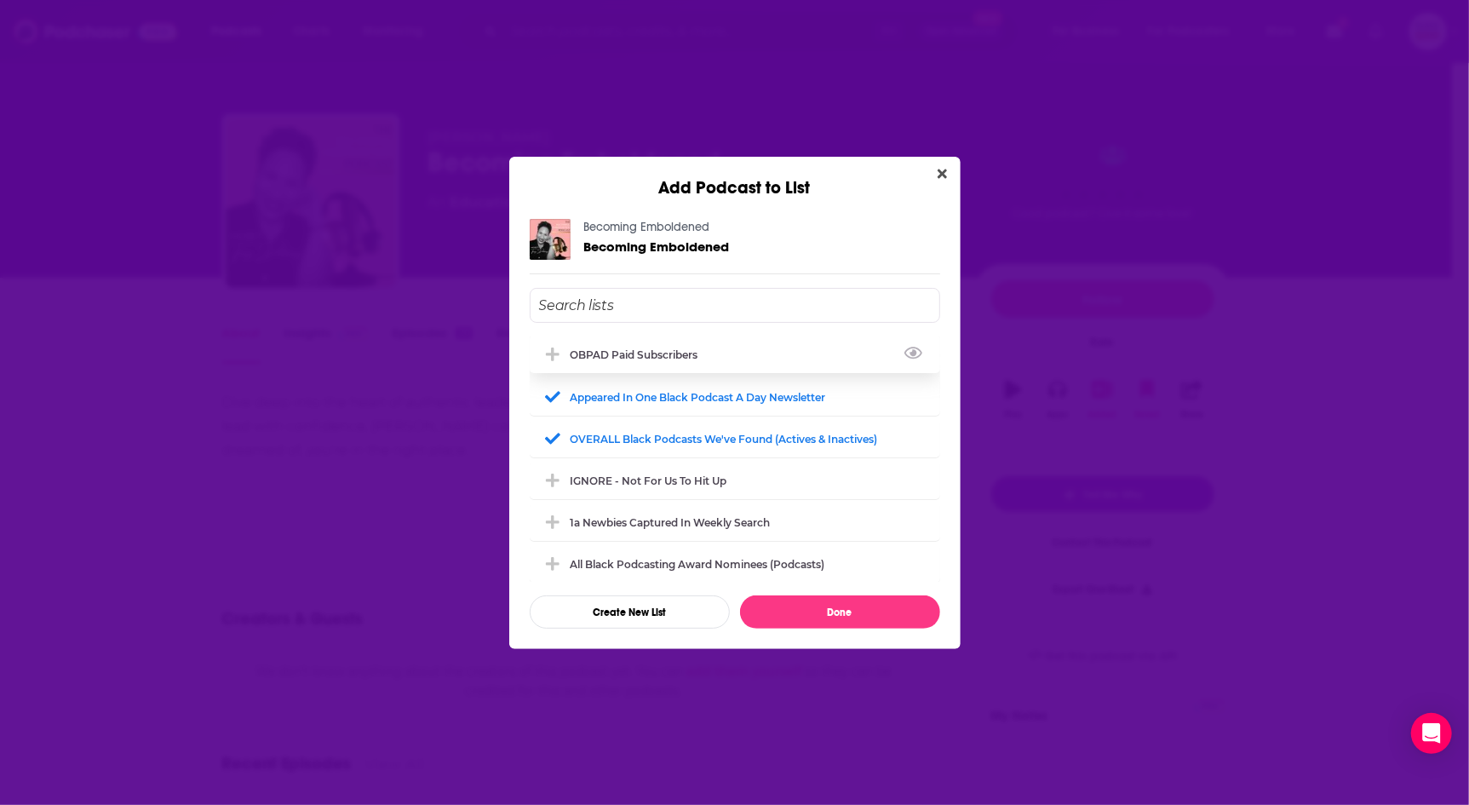
click at [721, 347] on div "OBPAD paid subscribers" at bounding box center [735, 354] width 410 height 37
click at [863, 605] on button "Done" at bounding box center [840, 611] width 200 height 33
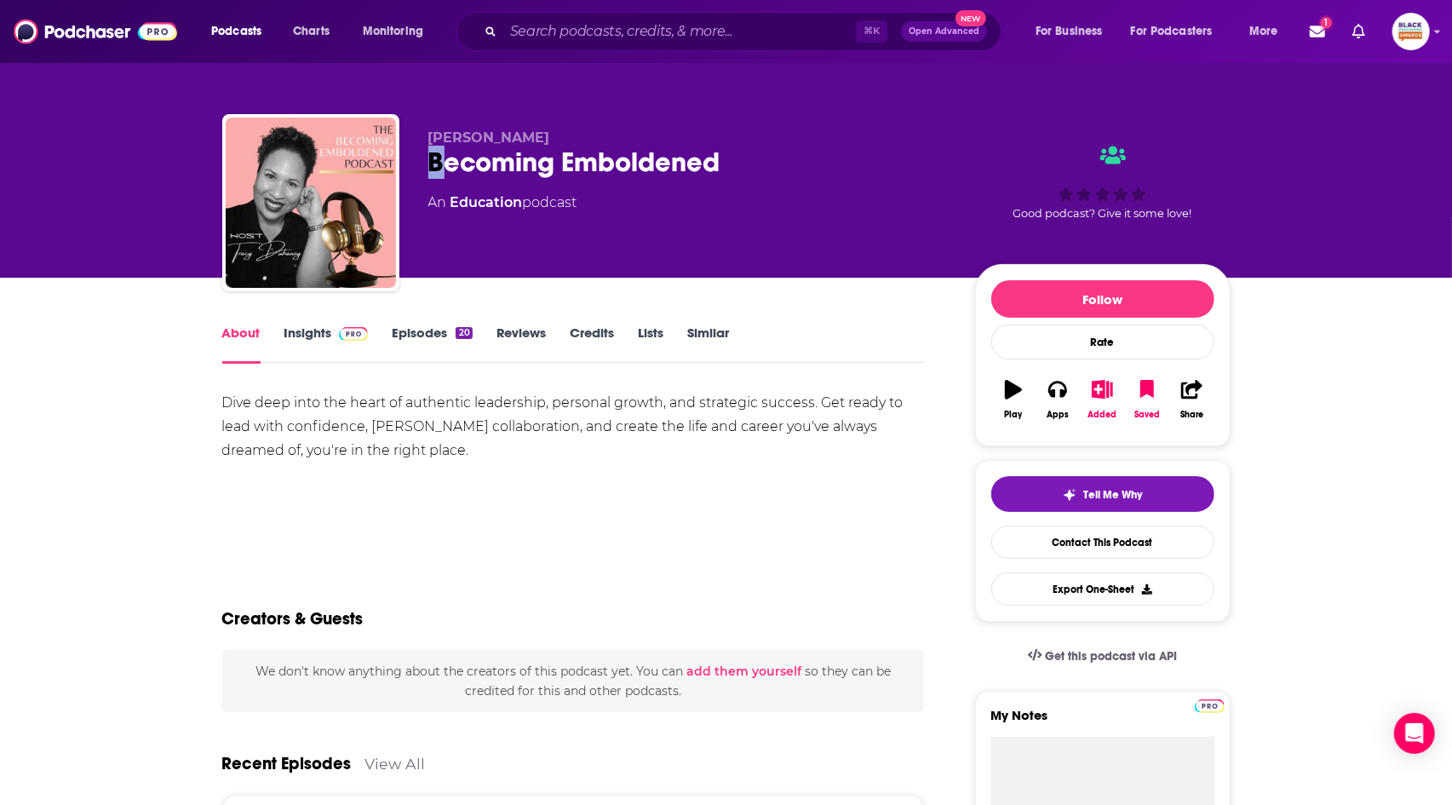
drag, startPoint x: 438, startPoint y: 166, endPoint x: 425, endPoint y: 162, distance: 13.5
click at [428, 163] on div "Becoming Emboldened" at bounding box center [687, 162] width 519 height 33
drag, startPoint x: 425, startPoint y: 162, endPoint x: 757, endPoint y: 164, distance: 332.1
click at [757, 164] on div "Tracy Duhaney Becoming Emboldened An Education podcast Good podcast? Give it so…" at bounding box center [726, 206] width 1008 height 184
copy h1 "Becoming Emboldened"
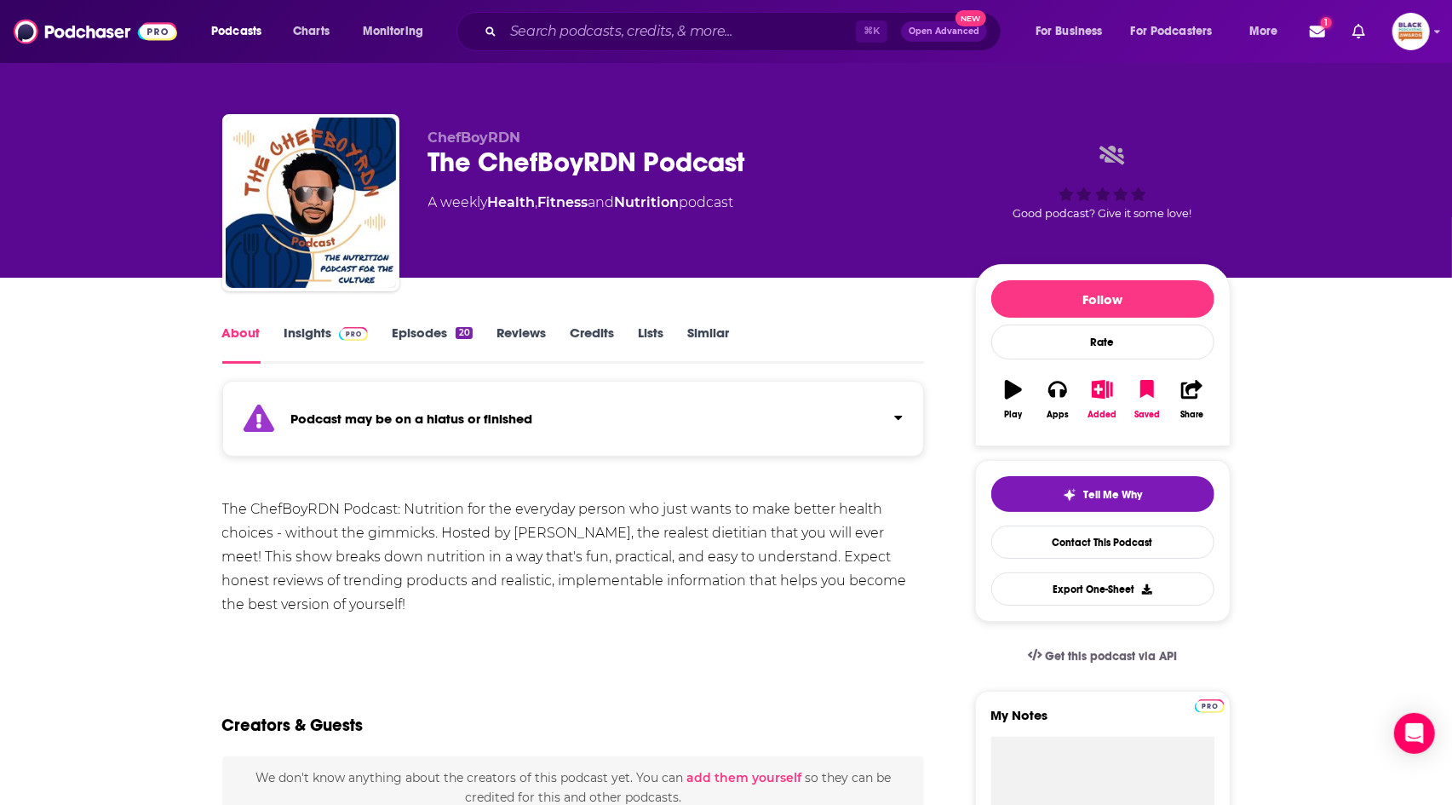
click at [336, 339] on span at bounding box center [350, 332] width 37 height 16
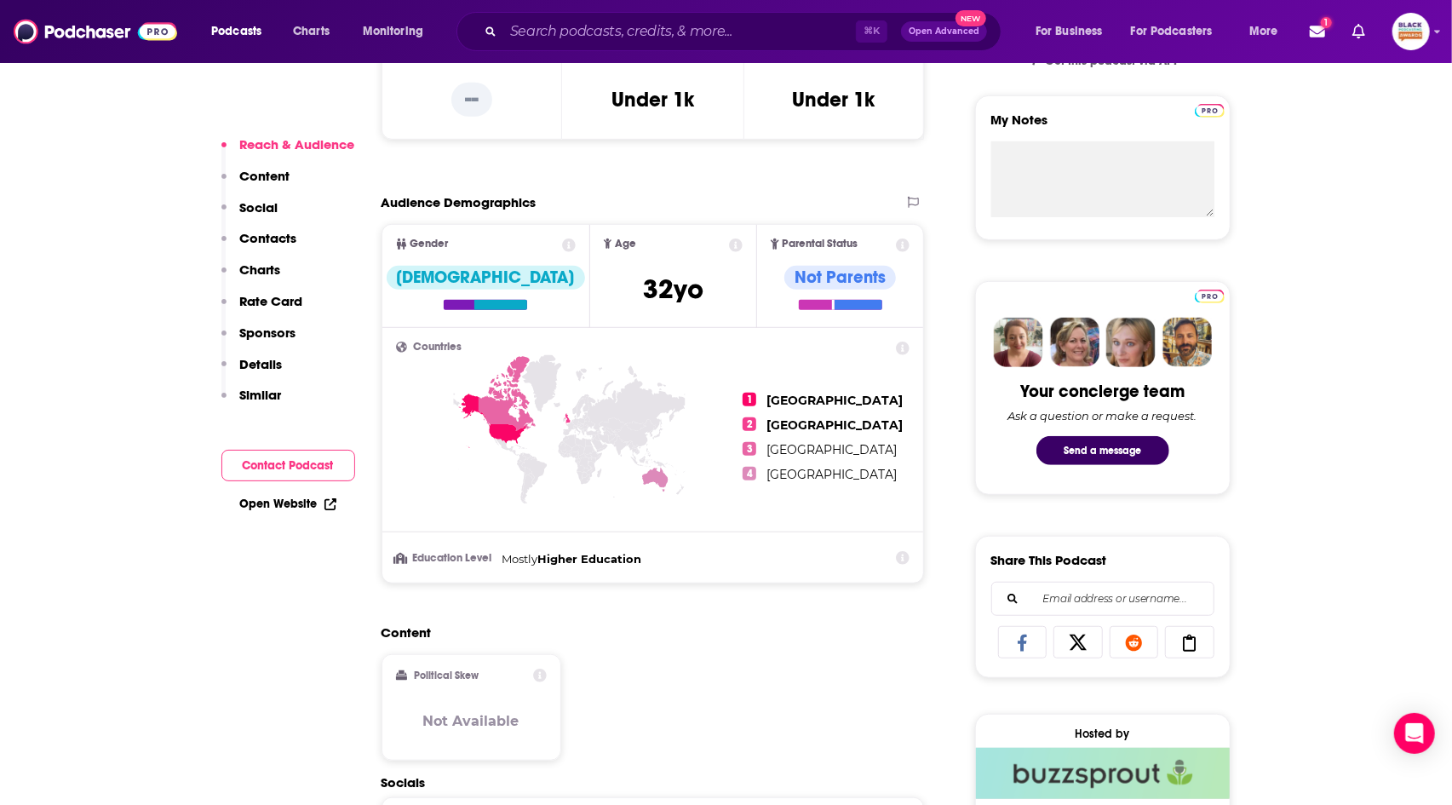
scroll to position [994, 0]
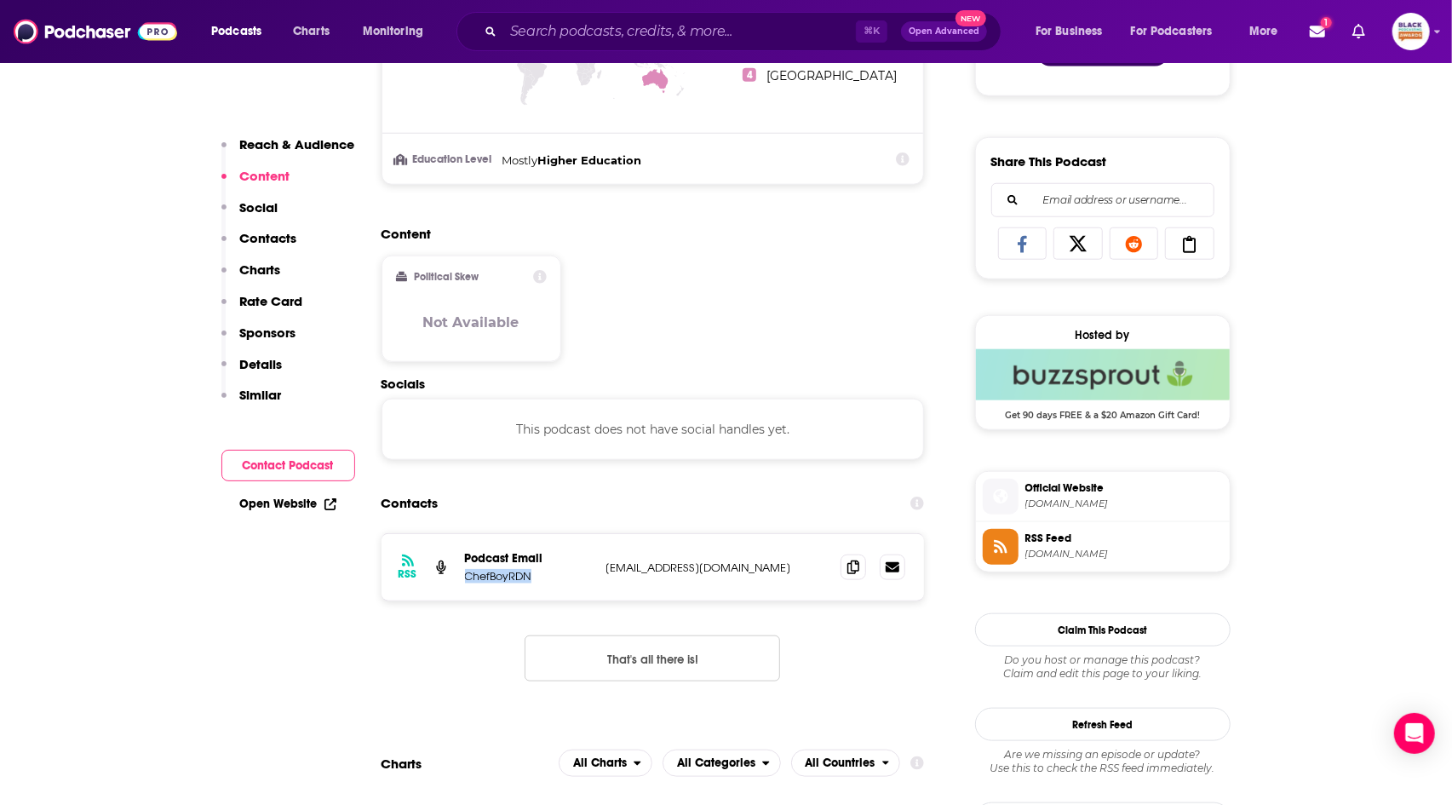
drag, startPoint x: 516, startPoint y: 576, endPoint x: 465, endPoint y: 577, distance: 51.1
click at [465, 577] on p "ChefBoyRDN" at bounding box center [529, 576] width 128 height 14
copy p "ChefBoyRDN"
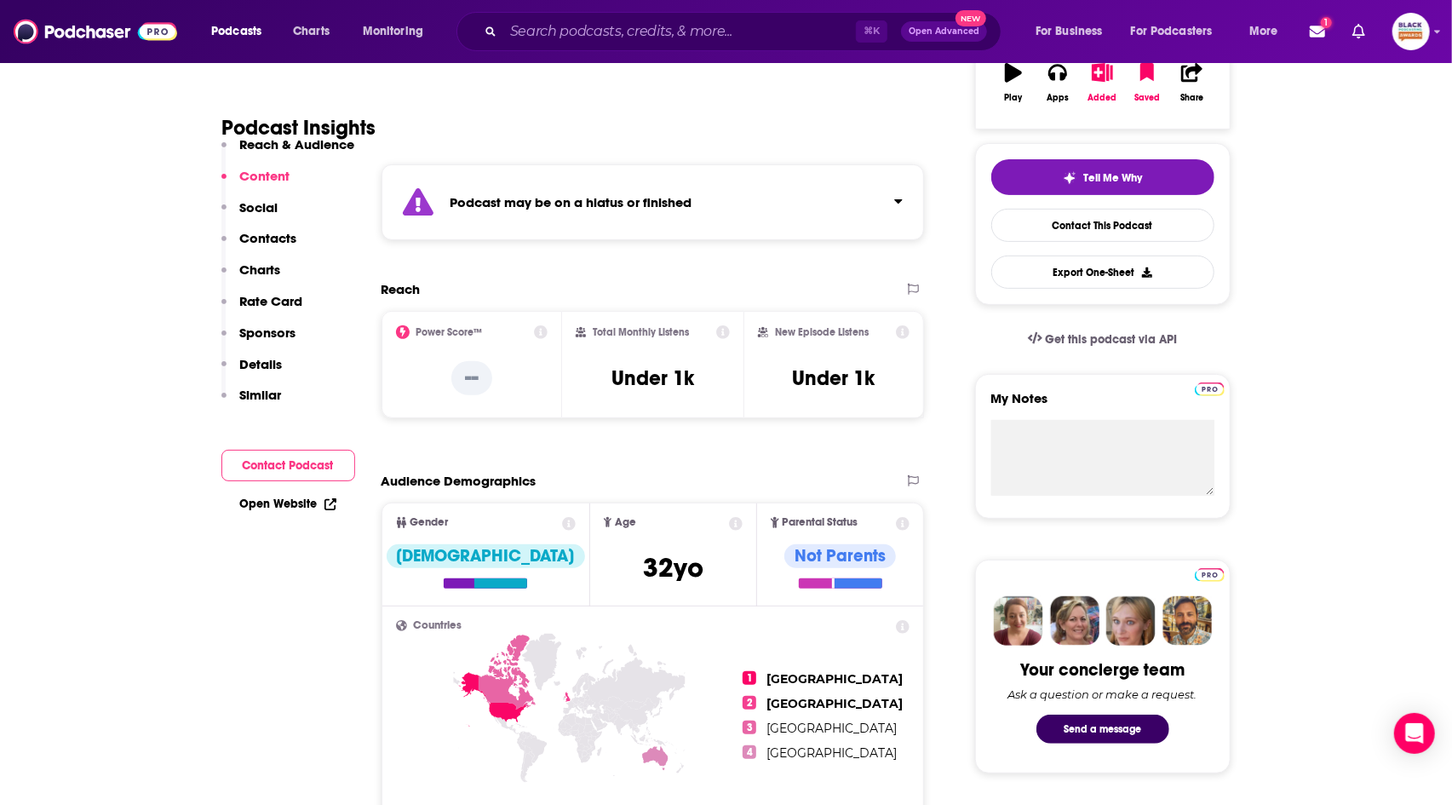
scroll to position [124, 0]
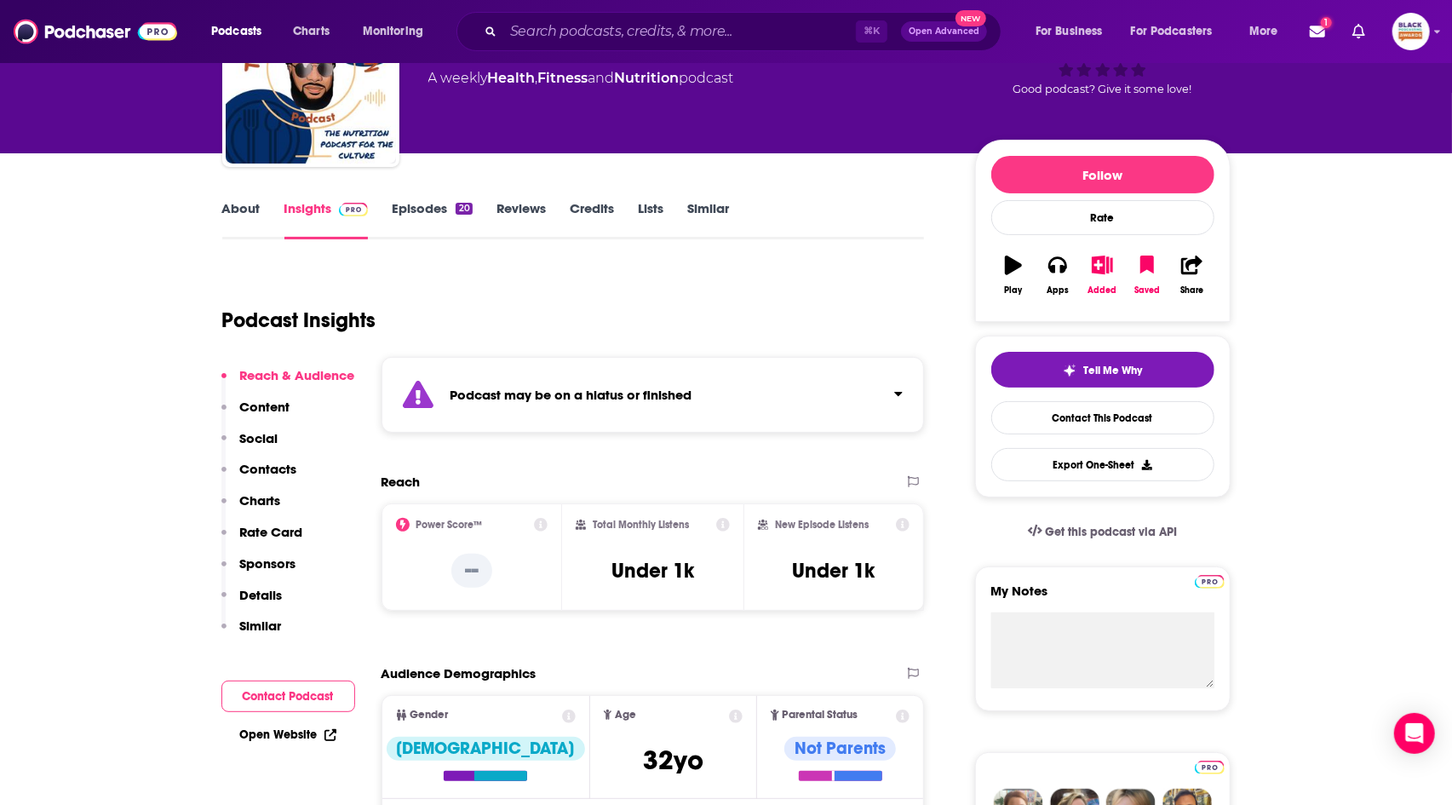
click at [456, 228] on link "Episodes 20" at bounding box center [432, 219] width 80 height 39
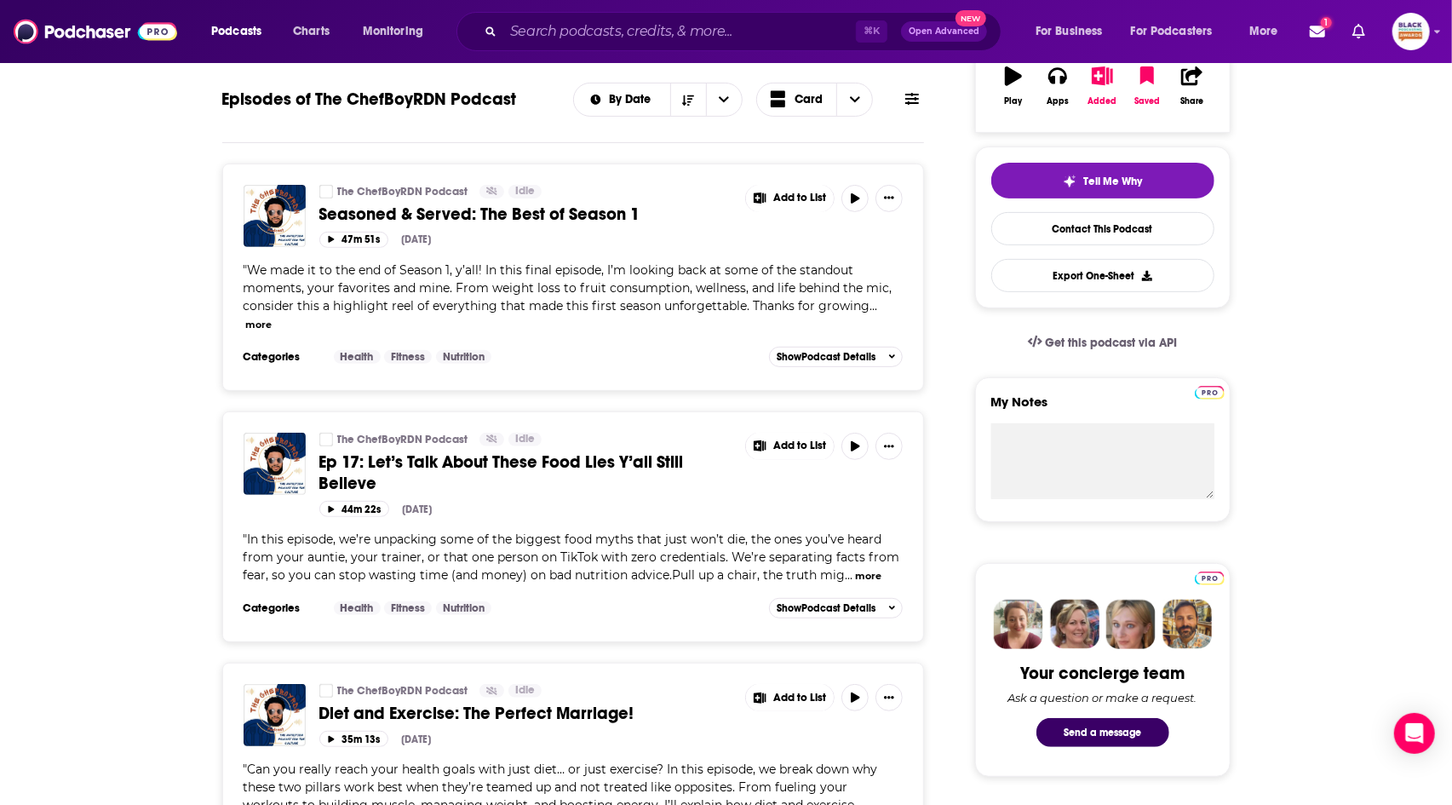
scroll to position [318, 0]
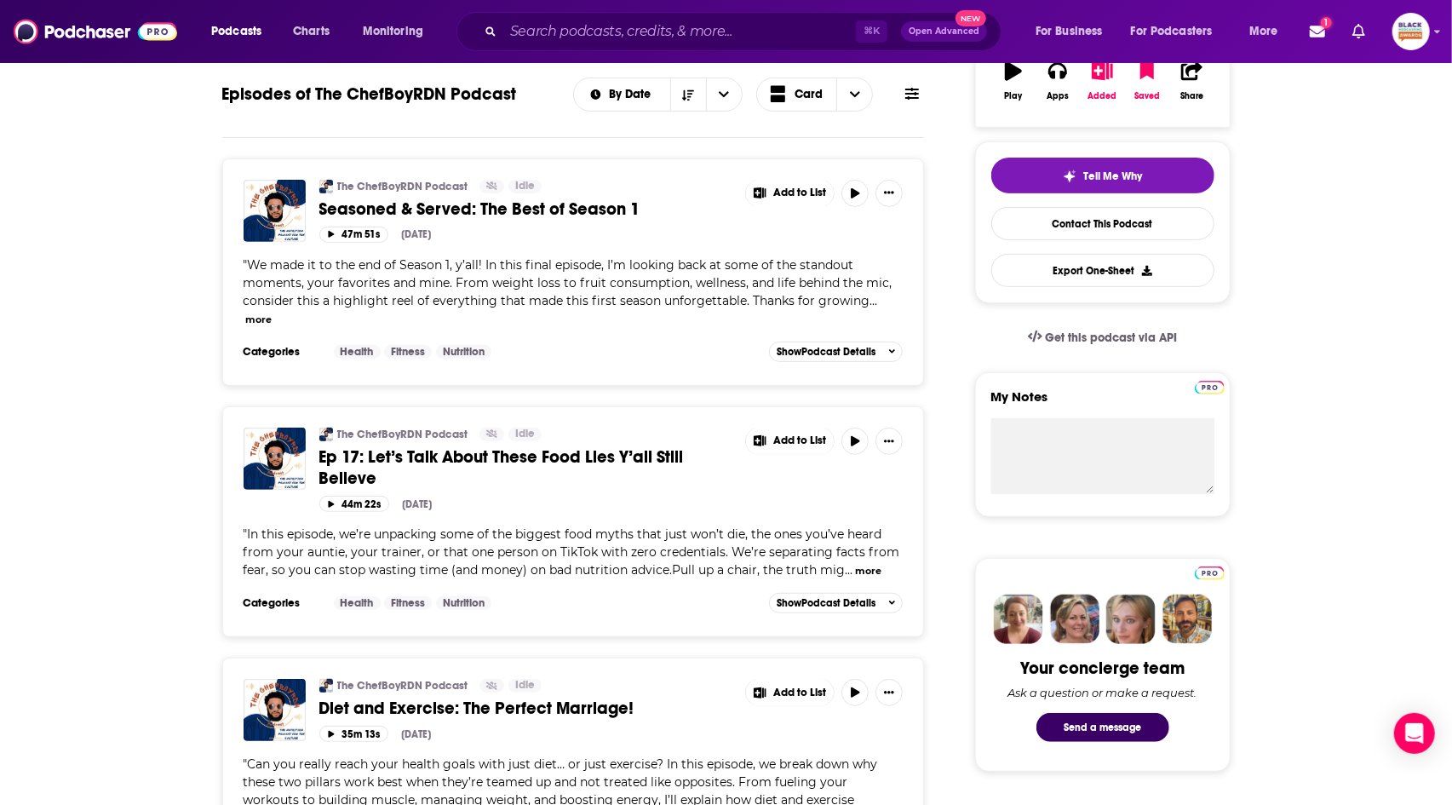
click at [886, 307] on div "" We made it to the end of Season 1, y’all! In this final episode, I’m looking …" at bounding box center [574, 292] width 660 height 72
click at [272, 313] on button "more" at bounding box center [258, 320] width 26 height 14
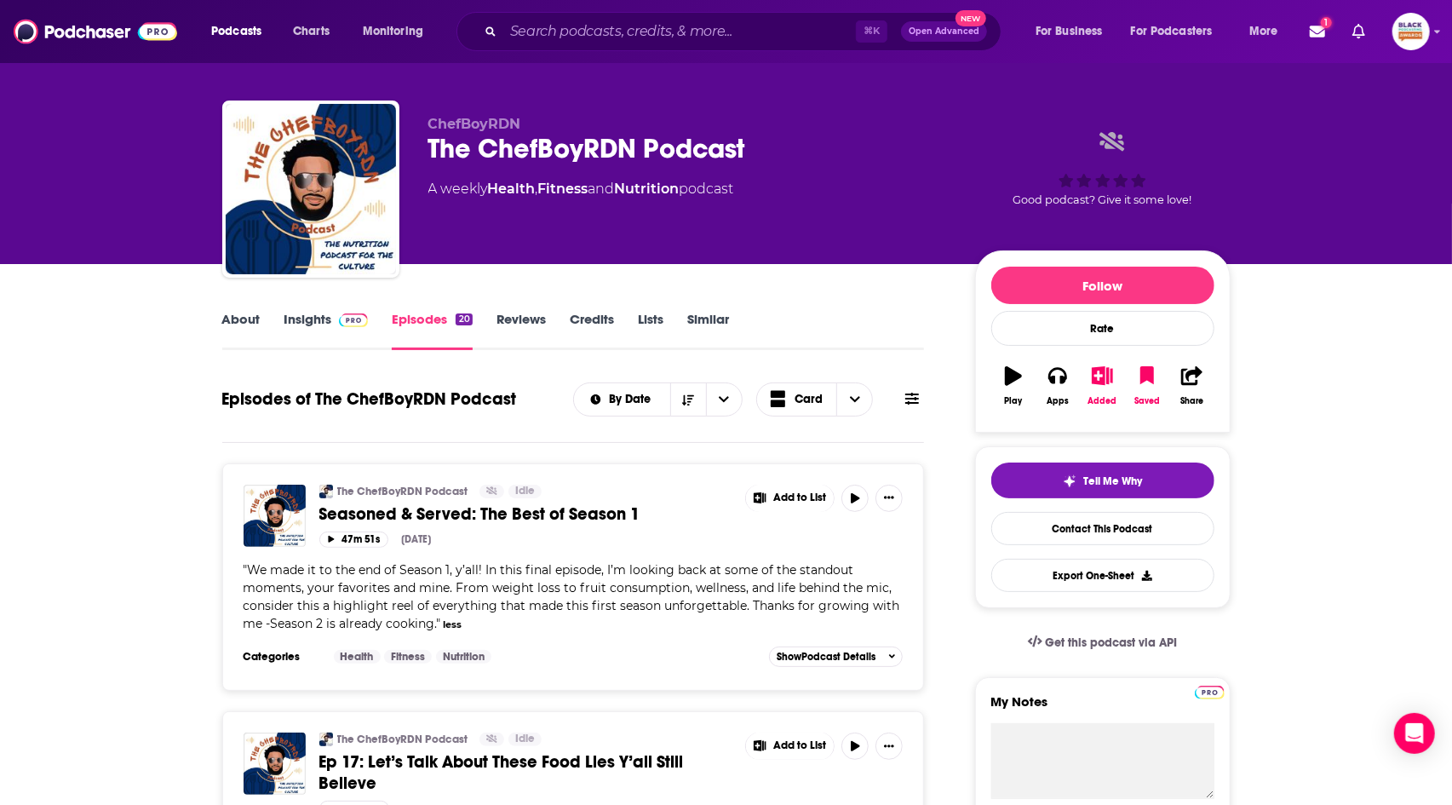
scroll to position [0, 0]
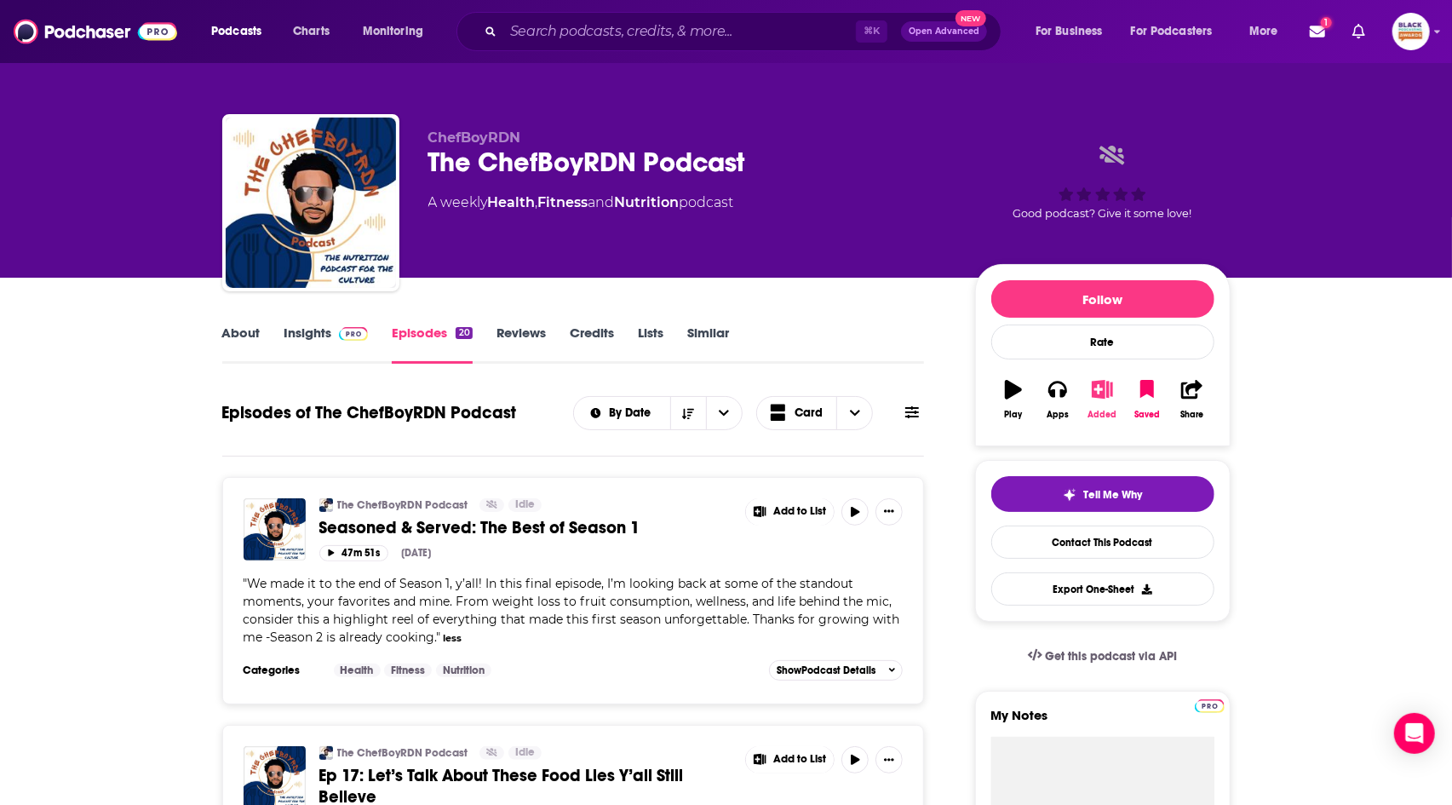
click at [1104, 394] on icon "button" at bounding box center [1102, 389] width 21 height 19
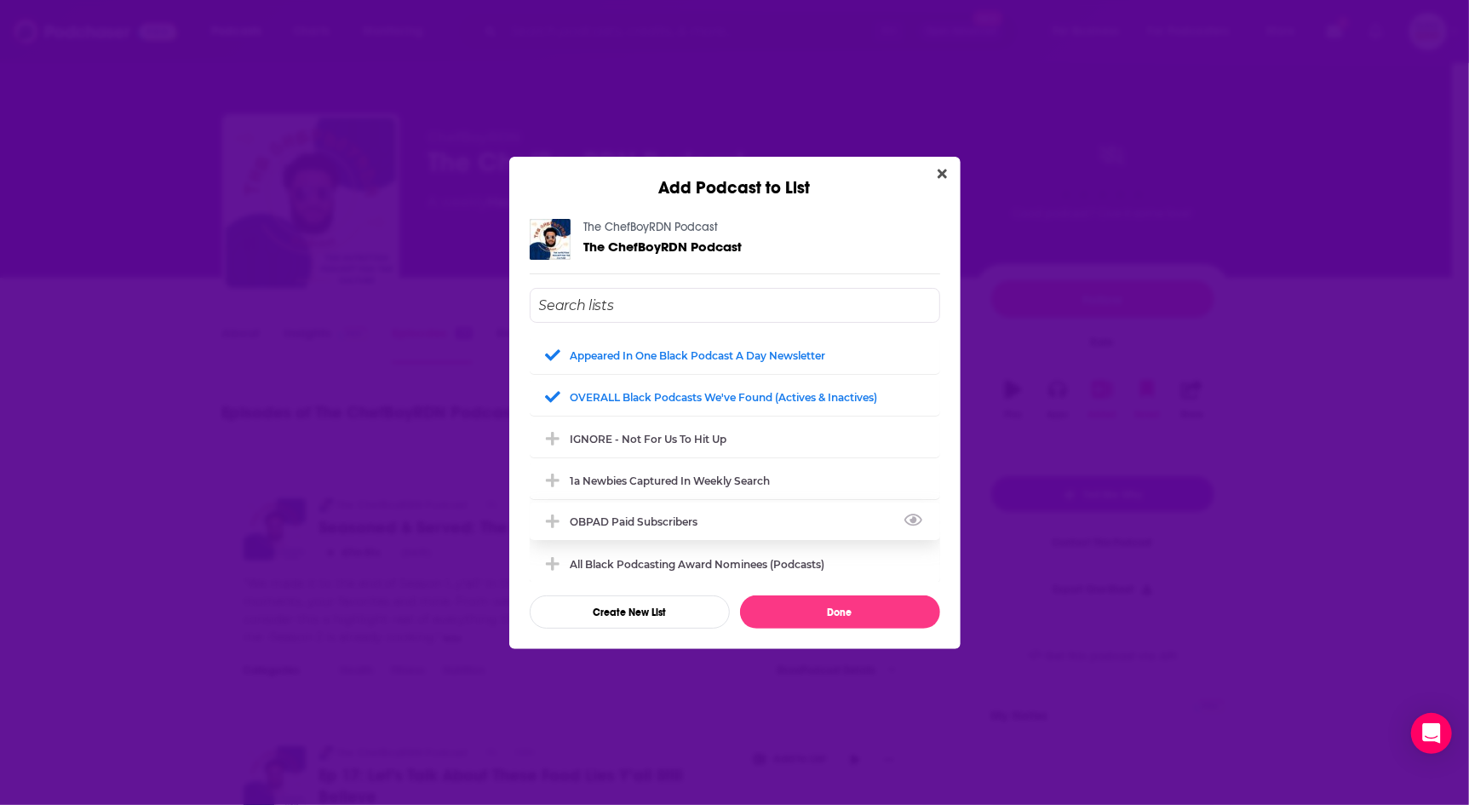
click at [778, 525] on div "OBPAD paid subscribers" at bounding box center [735, 520] width 410 height 37
click at [854, 614] on button "Done" at bounding box center [840, 611] width 200 height 33
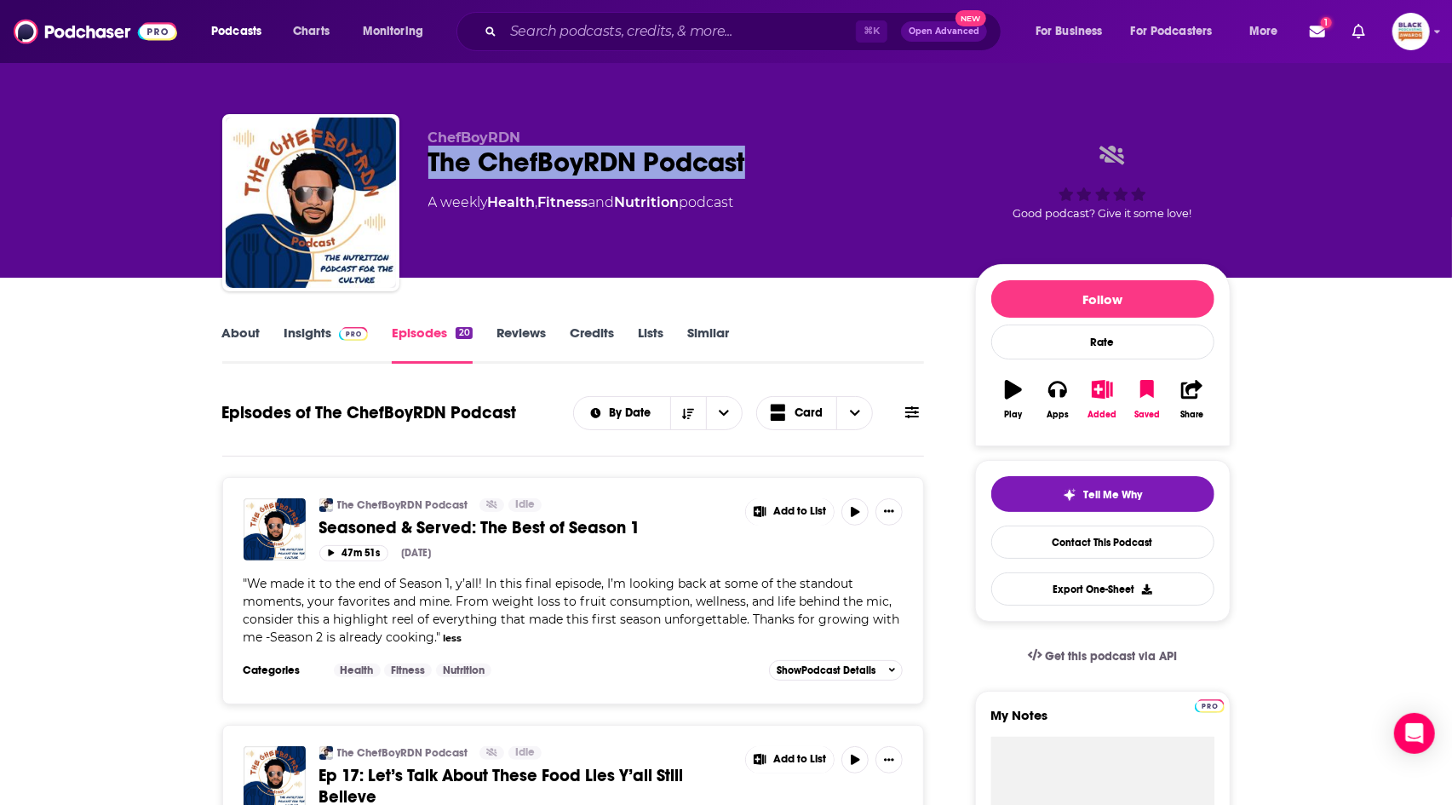
drag, startPoint x: 811, startPoint y: 158, endPoint x: 430, endPoint y: 164, distance: 380.7
click at [430, 164] on div "The ChefBoyRDN Podcast" at bounding box center [687, 162] width 519 height 33
copy h2 "The ChefBoyRDN Podcast"
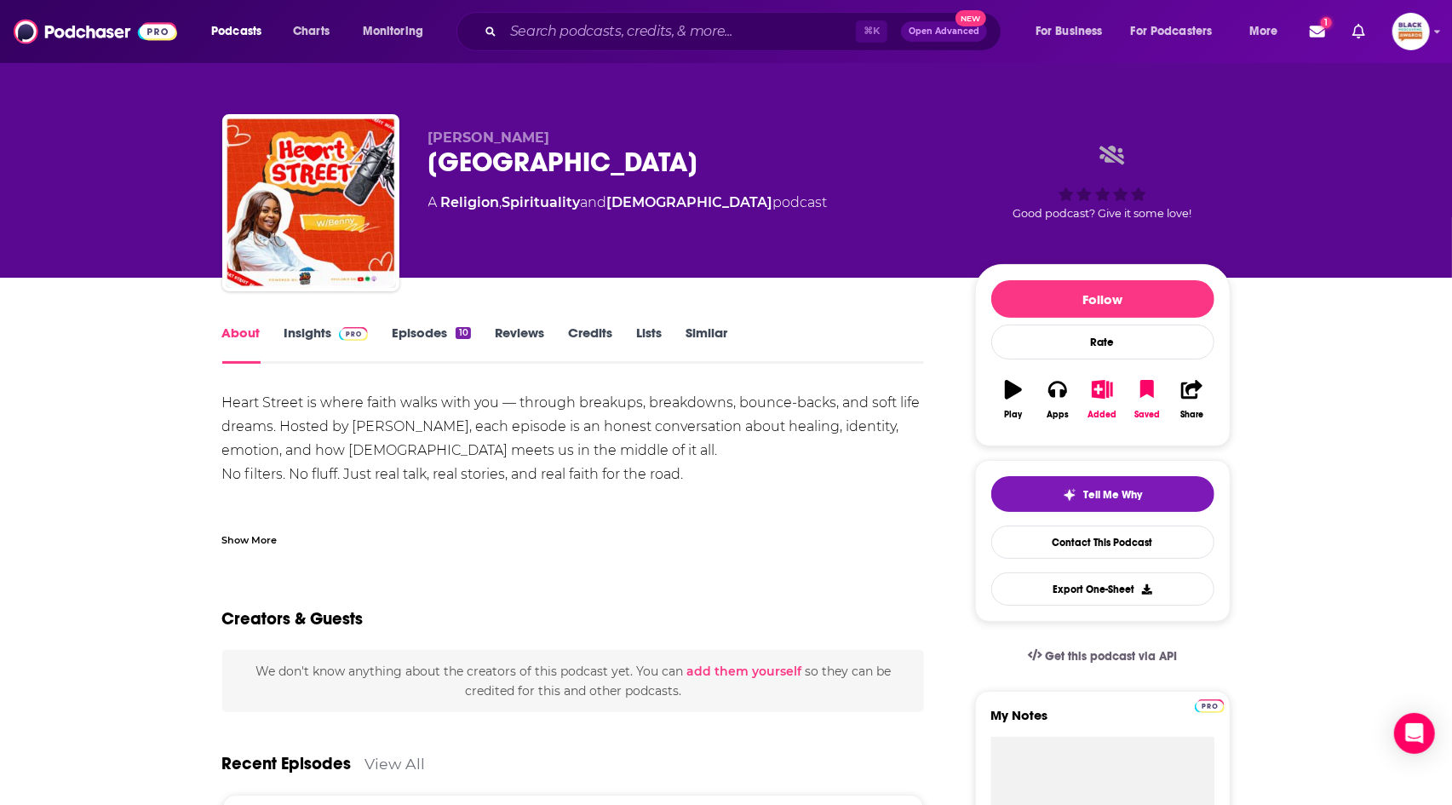
click at [370, 433] on div "Heart Street is where faith walks with you — through breakups, breakdowns, boun…" at bounding box center [573, 474] width 703 height 167
copy div "[PERSON_NAME]"
click at [1102, 390] on icon "button" at bounding box center [1102, 389] width 21 height 19
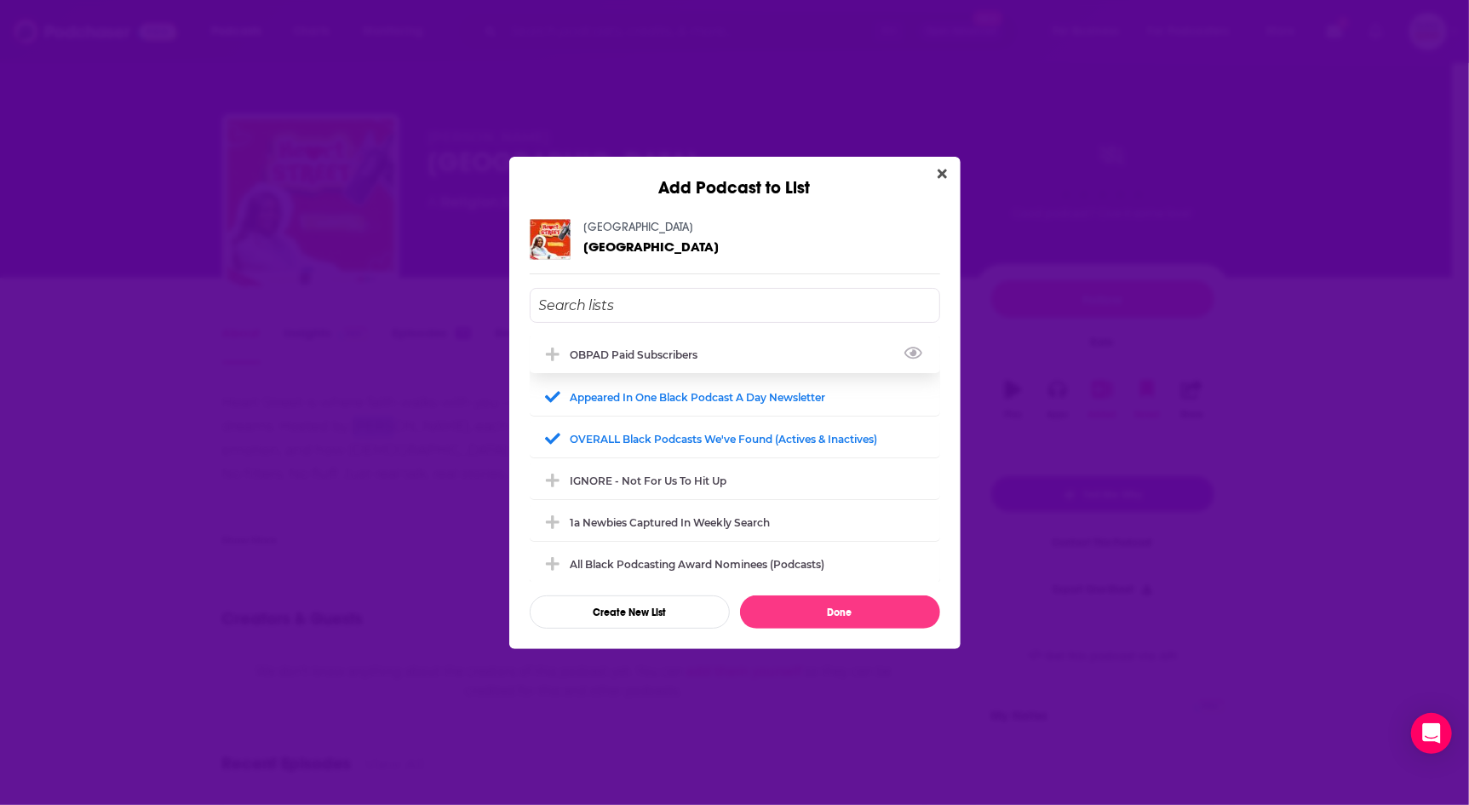
click at [614, 359] on div "OBPAD paid subscribers" at bounding box center [640, 354] width 138 height 13
click at [809, 606] on button "Done" at bounding box center [840, 611] width 200 height 33
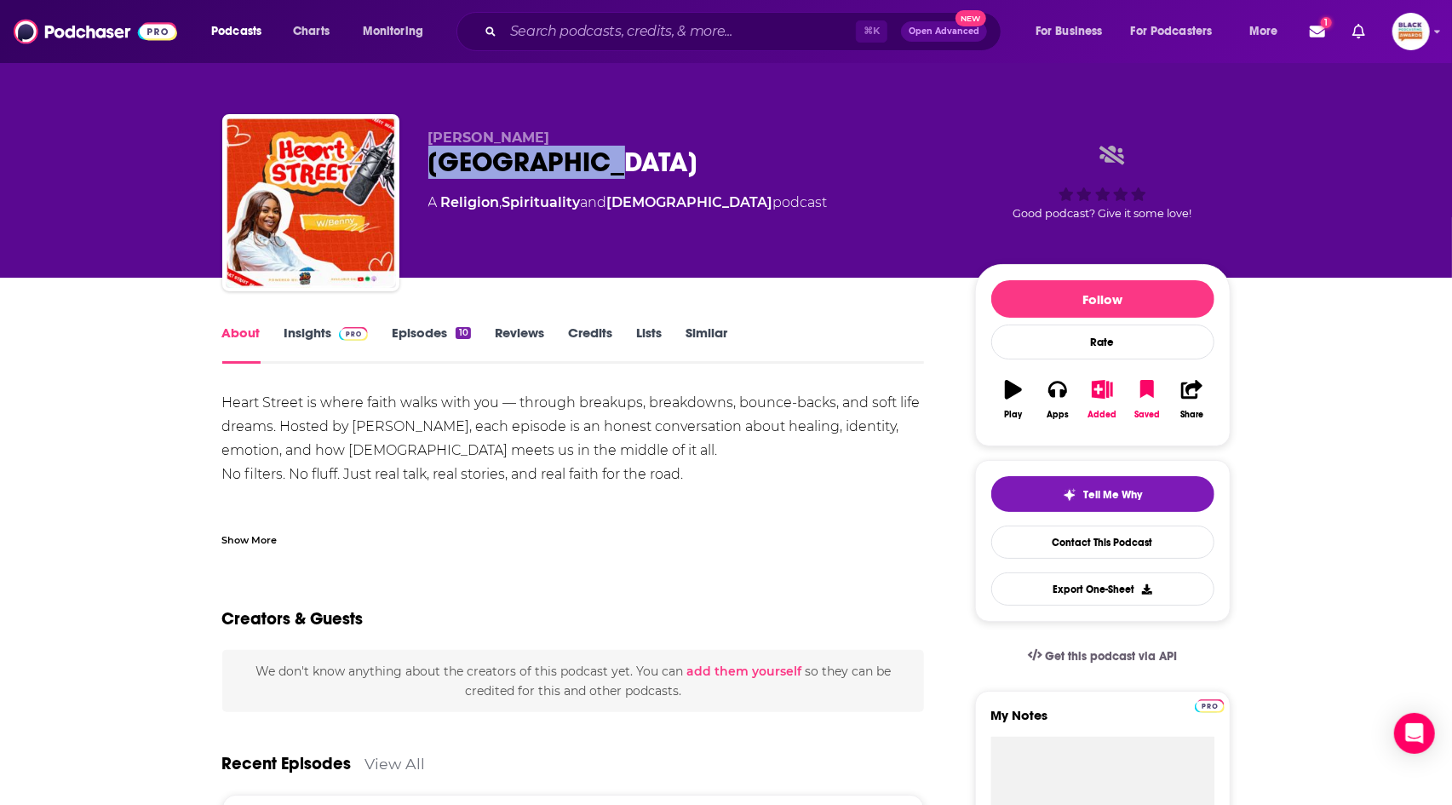
drag, startPoint x: 432, startPoint y: 161, endPoint x: 620, endPoint y: 161, distance: 188.2
click at [620, 161] on div "[PERSON_NAME] Heart Street A Religion , Spirituality and [DEMOGRAPHIC_DATA] pod…" at bounding box center [726, 206] width 1008 height 184
copy h1 "[GEOGRAPHIC_DATA]"
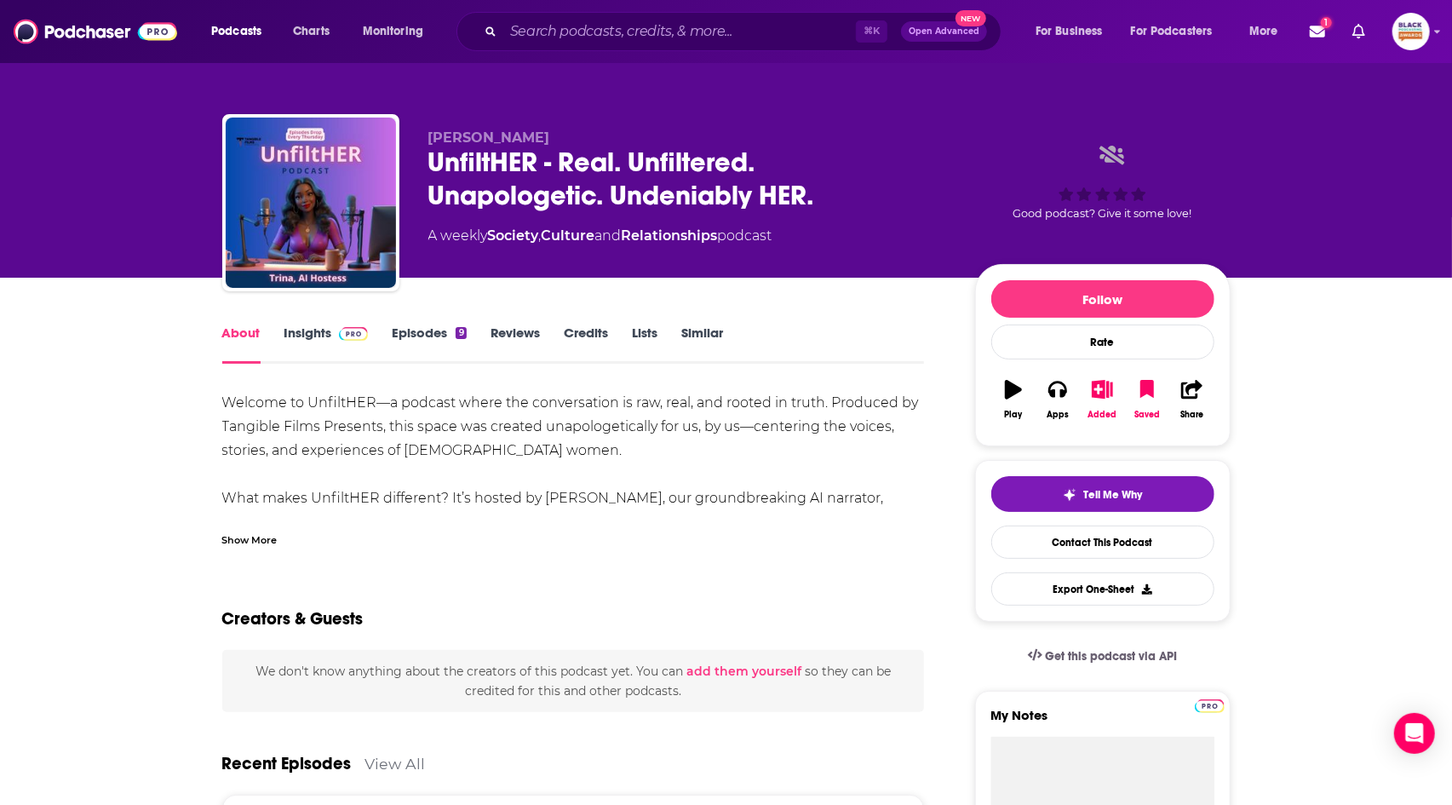
click at [281, 531] on div "Show More" at bounding box center [573, 533] width 703 height 29
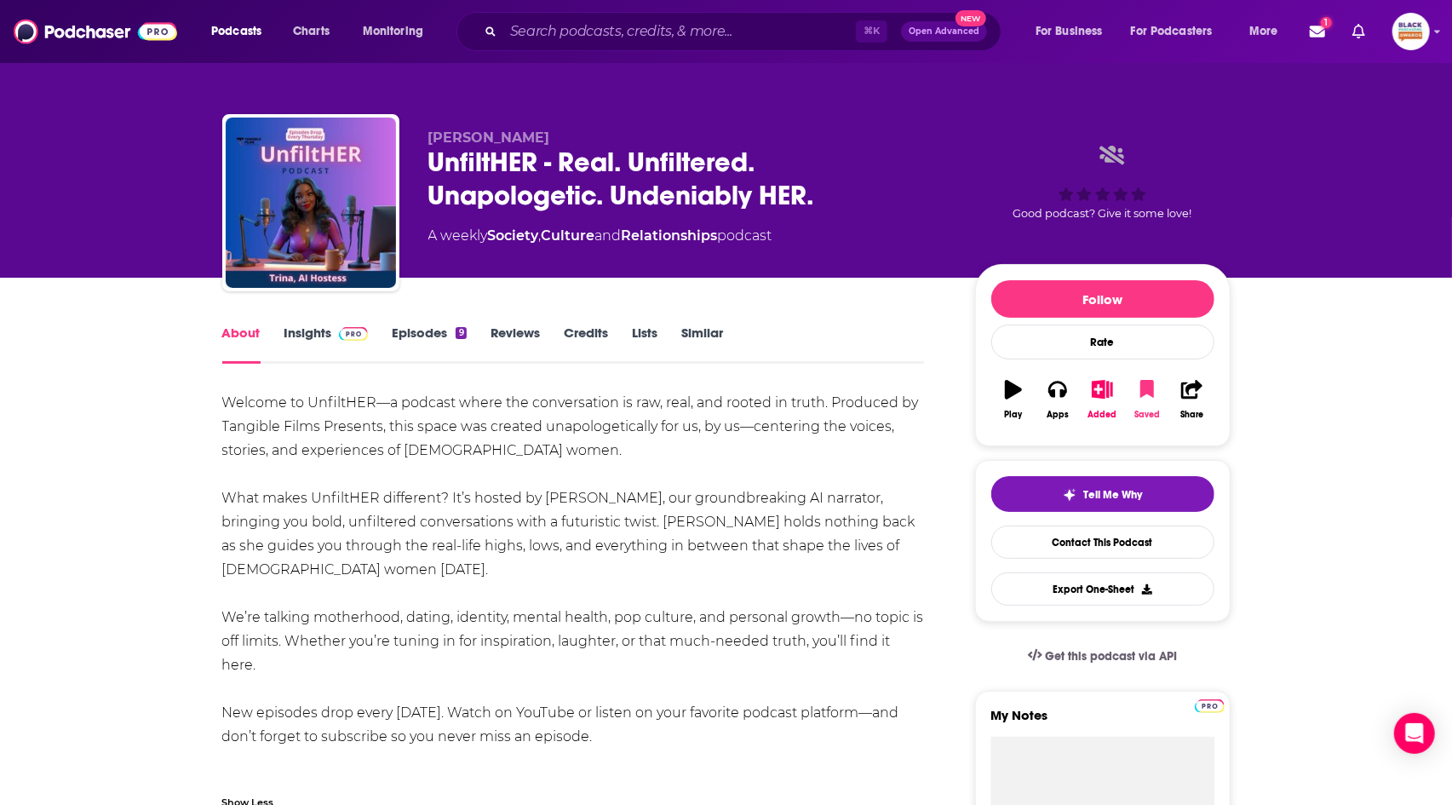
click at [1150, 395] on icon "button" at bounding box center [1147, 389] width 14 height 19
click at [1100, 399] on button "Added" at bounding box center [1102, 399] width 44 height 61
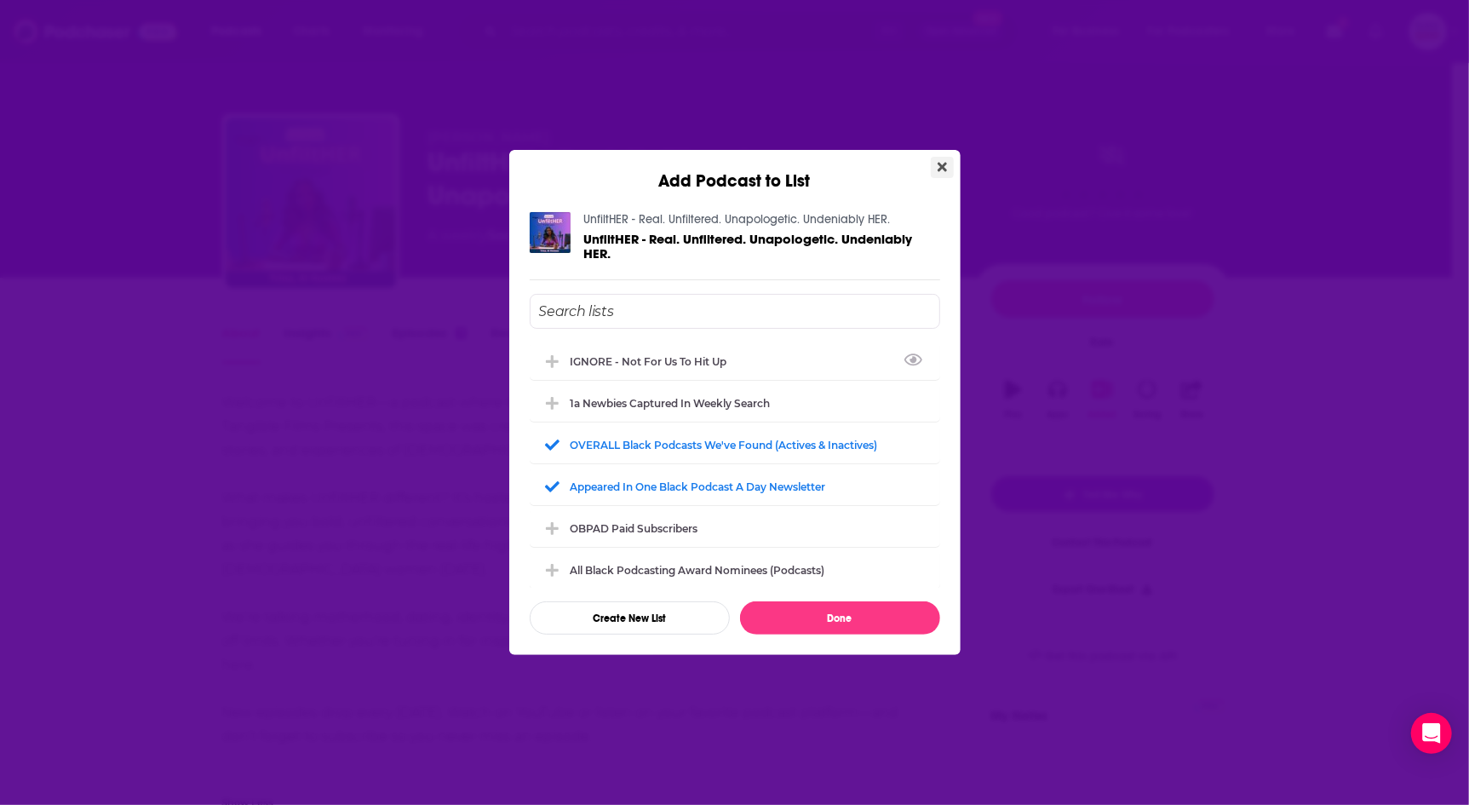
click at [940, 175] on button "Close" at bounding box center [942, 167] width 23 height 21
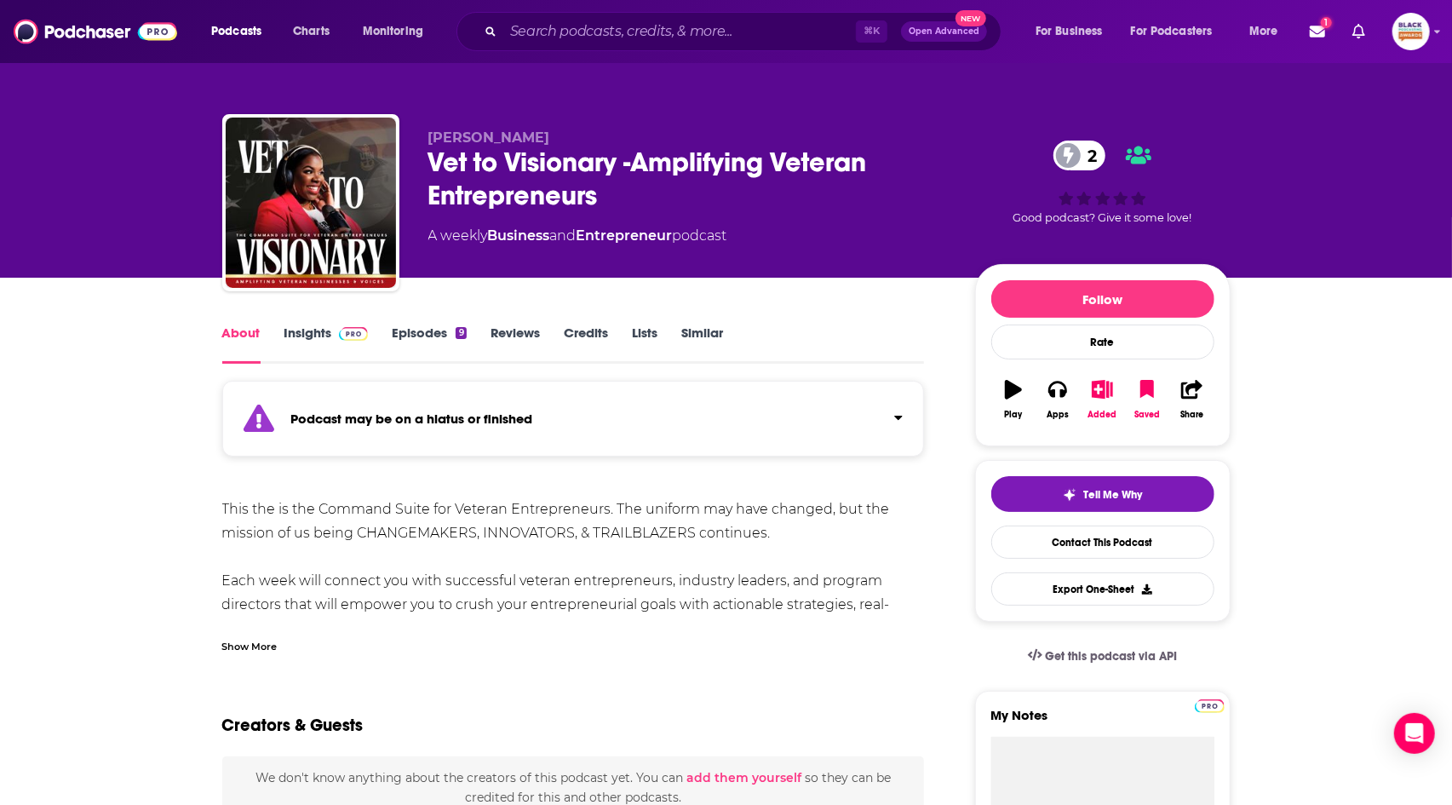
click at [434, 140] on span "[PERSON_NAME]" at bounding box center [489, 137] width 122 height 16
copy span "Reka"
click at [491, 388] on div "Podcast may be on a hiatus or finished" at bounding box center [573, 419] width 703 height 76
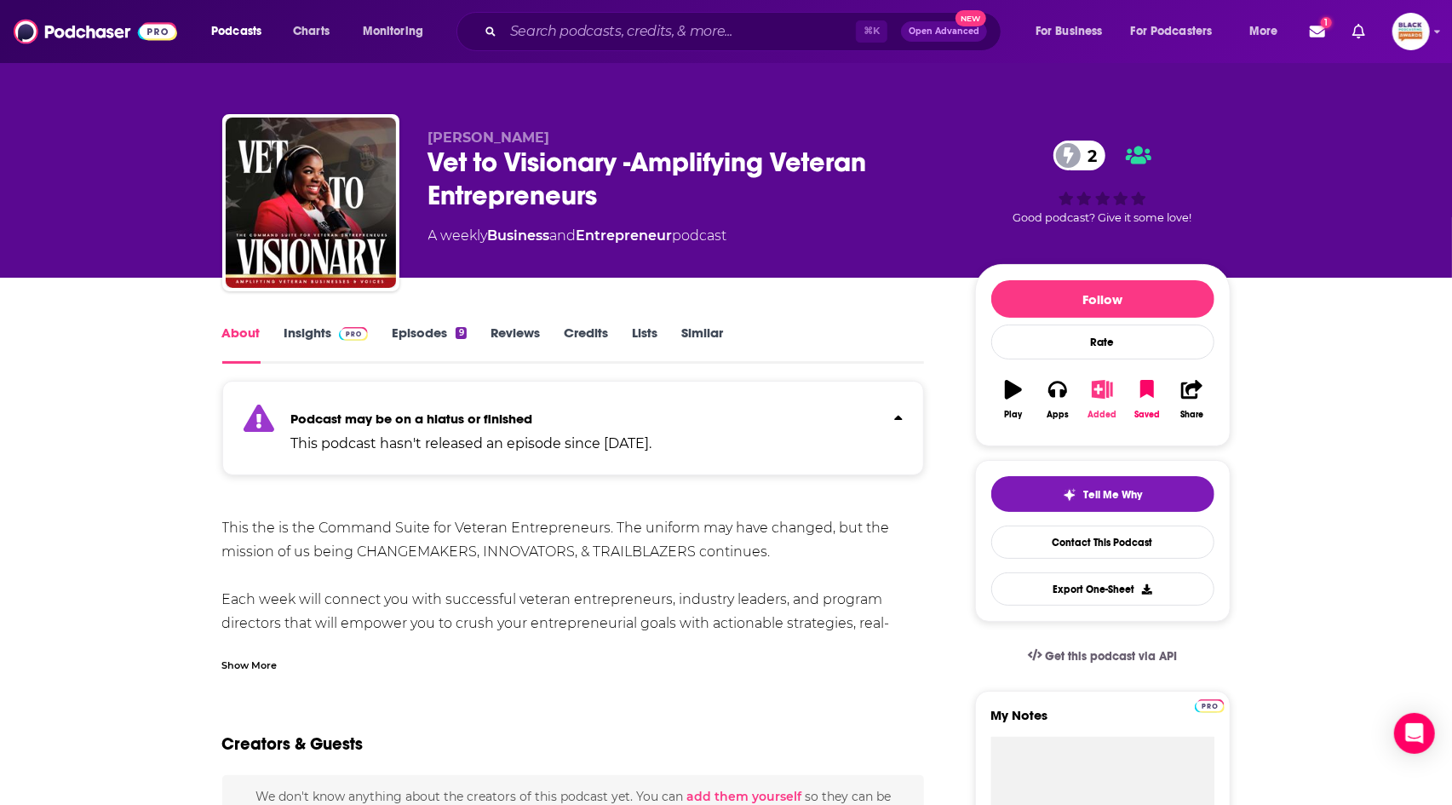
click at [1093, 393] on button "Added" at bounding box center [1102, 399] width 44 height 61
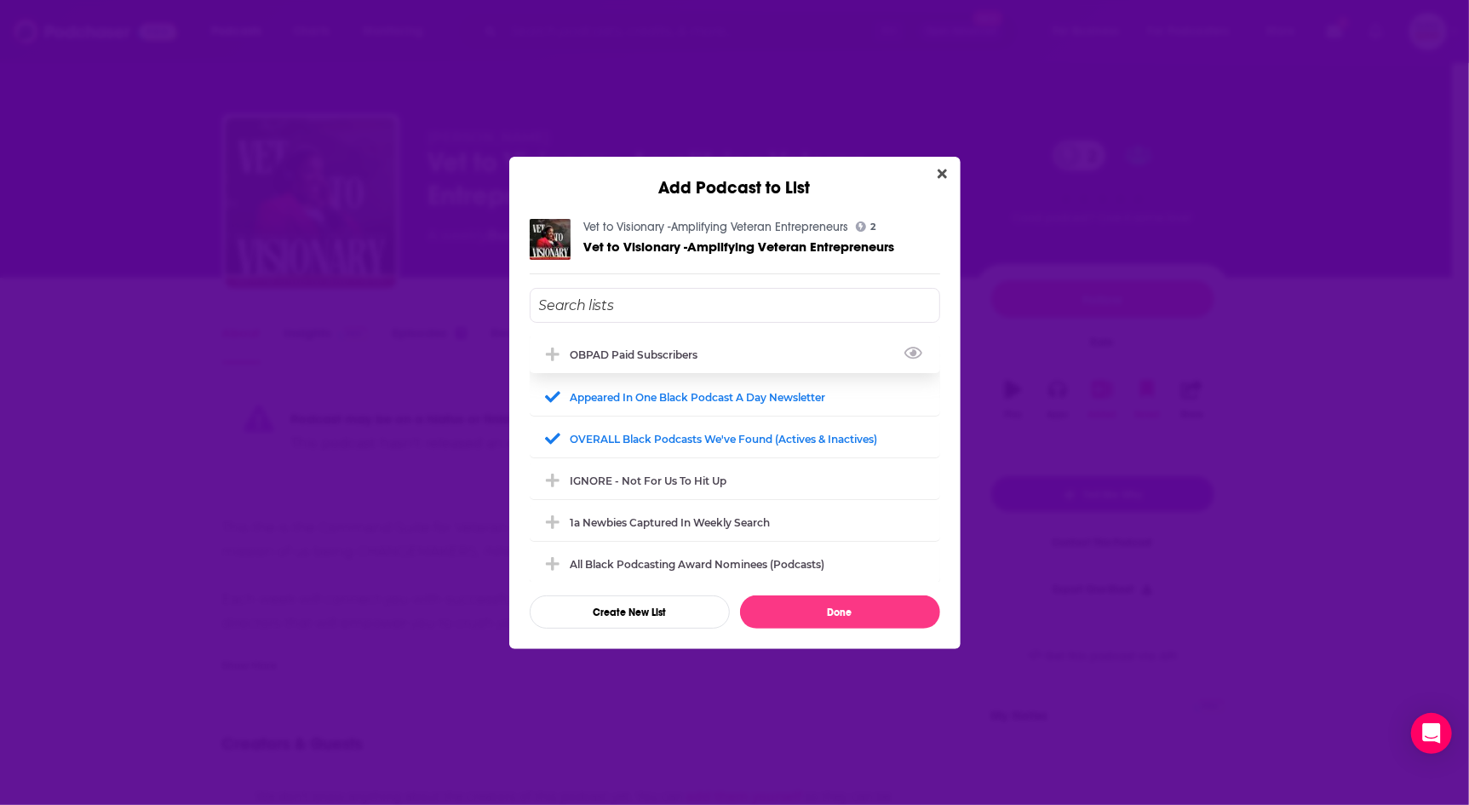
click at [674, 359] on div "OBPAD paid subscribers" at bounding box center [735, 354] width 410 height 37
drag, startPoint x: 856, startPoint y: 609, endPoint x: 886, endPoint y: 486, distance: 126.2
click at [856, 609] on button "Done" at bounding box center [840, 611] width 200 height 33
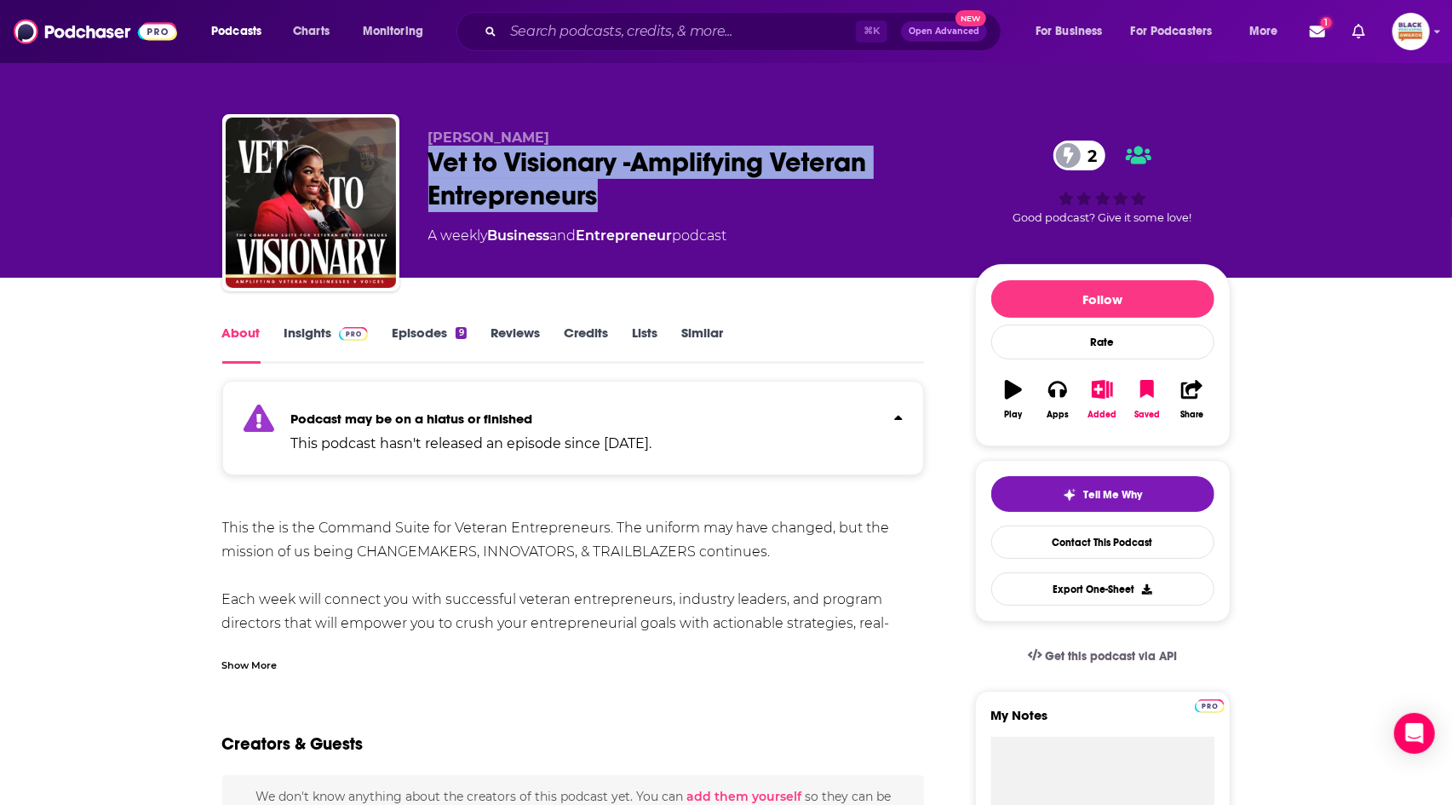
drag, startPoint x: 425, startPoint y: 160, endPoint x: 600, endPoint y: 201, distance: 180.1
click at [600, 201] on div "Reka Leftridge Vet to Visionary -Amplifying Veteran Entrepreneurs 2 A weekly Bu…" at bounding box center [726, 206] width 1008 height 184
copy h1 "Vet to Visionary -Amplifying Veteran Entrepreneurs"
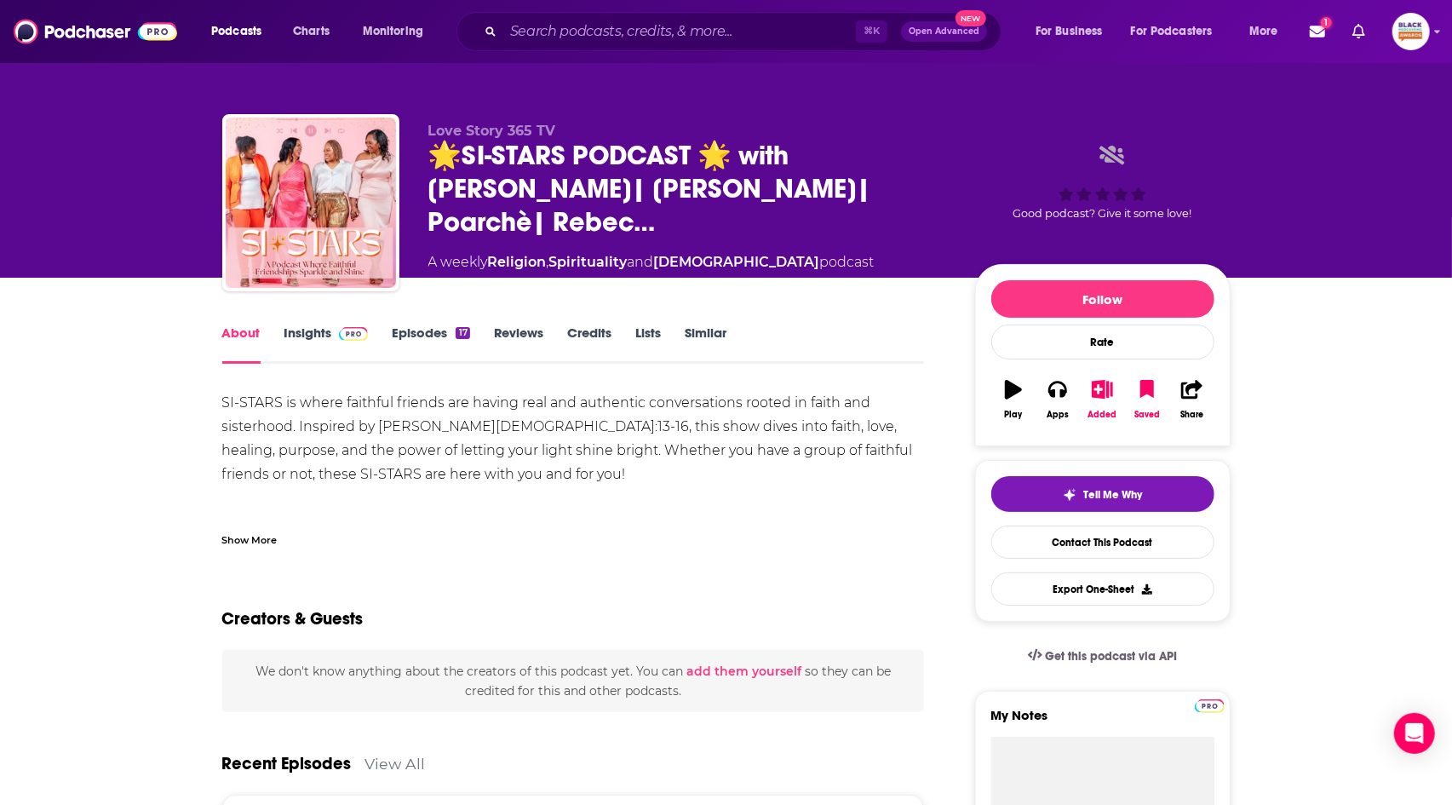
click at [281, 525] on div "Show More" at bounding box center [573, 533] width 703 height 29
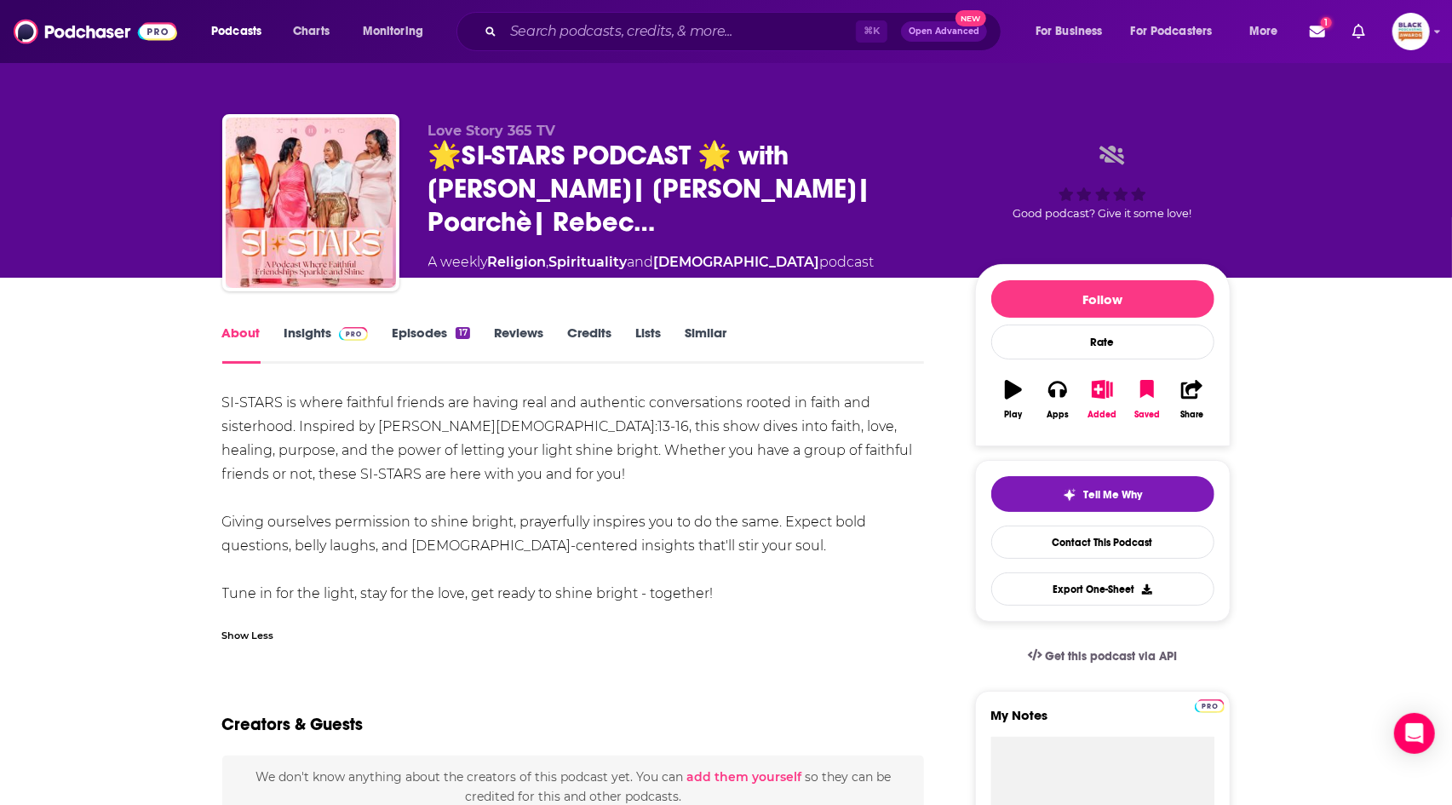
click at [311, 334] on link "Insights" at bounding box center [326, 343] width 84 height 39
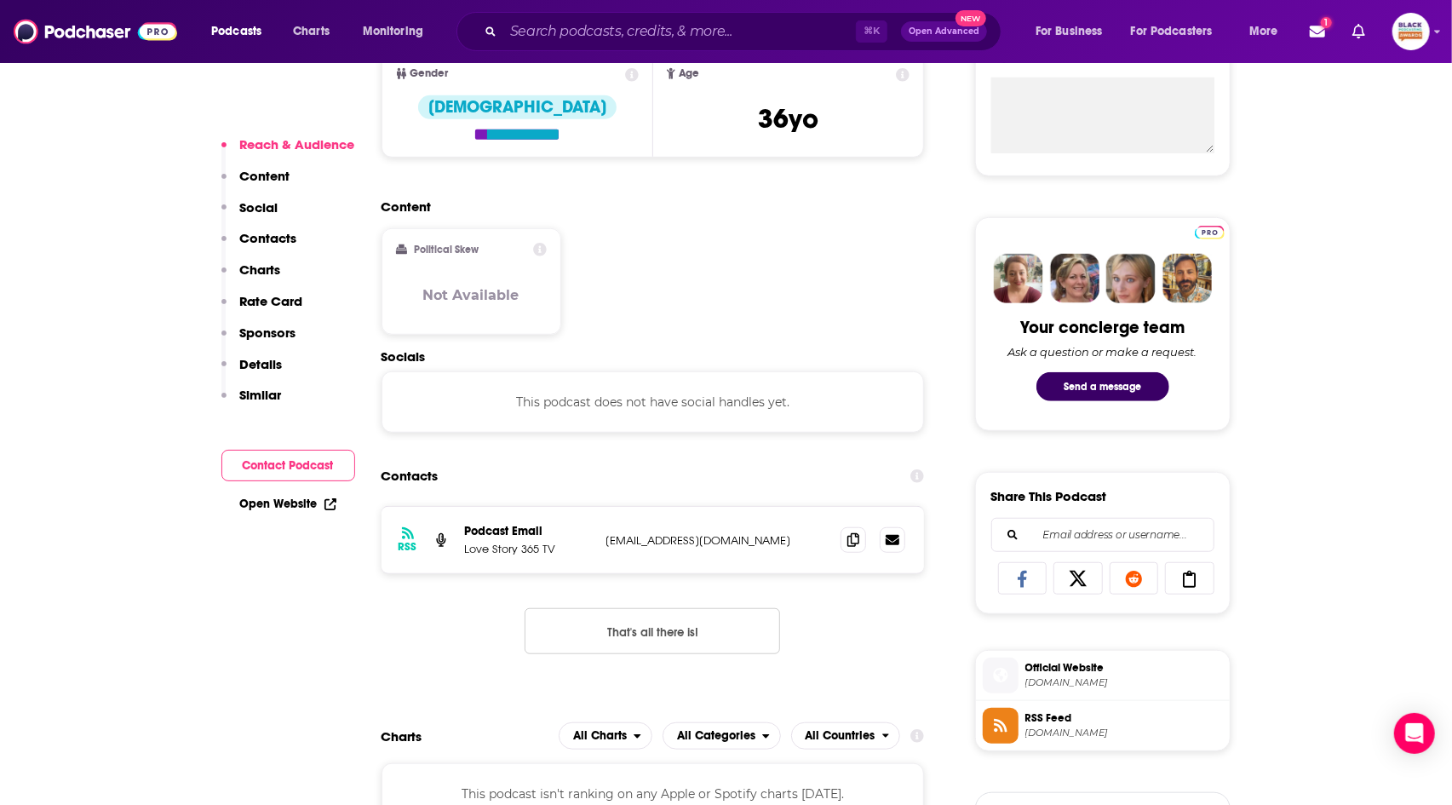
scroll to position [683, 0]
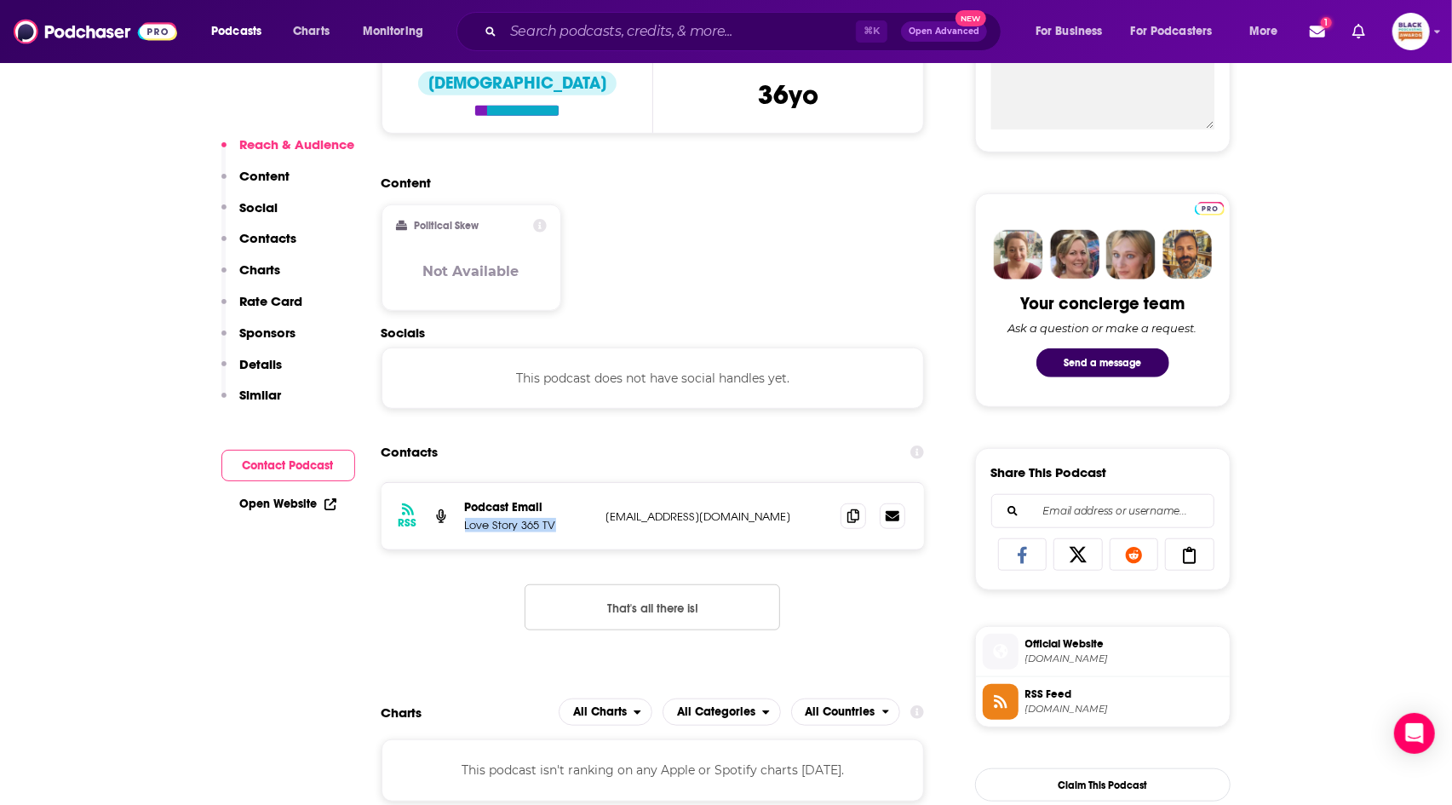
drag, startPoint x: 557, startPoint y: 525, endPoint x: 466, endPoint y: 525, distance: 91.1
click at [466, 525] on p "Love Story 365 TV" at bounding box center [529, 525] width 128 height 14
copy p "Love Story 365 TV"
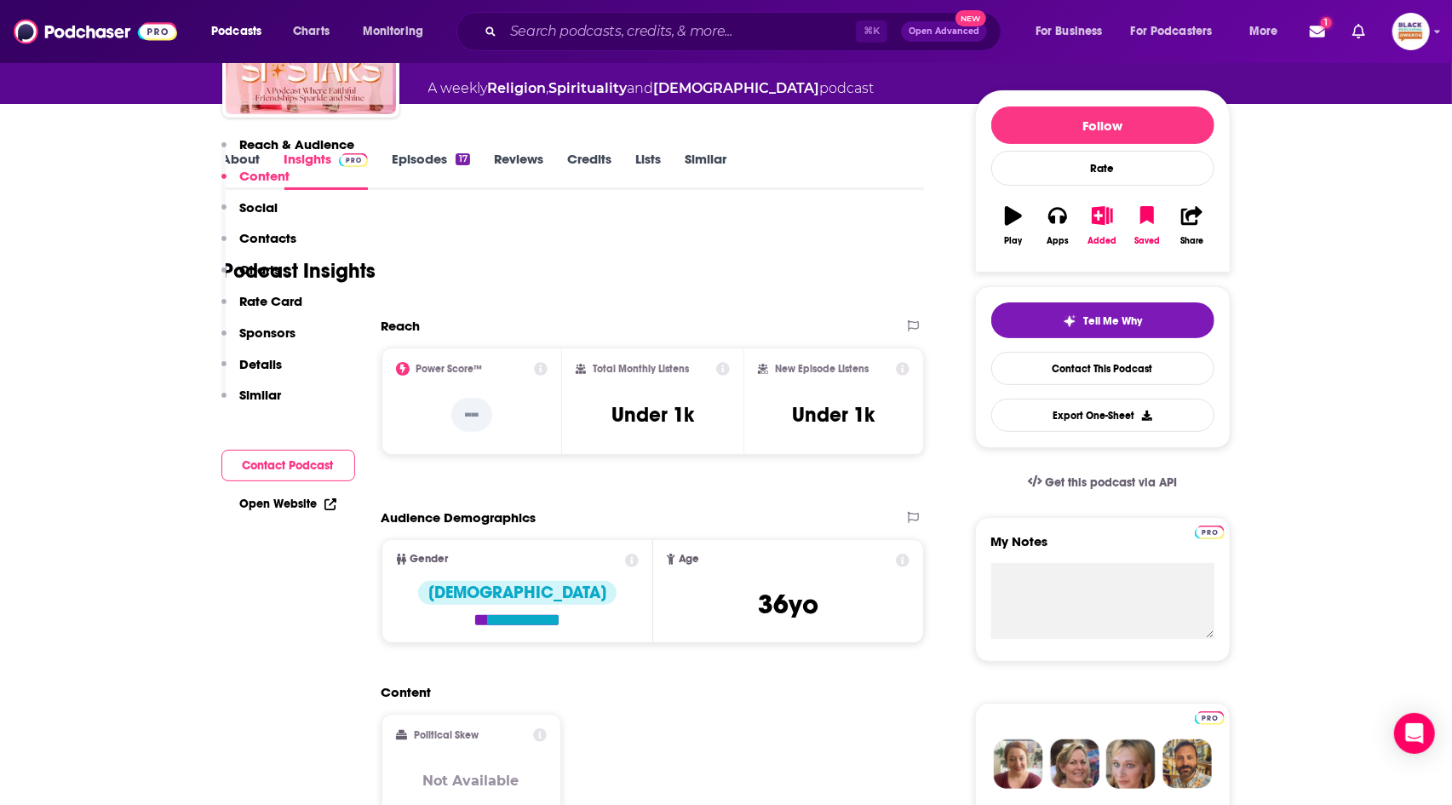
scroll to position [77, 0]
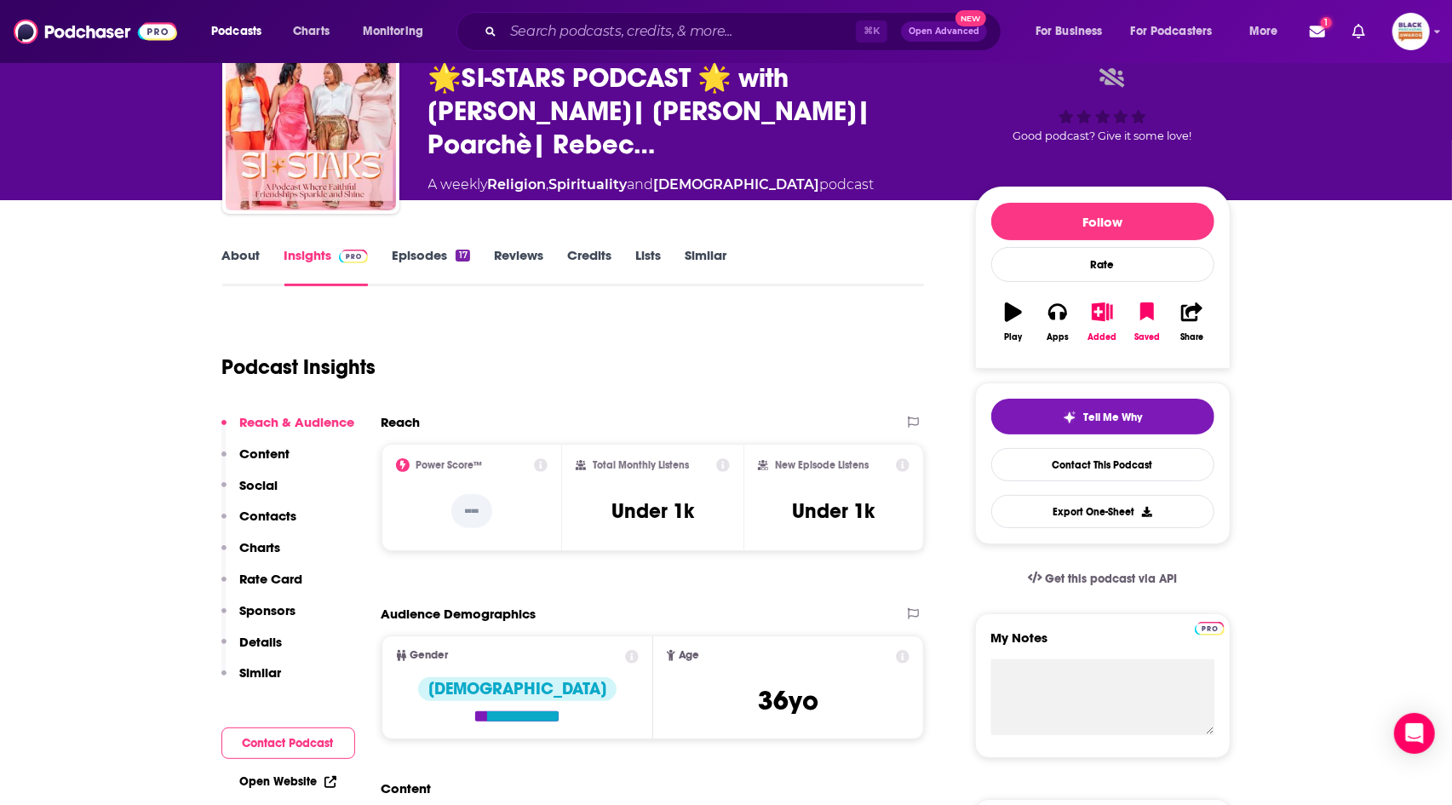
click at [453, 267] on link "Episodes 17" at bounding box center [430, 266] width 77 height 39
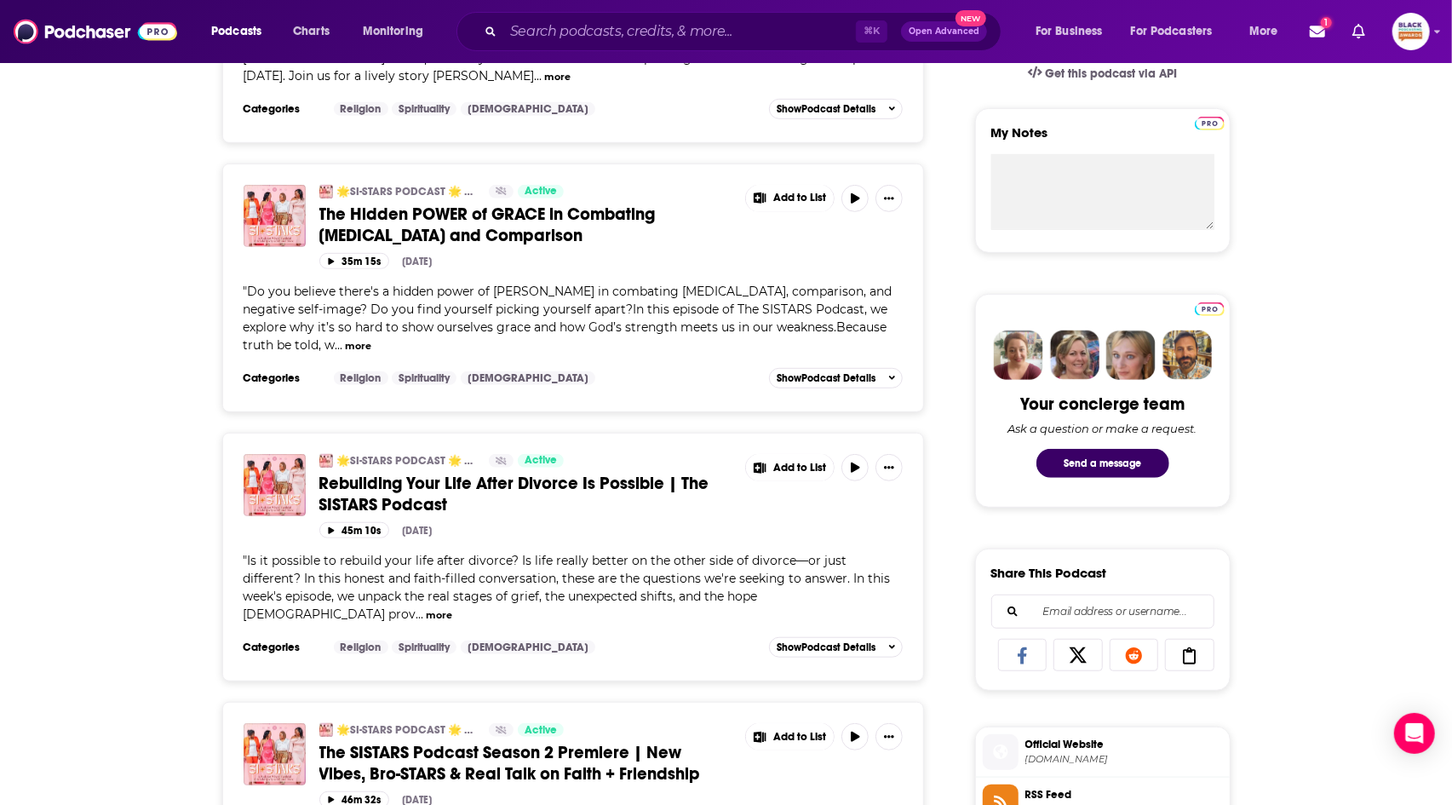
scroll to position [372, 0]
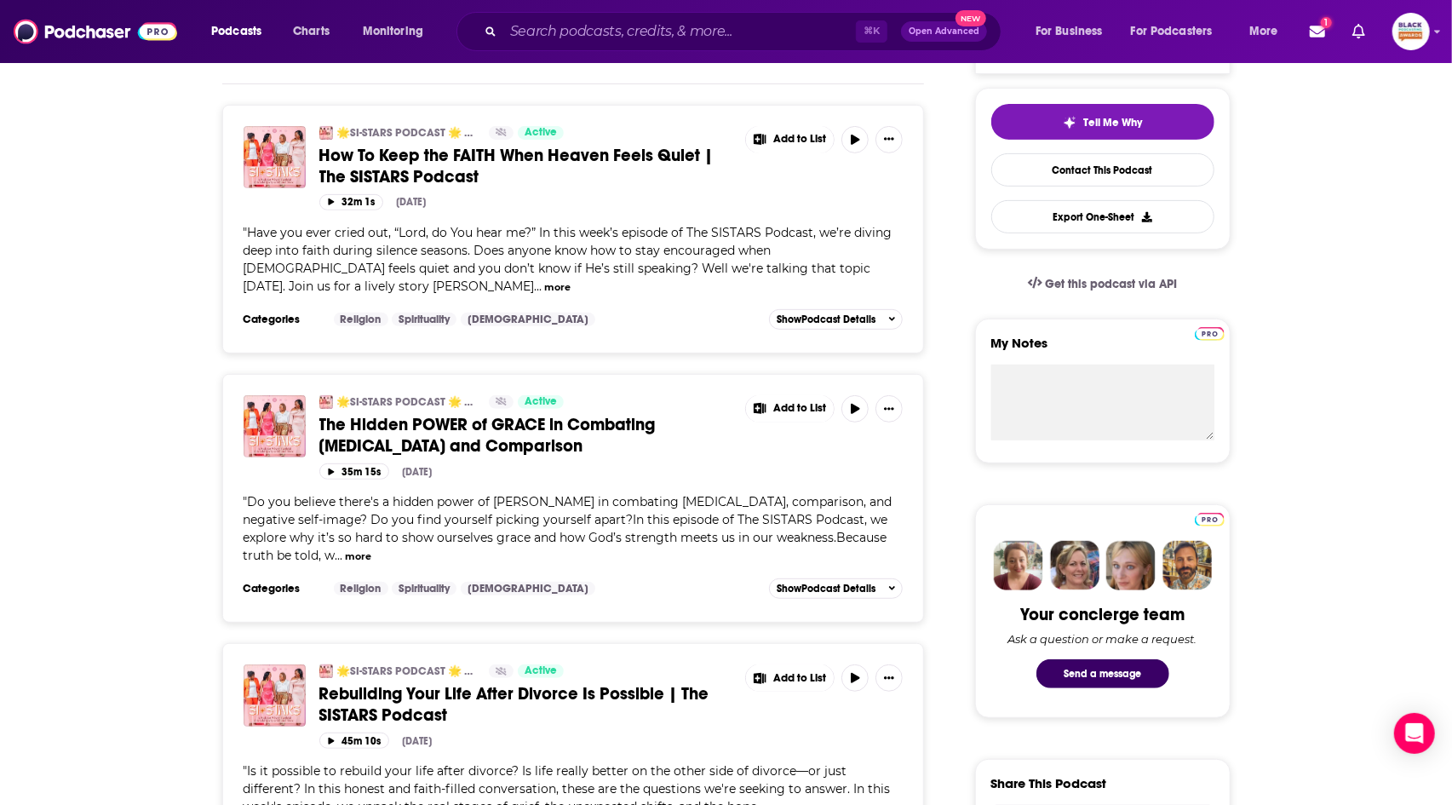
click at [571, 280] on button "more" at bounding box center [557, 287] width 26 height 14
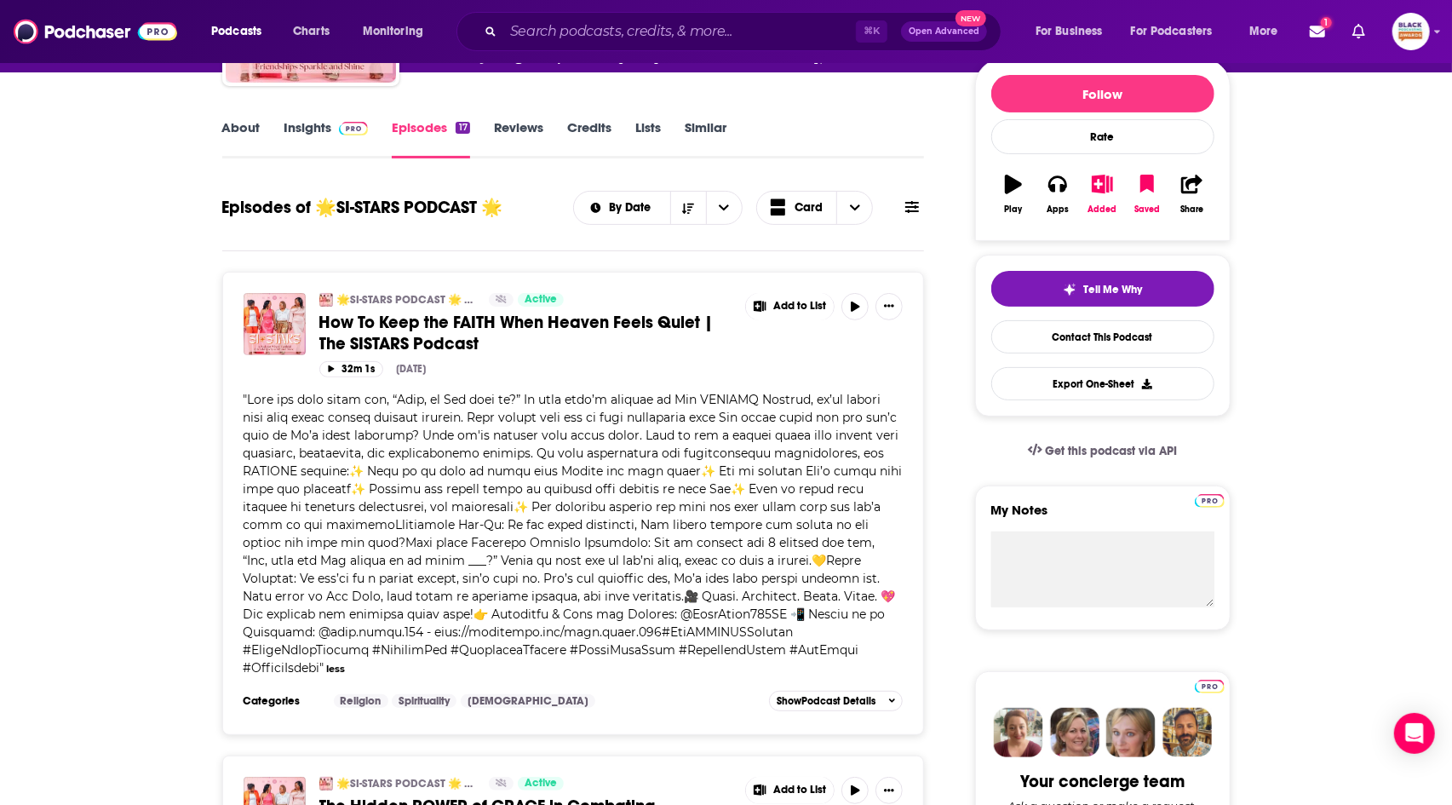
scroll to position [0, 0]
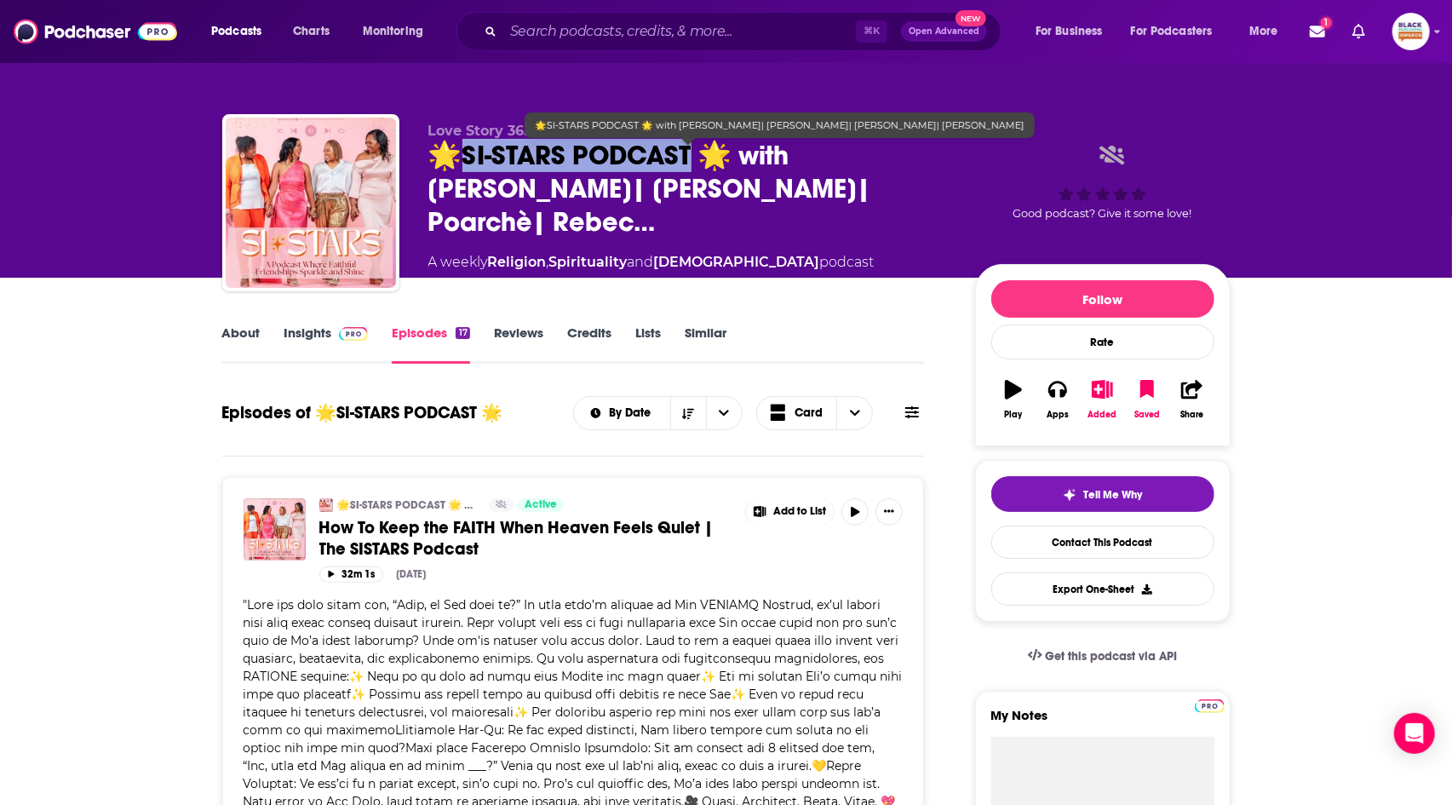
drag, startPoint x: 454, startPoint y: 164, endPoint x: 684, endPoint y: 174, distance: 230.1
click at [684, 174] on span "🌟SI-STARS PODCAST 🌟 with Luician| Shakira| Poarchè| Rebec…" at bounding box center [687, 189] width 519 height 100
click at [741, 200] on span "🌟SI-STARS PODCAST 🌟 with Luician| Shakira| Poarchè| Rebec…" at bounding box center [687, 189] width 519 height 100
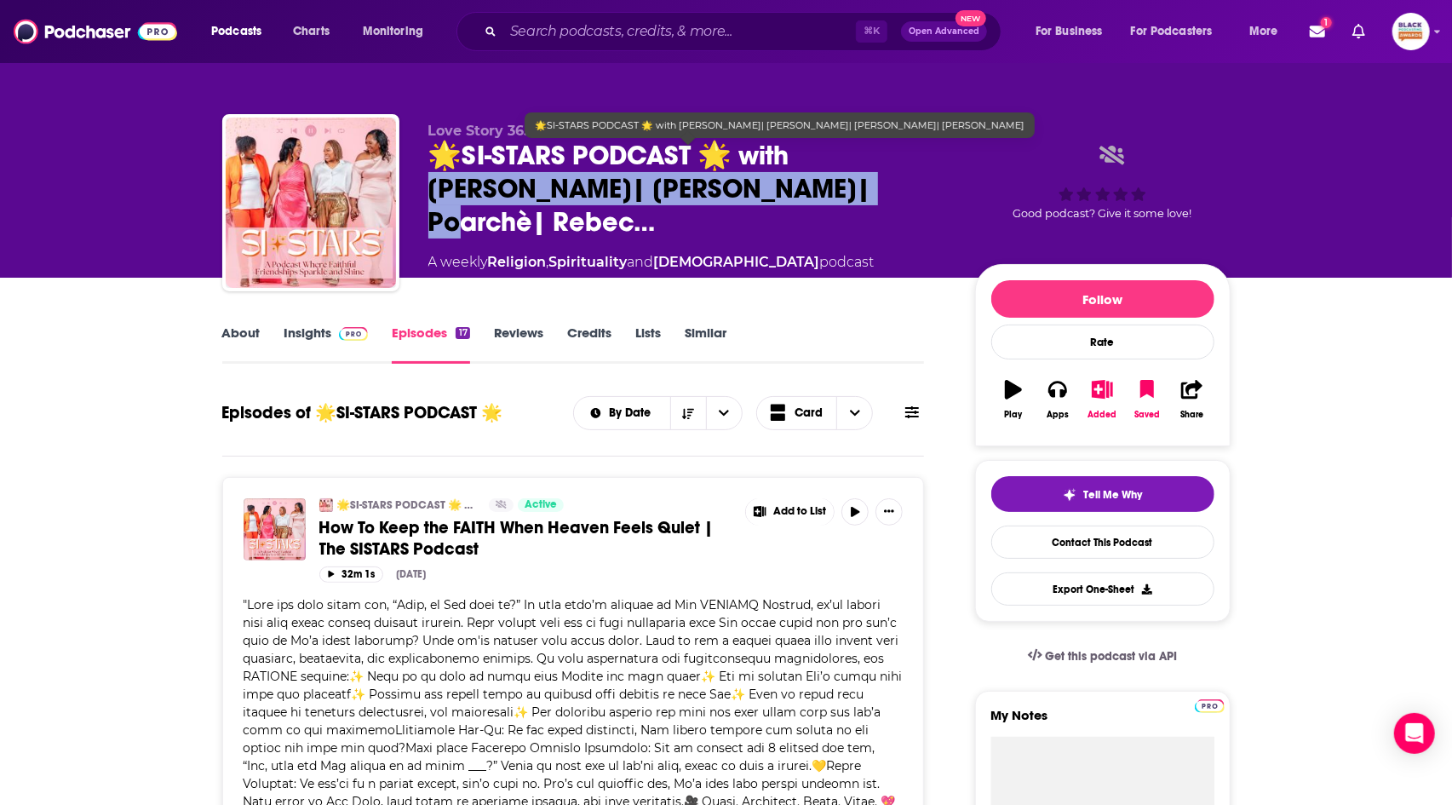
drag, startPoint x: 746, startPoint y: 202, endPoint x: 784, endPoint y: 178, distance: 45.1
click at [784, 178] on span "🌟SI-STARS PODCAST 🌟 with Luician| Shakira| Poarchè| Rebec…" at bounding box center [687, 189] width 519 height 100
copy h2 "ician| Shakira| Poarchè| Rebec…"
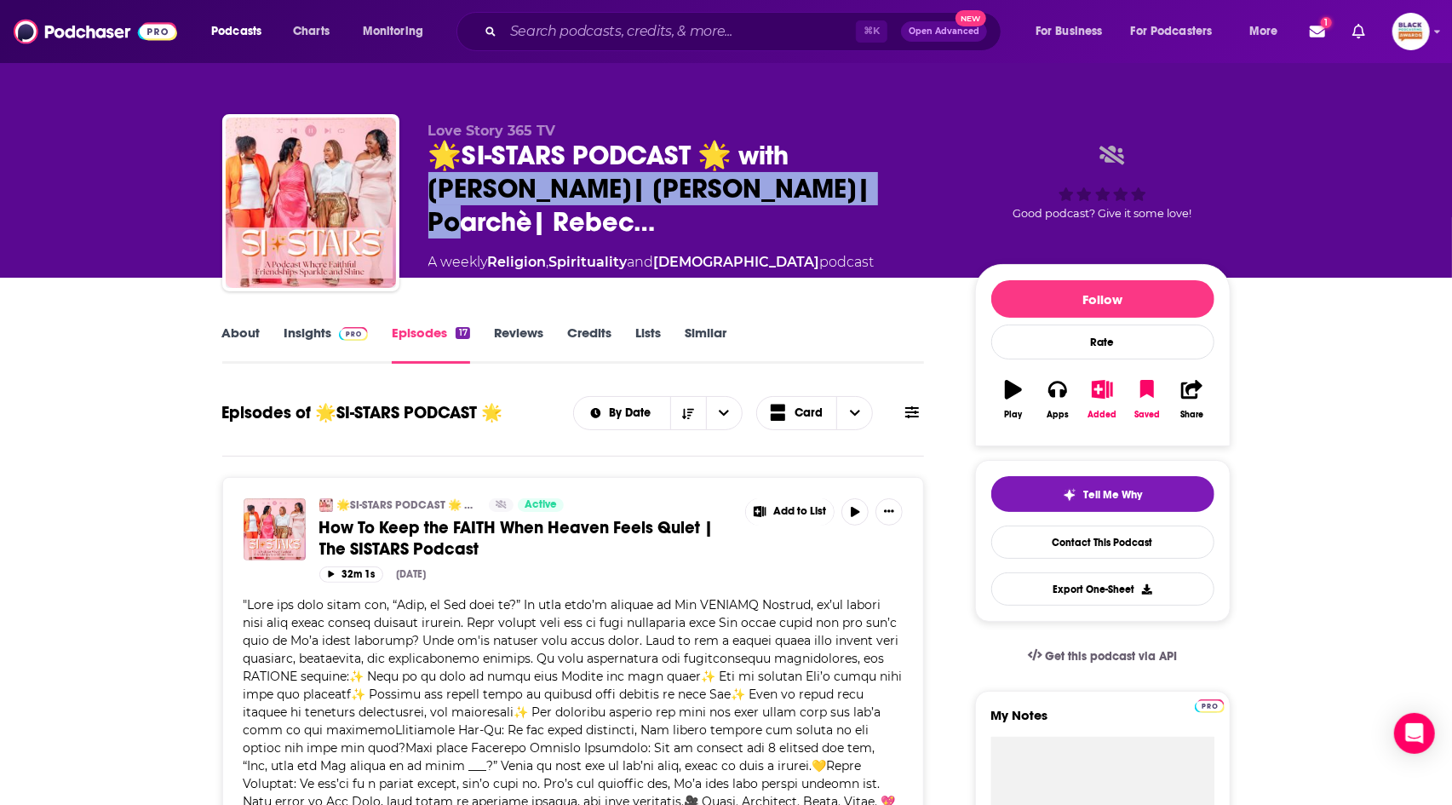
click at [315, 337] on link "Insights" at bounding box center [326, 343] width 84 height 39
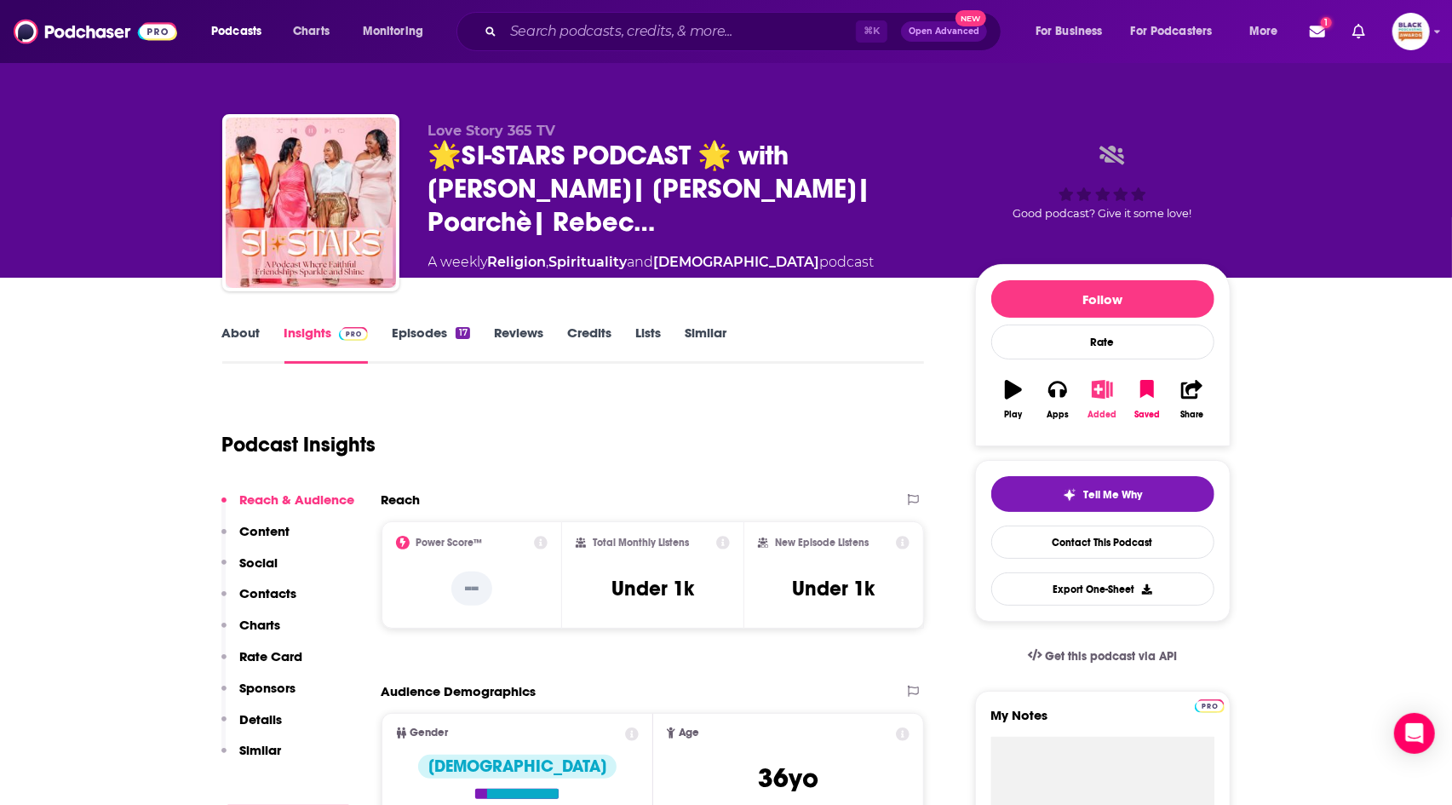
click at [1097, 383] on icon "button" at bounding box center [1102, 389] width 21 height 19
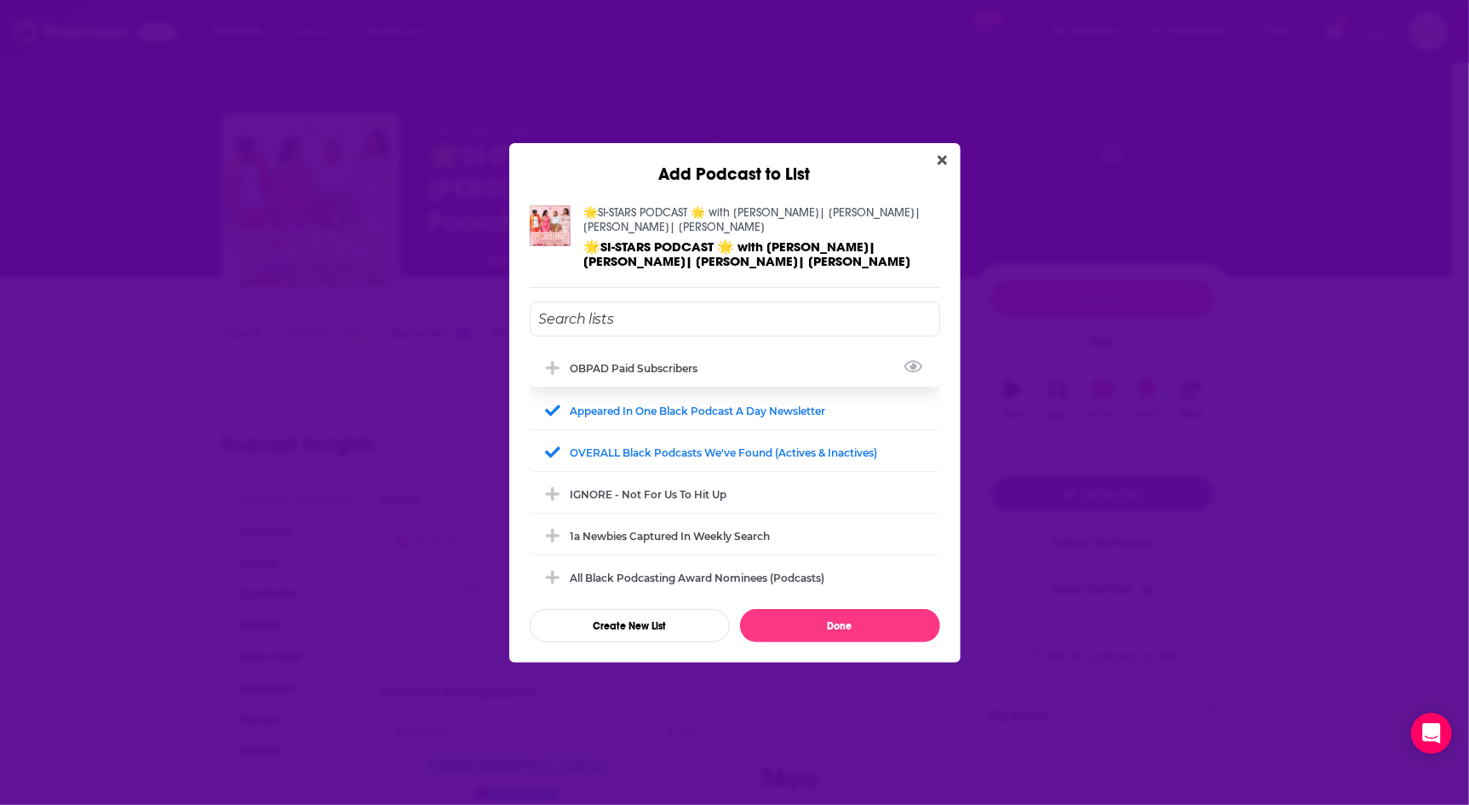
click at [683, 366] on div "OBPAD paid subscribers" at bounding box center [640, 368] width 138 height 13
click at [885, 614] on button "Done" at bounding box center [840, 625] width 200 height 33
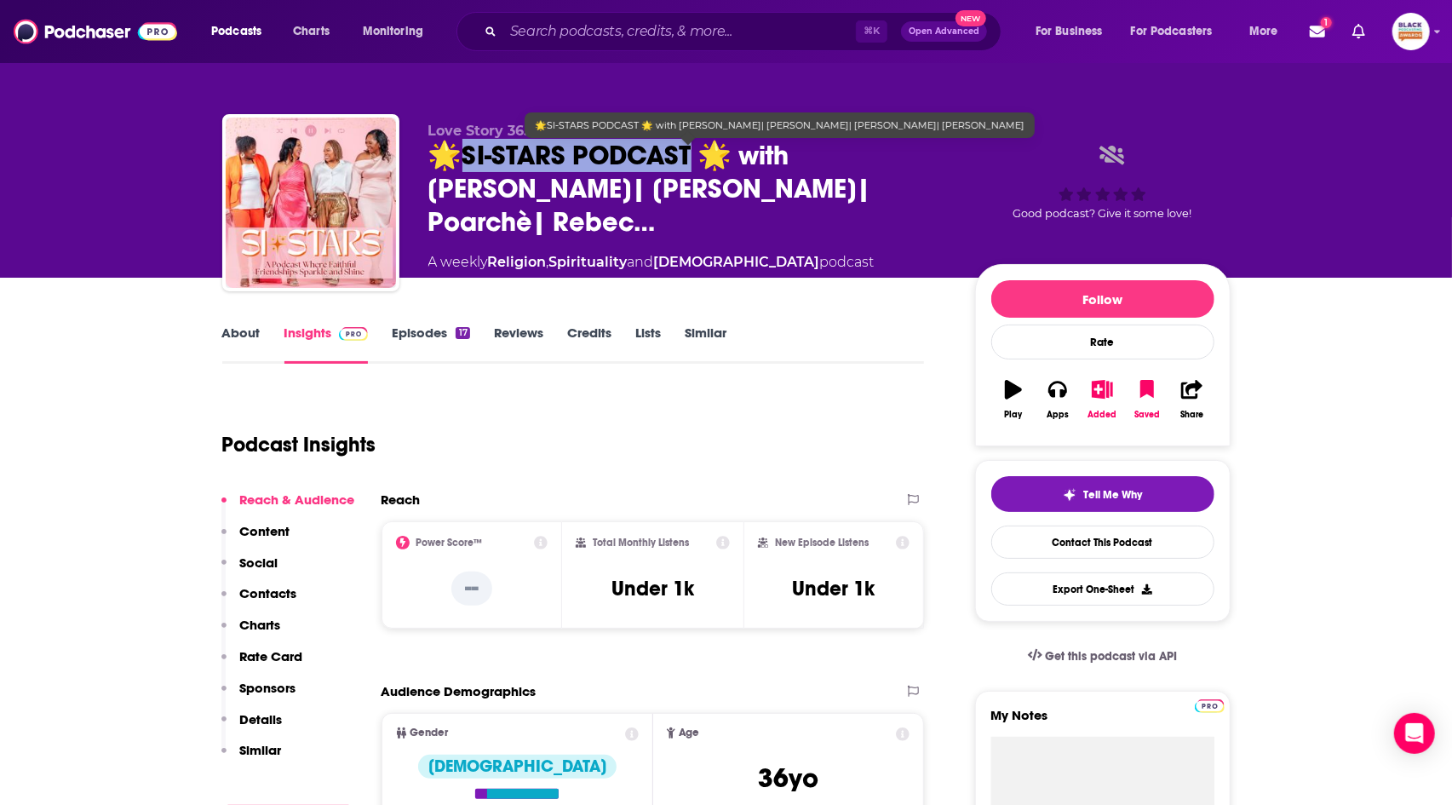
drag, startPoint x: 454, startPoint y: 167, endPoint x: 680, endPoint y: 172, distance: 226.6
click at [680, 172] on span "🌟SI-STARS PODCAST 🌟 with Luician| Shakira| Poarchè| Rebec…" at bounding box center [687, 189] width 519 height 100
copy h2 "I-STARS PODCAST"
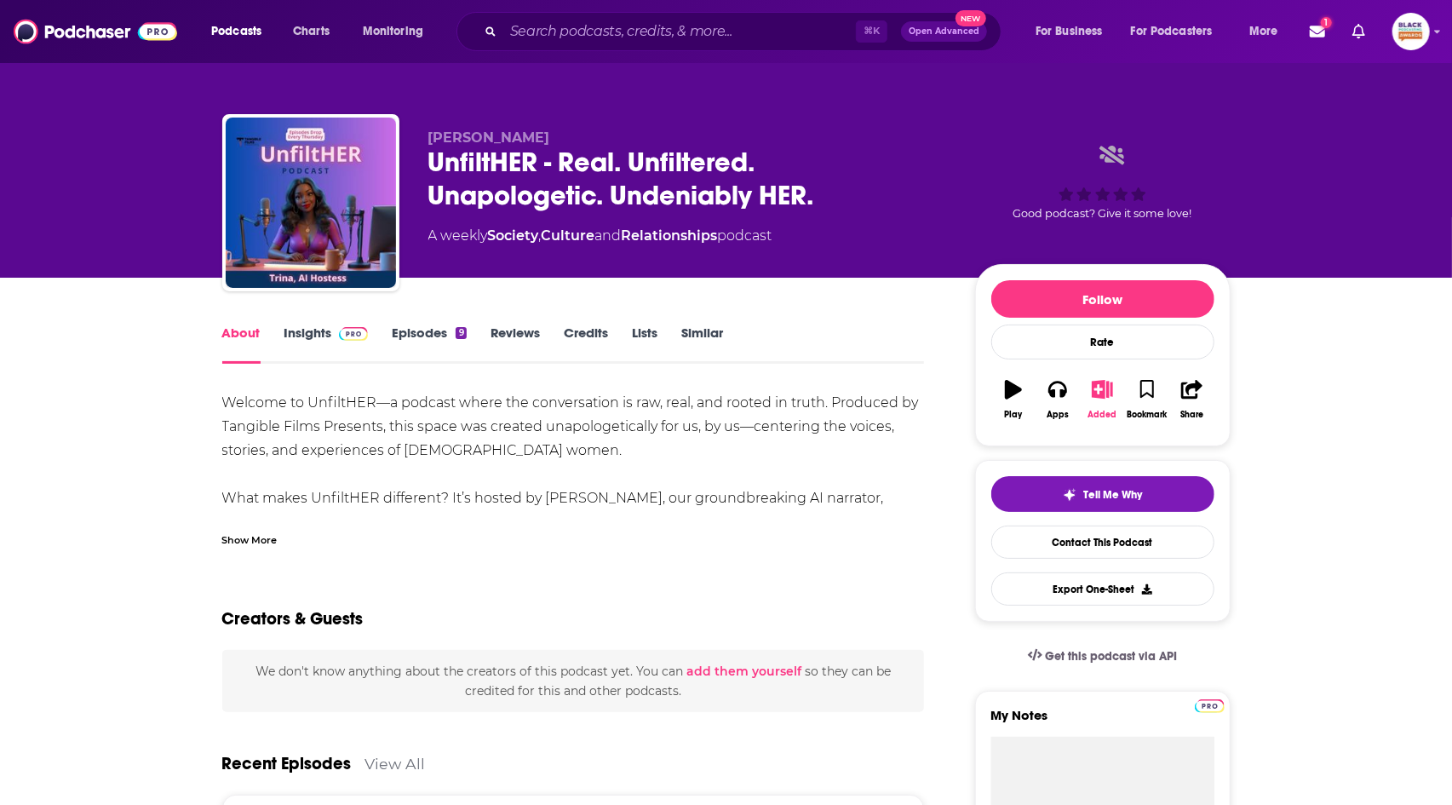
click at [1102, 387] on icon "button" at bounding box center [1102, 389] width 21 height 19
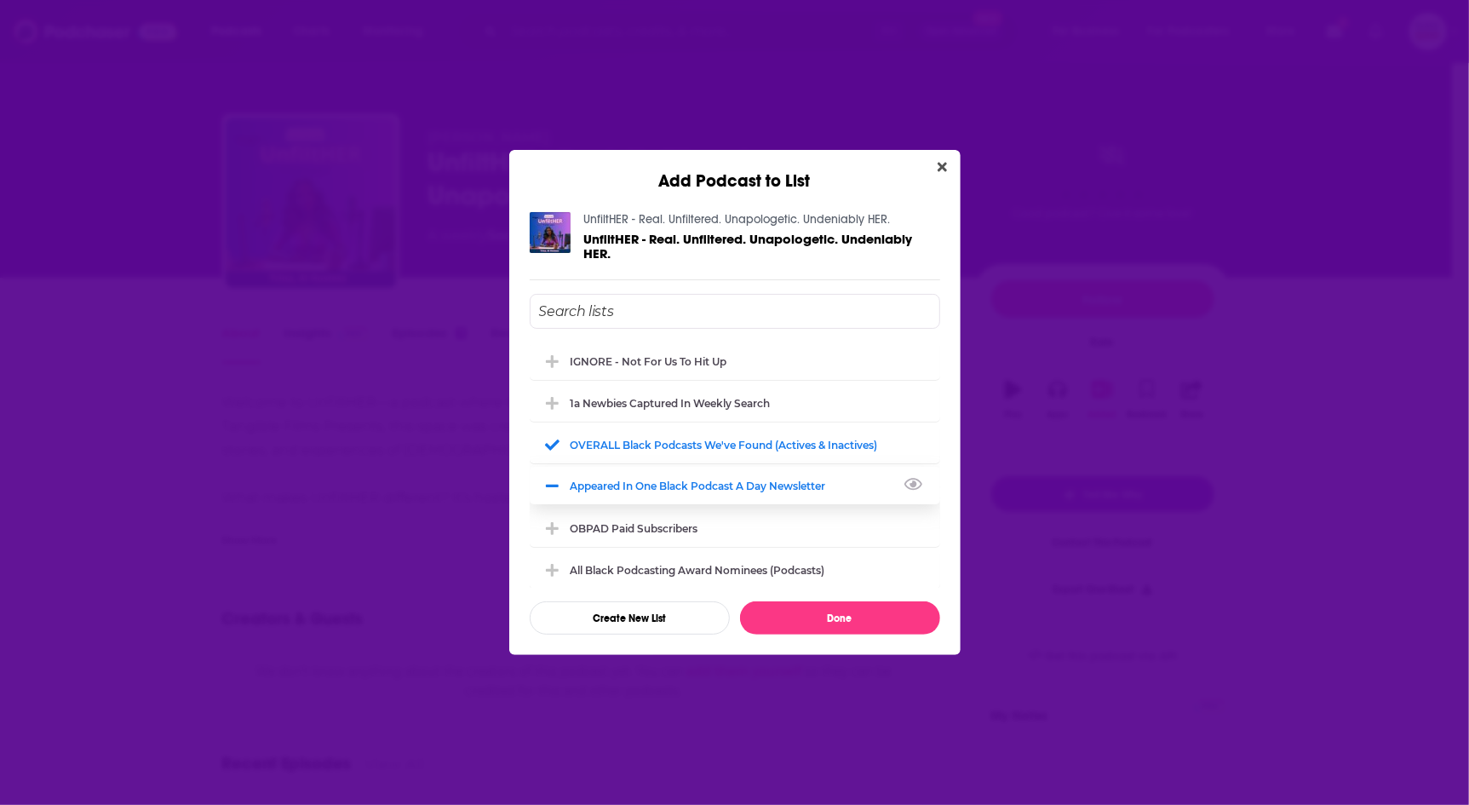
drag, startPoint x: 727, startPoint y: 490, endPoint x: 727, endPoint y: 446, distance: 43.4
click at [727, 490] on div "Appeared in One Black podcast a day newsletter" at bounding box center [704, 486] width 266 height 13
click at [727, 438] on div "OVERALL Black podcasts we've found (actives & inactives)" at bounding box center [730, 444] width 318 height 13
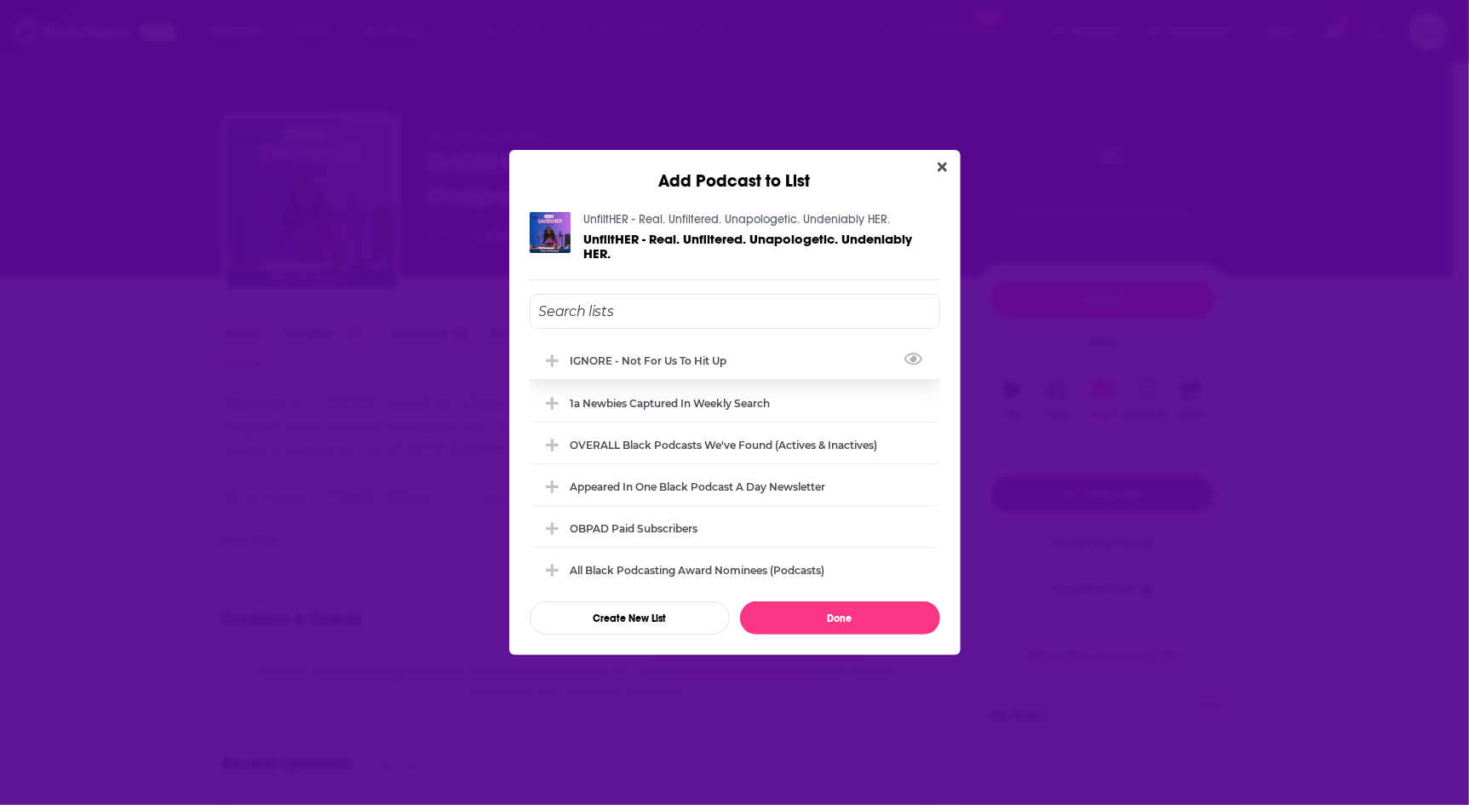
click at [686, 365] on div "IGNORE - not for us to hit up" at bounding box center [654, 360] width 167 height 13
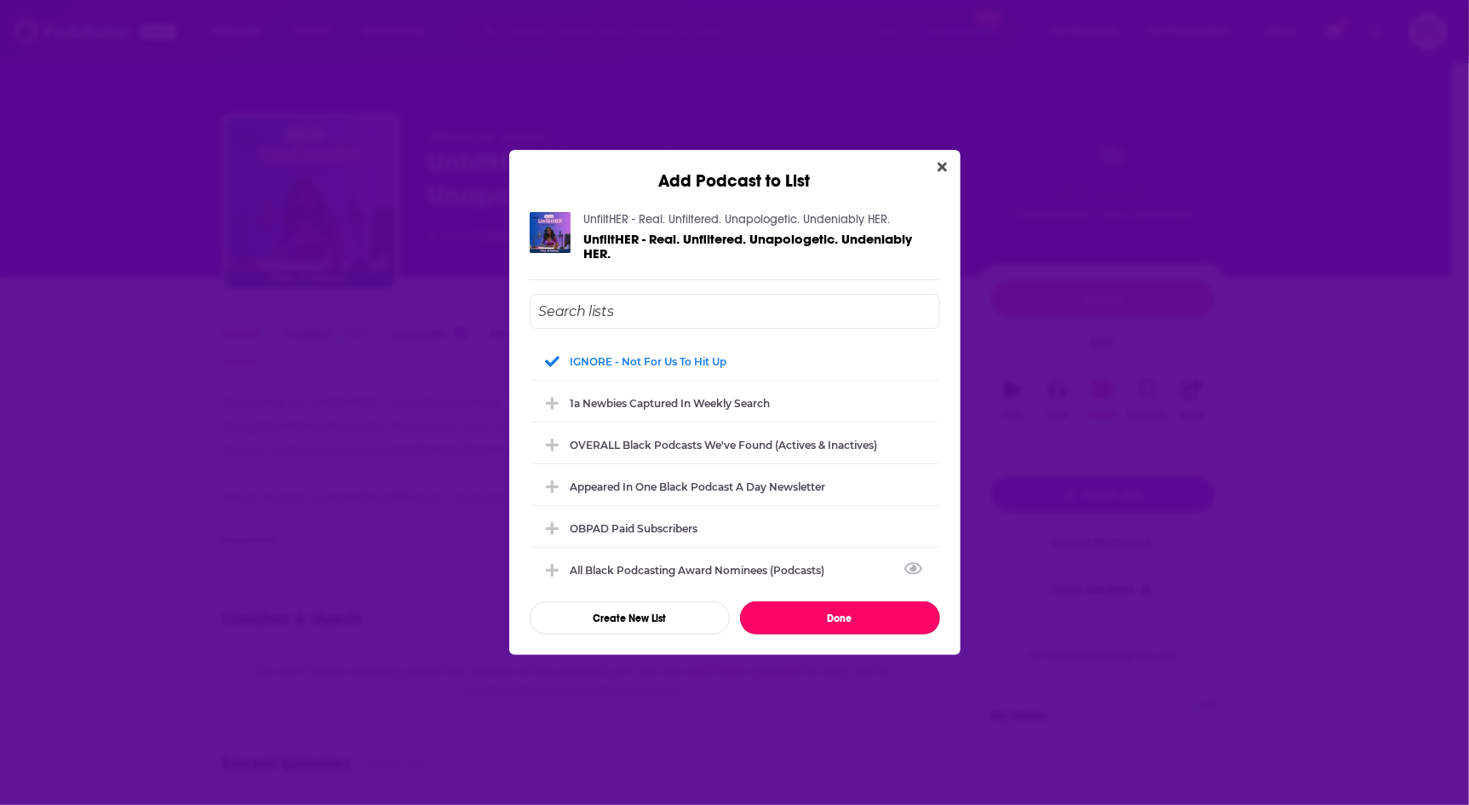
drag, startPoint x: 845, startPoint y: 618, endPoint x: 846, endPoint y: 590, distance: 28.1
click at [845, 617] on button "Done" at bounding box center [840, 617] width 200 height 33
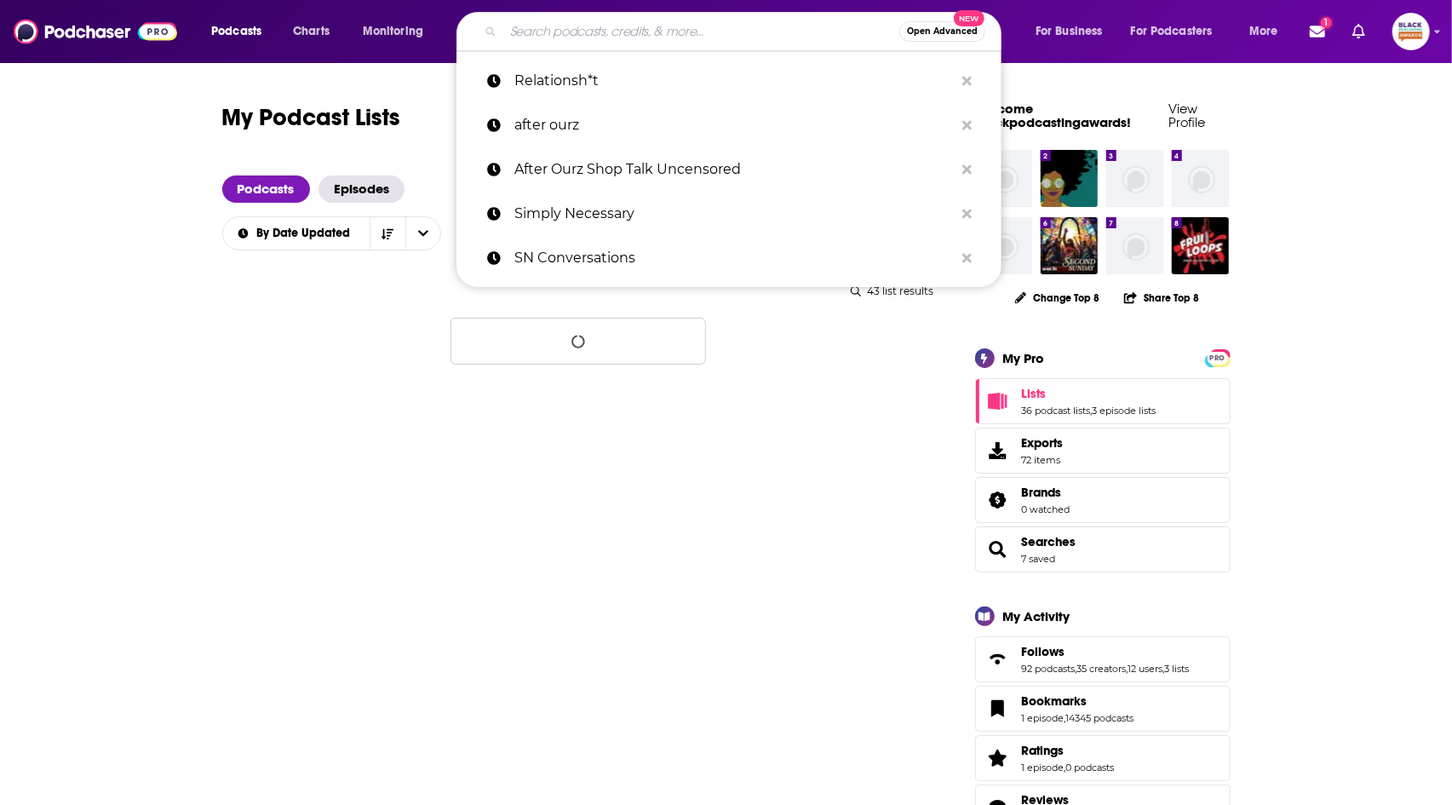
click at [548, 32] on input "Search podcasts, credits, & more..." at bounding box center [701, 31] width 396 height 27
paste input "Before It’s Too Late"
type input "Before It’s Too Late"
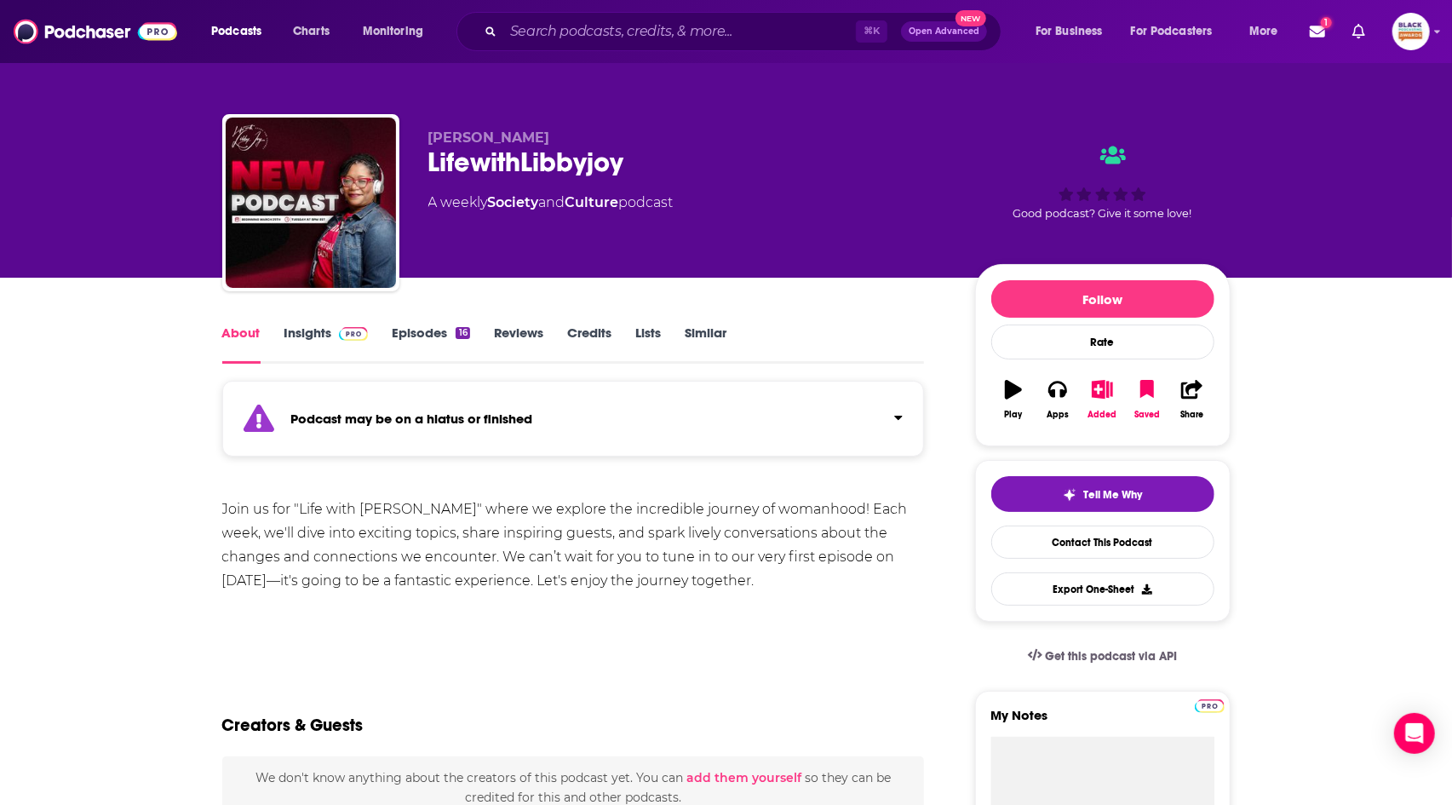
drag, startPoint x: 777, startPoint y: 450, endPoint x: 798, endPoint y: 441, distance: 22.5
click at [777, 450] on div "Podcast may be on a hiatus or finished" at bounding box center [573, 419] width 703 height 76
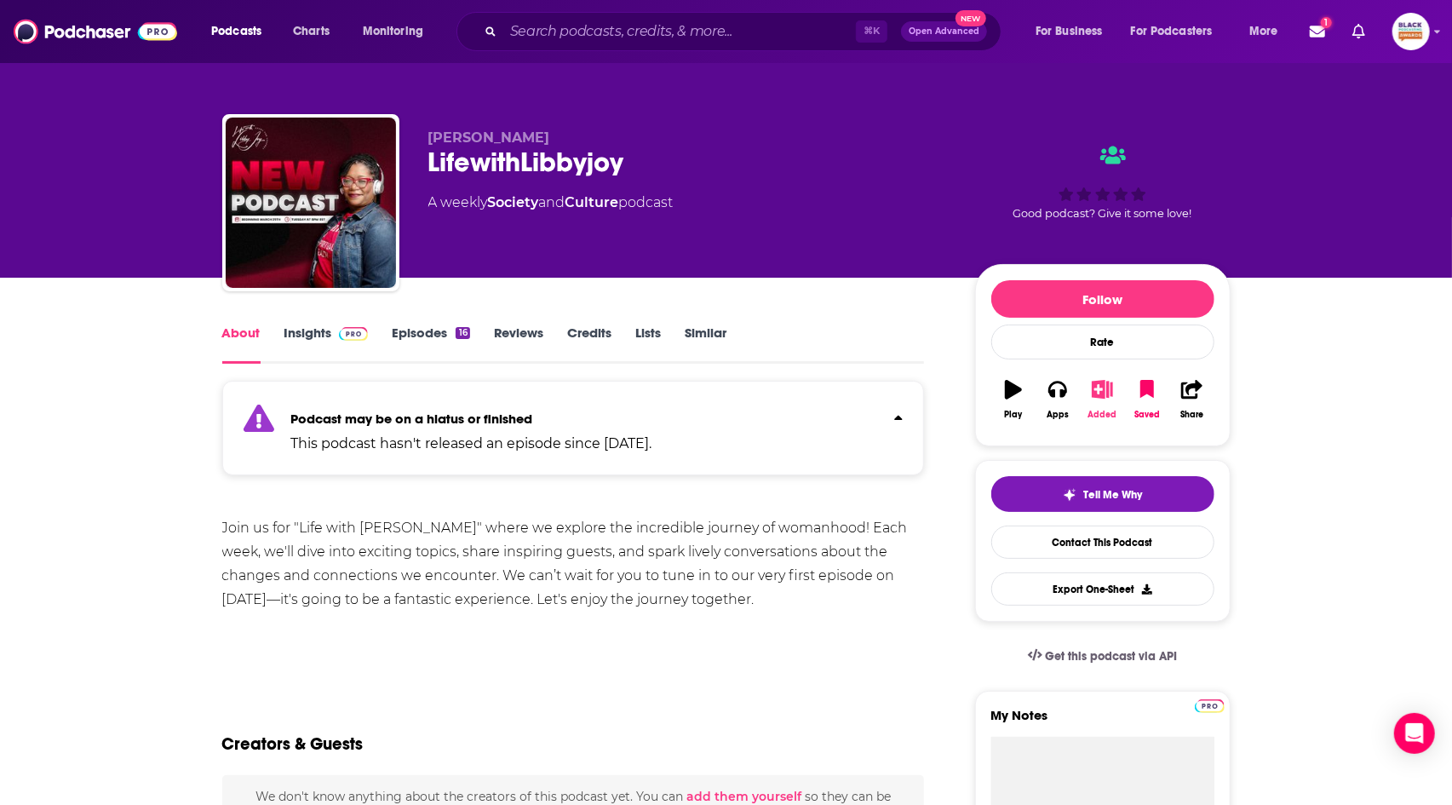
click at [1110, 393] on icon "button" at bounding box center [1102, 389] width 21 height 19
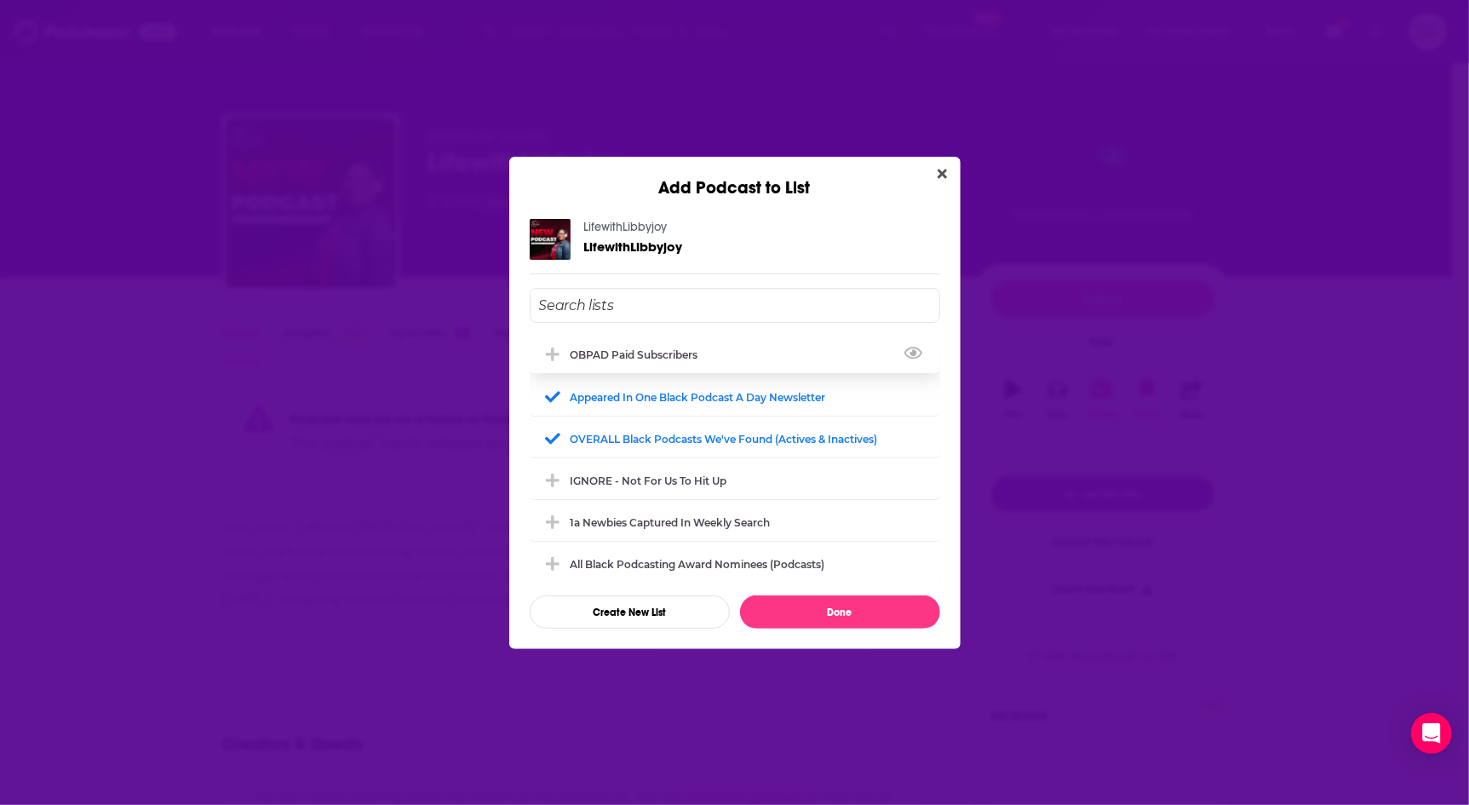
click at [628, 351] on div "OBPAD paid subscribers" at bounding box center [640, 354] width 138 height 13
click at [835, 614] on button "Done" at bounding box center [840, 611] width 200 height 33
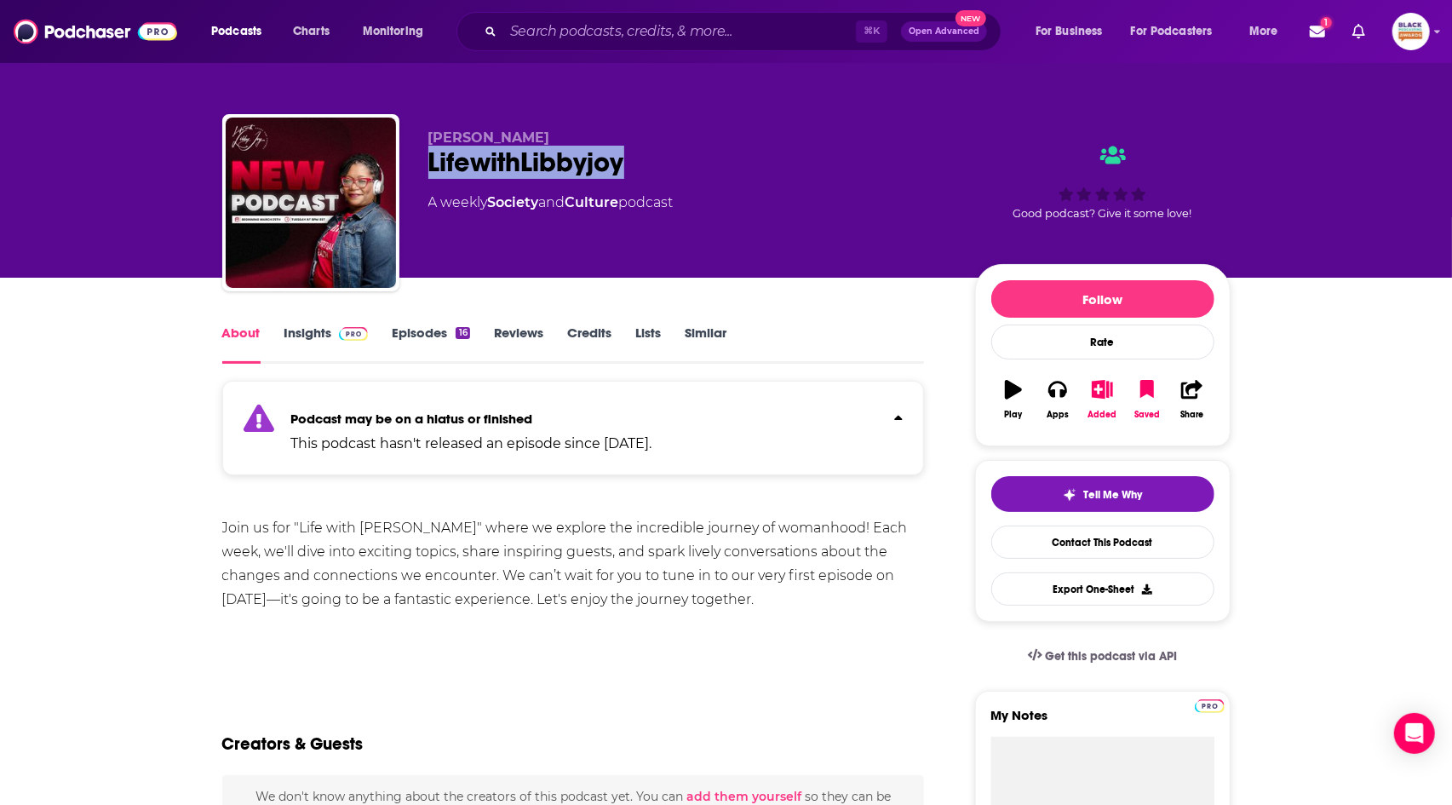
drag, startPoint x: 423, startPoint y: 165, endPoint x: 663, endPoint y: 184, distance: 240.0
click at [663, 184] on div "LIbby Joy LifewithLibbyjoy A weekly Society and Culture podcast Good podcast? G…" at bounding box center [726, 206] width 1008 height 184
copy h1 "LifewithLibbyjoy"
